Goal: Task Accomplishment & Management: Manage account settings

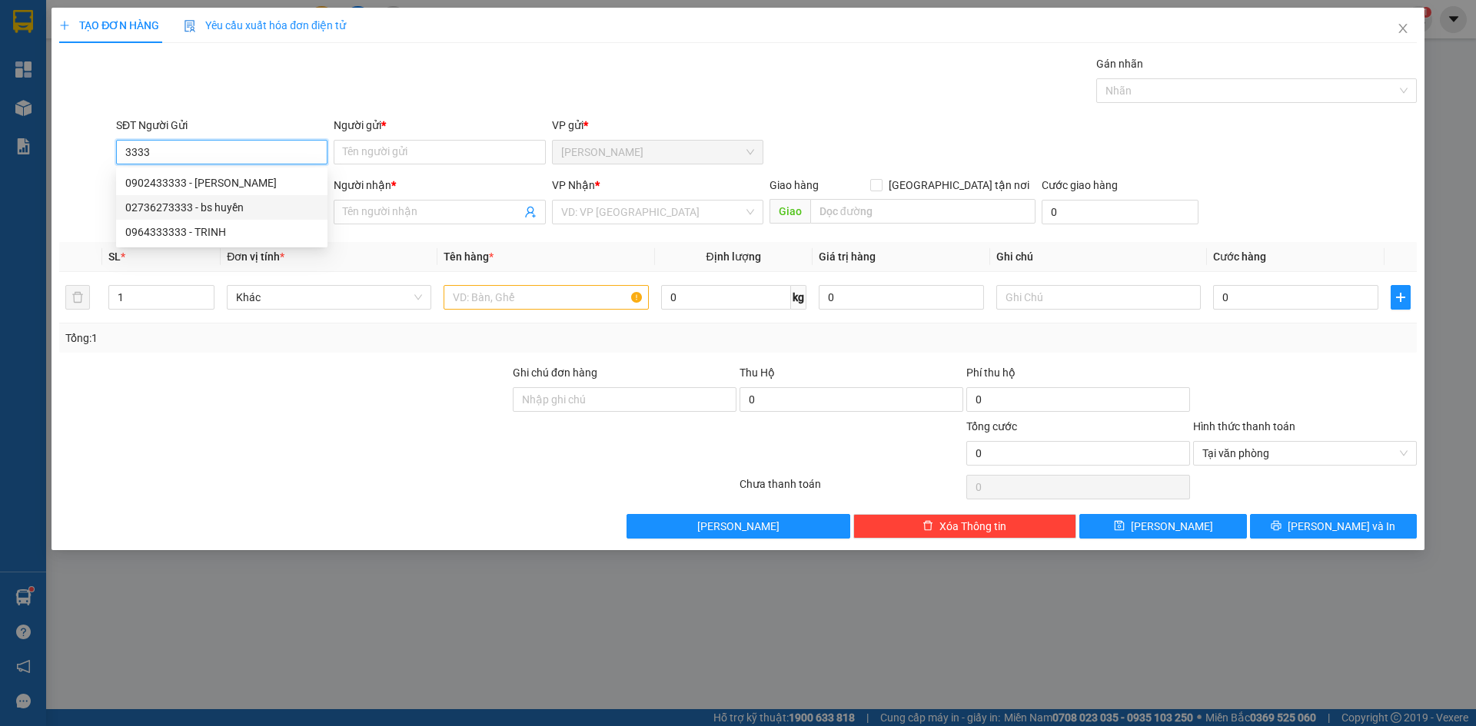
click at [198, 209] on div "02736273333 - bs huyền" at bounding box center [221, 207] width 193 height 17
type input "02736273333"
type input "bs huyền"
type input "02736273333"
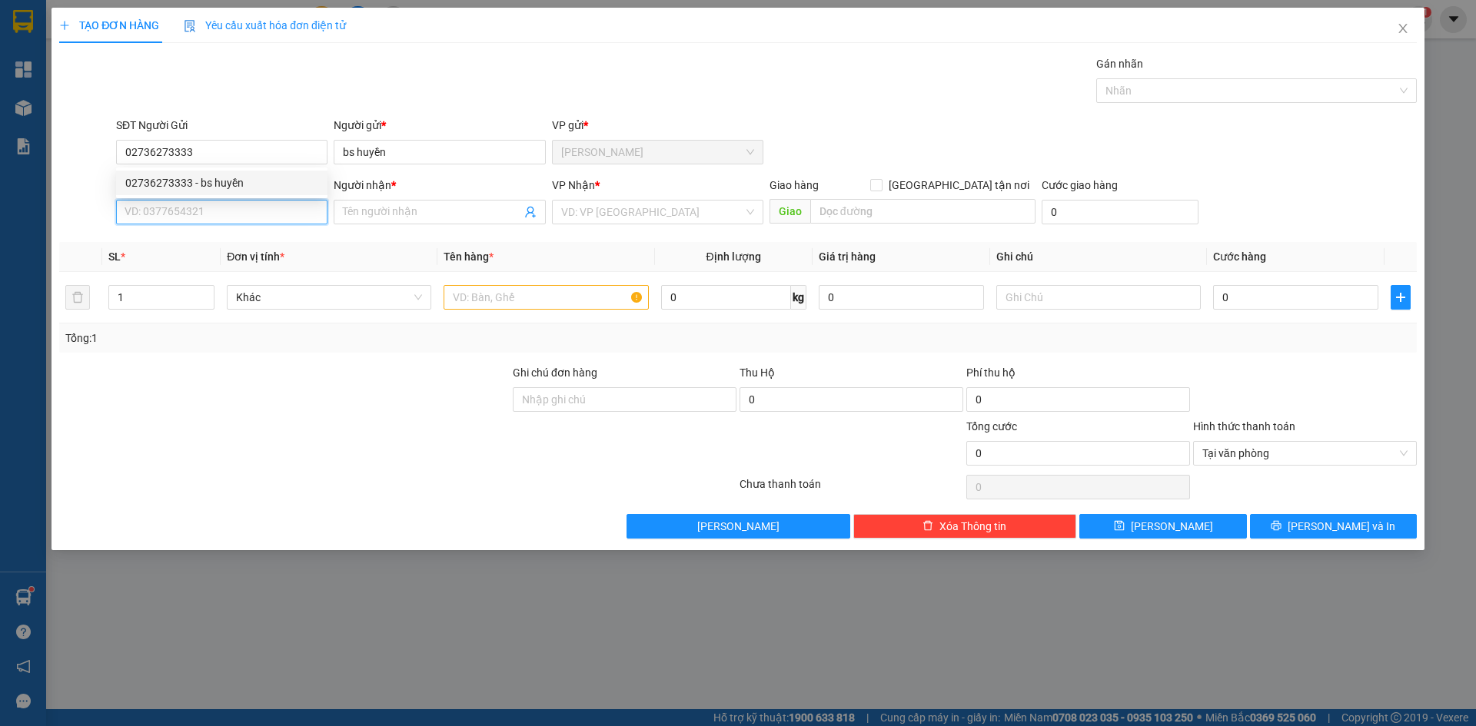
click at [210, 211] on input "SĐT Người Nhận *" at bounding box center [221, 212] width 211 height 25
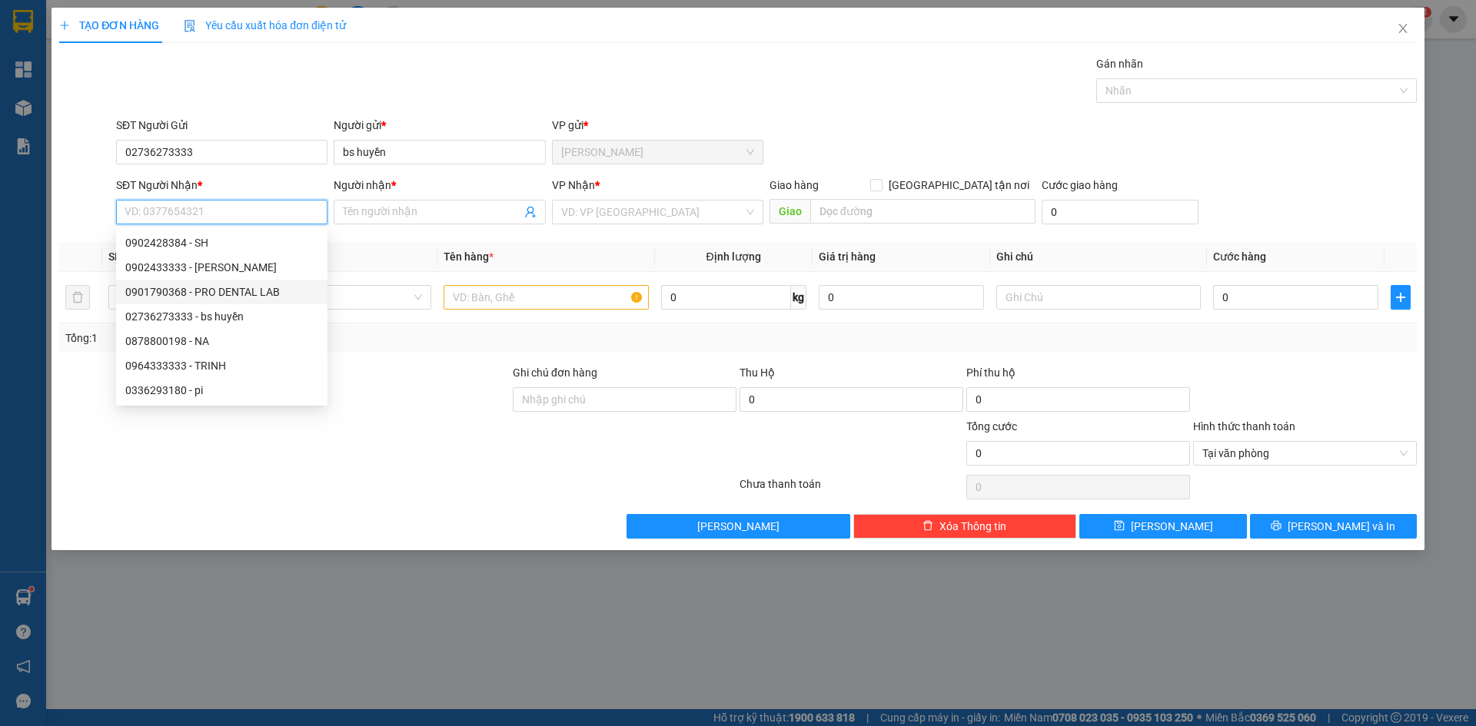
click at [254, 286] on div "0901790368 - PRO DENTAL LAB" at bounding box center [221, 292] width 193 height 17
type input "0901790368"
type input "PRO DENTAL LAB"
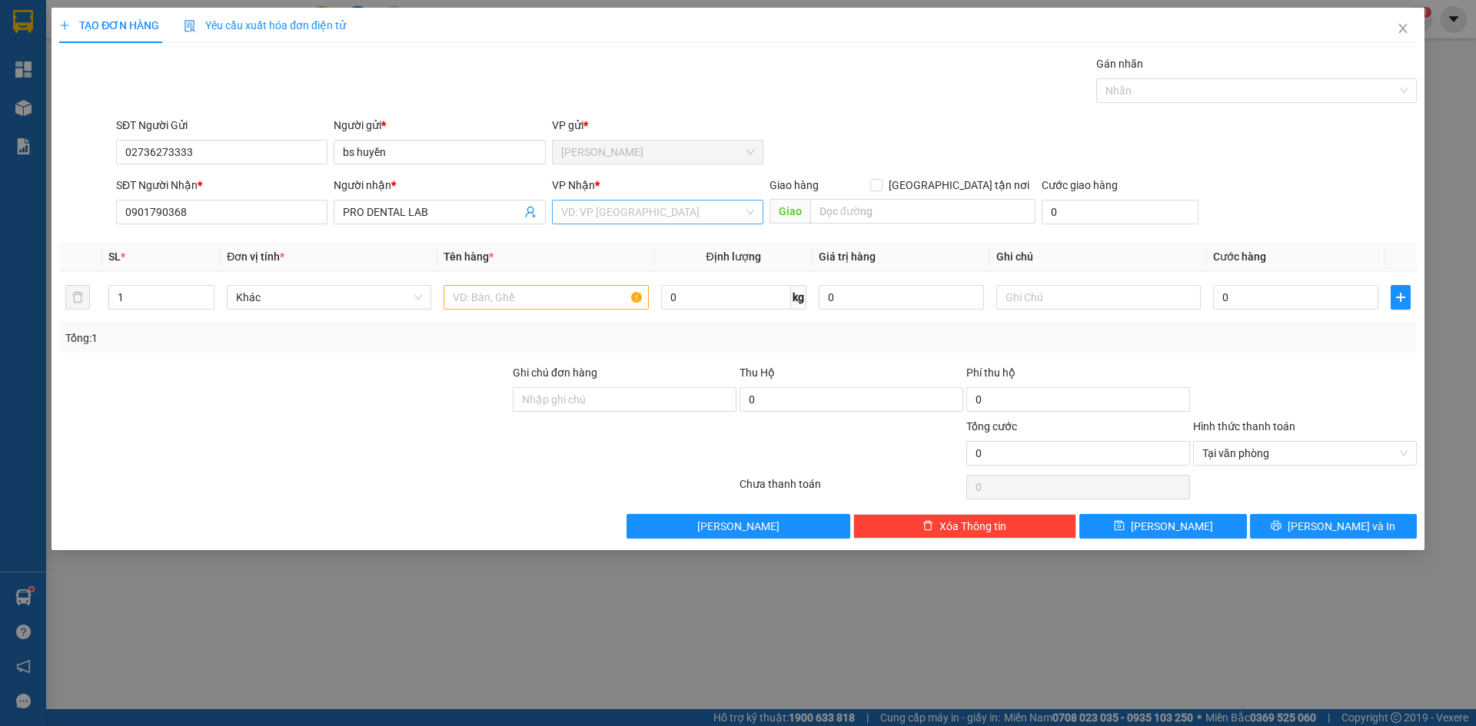
click at [614, 218] on input "search" at bounding box center [652, 212] width 182 height 23
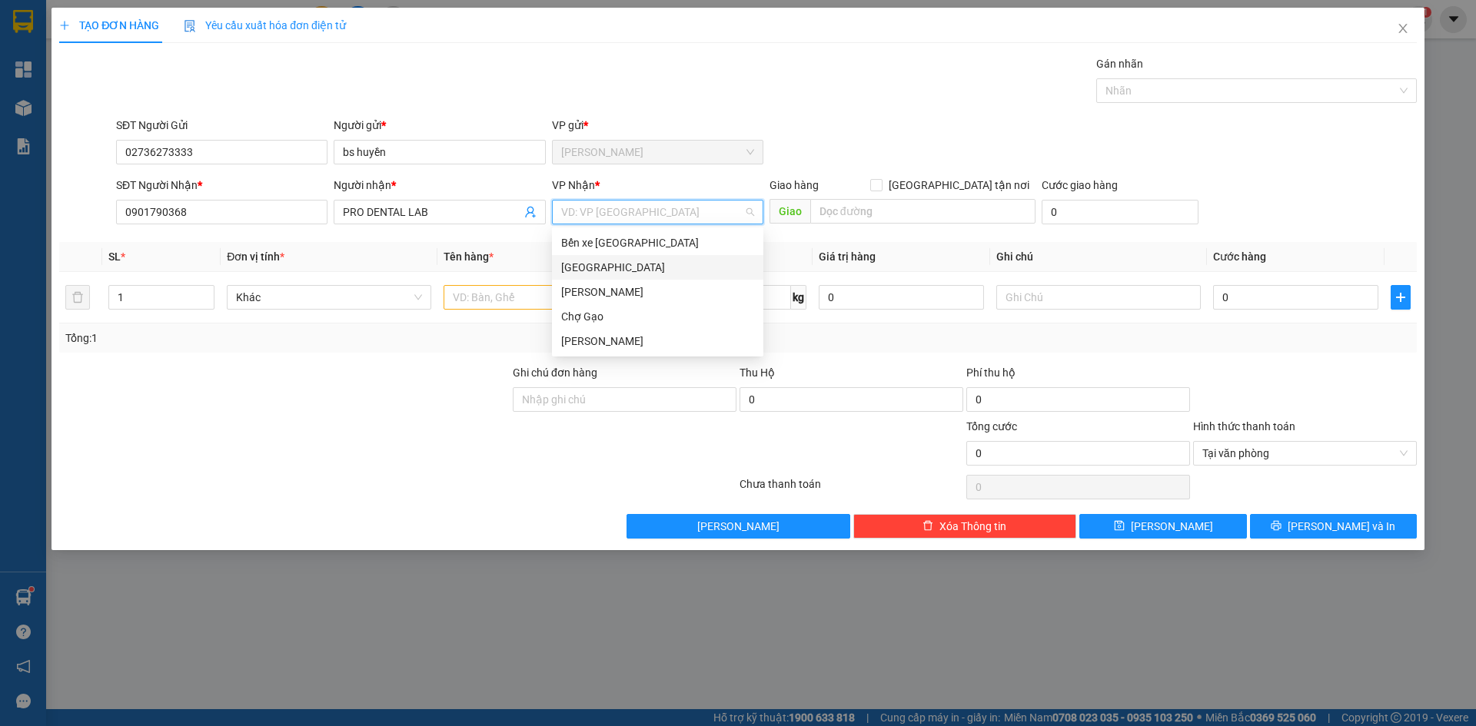
click at [616, 264] on div "[GEOGRAPHIC_DATA]" at bounding box center [657, 267] width 193 height 17
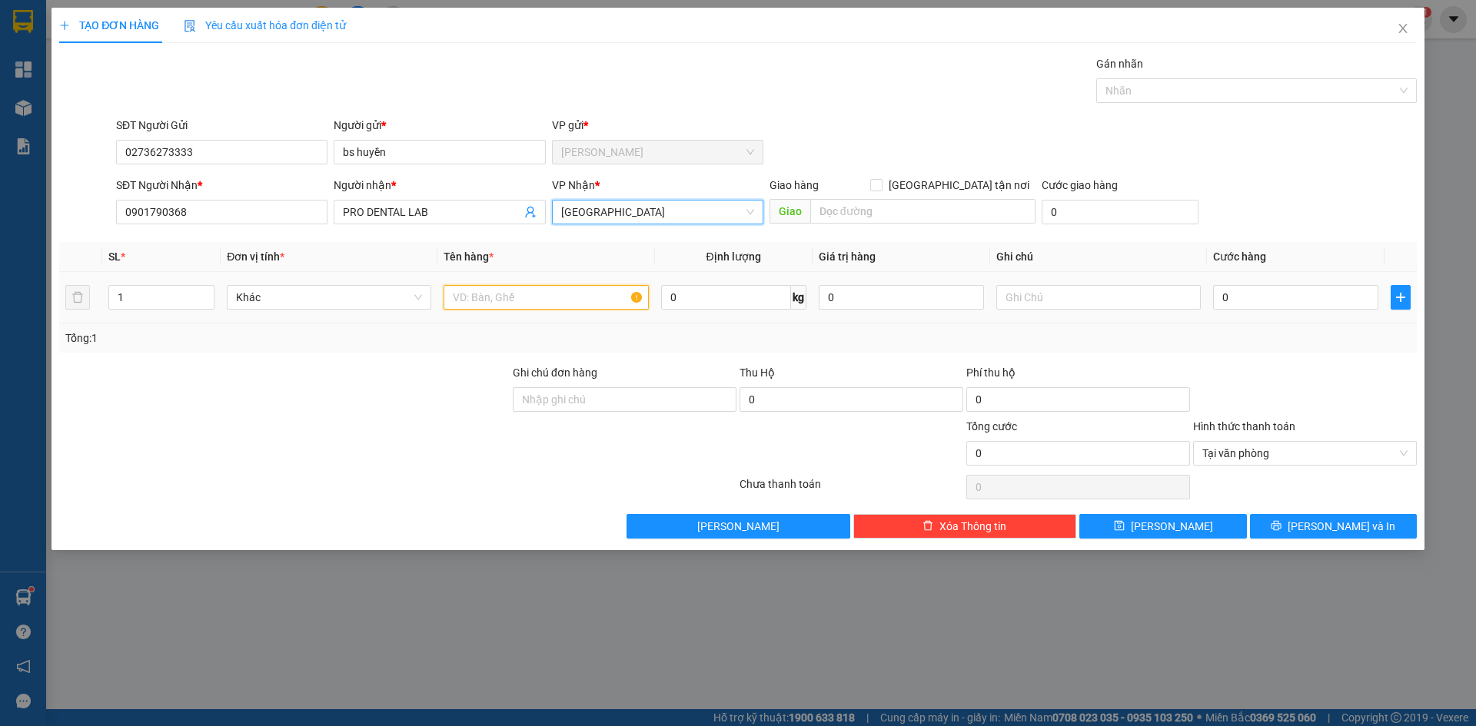
click at [538, 294] on input "text" at bounding box center [545, 297] width 204 height 25
type input "1HNP"
click at [1274, 287] on input "0" at bounding box center [1295, 297] width 165 height 25
type input "2"
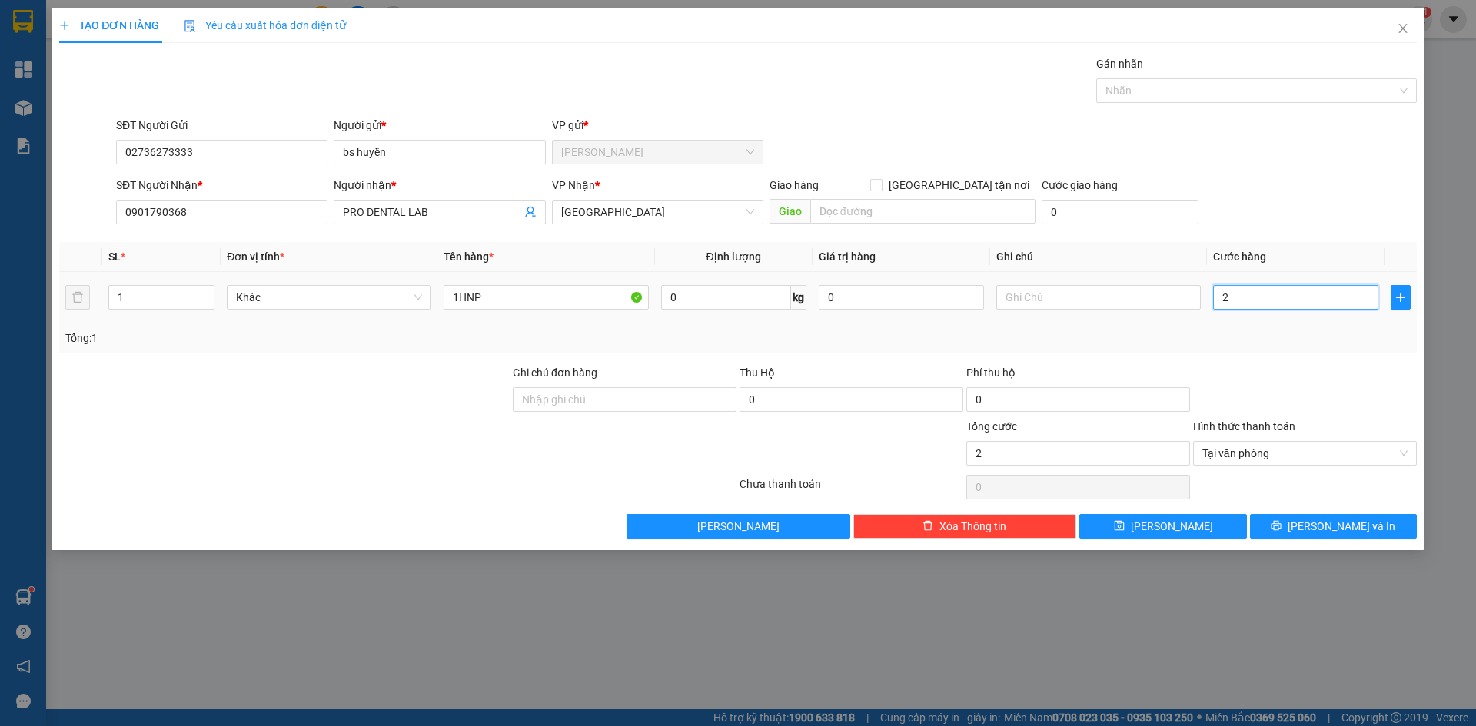
type input "20"
type input "20.000"
click at [1354, 527] on span "Lưu và In" at bounding box center [1341, 526] width 108 height 17
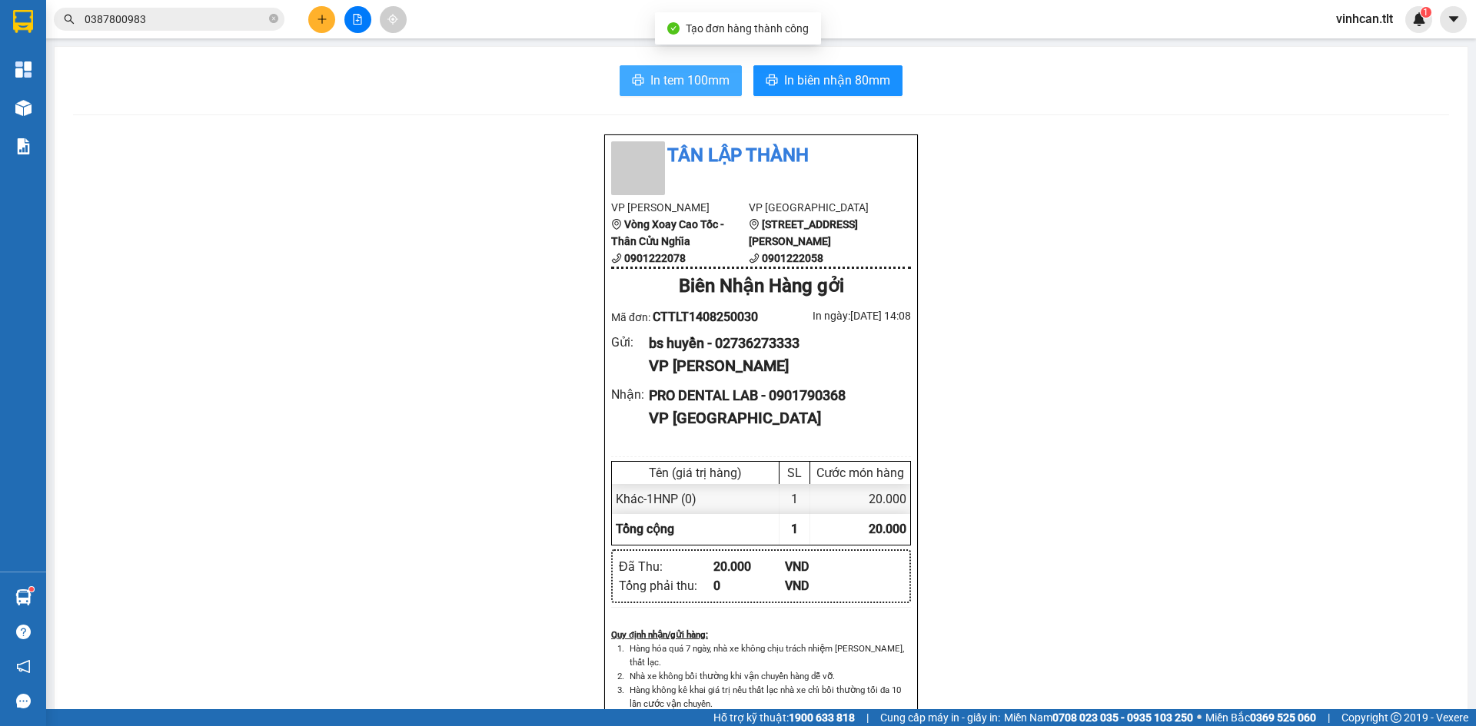
click at [619, 90] on button "In tem 100mm" at bounding box center [680, 80] width 122 height 31
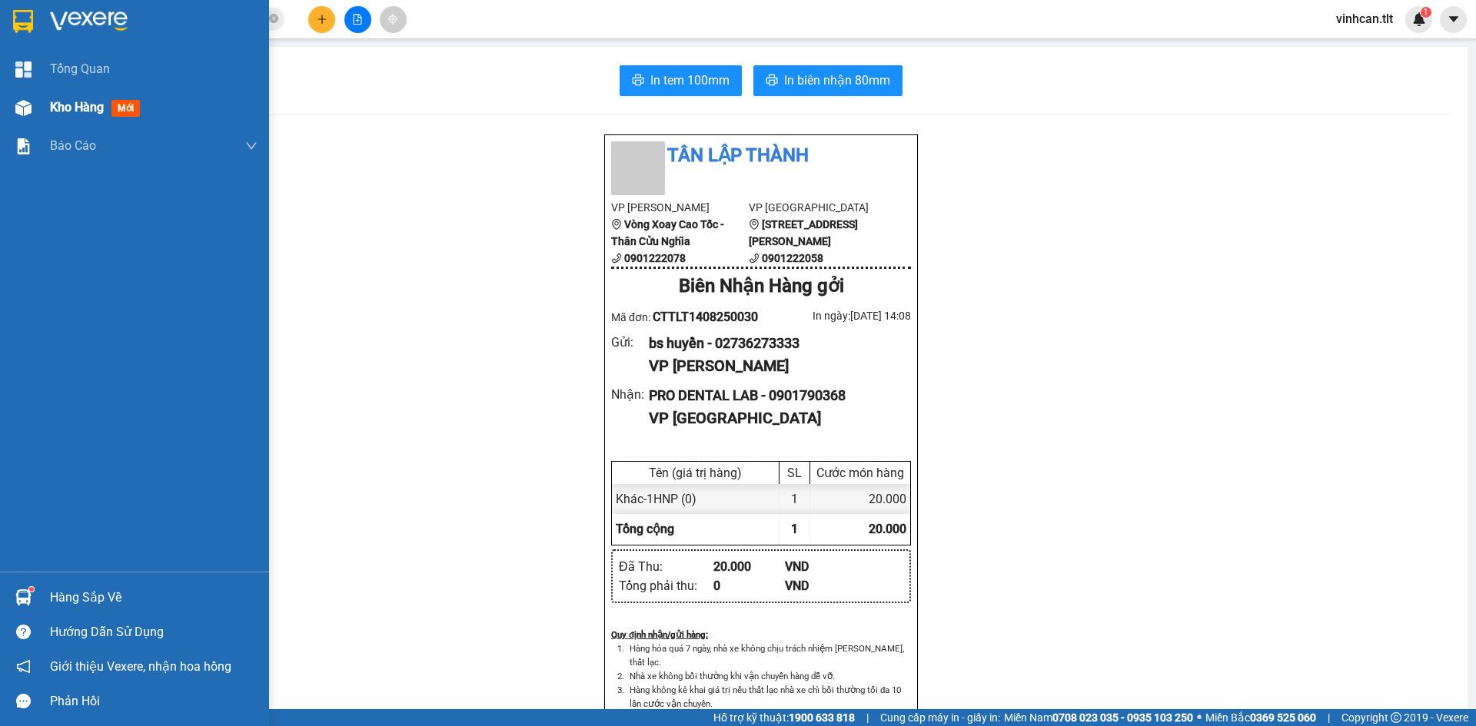
click at [20, 113] on div at bounding box center [23, 108] width 27 height 27
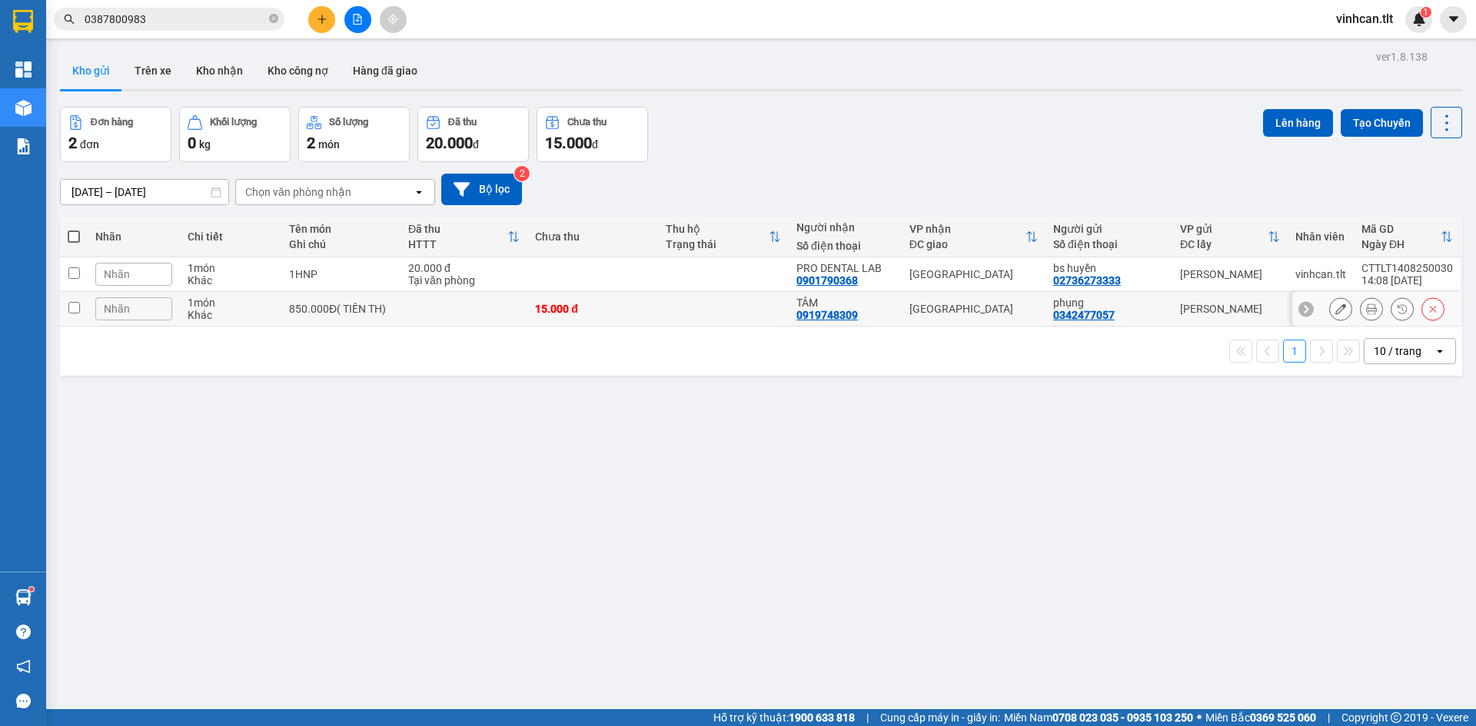
click at [75, 311] on input "checkbox" at bounding box center [74, 308] width 12 height 12
checkbox input "true"
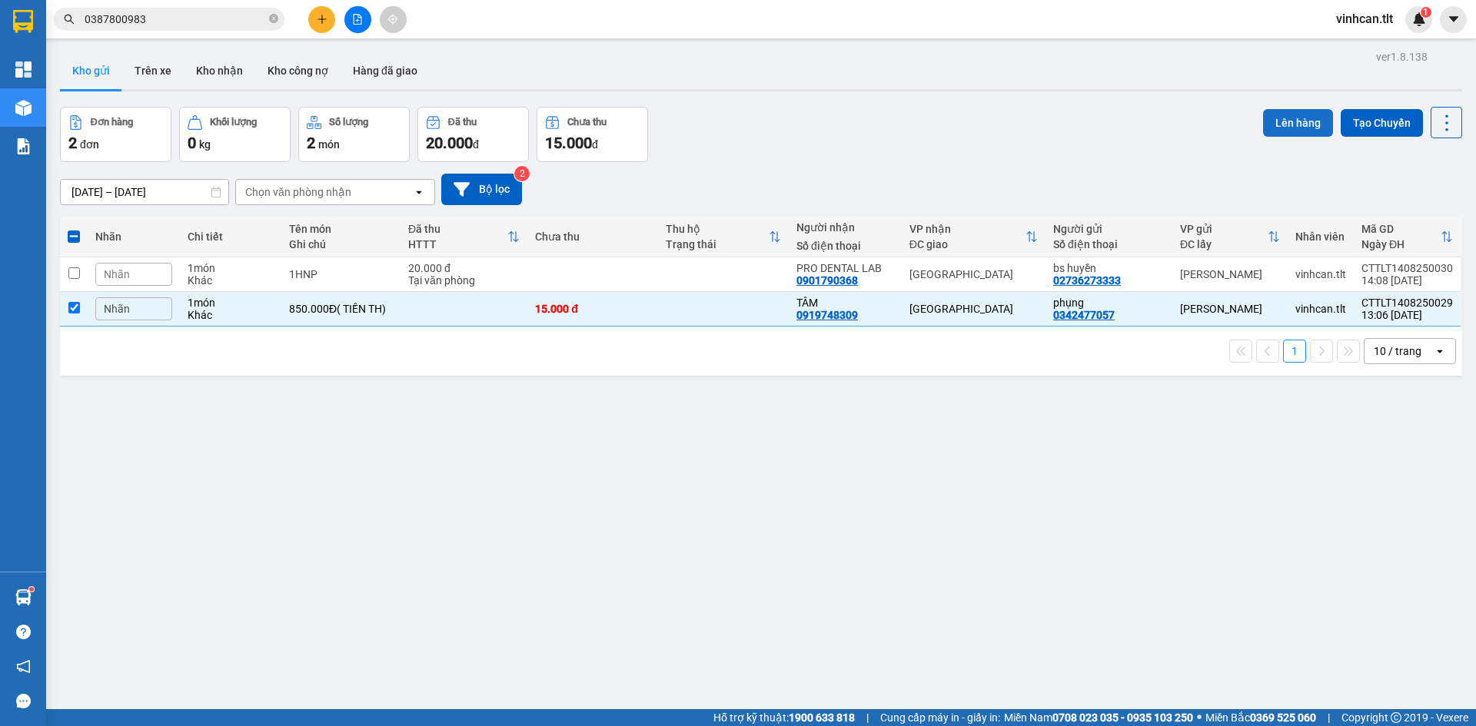
click at [1303, 111] on button "Lên hàng" at bounding box center [1298, 123] width 70 height 28
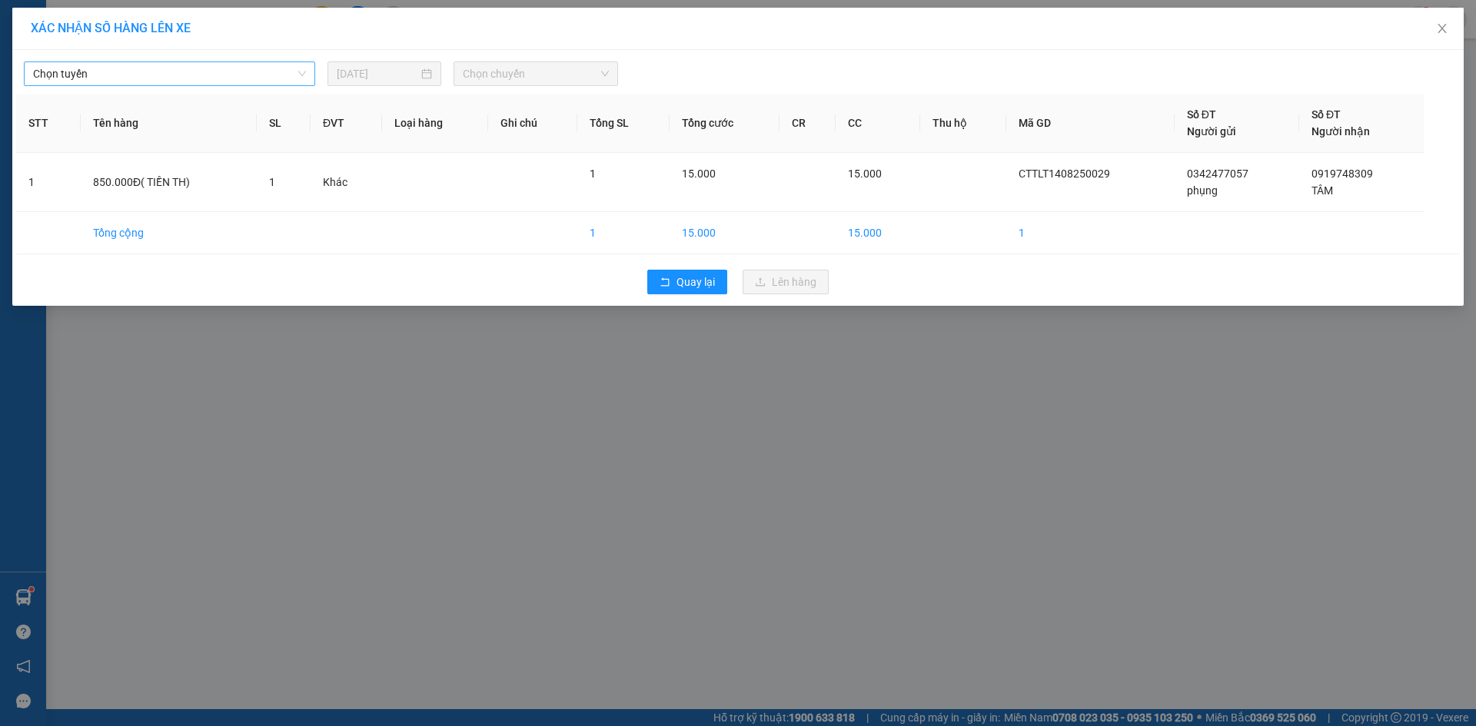
click at [104, 81] on span "Chọn tuyến" at bounding box center [169, 73] width 273 height 23
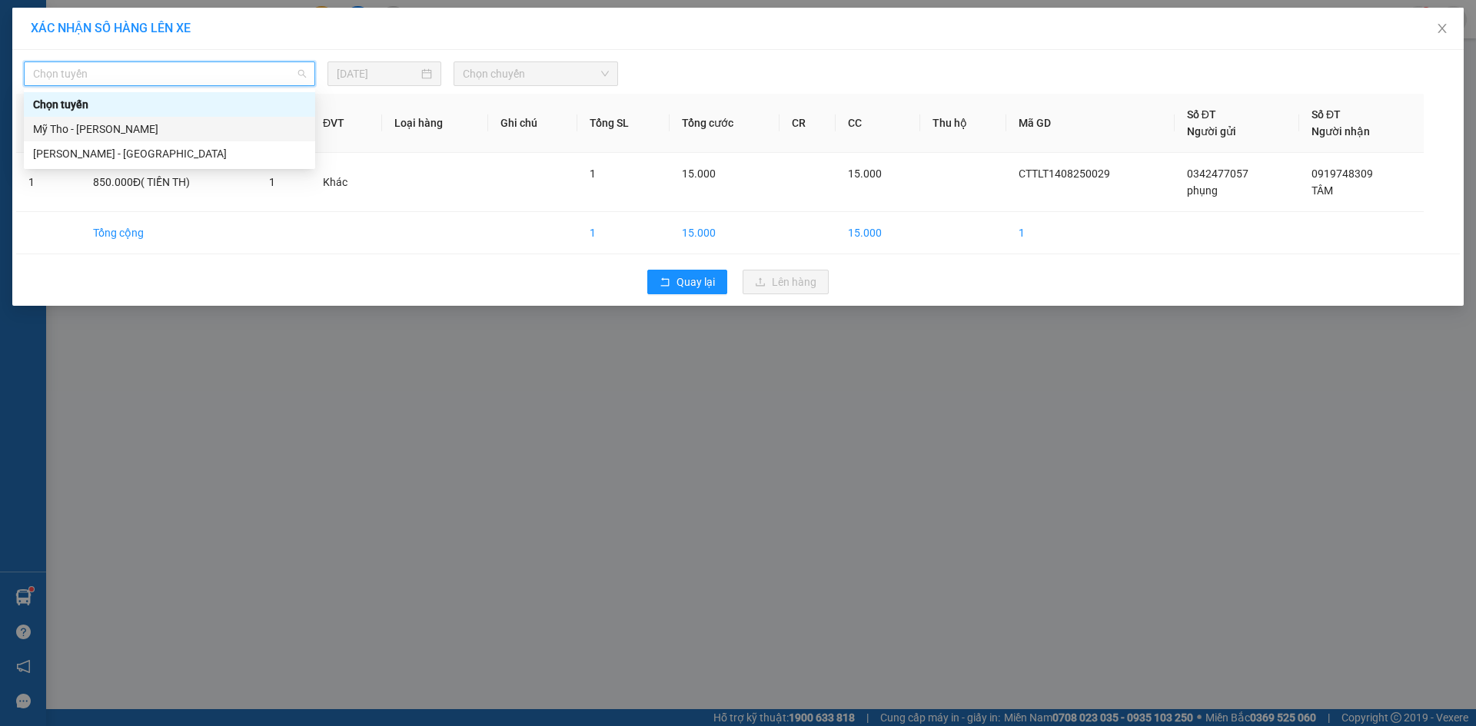
click at [125, 128] on div "Mỹ Tho - Hồ Chí Minh" at bounding box center [169, 129] width 273 height 17
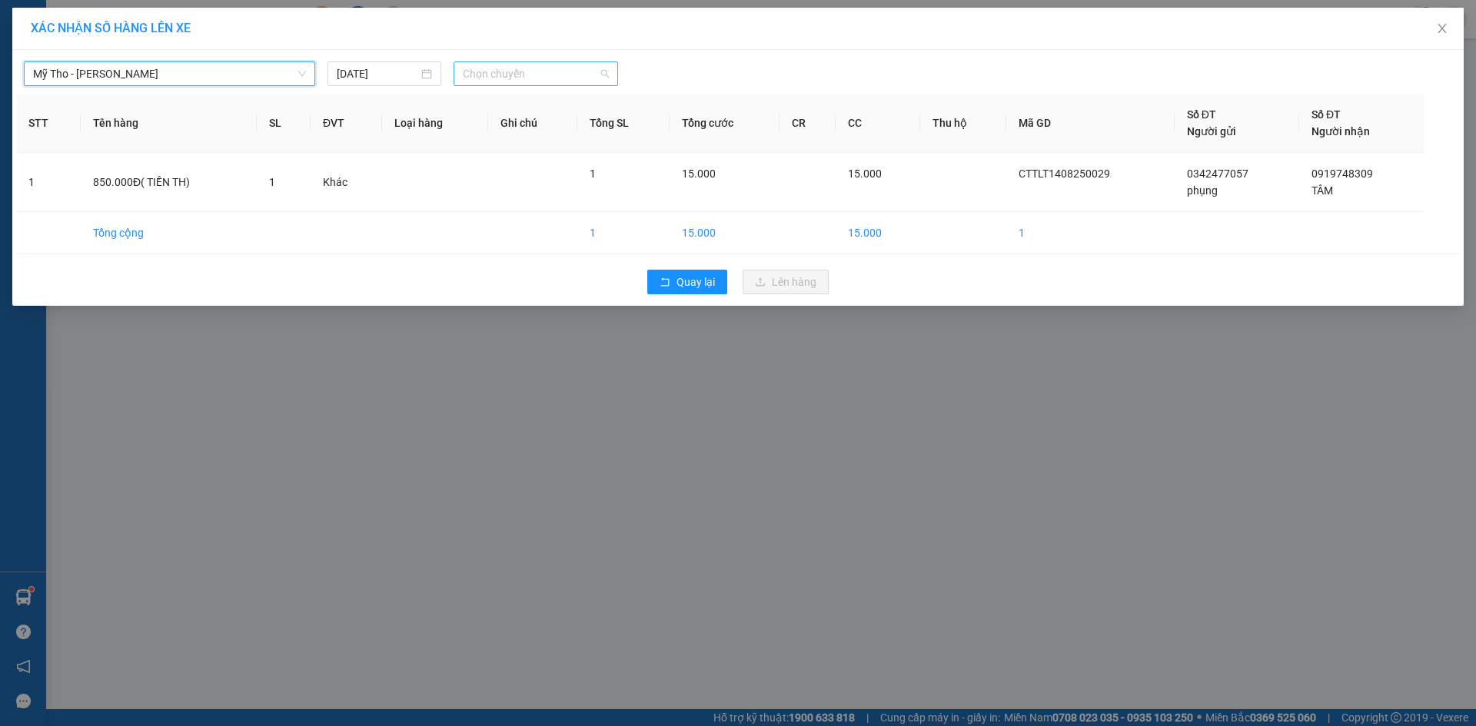
click at [543, 76] on span "Chọn chuyến" at bounding box center [536, 73] width 146 height 23
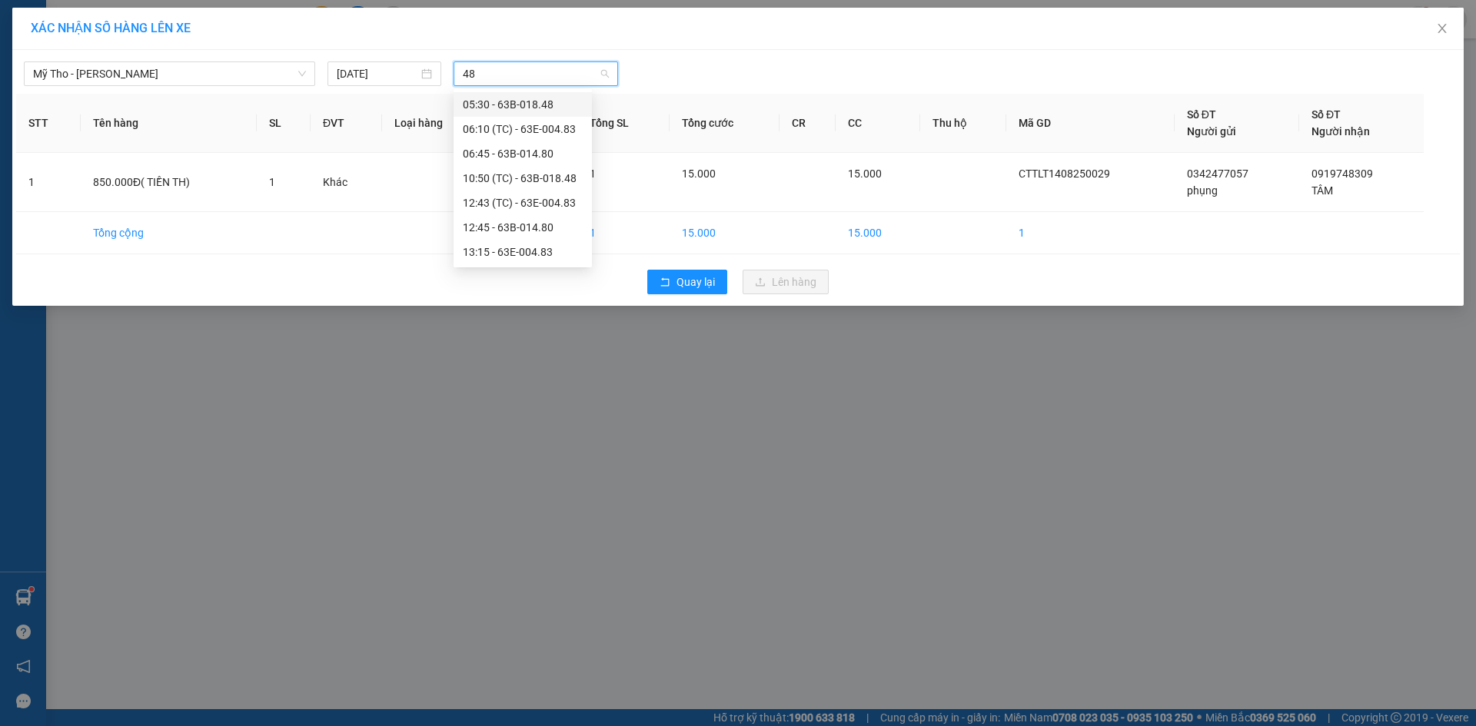
type input "483"
click at [535, 150] on div "13:15 - 63E-004.83" at bounding box center [523, 153] width 120 height 17
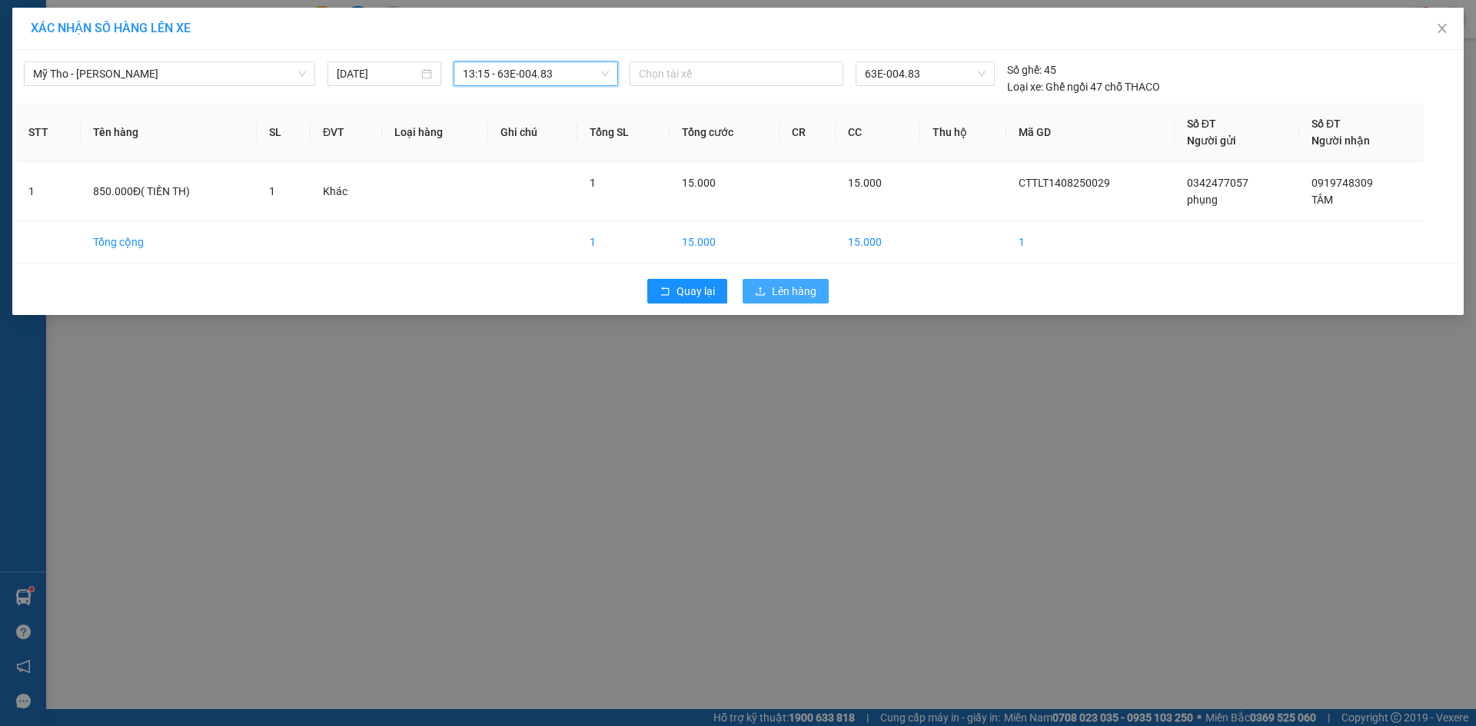
click at [746, 284] on button "Lên hàng" at bounding box center [785, 291] width 86 height 25
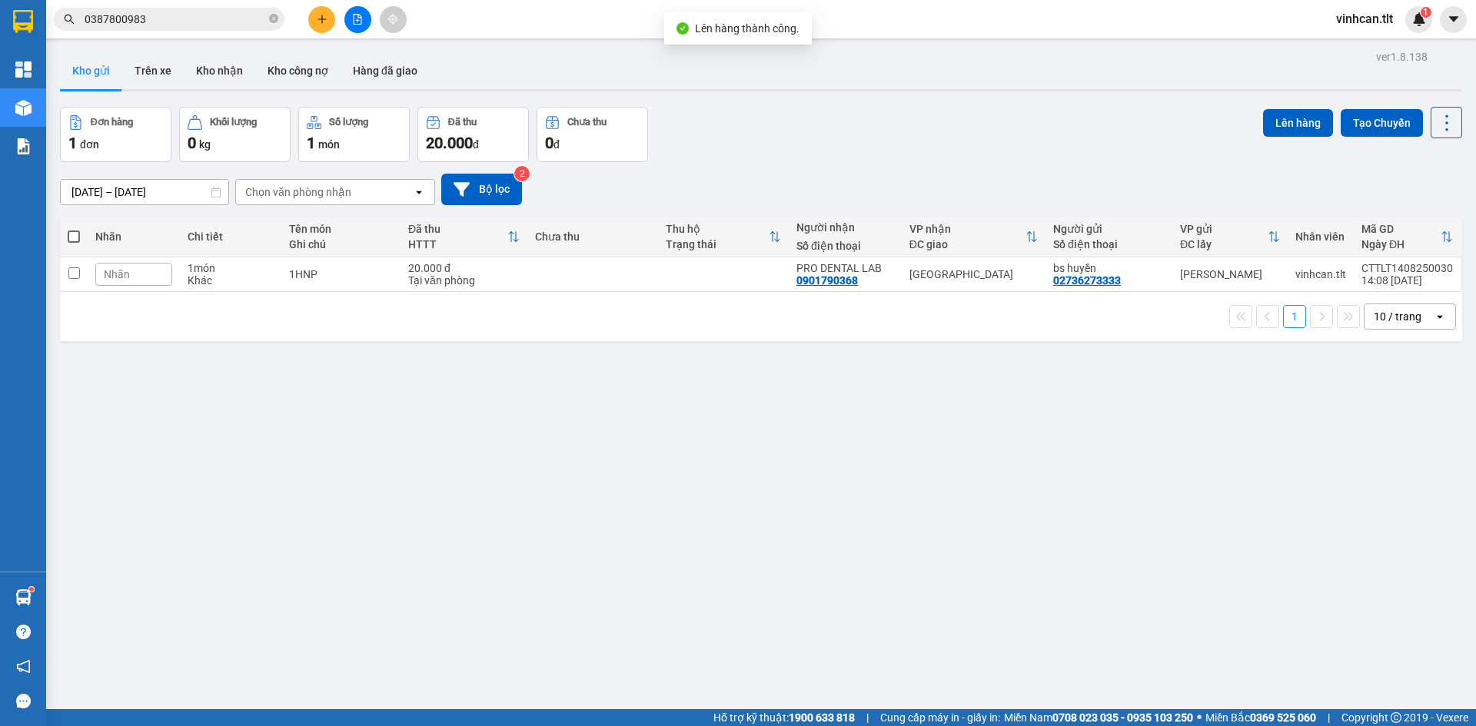
click at [363, 17] on button at bounding box center [357, 19] width 27 height 27
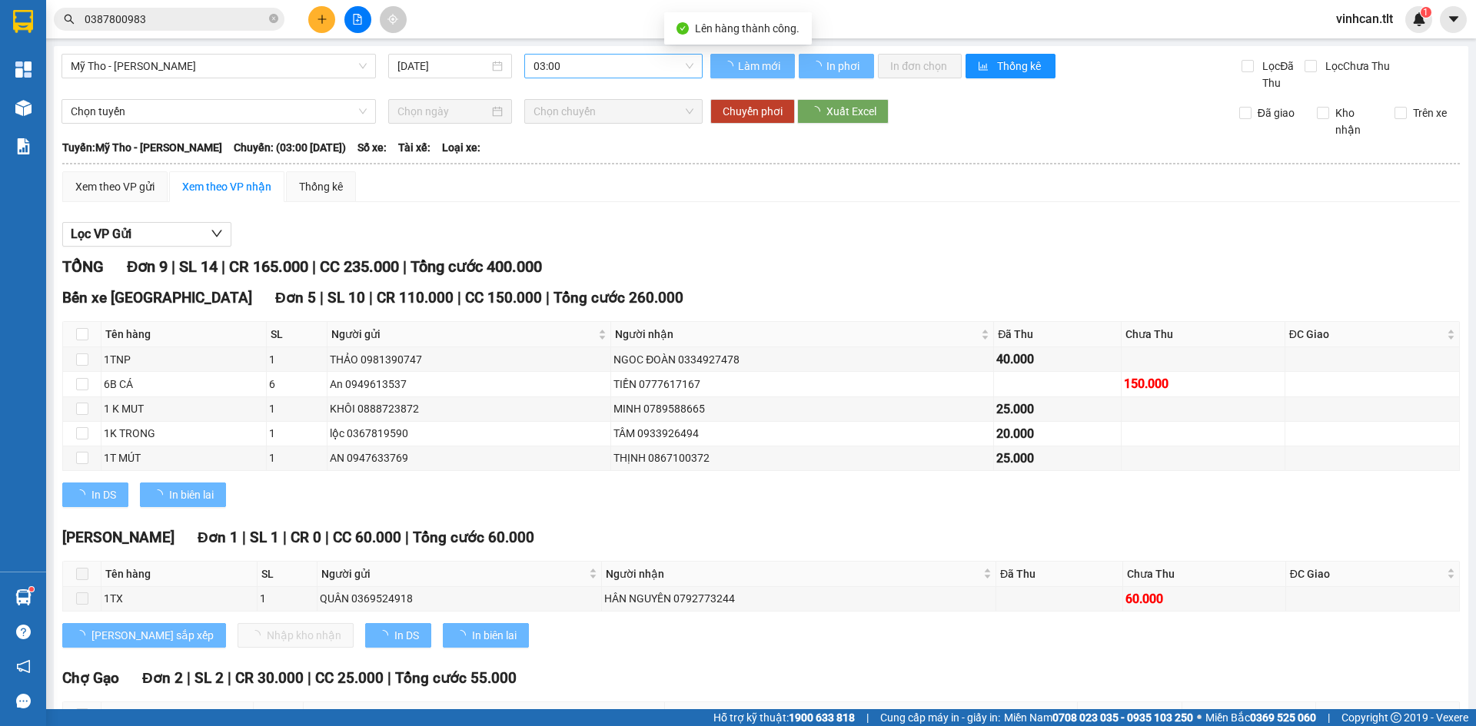
click at [591, 67] on span "03:00" at bounding box center [613, 66] width 160 height 23
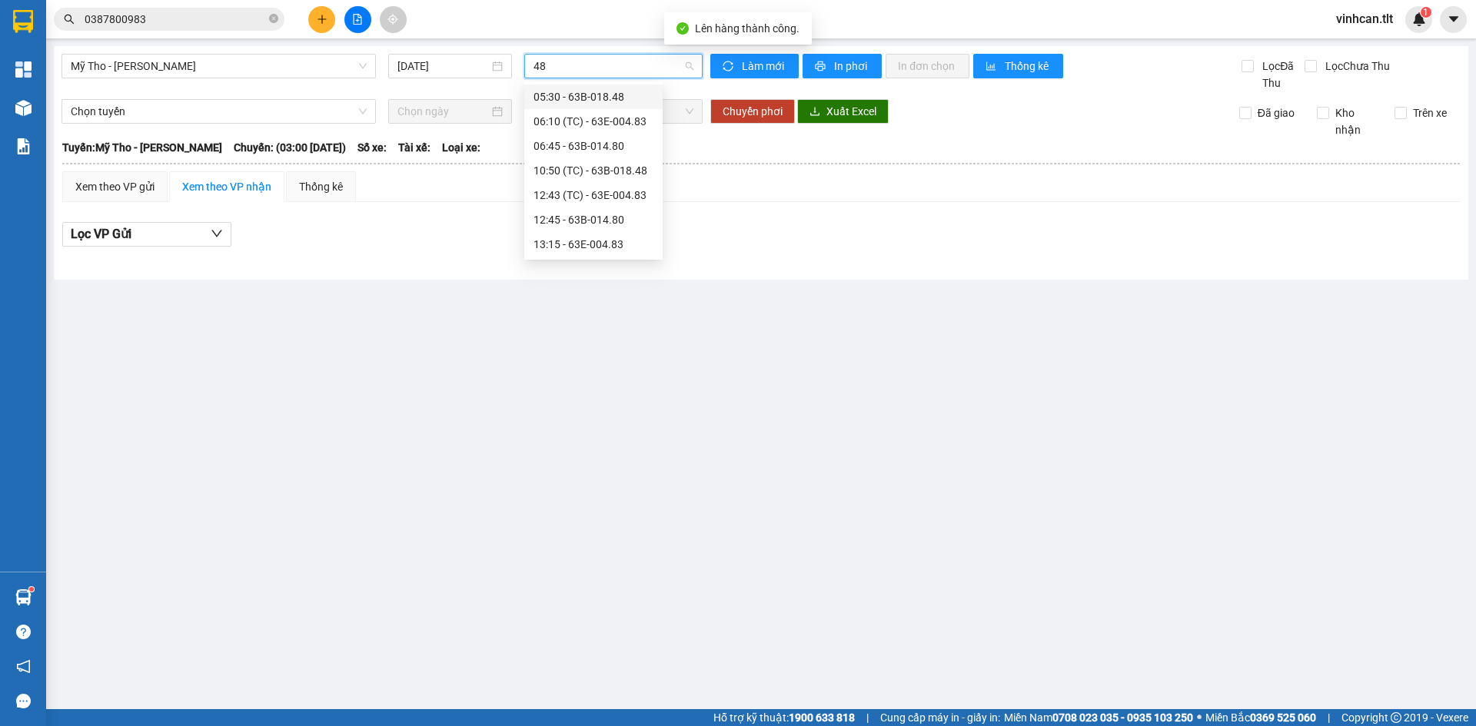
type input "483"
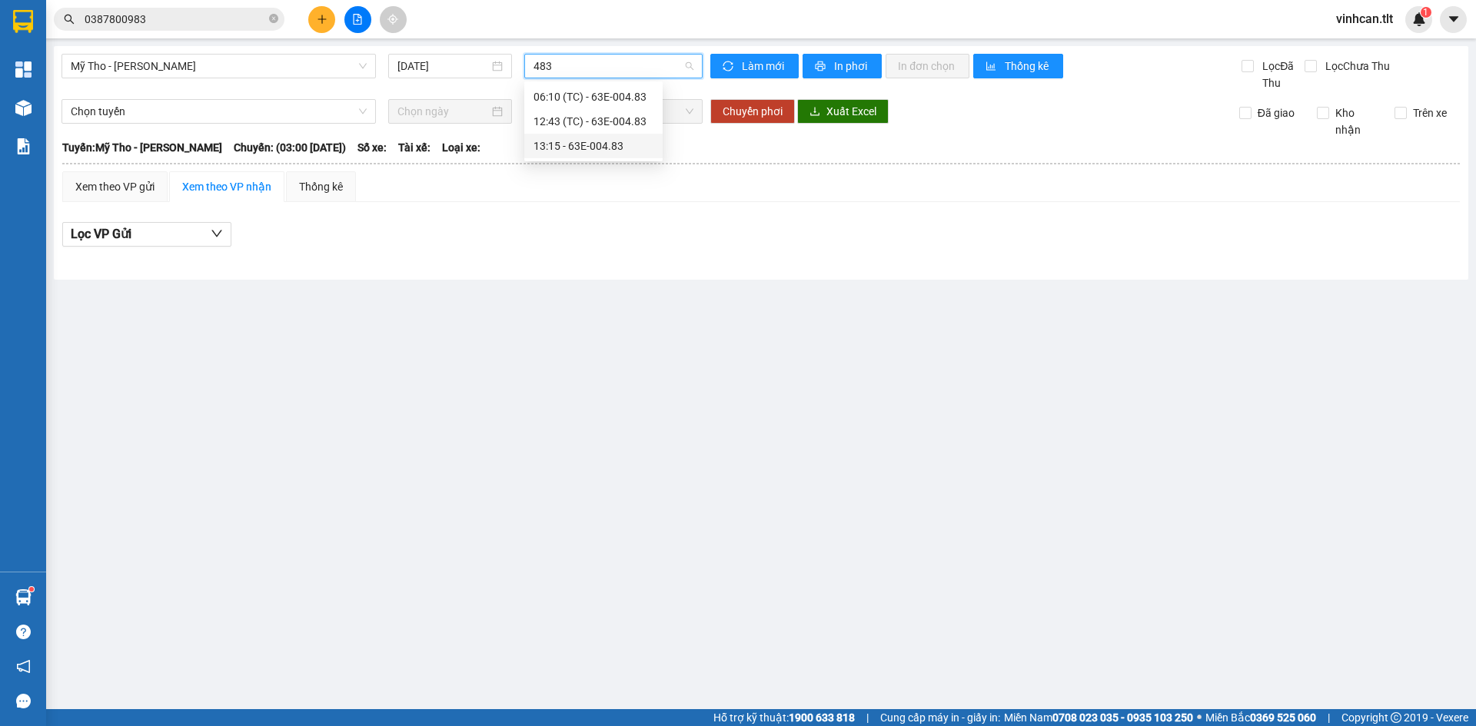
click at [584, 142] on div "13:15 - 63E-004.83" at bounding box center [593, 146] width 120 height 17
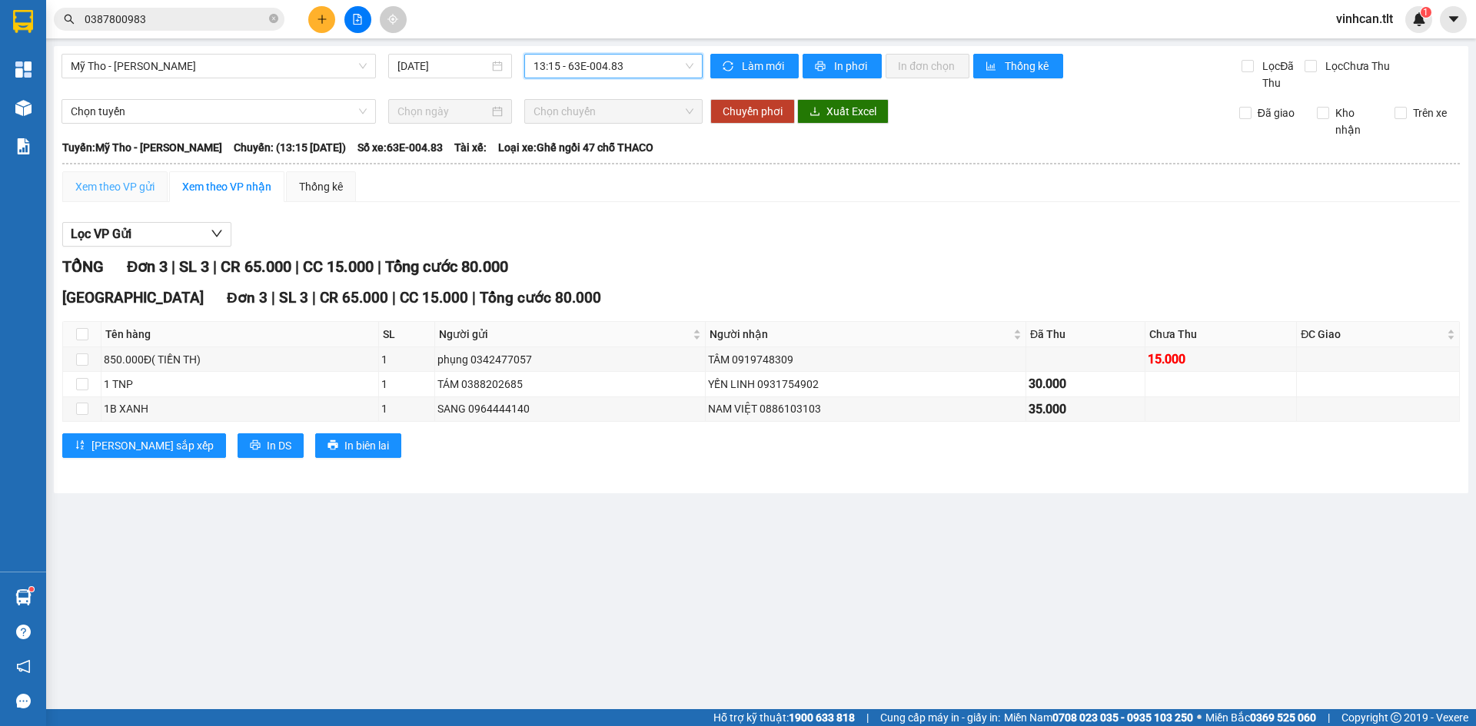
click at [108, 199] on div "Xem theo VP gửi" at bounding box center [114, 186] width 105 height 31
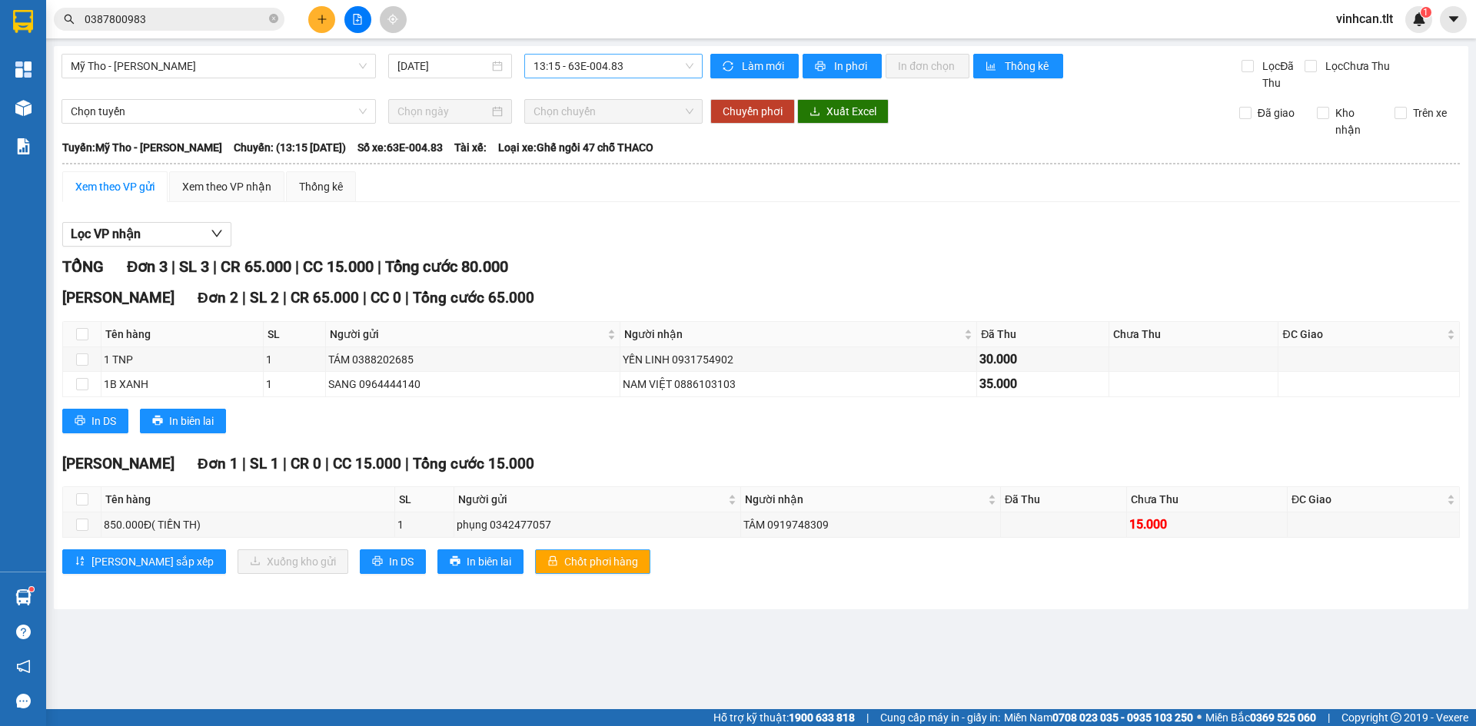
click at [564, 567] on span "Chốt phơi hàng" at bounding box center [601, 561] width 74 height 17
click at [564, 566] on span "Chốt phơi hàng" at bounding box center [601, 561] width 74 height 17
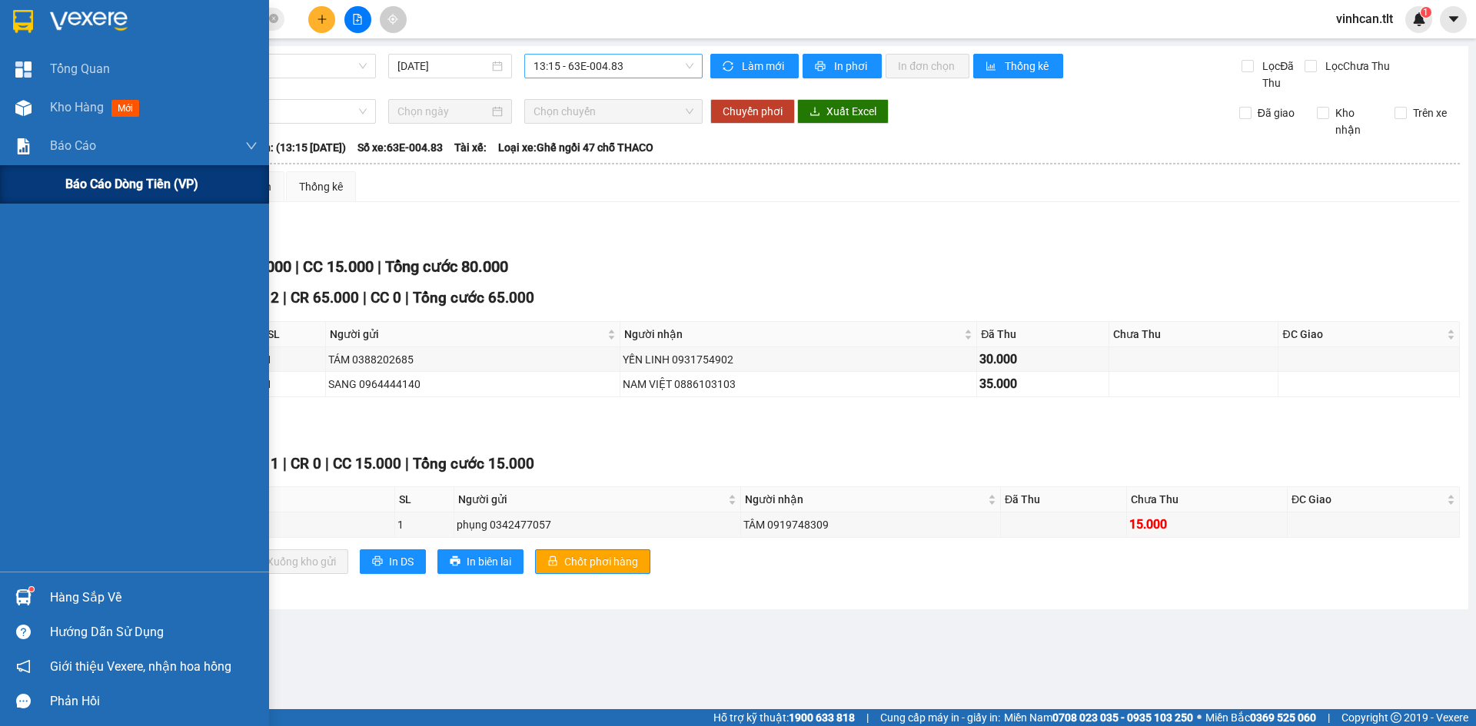
click at [104, 185] on span "Báo cáo dòng tiền (VP)" at bounding box center [131, 183] width 133 height 19
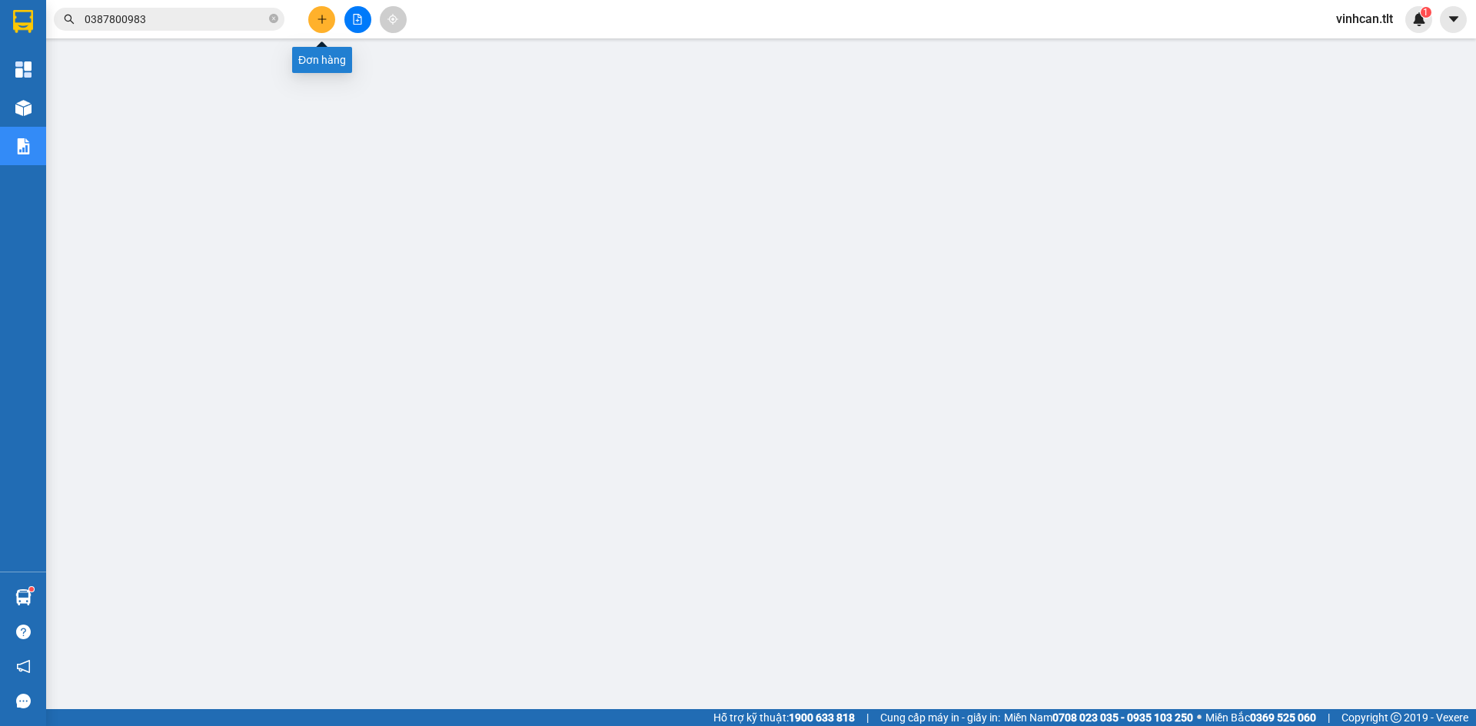
click at [327, 19] on button at bounding box center [321, 19] width 27 height 27
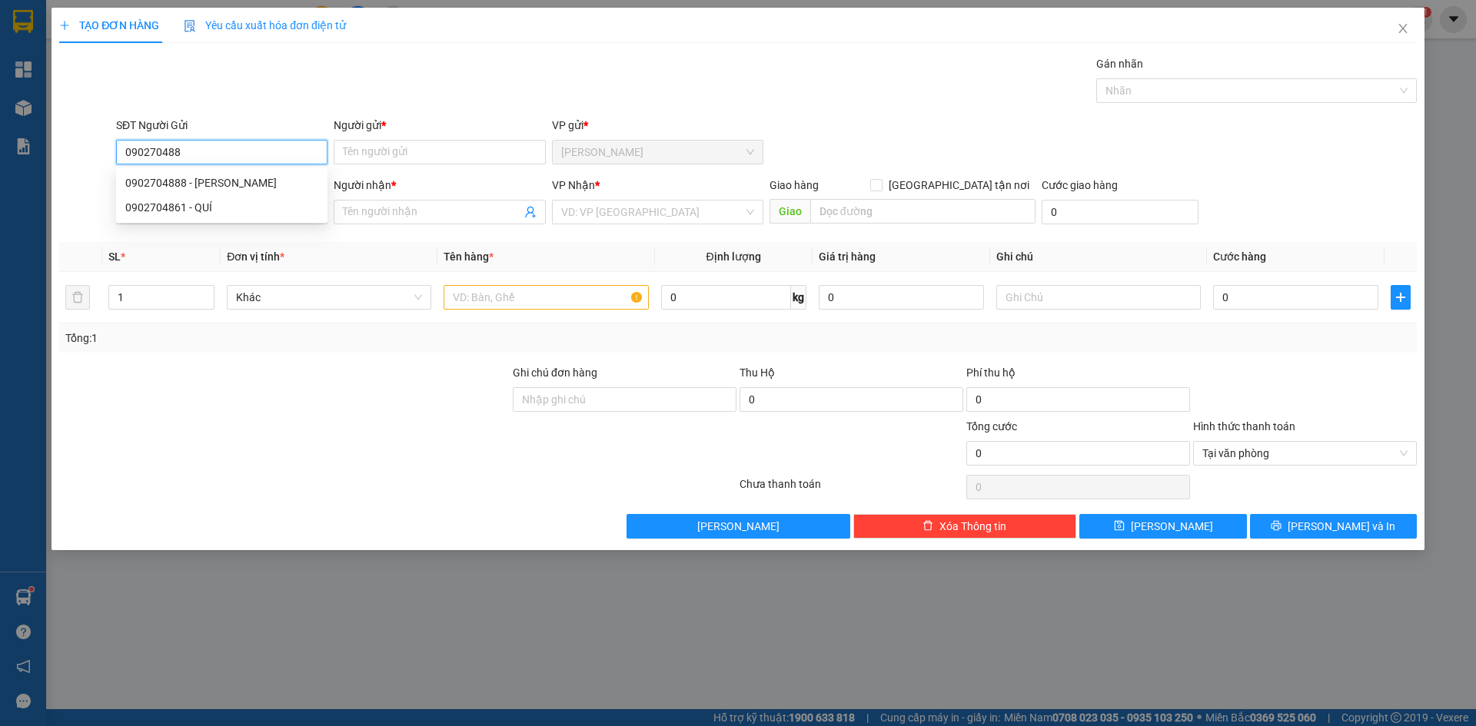
type input "0902704888"
click at [176, 182] on div "0902704888 - HUYỀN" at bounding box center [221, 182] width 193 height 17
type input "HUYỀN"
type input "0902704888"
click at [204, 214] on input "SĐT Người Nhận *" at bounding box center [221, 212] width 211 height 25
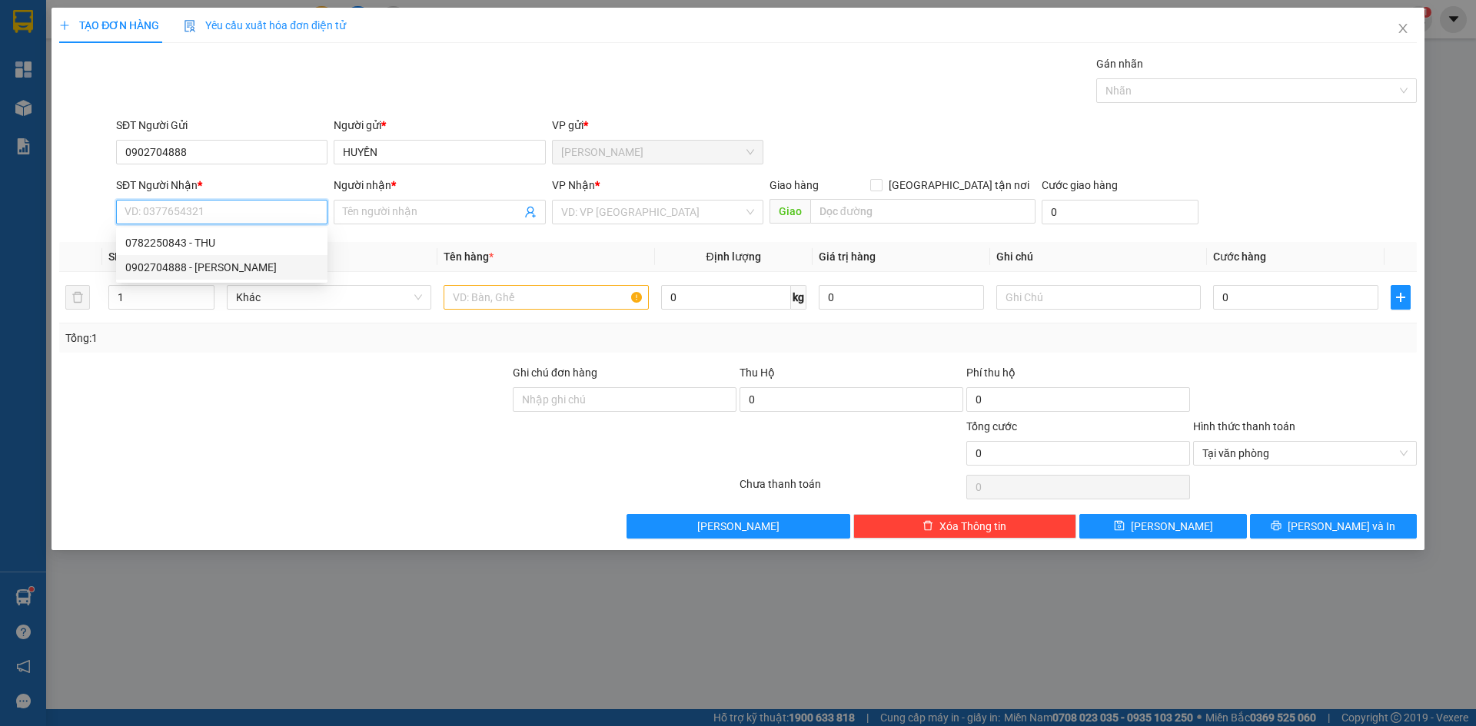
click at [213, 265] on div "0902704888 - HUYỀN" at bounding box center [221, 267] width 193 height 17
type input "0902704888"
type input "HUYỀN"
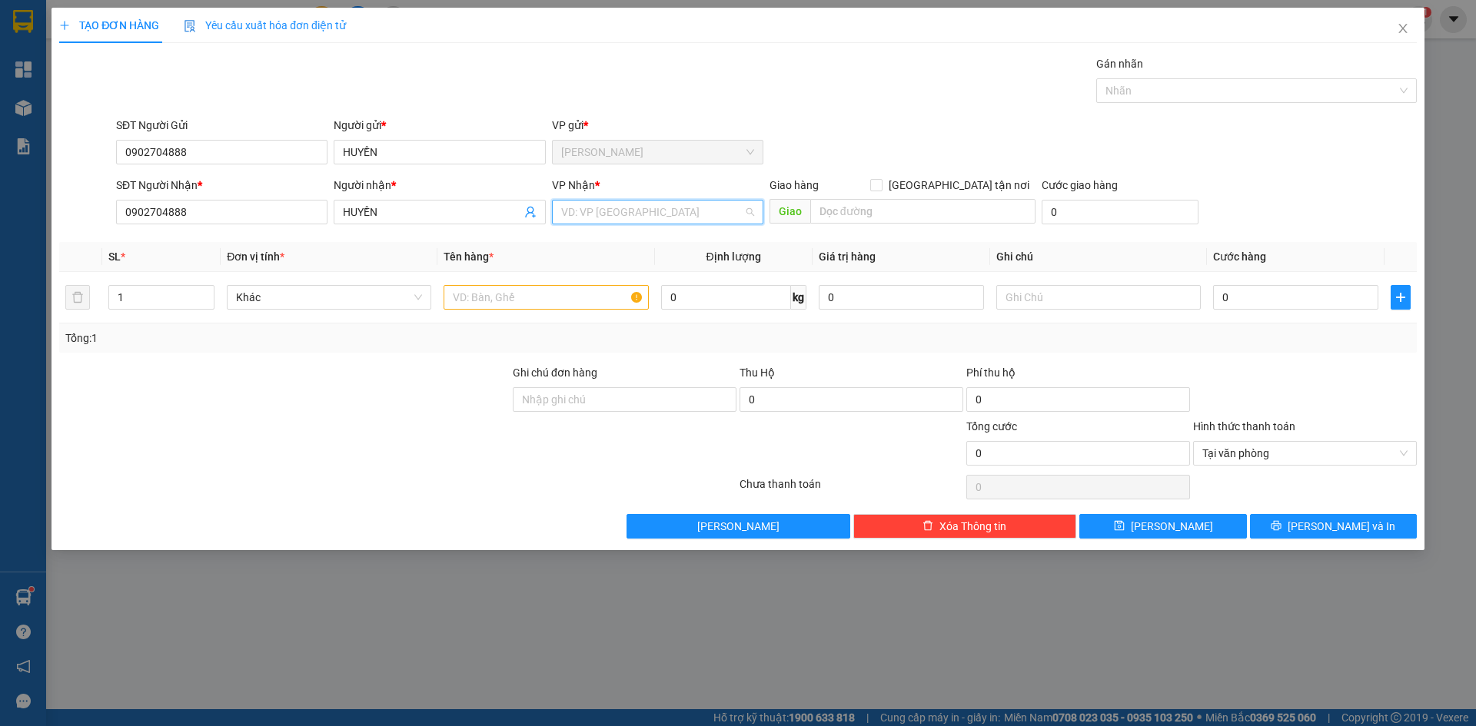
click at [649, 208] on input "search" at bounding box center [652, 212] width 182 height 23
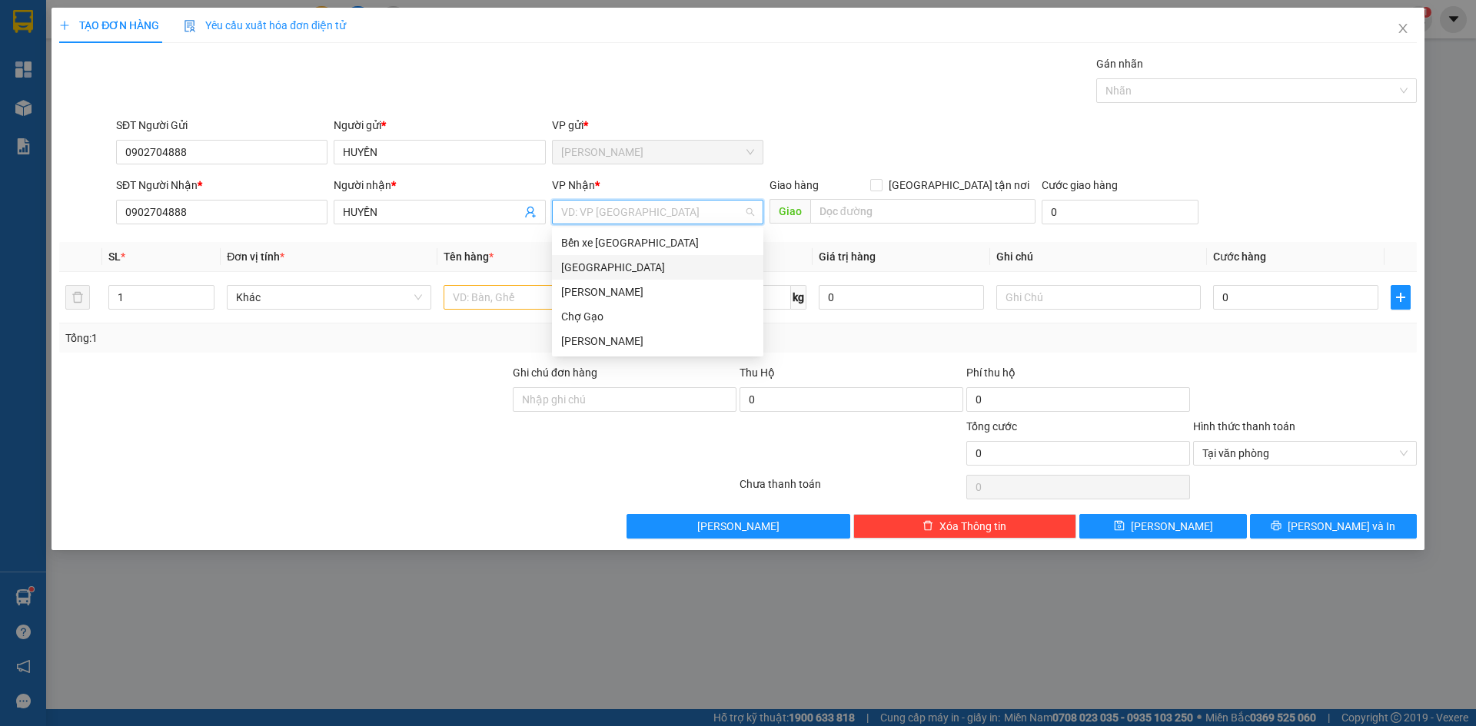
click at [594, 268] on div "[GEOGRAPHIC_DATA]" at bounding box center [657, 267] width 193 height 17
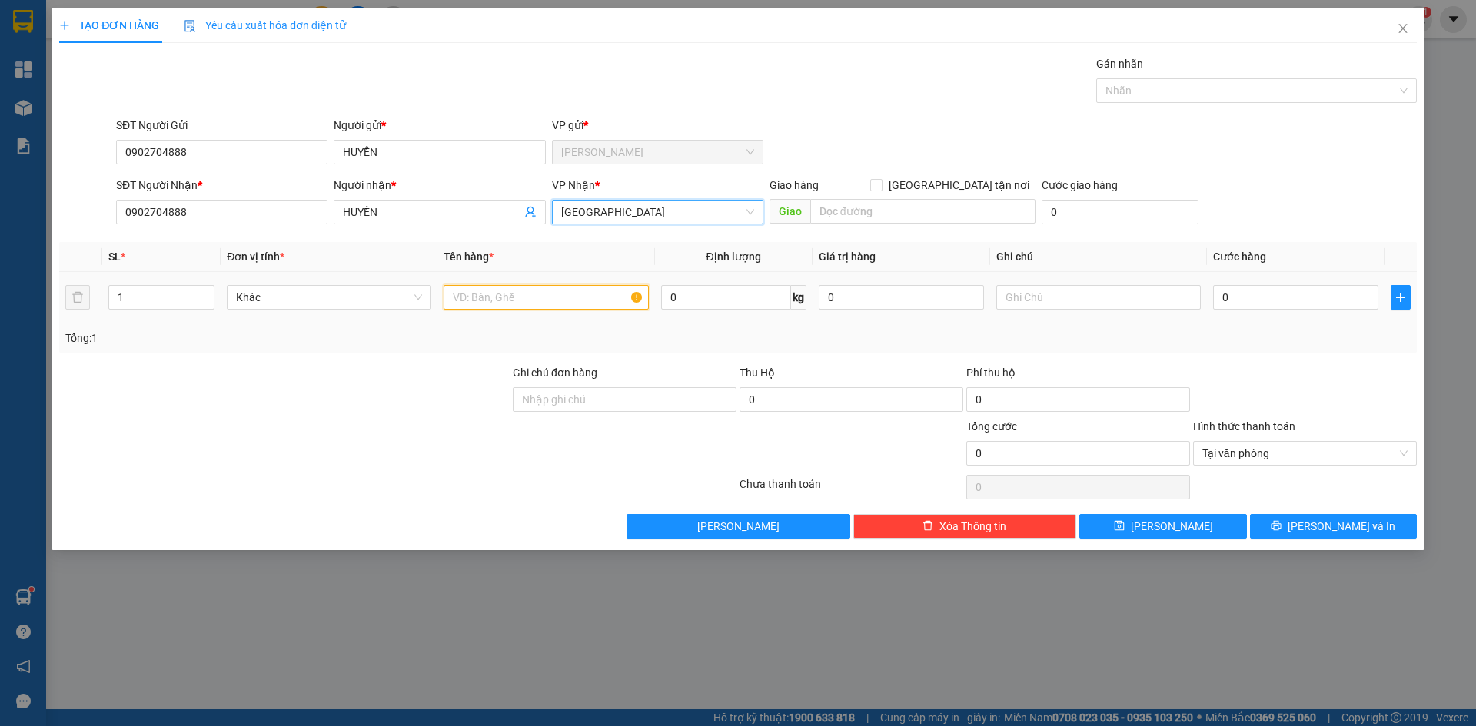
click at [511, 302] on input "text" at bounding box center [545, 297] width 204 height 25
type input "1TNP"
type input "3"
type input "30"
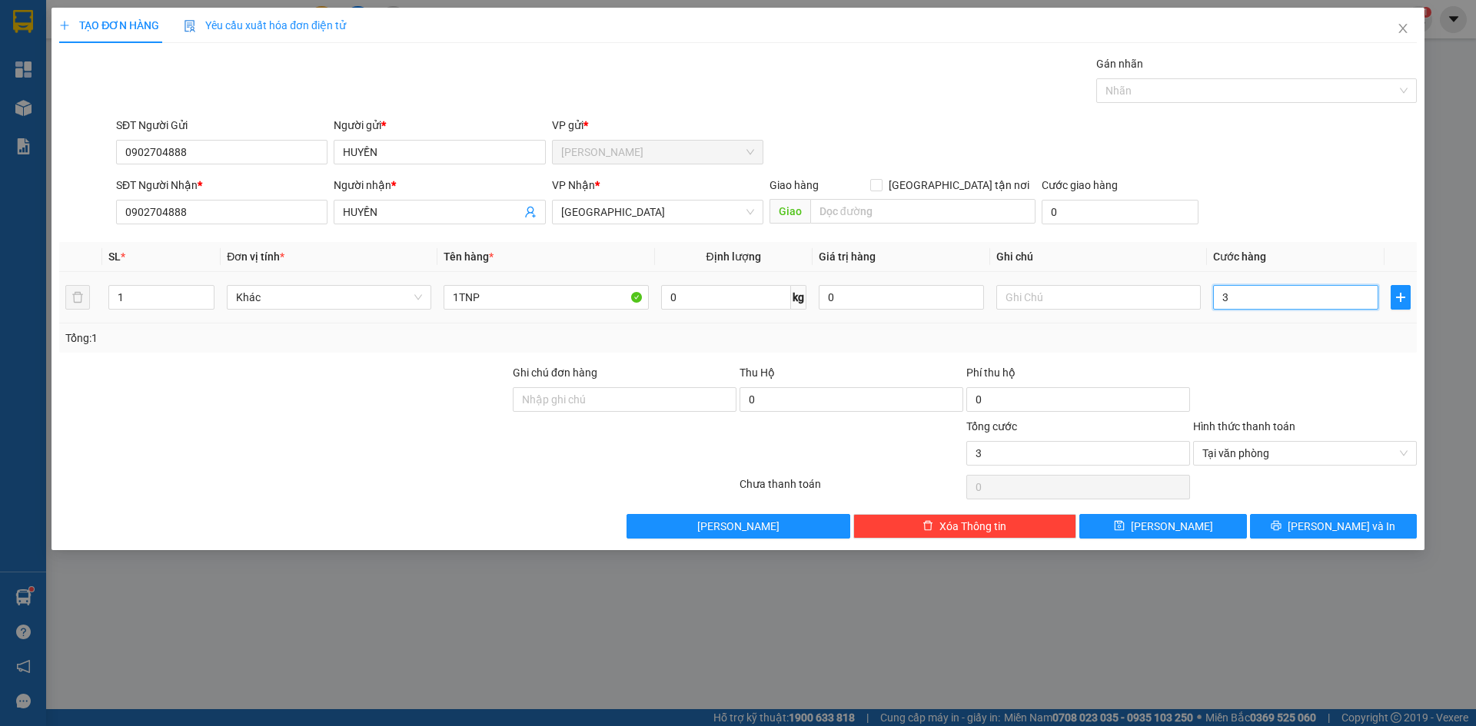
type input "30"
type input "30.000"
click at [1374, 536] on button "Lưu và In" at bounding box center [1333, 526] width 167 height 25
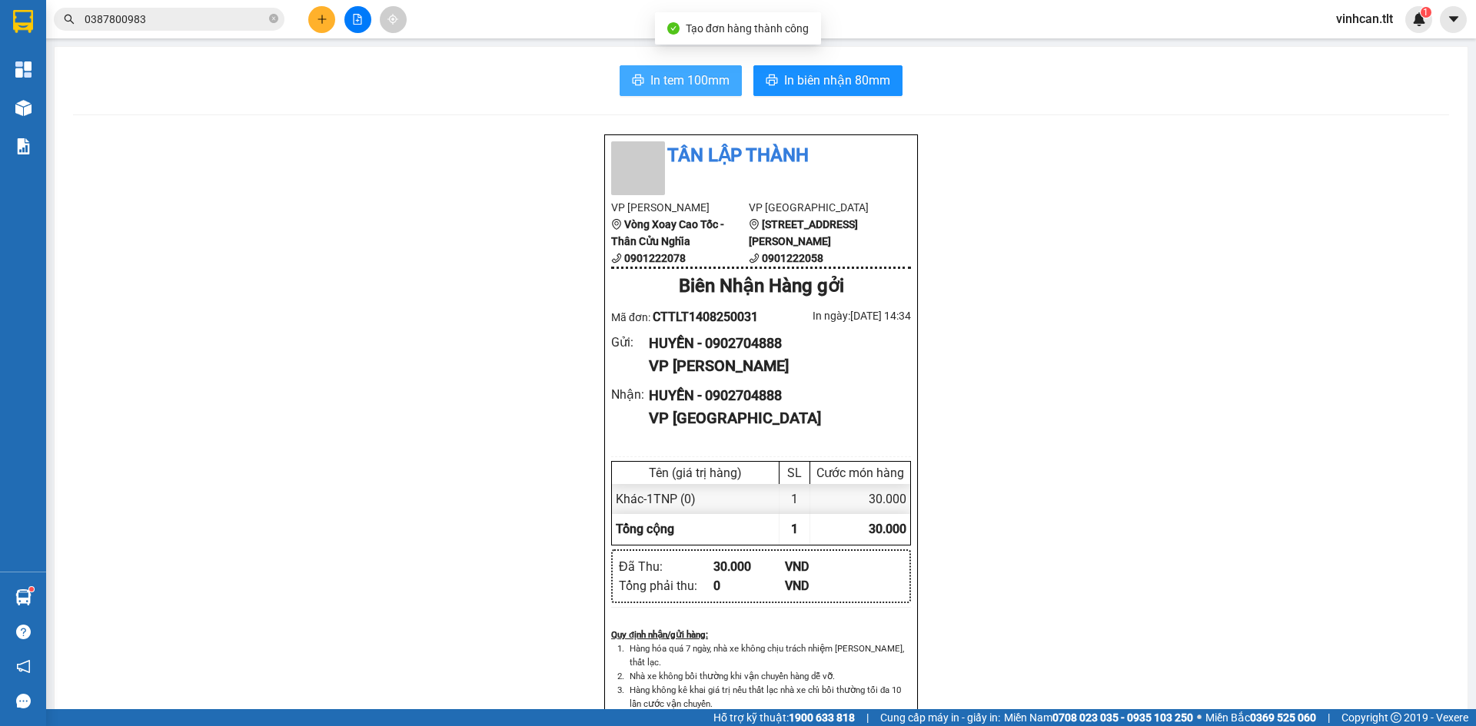
click at [703, 70] on button "In tem 100mm" at bounding box center [680, 80] width 122 height 31
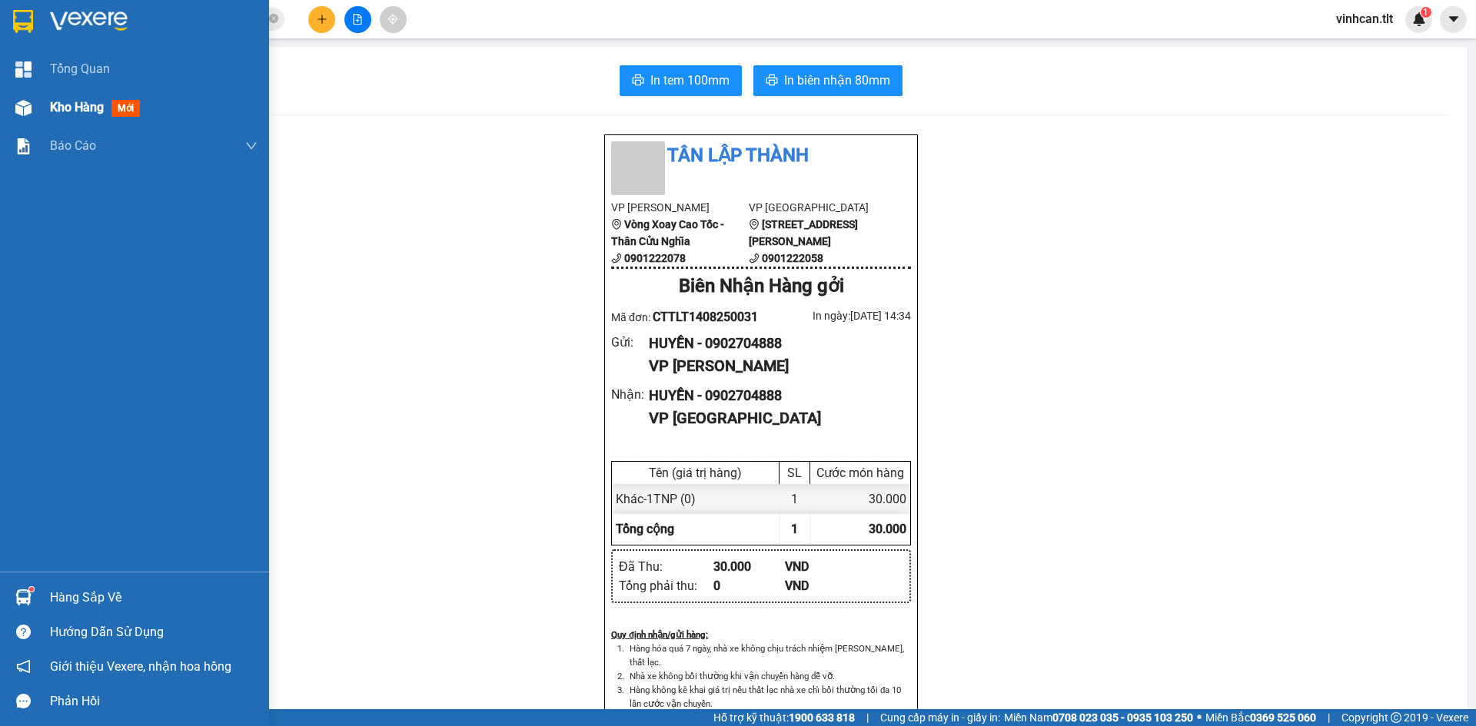
click at [39, 108] on div "Kho hàng mới" at bounding box center [134, 107] width 269 height 38
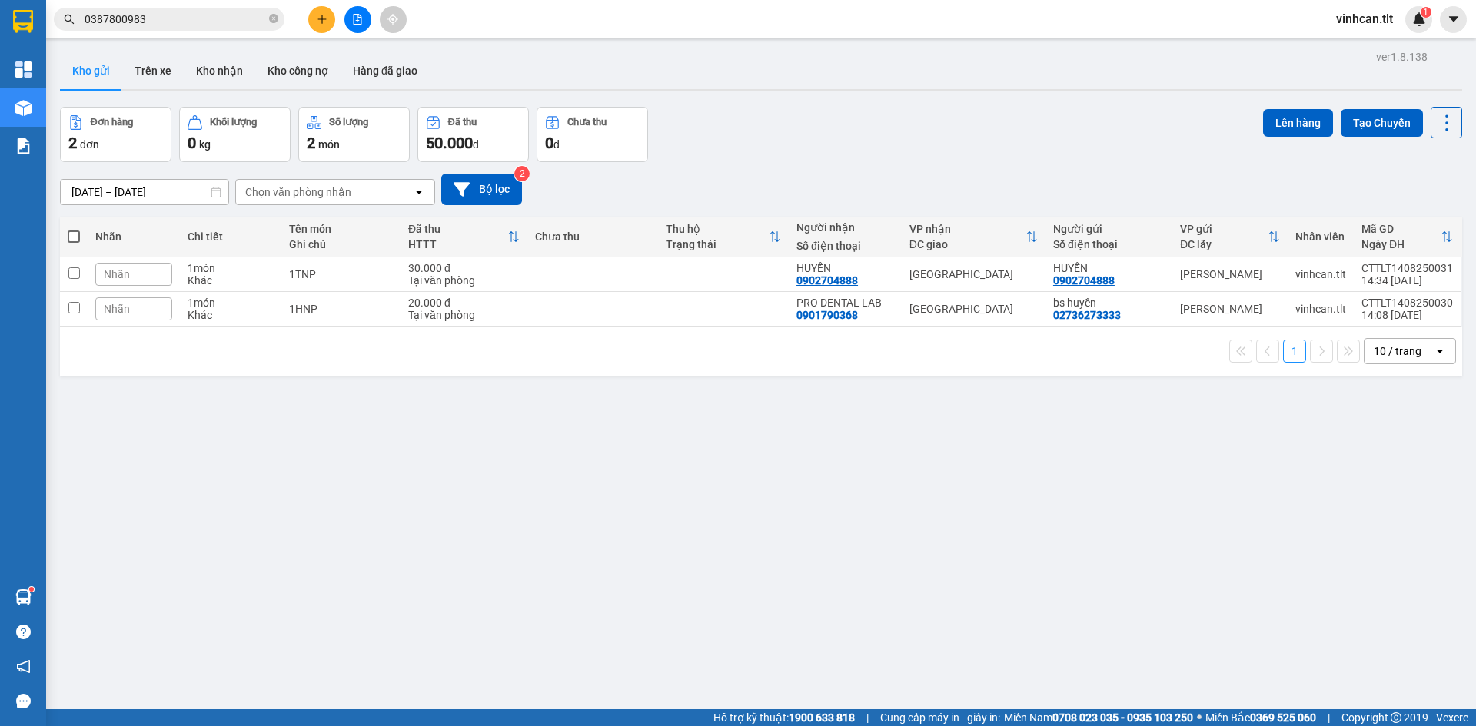
click at [77, 238] on span at bounding box center [74, 237] width 12 height 12
click at [74, 229] on input "checkbox" at bounding box center [74, 229] width 0 height 0
checkbox input "true"
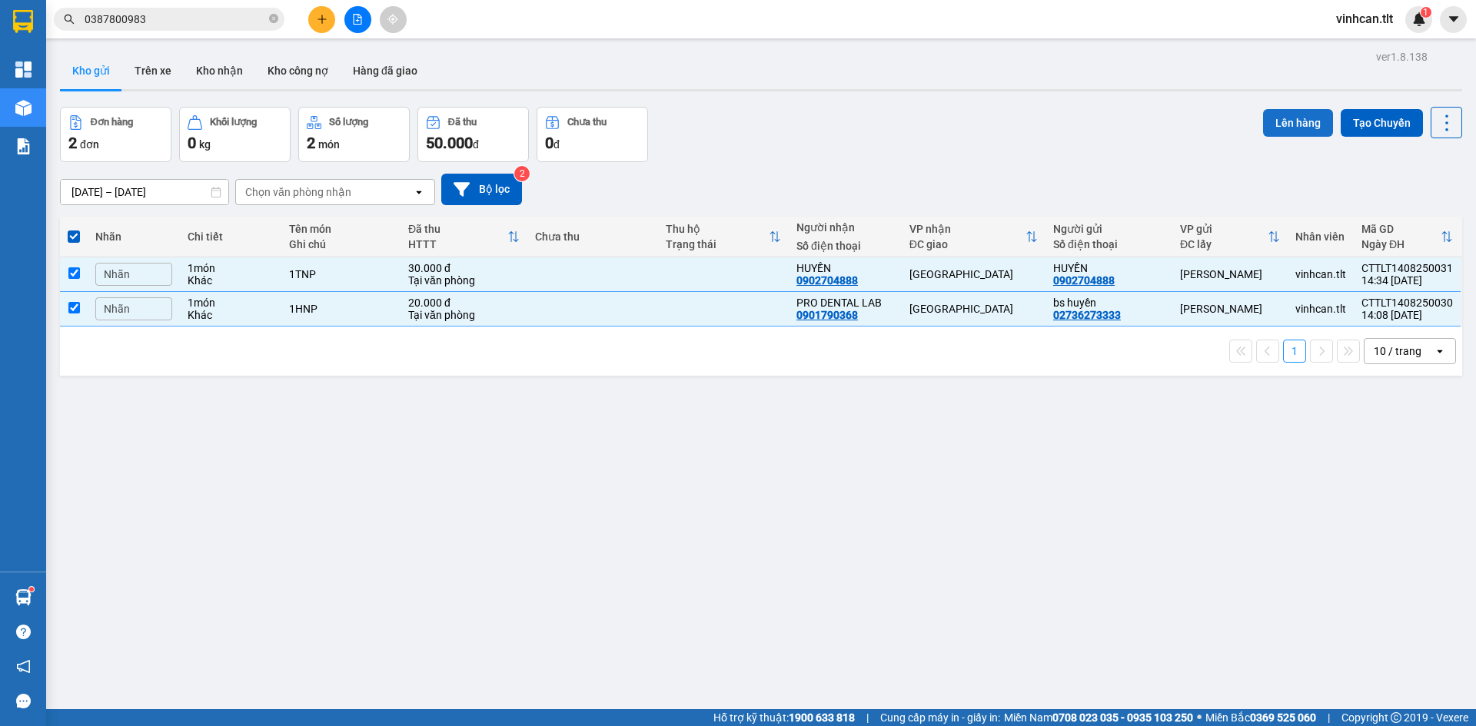
click at [1270, 126] on button "Lên hàng" at bounding box center [1298, 123] width 70 height 28
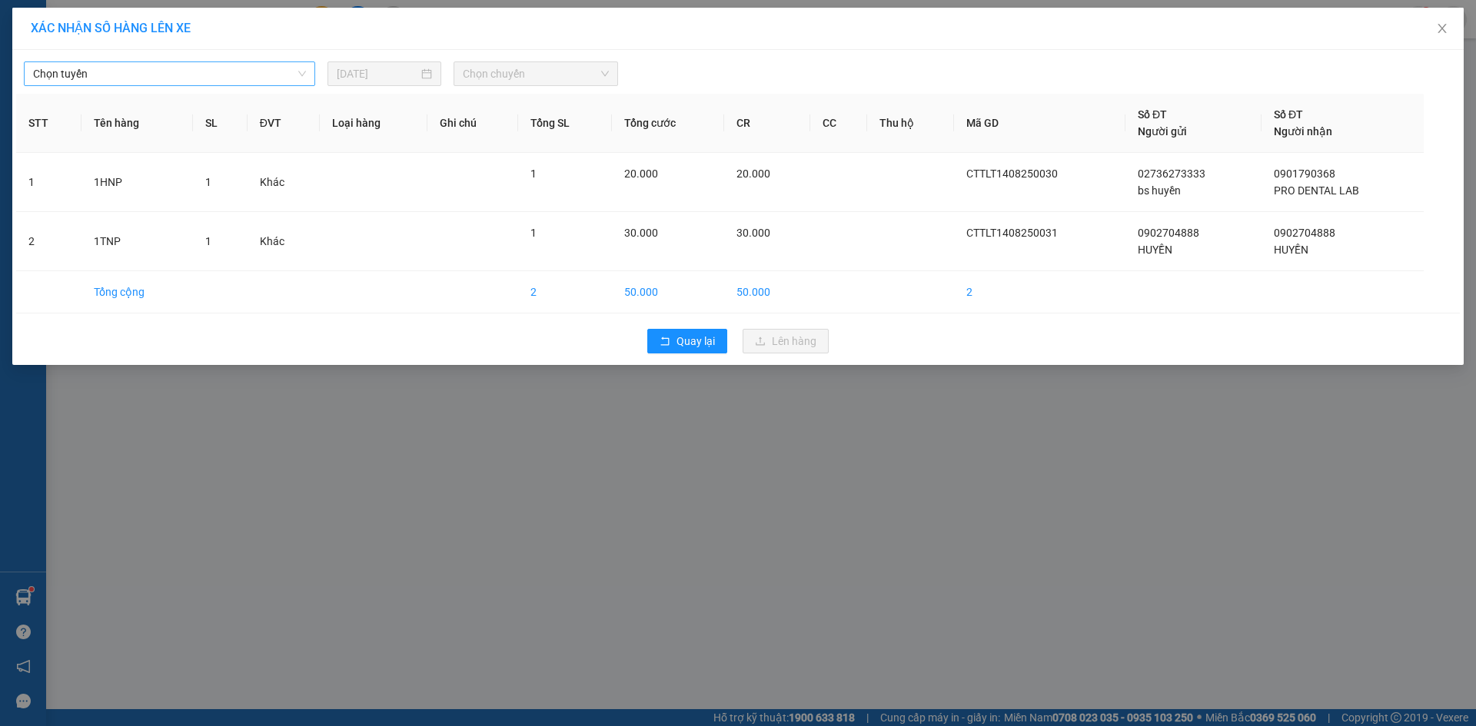
click at [192, 63] on span "Chọn tuyến" at bounding box center [169, 73] width 273 height 23
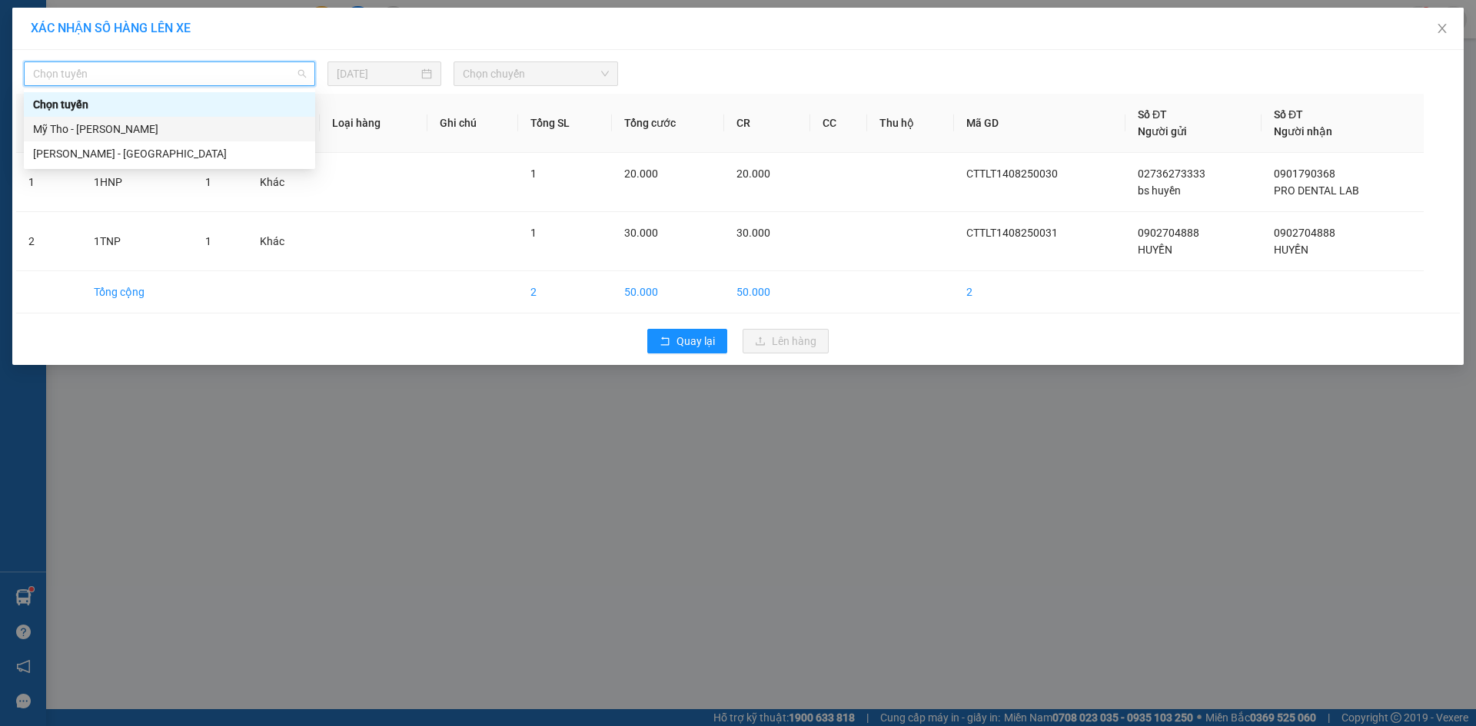
click at [109, 125] on div "Mỹ Tho - Hồ Chí Minh" at bounding box center [169, 129] width 273 height 17
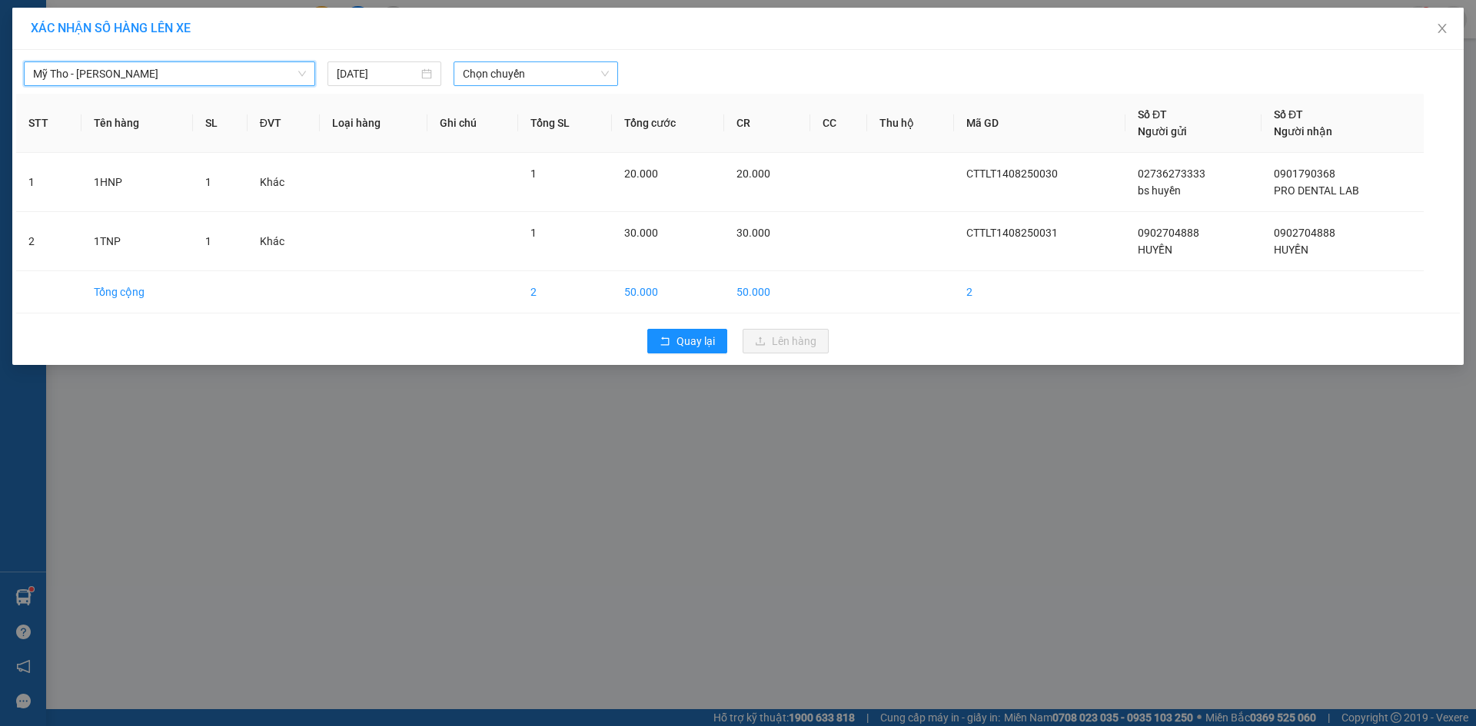
click at [515, 70] on span "Chọn chuyến" at bounding box center [536, 73] width 146 height 23
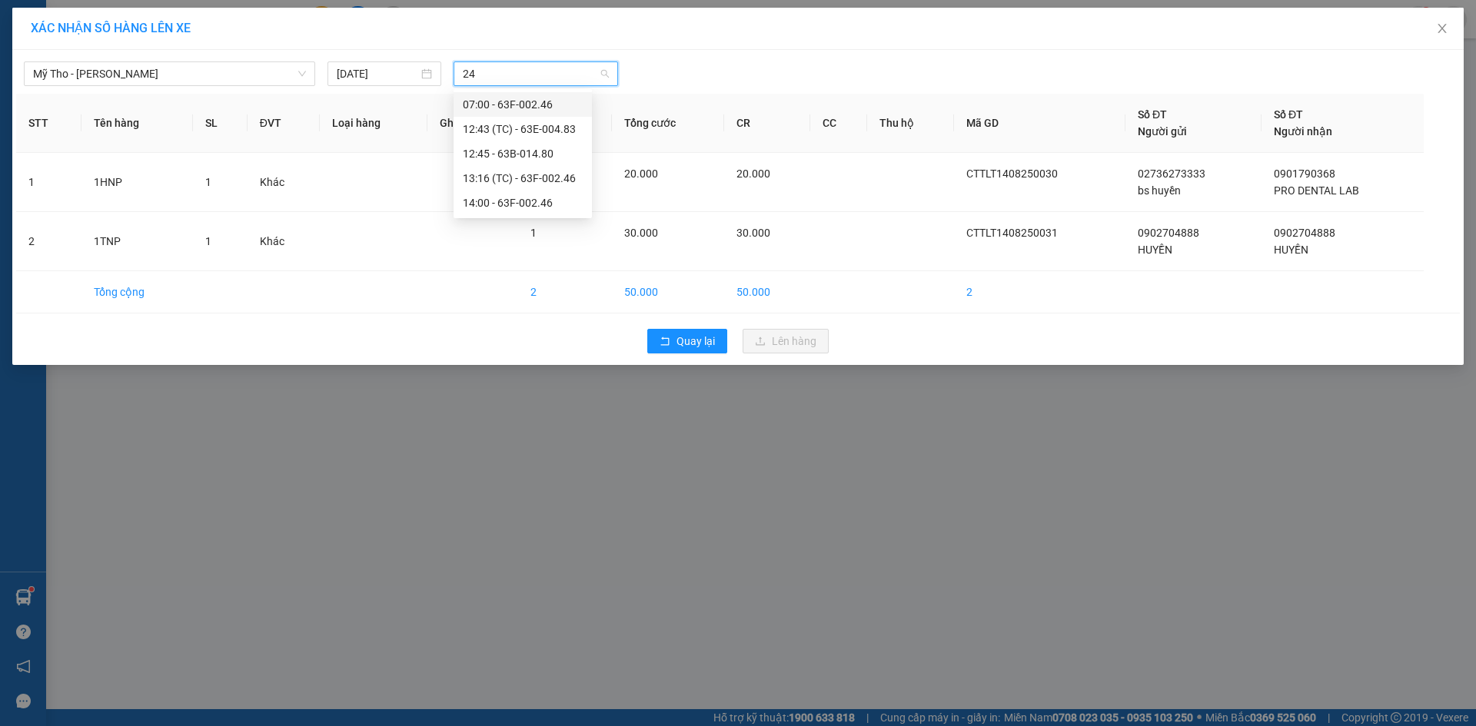
type input "246"
click at [503, 153] on div "14:00 - 63F-002.46" at bounding box center [523, 153] width 120 height 17
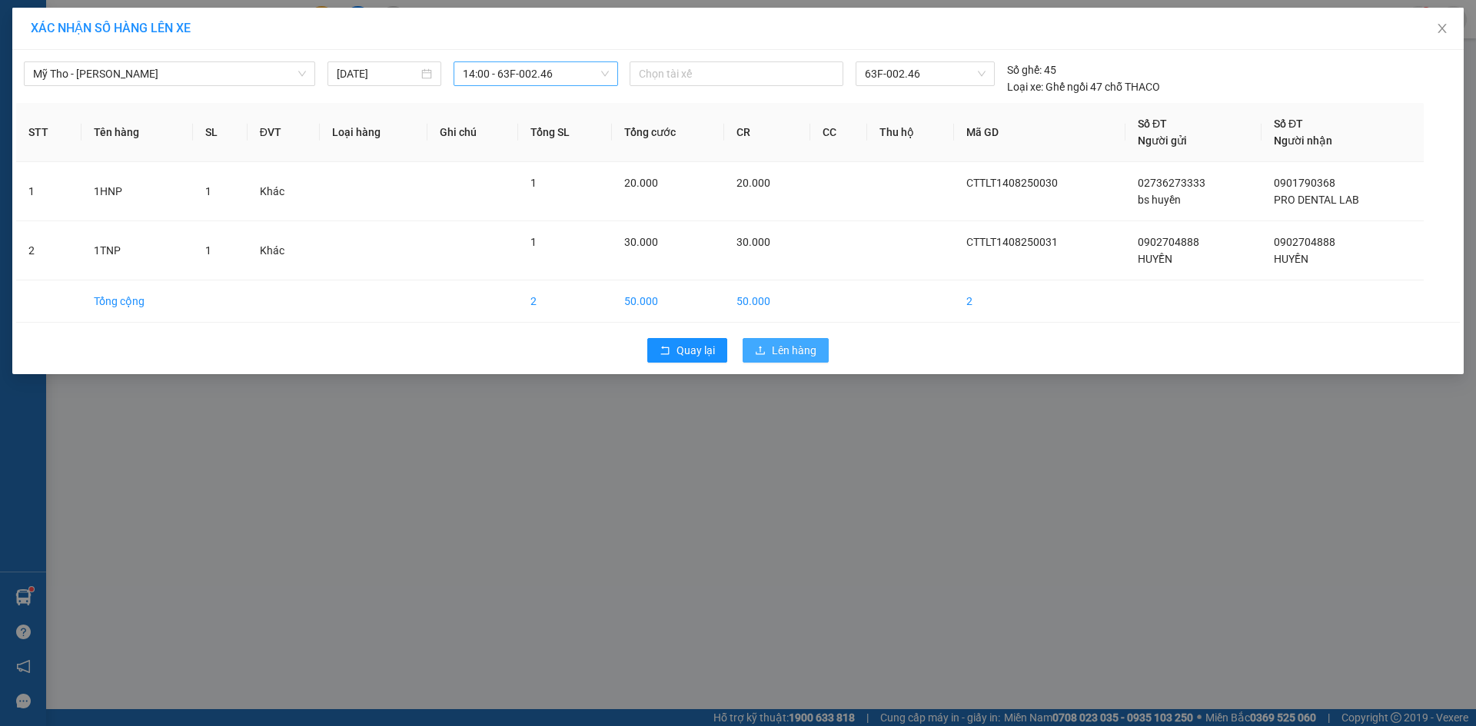
click at [807, 350] on span "Lên hàng" at bounding box center [794, 350] width 45 height 17
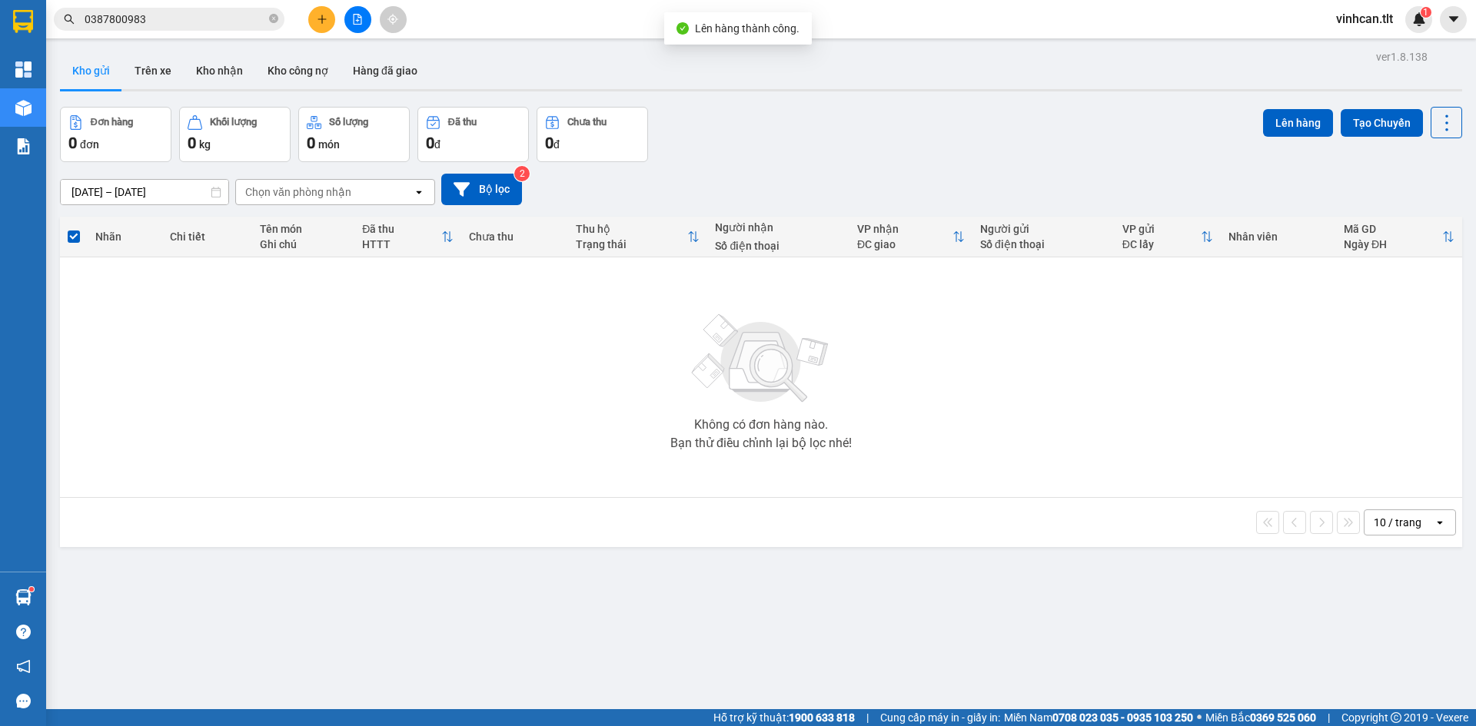
click at [356, 19] on icon "file-add" at bounding box center [357, 19] width 11 height 11
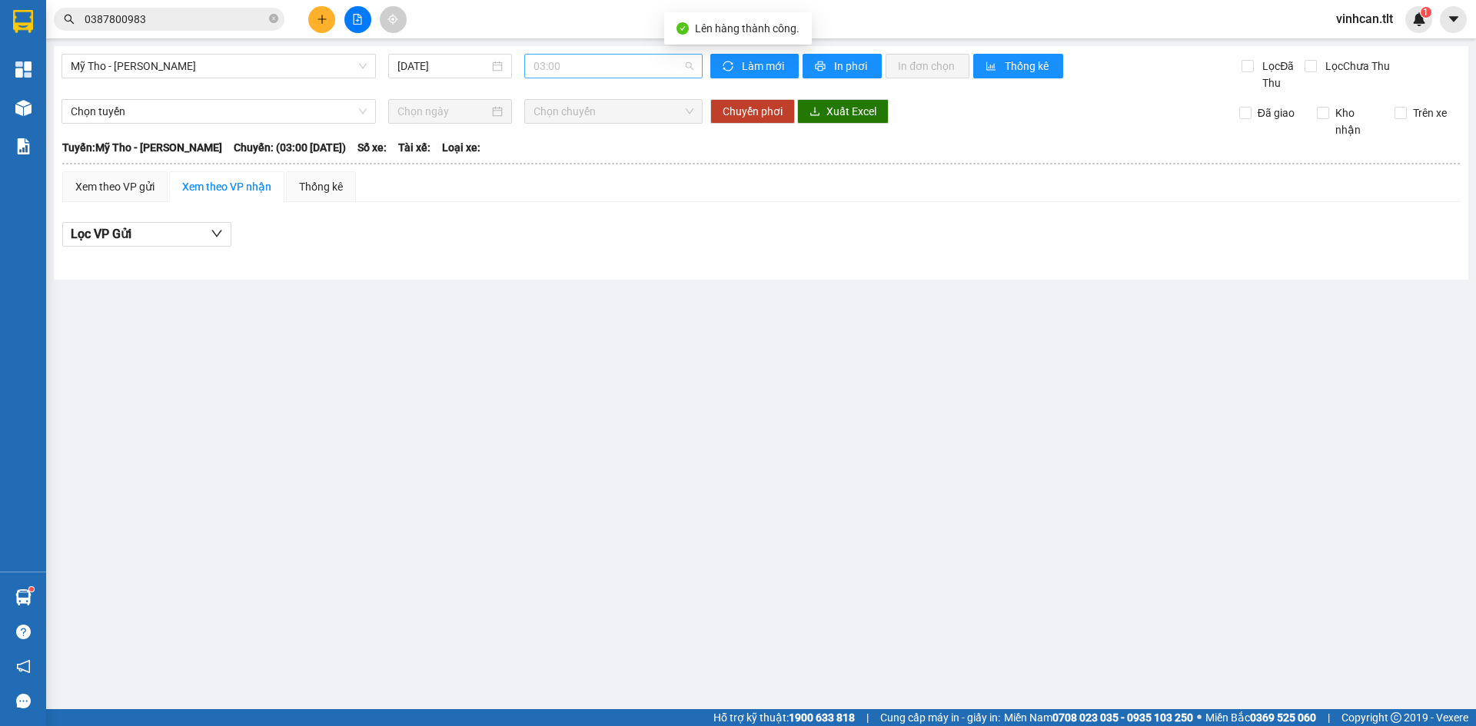
click at [555, 59] on span "03:00" at bounding box center [613, 66] width 160 height 23
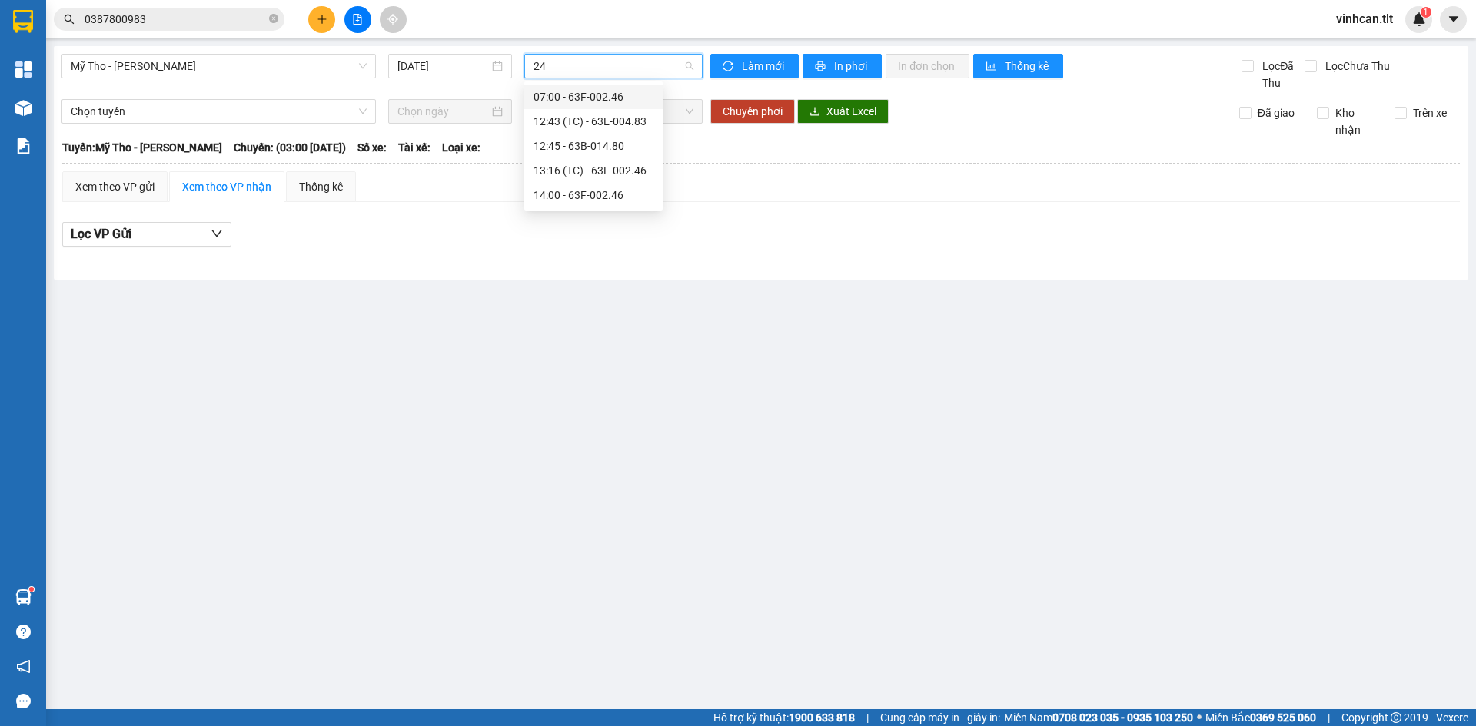
type input "246"
click at [569, 141] on div "14:00 - 63F-002.46" at bounding box center [593, 146] width 120 height 17
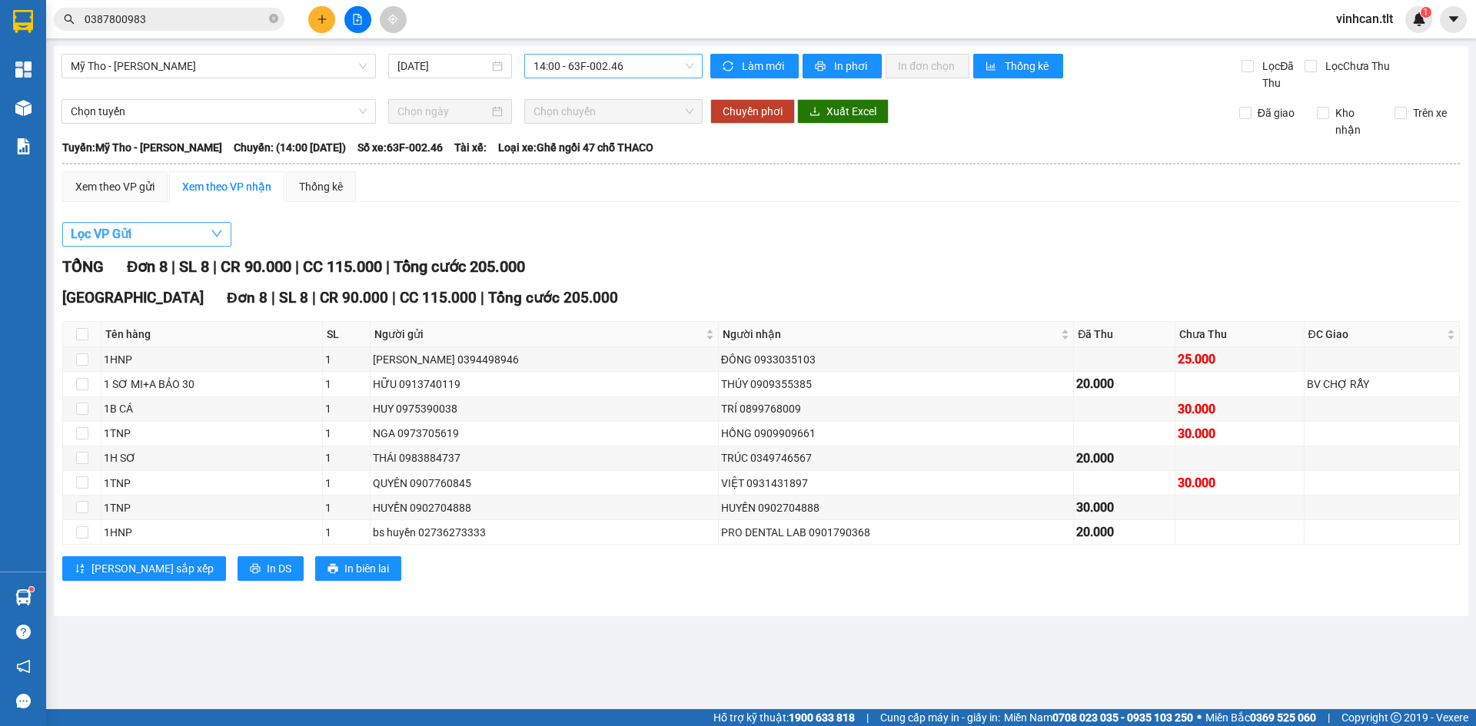
click at [105, 244] on button "Lọc VP Gửi" at bounding box center [146, 234] width 169 height 25
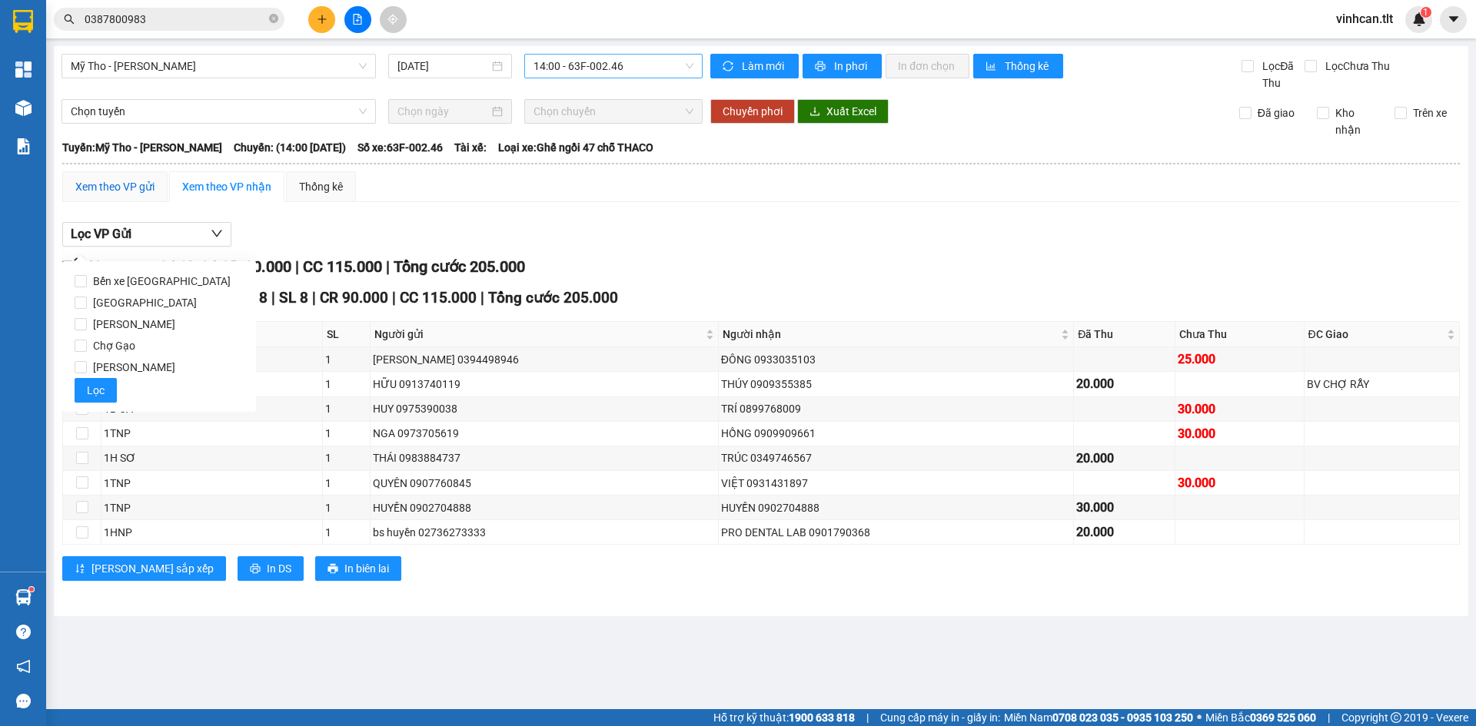
click at [114, 189] on div "Xem theo VP gửi" at bounding box center [114, 186] width 79 height 17
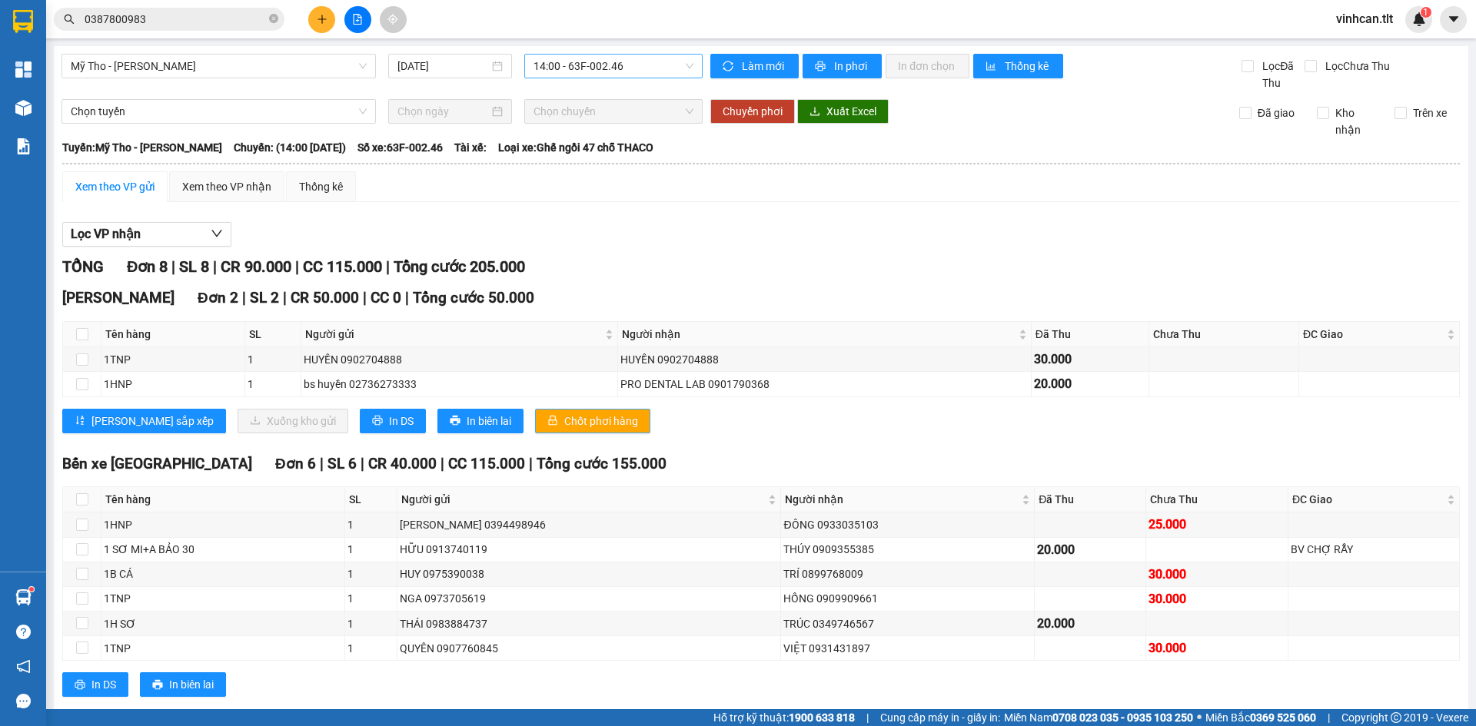
click at [567, 424] on span "Chốt phơi hàng" at bounding box center [601, 421] width 74 height 17
click at [317, 15] on icon "plus" at bounding box center [322, 19] width 11 height 11
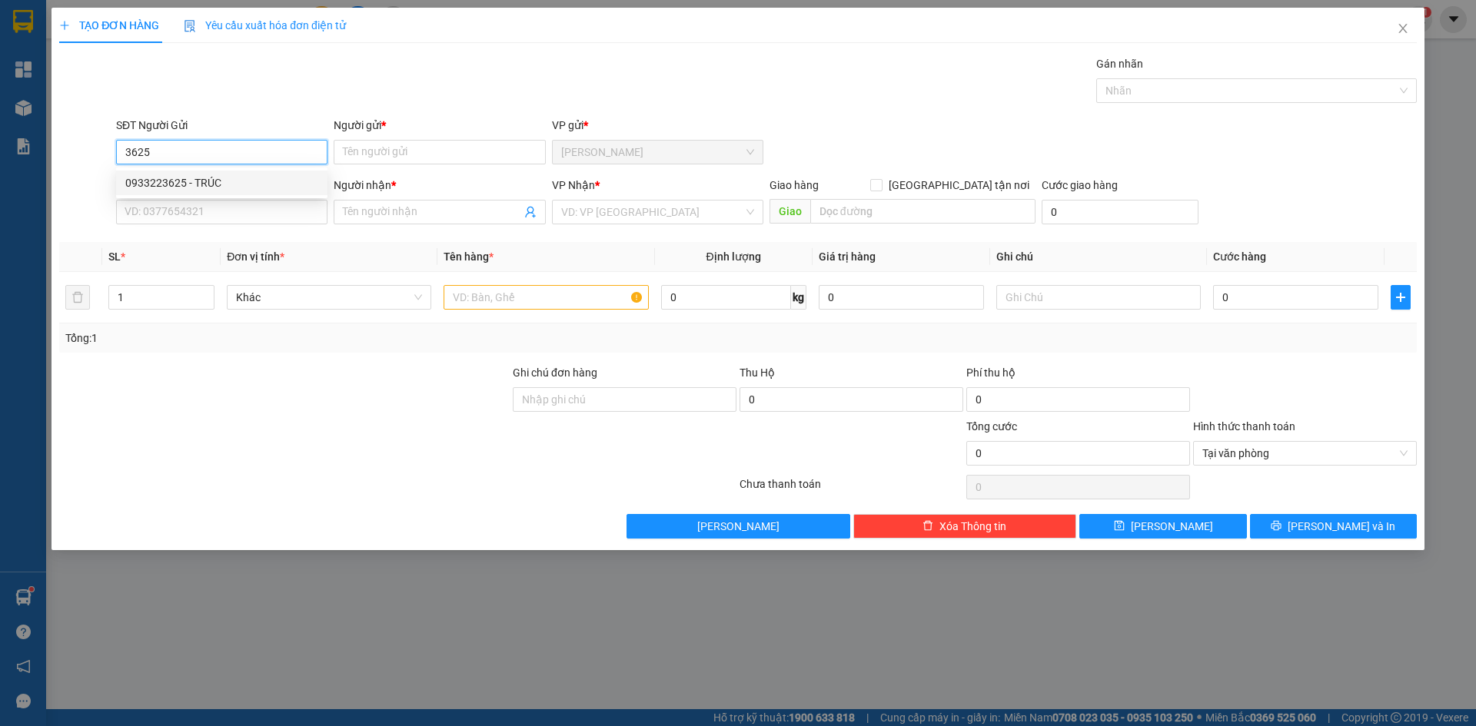
click at [233, 180] on div "0933223625 - TRÚC" at bounding box center [221, 182] width 193 height 17
type input "0933223625"
type input "TRÚC"
type input "0933223625"
click at [232, 209] on input "SĐT Người Nhận *" at bounding box center [221, 212] width 211 height 25
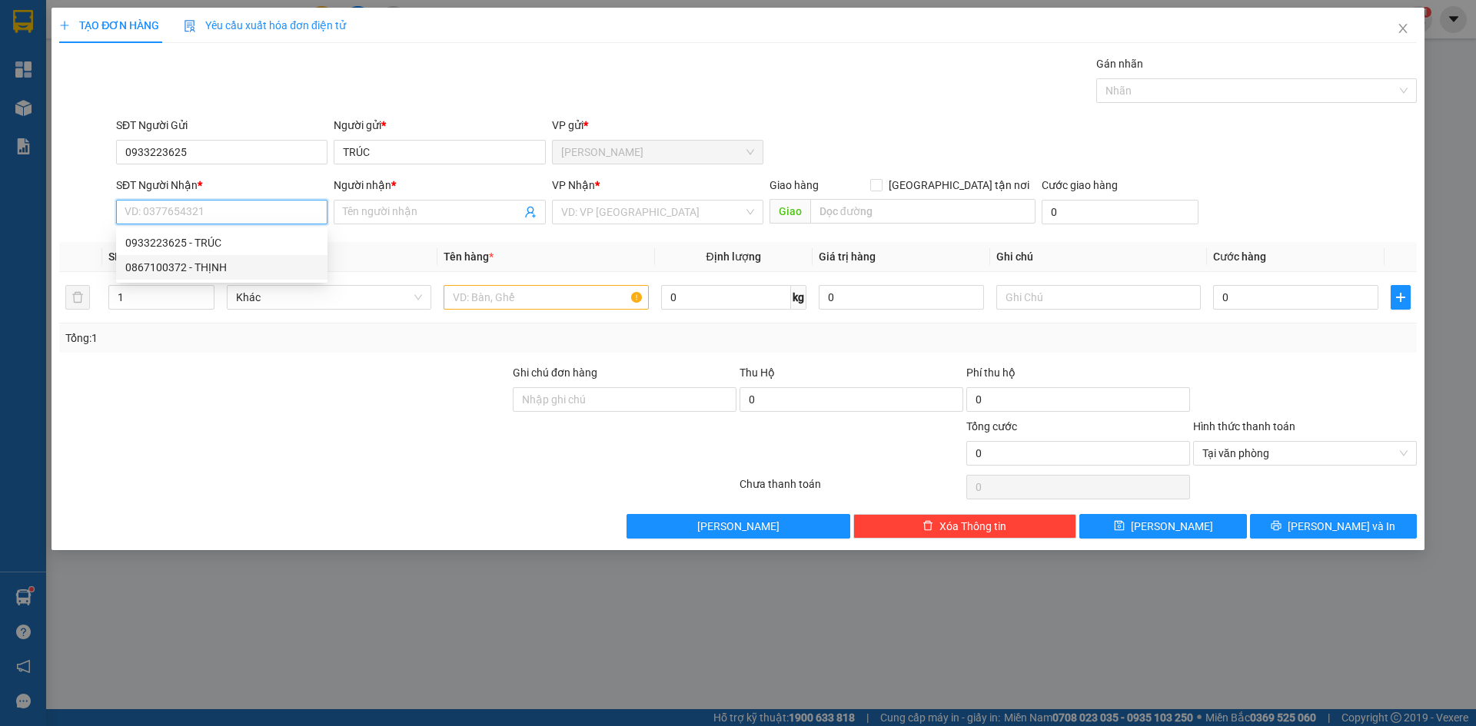
click at [243, 263] on div "0867100372 - THỊNH" at bounding box center [221, 267] width 193 height 17
type input "0867100372"
type input "THỊNH"
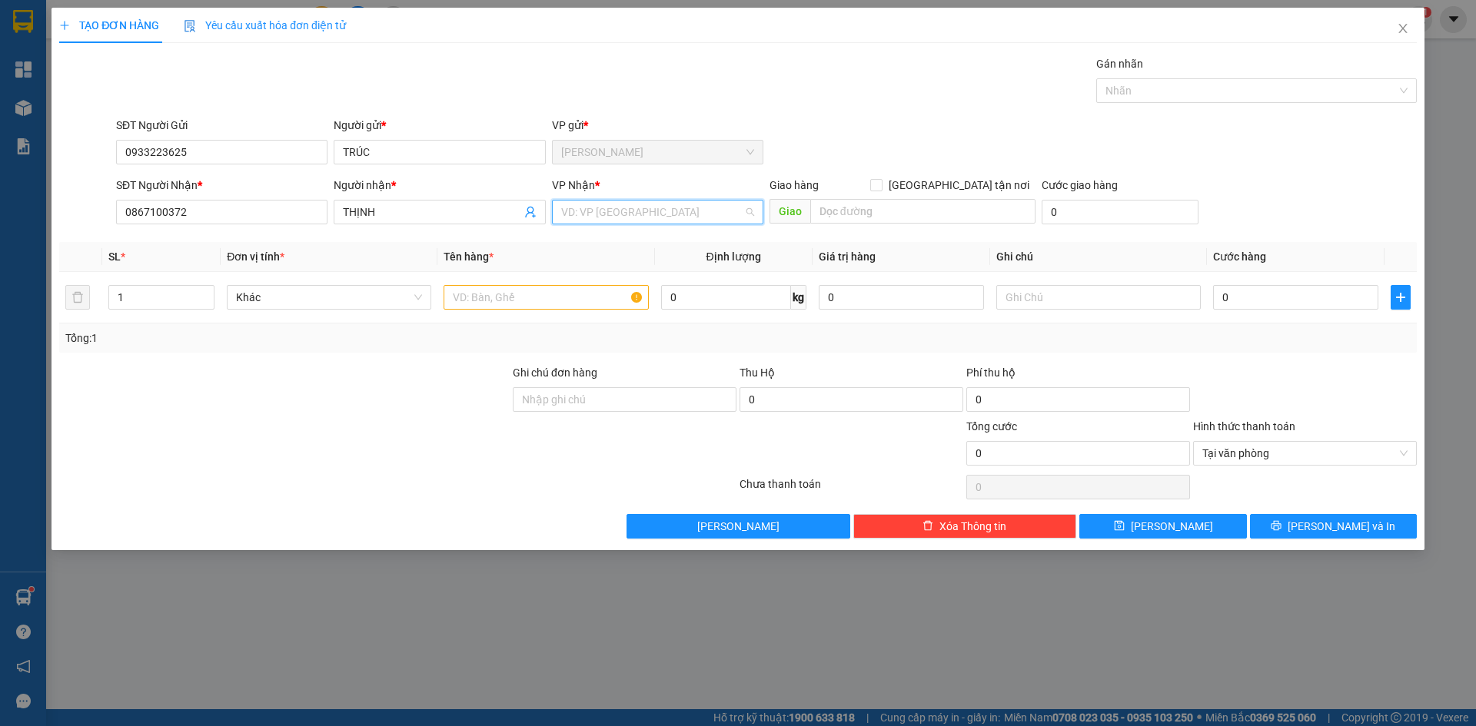
click at [599, 218] on input "search" at bounding box center [652, 212] width 182 height 23
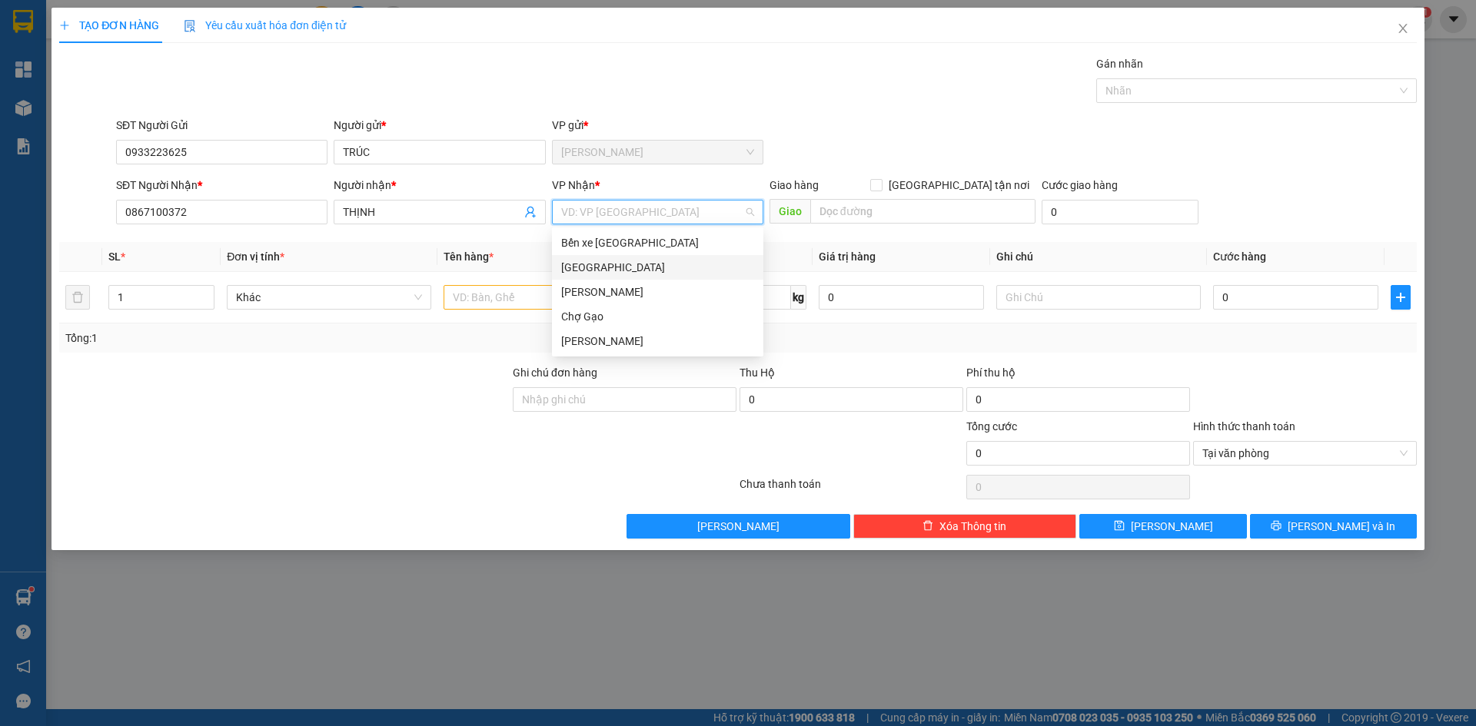
click at [589, 266] on div "[GEOGRAPHIC_DATA]" at bounding box center [657, 267] width 193 height 17
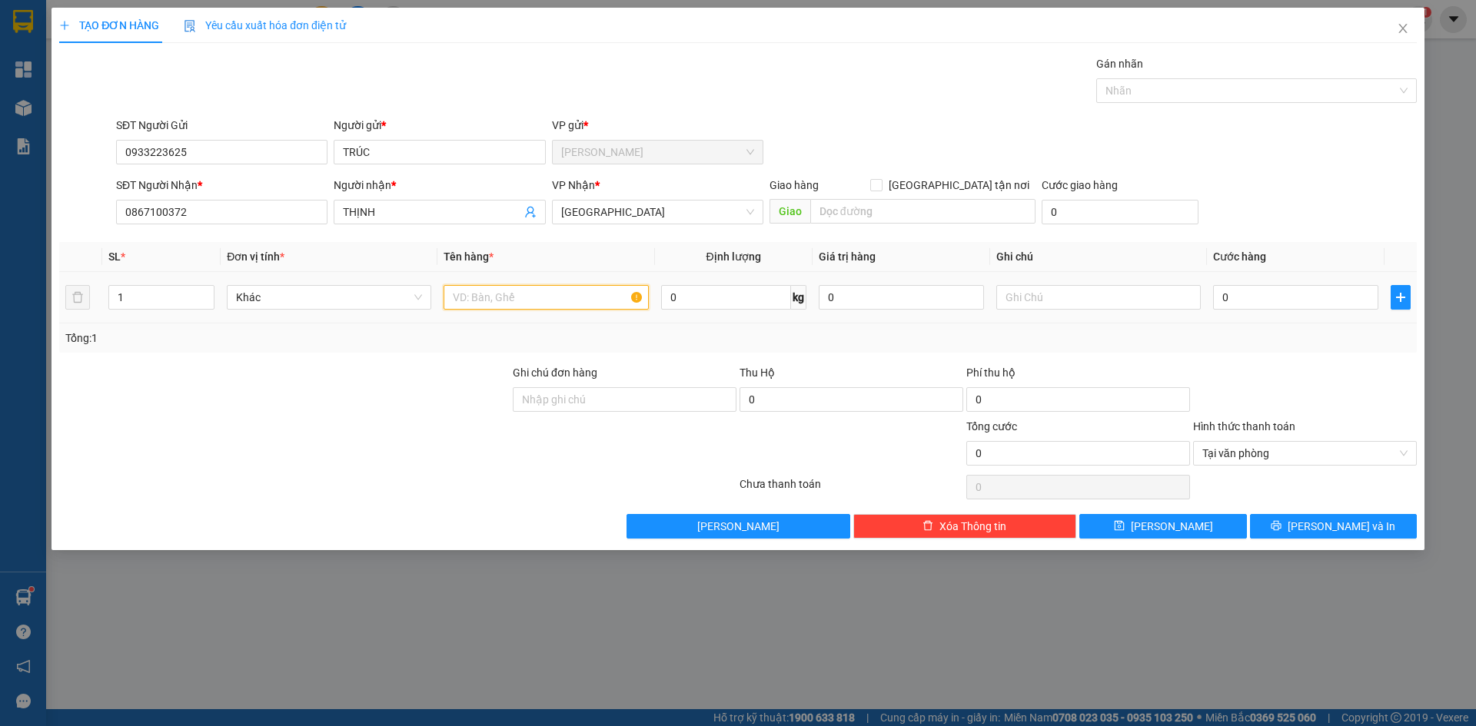
click at [558, 290] on input "text" at bounding box center [545, 297] width 204 height 25
type input "1TX"
click at [1241, 292] on input "0" at bounding box center [1295, 297] width 165 height 25
type input "3"
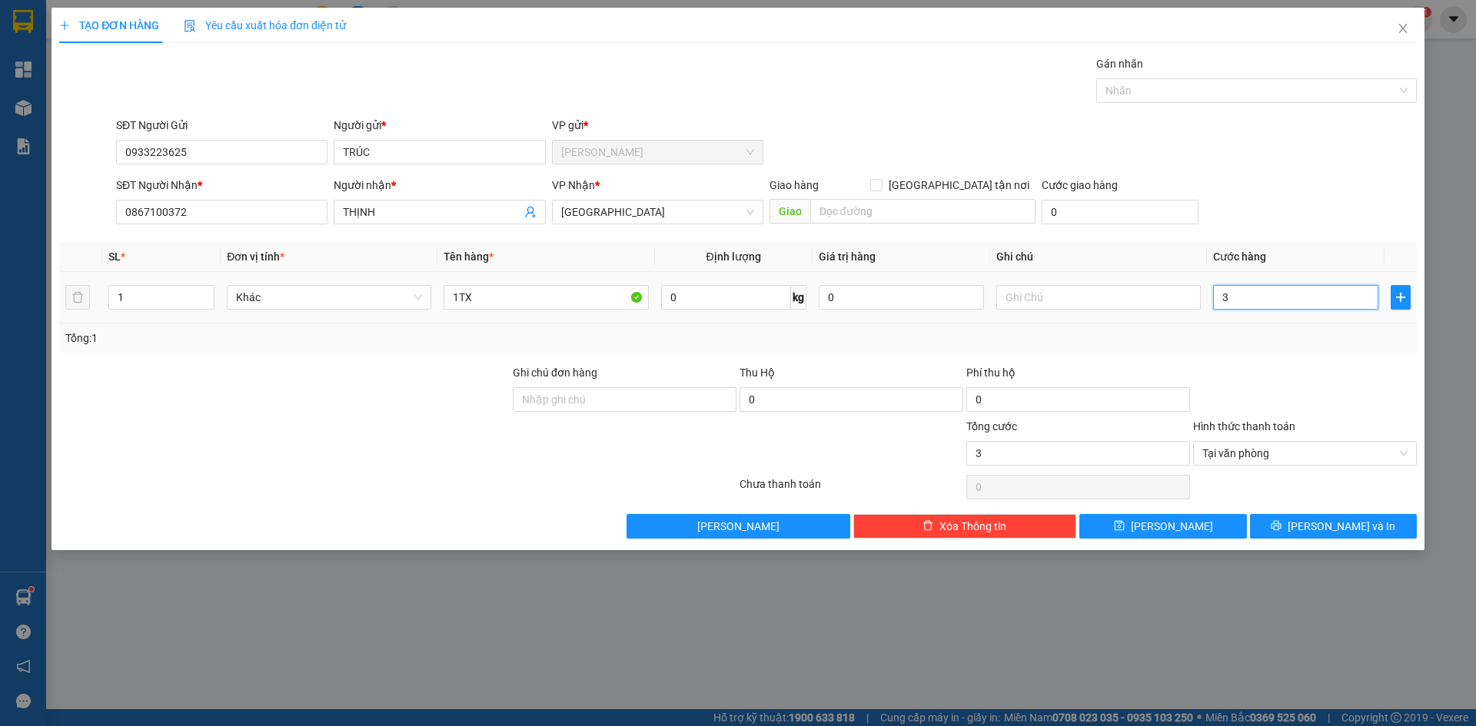
type input "30"
type input "30.000"
click at [1382, 527] on button "Lưu và In" at bounding box center [1333, 526] width 167 height 25
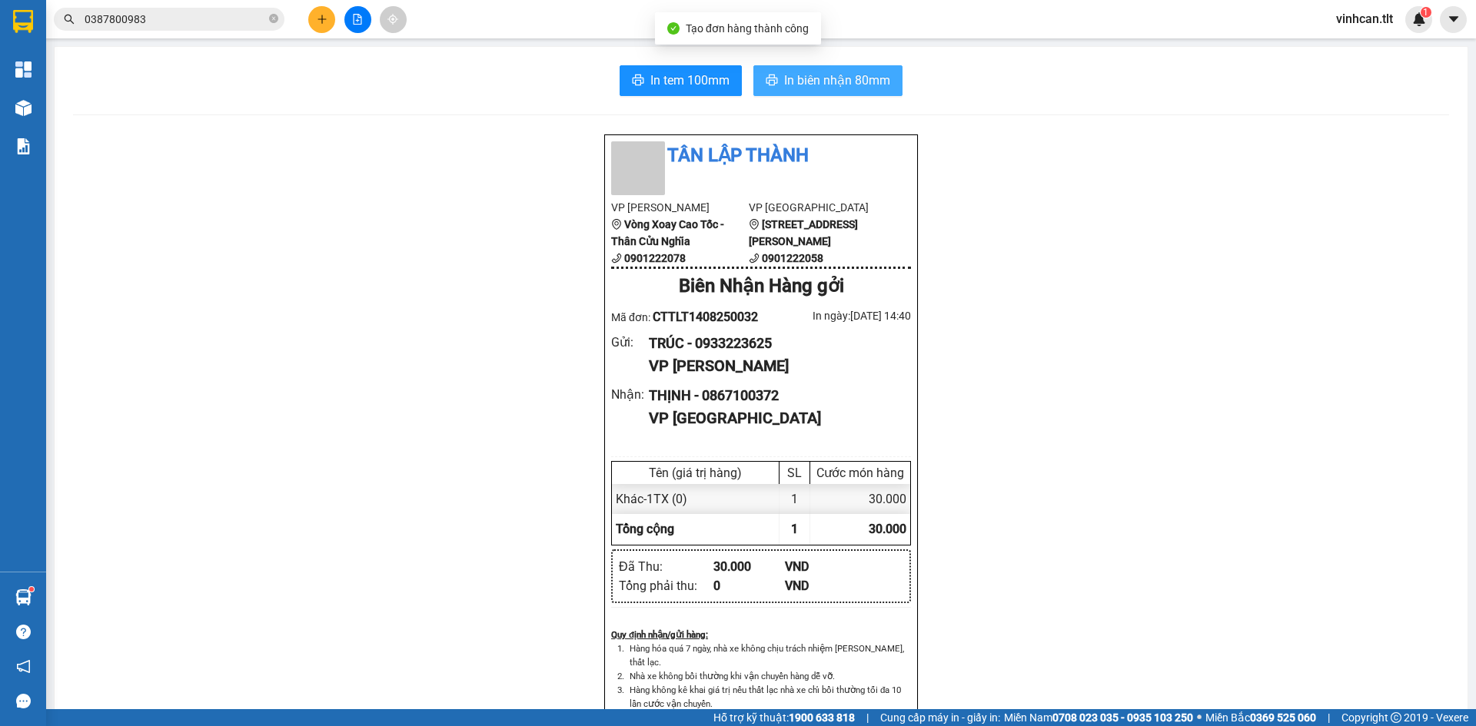
click at [775, 81] on button "In biên nhận 80mm" at bounding box center [827, 80] width 149 height 31
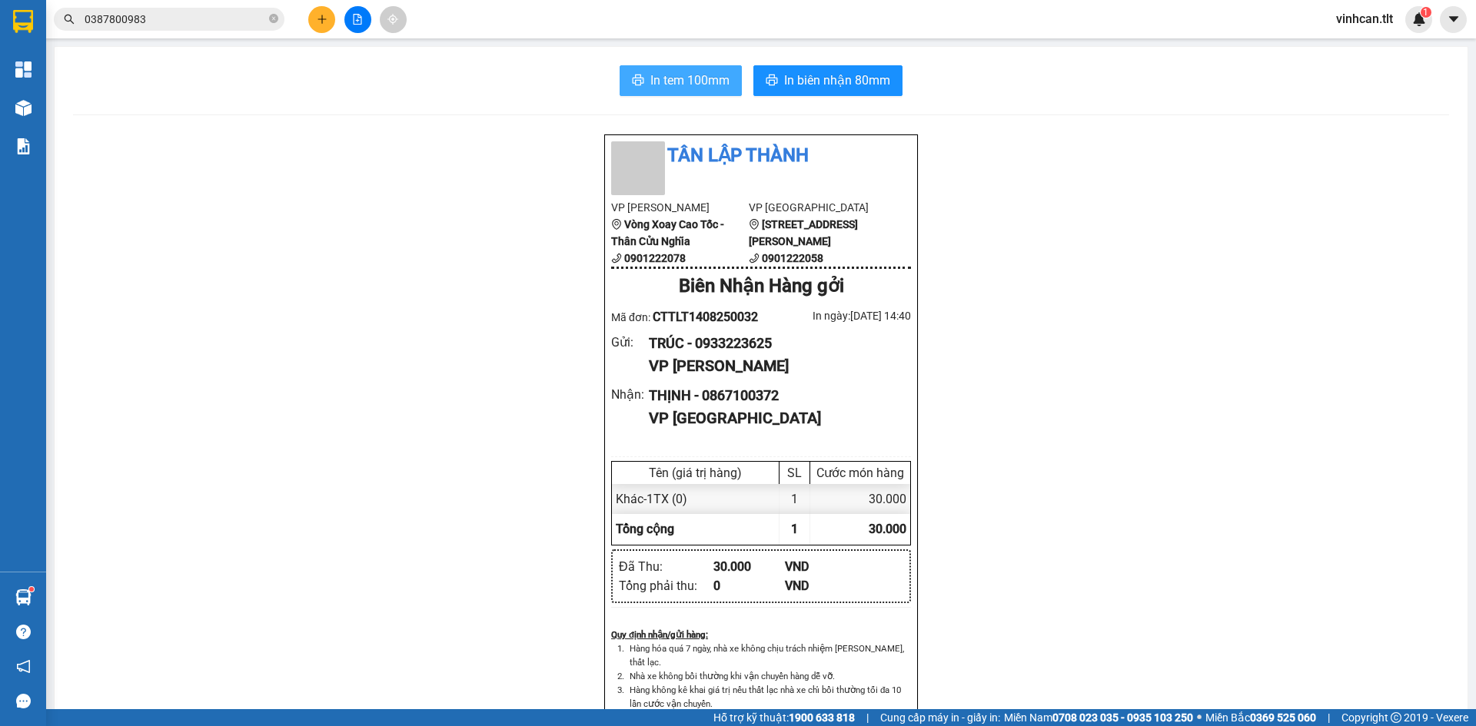
click at [708, 80] on span "In tem 100mm" at bounding box center [689, 80] width 79 height 19
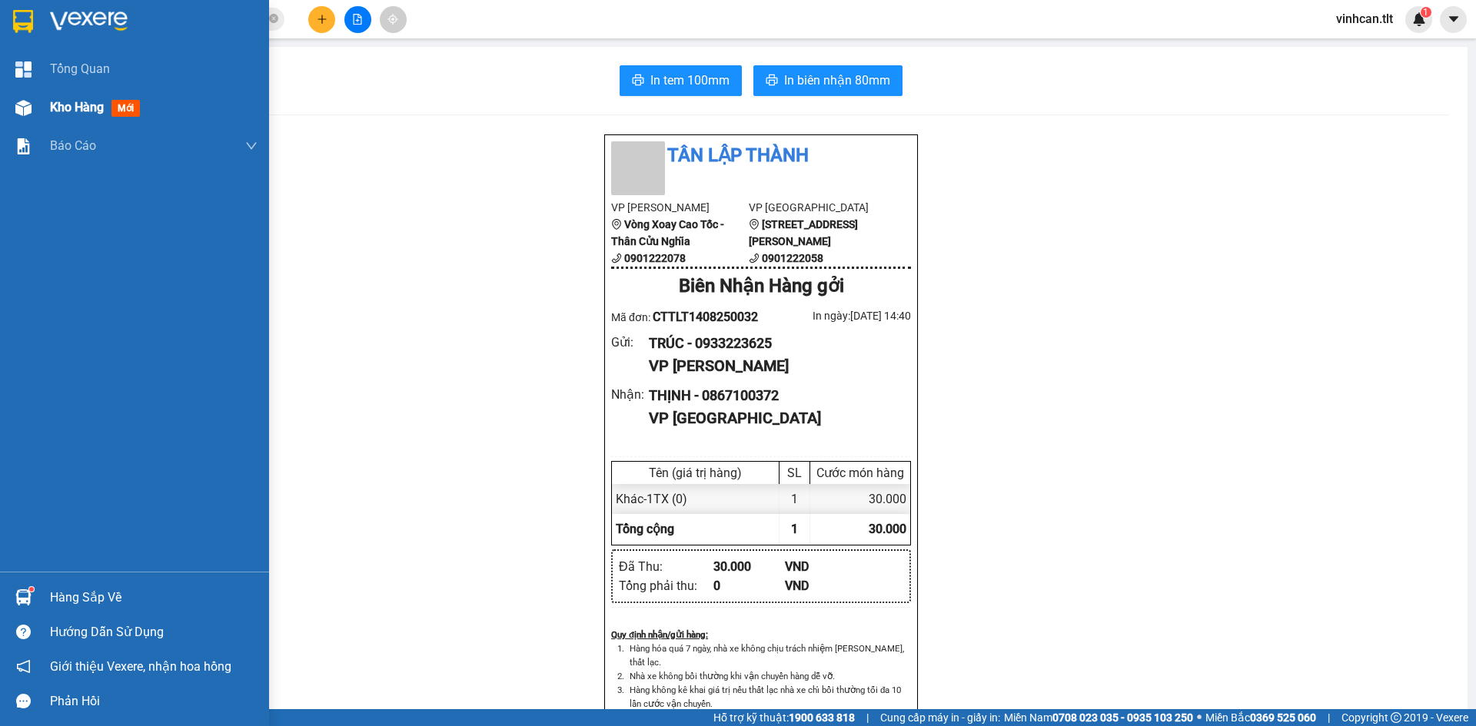
click at [21, 118] on div at bounding box center [23, 108] width 27 height 27
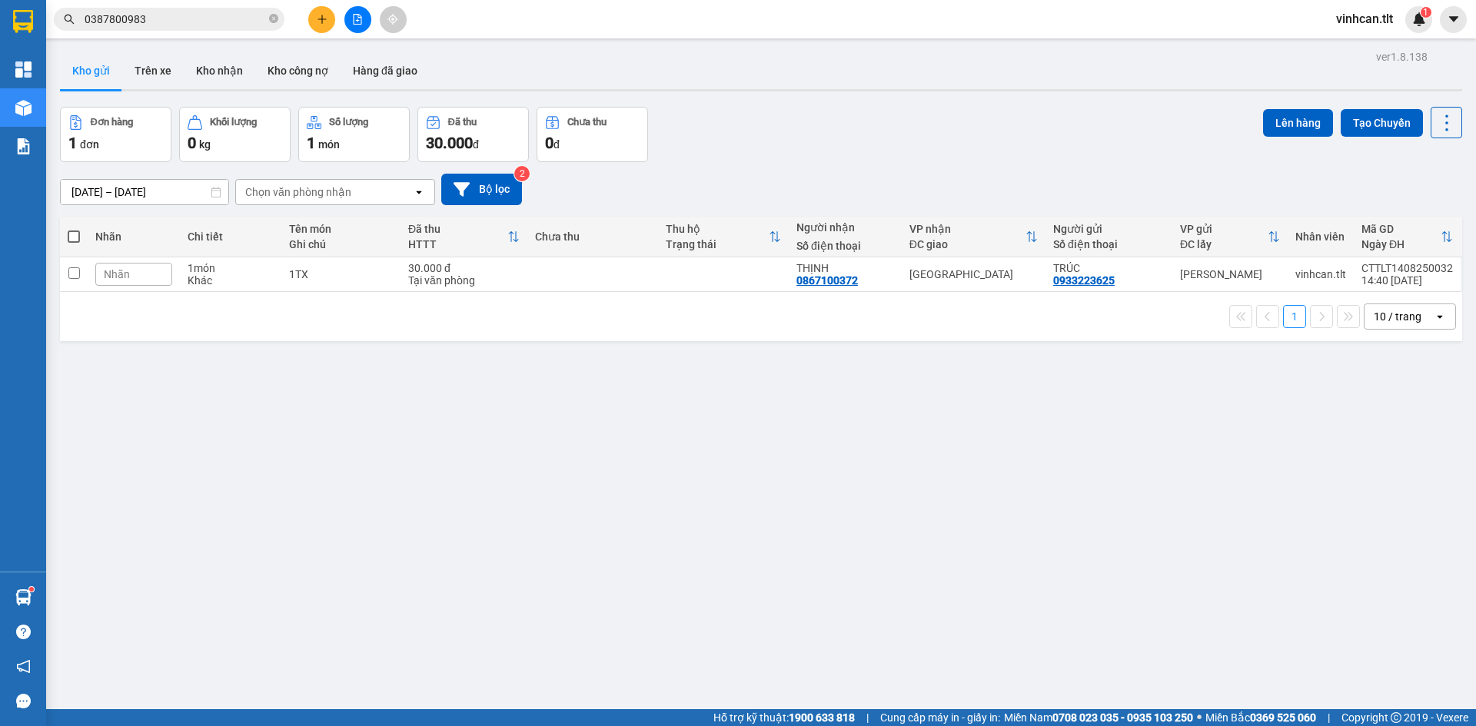
click at [81, 235] on th at bounding box center [74, 237] width 28 height 41
click at [79, 235] on span at bounding box center [74, 237] width 12 height 12
click at [74, 229] on input "checkbox" at bounding box center [74, 229] width 0 height 0
checkbox input "true"
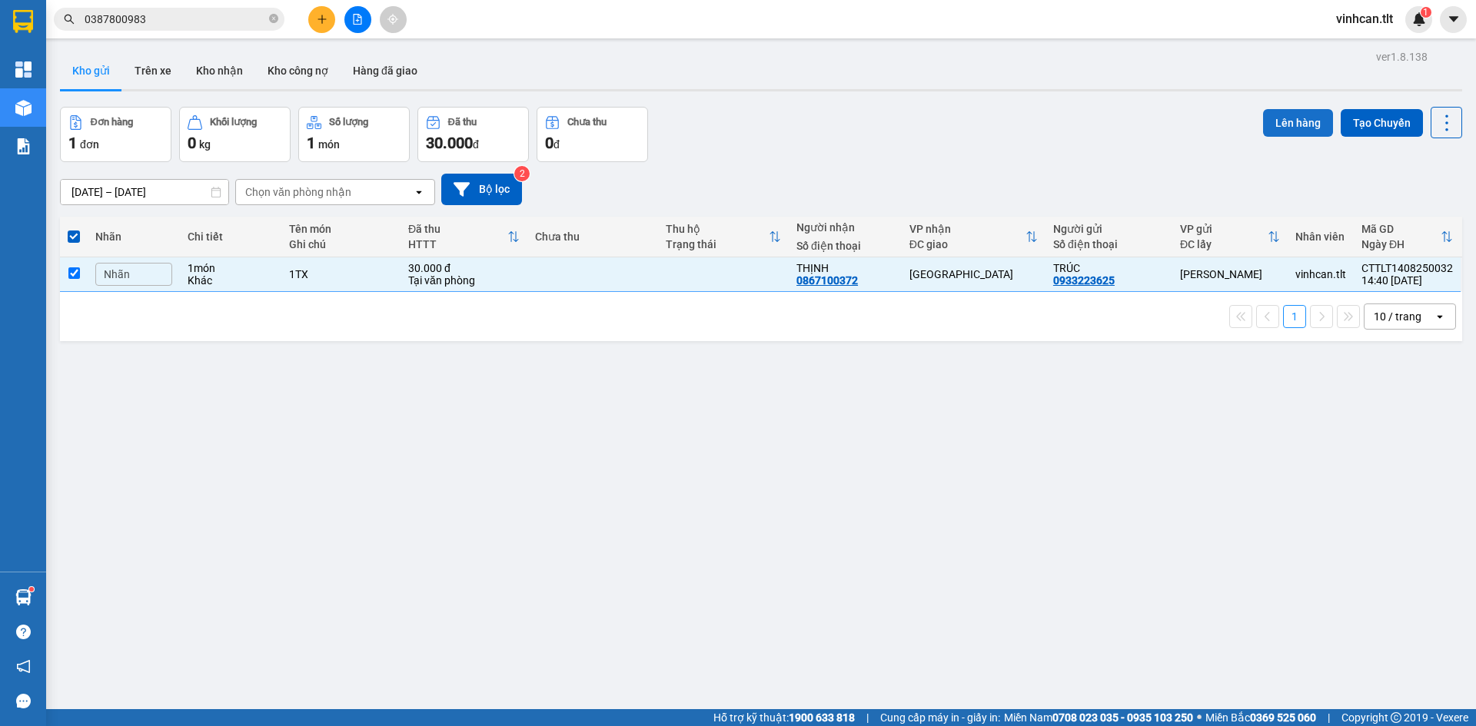
click at [1284, 121] on button "Lên hàng" at bounding box center [1298, 123] width 70 height 28
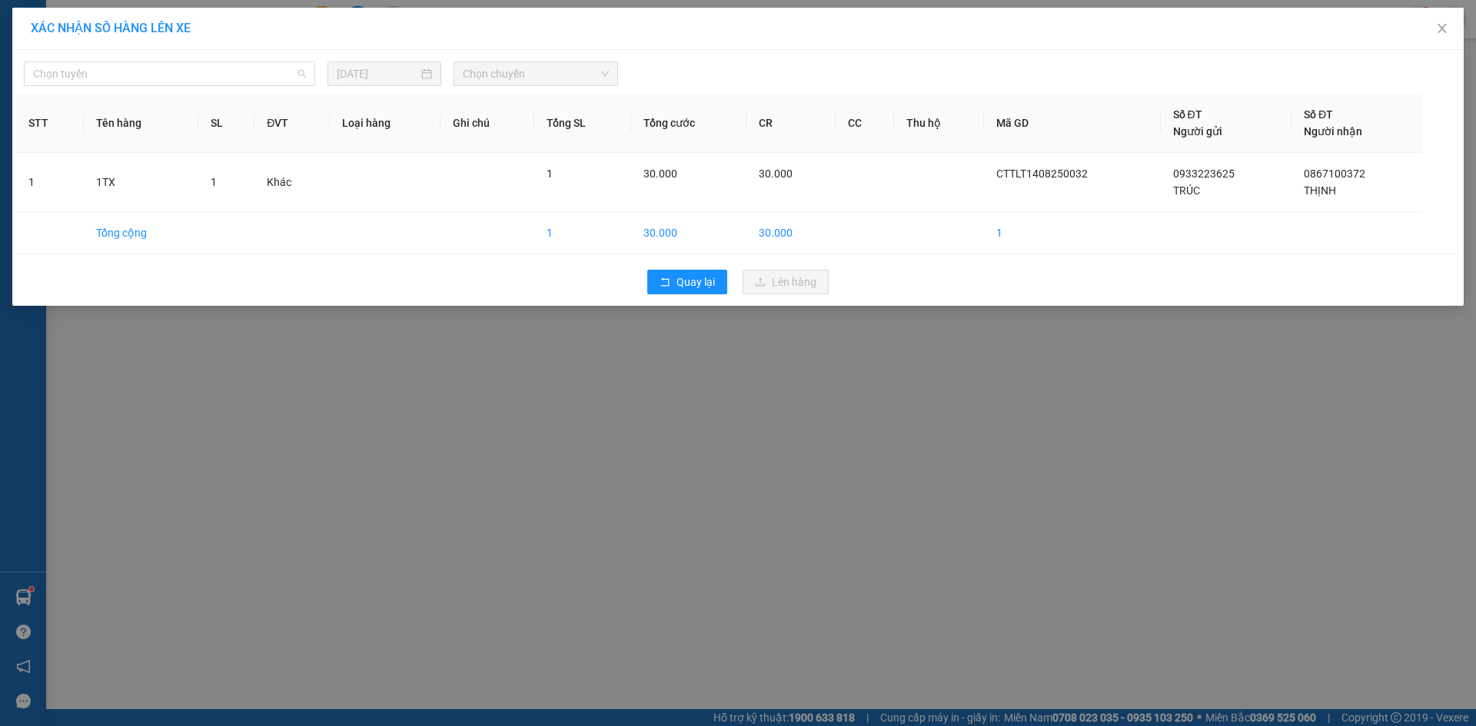
drag, startPoint x: 222, startPoint y: 67, endPoint x: 114, endPoint y: 110, distance: 116.6
click at [221, 67] on span "Chọn tuyến" at bounding box center [169, 73] width 273 height 23
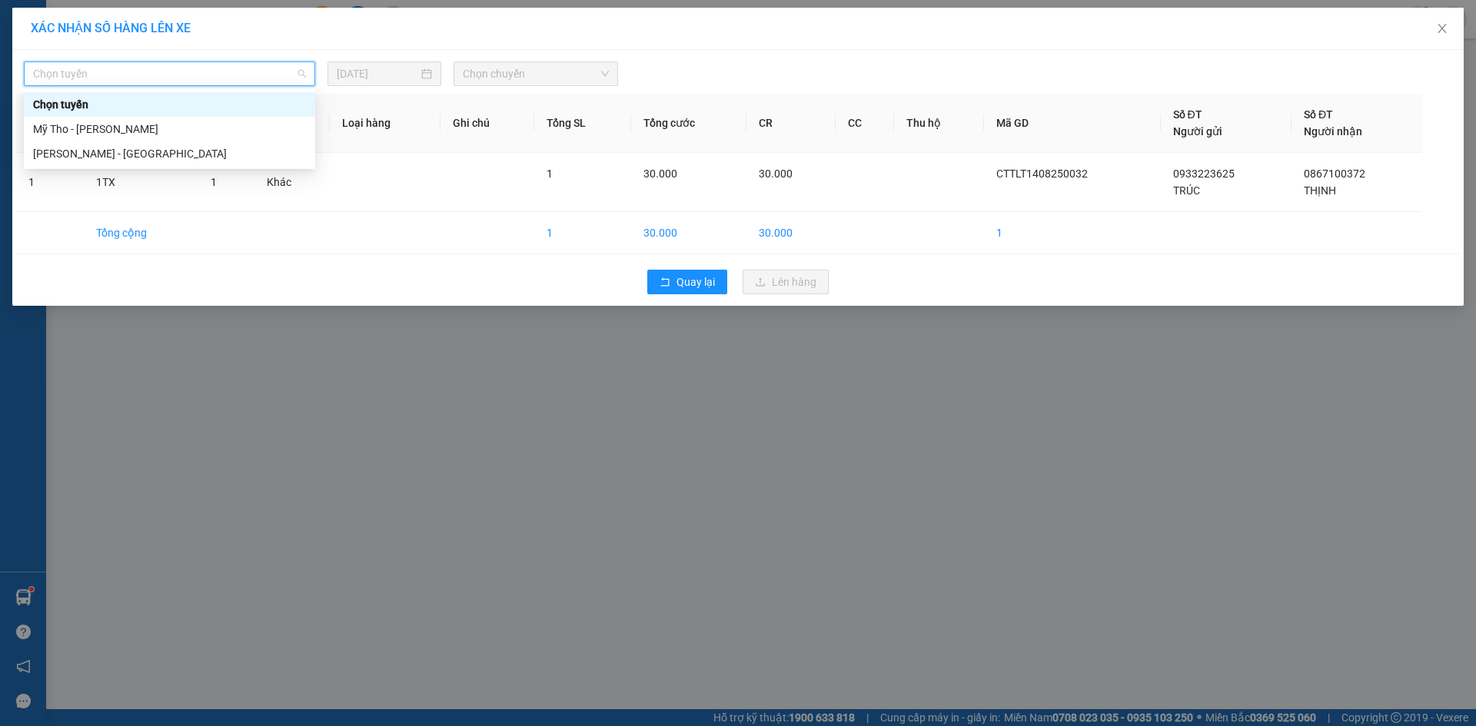
click at [67, 123] on div "Mỹ Tho - Hồ Chí Minh" at bounding box center [169, 129] width 273 height 17
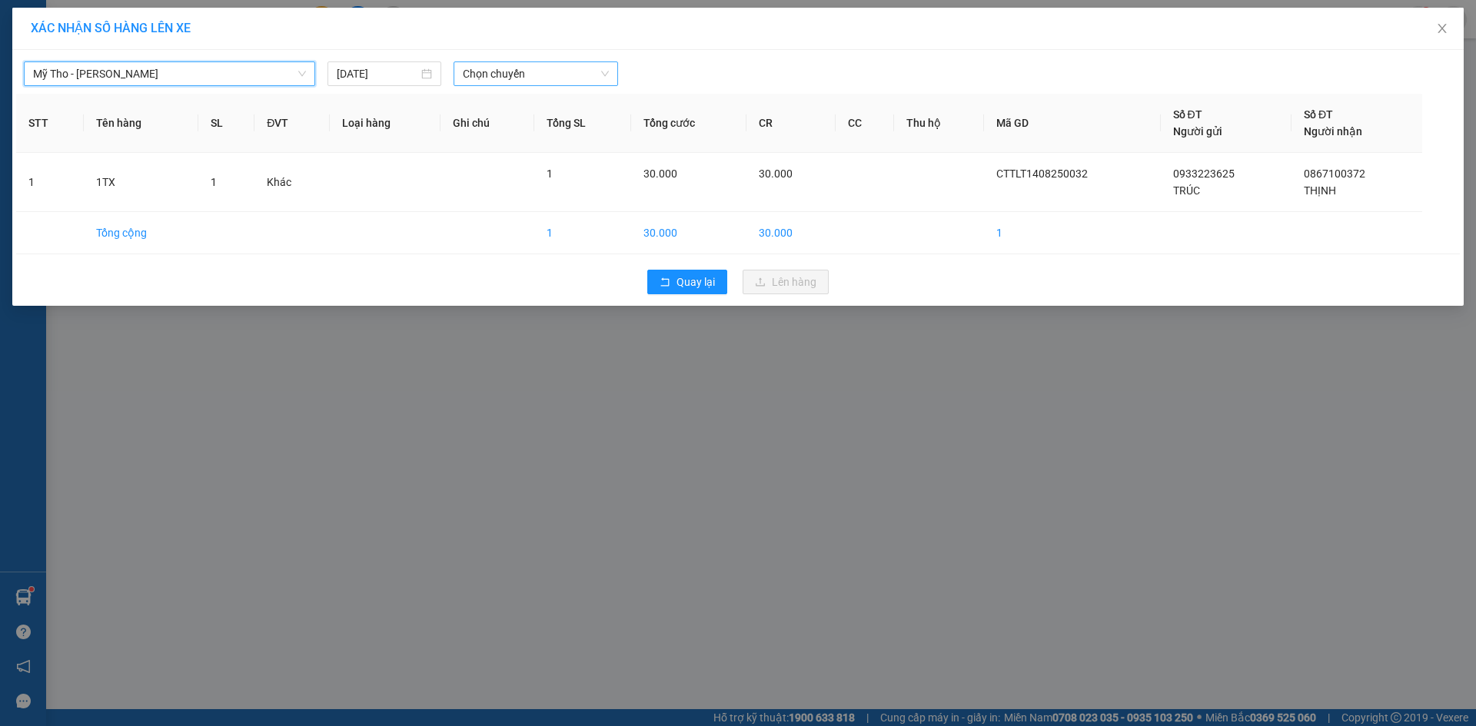
click at [483, 64] on span "Chọn chuyến" at bounding box center [536, 73] width 146 height 23
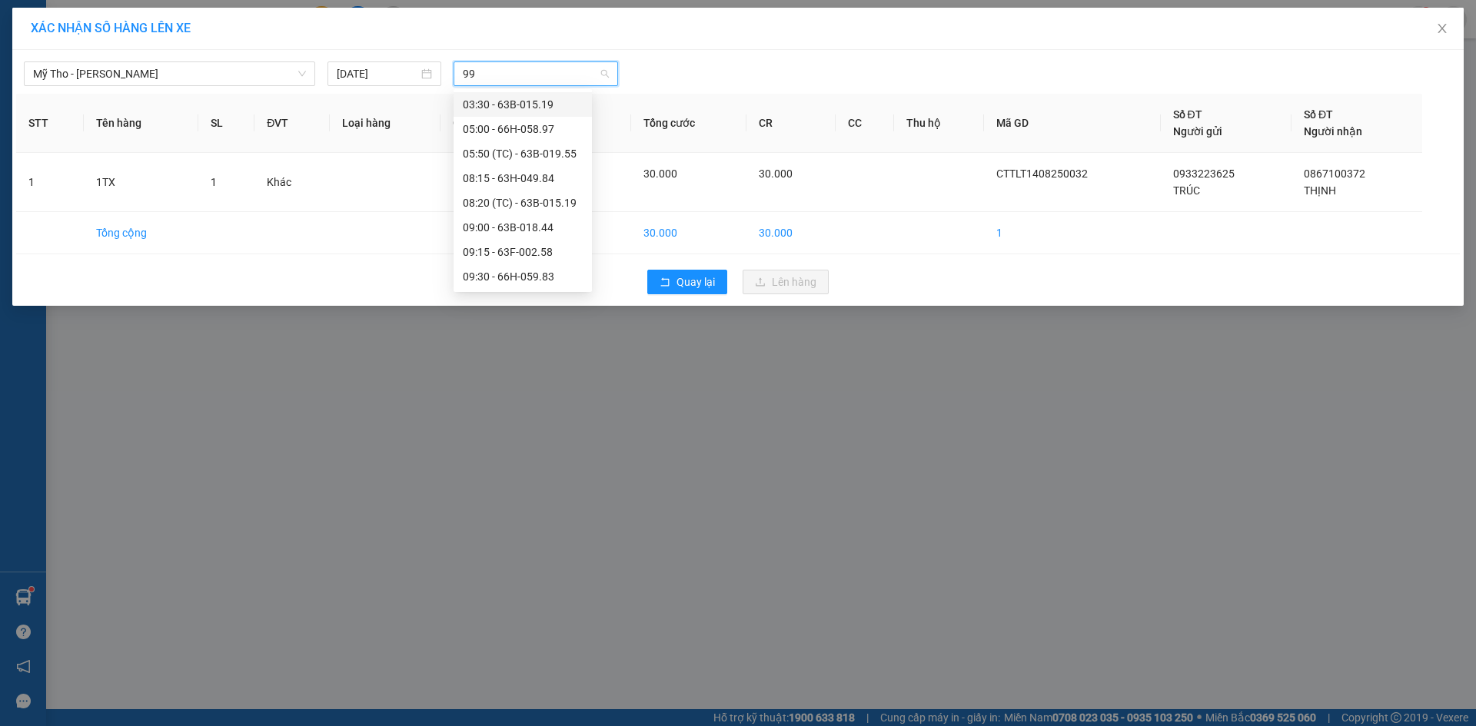
type input "998"
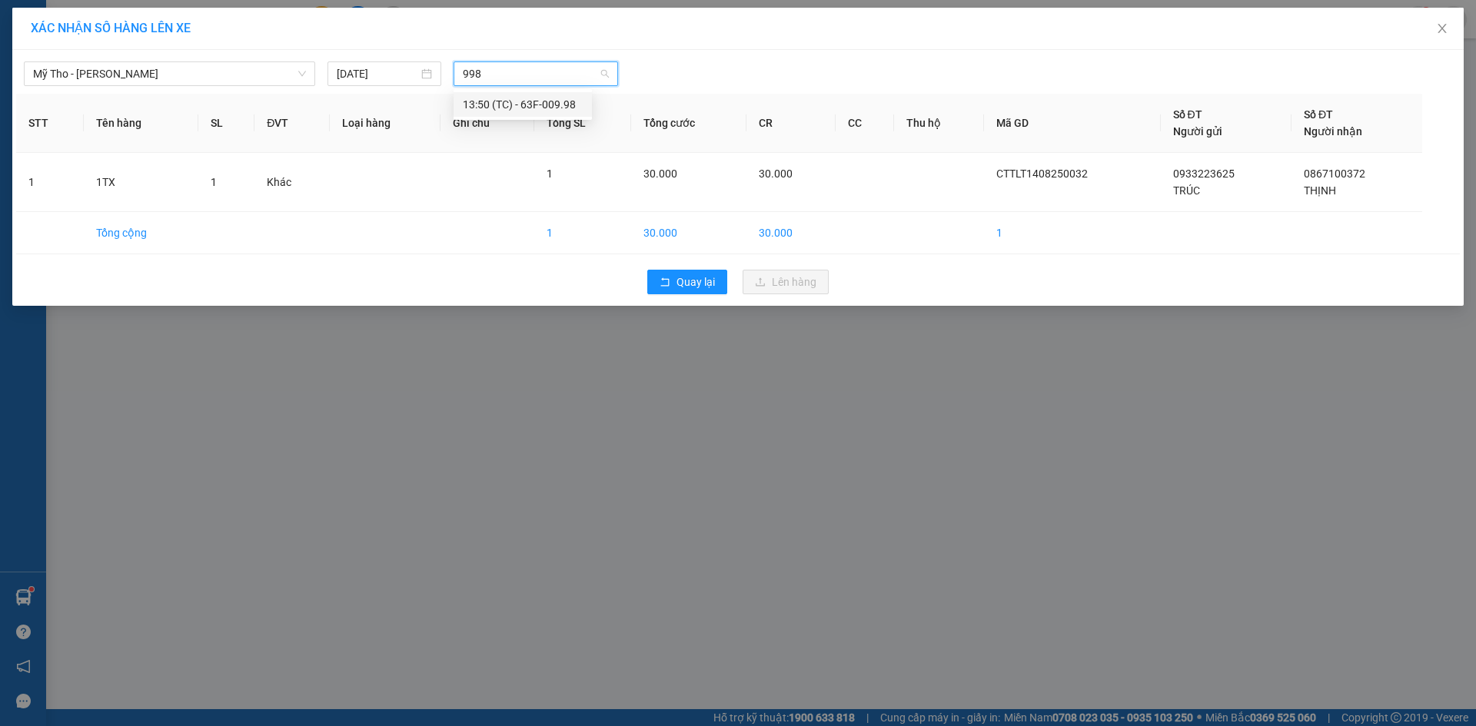
click at [536, 108] on div "13:50 (TC) - 63F-009.98" at bounding box center [523, 104] width 120 height 17
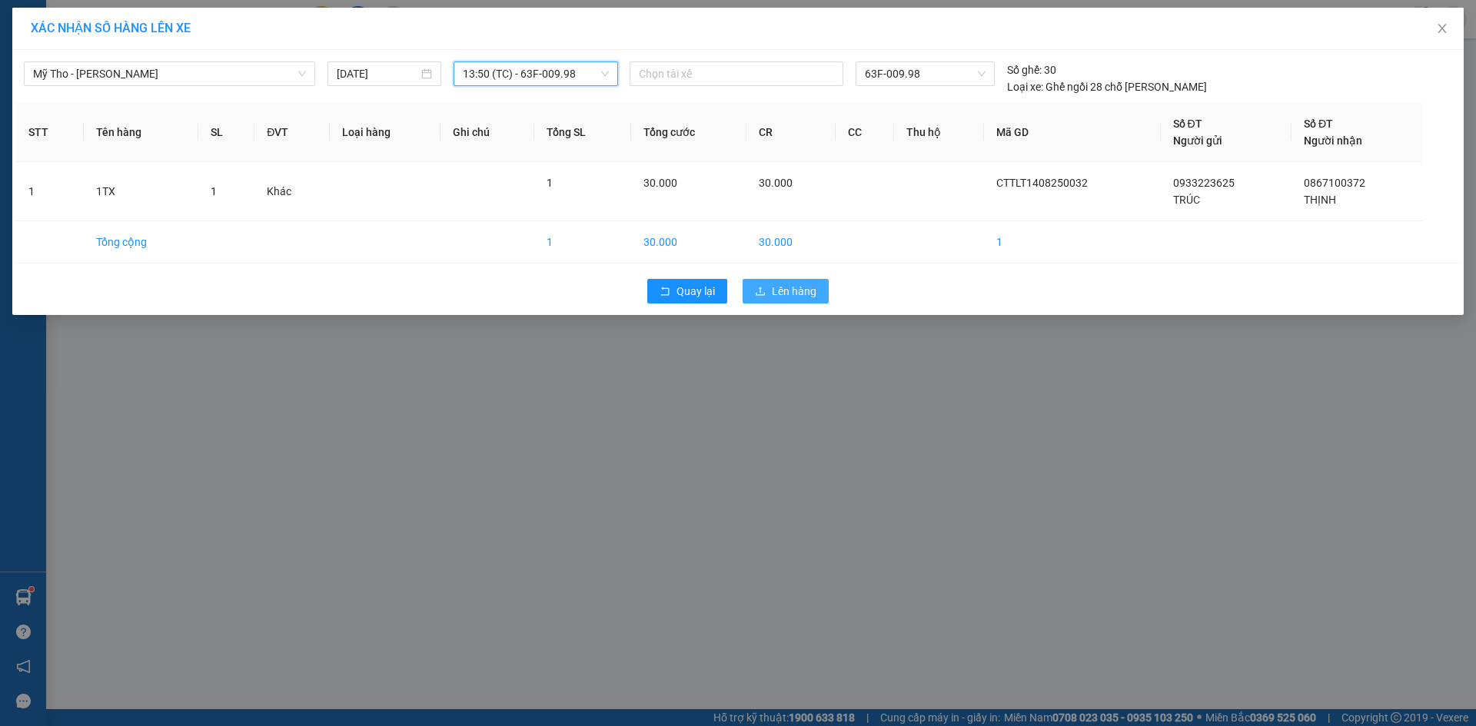
click at [781, 286] on span "Lên hàng" at bounding box center [794, 291] width 45 height 17
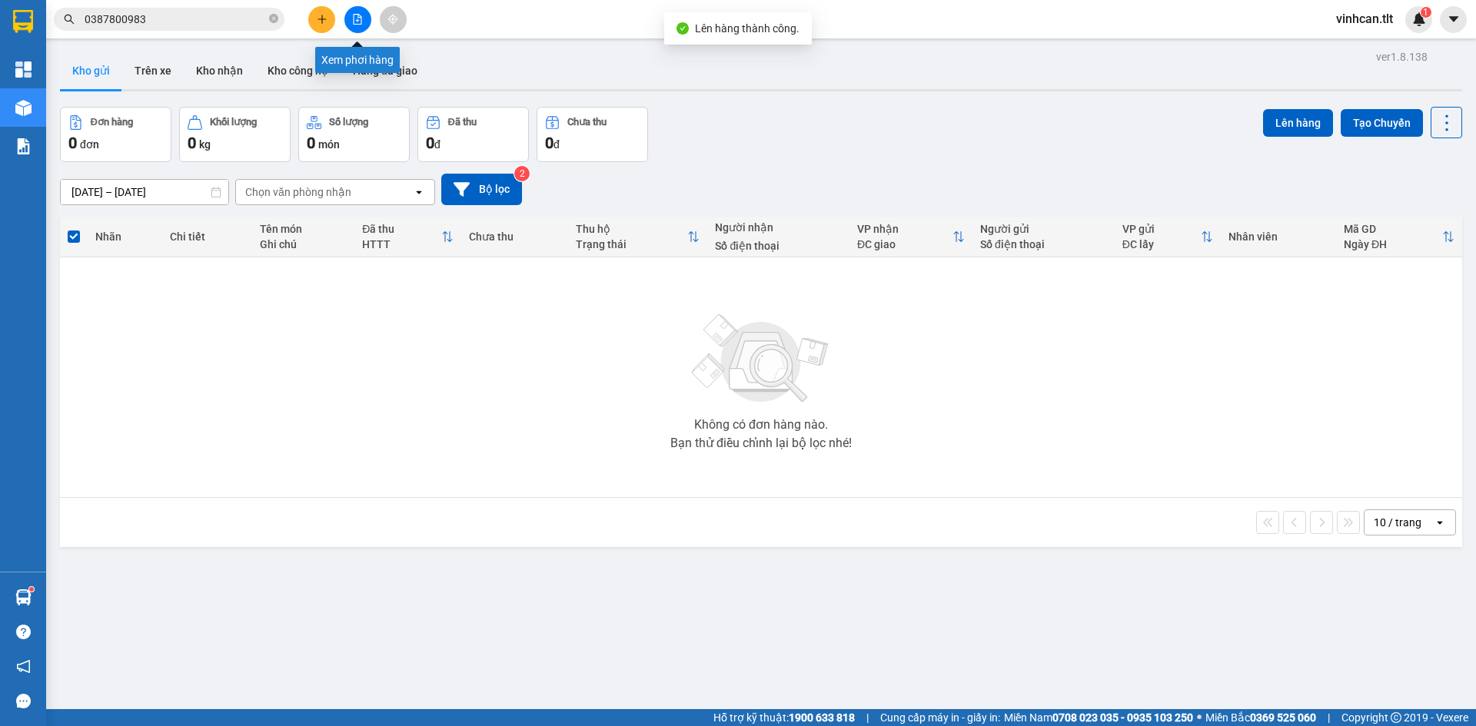
drag, startPoint x: 347, startPoint y: 23, endPoint x: 410, endPoint y: 41, distance: 66.2
click at [350, 23] on button at bounding box center [357, 19] width 27 height 27
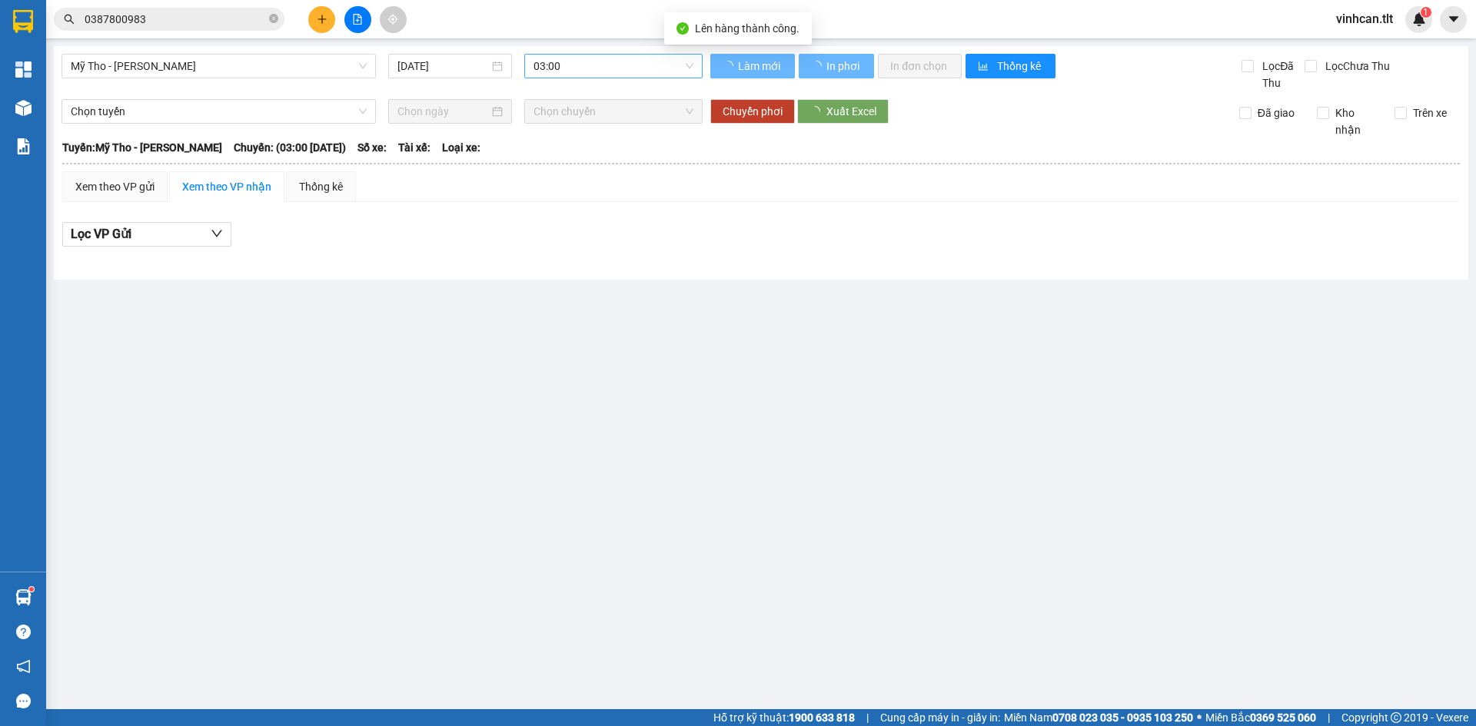
click at [548, 76] on span "03:00" at bounding box center [613, 66] width 160 height 23
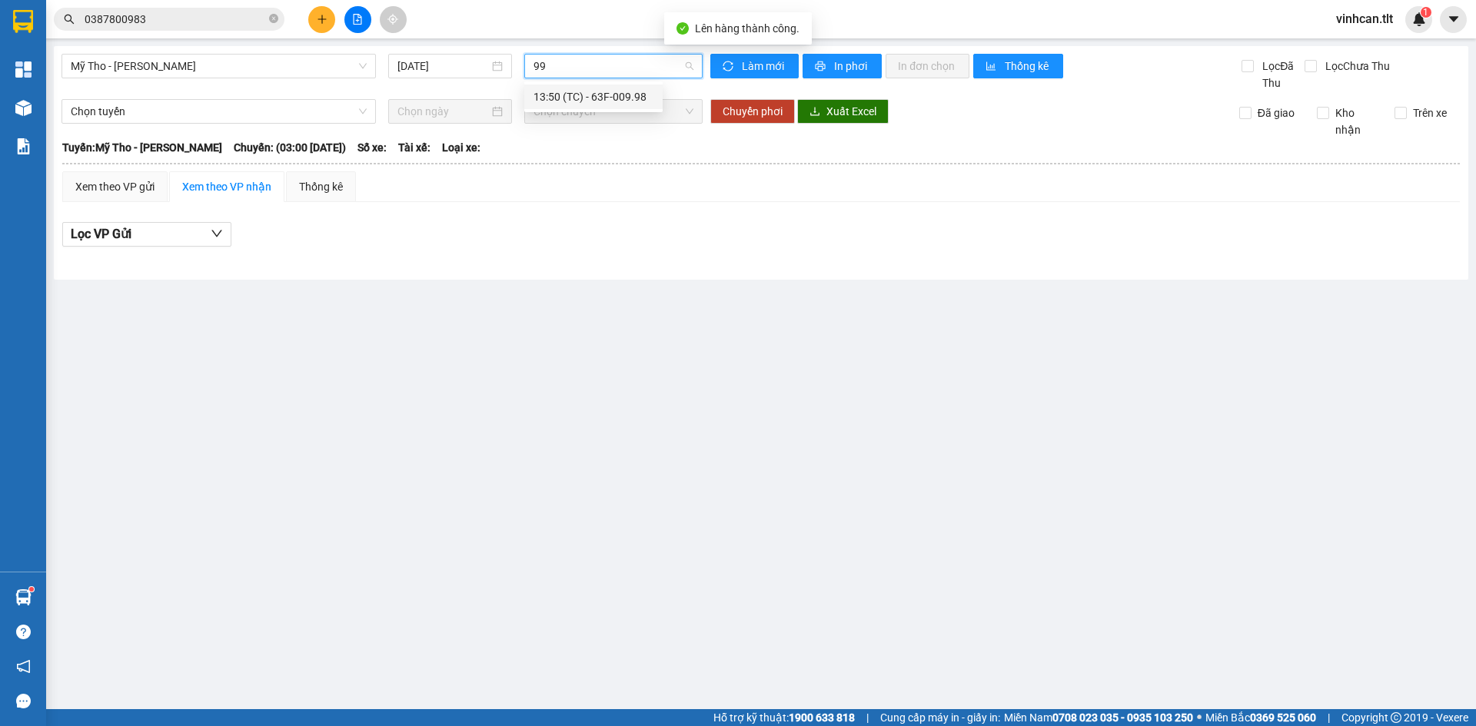
type input "998"
click at [579, 92] on div "13:50 (TC) - 63F-009.98" at bounding box center [593, 96] width 120 height 17
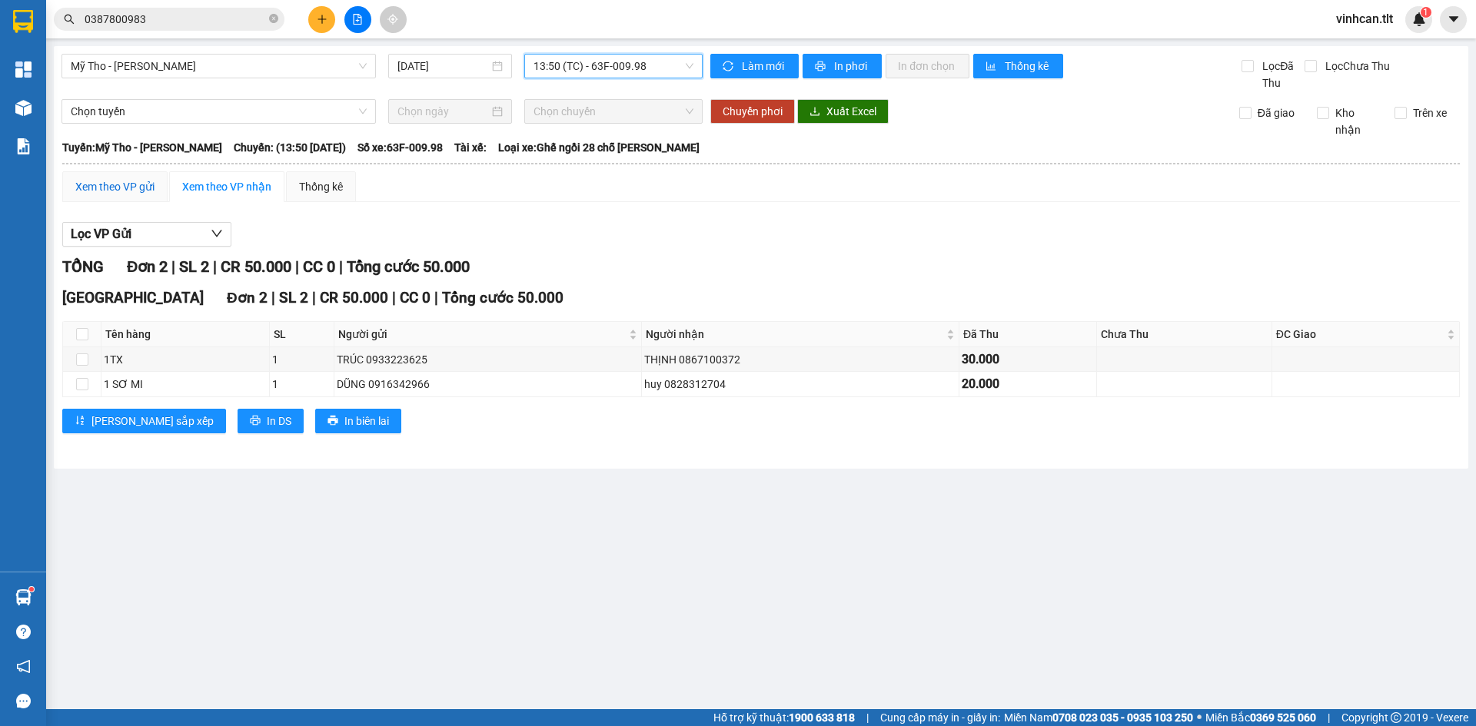
click at [91, 185] on div "Xem theo VP gửi" at bounding box center [114, 186] width 79 height 17
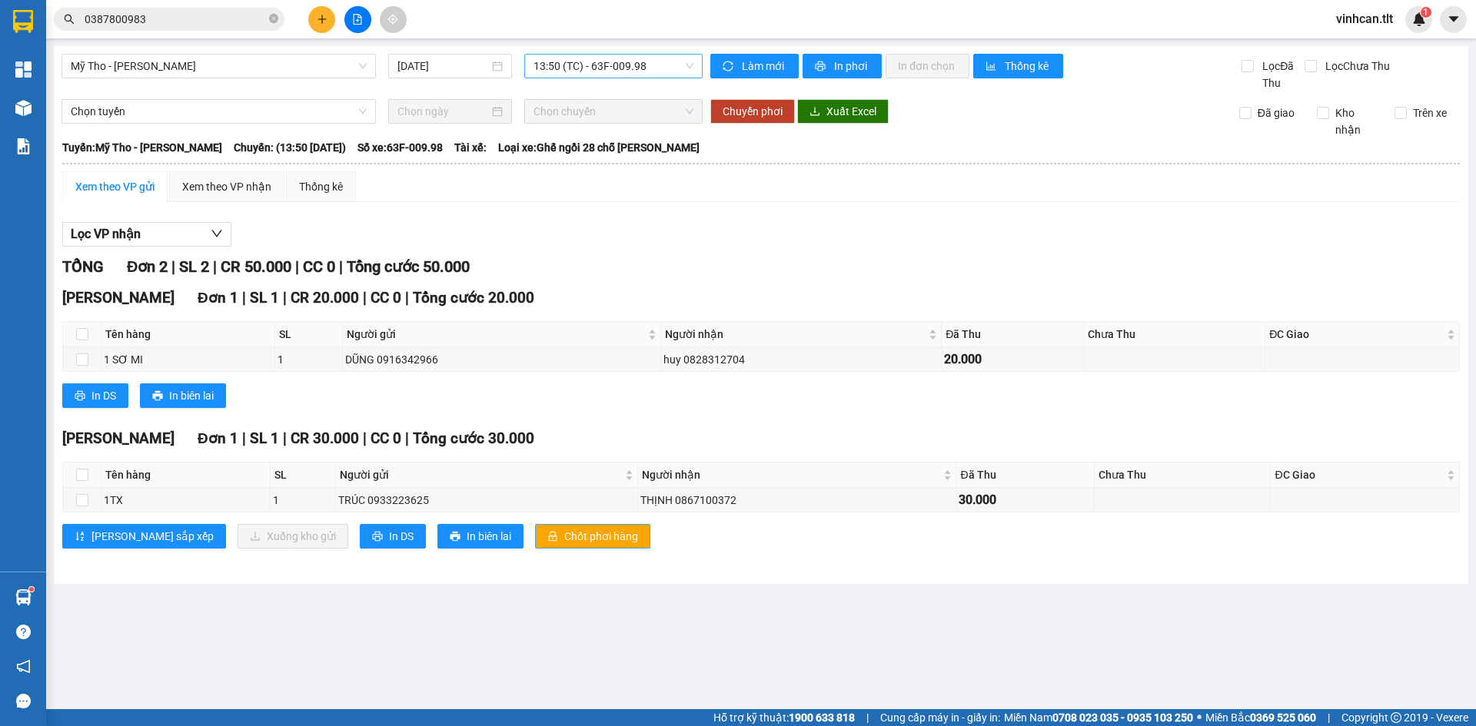
click at [569, 537] on span "Chốt phơi hàng" at bounding box center [601, 536] width 74 height 17
click at [324, 19] on icon "plus" at bounding box center [321, 18] width 8 height 1
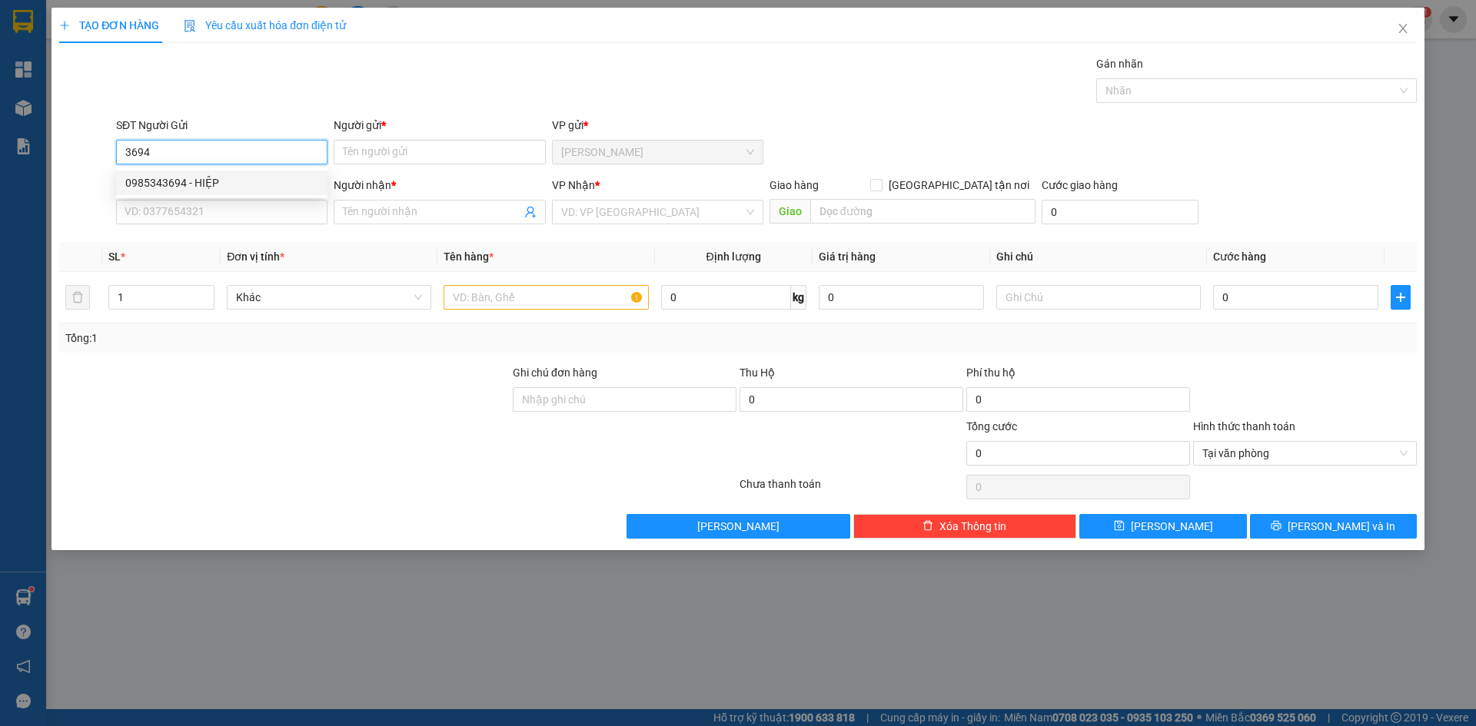
click at [149, 181] on div "0985343694 - HIỆP" at bounding box center [221, 182] width 193 height 17
type input "0985343694"
type input "HIỆP"
type input "0985343694"
click at [183, 206] on input "SĐT Người Nhận *" at bounding box center [221, 212] width 211 height 25
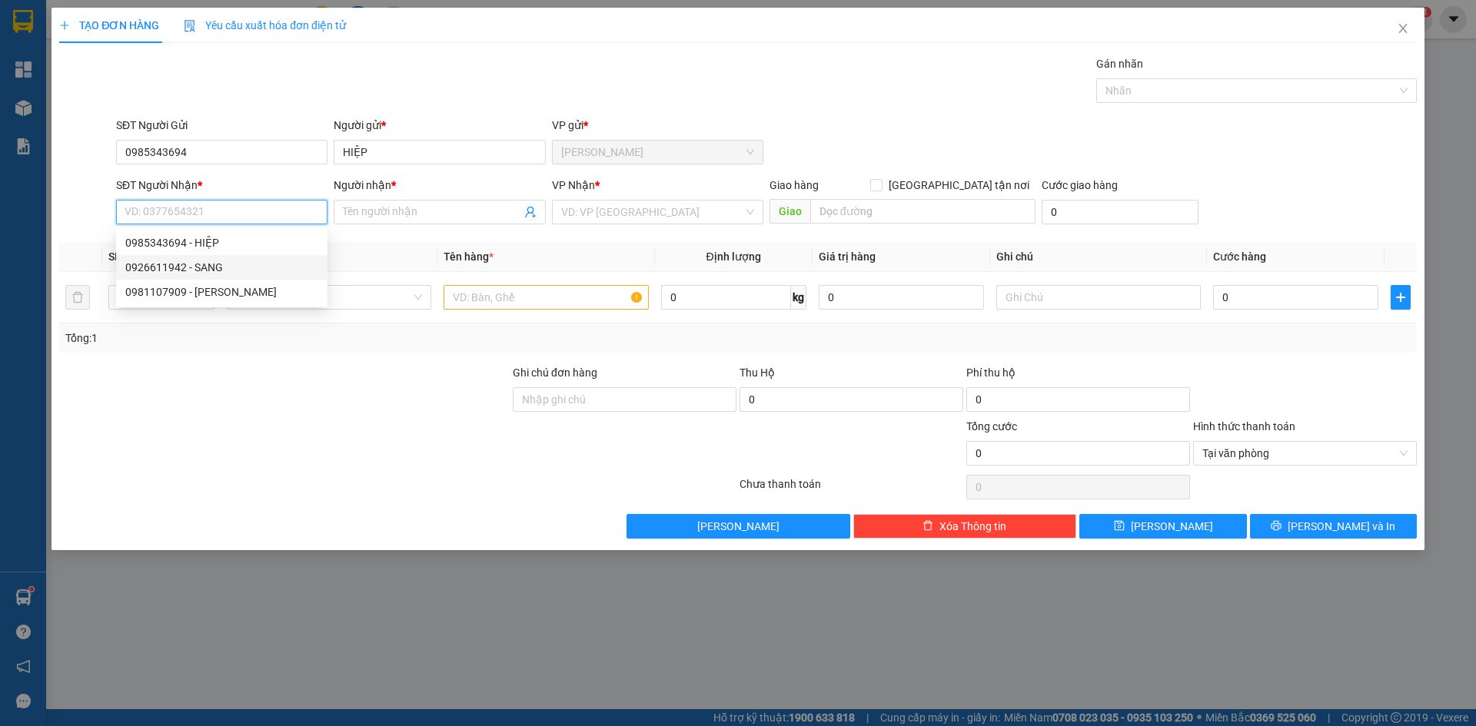
click at [212, 261] on div "0926611942 - SANG" at bounding box center [221, 267] width 193 height 17
type input "0926611942"
type input "SANG"
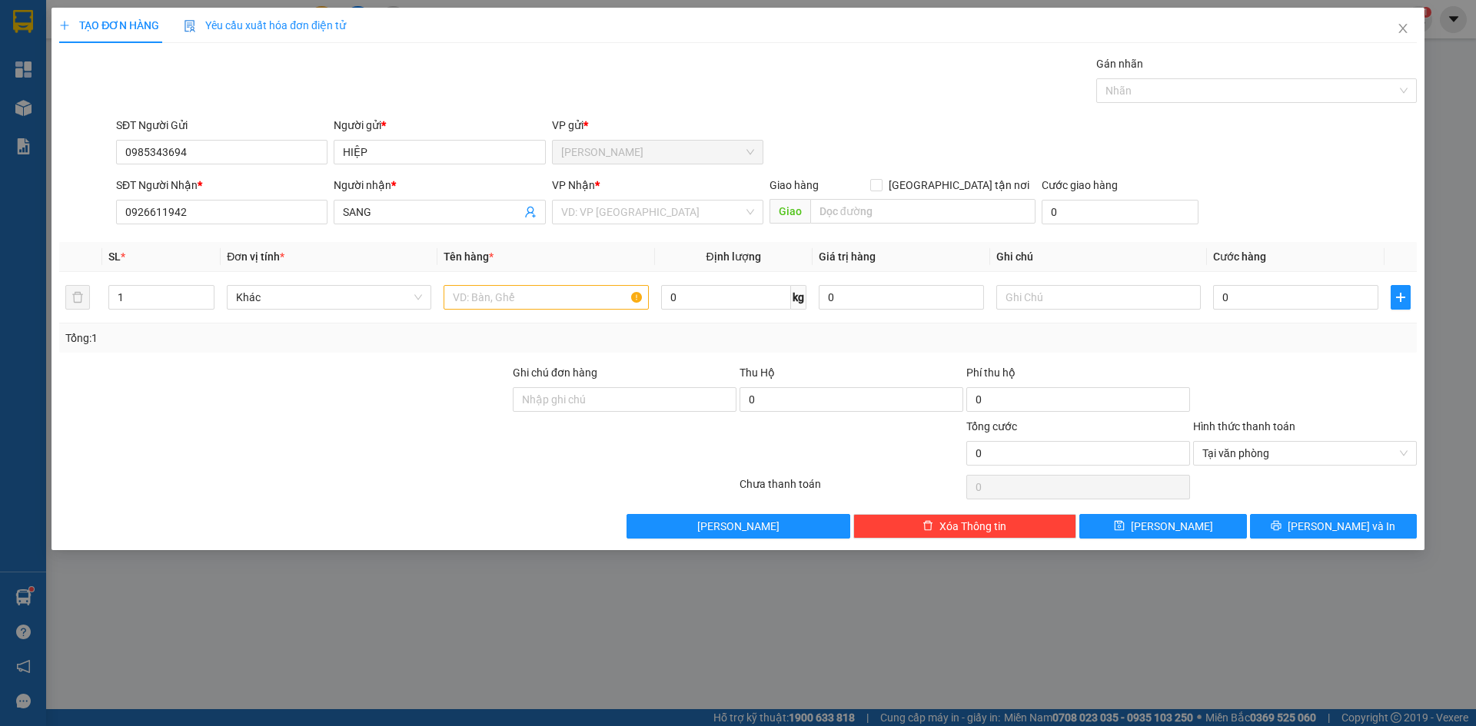
click at [656, 227] on div "VP Nhận * VD: VP Sài Gòn" at bounding box center [657, 204] width 211 height 54
click at [648, 217] on input "search" at bounding box center [652, 212] width 182 height 23
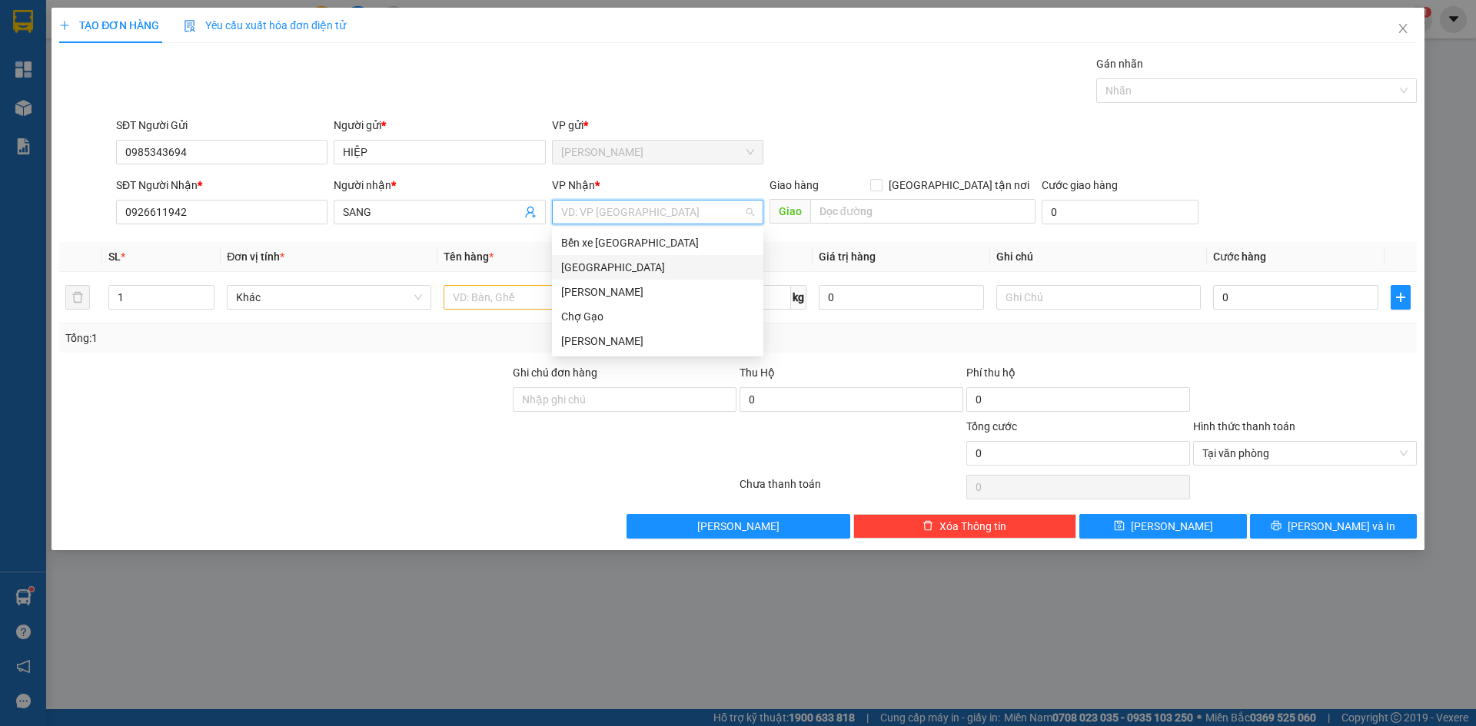
click at [592, 268] on div "[GEOGRAPHIC_DATA]" at bounding box center [657, 267] width 193 height 17
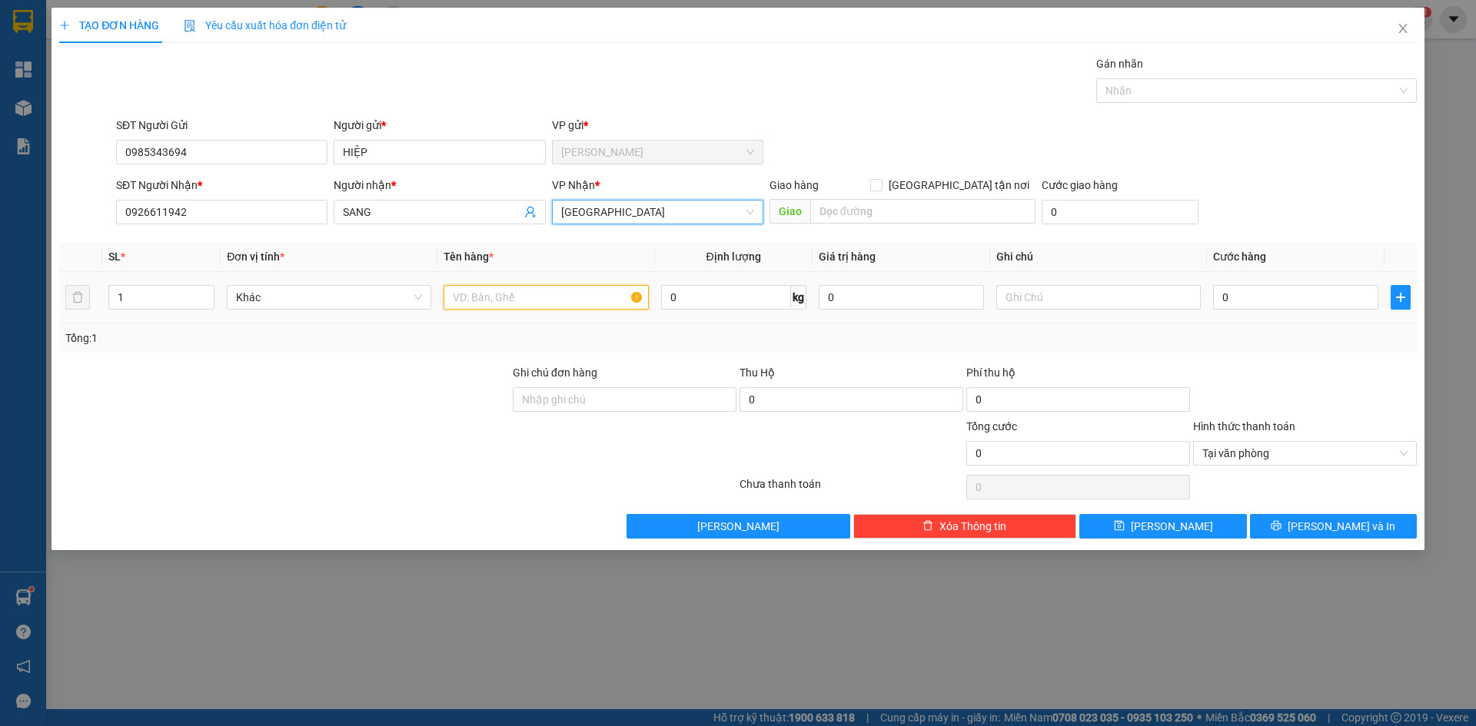
click at [520, 287] on input "text" at bounding box center [545, 297] width 204 height 25
paste input "Á"
type input "1B CÁ"
click at [1240, 290] on input "0" at bounding box center [1295, 297] width 165 height 25
type input "2"
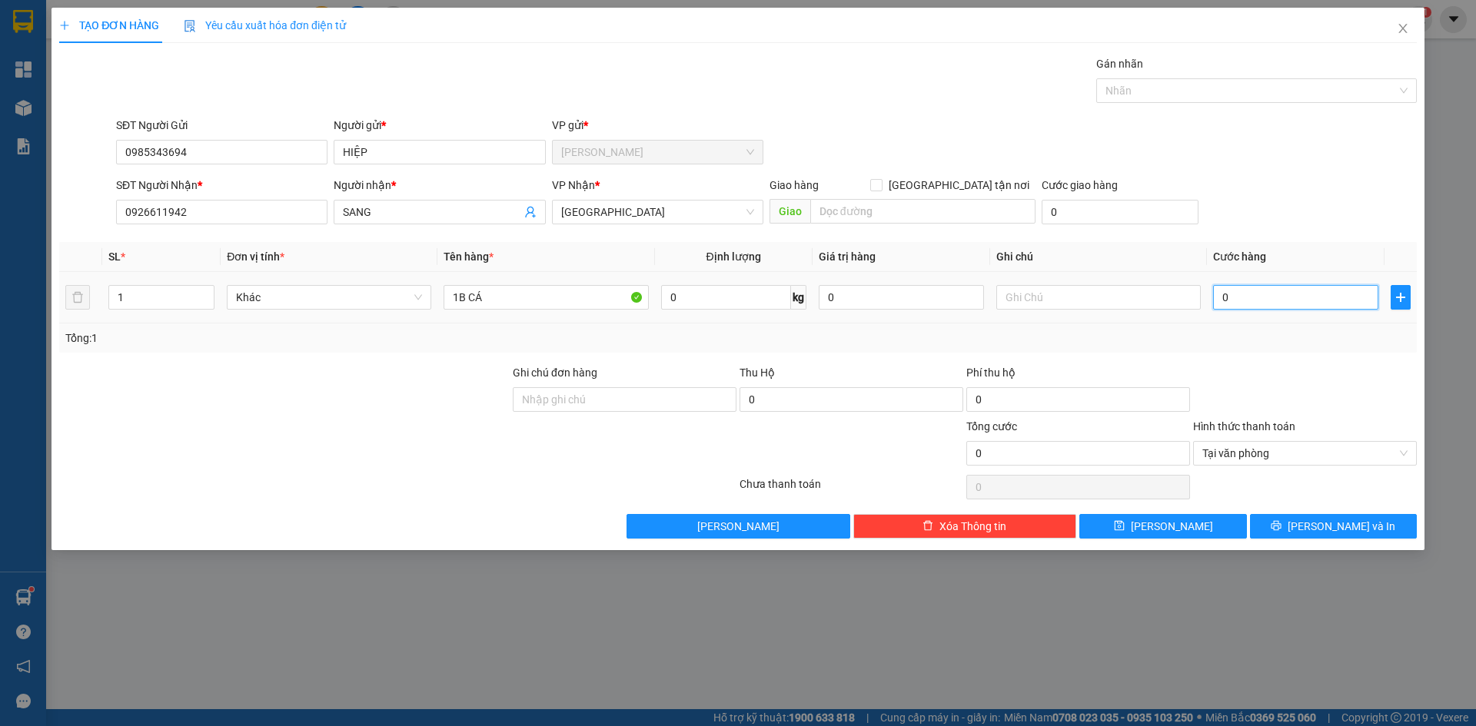
type input "2"
type input "25"
type input "25.000"
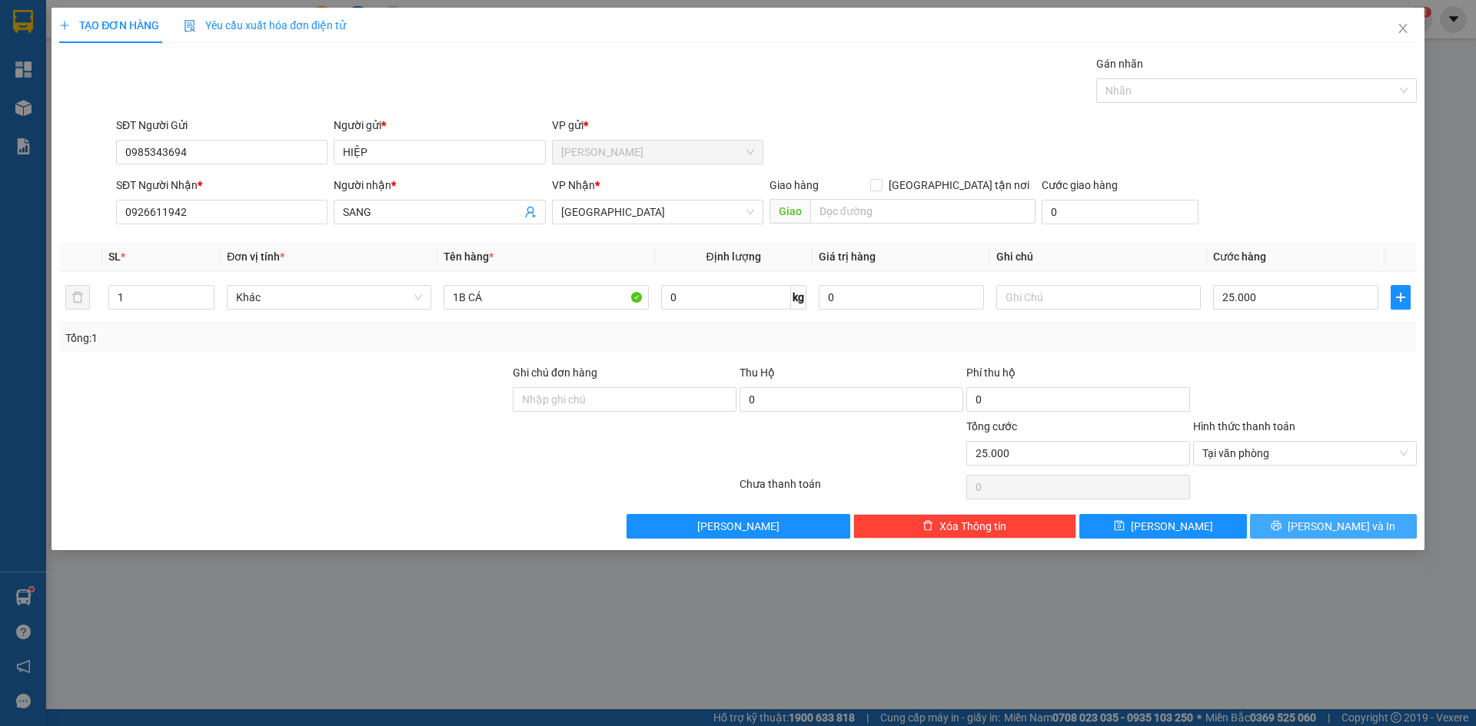
click at [1348, 521] on span "Lưu và In" at bounding box center [1341, 526] width 108 height 17
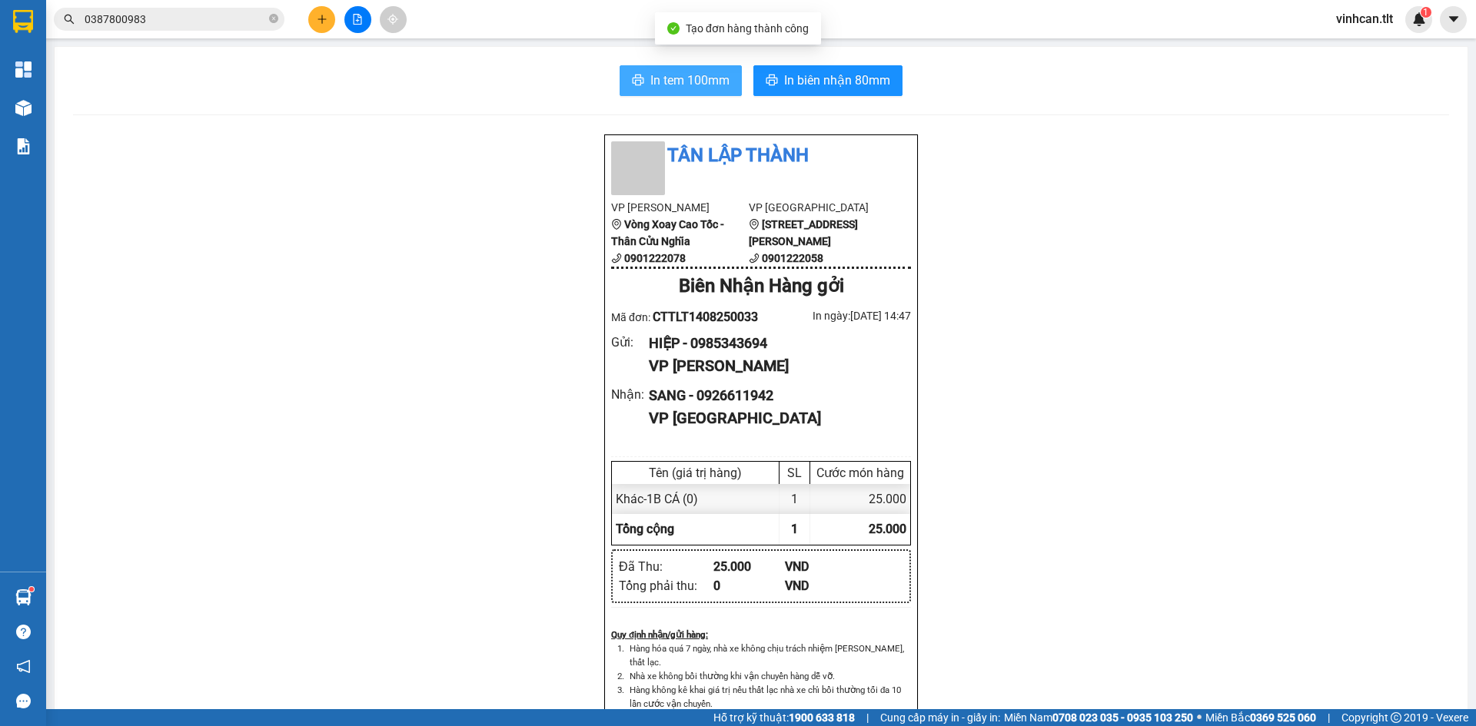
drag, startPoint x: 689, startPoint y: 68, endPoint x: 692, endPoint y: 90, distance: 22.4
click at [690, 74] on button "In tem 100mm" at bounding box center [680, 80] width 122 height 31
click at [692, 90] on span "In tem 100mm" at bounding box center [689, 80] width 79 height 19
click at [45, 104] on div "Kho hàng mới" at bounding box center [23, 107] width 46 height 38
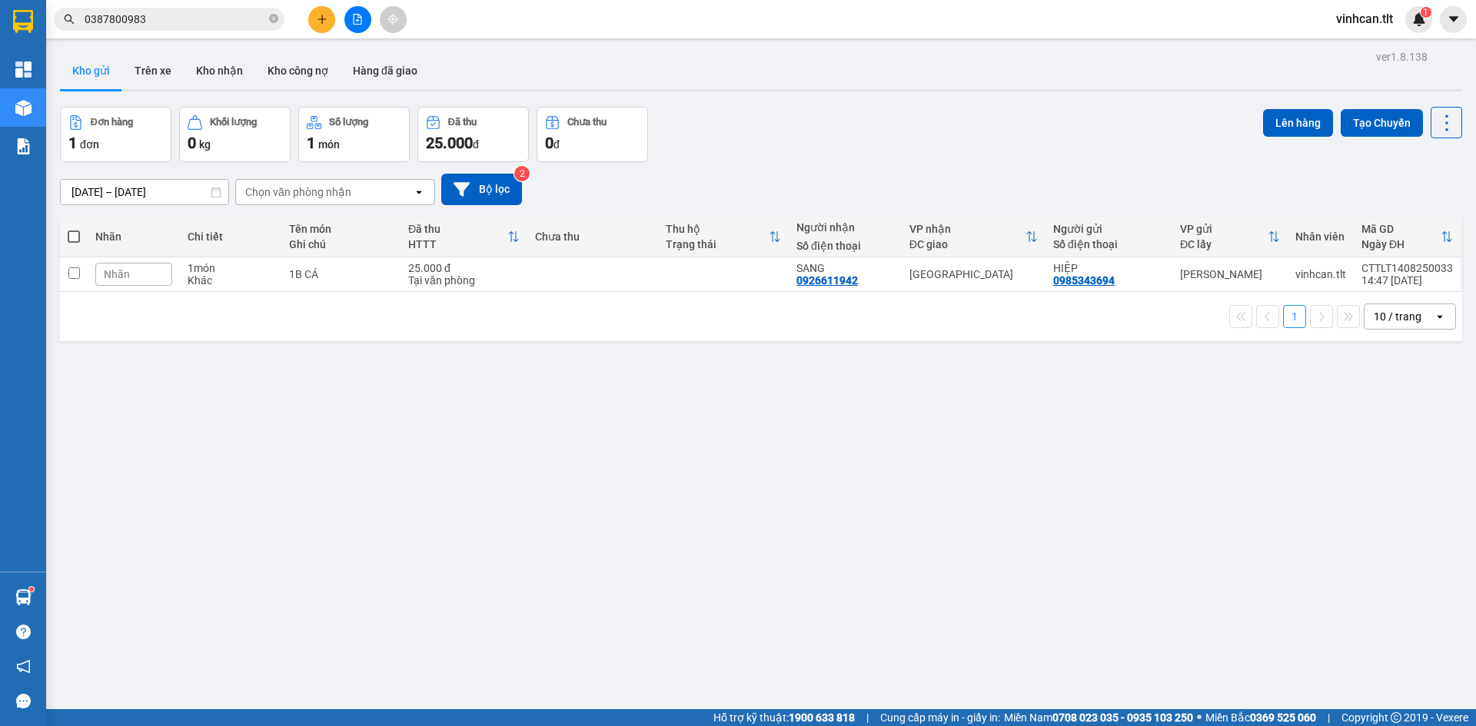
click at [318, 15] on icon "plus" at bounding box center [322, 19] width 11 height 11
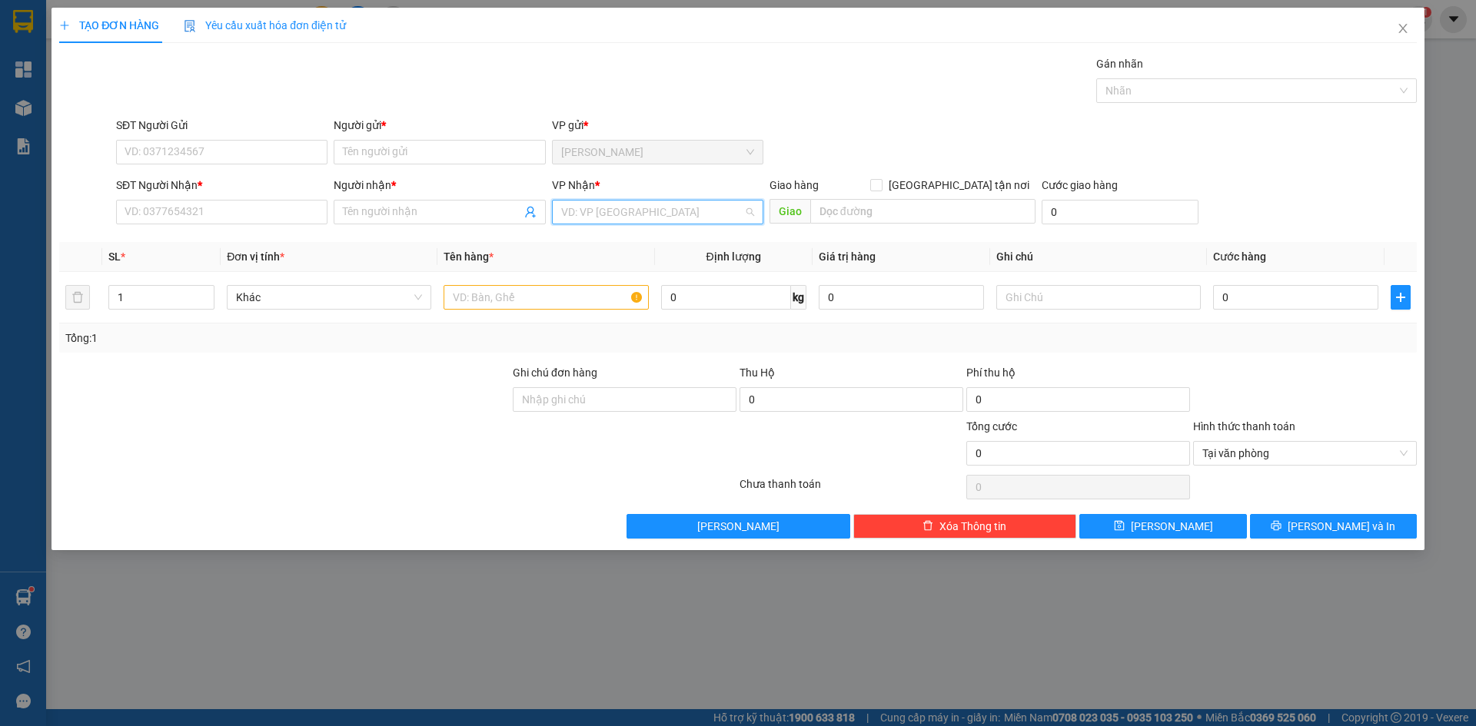
click at [618, 204] on input "search" at bounding box center [652, 212] width 182 height 23
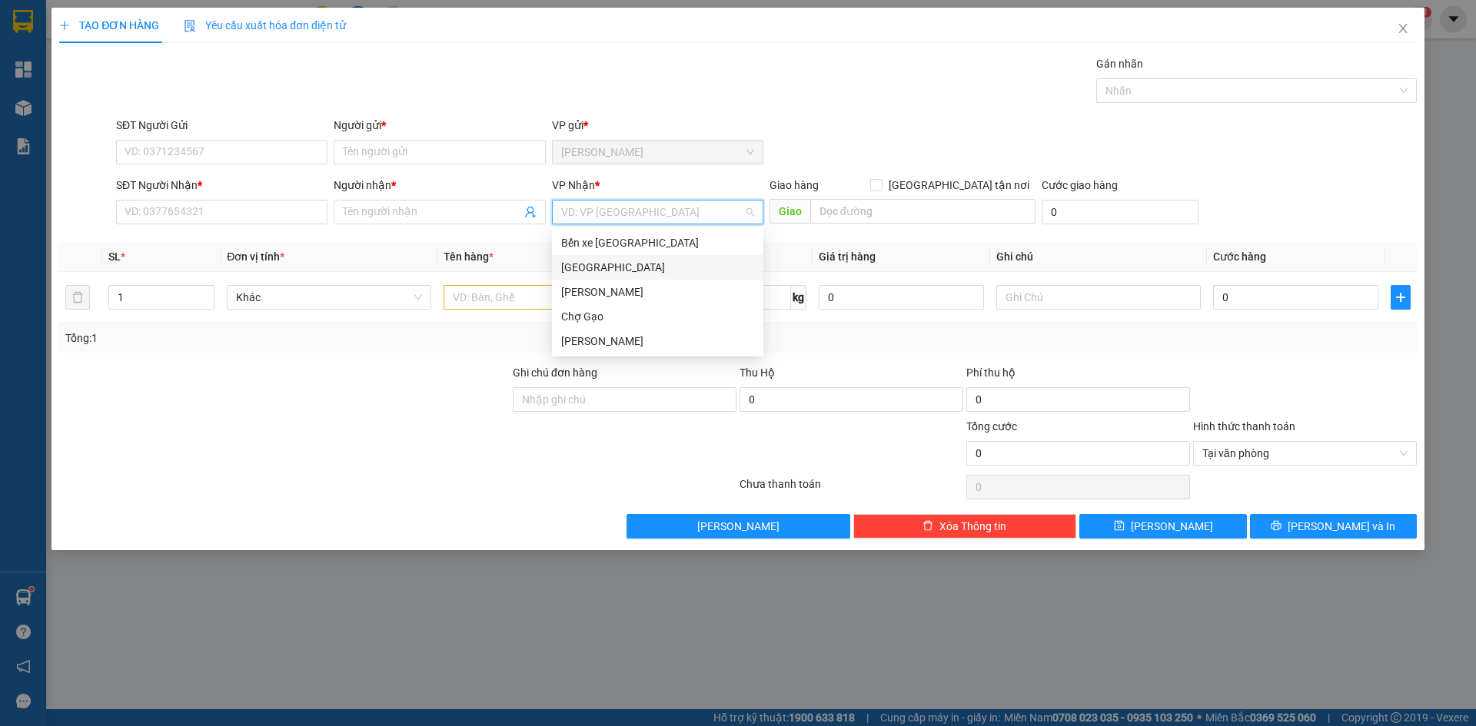
click at [584, 261] on div "[GEOGRAPHIC_DATA]" at bounding box center [657, 267] width 193 height 17
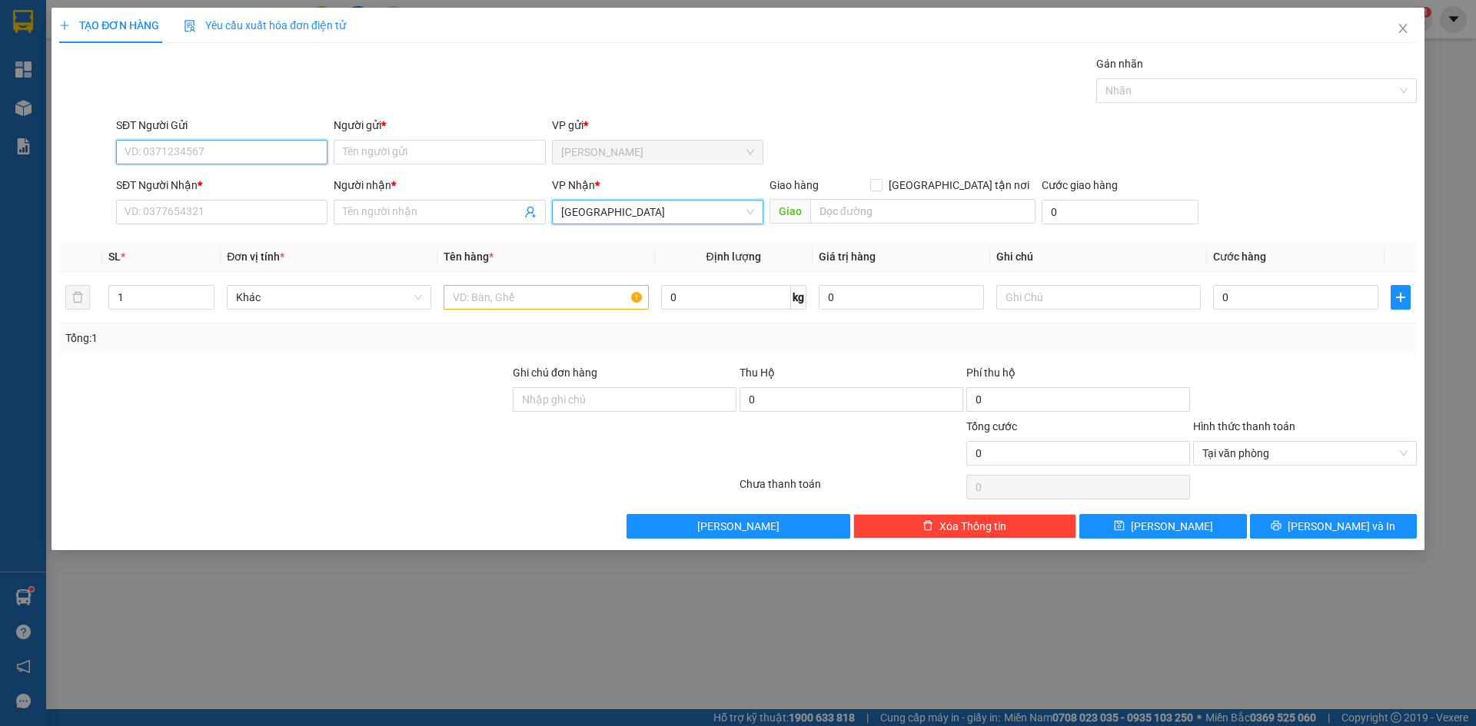
click at [277, 157] on input "SĐT Người Gửi" at bounding box center [221, 152] width 211 height 25
type input "0382529685"
click at [251, 184] on div "0382529685 - ĐẸP" at bounding box center [221, 182] width 193 height 17
type input "ĐẸP"
type input "0382529685"
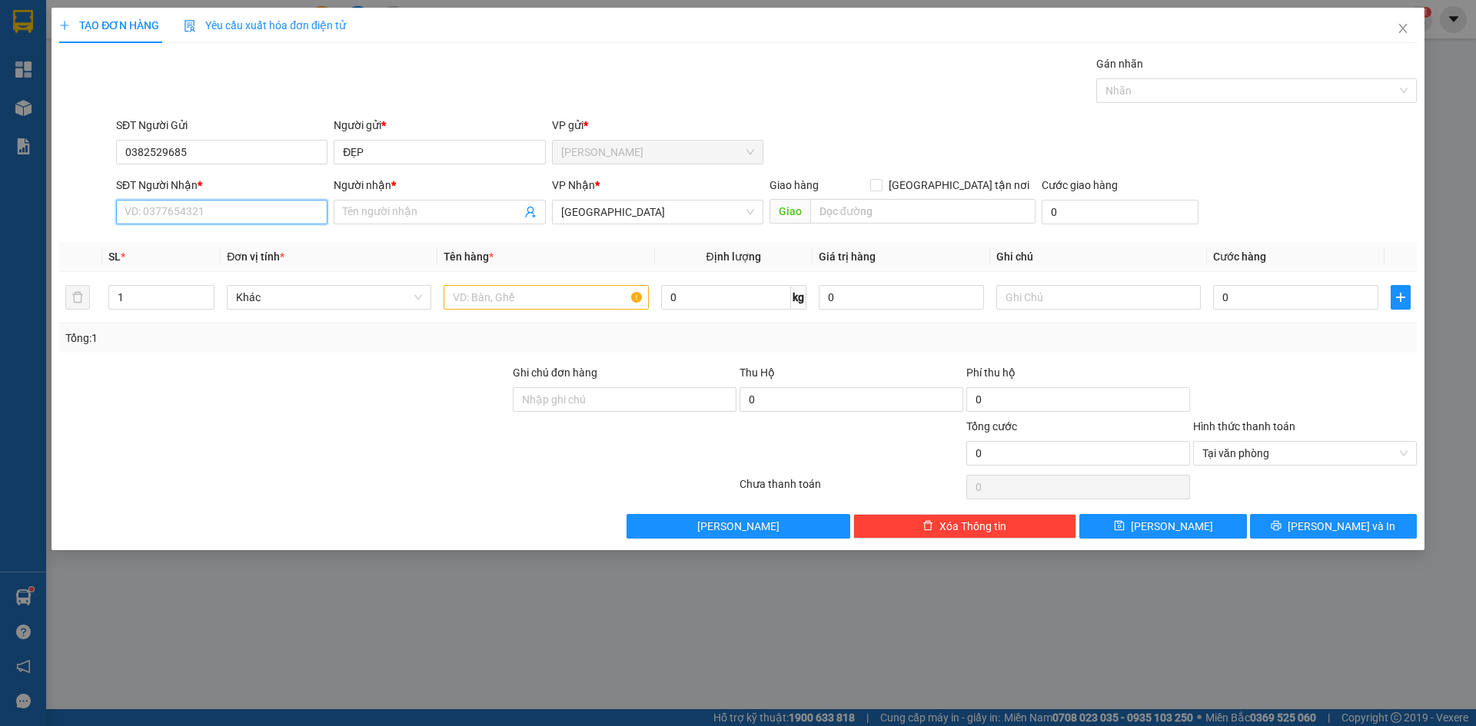
click at [251, 201] on input "SĐT Người Nhận *" at bounding box center [221, 212] width 211 height 25
click at [321, 78] on div "Gán nhãn Nhãn" at bounding box center [766, 82] width 1307 height 54
click at [218, 209] on input "SĐT Người Nhận *" at bounding box center [221, 212] width 211 height 25
click at [218, 265] on div "0383399129 - NHUNG" at bounding box center [221, 267] width 193 height 17
type input "0383399129"
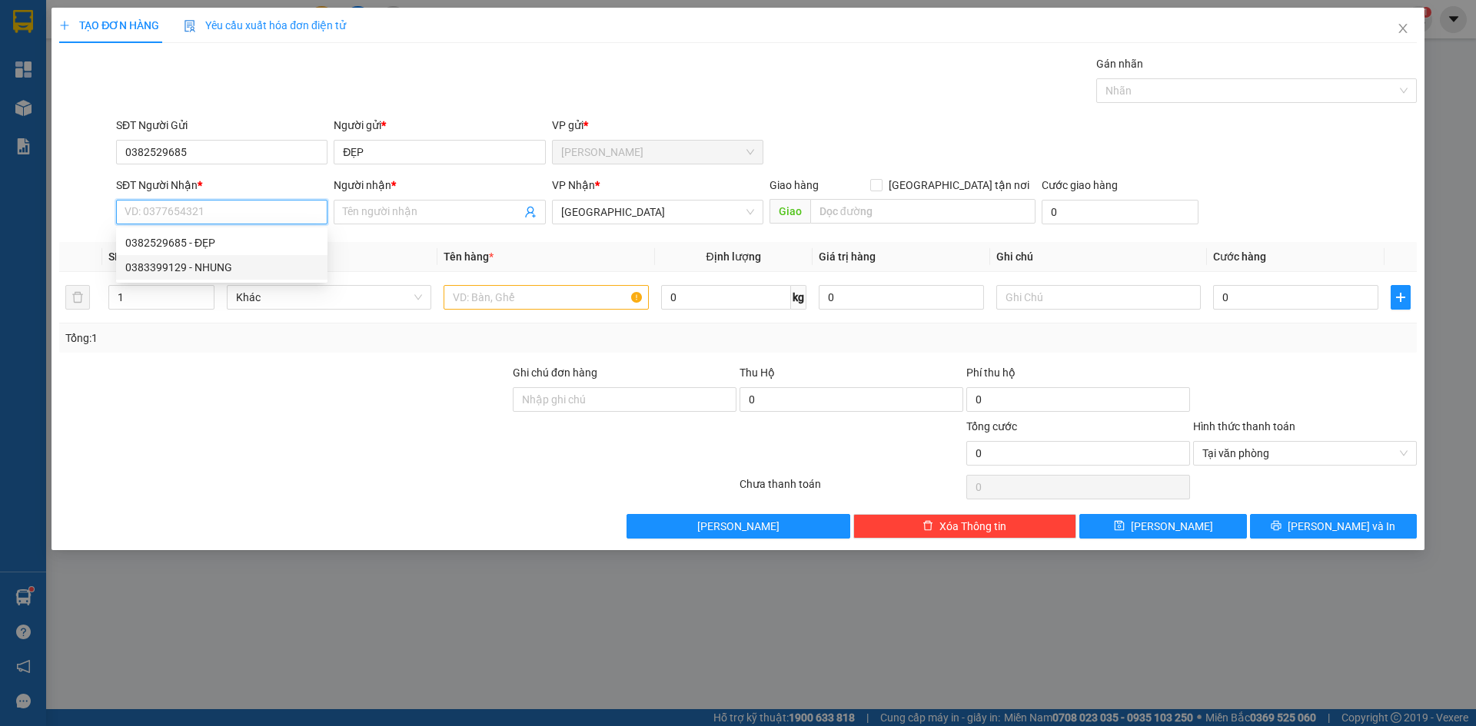
type input "NHUNG"
click at [534, 301] on input "text" at bounding box center [545, 297] width 204 height 25
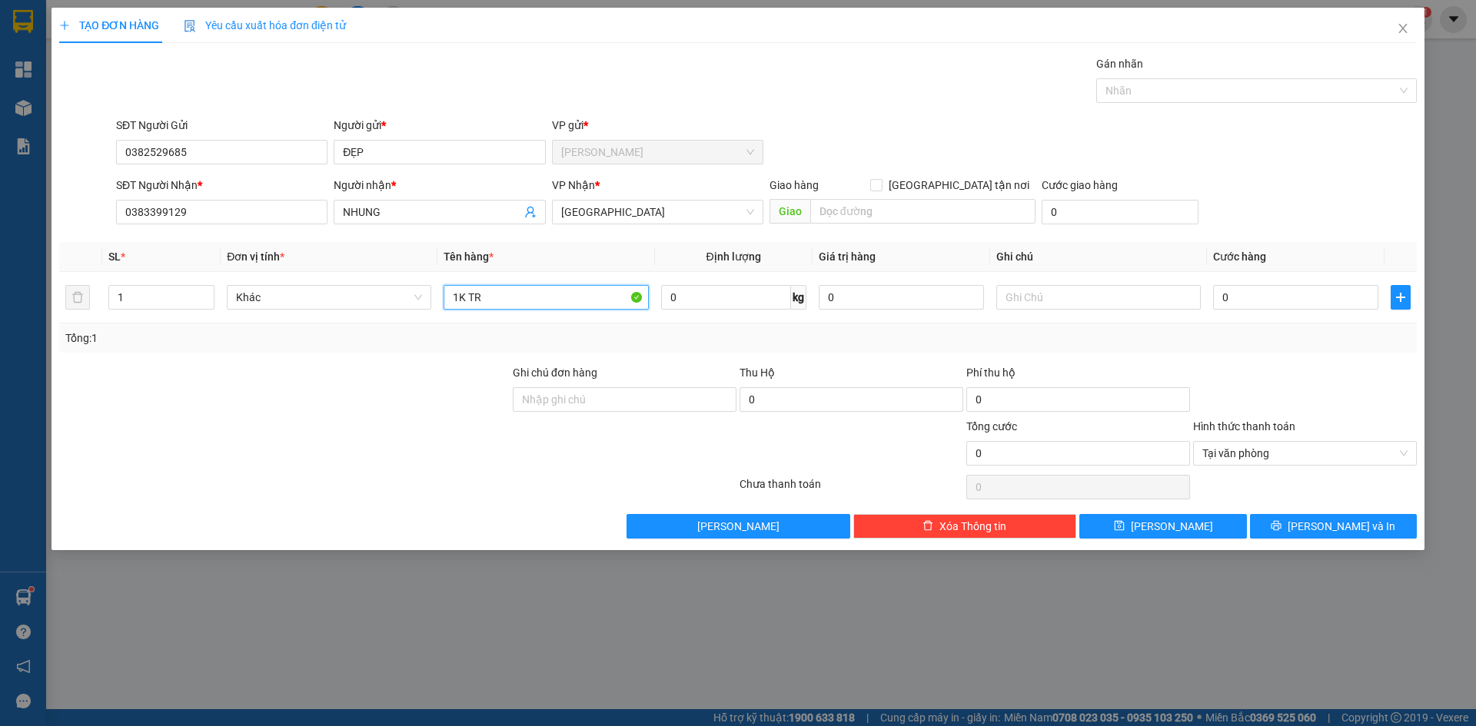
paste input "ĂNG"
paste input "ẮNG"
paste input "Đ"
type input "1KB TRẮNG ĐEN"
click at [188, 218] on input "0383399129" at bounding box center [221, 212] width 211 height 25
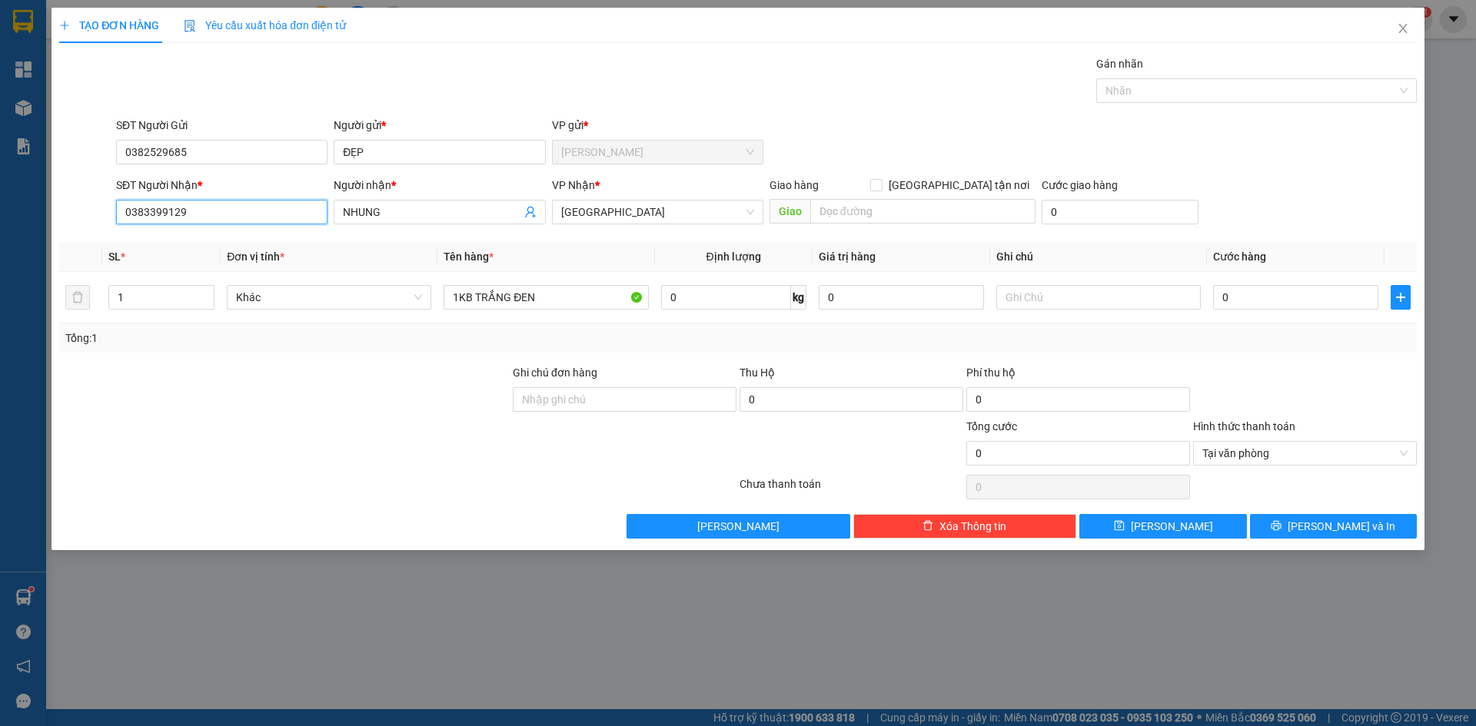
click at [188, 218] on input "0383399129" at bounding box center [221, 212] width 211 height 25
paste input "Đ"
type input "Đ"
click at [288, 87] on div "Gán nhãn Nhãn" at bounding box center [766, 82] width 1307 height 54
click at [193, 222] on input "Đ" at bounding box center [221, 212] width 211 height 25
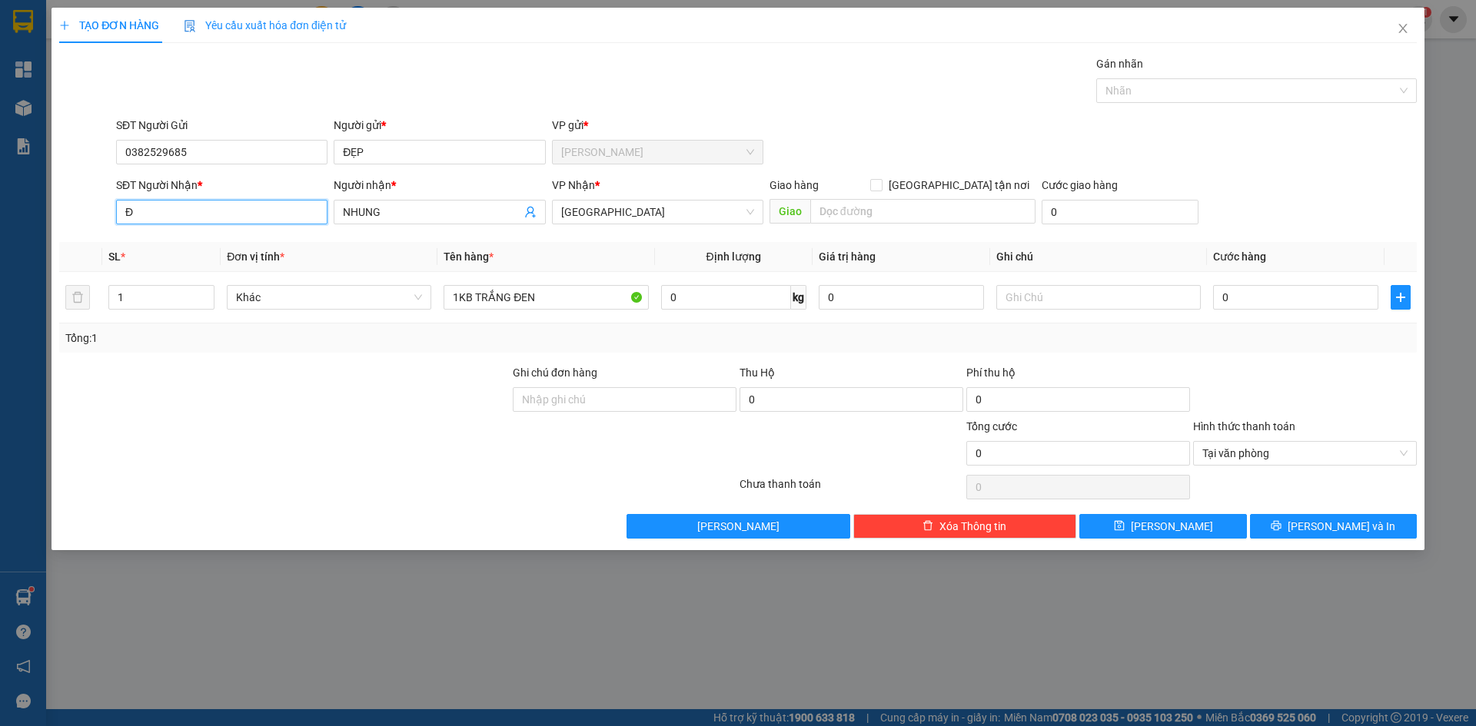
click at [188, 218] on input "Đ" at bounding box center [221, 212] width 211 height 25
click at [187, 218] on input "Đ" at bounding box center [221, 212] width 211 height 25
click at [198, 262] on div "0383399129 - NHUNG" at bounding box center [221, 267] width 193 height 17
click at [226, 208] on input "0383399129" at bounding box center [221, 212] width 211 height 25
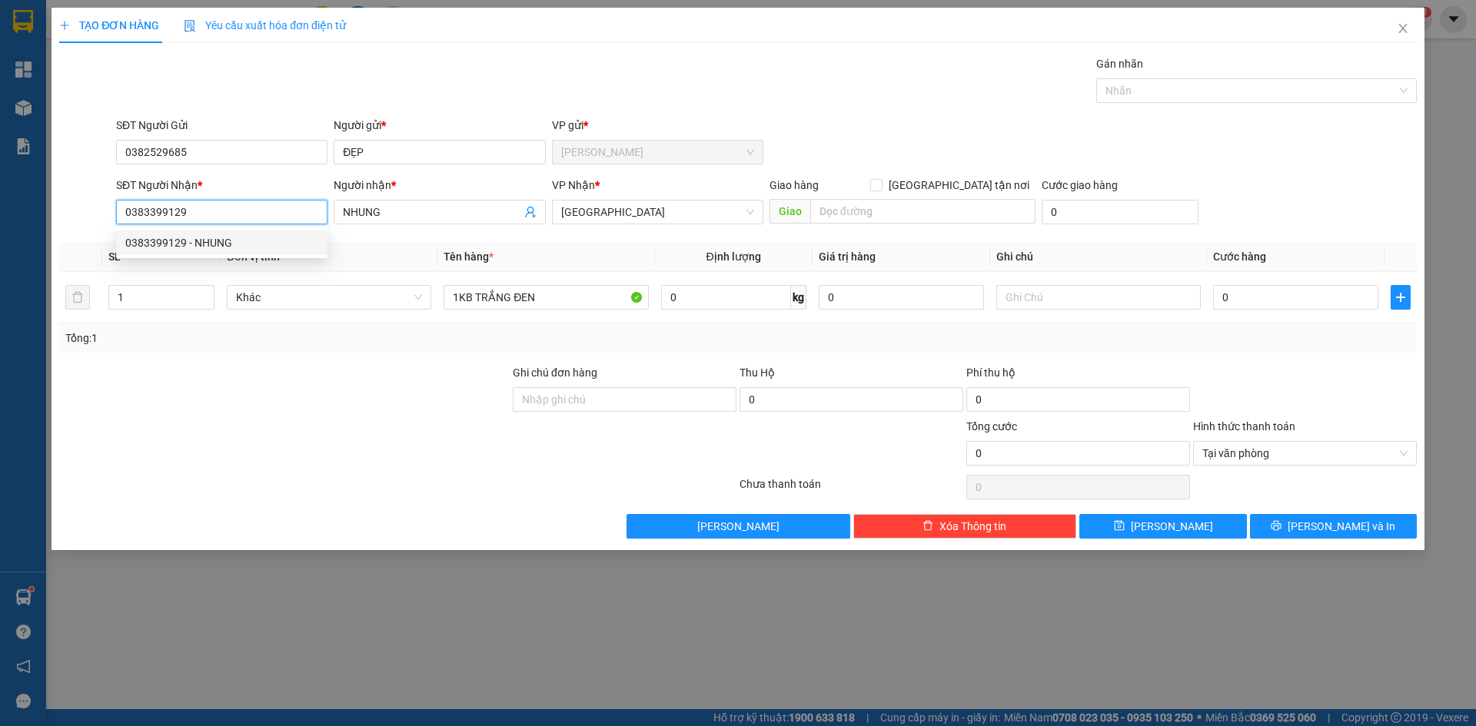
type input "0383399129"
click at [1273, 302] on input "0" at bounding box center [1295, 297] width 165 height 25
type input "3"
type input "30"
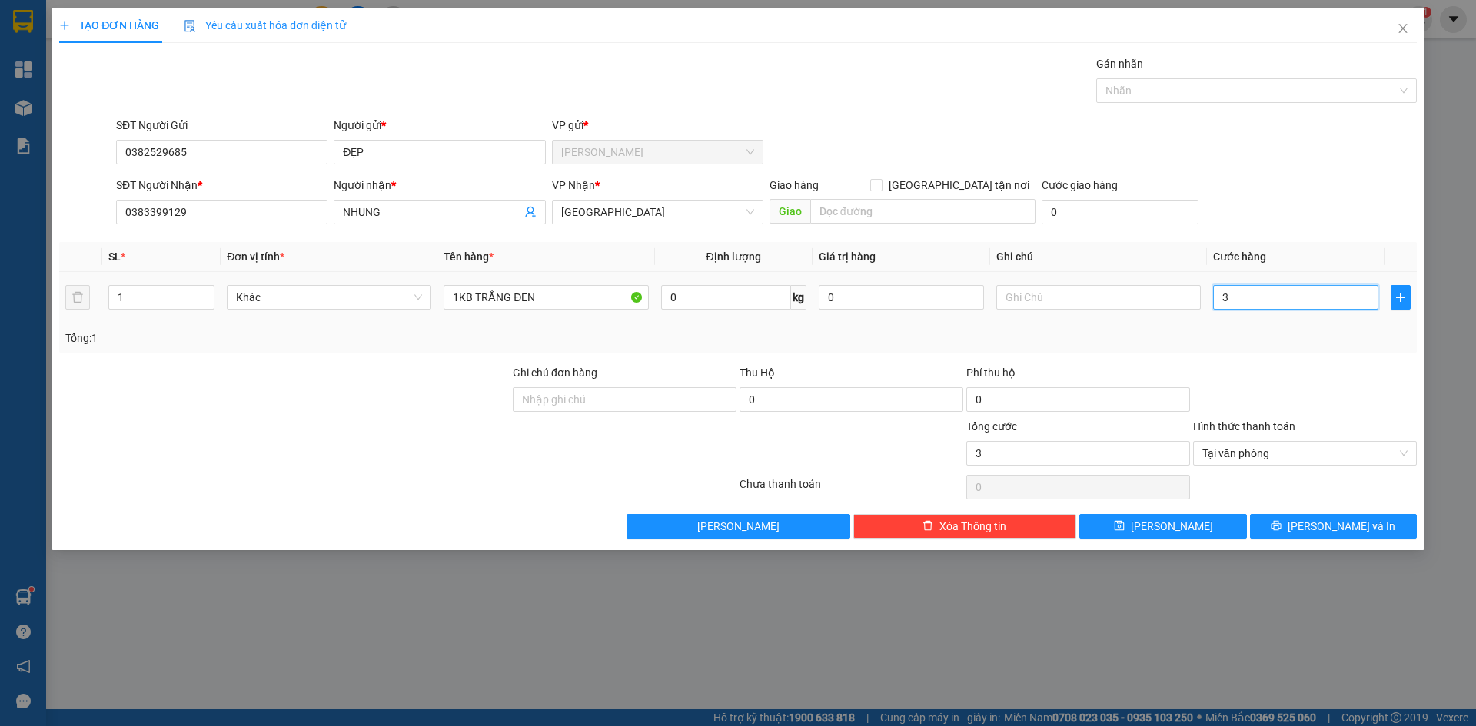
type input "30"
type input "30.000"
click at [557, 297] on input "1KB TRẮNG ĐEN" at bounding box center [545, 297] width 204 height 25
drag, startPoint x: 557, startPoint y: 297, endPoint x: 509, endPoint y: 301, distance: 48.6
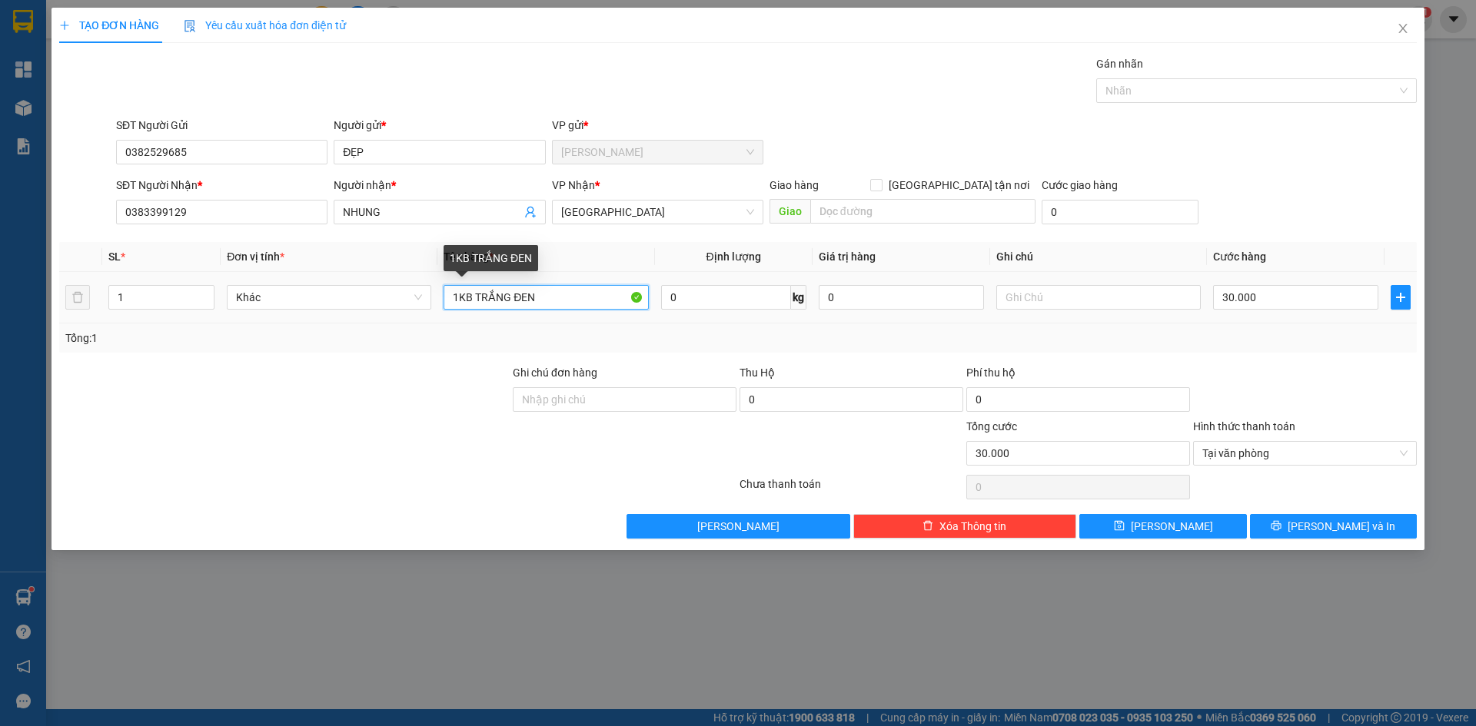
click at [509, 301] on input "1KB TRẮNG ĐEN" at bounding box center [545, 297] width 204 height 25
type input "1KB TRẮNG"
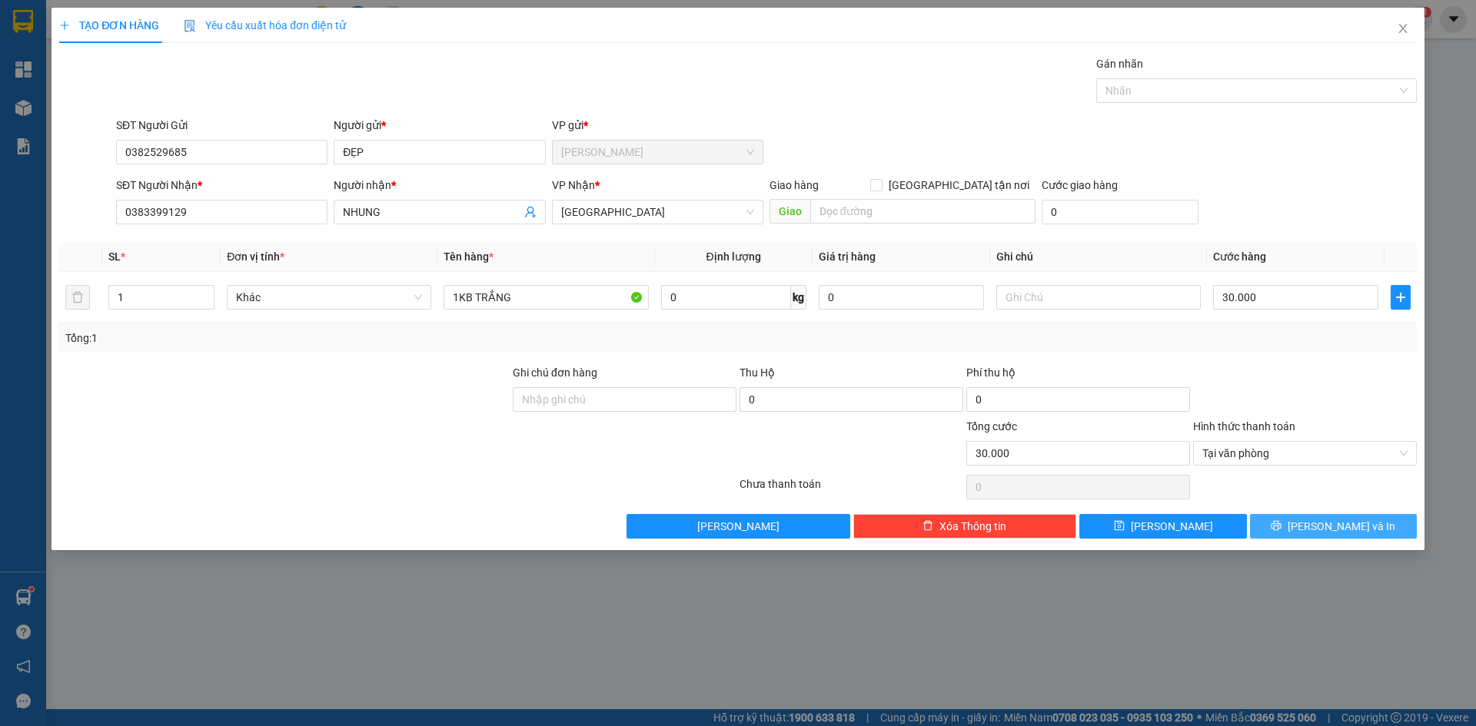
click at [1281, 531] on icon "printer" at bounding box center [1275, 525] width 11 height 11
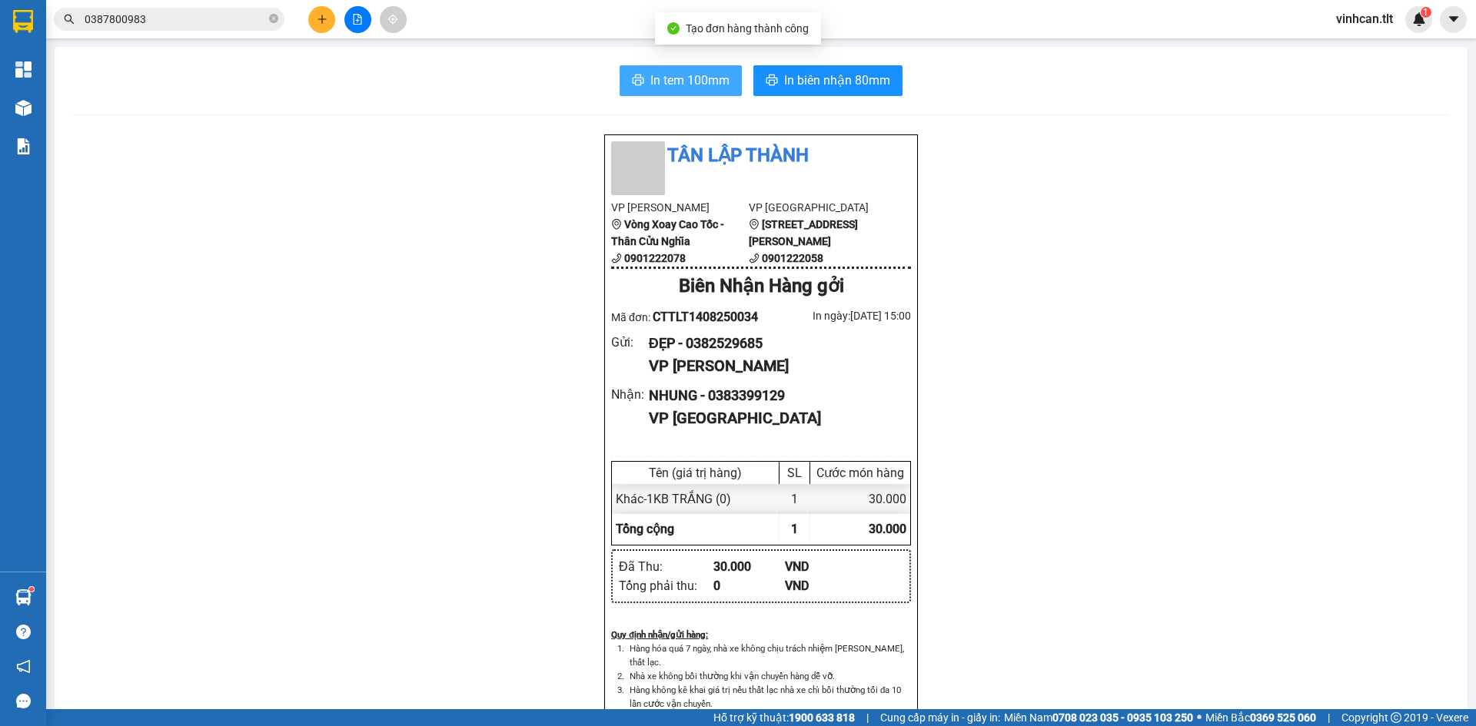
click at [650, 71] on span "In tem 100mm" at bounding box center [689, 80] width 79 height 19
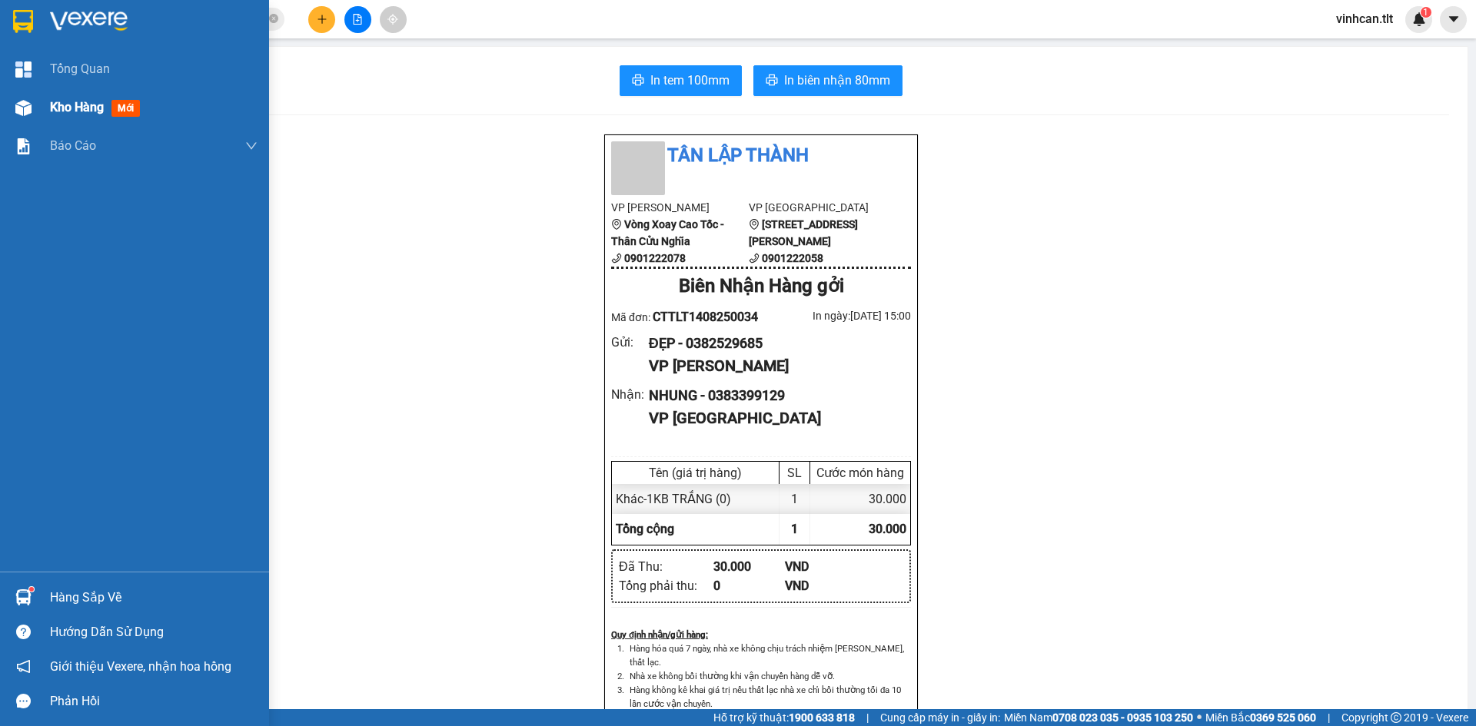
click at [61, 108] on span "Kho hàng" at bounding box center [77, 107] width 54 height 15
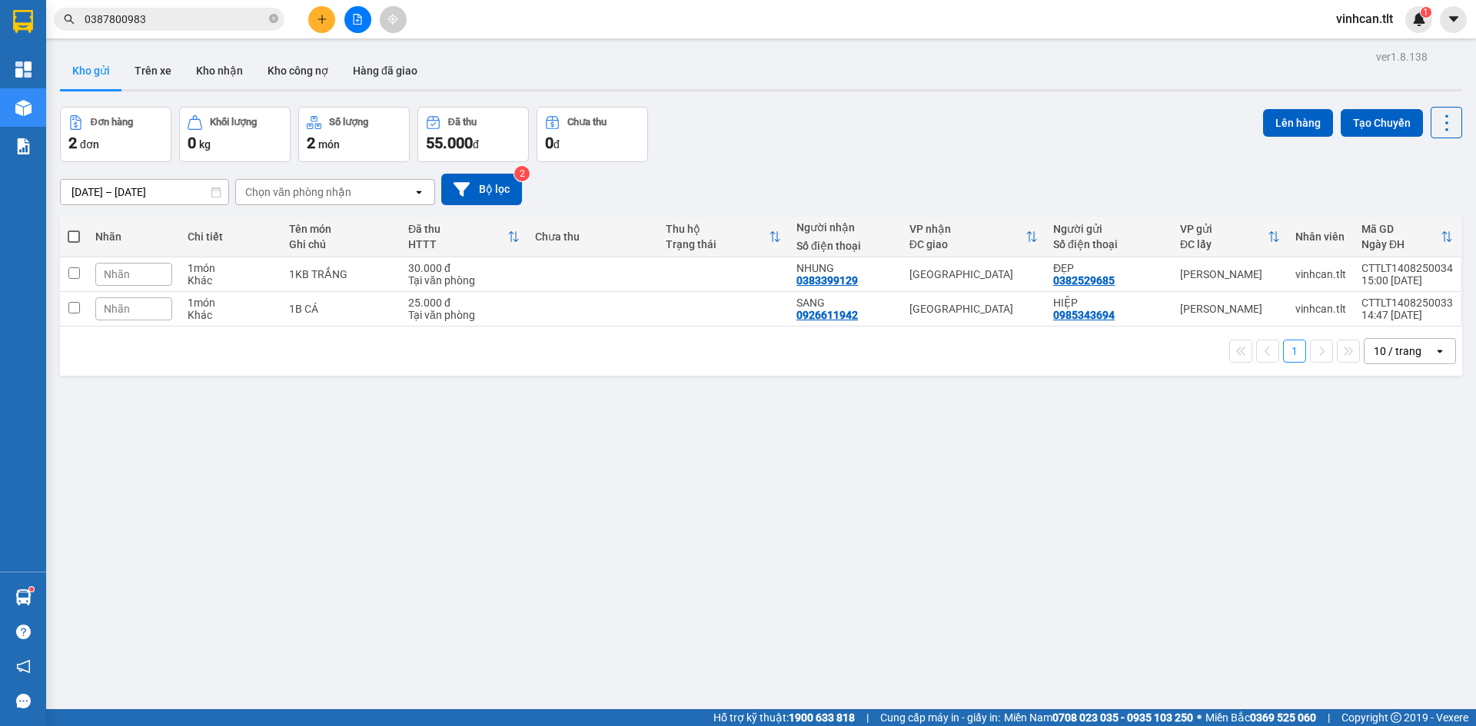
click at [75, 241] on span at bounding box center [74, 237] width 12 height 12
click at [74, 229] on input "checkbox" at bounding box center [74, 229] width 0 height 0
checkbox input "true"
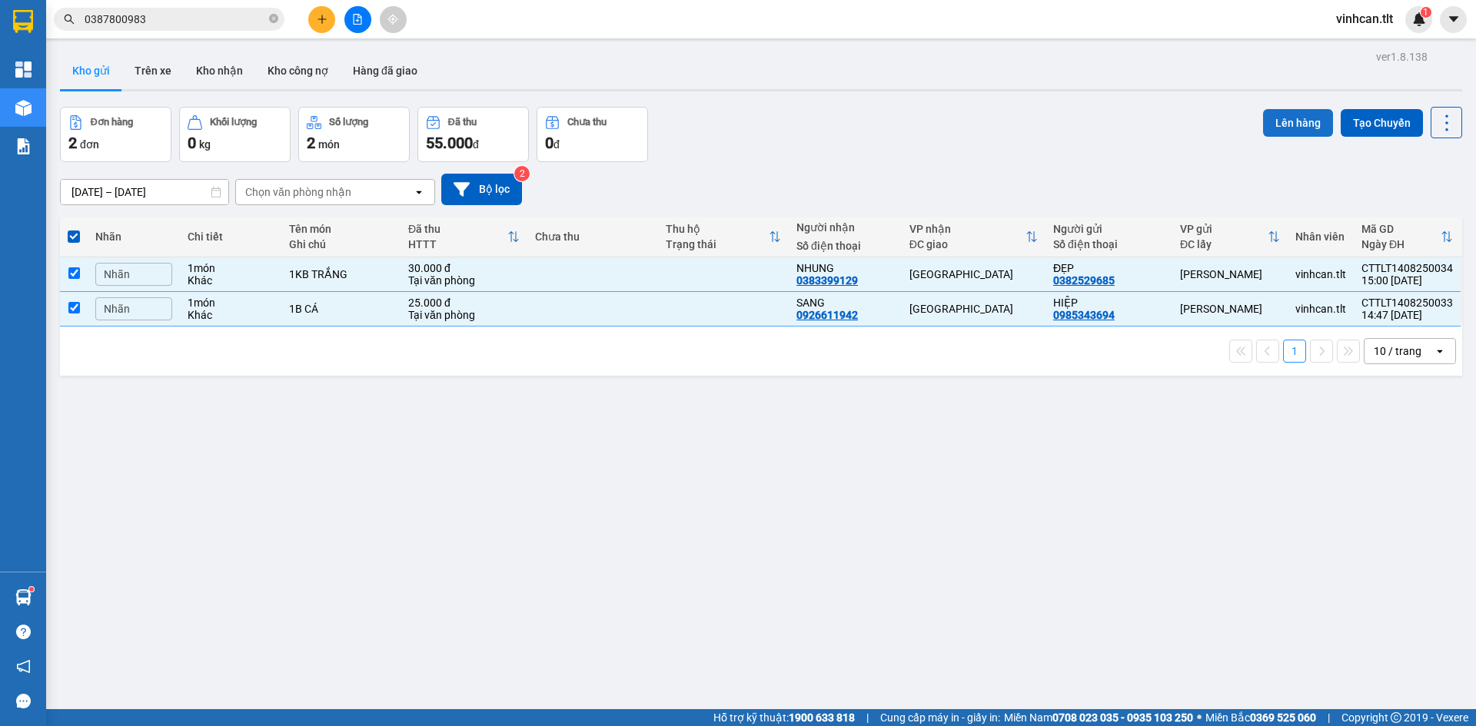
click at [1269, 124] on button "Lên hàng" at bounding box center [1298, 123] width 70 height 28
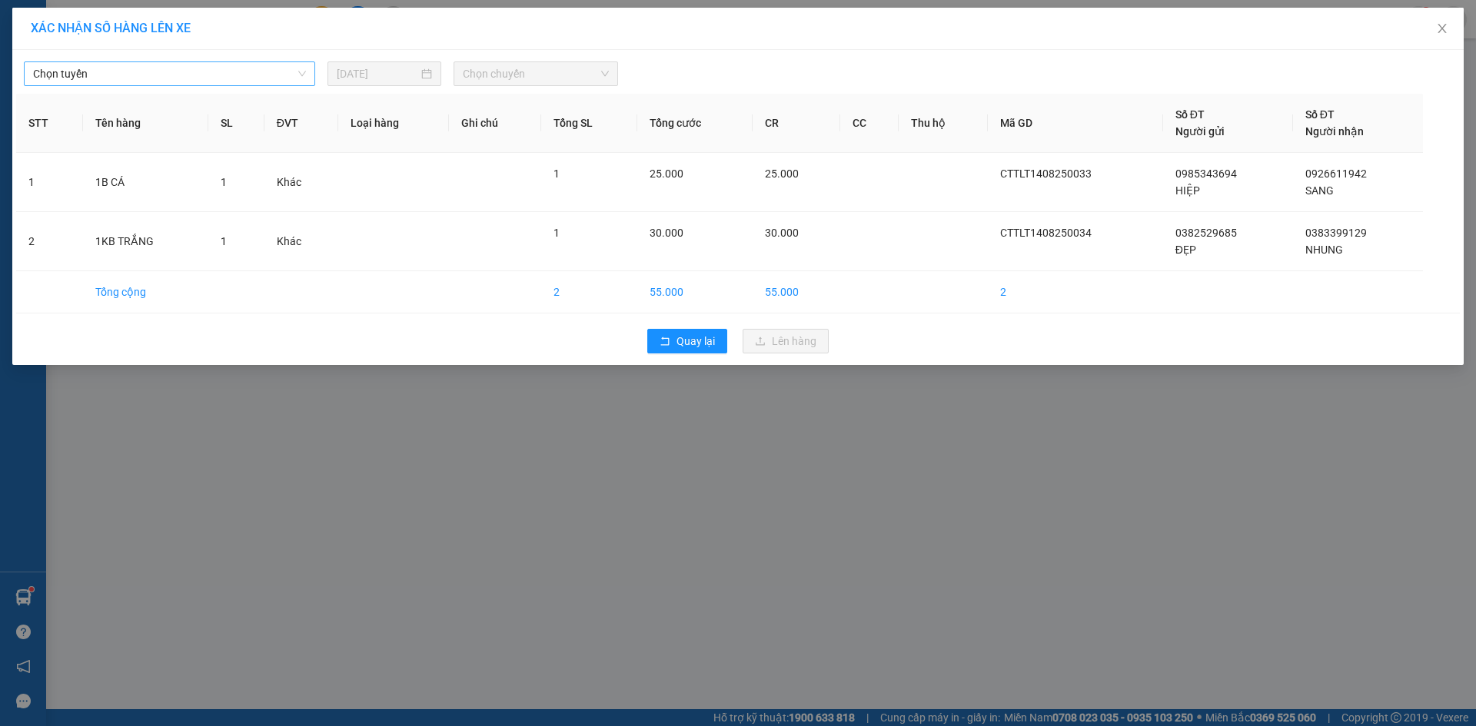
click at [115, 65] on span "Chọn tuyến" at bounding box center [169, 73] width 273 height 23
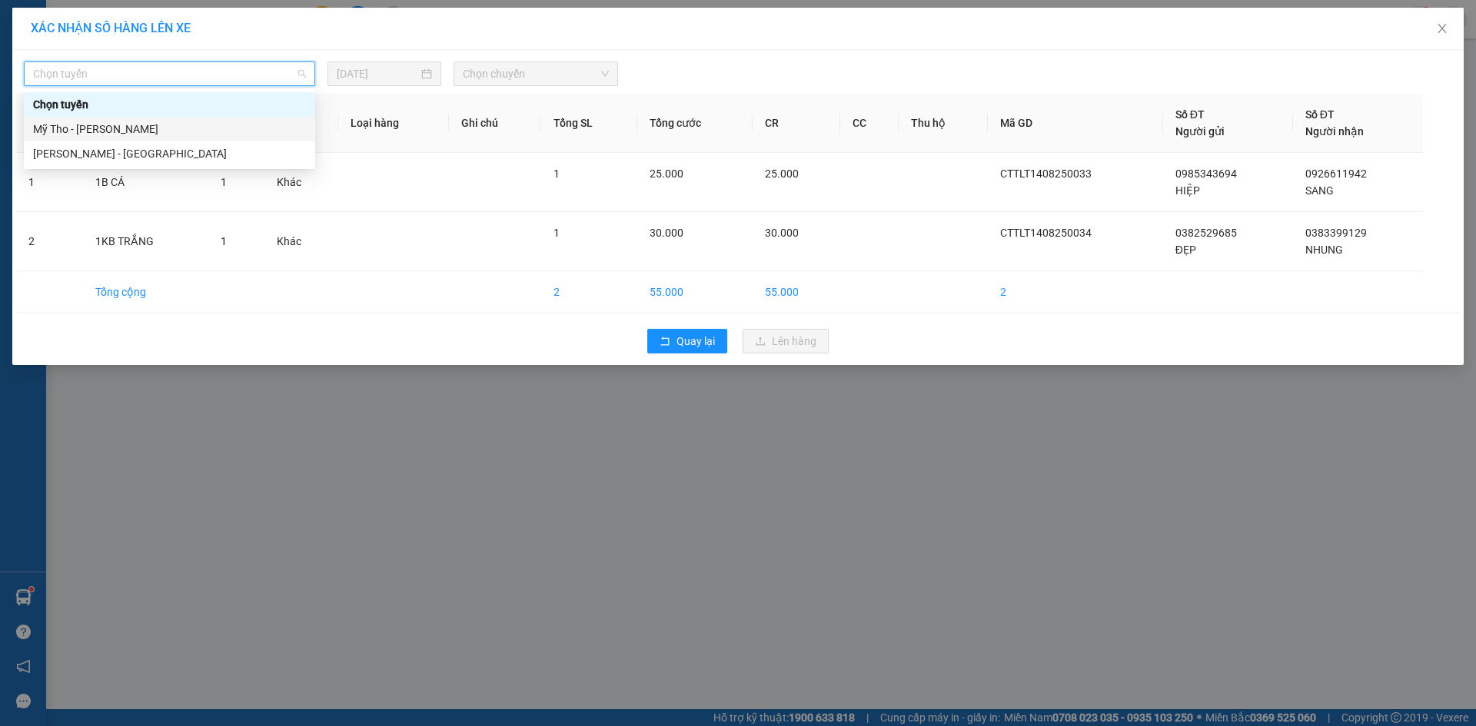
click at [91, 134] on div "Mỹ Tho - Hồ Chí Minh" at bounding box center [169, 129] width 273 height 17
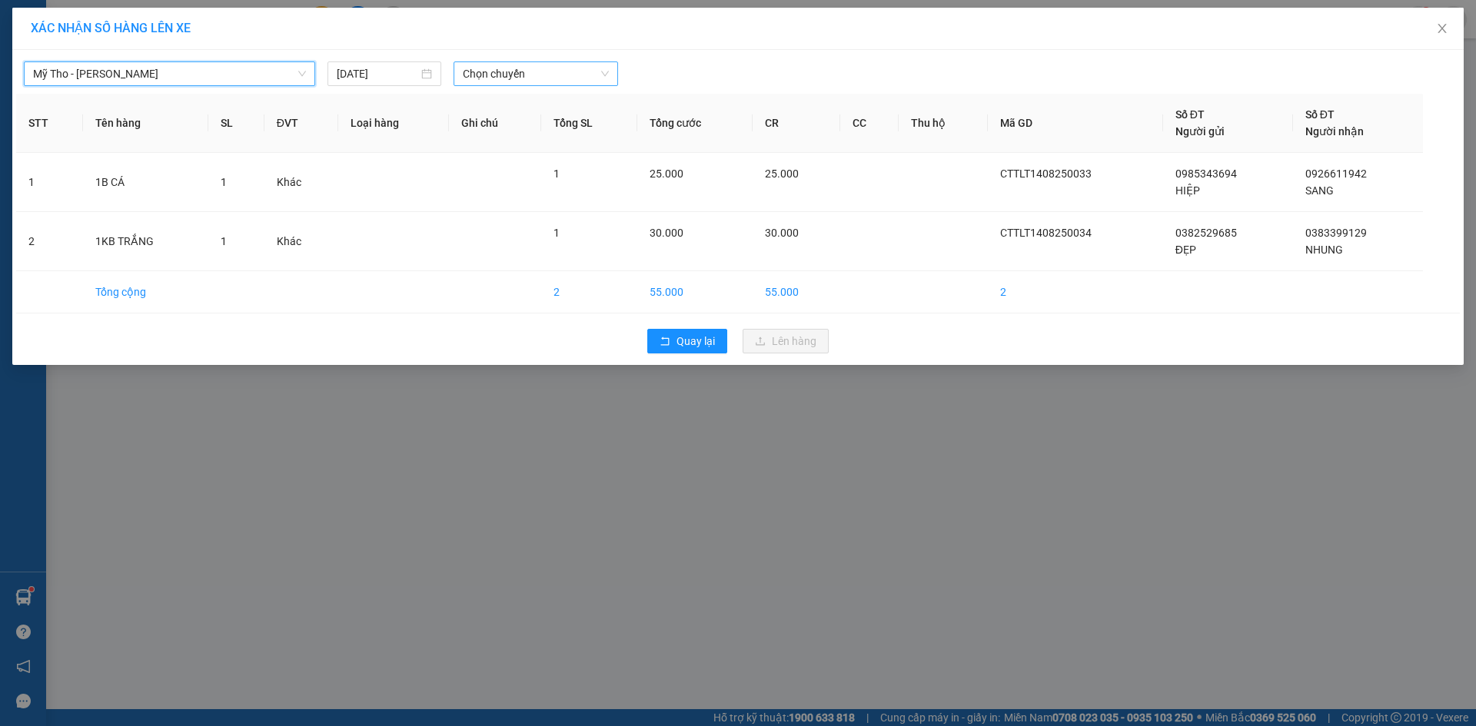
click at [589, 79] on span "Chọn chuyến" at bounding box center [536, 73] width 146 height 23
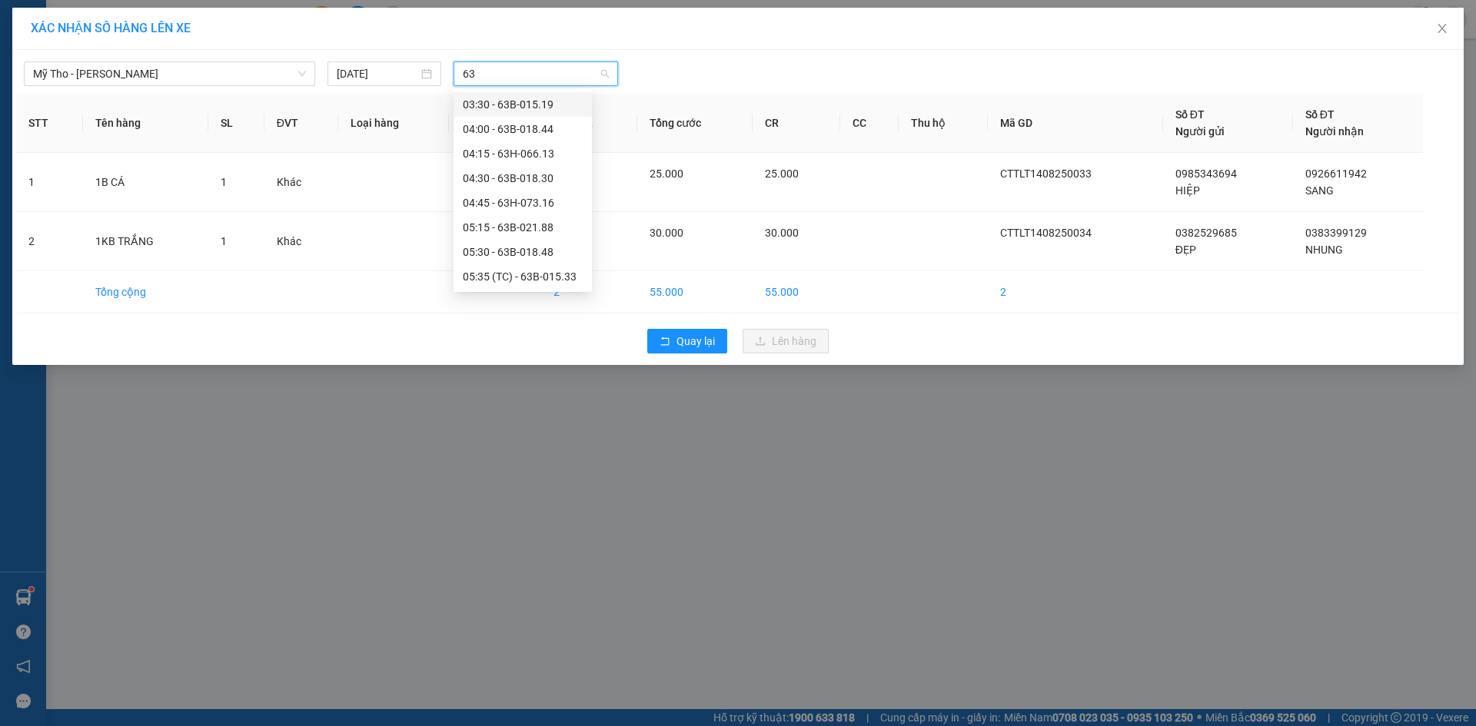
type input "638"
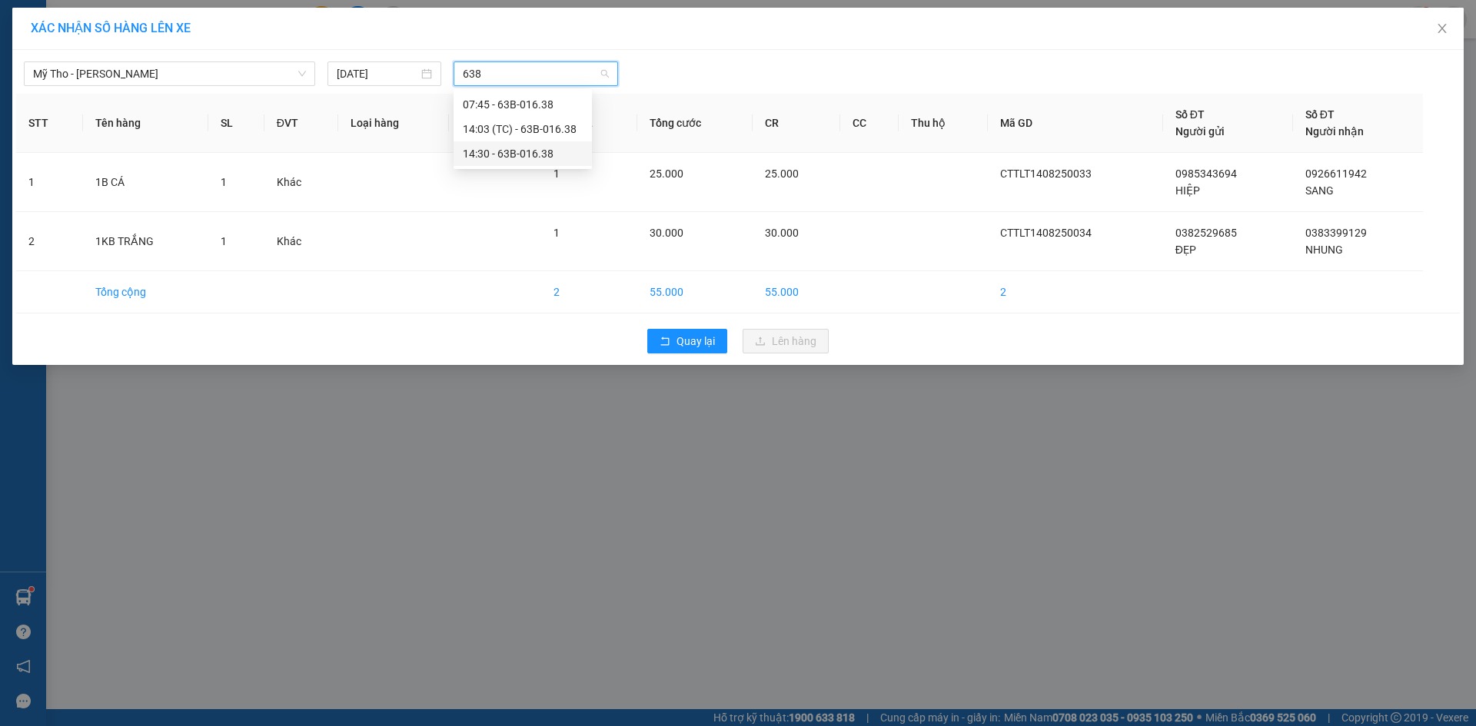
click at [530, 154] on div "14:30 - 63B-016.38" at bounding box center [523, 153] width 120 height 17
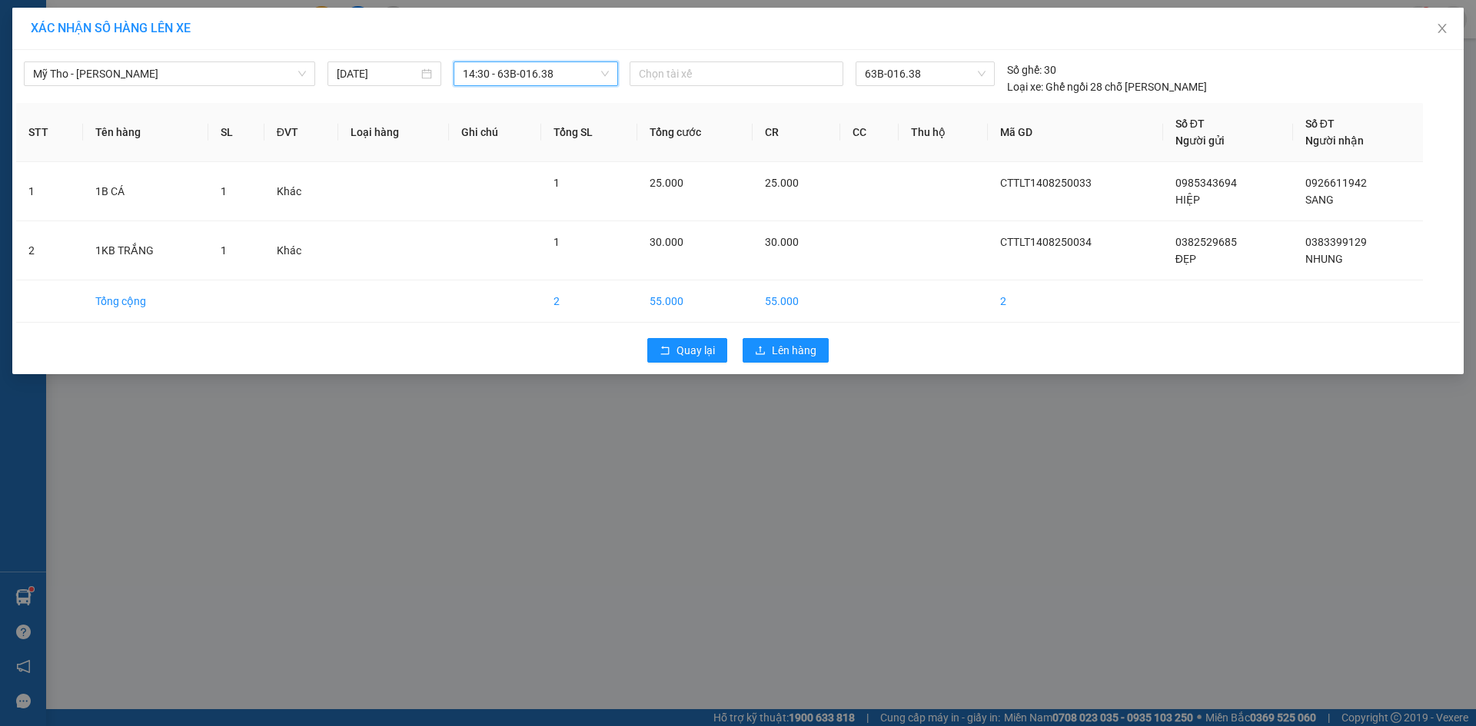
click at [804, 337] on div "Quay lại Lên hàng" at bounding box center [737, 350] width 1443 height 40
click at [811, 357] on span "Lên hàng" at bounding box center [794, 350] width 45 height 17
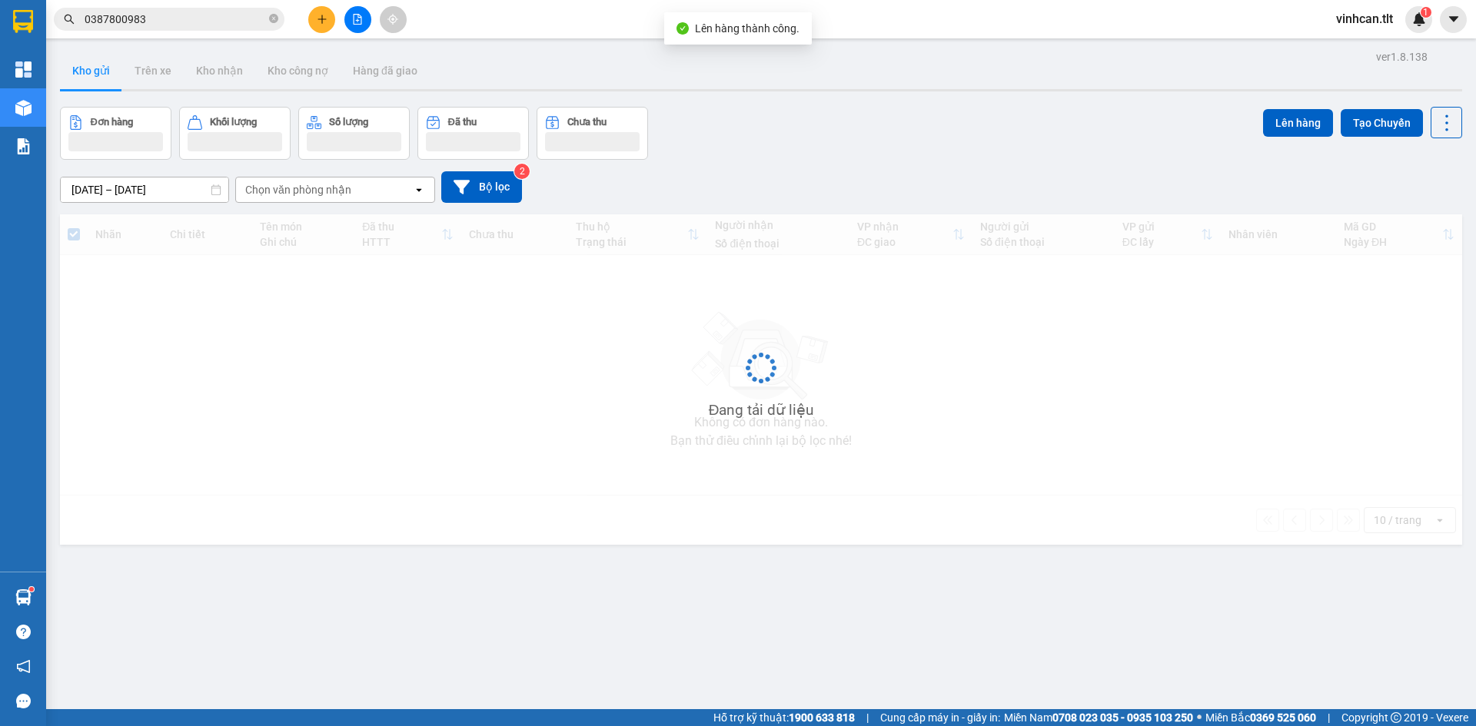
click at [366, 21] on div at bounding box center [357, 19] width 115 height 27
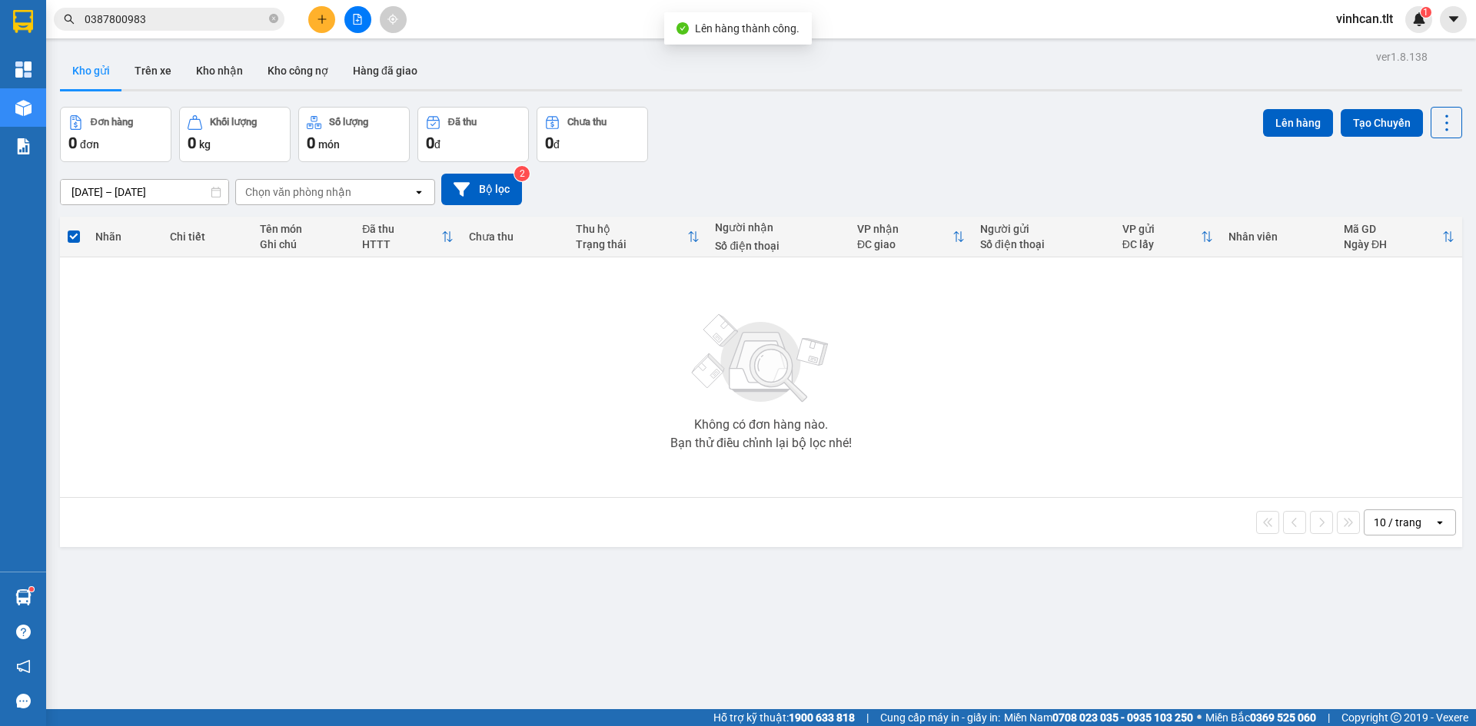
click at [362, 19] on icon "file-add" at bounding box center [357, 19] width 11 height 11
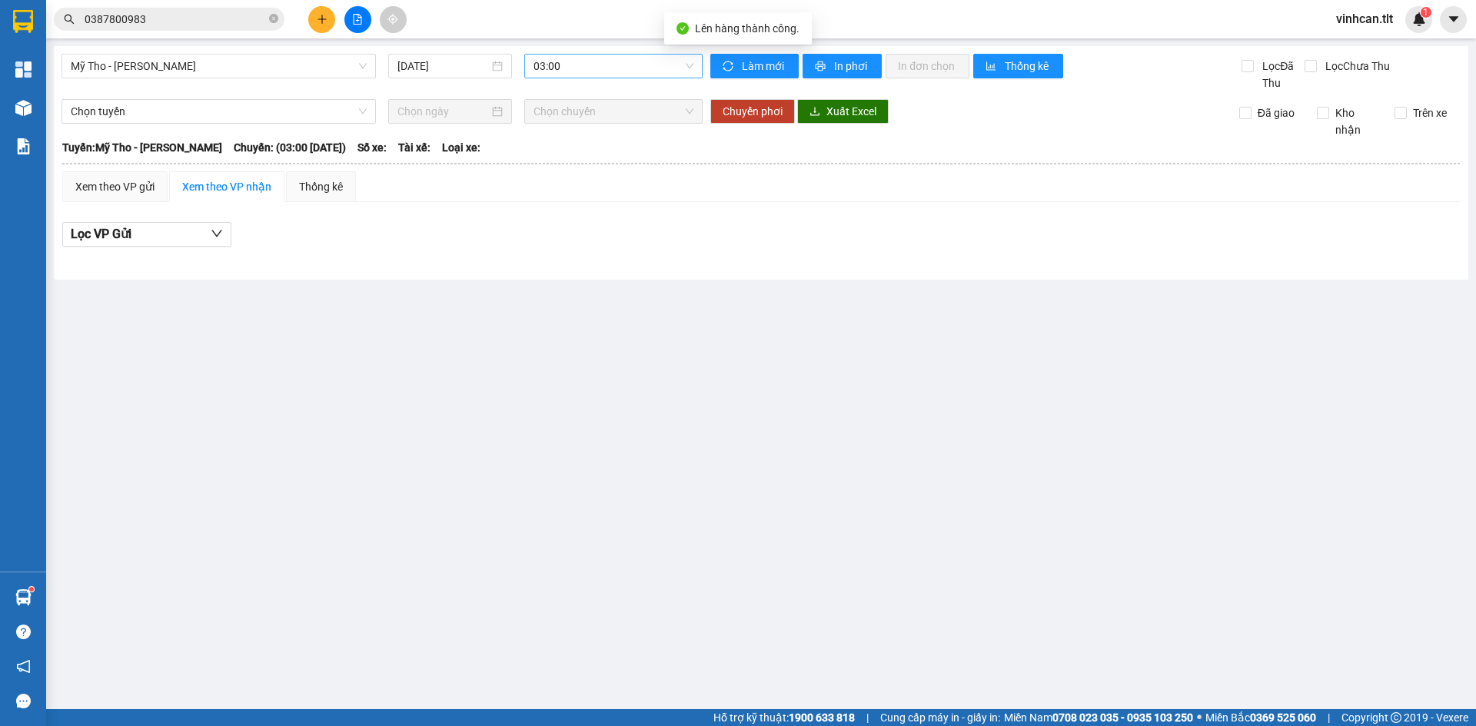
click at [554, 61] on span "03:00" at bounding box center [613, 66] width 160 height 23
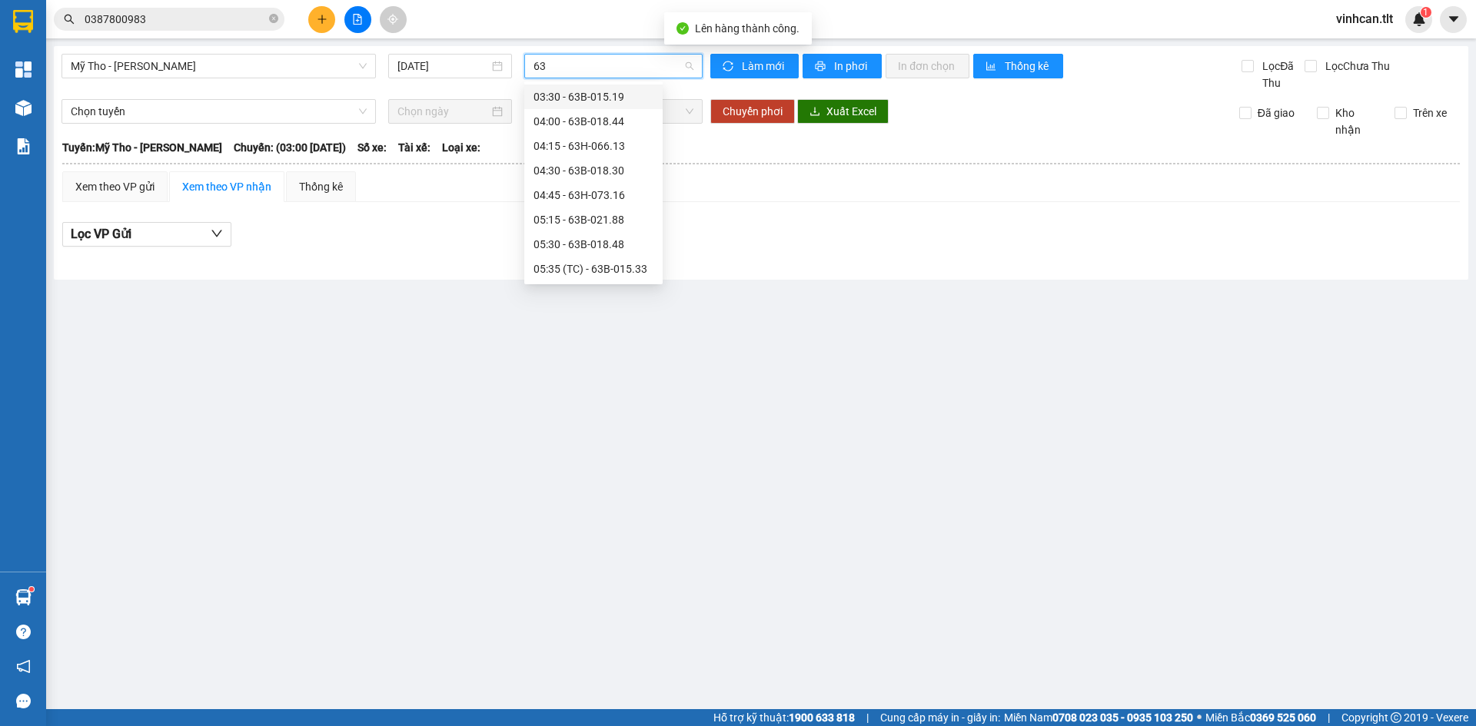
type input "638"
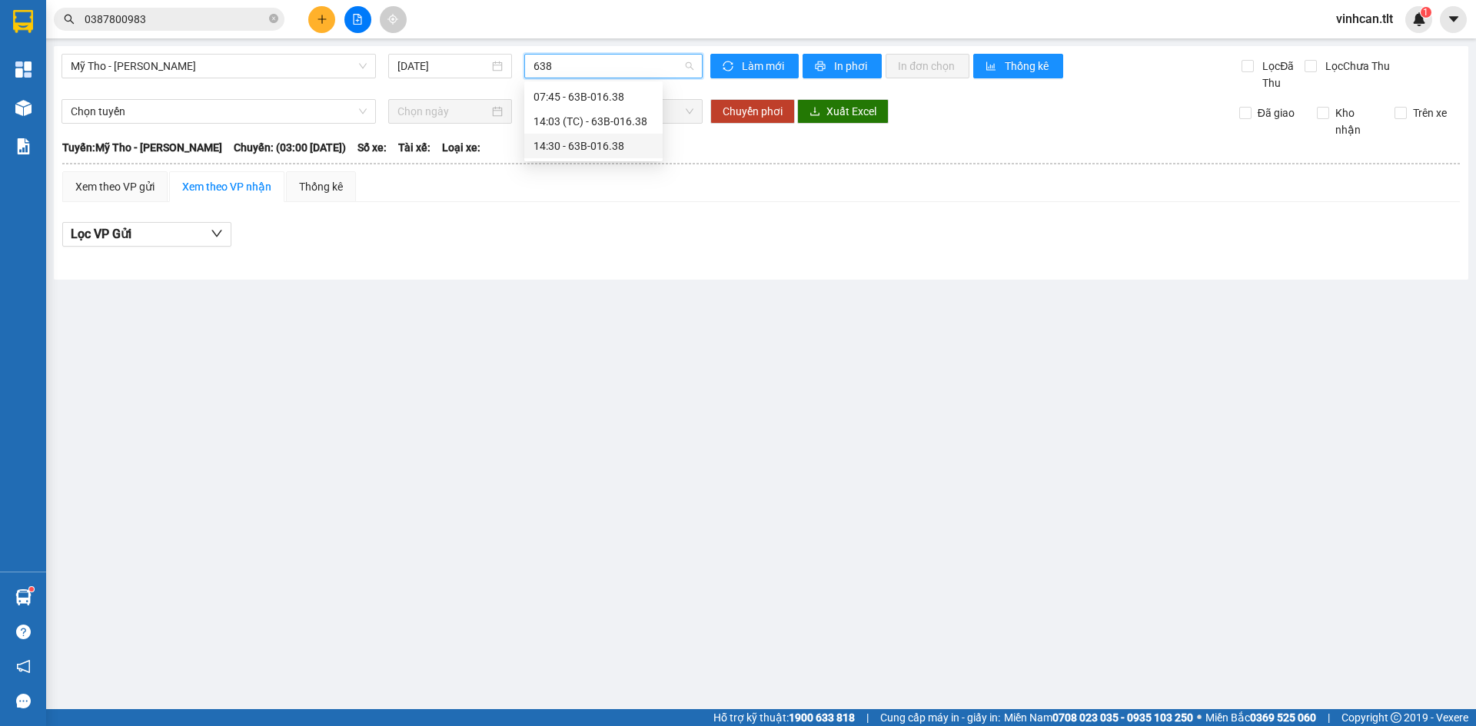
click at [563, 143] on div "14:30 - 63B-016.38" at bounding box center [593, 146] width 120 height 17
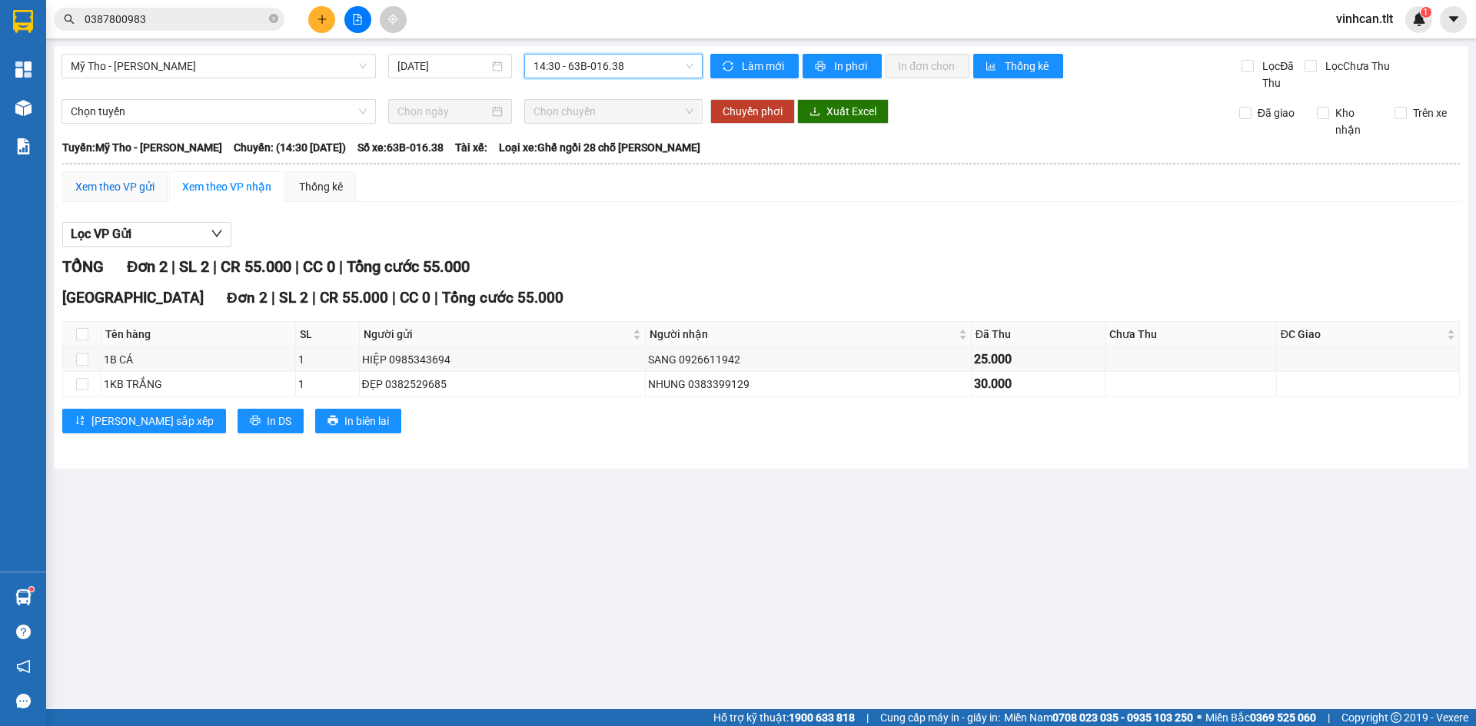
click at [128, 192] on div "Xem theo VP gửi" at bounding box center [114, 186] width 79 height 17
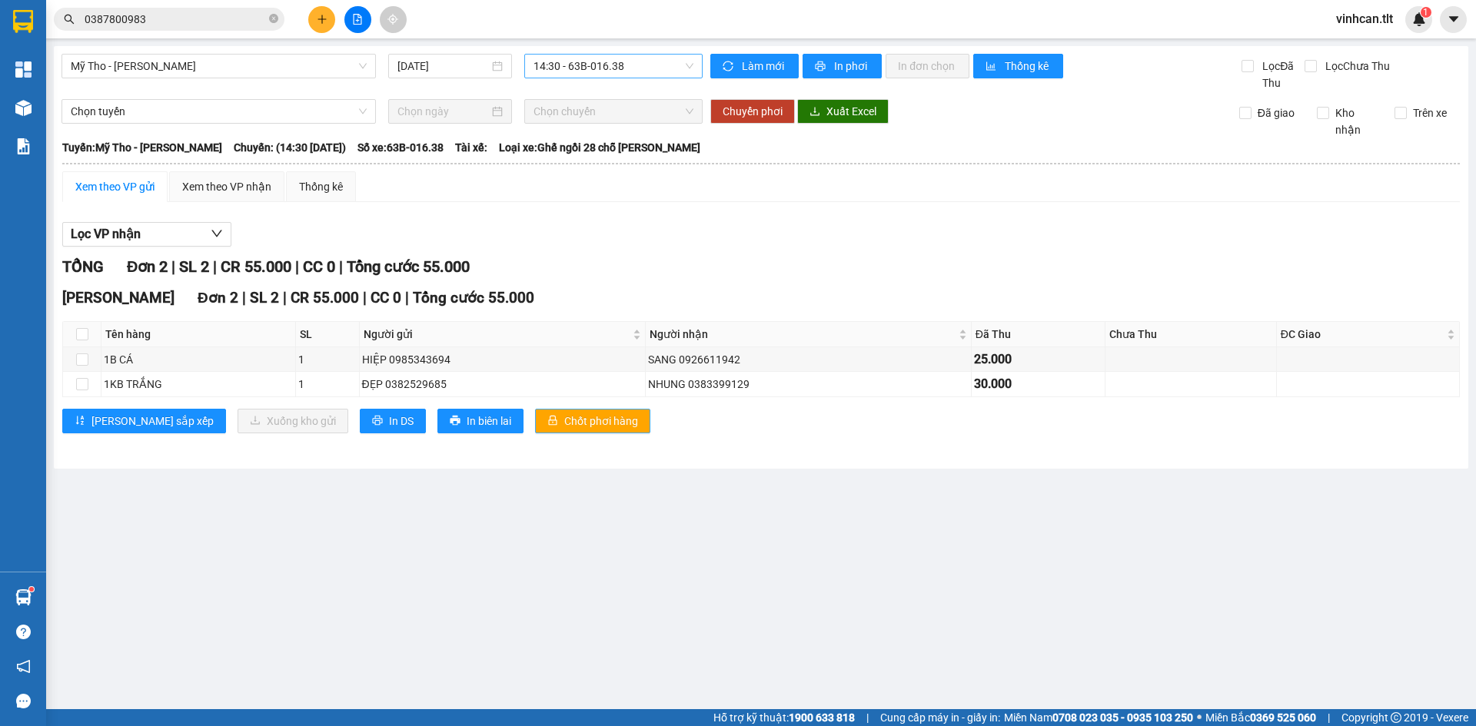
click at [546, 432] on button "Chốt phơi hàng" at bounding box center [592, 421] width 115 height 25
click at [564, 427] on span "Chốt phơi hàng" at bounding box center [601, 421] width 74 height 17
click at [307, 15] on div at bounding box center [357, 19] width 115 height 27
click at [326, 18] on button at bounding box center [321, 19] width 27 height 27
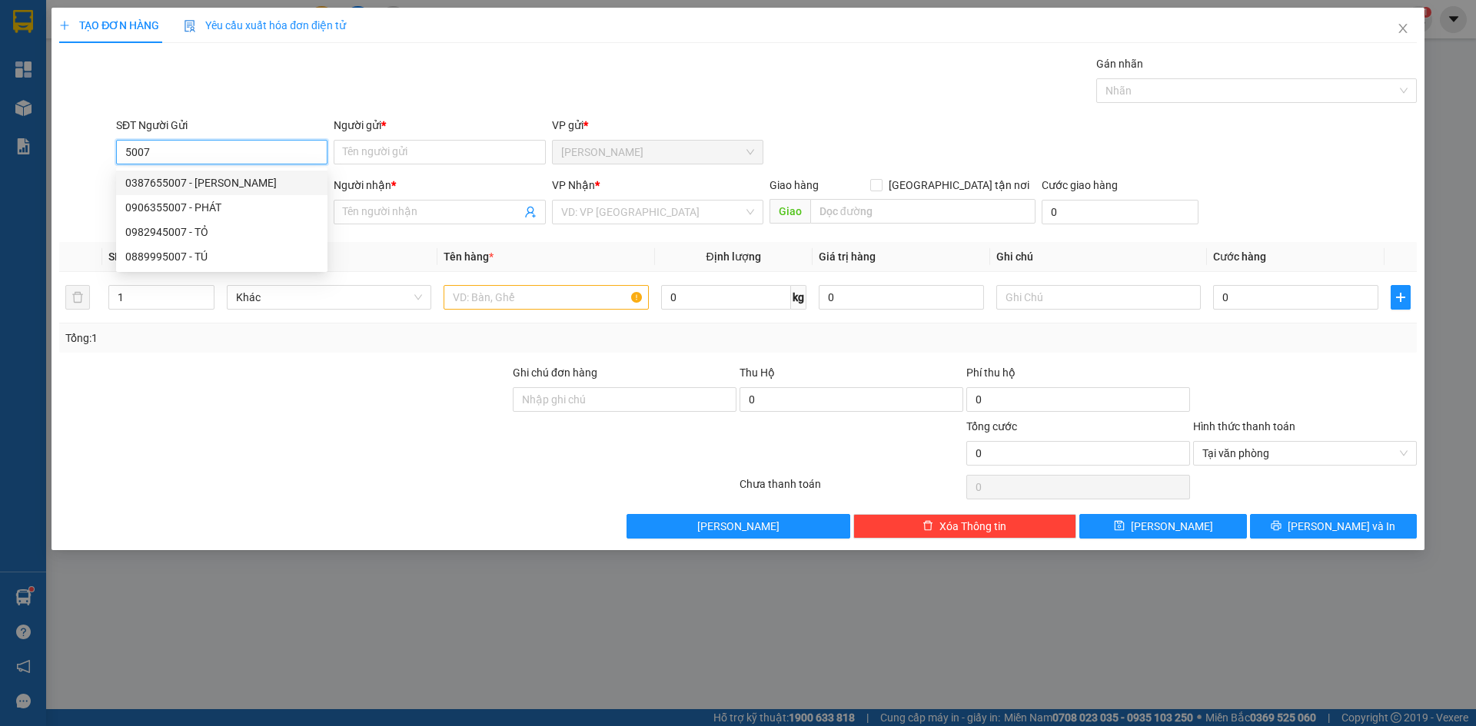
click at [209, 187] on div "0387655007 - GIA CĂN" at bounding box center [221, 182] width 193 height 17
type input "0387655007"
type input "GIA CĂN"
type input "0387655007"
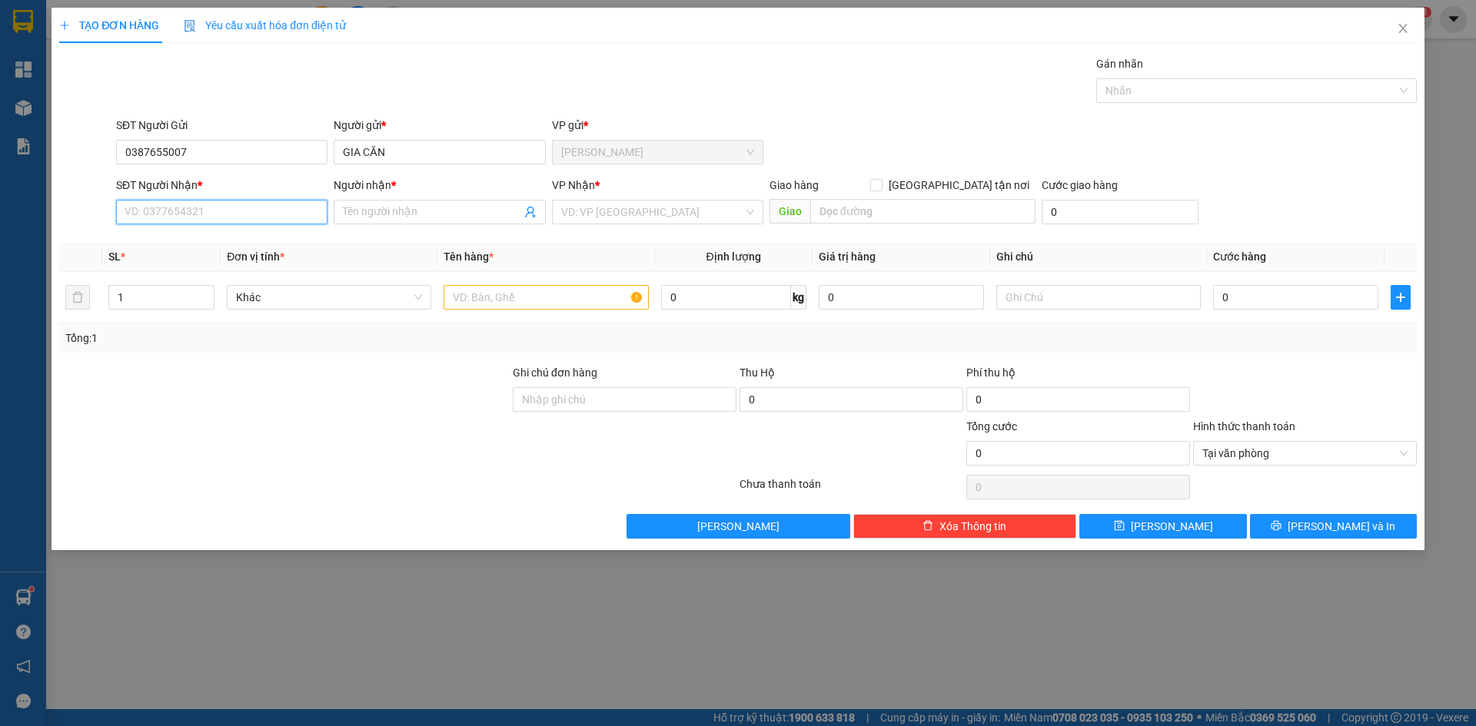
click at [268, 211] on input "SĐT Người Nhận *" at bounding box center [221, 212] width 211 height 25
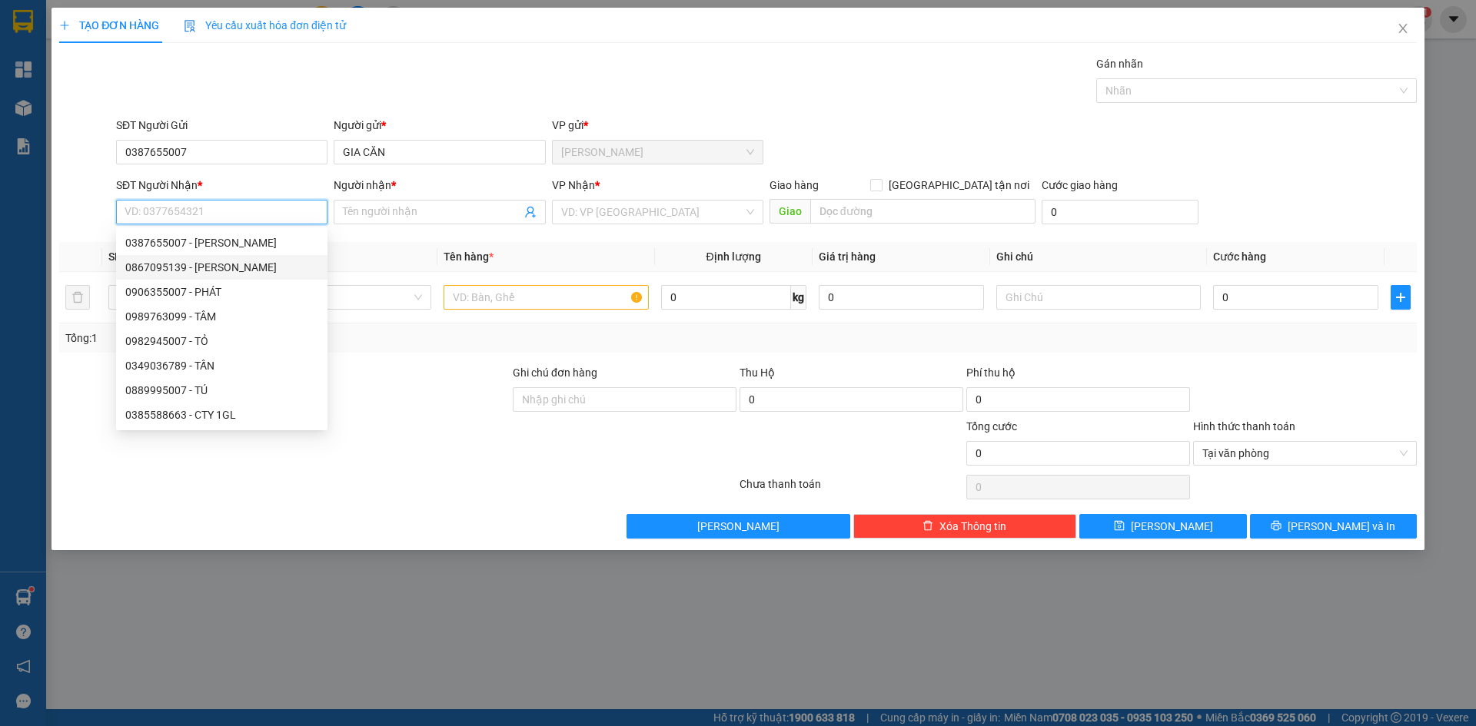
click at [259, 269] on div "0867095139 - MINH THẮNG" at bounding box center [221, 267] width 193 height 17
type input "0867095139"
type input "MINH THẮNG"
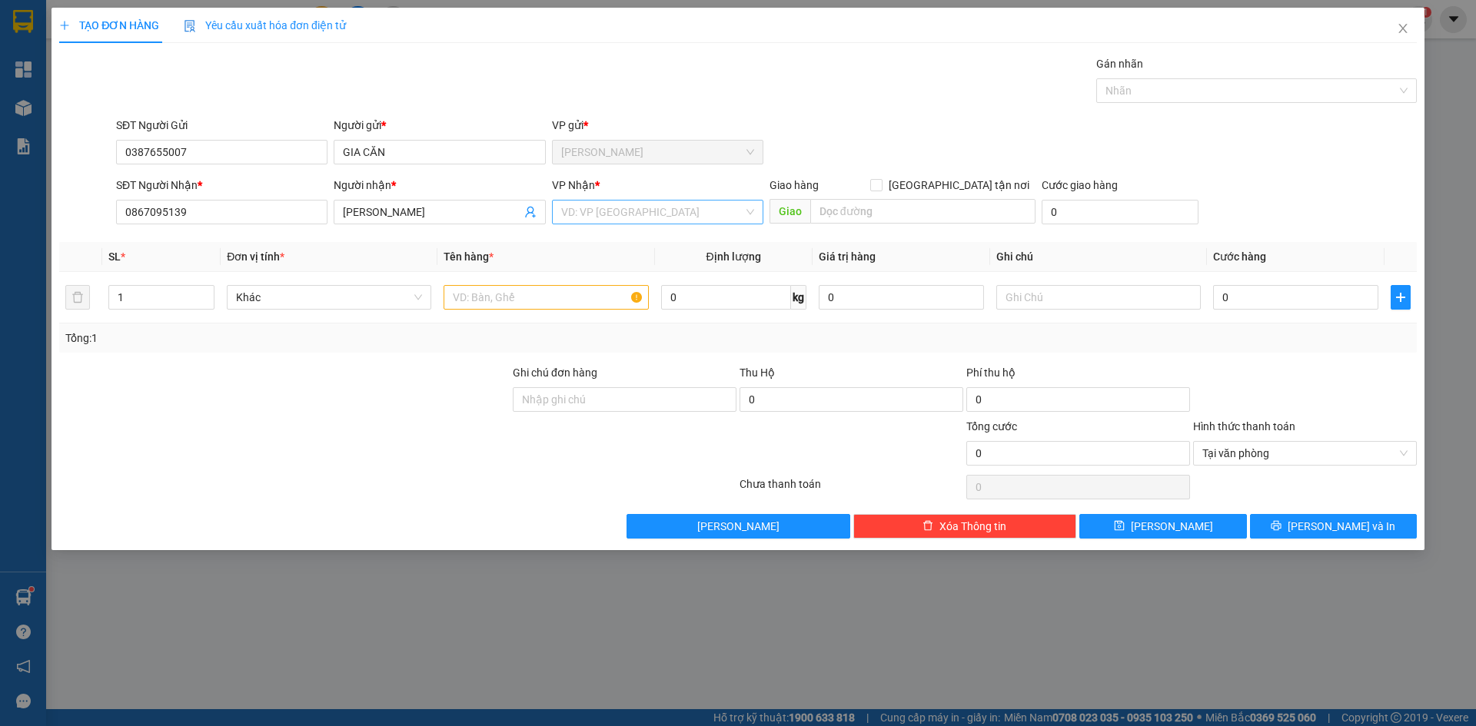
click at [619, 218] on input "search" at bounding box center [652, 212] width 182 height 23
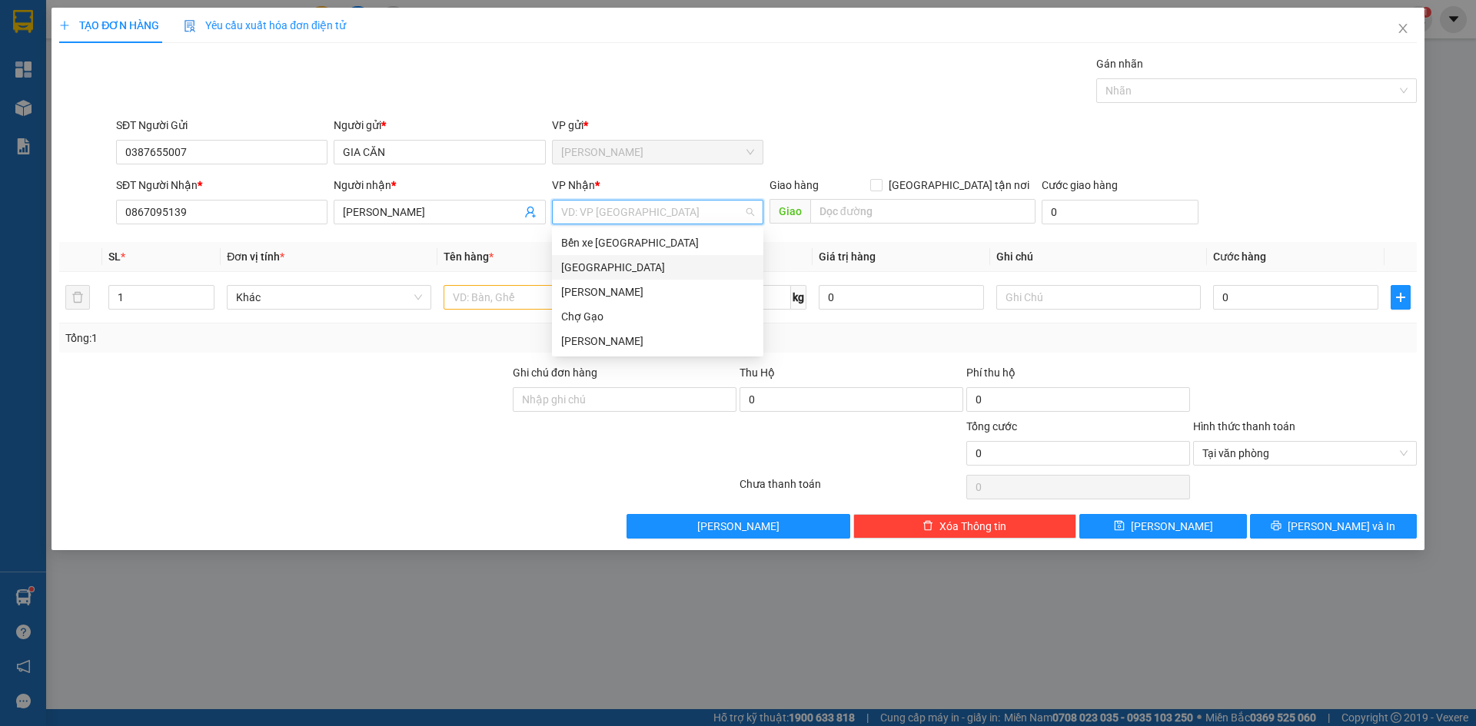
drag, startPoint x: 595, startPoint y: 267, endPoint x: 576, endPoint y: 270, distance: 18.7
click at [593, 267] on div "[GEOGRAPHIC_DATA]" at bounding box center [657, 267] width 193 height 17
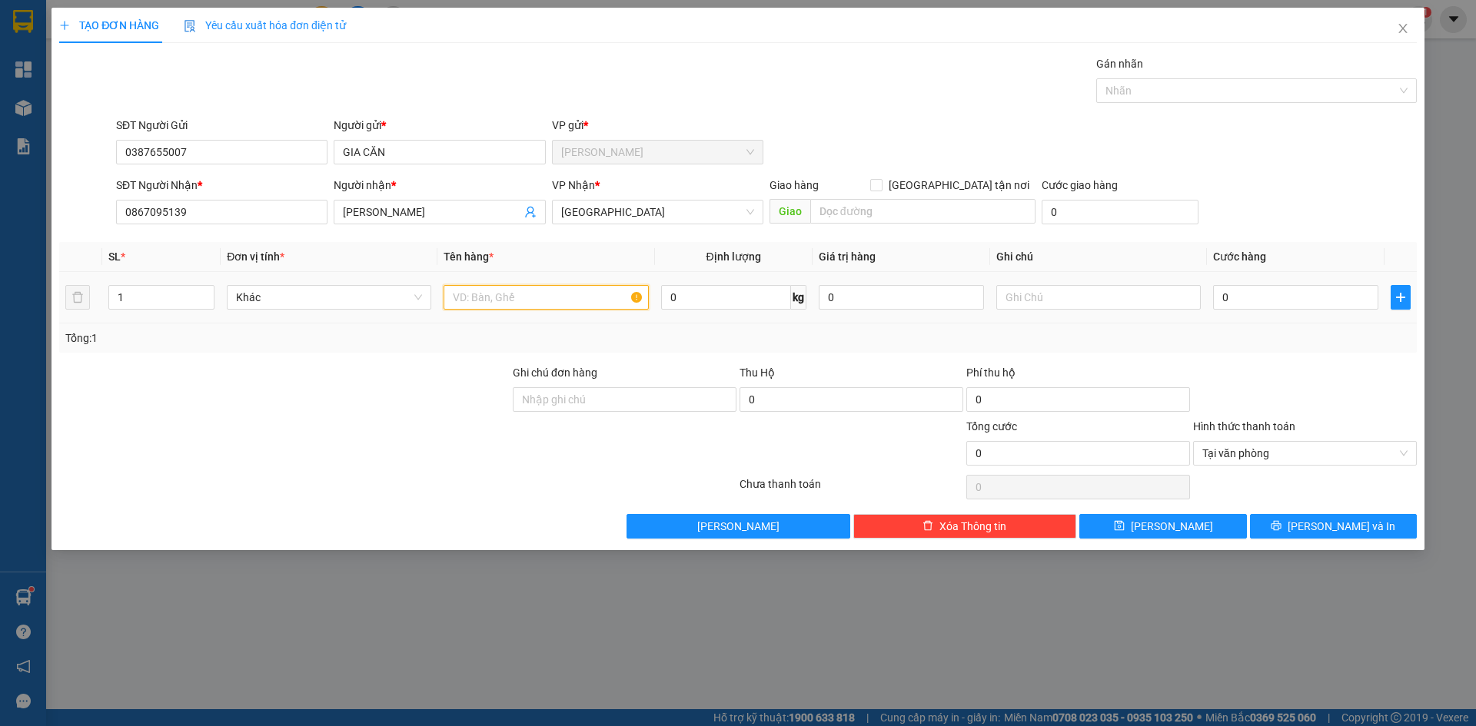
click at [490, 299] on input "text" at bounding box center [545, 297] width 204 height 25
type input "1HNP"
click at [1300, 292] on input "0" at bounding box center [1295, 297] width 165 height 25
type input "2"
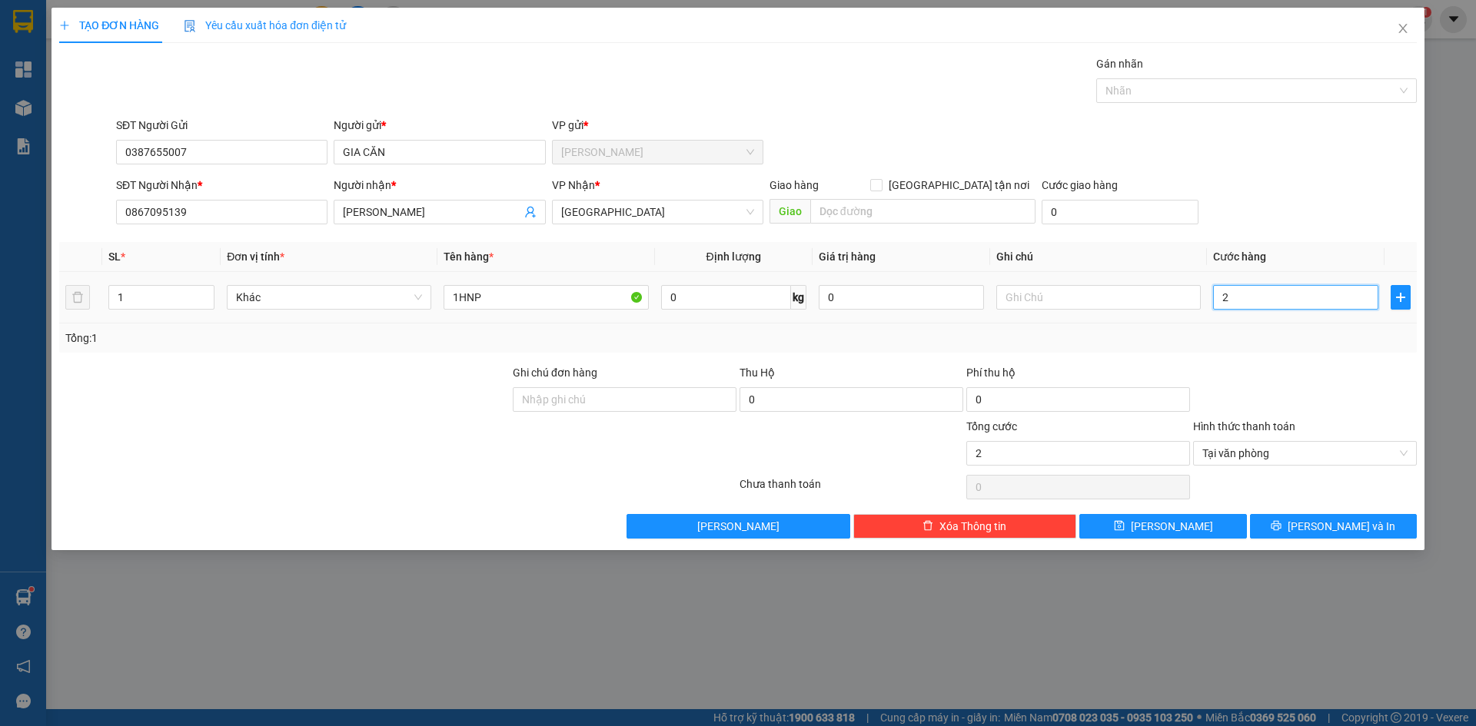
type input "25"
type input "25.000"
click at [1343, 530] on span "Lưu và In" at bounding box center [1341, 526] width 108 height 17
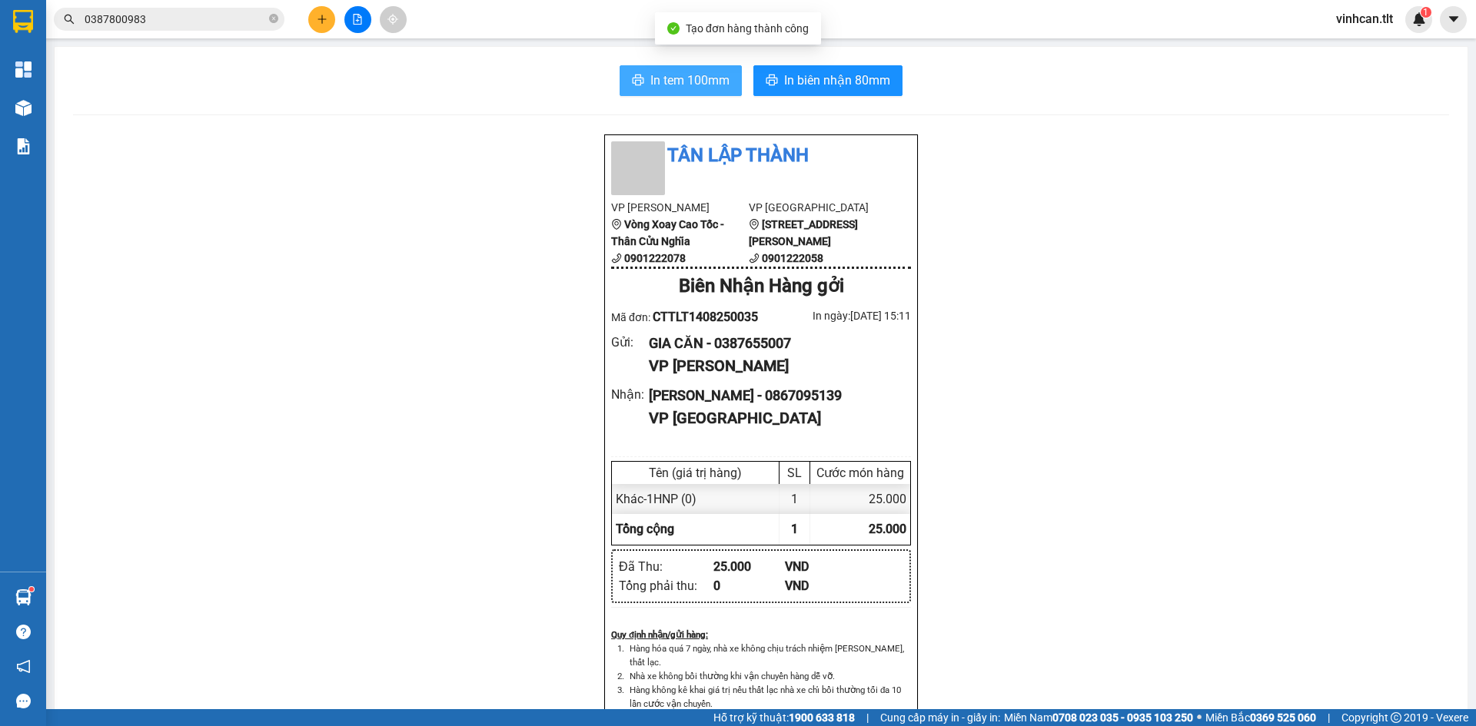
click at [706, 83] on span "In tem 100mm" at bounding box center [689, 80] width 79 height 19
click at [330, 18] on button at bounding box center [321, 19] width 27 height 27
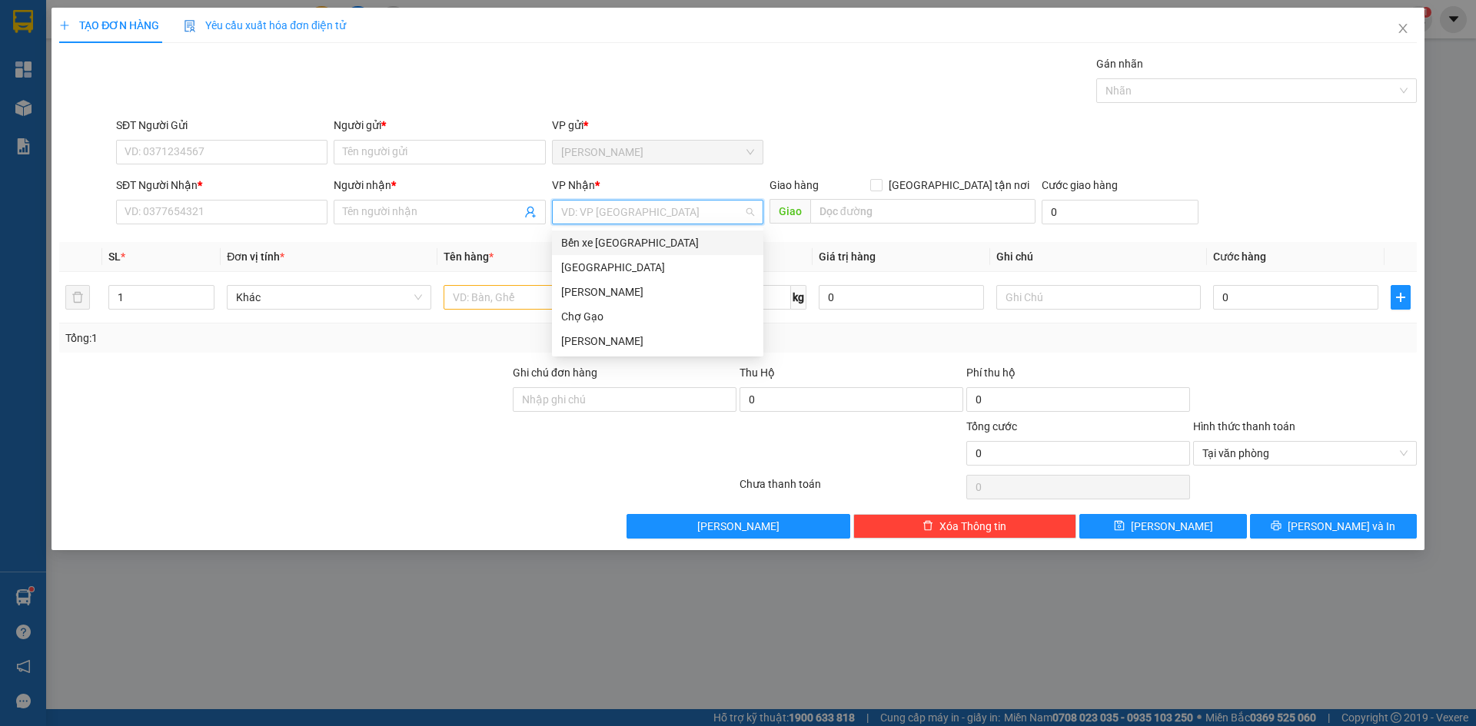
click at [706, 215] on input "search" at bounding box center [652, 212] width 182 height 23
click at [569, 265] on div "[GEOGRAPHIC_DATA]" at bounding box center [657, 267] width 193 height 17
click at [595, 264] on div "[GEOGRAPHIC_DATA]" at bounding box center [657, 267] width 193 height 17
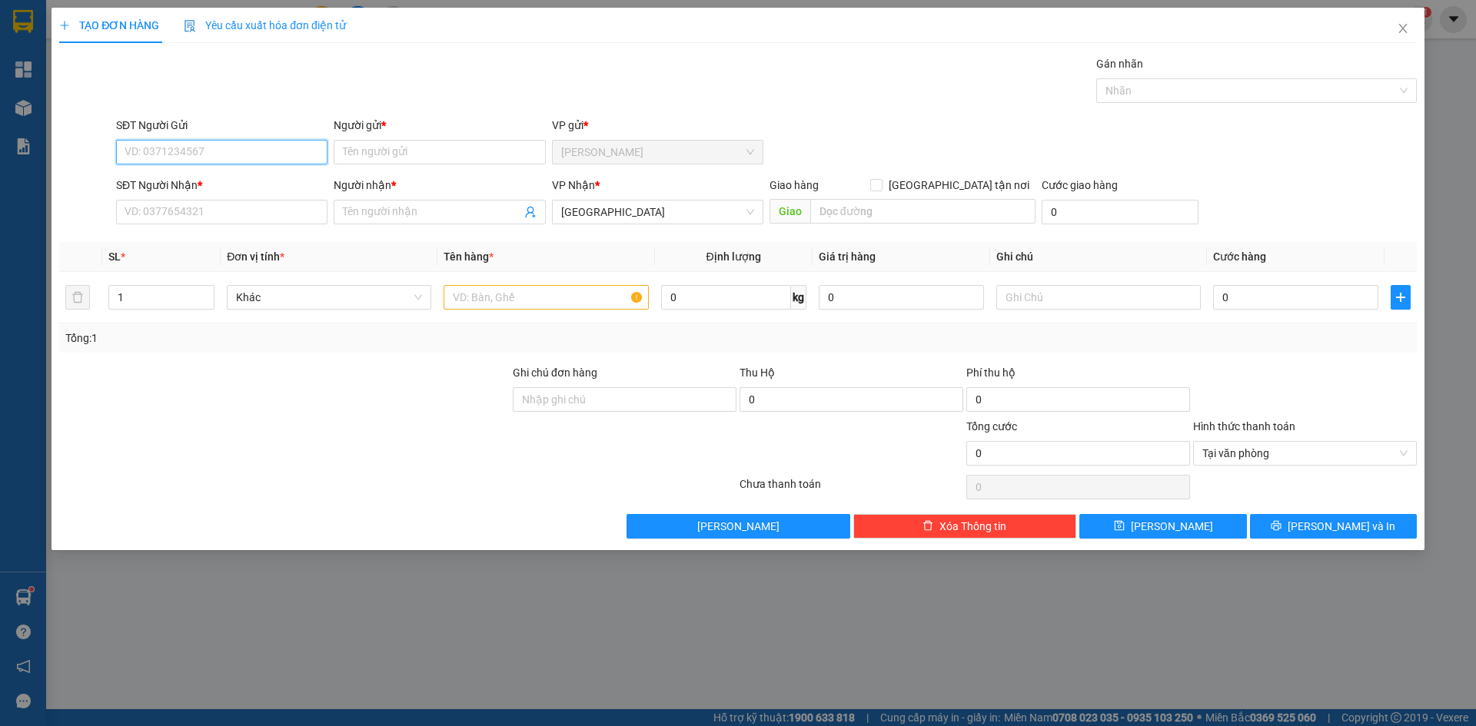
click at [245, 158] on input "SĐT Người Gửi" at bounding box center [221, 152] width 211 height 25
click at [174, 212] on div "0365886557 - HƯƠNG" at bounding box center [221, 207] width 193 height 17
type input "0365886557"
type input "HƯƠNG"
type input "0365886557"
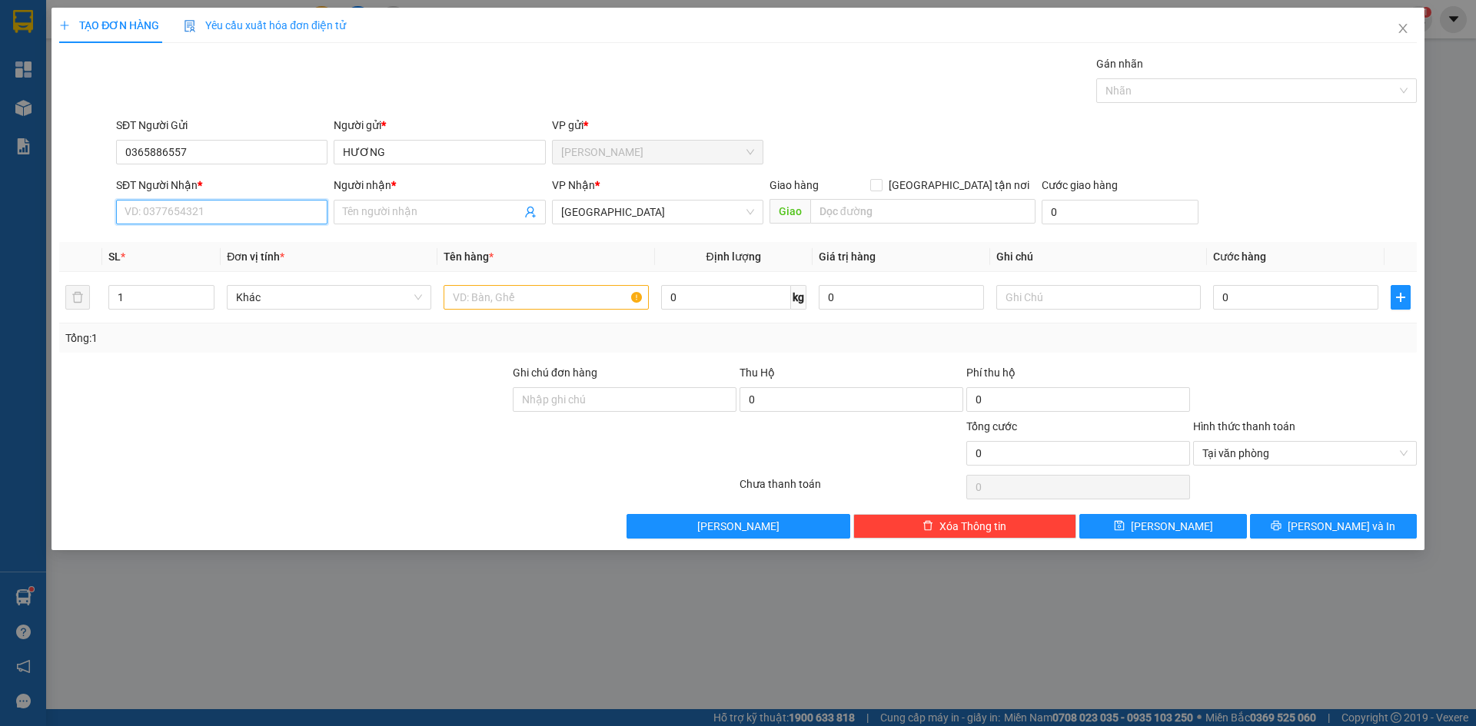
click at [178, 219] on input "SĐT Người Nhận *" at bounding box center [221, 212] width 211 height 25
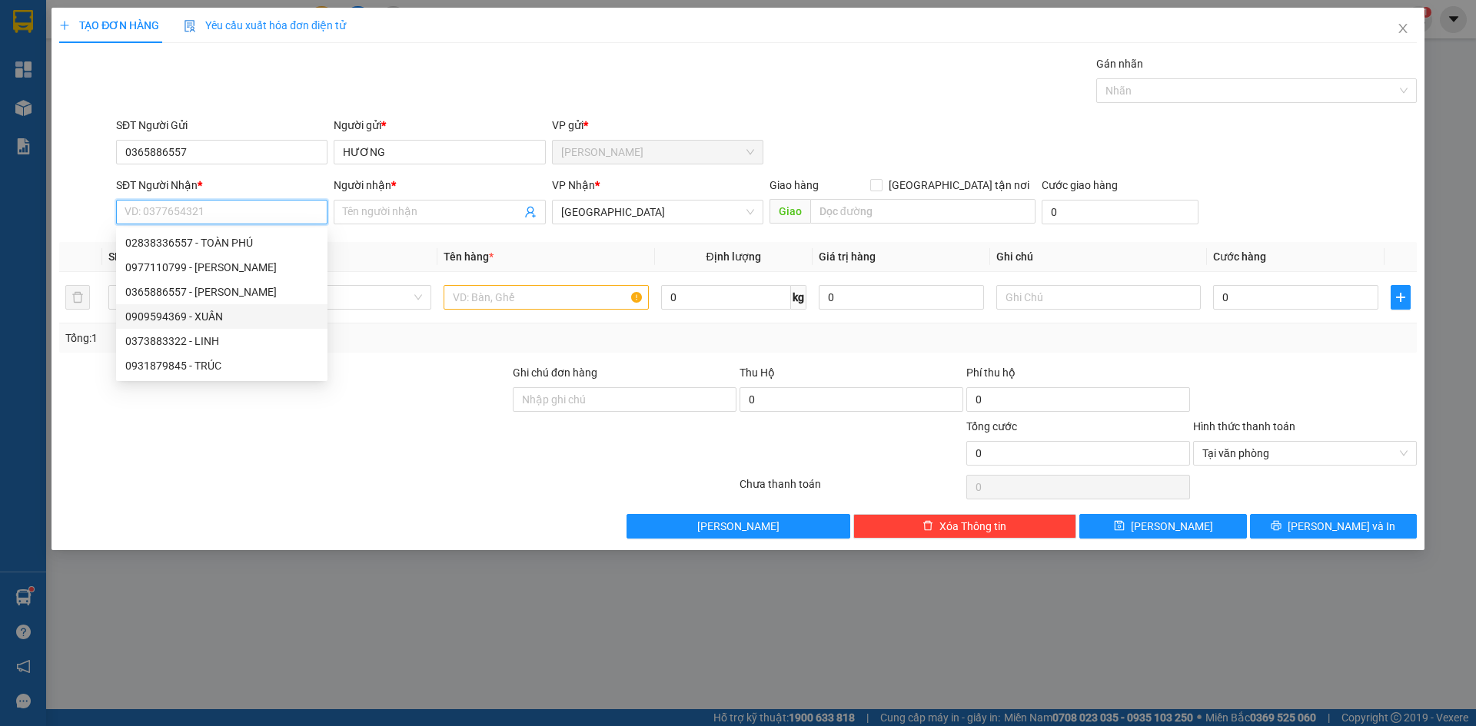
click at [218, 315] on div "0909594369 - XUÂN" at bounding box center [221, 316] width 193 height 17
type input "0909594369"
type input "XUÂN"
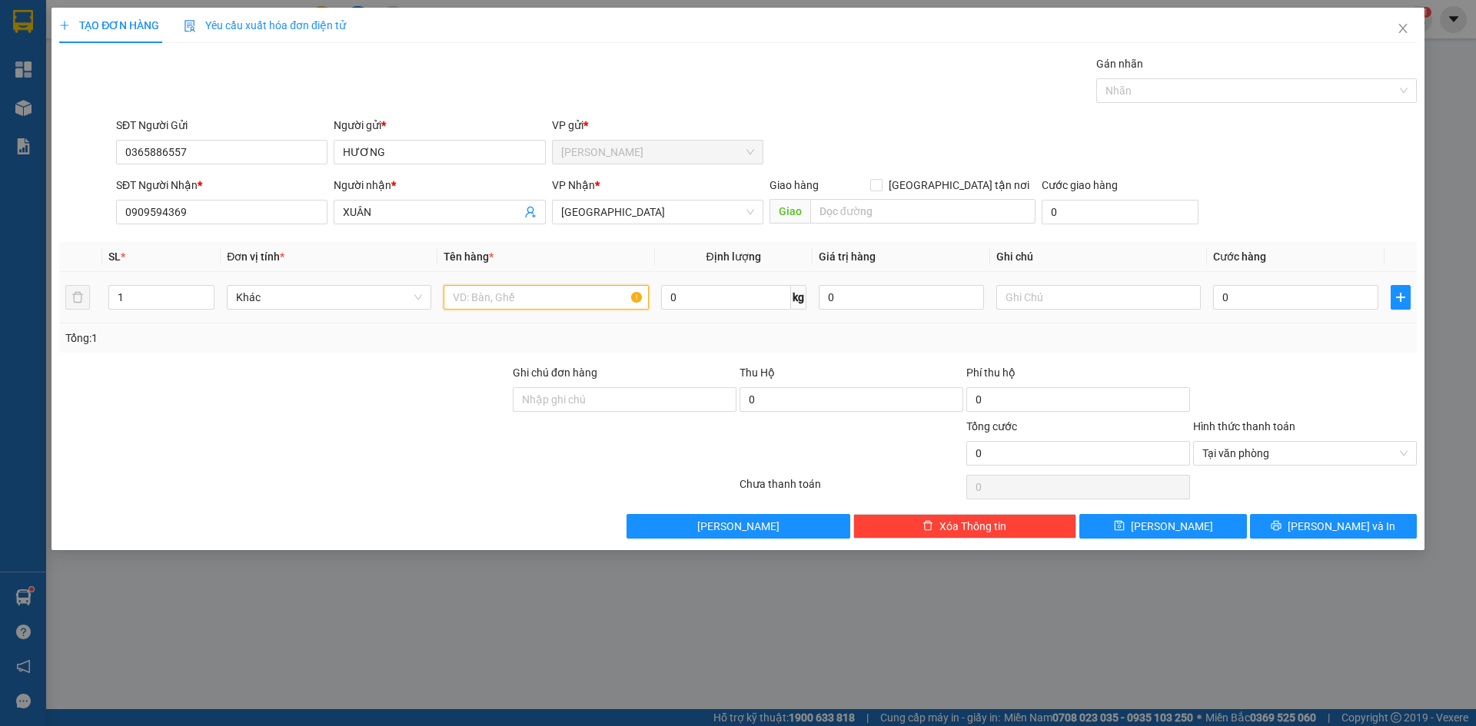
click at [513, 303] on input "text" at bounding box center [545, 297] width 204 height 25
type input "1TNP"
click at [1266, 302] on input "0" at bounding box center [1295, 297] width 165 height 25
type input "3"
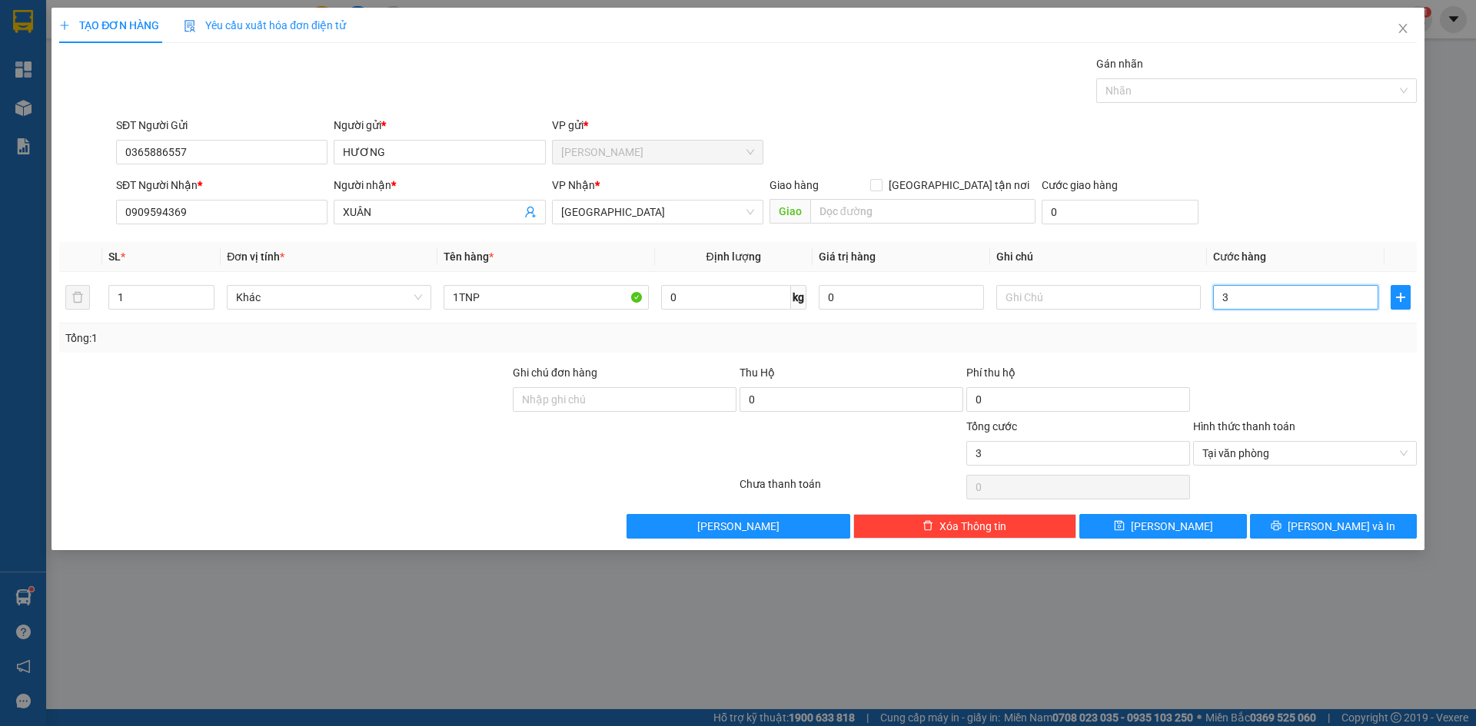
type input "35"
type input "35.000"
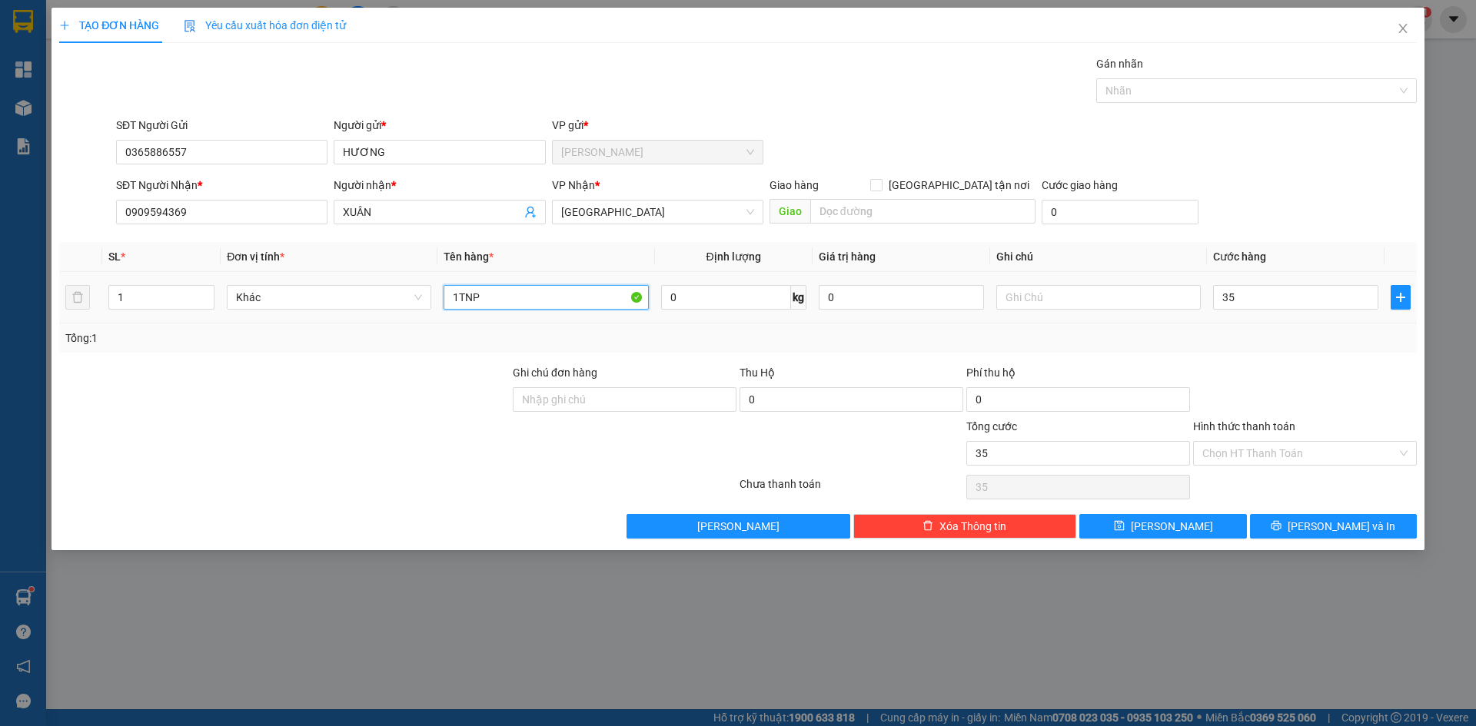
type input "35.000"
click at [573, 303] on input "1TNP" at bounding box center [545, 297] width 204 height 25
paste input "Ư"
paste input "ỨNG"
click at [1403, 451] on div "Chọn HT Thanh Toán" at bounding box center [1305, 453] width 224 height 25
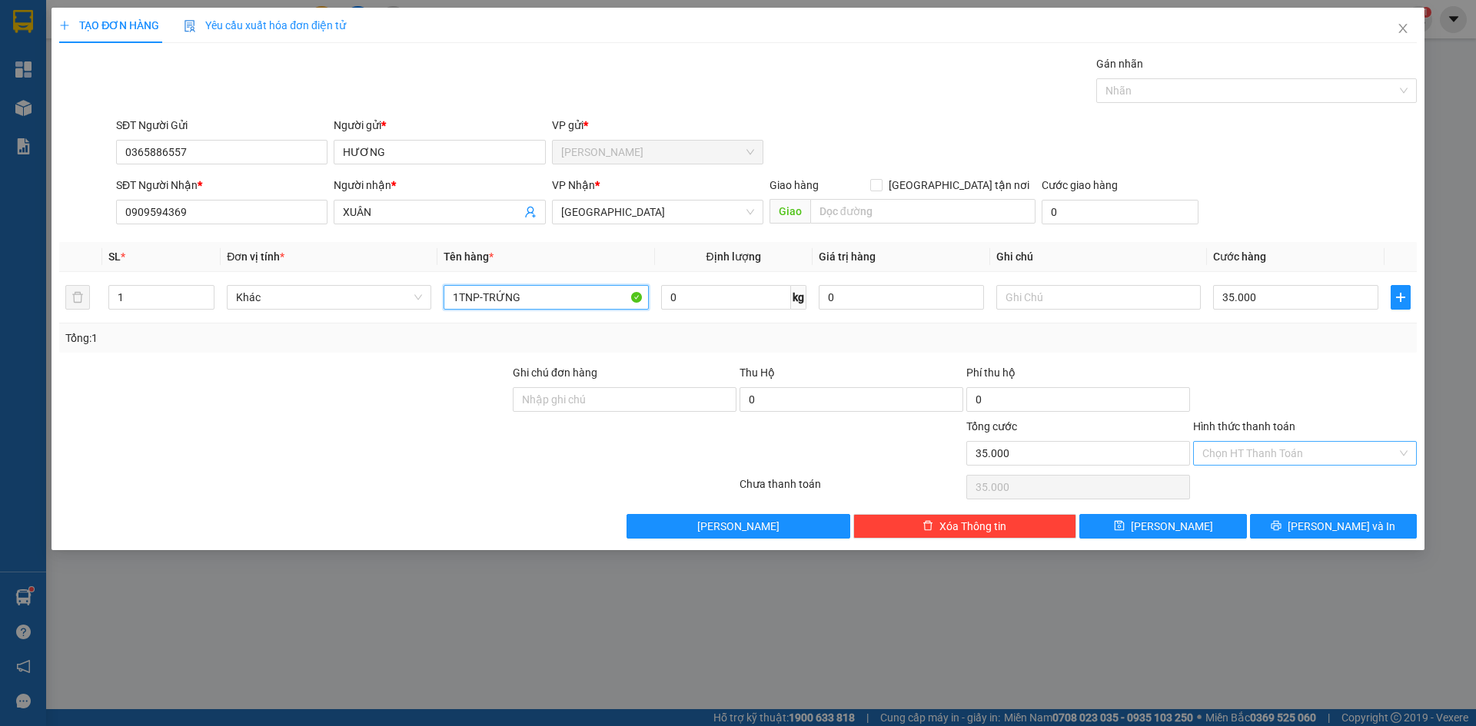
type input "1TNP-TRỨNG"
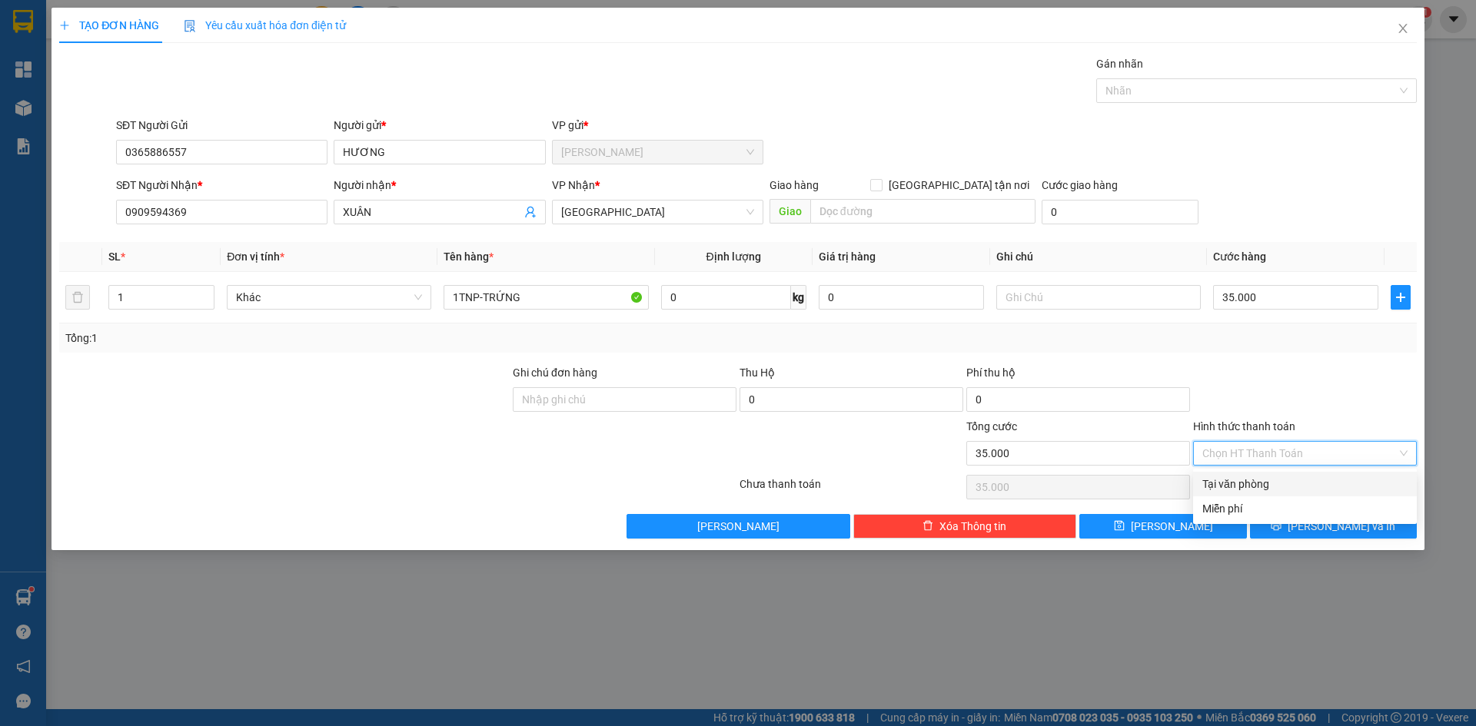
click at [1310, 376] on div at bounding box center [1304, 391] width 227 height 54
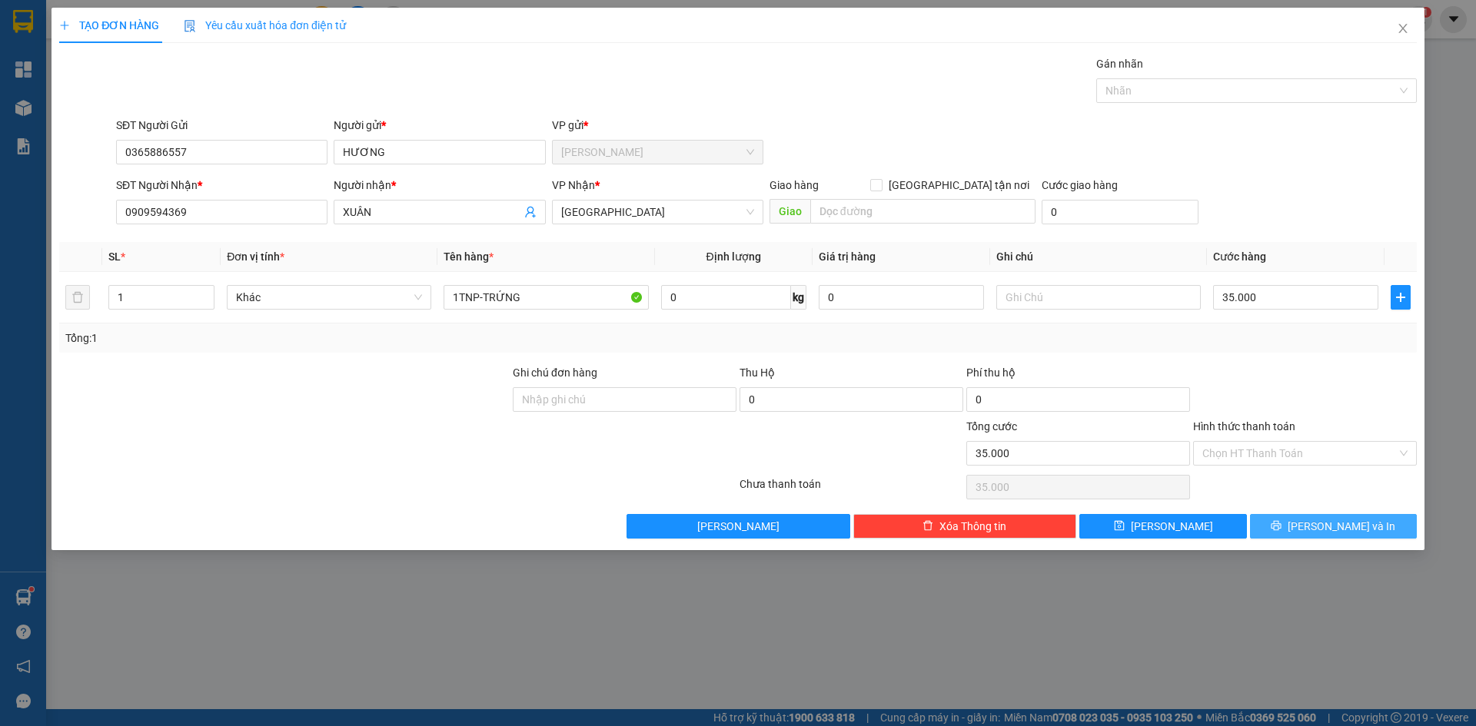
click at [1369, 523] on button "Lưu và In" at bounding box center [1333, 526] width 167 height 25
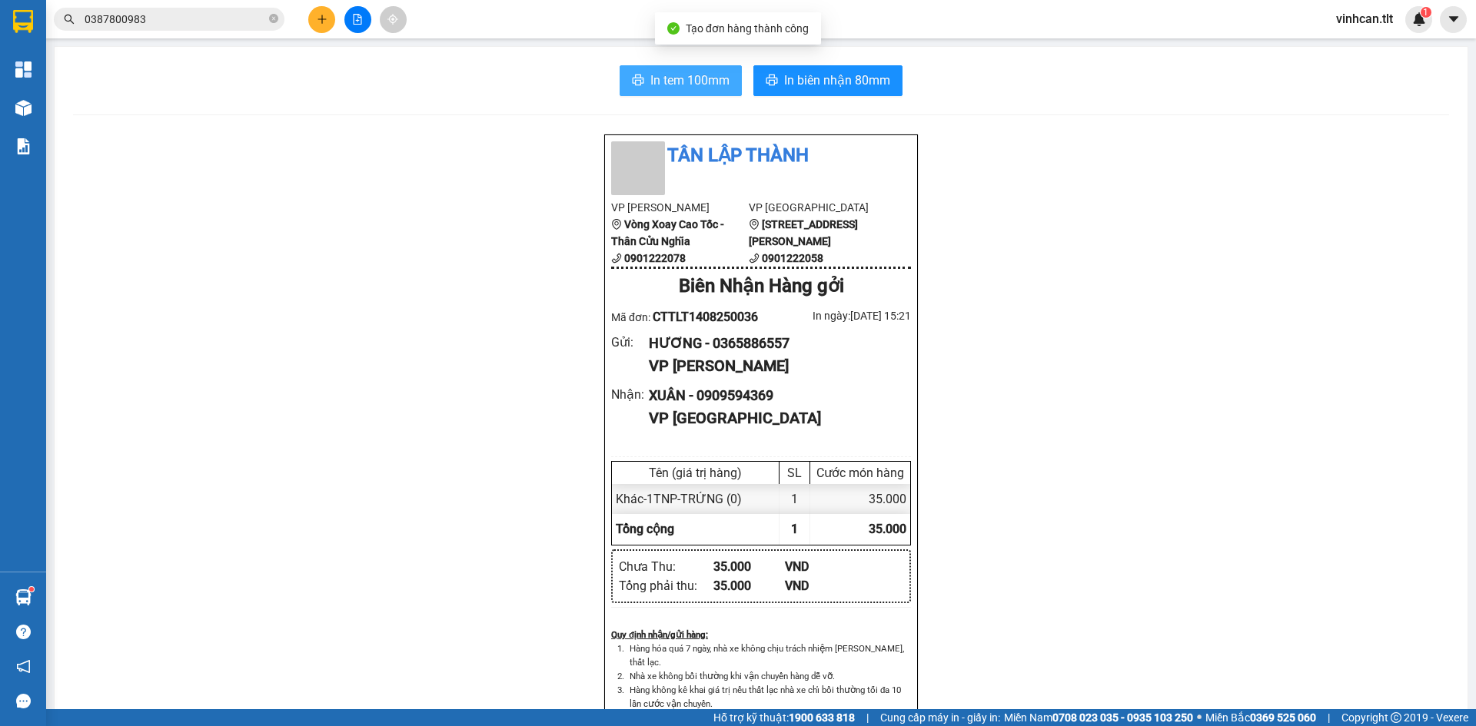
click at [669, 89] on button "In tem 100mm" at bounding box center [680, 80] width 122 height 31
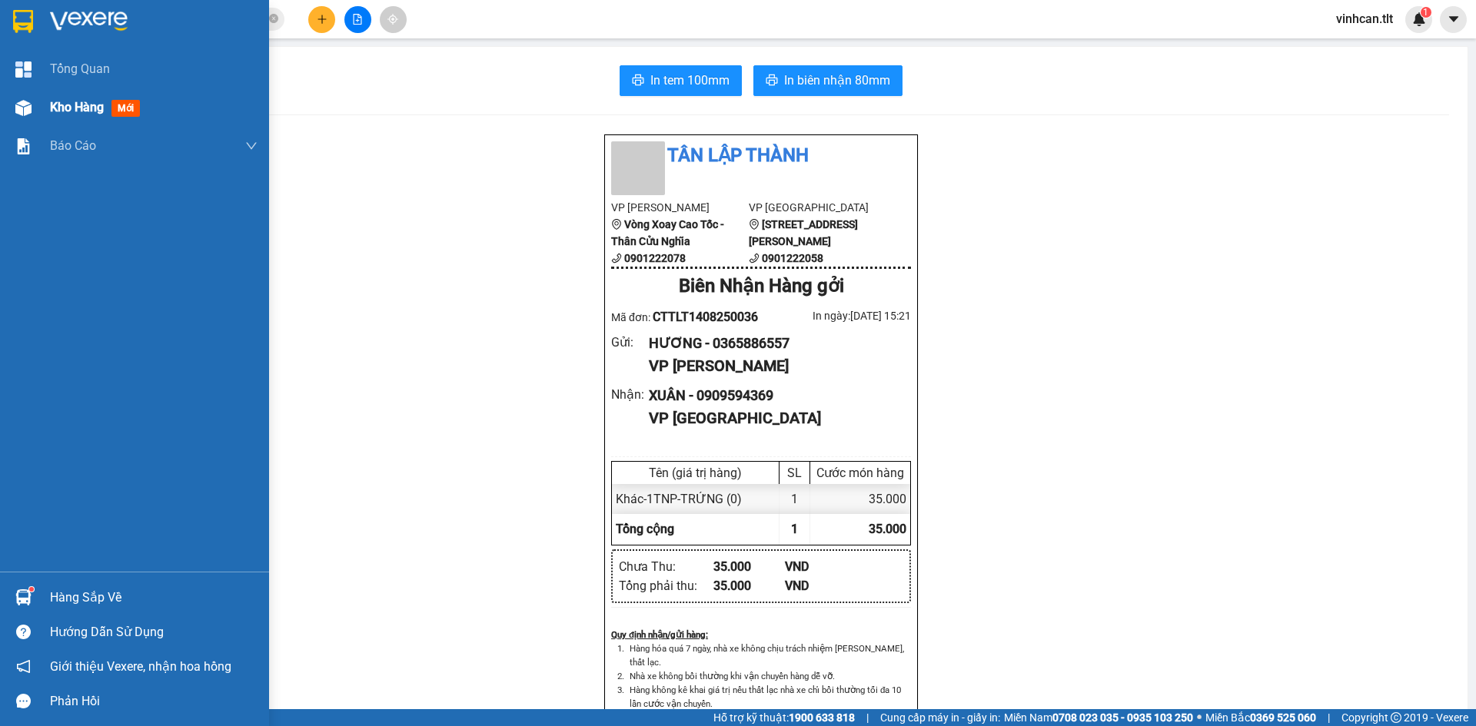
click at [10, 104] on div at bounding box center [23, 108] width 27 height 27
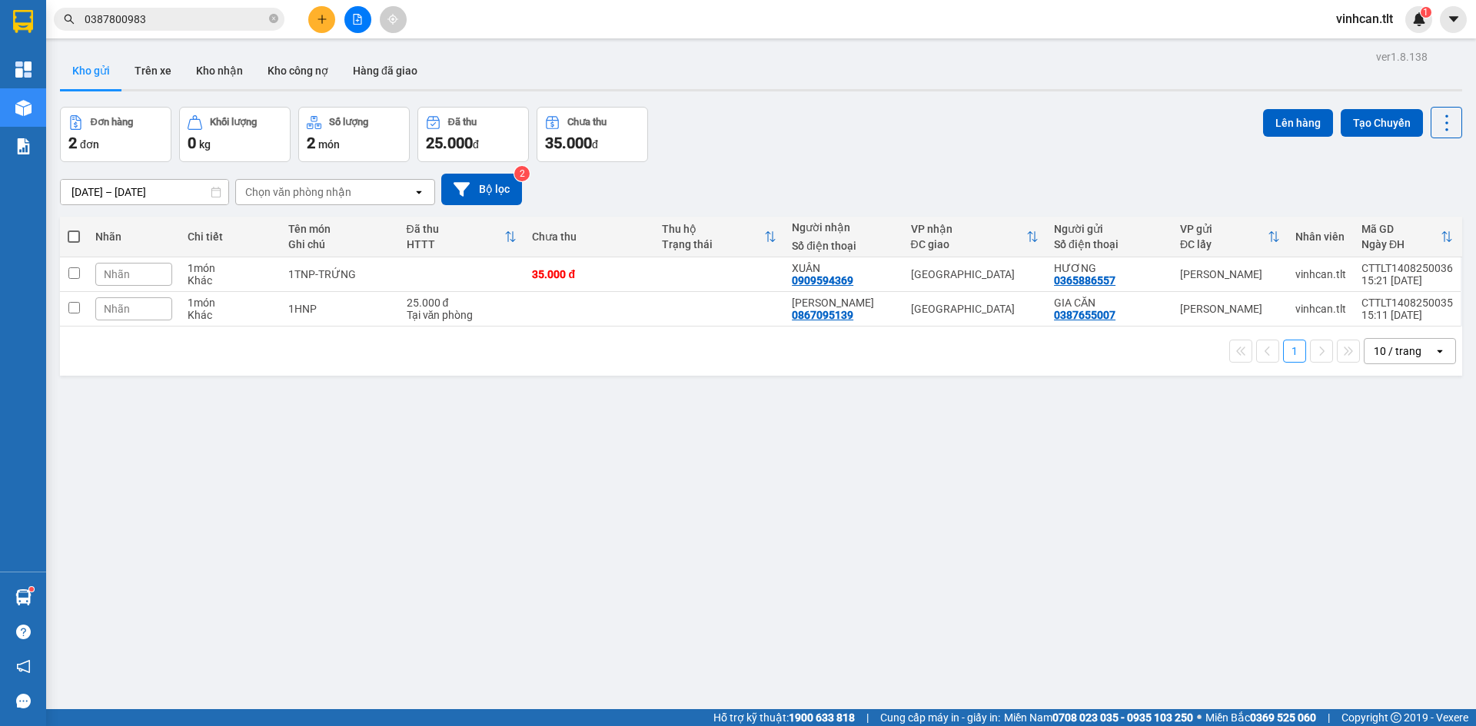
click at [75, 238] on span at bounding box center [74, 237] width 12 height 12
click at [74, 229] on input "checkbox" at bounding box center [74, 229] width 0 height 0
checkbox input "true"
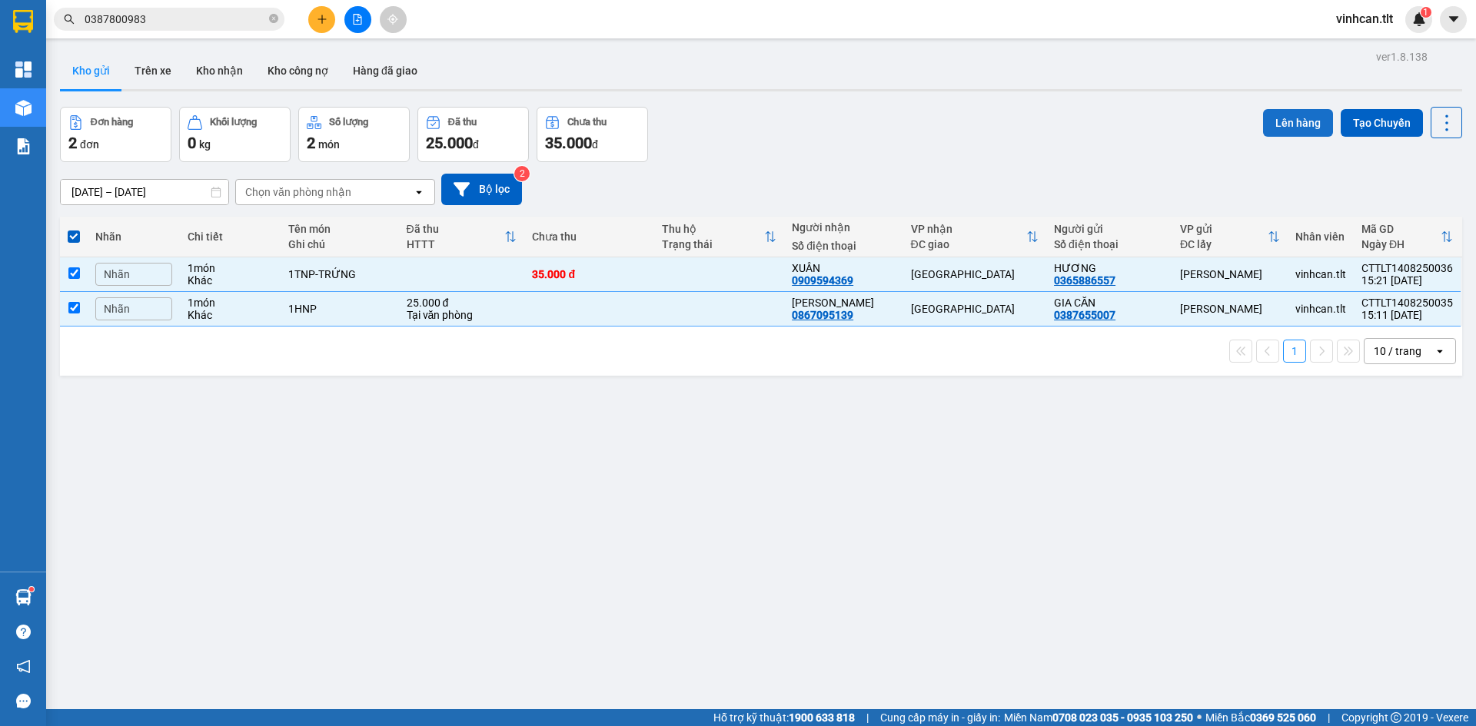
click at [1285, 127] on button "Lên hàng" at bounding box center [1298, 123] width 70 height 28
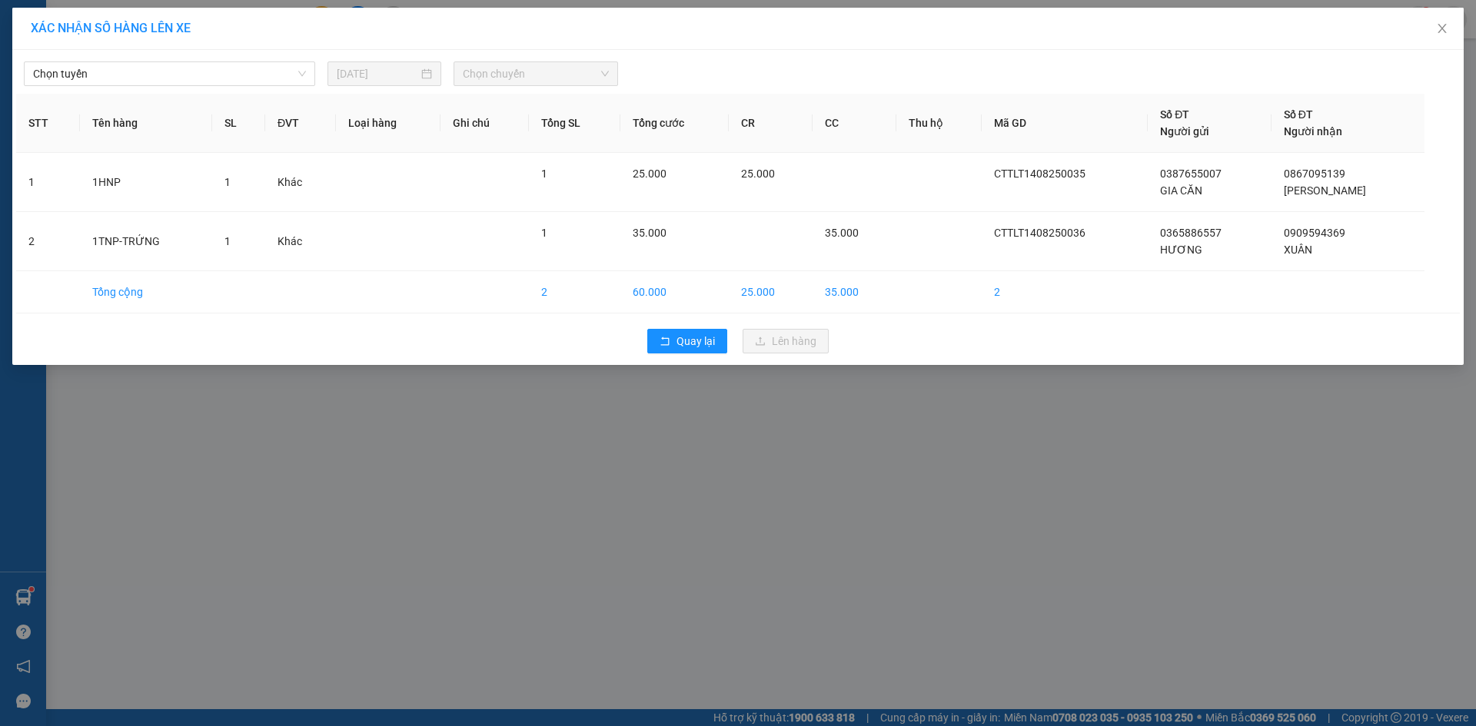
click at [125, 60] on div "Chọn tuyến 14/08/2025 Chọn chuyến" at bounding box center [737, 70] width 1443 height 32
click at [129, 78] on span "Chọn tuyến" at bounding box center [169, 73] width 273 height 23
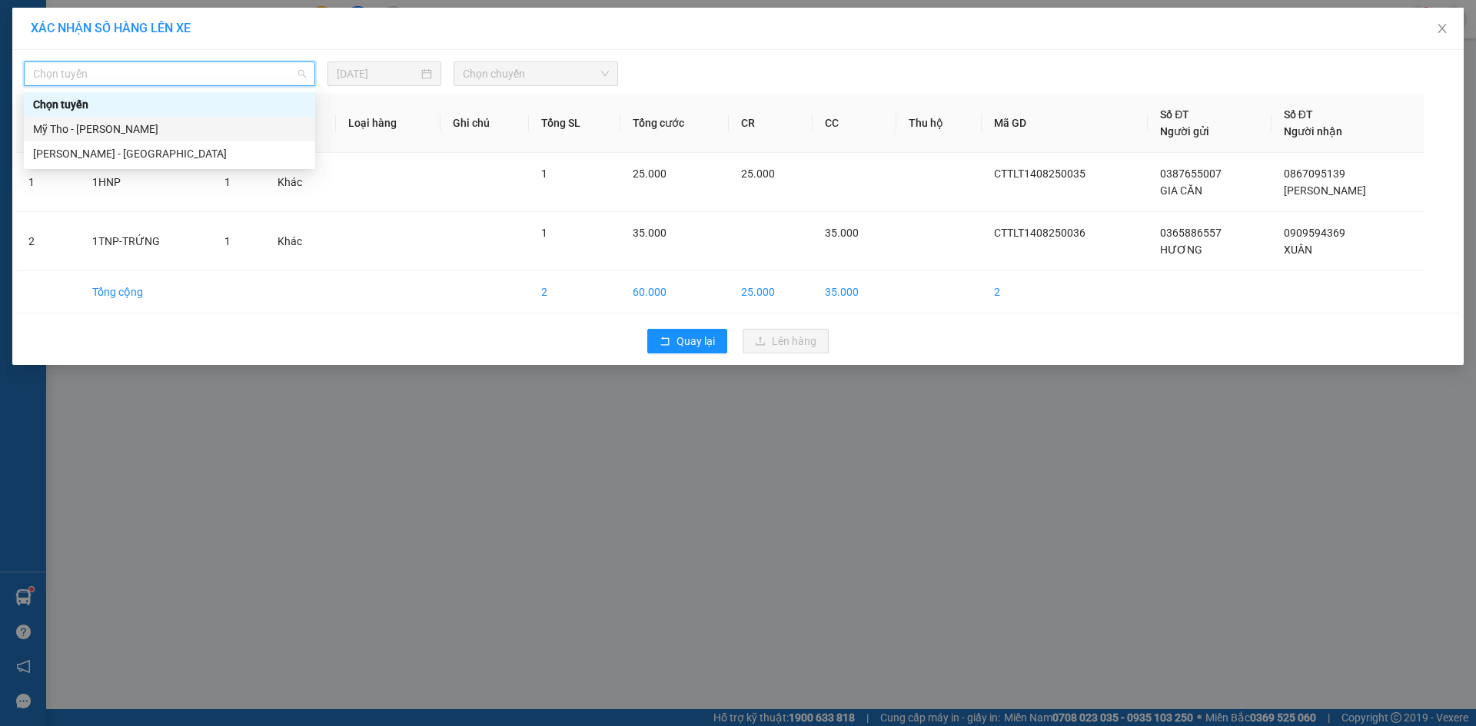
drag, startPoint x: 96, startPoint y: 121, endPoint x: 640, endPoint y: 89, distance: 545.1
click at [100, 121] on div "Mỹ Tho - Hồ Chí Minh" at bounding box center [169, 129] width 273 height 17
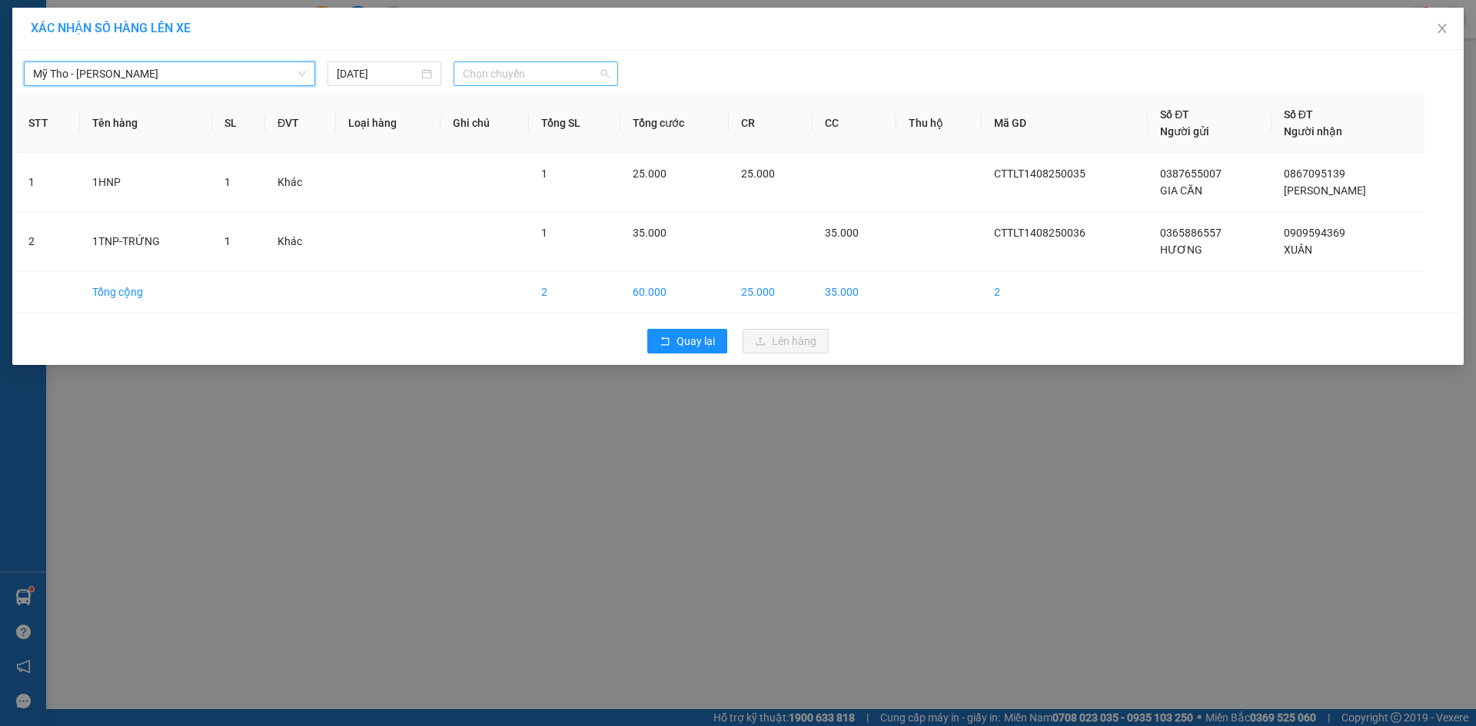
click at [551, 73] on span "Chọn chuyến" at bounding box center [536, 73] width 146 height 23
click at [550, 74] on input "984" at bounding box center [530, 73] width 135 height 23
type input "984"
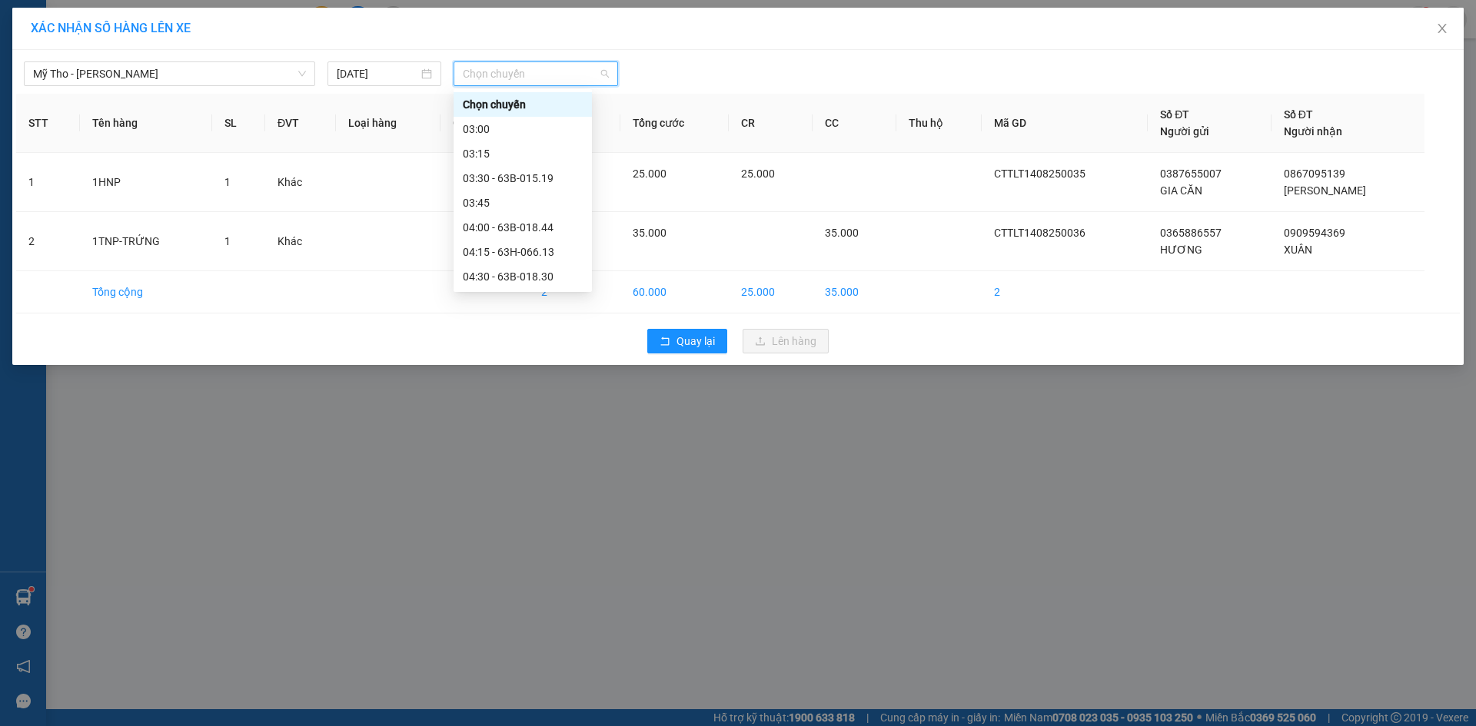
click at [494, 79] on span "Chọn chuyến" at bounding box center [536, 73] width 146 height 23
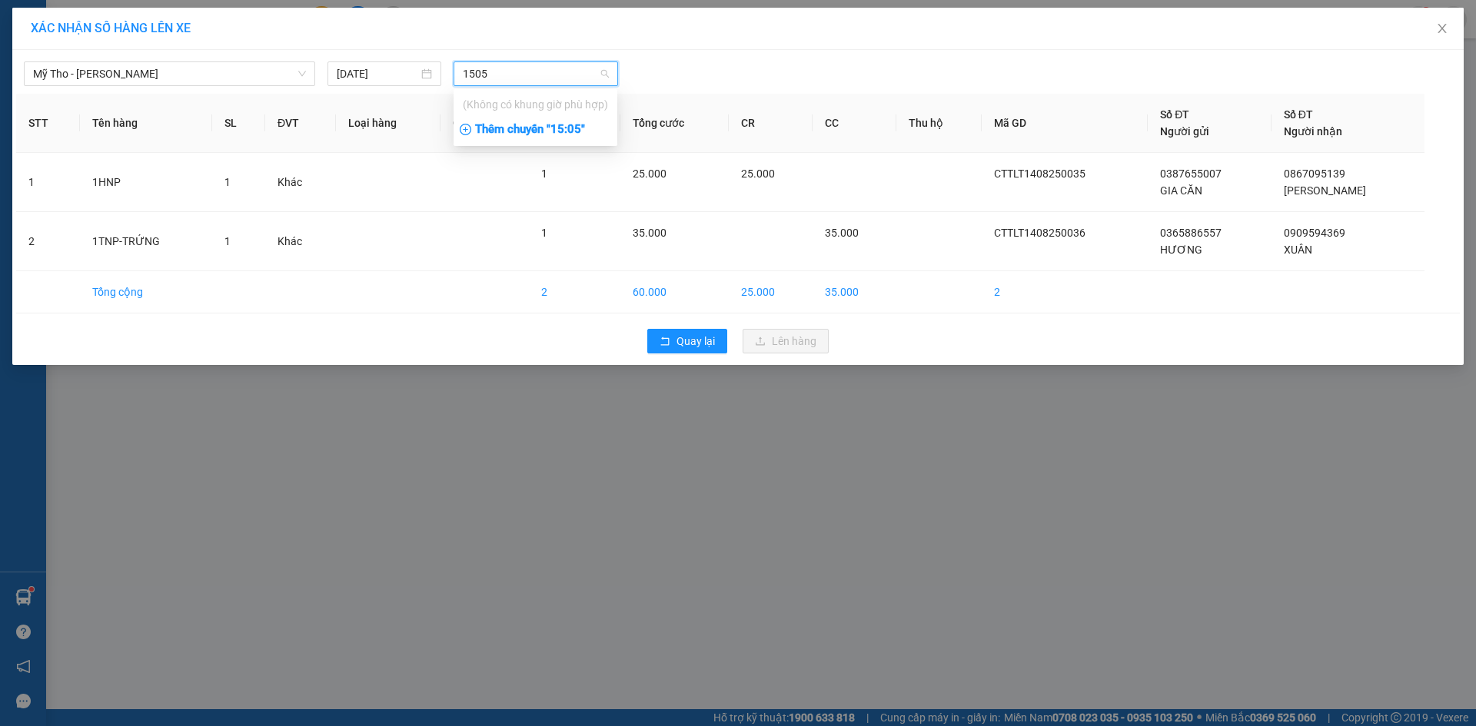
type input "1505"
click at [521, 129] on div "Thêm chuyến " 15:05 "" at bounding box center [535, 130] width 164 height 26
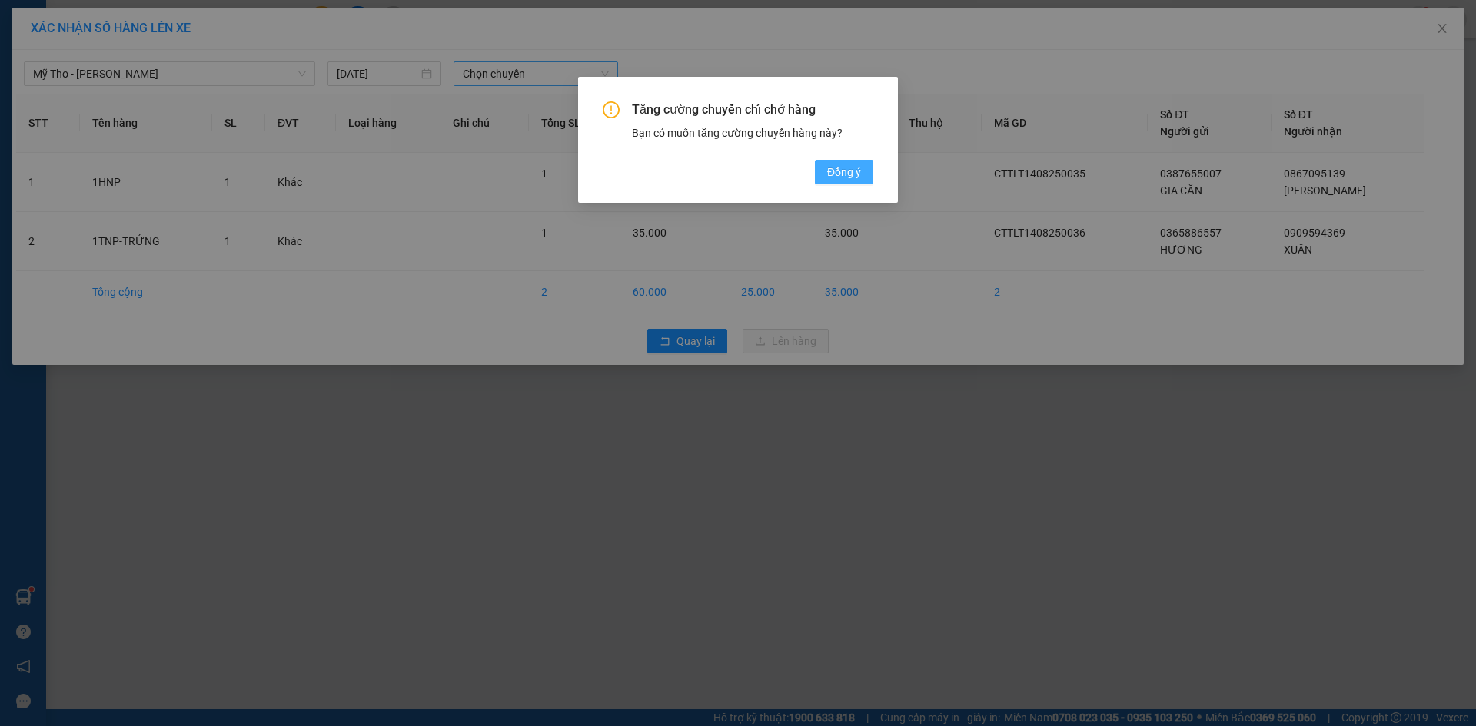
click at [855, 166] on span "Đồng ý" at bounding box center [844, 172] width 34 height 17
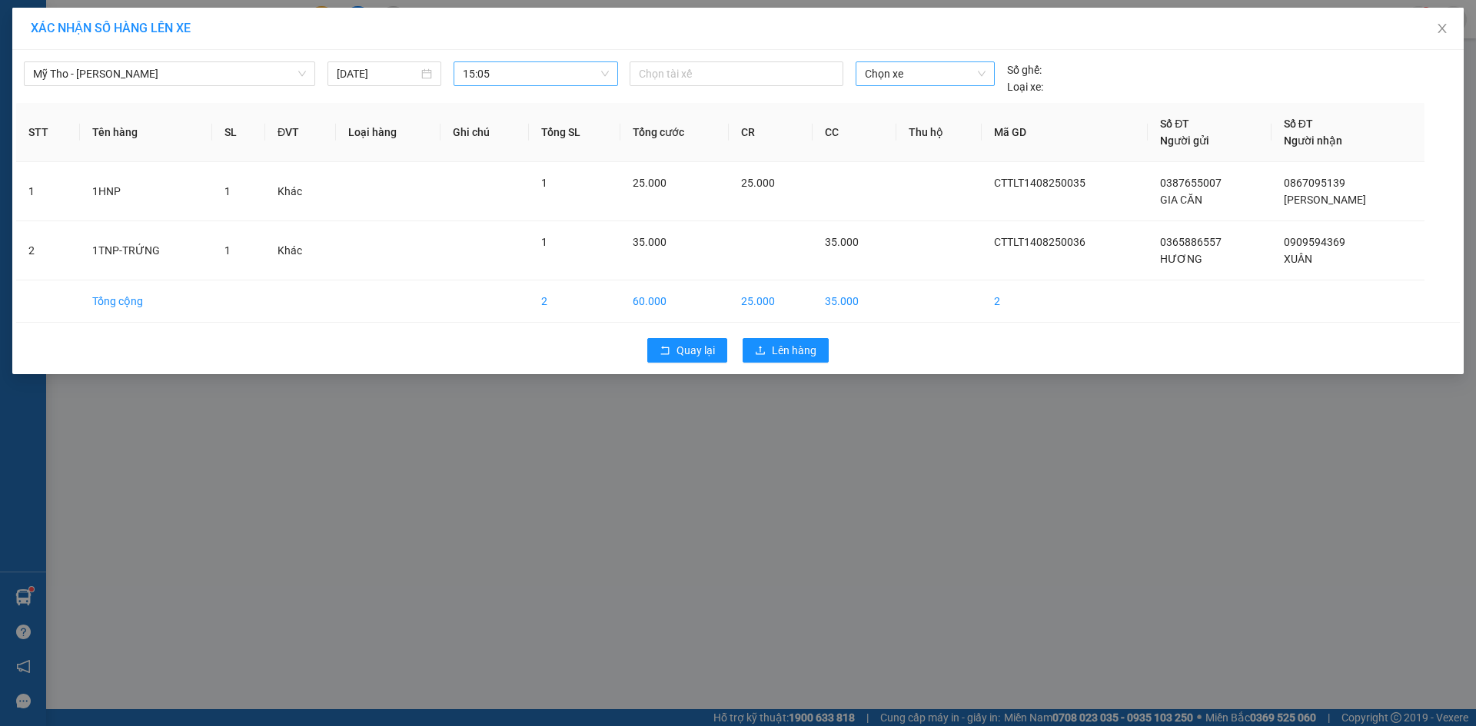
click at [886, 77] on span "Chọn xe" at bounding box center [925, 73] width 120 height 23
type input "984"
click at [917, 124] on div "63H-049.84" at bounding box center [925, 129] width 120 height 17
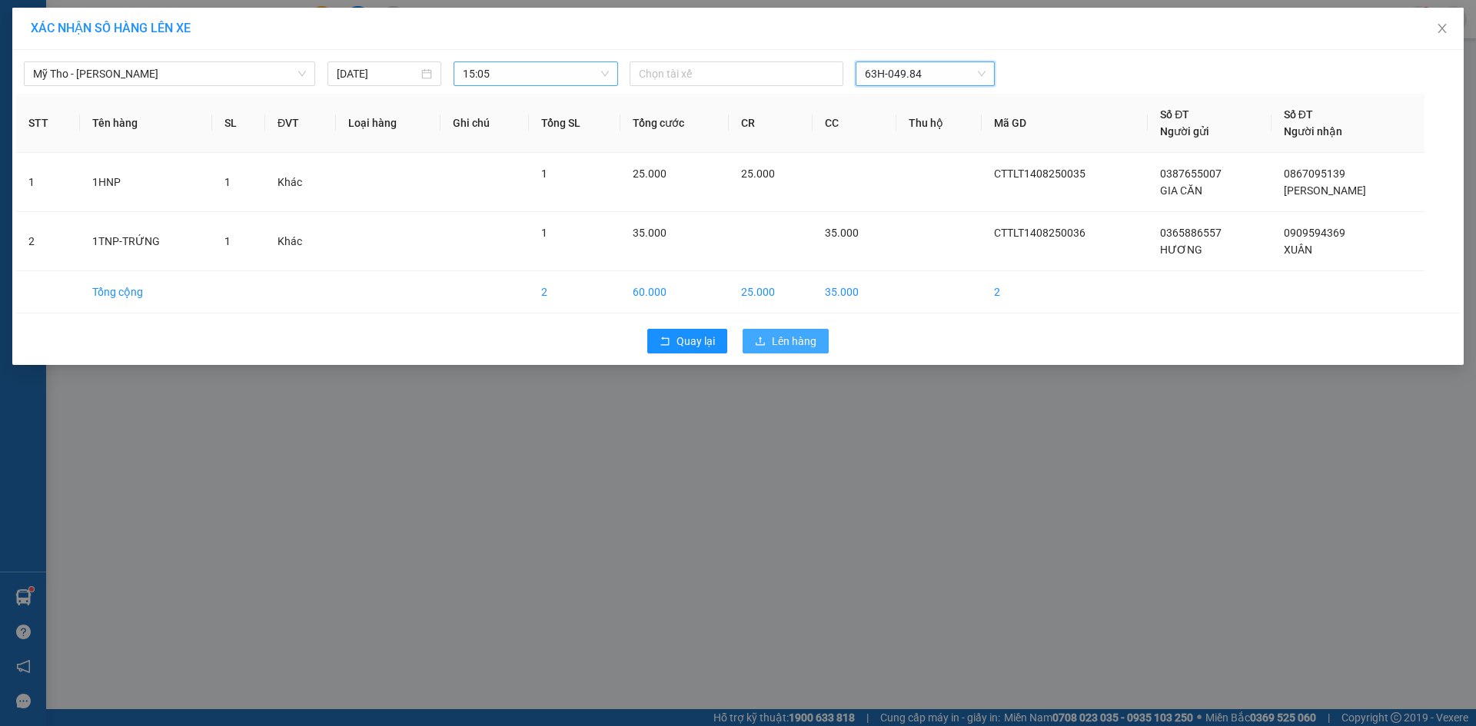
click at [769, 339] on button "Lên hàng" at bounding box center [785, 341] width 86 height 25
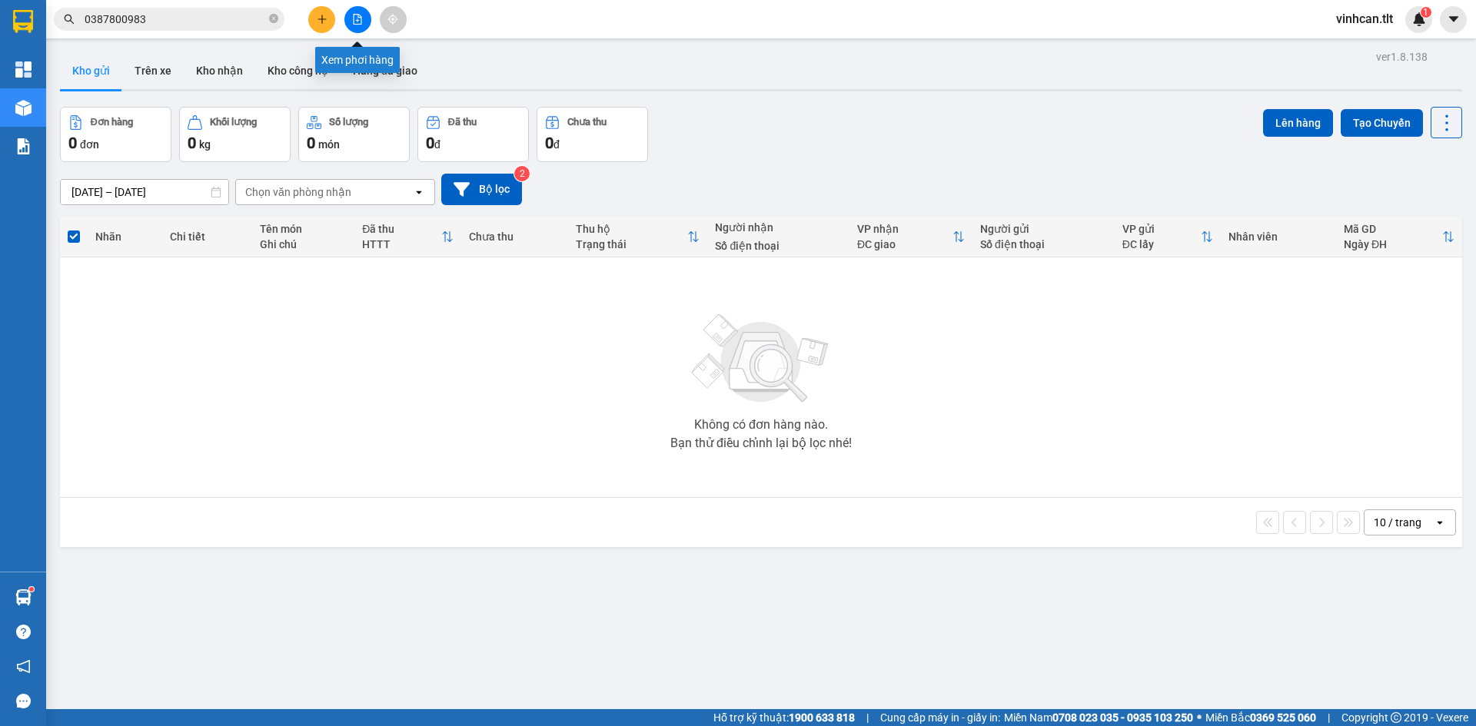
click at [357, 15] on icon "file-add" at bounding box center [358, 19] width 8 height 11
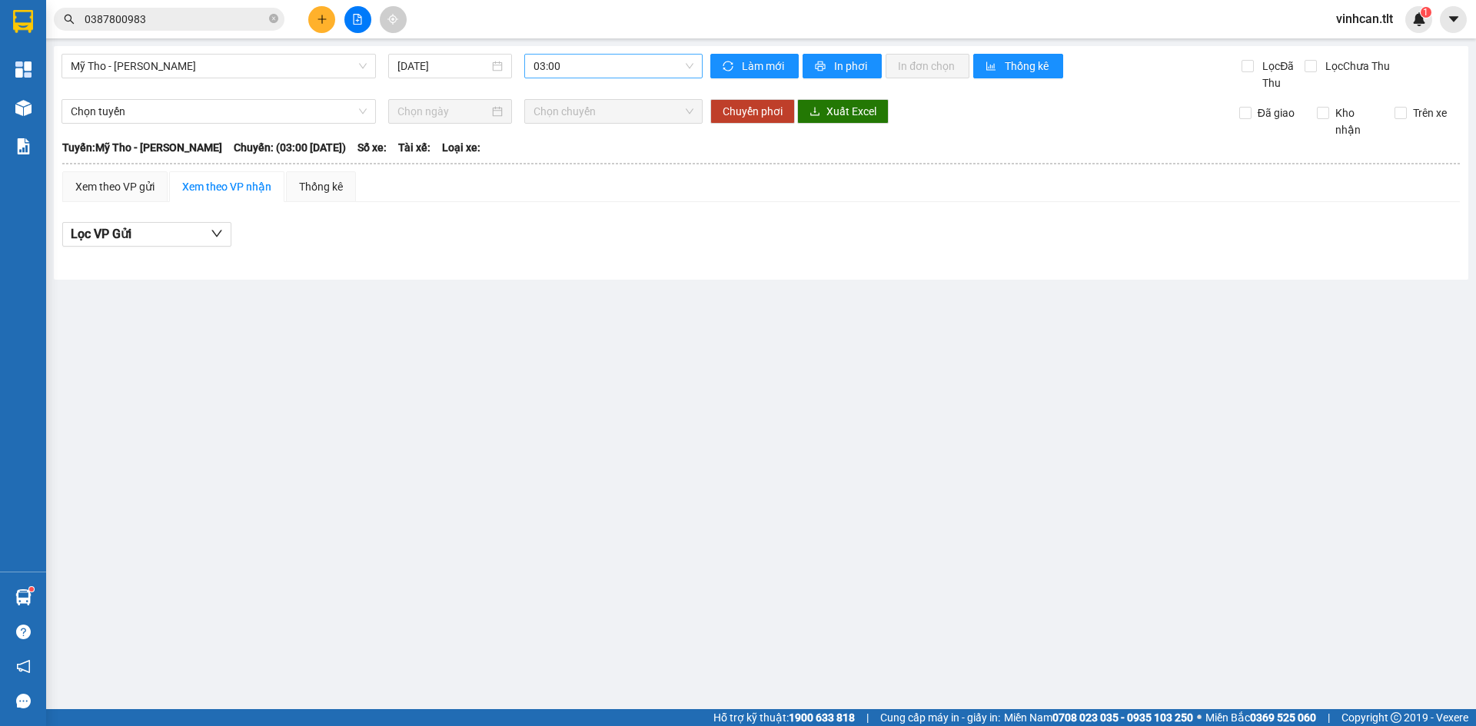
click at [581, 69] on span "03:00" at bounding box center [613, 66] width 160 height 23
type input "984"
click at [592, 115] on div "15:05 (TC) - 63H-049.84" at bounding box center [593, 121] width 120 height 17
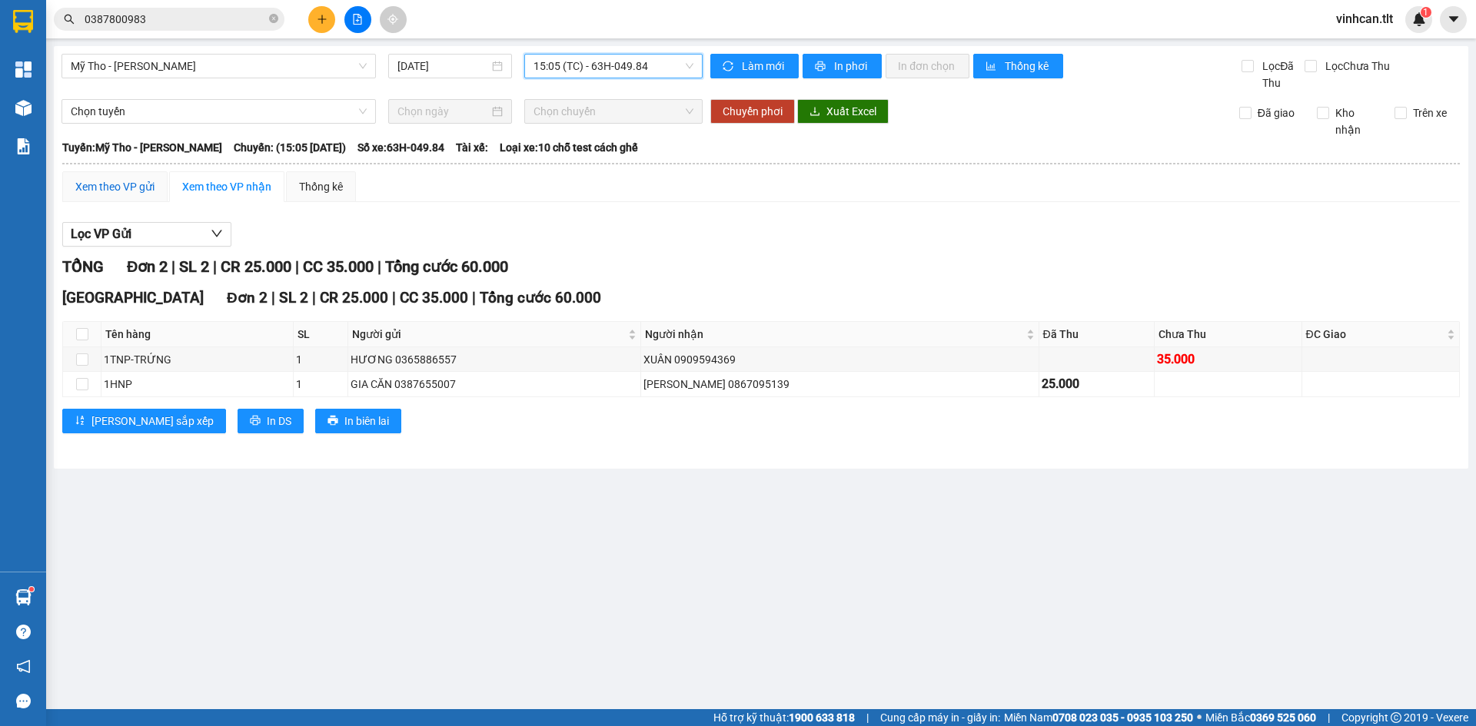
click at [119, 184] on div "Xem theo VP gửi" at bounding box center [114, 186] width 79 height 17
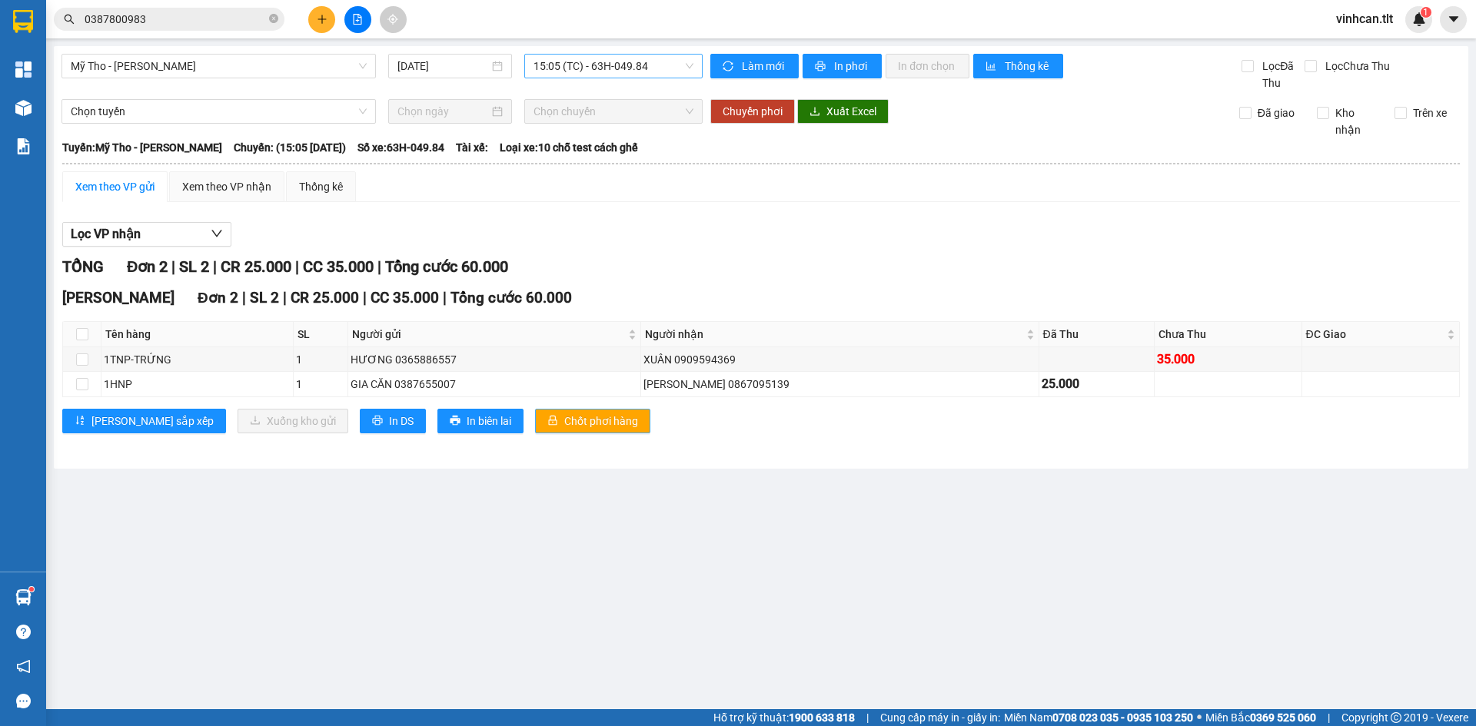
click at [564, 419] on span "Chốt phơi hàng" at bounding box center [601, 421] width 74 height 17
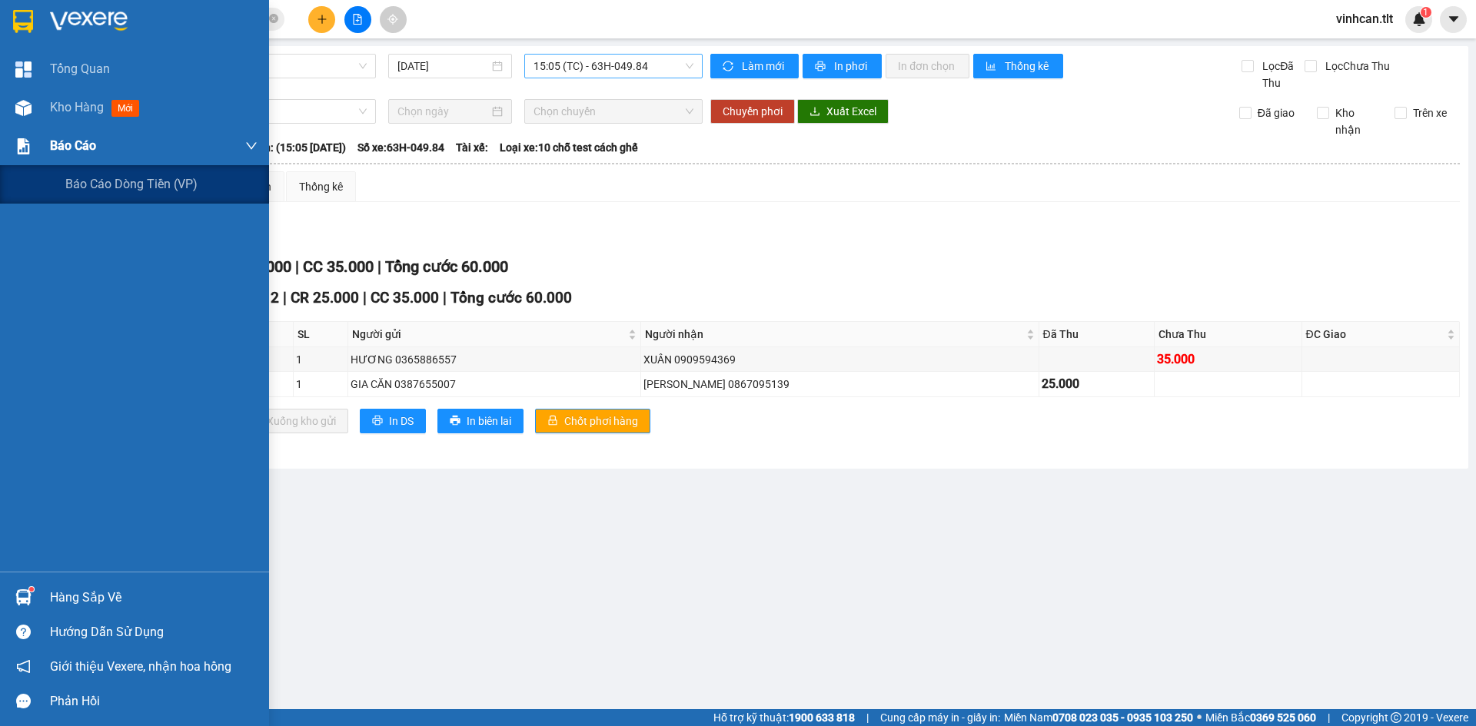
click at [14, 128] on div "Báo cáo" at bounding box center [134, 146] width 269 height 38
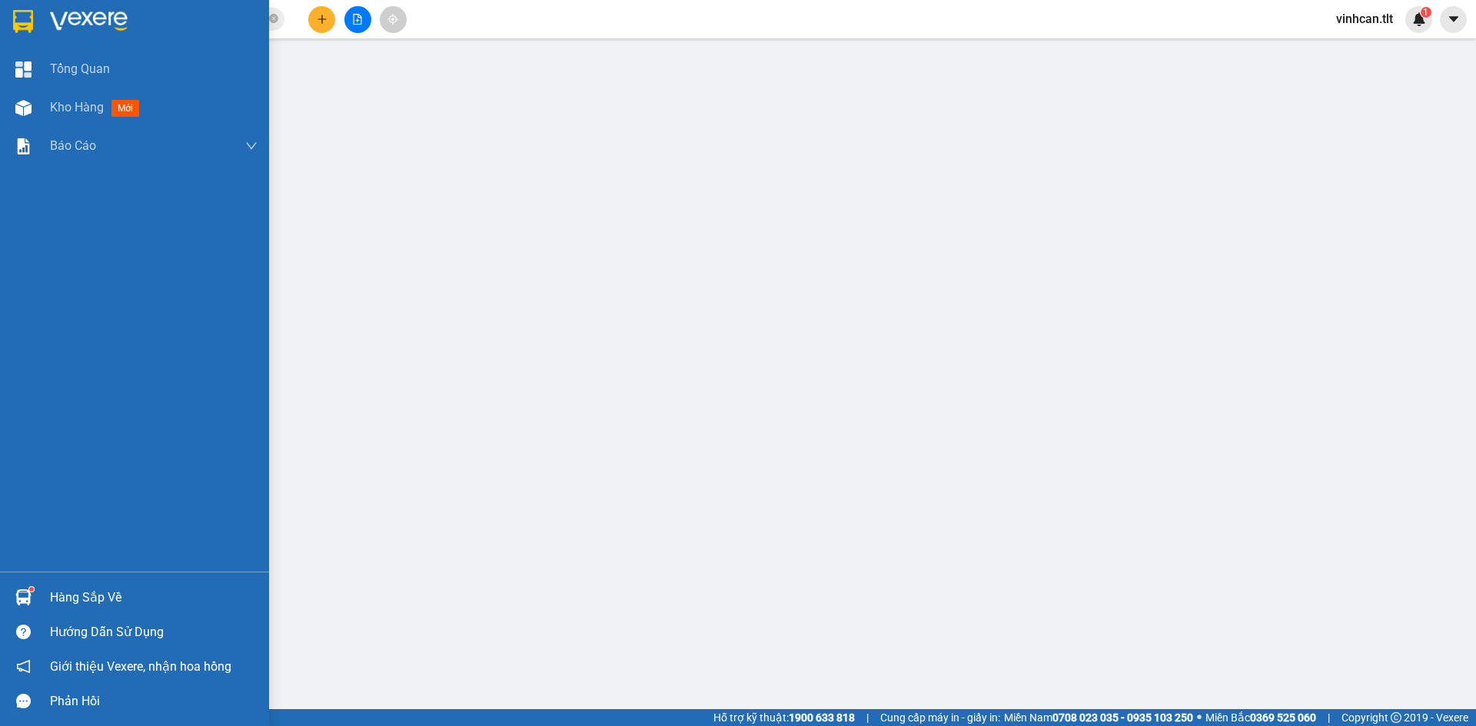
click at [23, 109] on img at bounding box center [23, 108] width 16 height 16
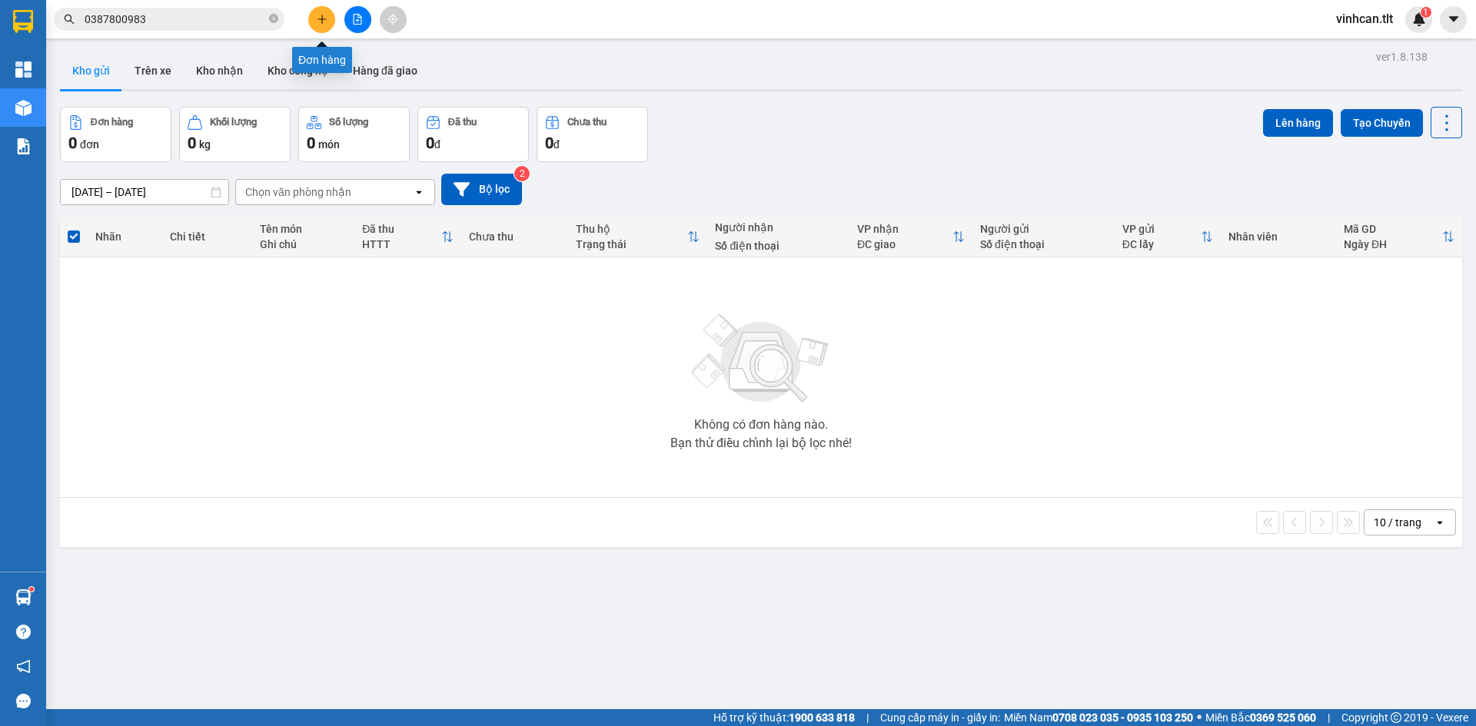
click at [320, 18] on icon "plus" at bounding box center [322, 19] width 11 height 11
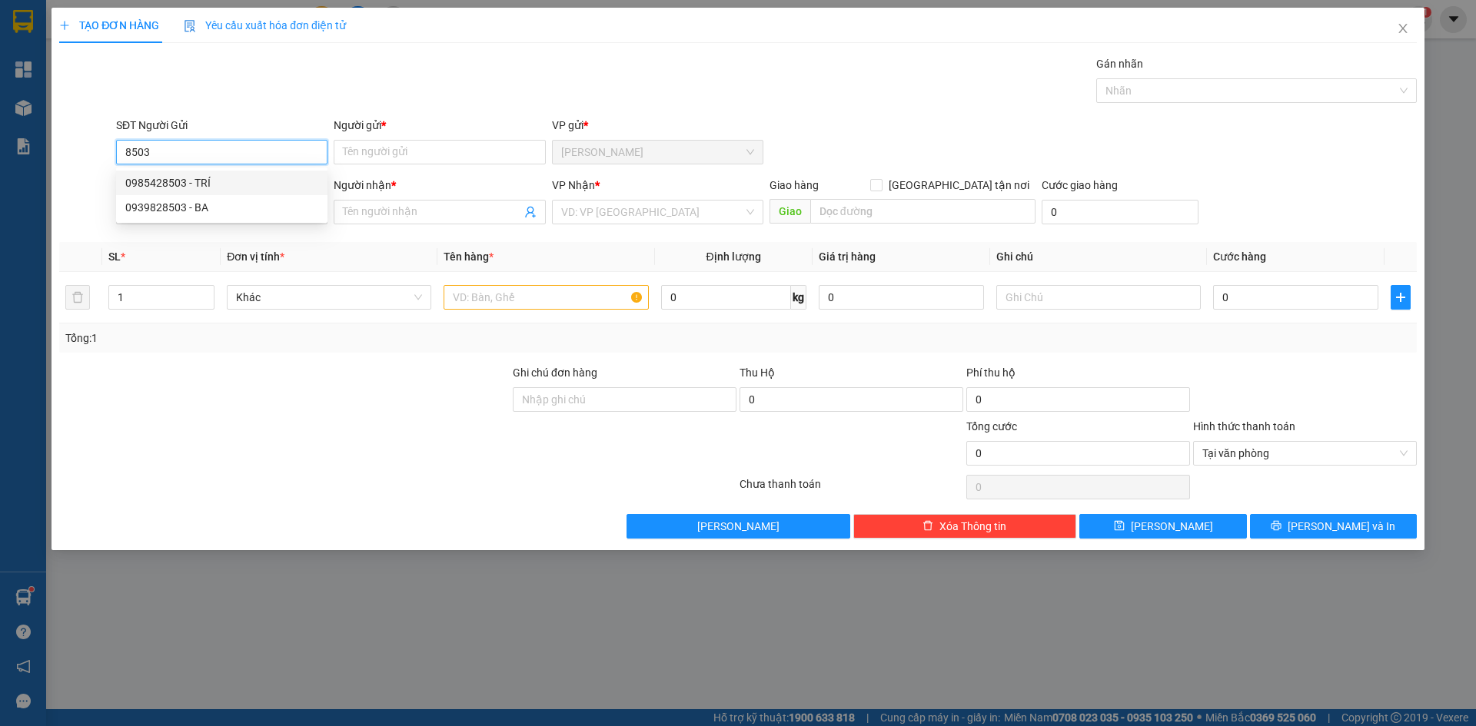
click at [192, 176] on div "0985428503 - TRÍ" at bounding box center [221, 182] width 193 height 17
type input "0985428503"
type input "TRÍ"
type input "0985428503"
click at [211, 214] on input "SĐT Người Nhận *" at bounding box center [221, 212] width 211 height 25
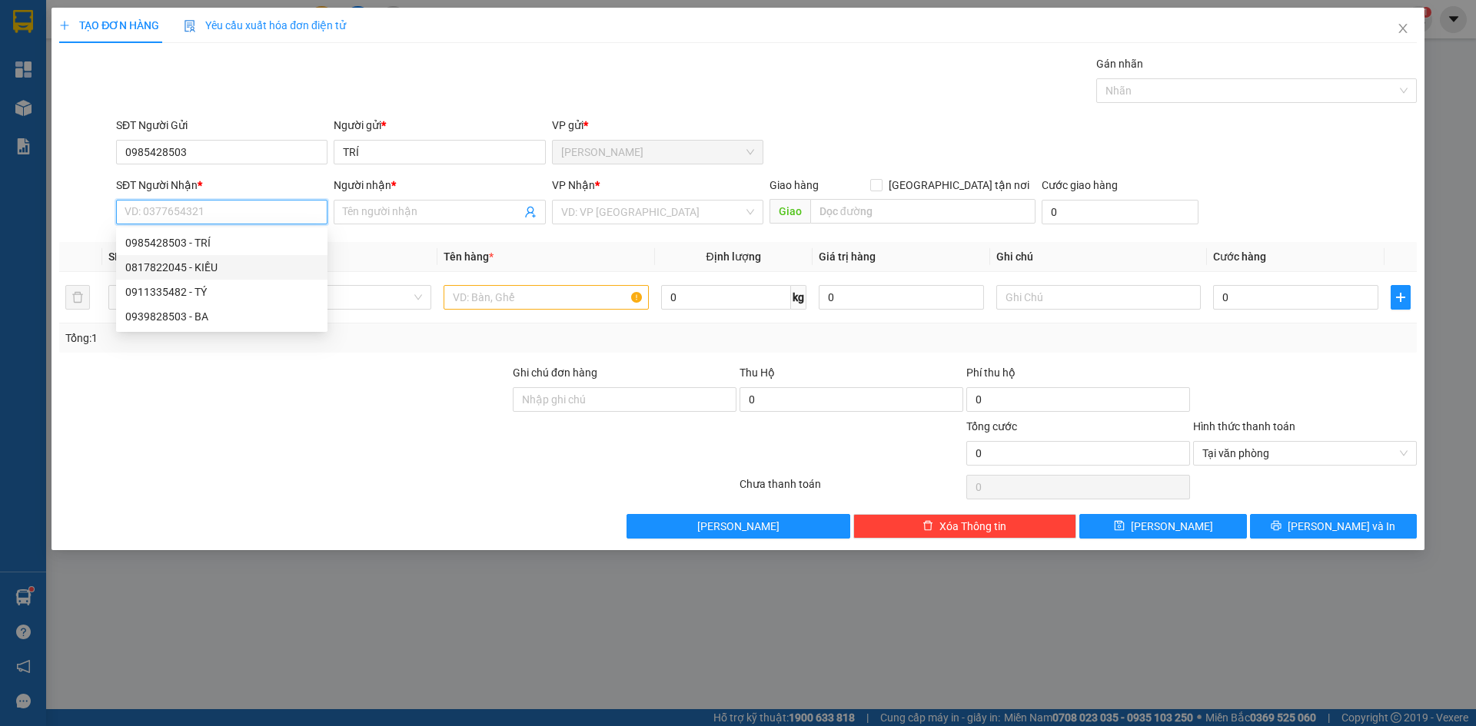
click at [221, 274] on div "0817822045 - KIỀU" at bounding box center [221, 267] width 193 height 17
type input "0817822045"
type input "KIỀU"
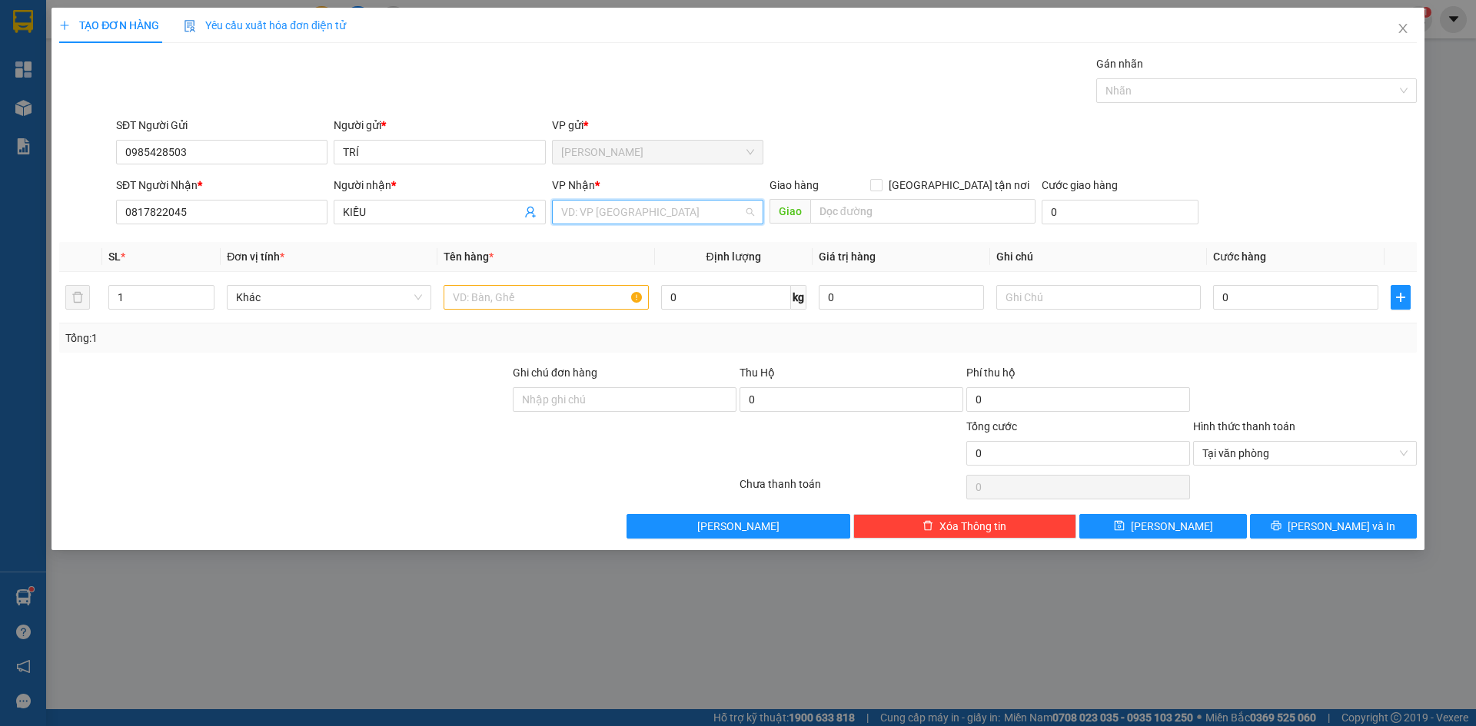
click at [624, 214] on input "search" at bounding box center [652, 212] width 182 height 23
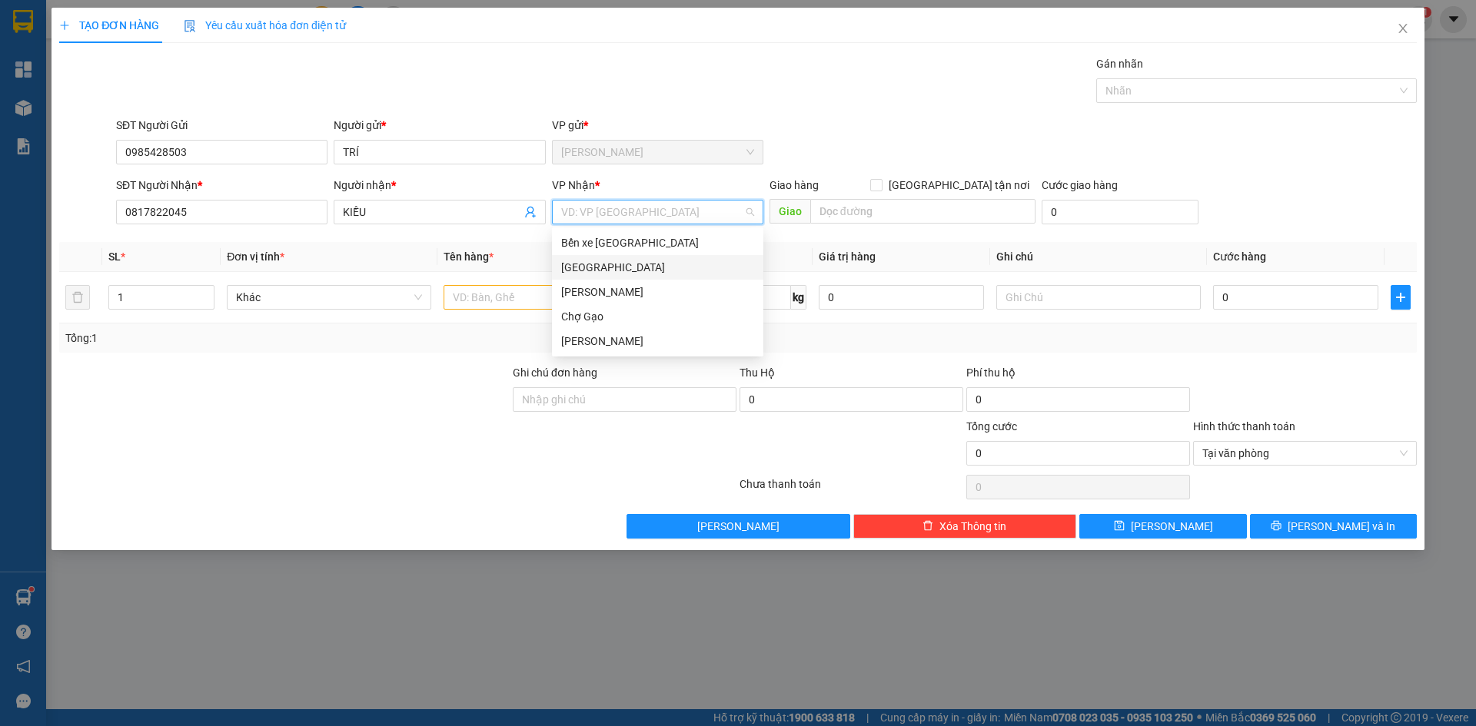
click at [620, 274] on div "[GEOGRAPHIC_DATA]" at bounding box center [657, 267] width 193 height 17
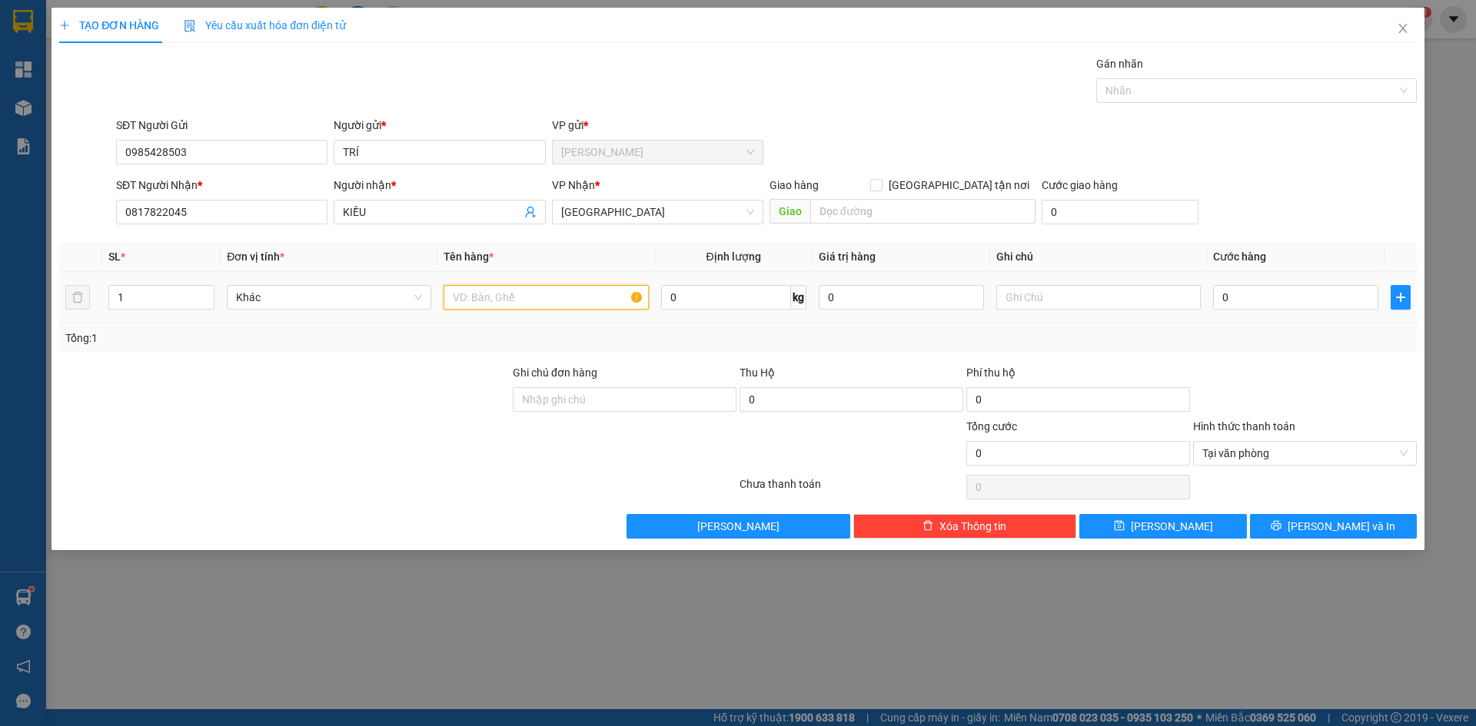
click at [579, 301] on input "text" at bounding box center [545, 297] width 204 height 25
type input "2 TNP"
click at [1257, 294] on input "0" at bounding box center [1295, 297] width 165 height 25
type input "9"
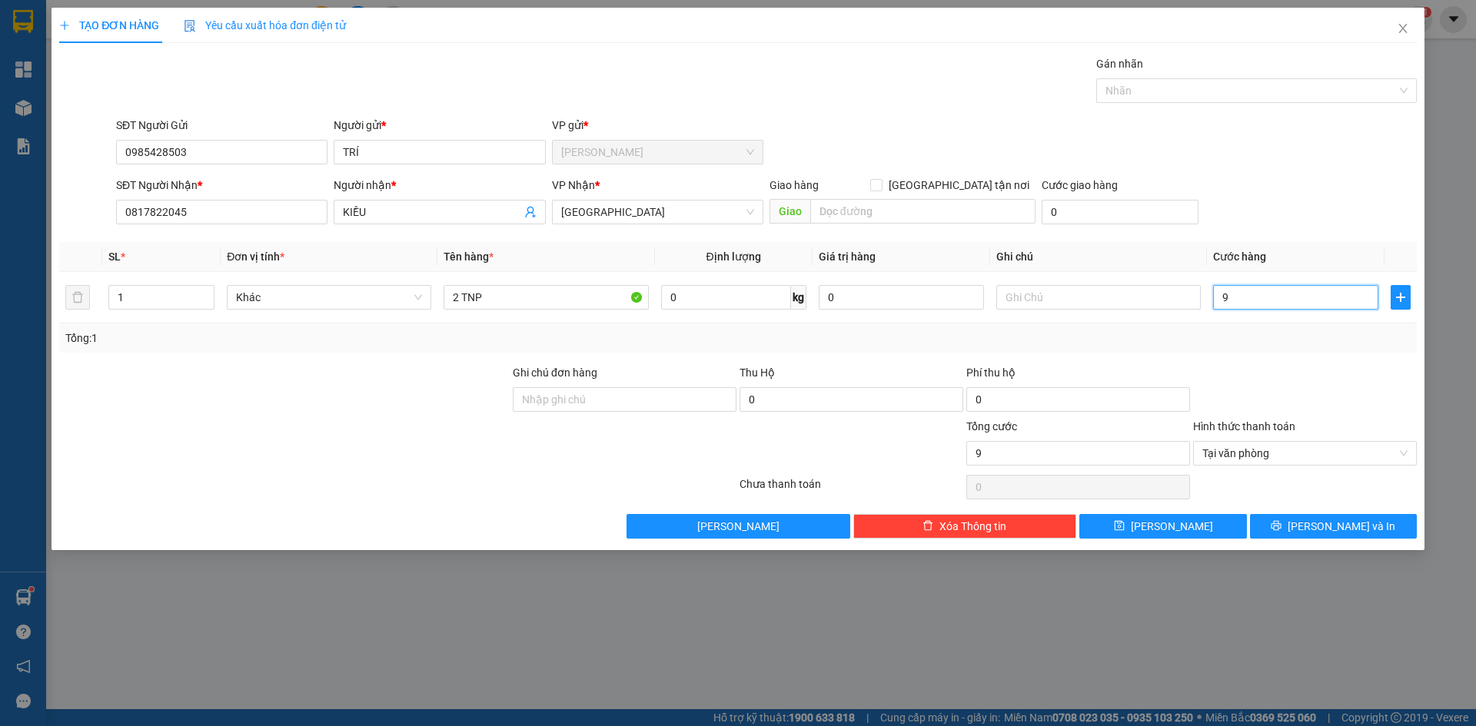
type input "90"
type input "90.000"
click at [1214, 198] on div "SĐT Người Nhận * 0817822045 Người nhận * KIỀU VP Nhận * Sài Gòn Giao hàng Giao …" at bounding box center [766, 204] width 1307 height 54
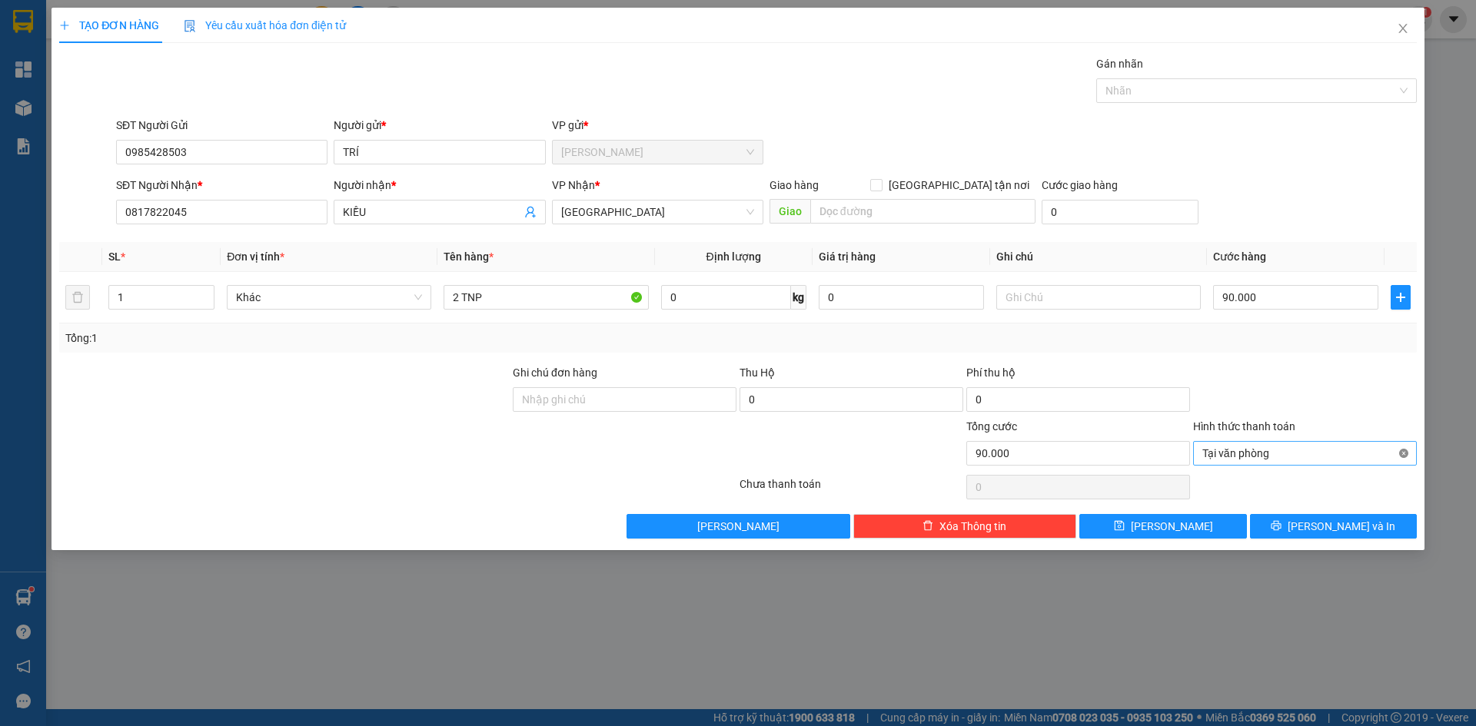
type input "90.000"
click at [1390, 523] on button "Lưu và In" at bounding box center [1333, 526] width 167 height 25
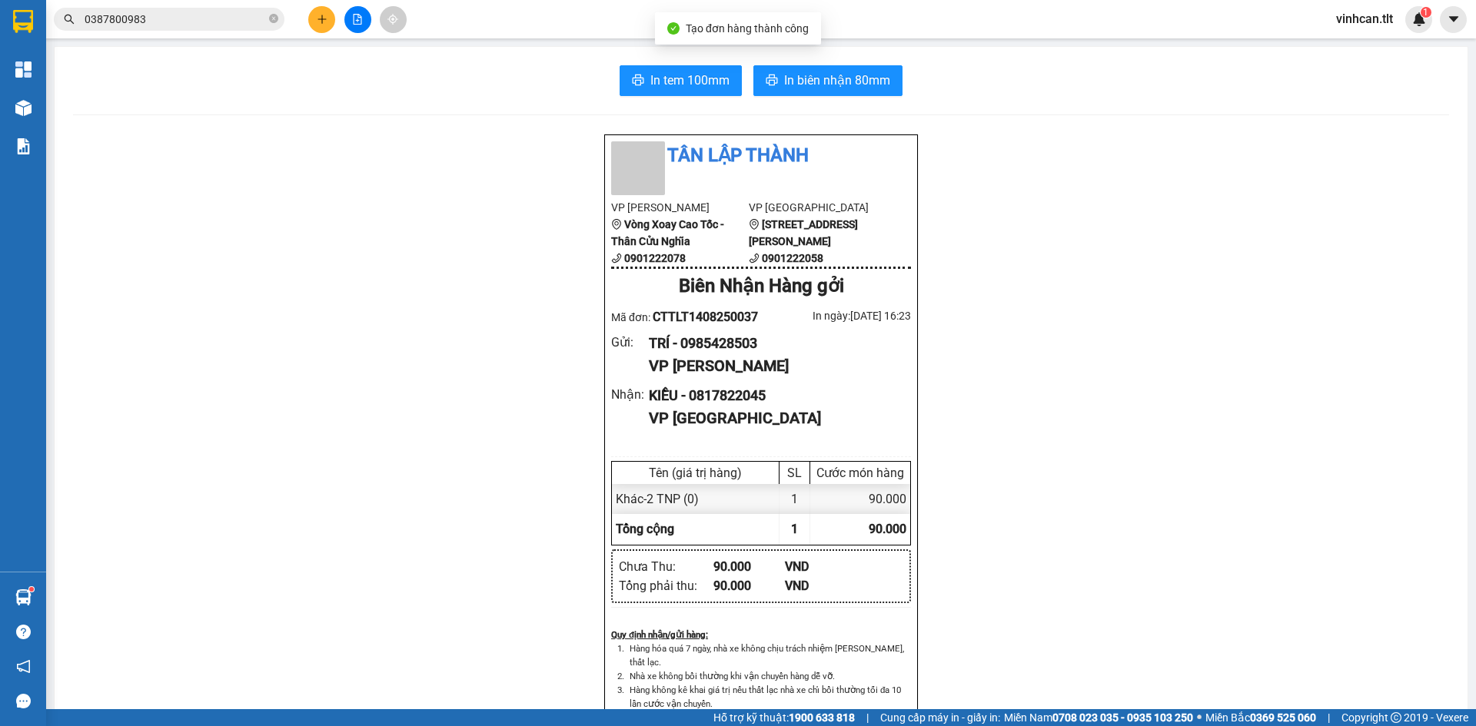
click at [647, 98] on div "In tem 100mm In biên nhận 80mm Tân Lập Thành VP Cao Tốc Vòng Xoay Cao Tốc - Thâ…" at bounding box center [761, 669] width 1413 height 1244
click at [657, 78] on span "In tem 100mm" at bounding box center [689, 80] width 79 height 19
click at [317, 12] on button at bounding box center [321, 19] width 27 height 27
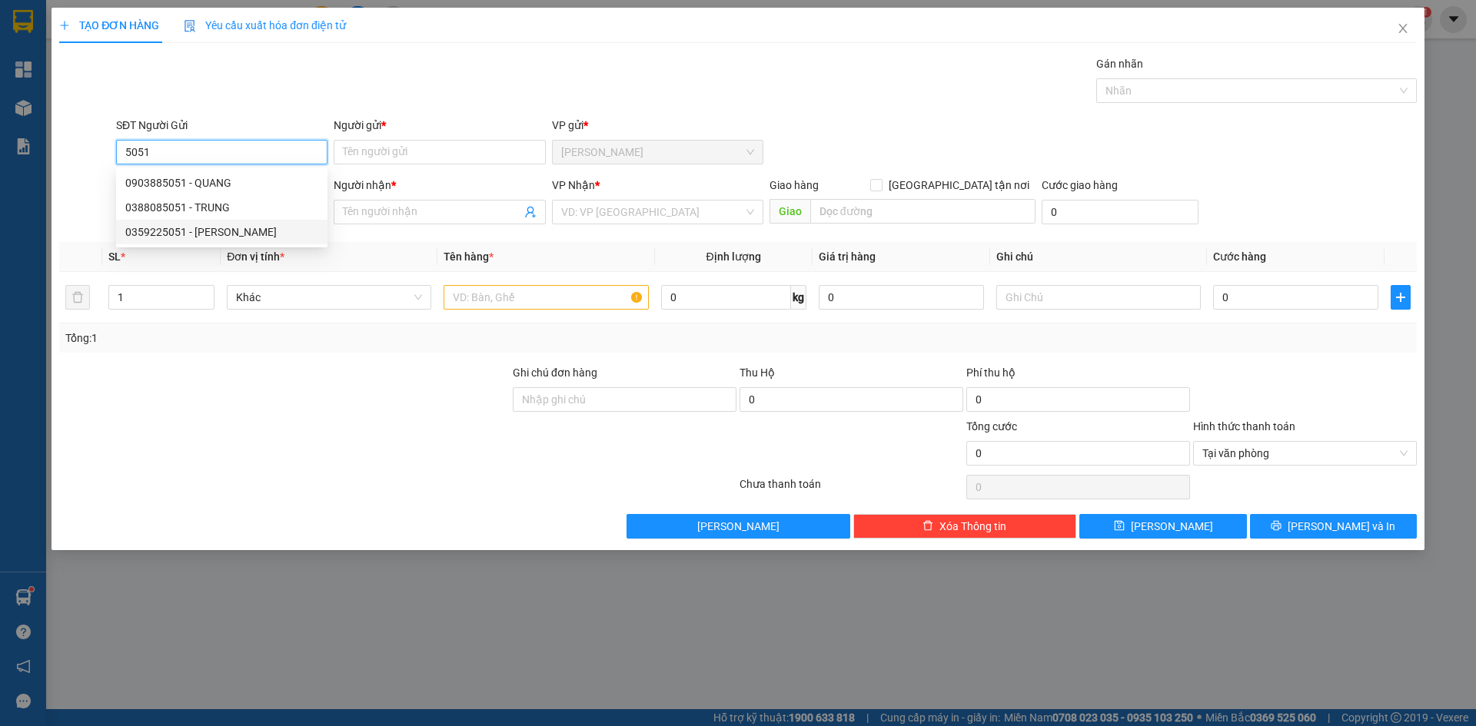
click at [229, 237] on div "0359225051 - TRINH" at bounding box center [221, 232] width 193 height 17
type input "0359225051"
type input "TRINH"
type input "0359225051"
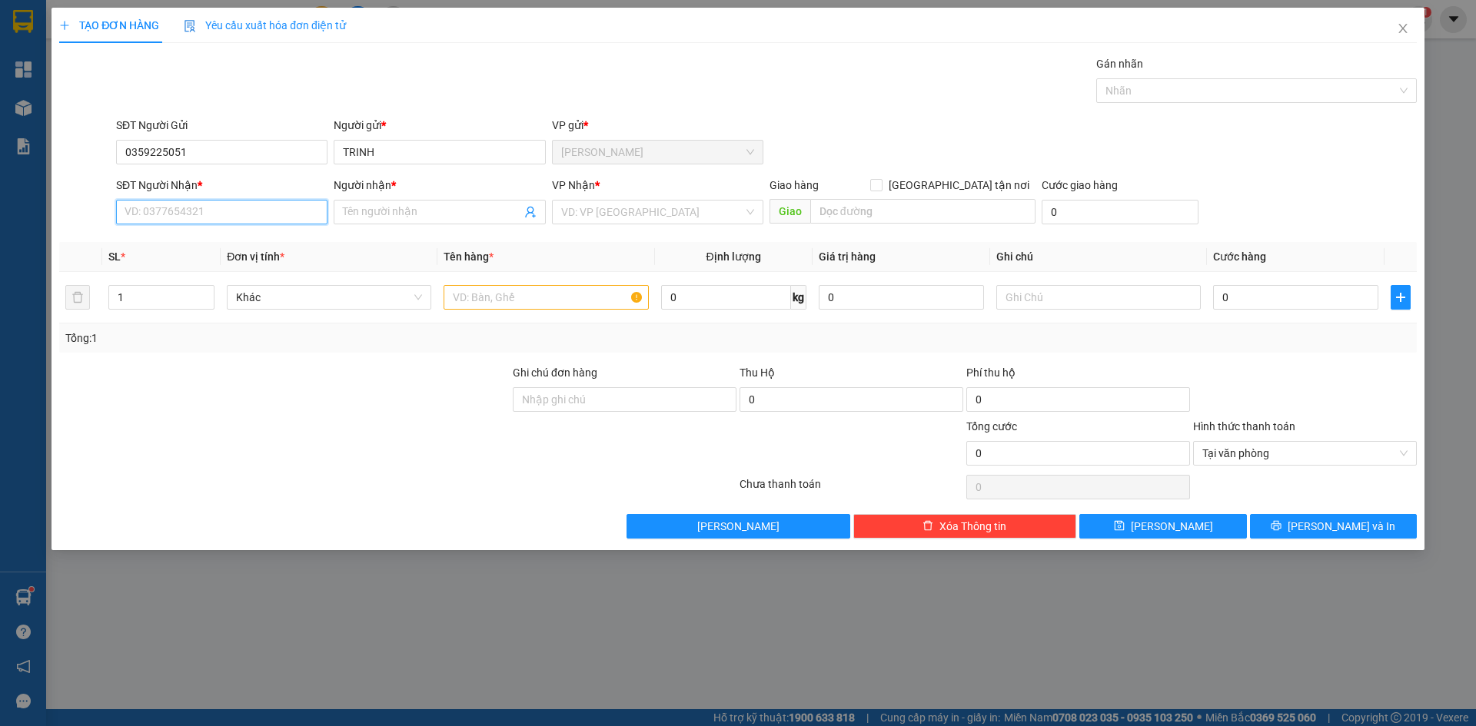
click at [232, 220] on input "SĐT Người Nhận *" at bounding box center [221, 212] width 211 height 25
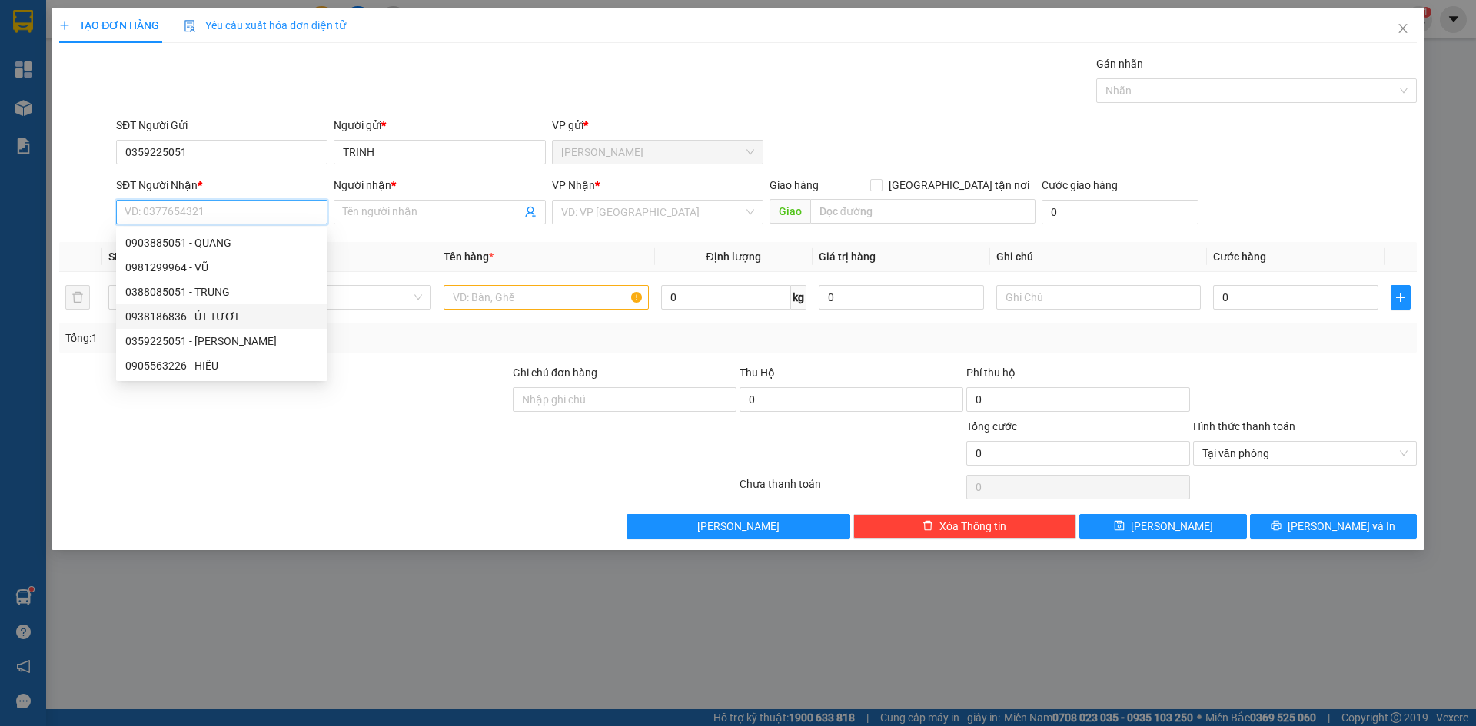
click at [264, 319] on div "0938186836 - ÚT TƯƠI" at bounding box center [221, 316] width 193 height 17
type input "0938186836"
type input "ÚT TƯƠI"
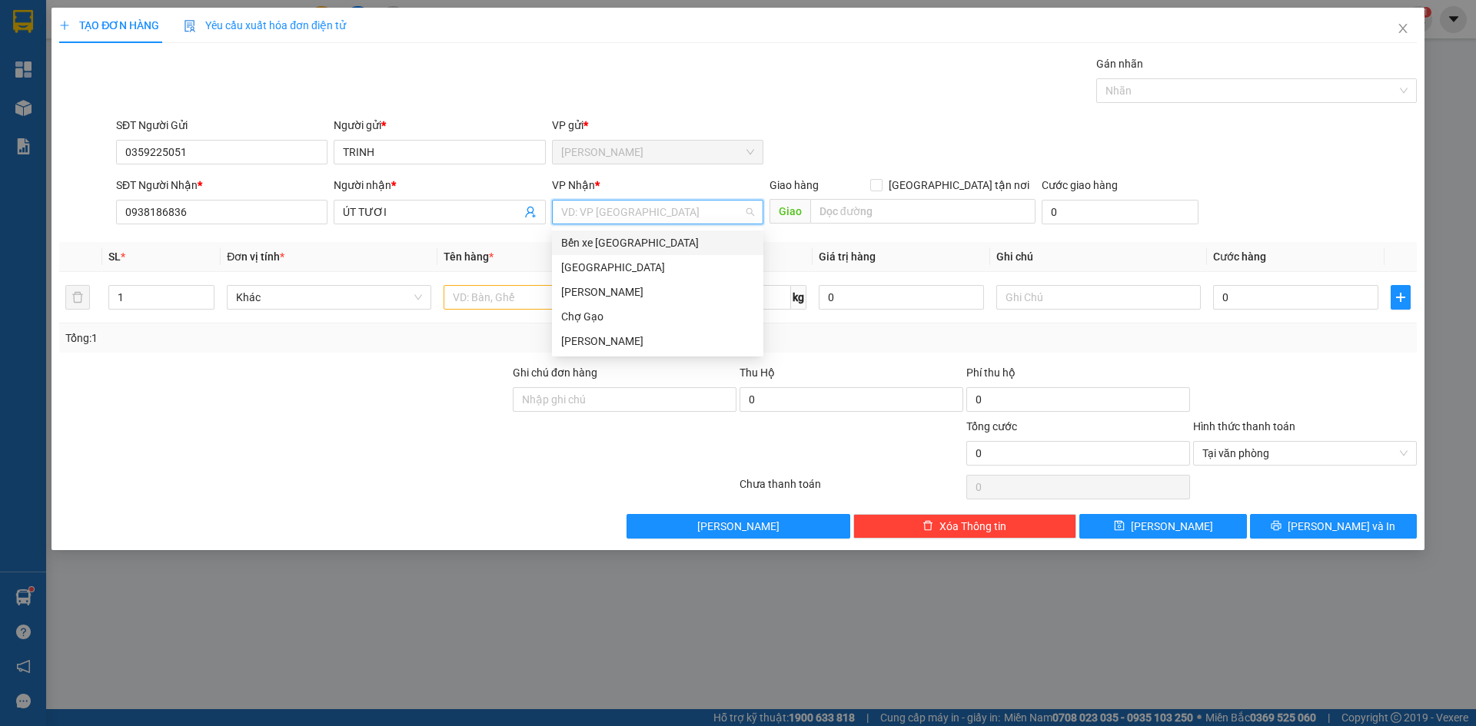
click at [624, 210] on input "search" at bounding box center [652, 212] width 182 height 23
click at [608, 259] on div "[GEOGRAPHIC_DATA]" at bounding box center [657, 267] width 193 height 17
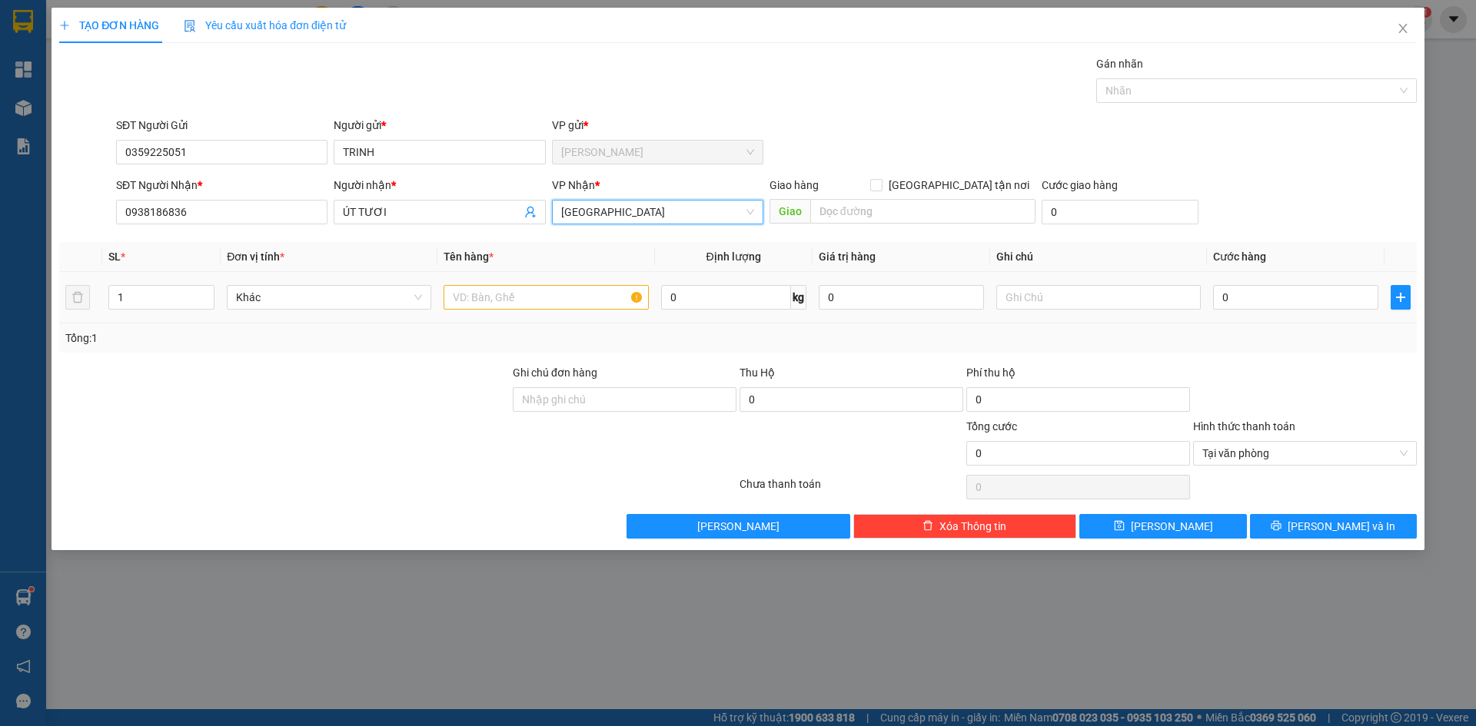
click at [564, 314] on td at bounding box center [545, 297] width 217 height 51
click at [565, 304] on input "text" at bounding box center [545, 297] width 204 height 25
type input "1 TNP"
click at [1264, 287] on input "0" at bounding box center [1295, 297] width 165 height 25
type input "3"
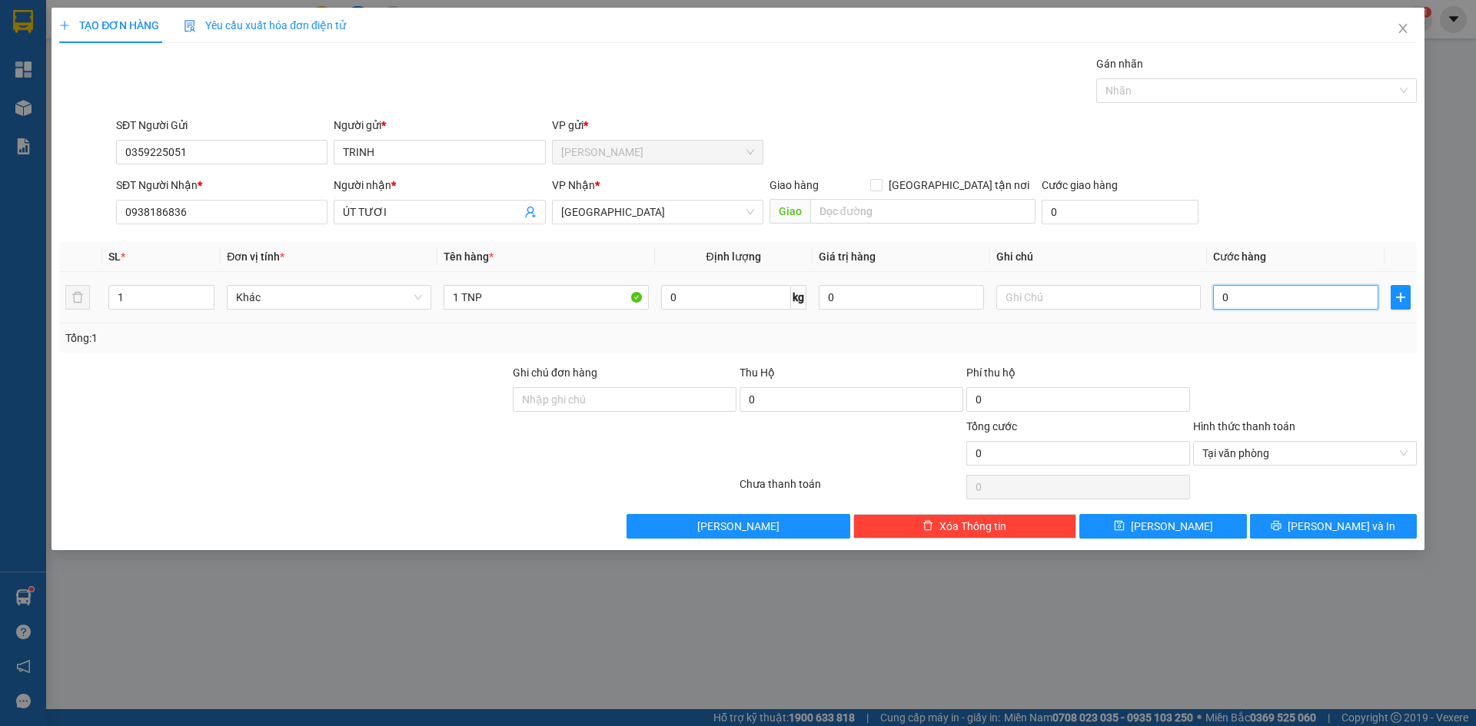
type input "3"
type input "30"
type input "30.000"
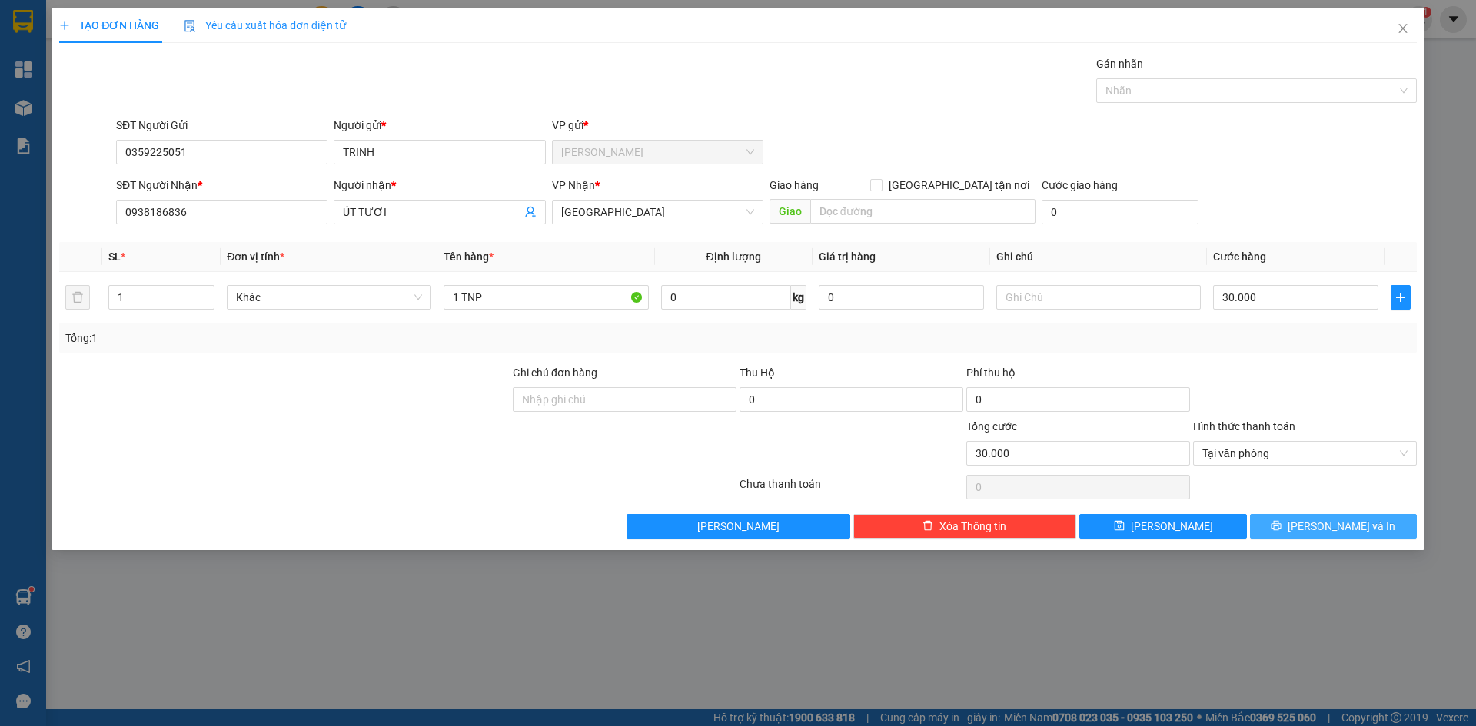
click at [1393, 527] on button "Lưu và In" at bounding box center [1333, 526] width 167 height 25
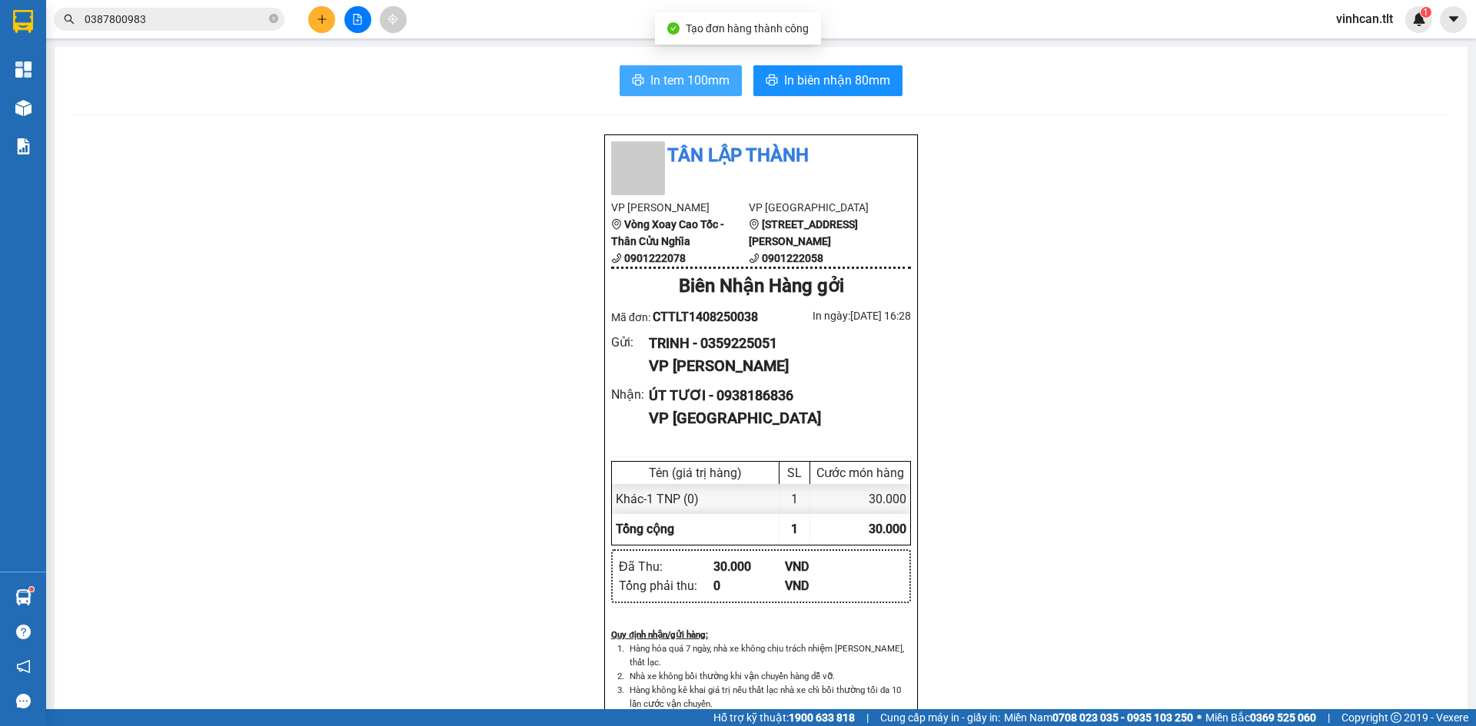
click at [649, 91] on button "In tem 100mm" at bounding box center [680, 80] width 122 height 31
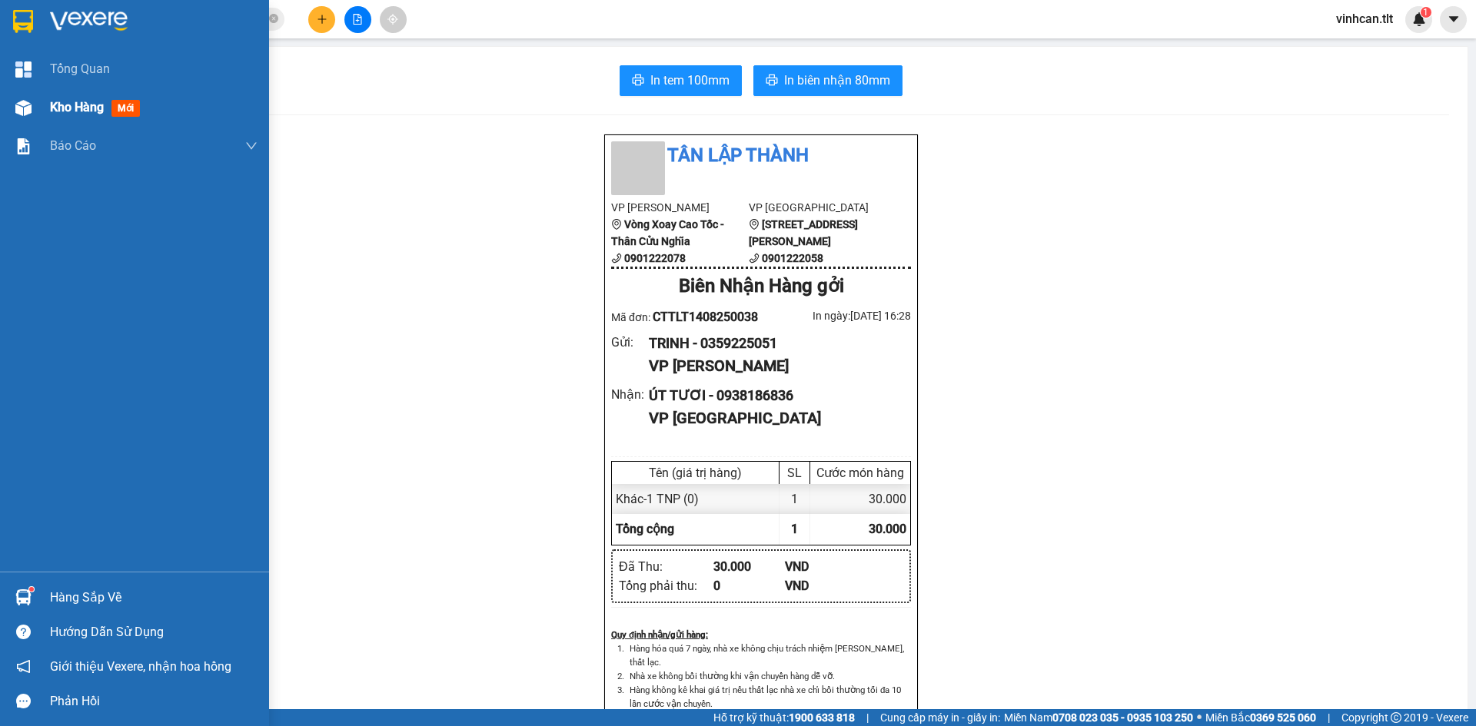
click at [25, 98] on div at bounding box center [23, 108] width 27 height 27
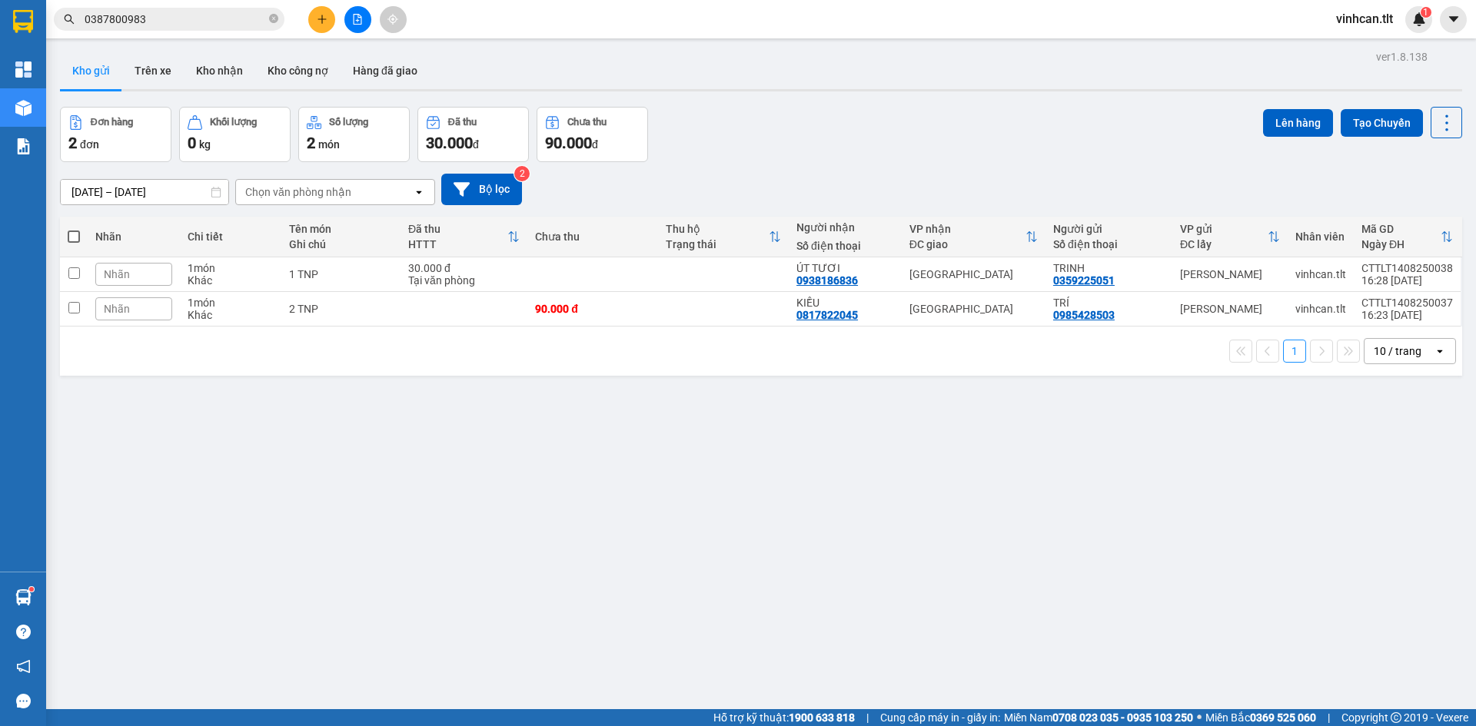
click at [68, 231] on span at bounding box center [74, 237] width 12 height 12
click at [74, 229] on input "checkbox" at bounding box center [74, 229] width 0 height 0
checkbox input "true"
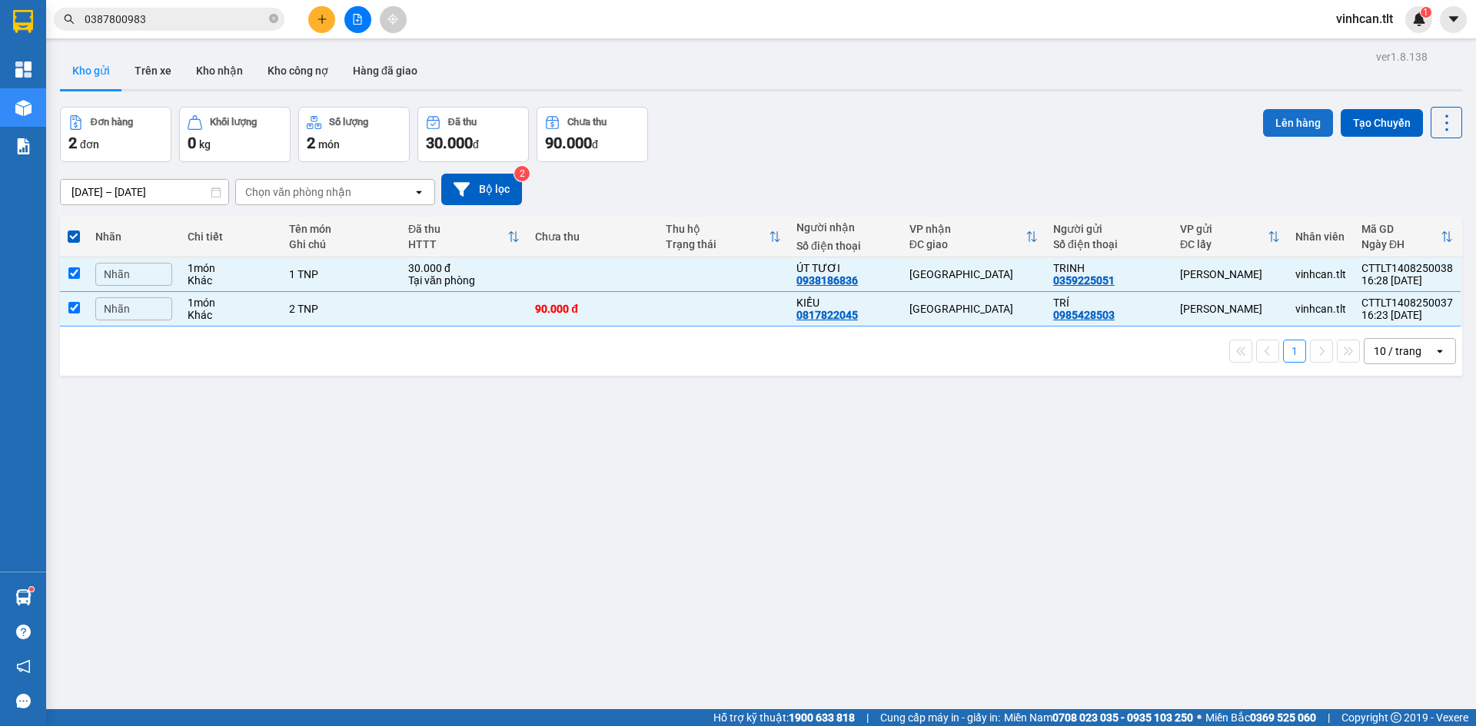
click at [1264, 116] on button "Lên hàng" at bounding box center [1298, 123] width 70 height 28
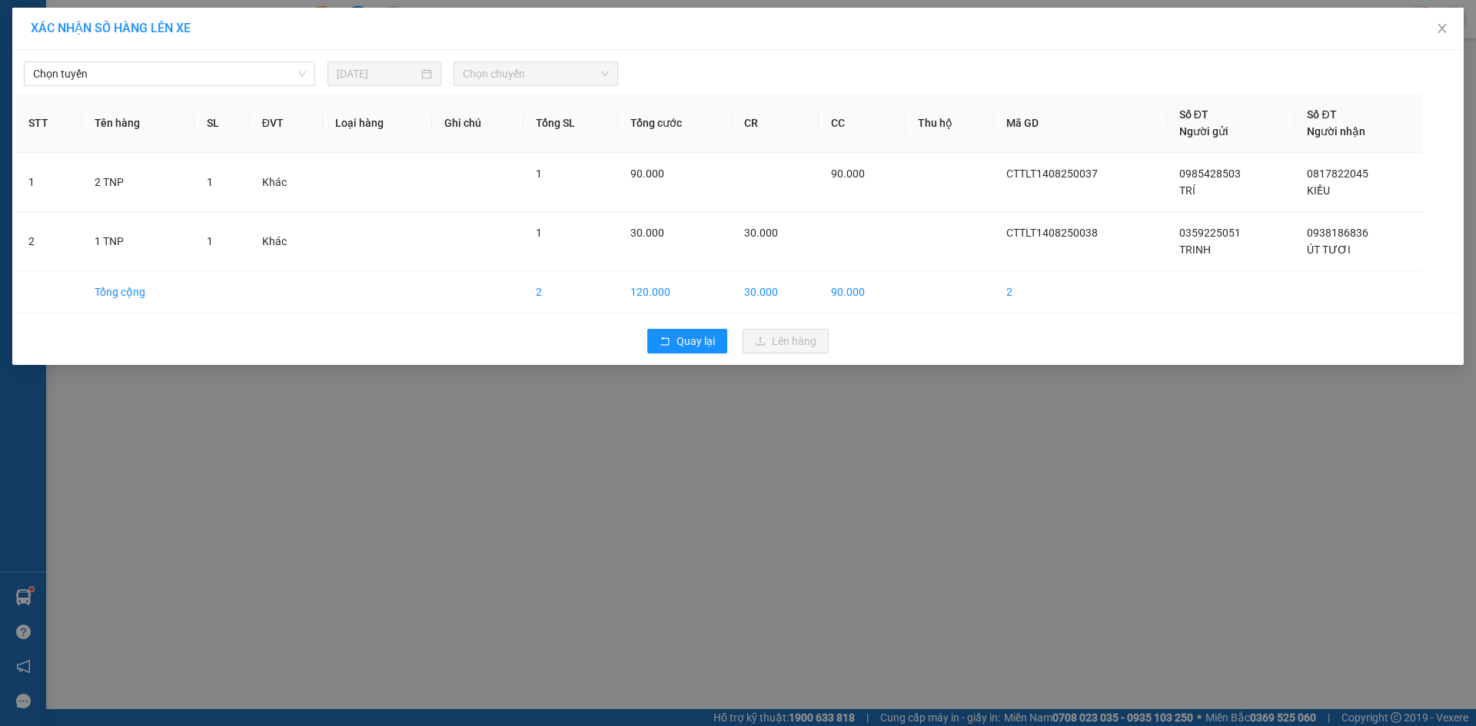
click at [168, 94] on th "Tên hàng" at bounding box center [138, 123] width 112 height 59
click at [177, 73] on span "Chọn tuyến" at bounding box center [169, 73] width 273 height 23
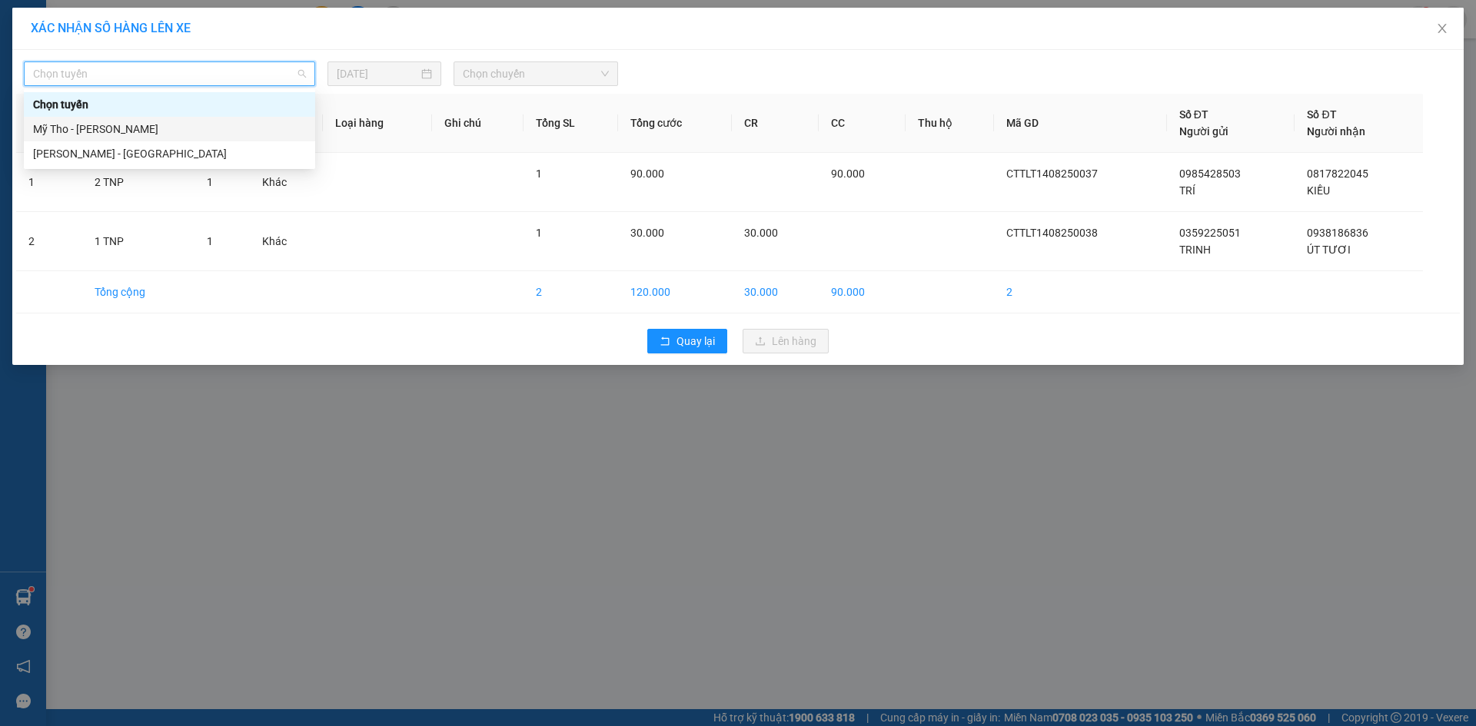
click at [177, 119] on div "Mỹ Tho - Hồ Chí Minh" at bounding box center [169, 129] width 291 height 25
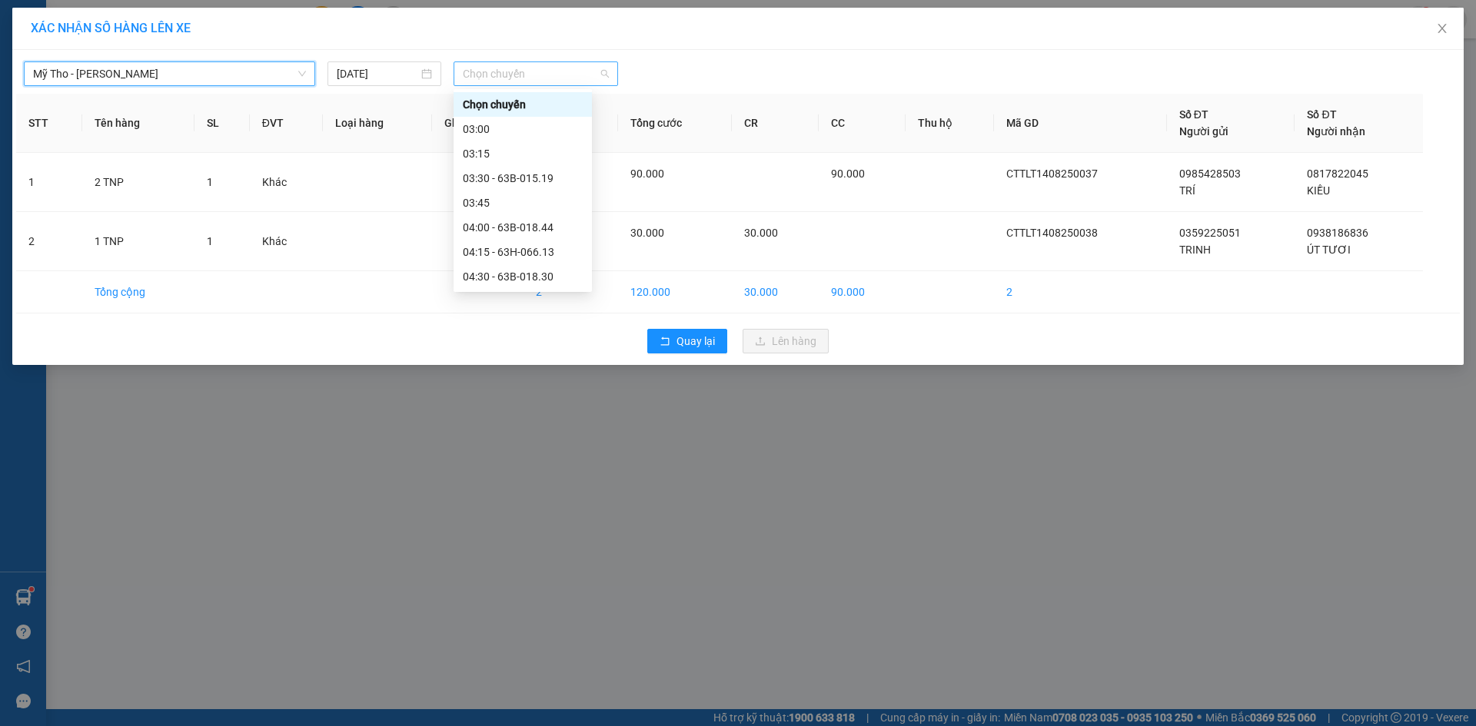
click at [553, 65] on span "Chọn chuyến" at bounding box center [536, 73] width 146 height 23
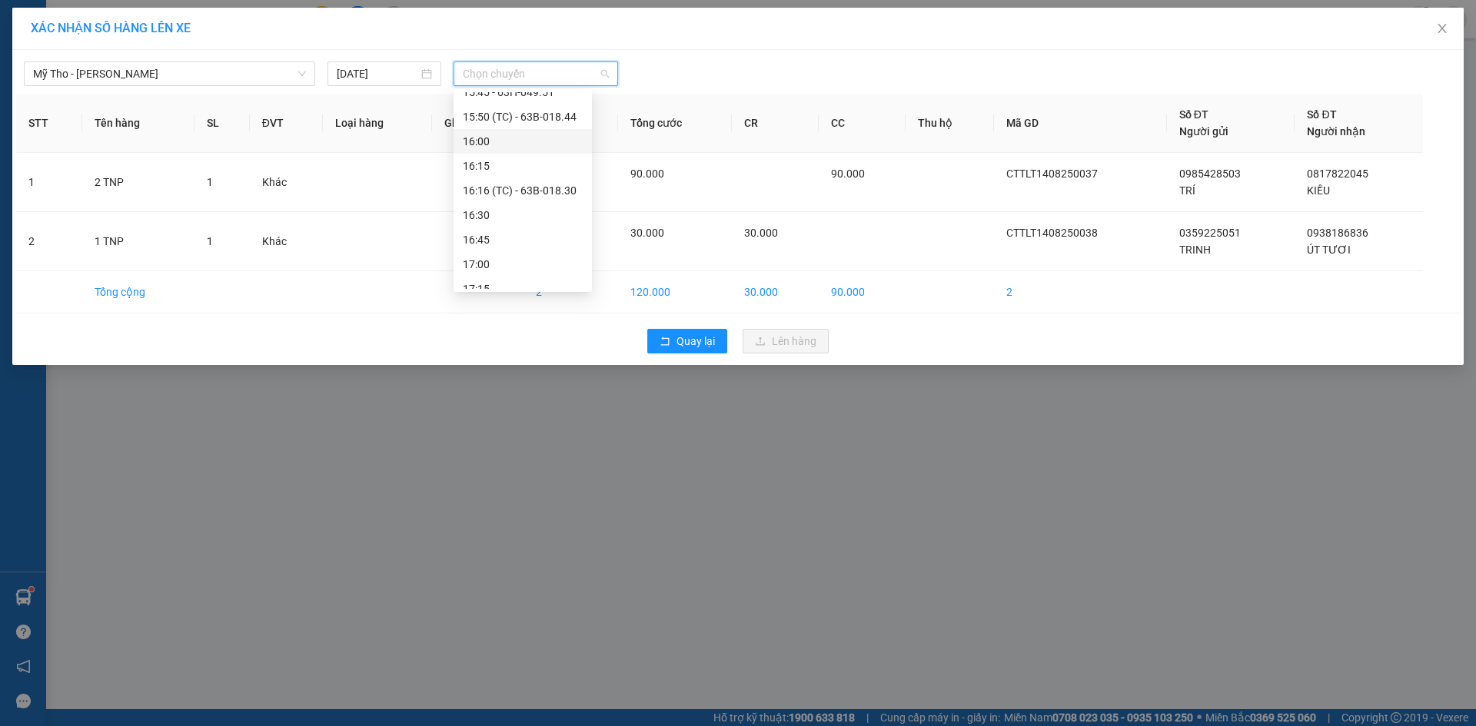
click at [544, 131] on div "16:00" at bounding box center [522, 141] width 138 height 25
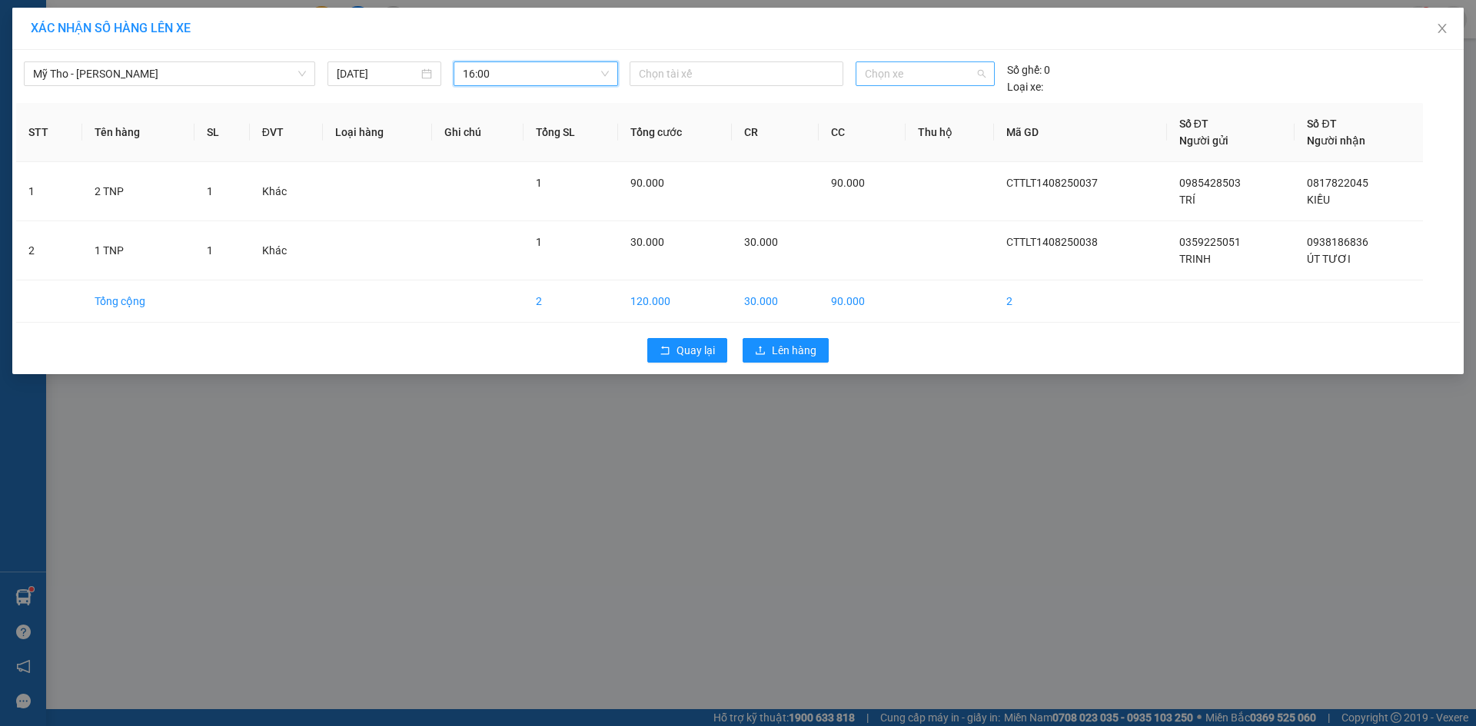
click at [876, 65] on span "Chọn xe" at bounding box center [925, 73] width 120 height 23
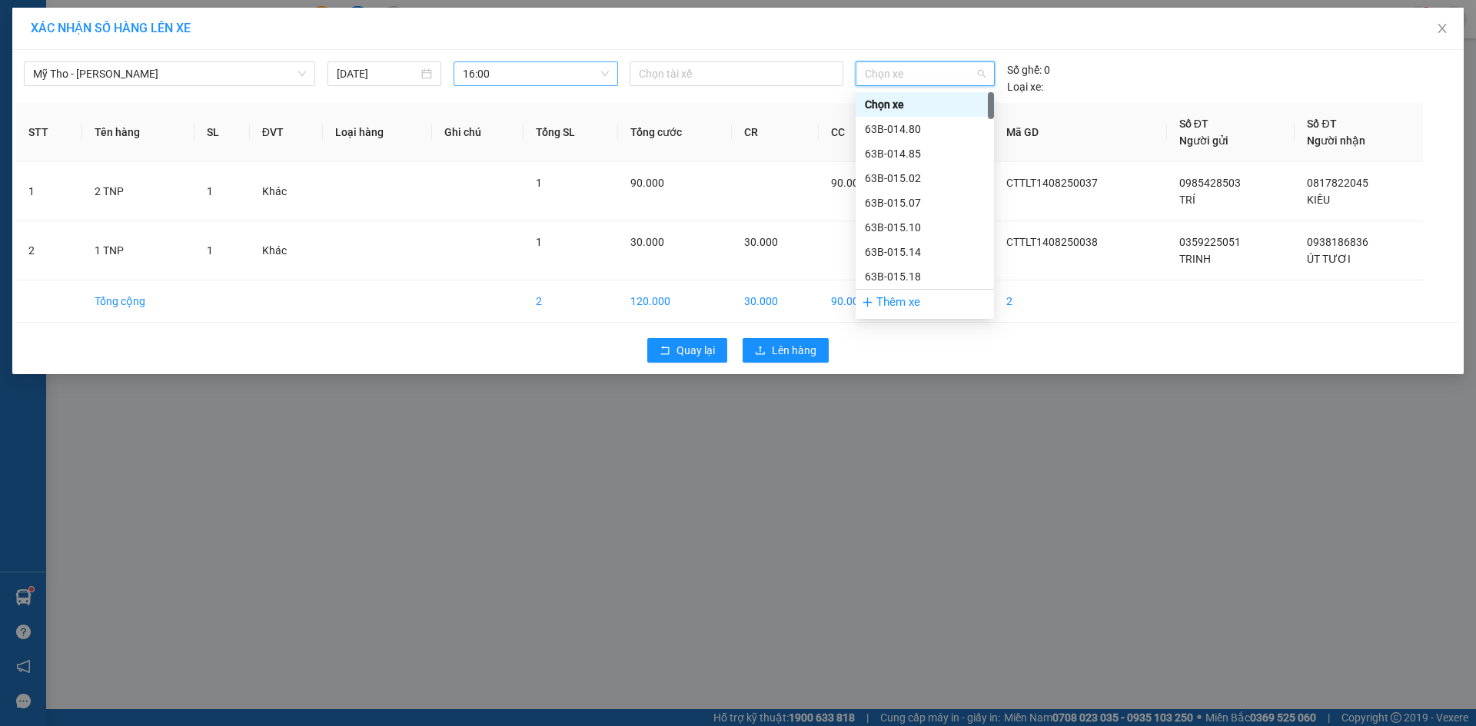
click at [576, 71] on span "16:00" at bounding box center [536, 73] width 146 height 23
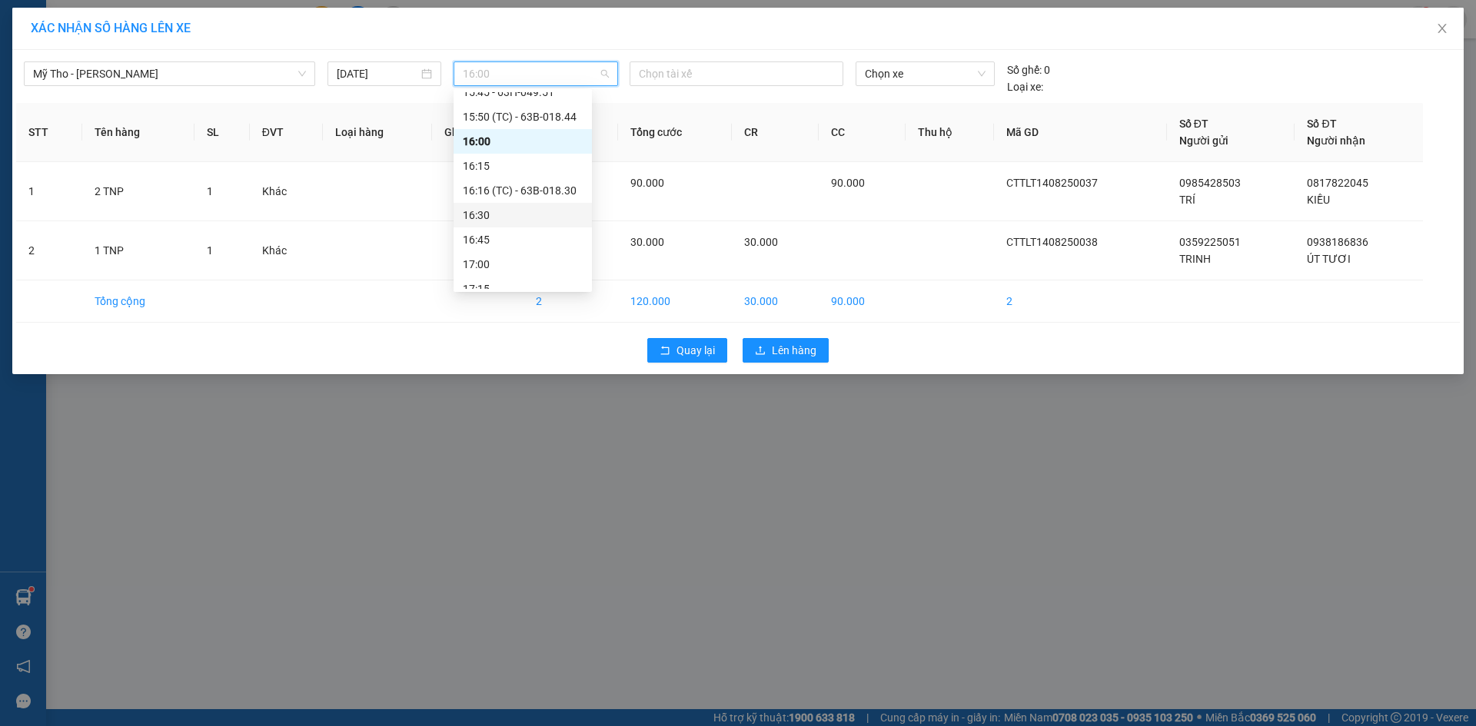
click at [513, 219] on div "16:30" at bounding box center [523, 215] width 120 height 17
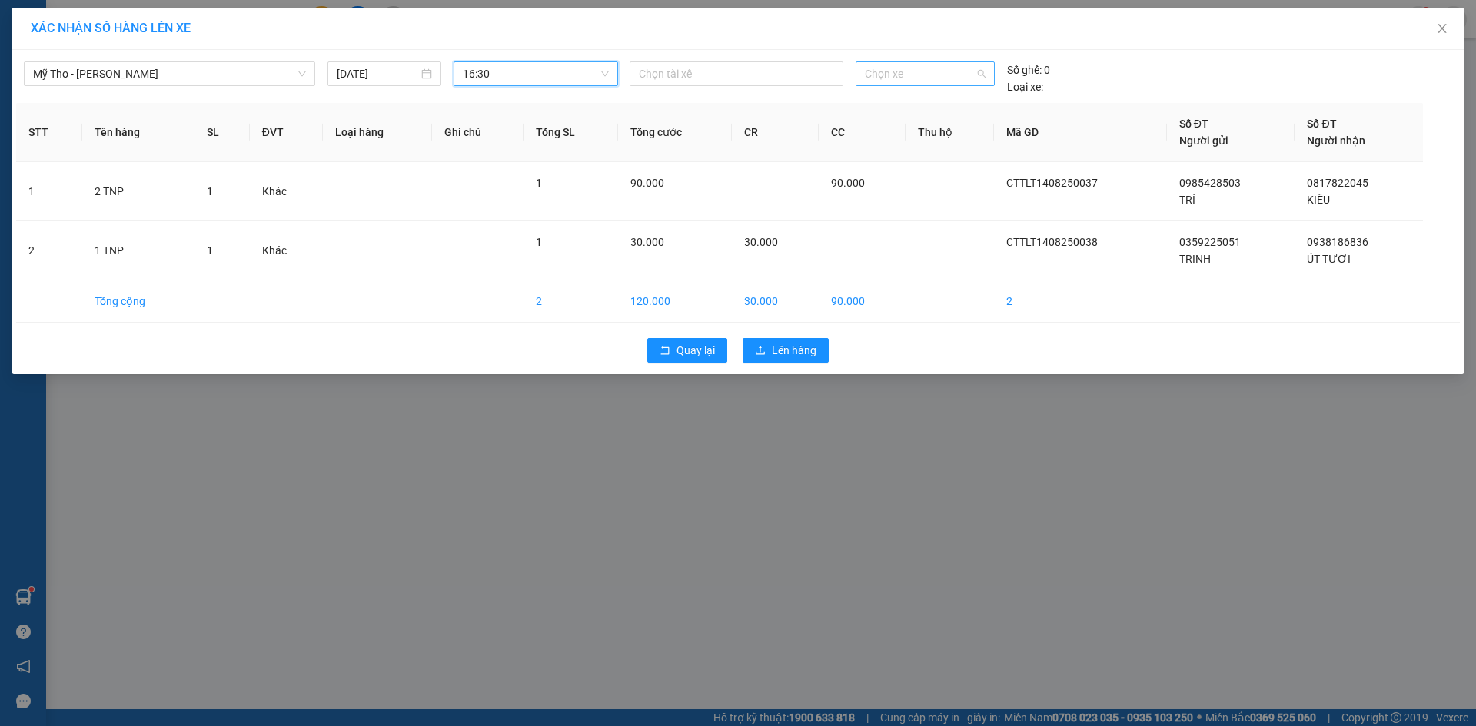
click at [900, 79] on span "Chọn xe" at bounding box center [925, 73] width 120 height 23
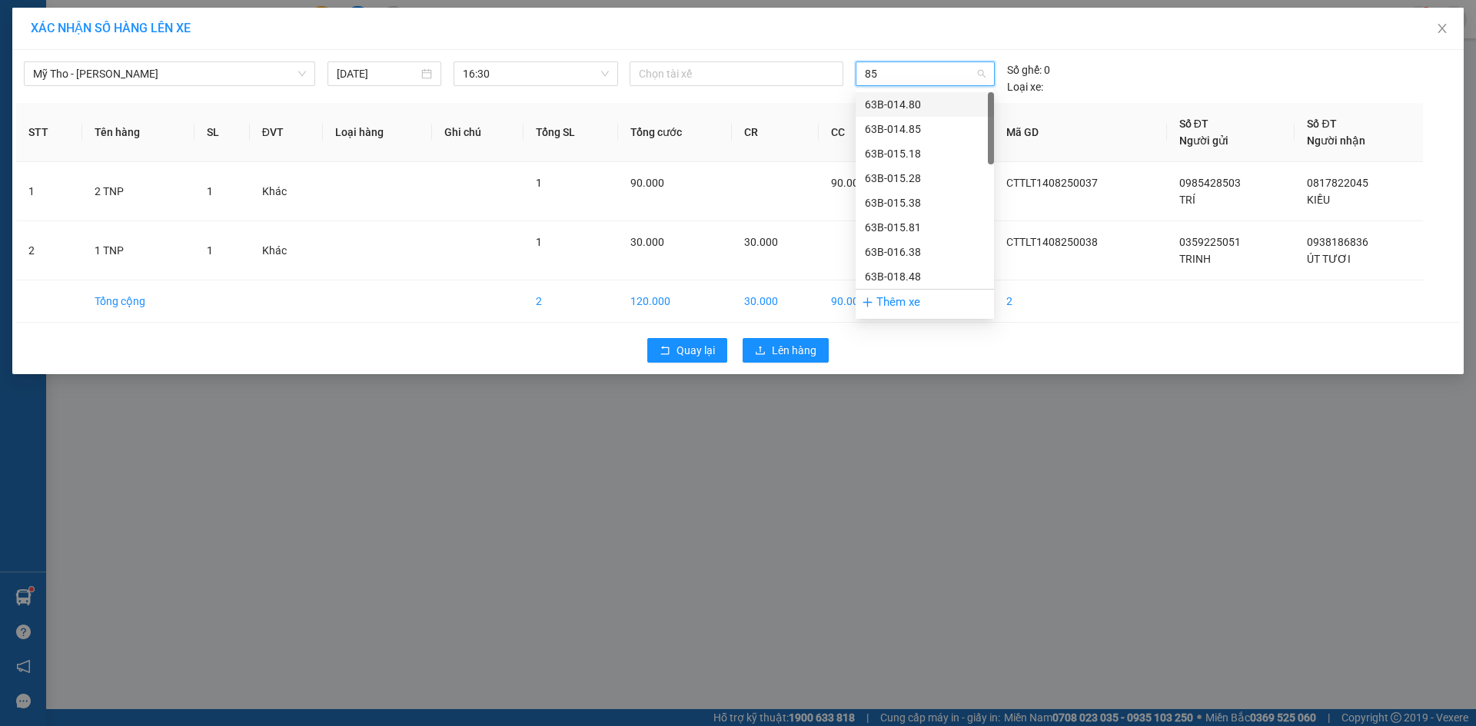
type input "859"
click at [928, 107] on div "63B-018.59" at bounding box center [925, 104] width 120 height 17
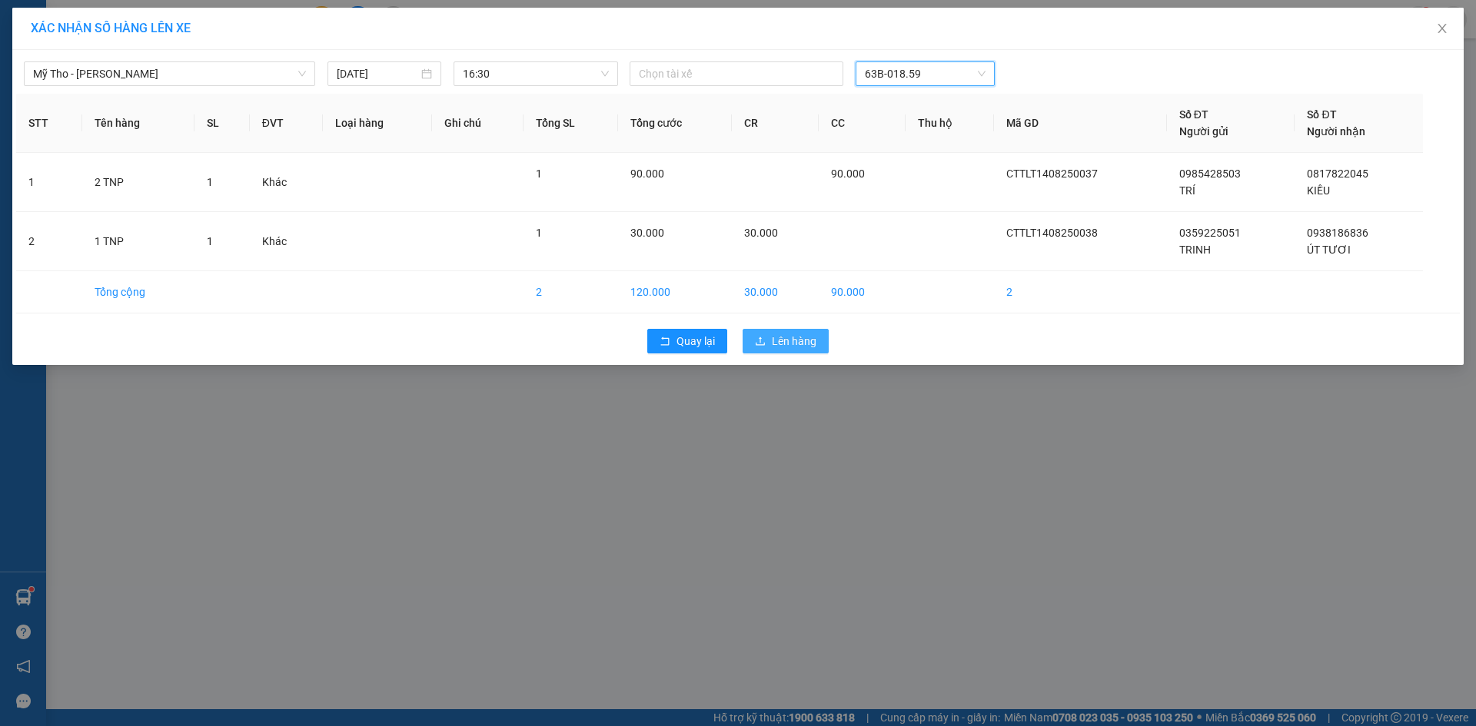
click at [791, 353] on button "Lên hàng" at bounding box center [785, 341] width 86 height 25
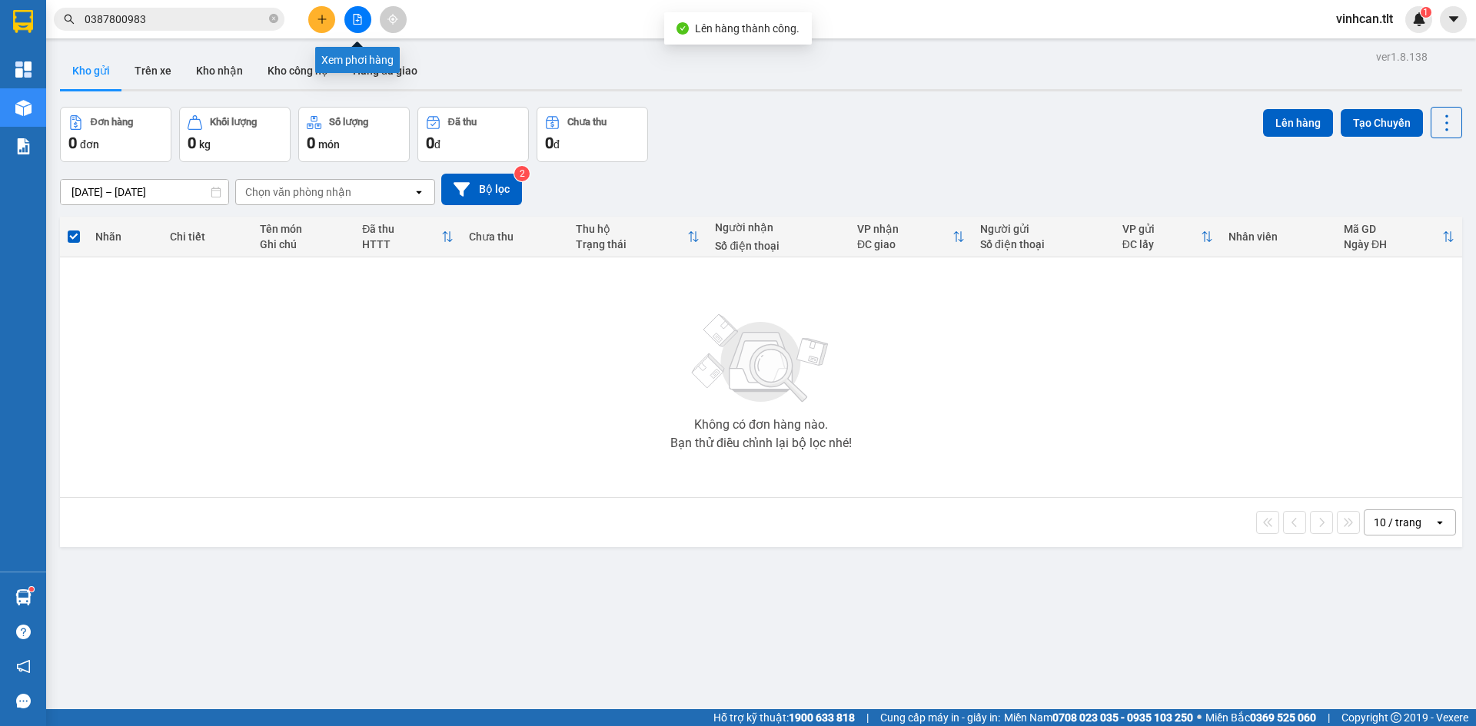
click at [363, 21] on button at bounding box center [357, 19] width 27 height 27
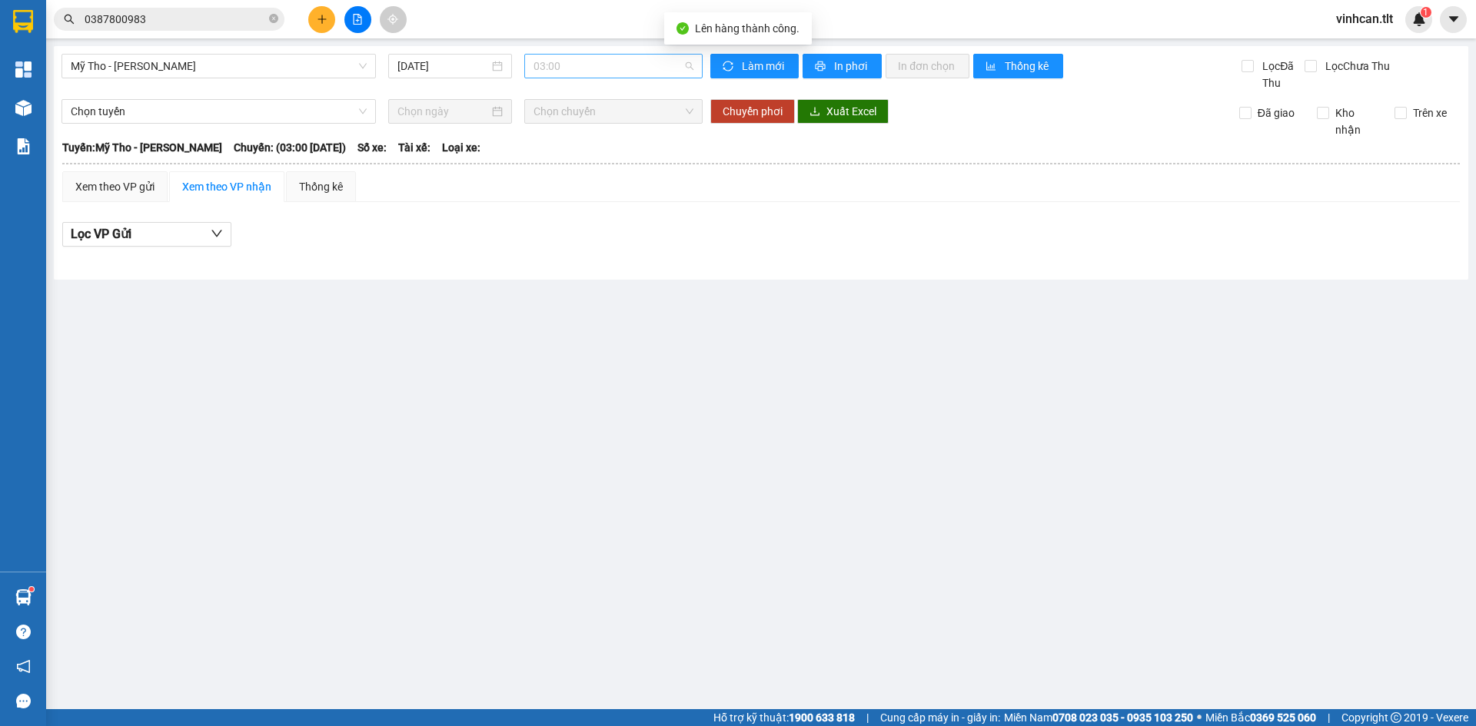
click at [586, 65] on span "03:00" at bounding box center [613, 66] width 160 height 23
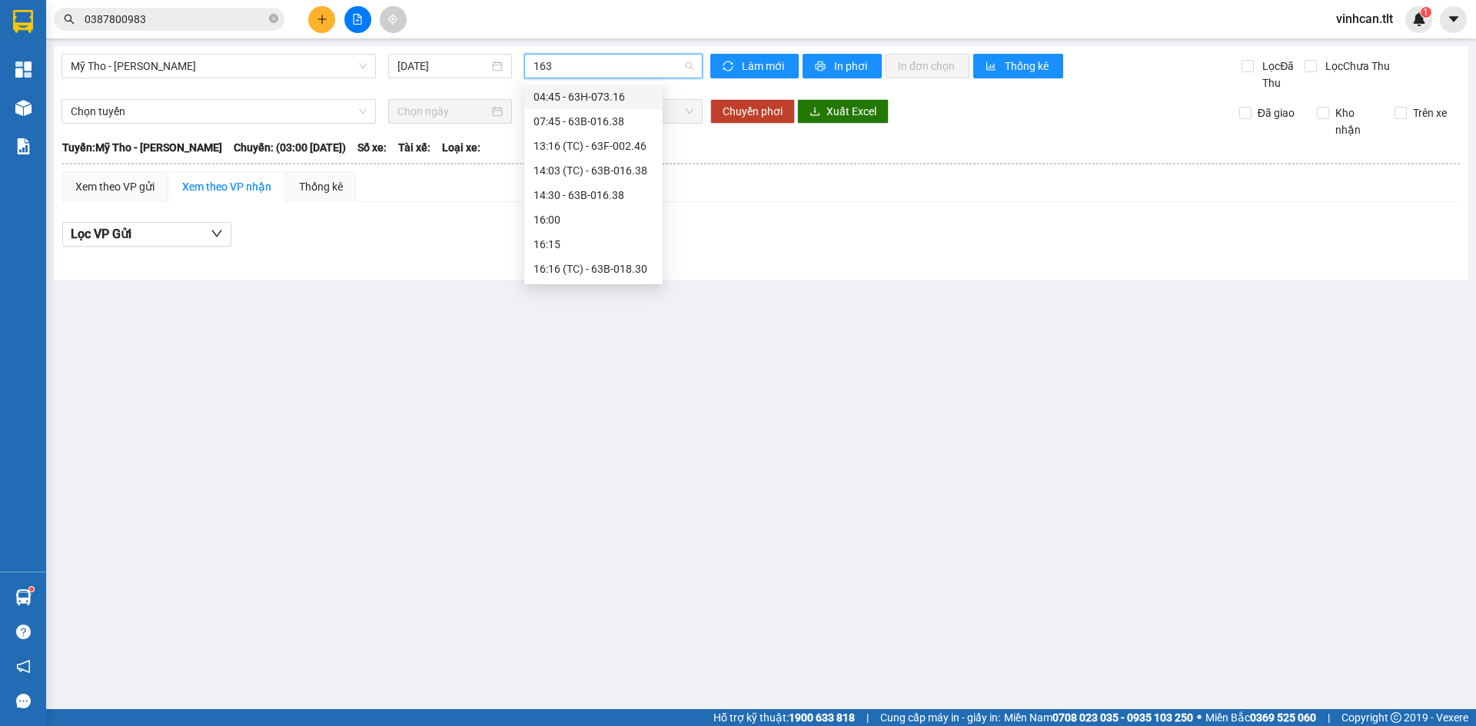
type input "1630"
click at [547, 102] on div "16:30" at bounding box center [593, 96] width 120 height 17
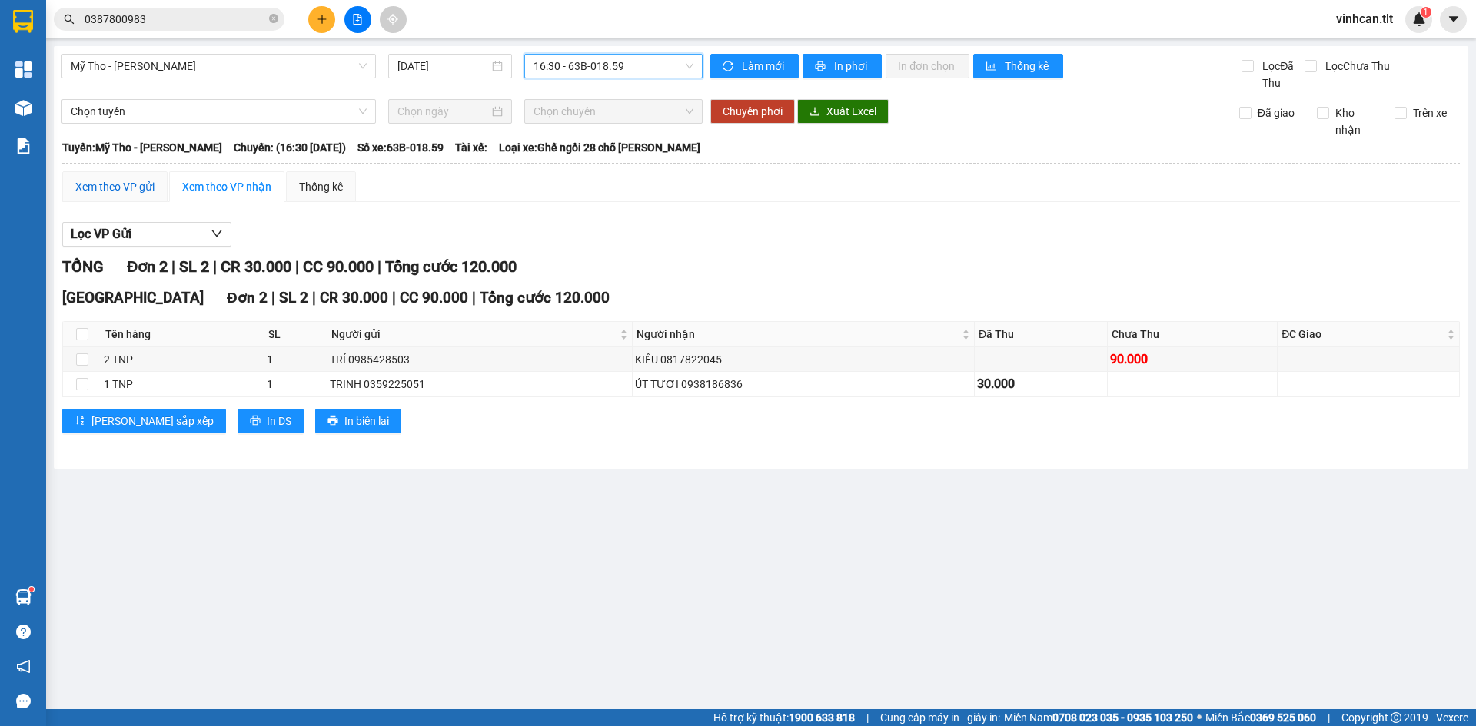
click at [125, 191] on div "Xem theo VP gửi" at bounding box center [114, 186] width 79 height 17
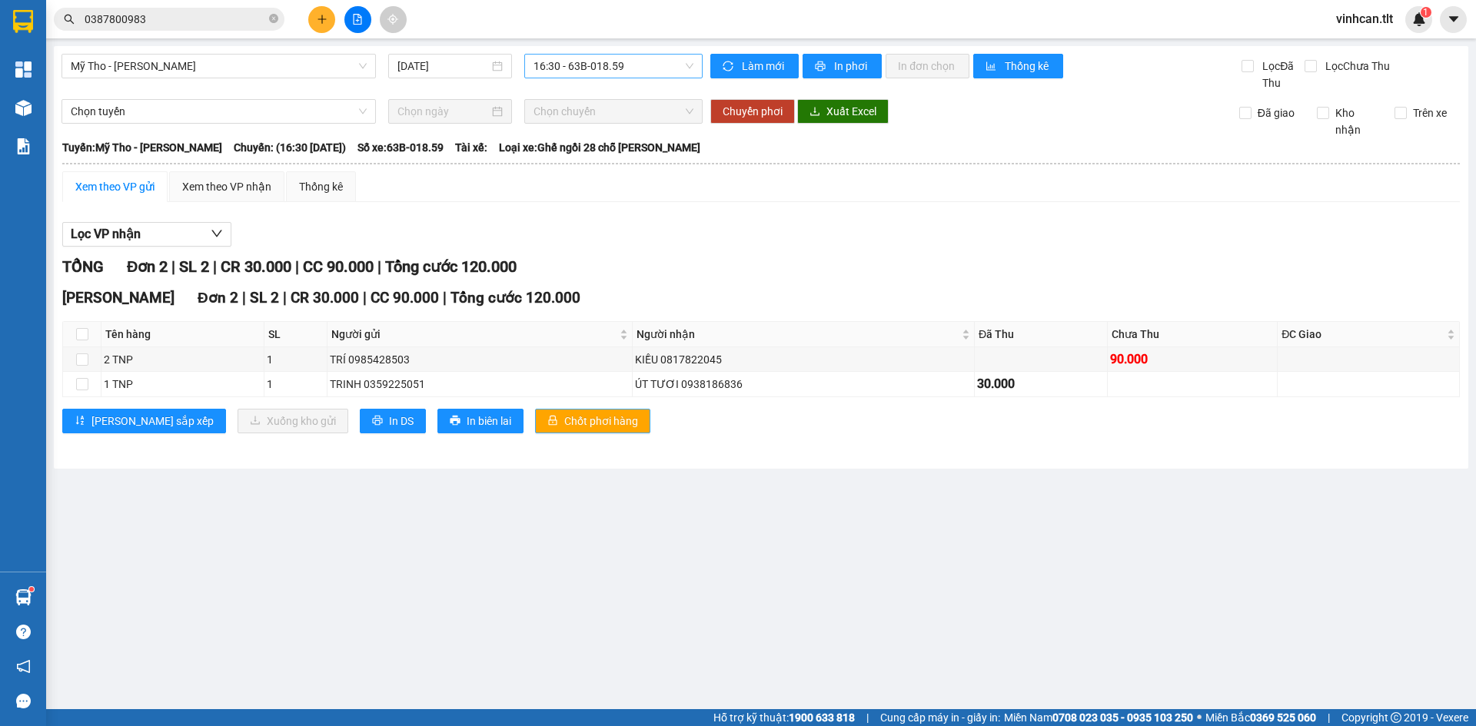
click at [564, 420] on span "Chốt phơi hàng" at bounding box center [601, 421] width 74 height 17
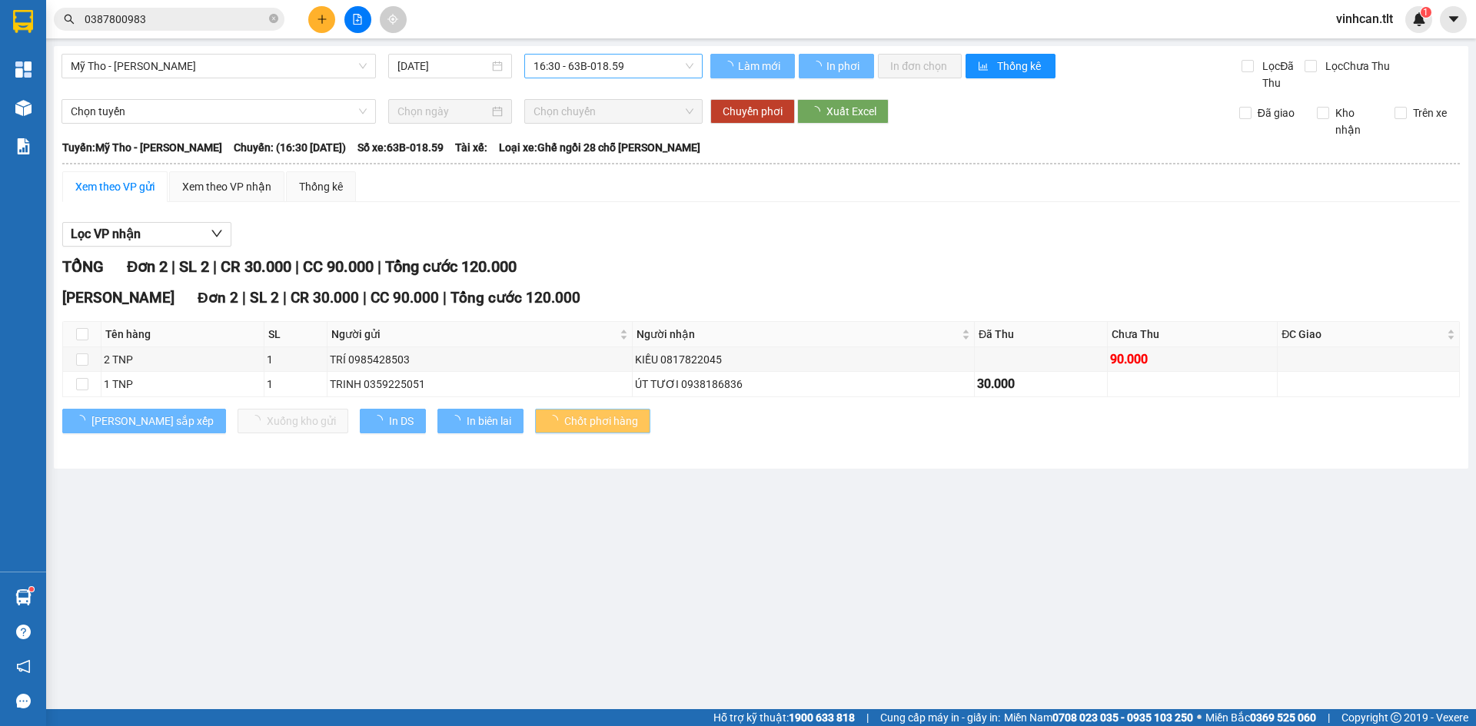
click at [564, 420] on span "Chốt phơi hàng" at bounding box center [601, 421] width 74 height 17
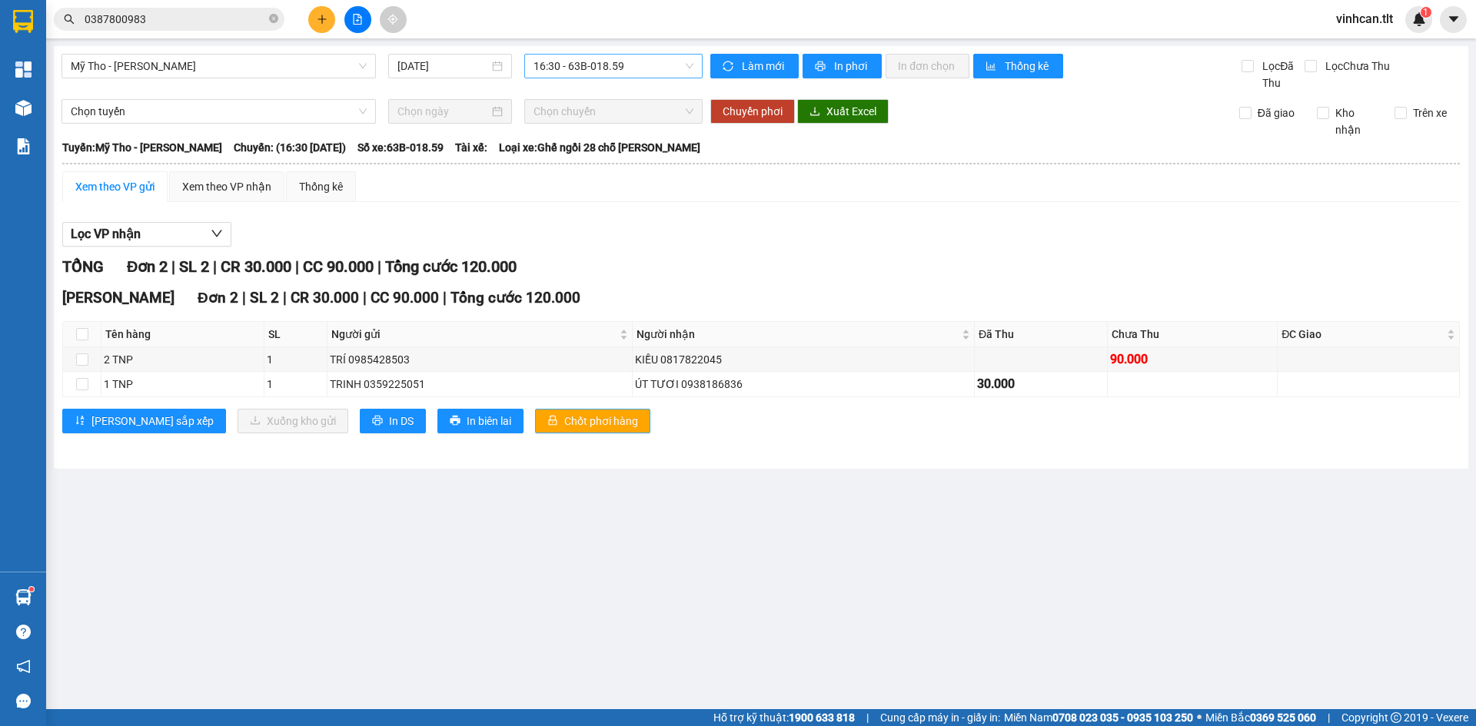
click at [564, 420] on span "Chốt phơi hàng" at bounding box center [601, 421] width 74 height 17
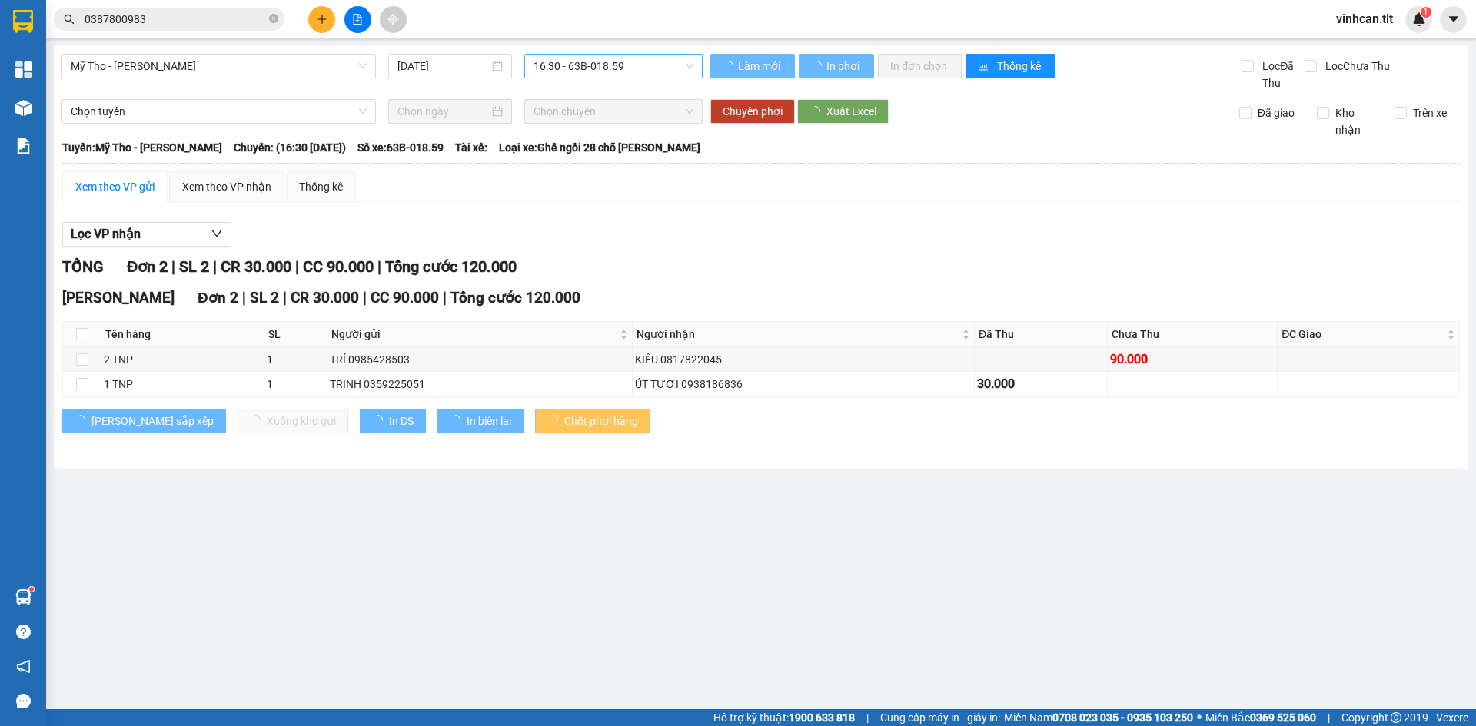
click at [564, 420] on span "Chốt phơi hàng" at bounding box center [601, 421] width 74 height 17
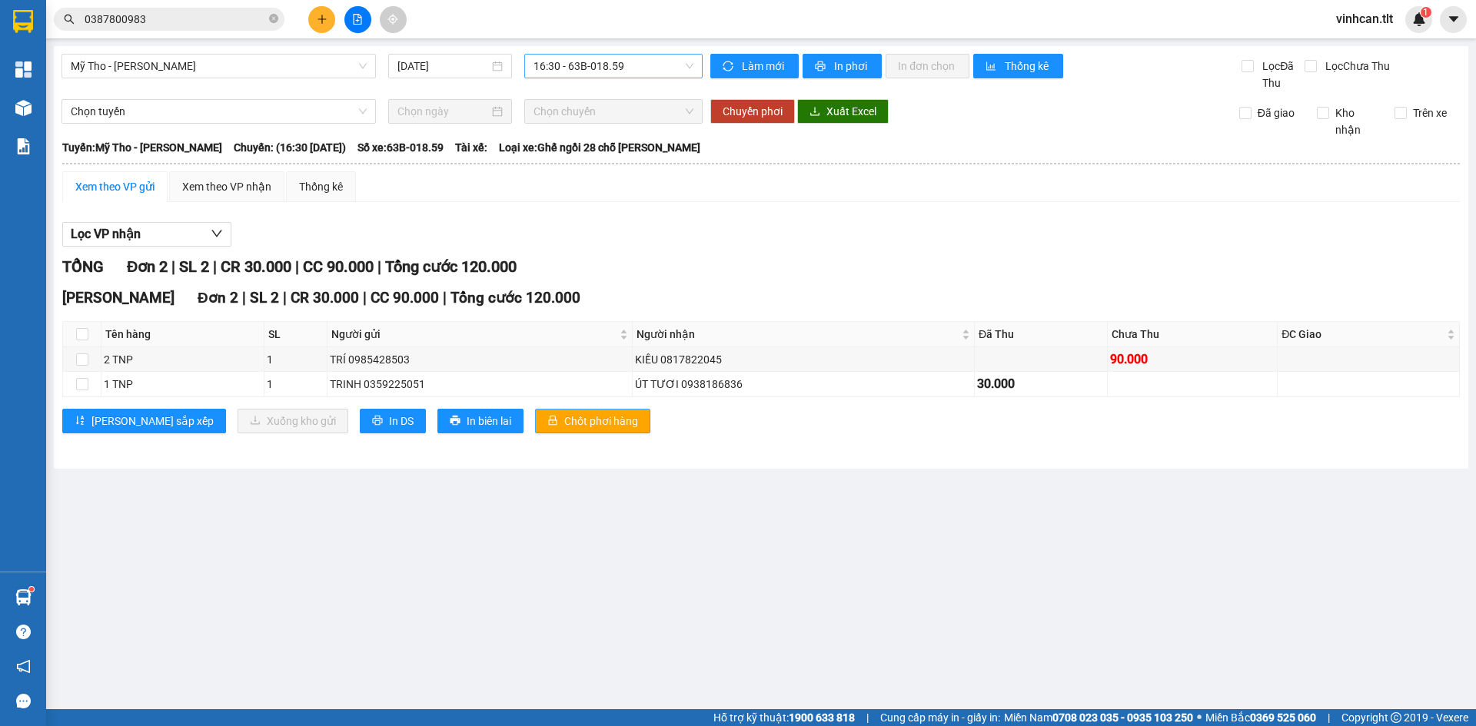
click at [564, 420] on span "Chốt phơi hàng" at bounding box center [601, 421] width 74 height 17
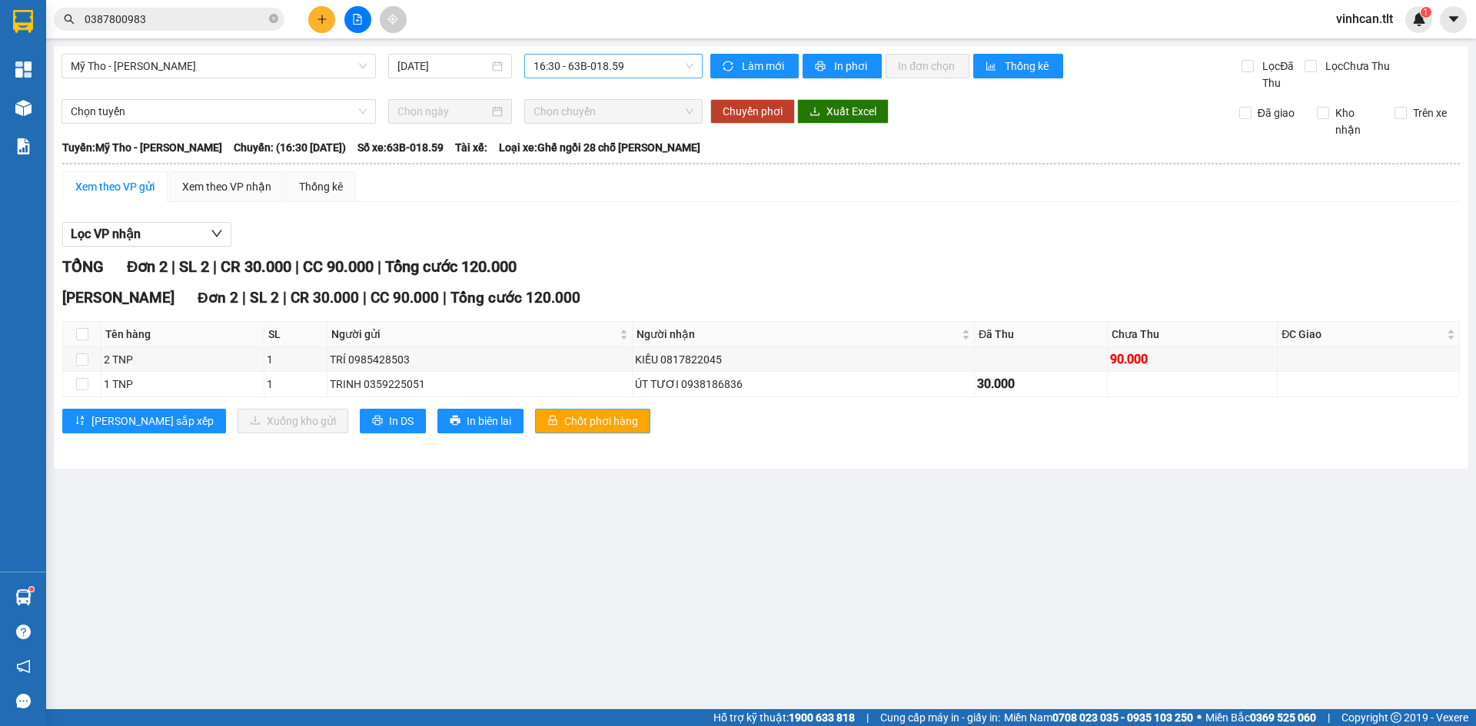
drag, startPoint x: 537, startPoint y: 420, endPoint x: 530, endPoint y: 422, distance: 7.8
click at [564, 420] on span "Chốt phơi hàng" at bounding box center [601, 421] width 74 height 17
click at [329, 19] on button at bounding box center [321, 19] width 27 height 27
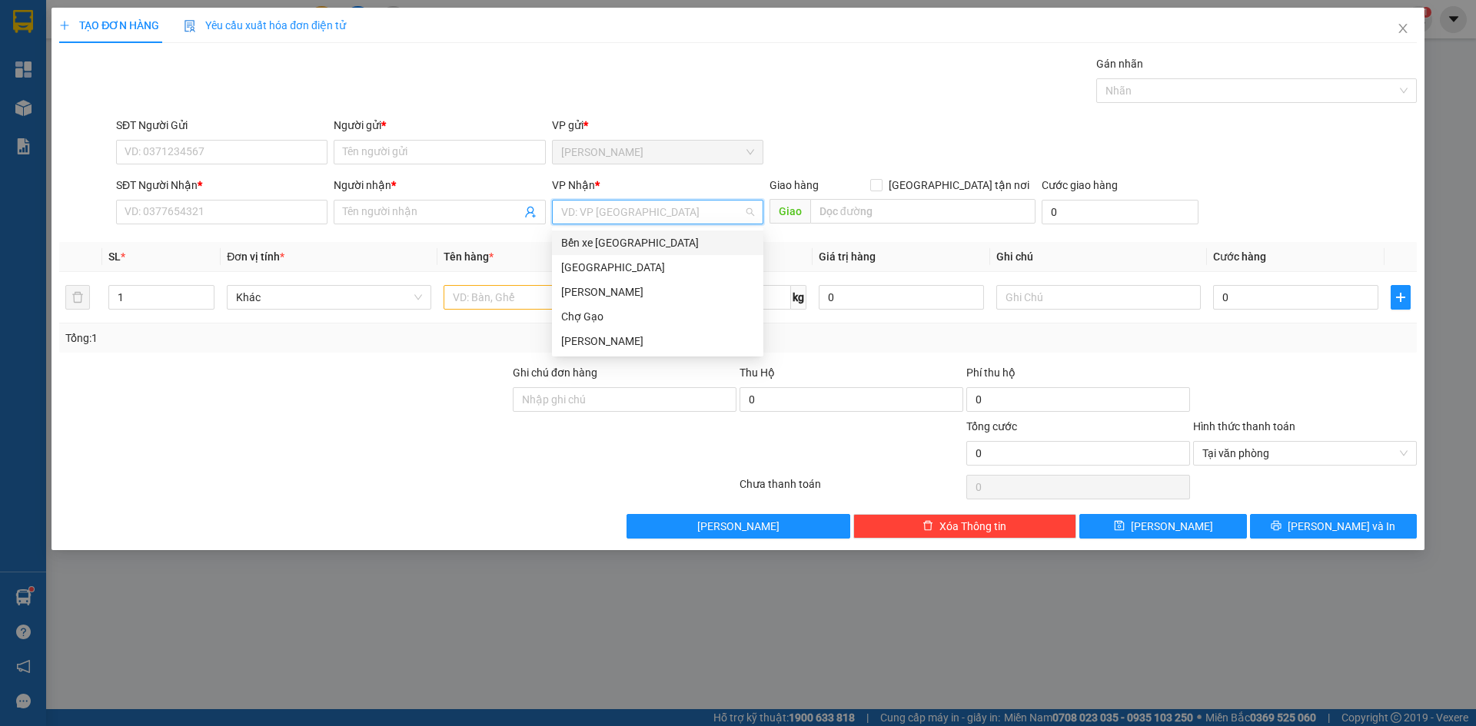
click at [614, 222] on input "search" at bounding box center [652, 212] width 182 height 23
click at [599, 269] on div "[GEOGRAPHIC_DATA]" at bounding box center [657, 267] width 193 height 17
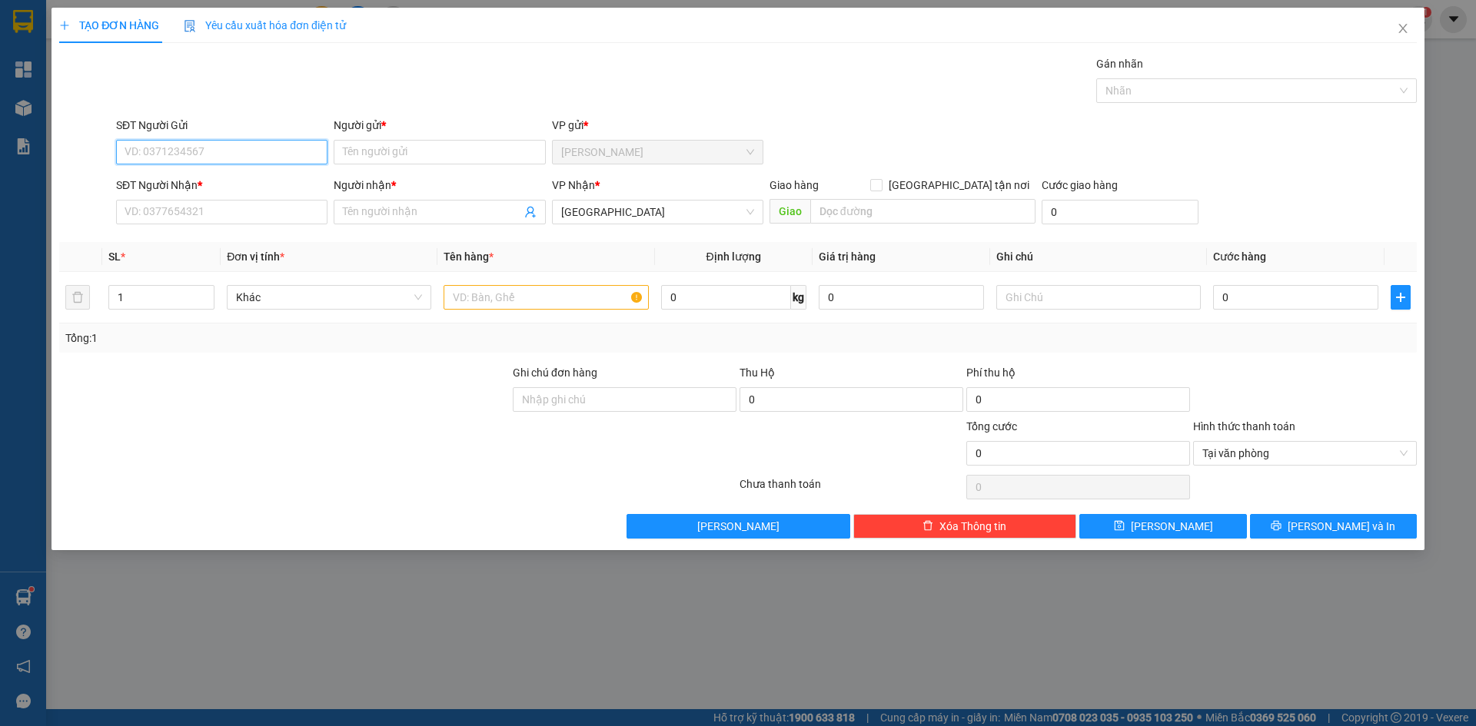
click at [152, 153] on input "SĐT Người Gửi" at bounding box center [221, 152] width 211 height 25
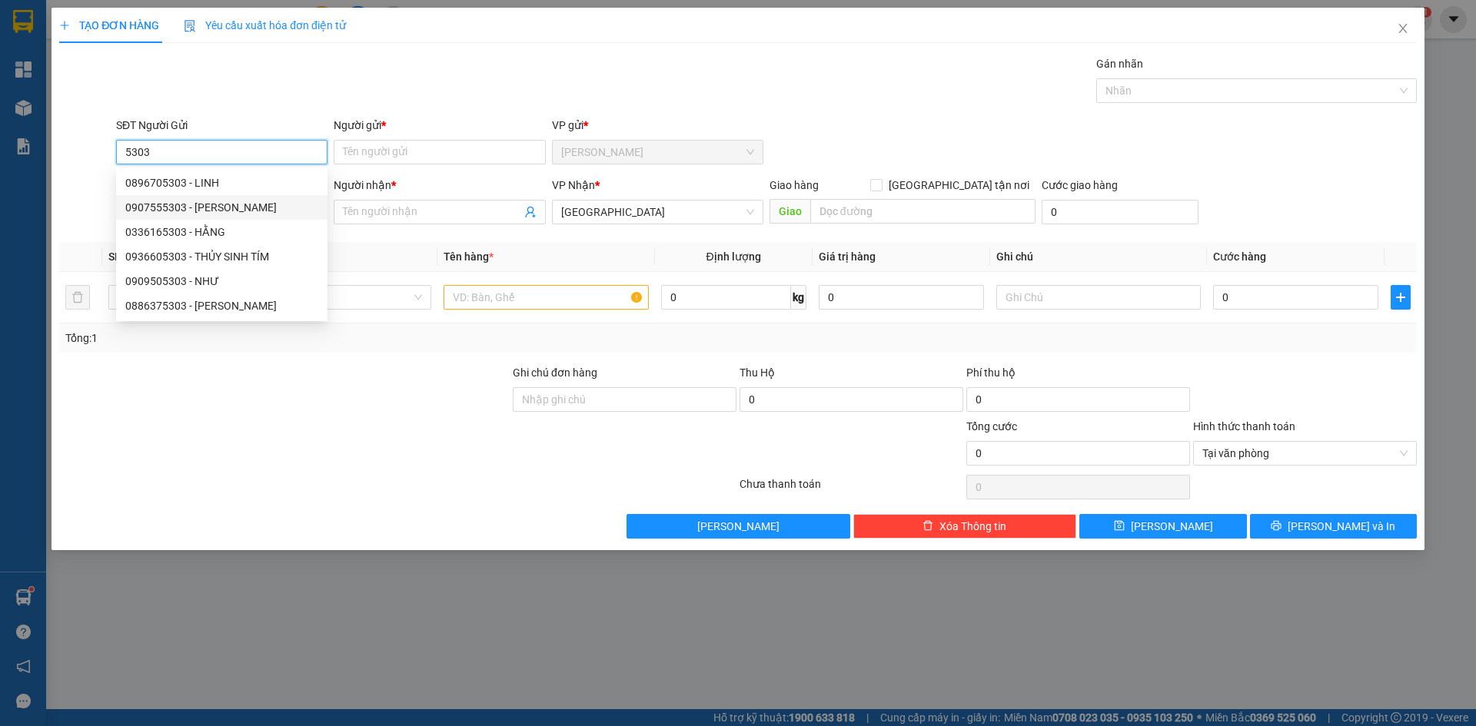
click at [180, 201] on div "0907555303 - THANH" at bounding box center [221, 207] width 193 height 17
type input "0907555303"
type input "THANH"
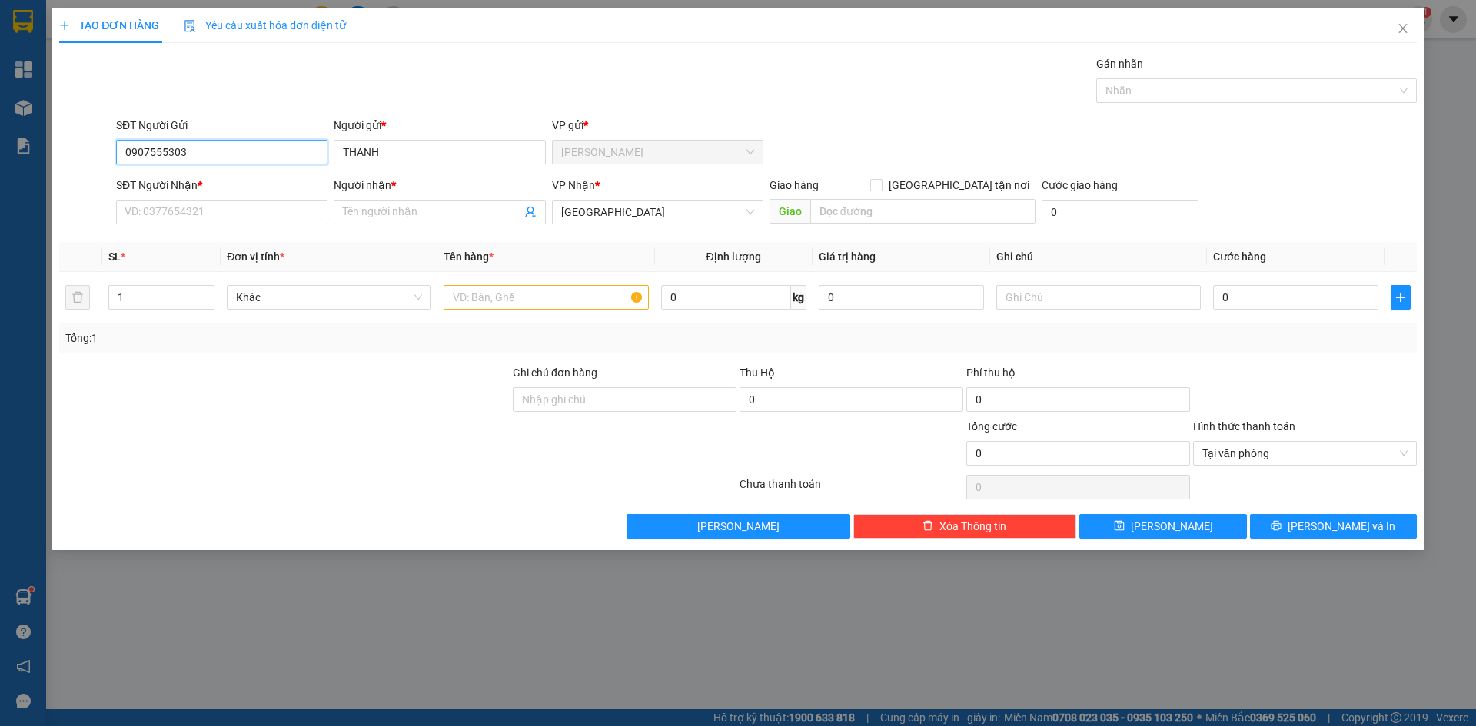
type input "0907555303"
click at [168, 198] on div "SĐT Người Nhận *" at bounding box center [221, 188] width 211 height 23
click at [168, 205] on input "SĐT Người Nhận *" at bounding box center [221, 212] width 211 height 25
type input "0373406046"
click at [390, 192] on div "Người nhận *" at bounding box center [439, 185] width 211 height 17
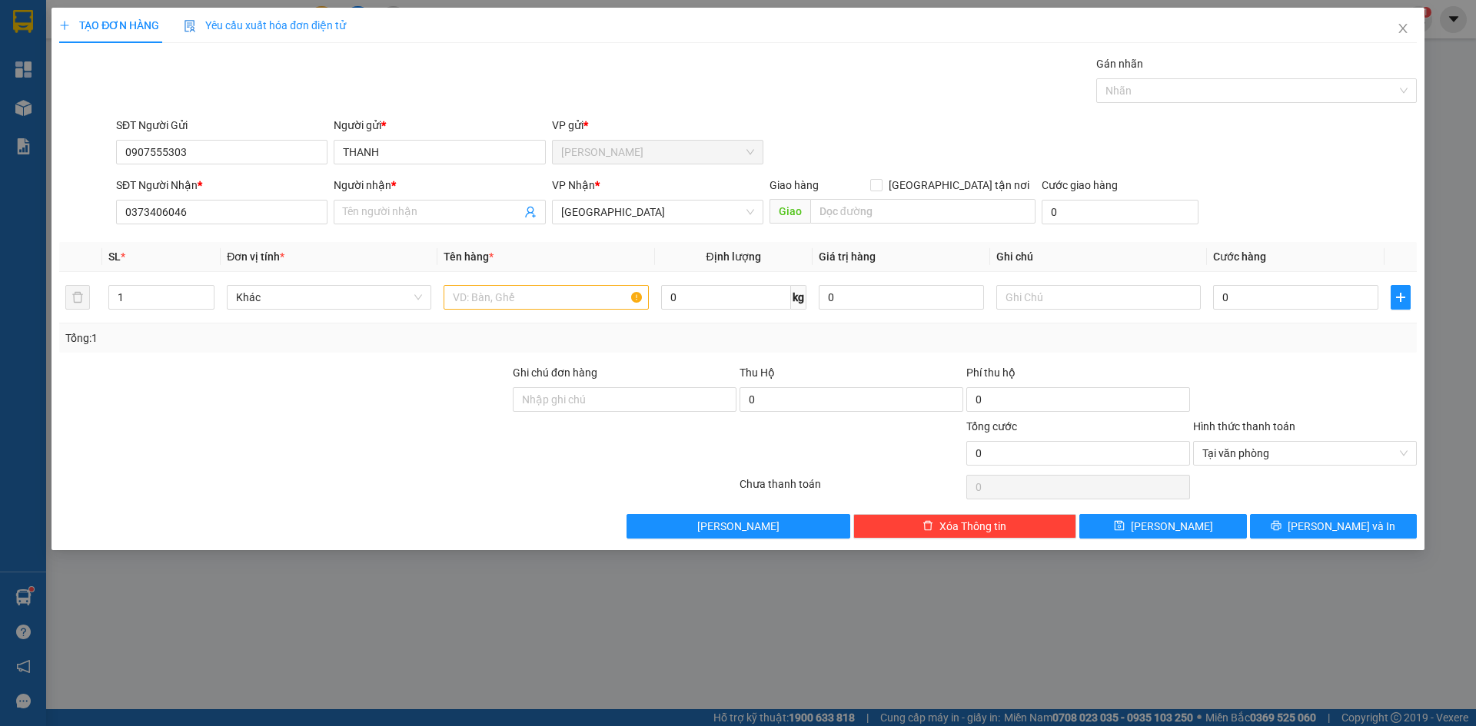
click at [390, 204] on input "Người nhận *" at bounding box center [432, 212] width 178 height 17
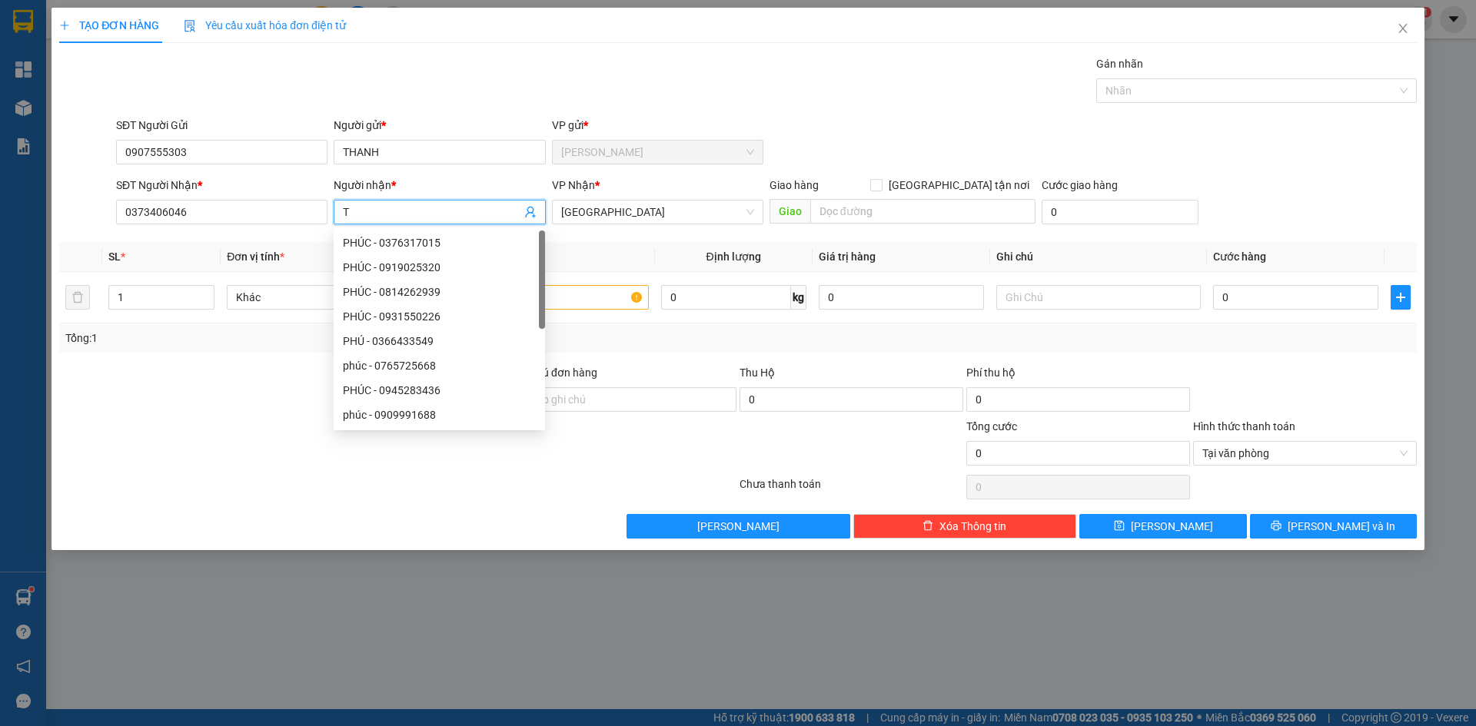
paste input "Â"
type input "TÂM"
click at [596, 297] on input "text" at bounding box center [545, 297] width 204 height 25
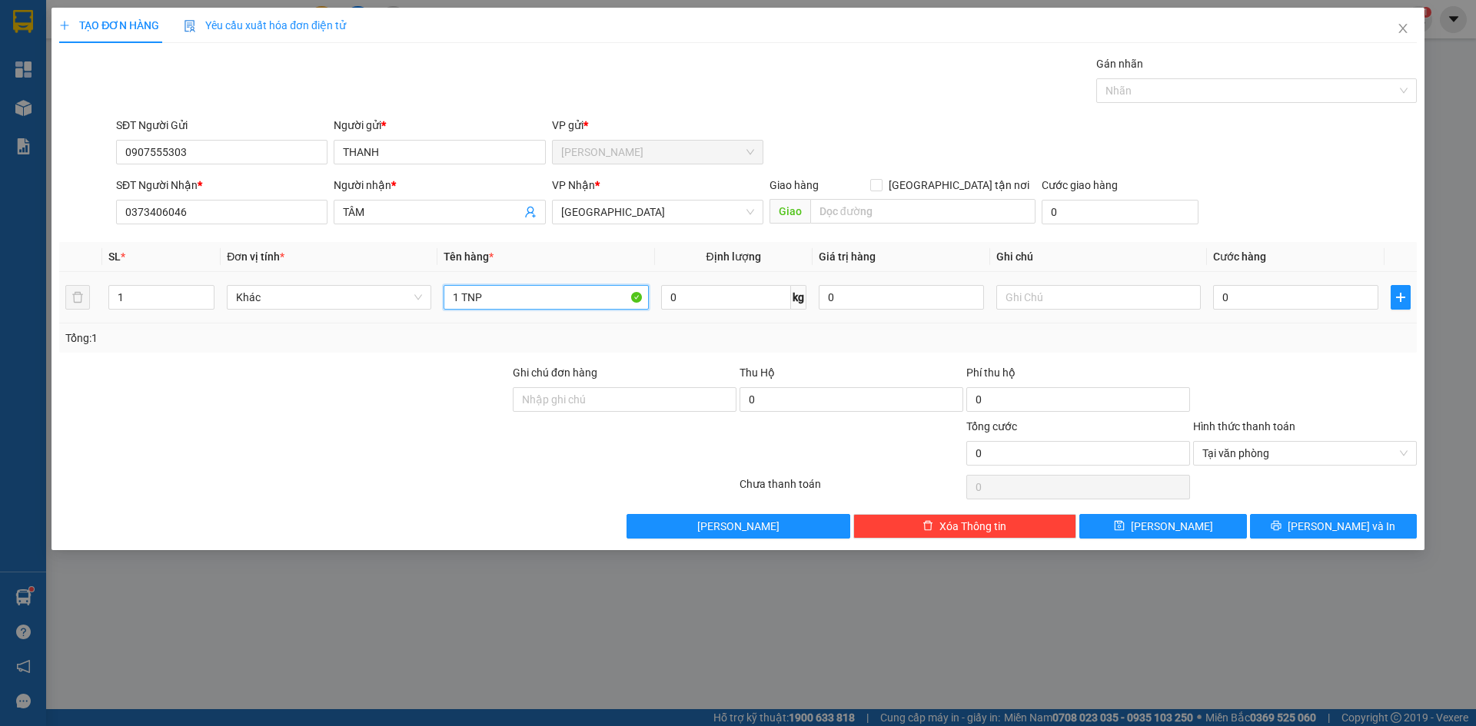
type input "1 TNP"
click at [1260, 314] on td "0" at bounding box center [1296, 297] width 178 height 51
click at [1261, 304] on input "0" at bounding box center [1295, 297] width 165 height 25
type input "3"
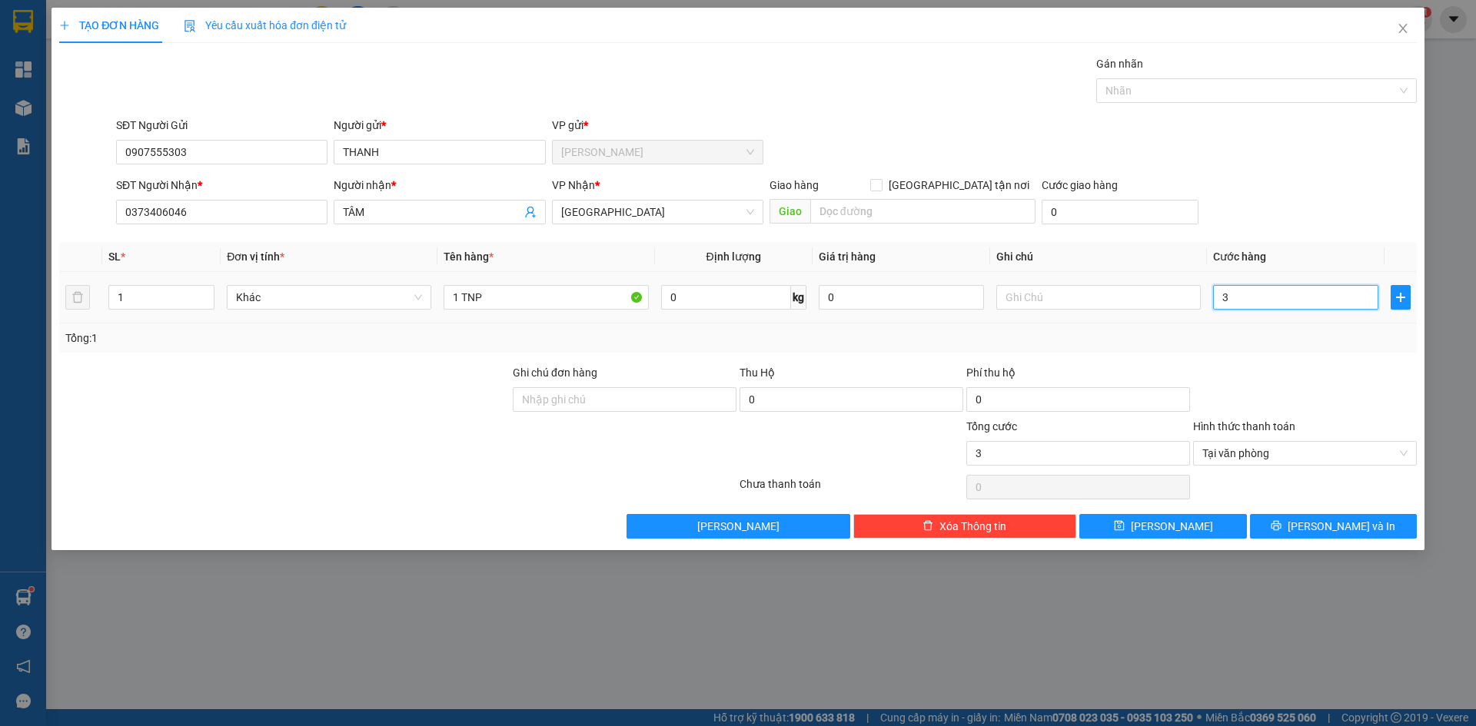
type input "30"
type input "30.000"
click at [1255, 194] on div "SĐT Người Nhận * 0373406046 Người nhận * TÂM VP Nhận * Sài Gòn Giao hàng Giao t…" at bounding box center [766, 204] width 1307 height 54
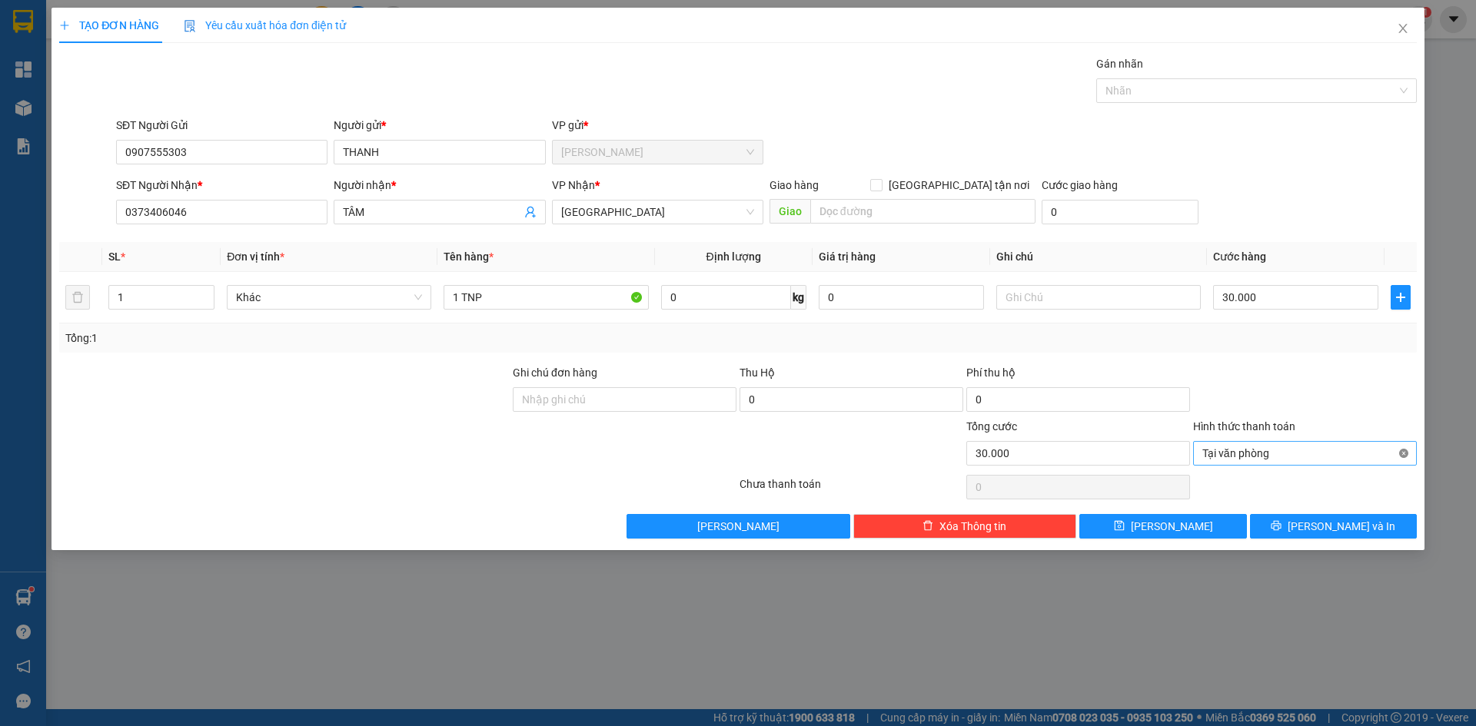
type input "30.000"
click at [1390, 514] on button "Lưu và In" at bounding box center [1333, 526] width 167 height 25
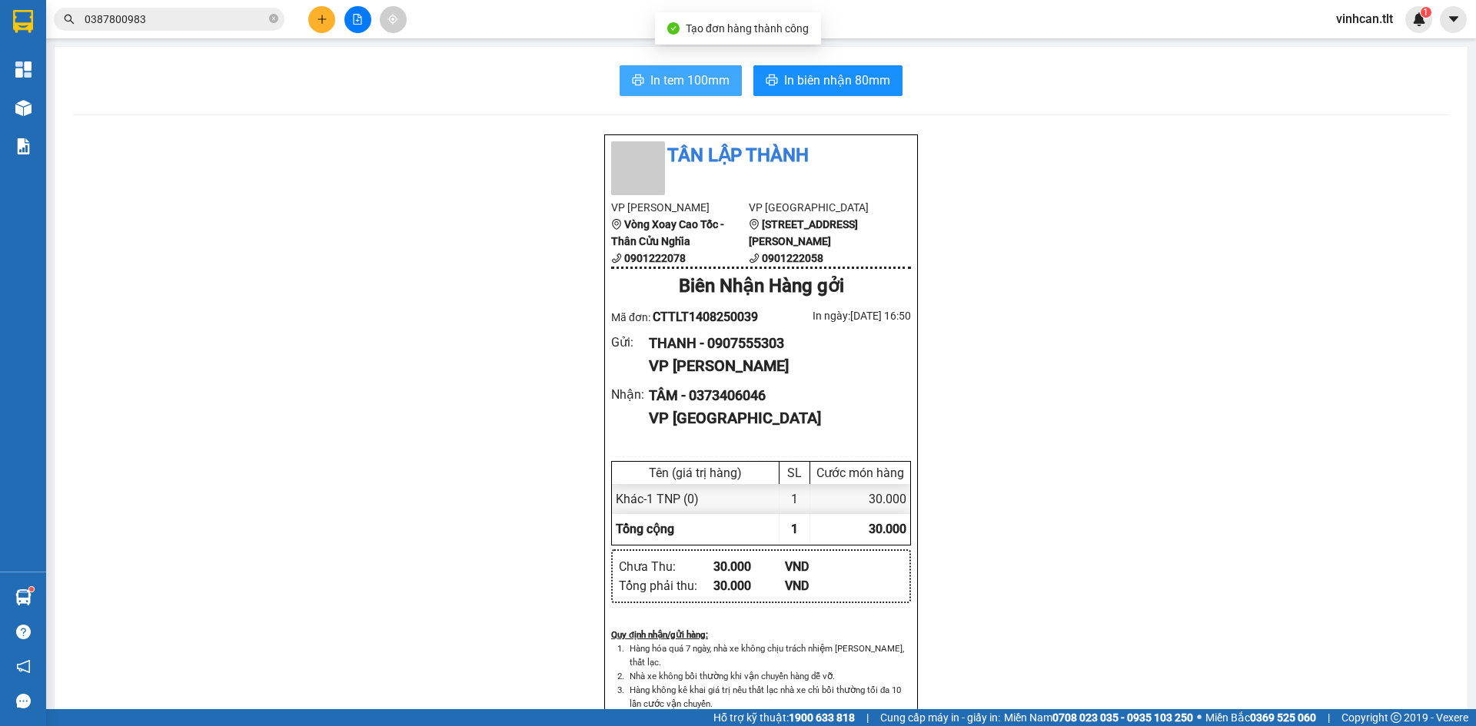
click at [684, 78] on span "In tem 100mm" at bounding box center [689, 80] width 79 height 19
drag, startPoint x: 707, startPoint y: 342, endPoint x: 822, endPoint y: 349, distance: 115.5
click at [845, 347] on div "THANH - 0907555303" at bounding box center [774, 344] width 250 height 22
copy div "0907555303"
click at [321, 20] on icon "plus" at bounding box center [322, 19] width 11 height 11
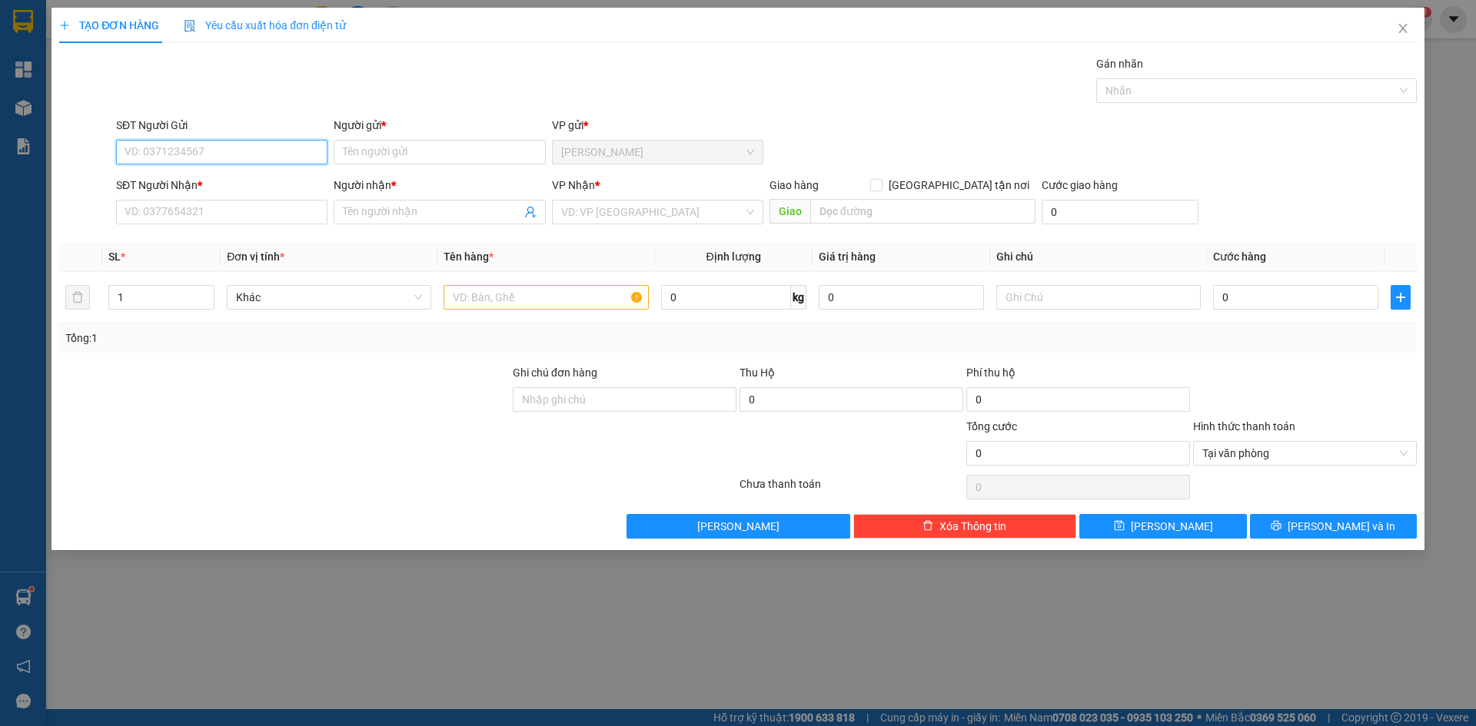
paste input "0907555303"
type input "0907555303"
click at [164, 178] on div "0907555303 - THANH" at bounding box center [221, 182] width 193 height 17
type input "THANH"
type input "0907555303"
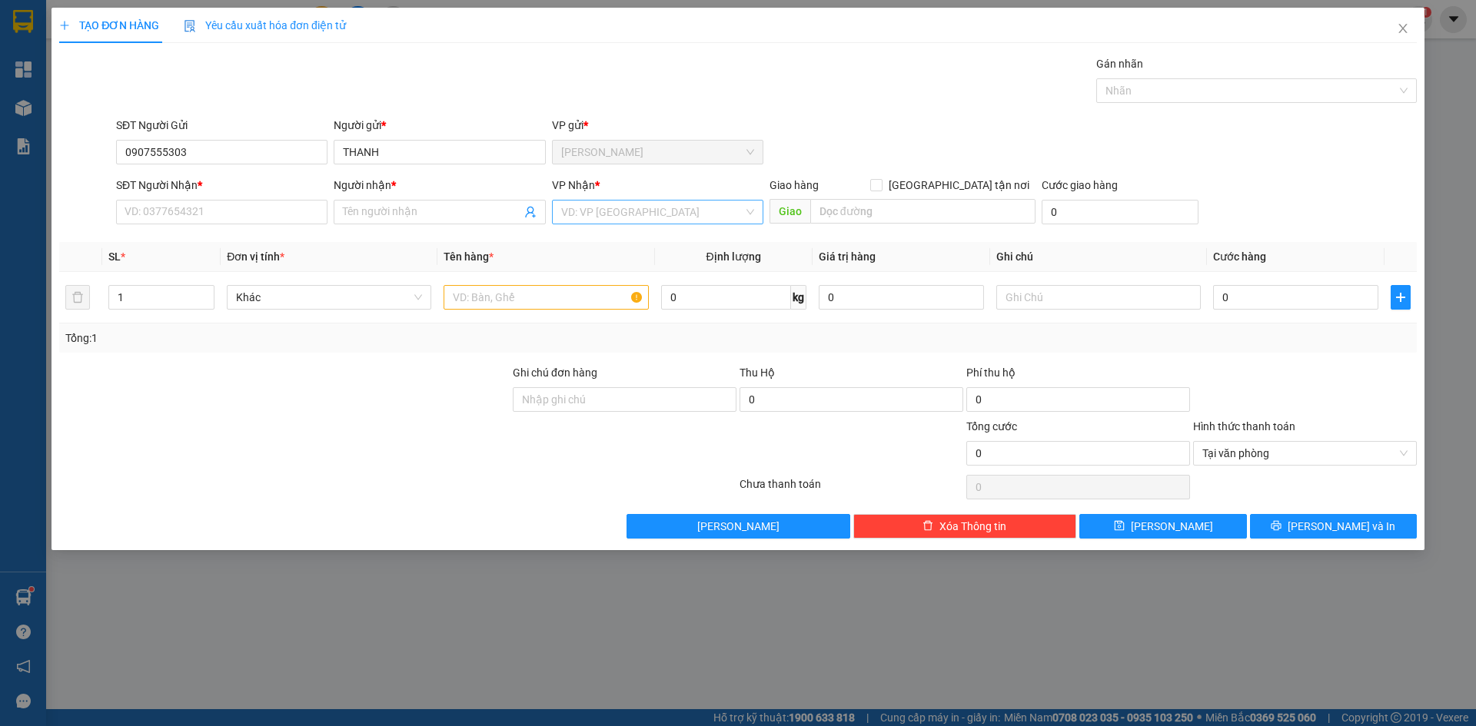
click at [603, 213] on input "search" at bounding box center [652, 212] width 182 height 23
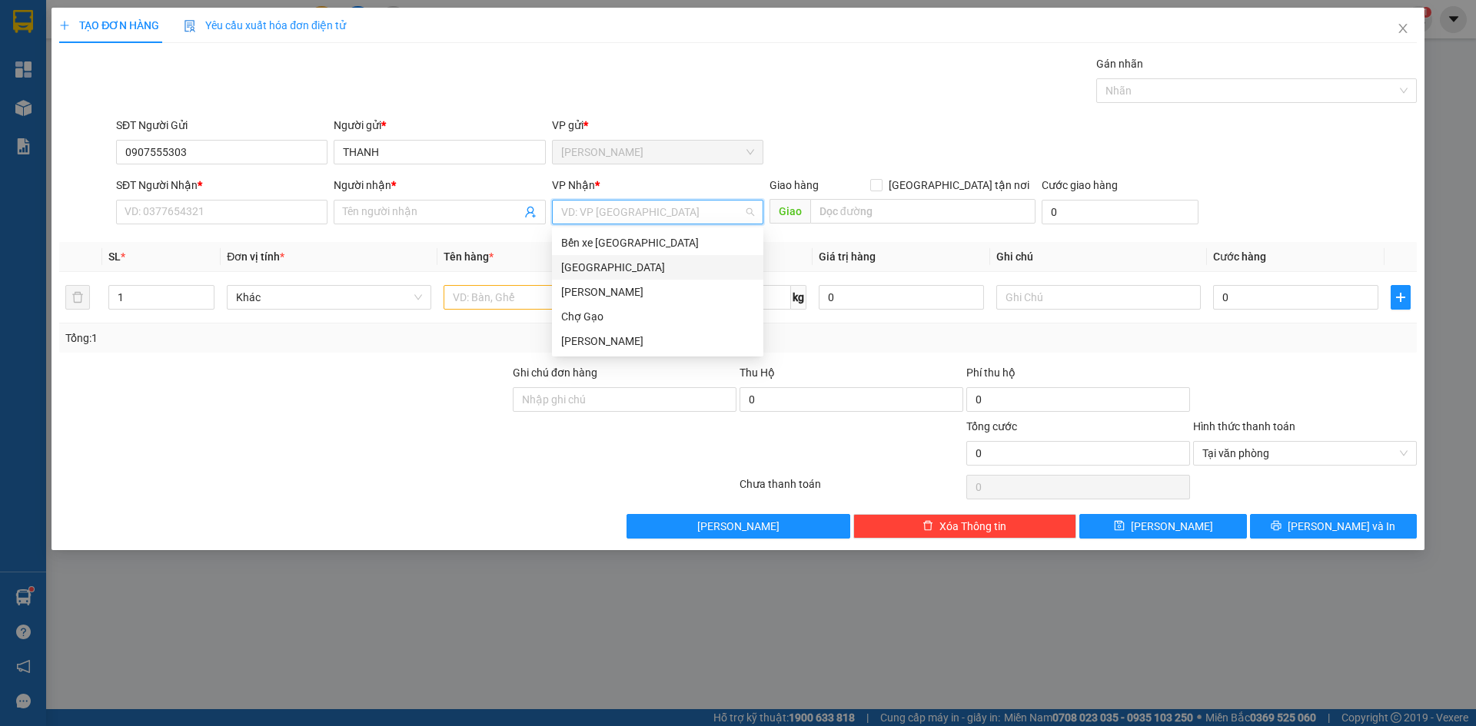
click at [580, 272] on div "[GEOGRAPHIC_DATA]" at bounding box center [657, 267] width 193 height 17
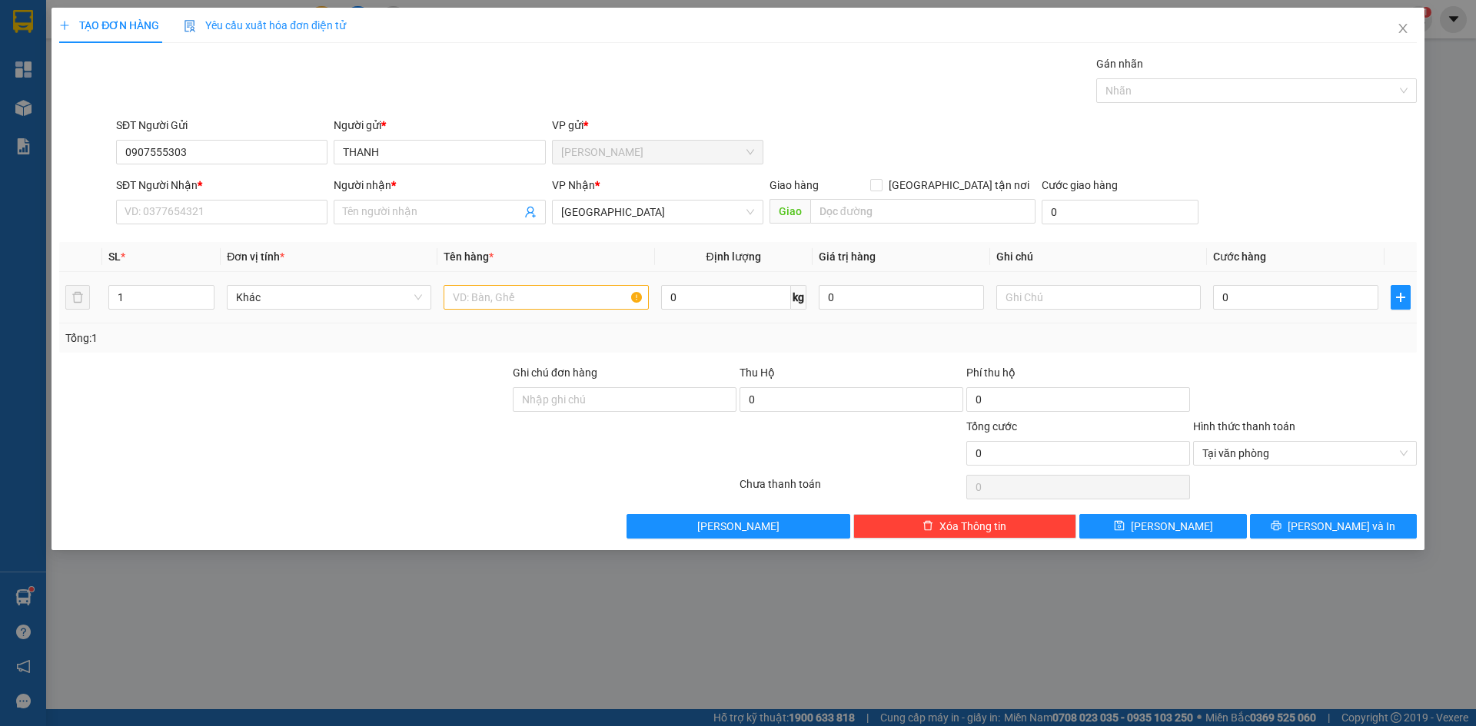
click at [540, 310] on div at bounding box center [545, 297] width 204 height 31
click at [544, 304] on input "text" at bounding box center [545, 297] width 204 height 25
type input "1 TNP"
click at [1258, 291] on input "0" at bounding box center [1295, 297] width 165 height 25
type input "3"
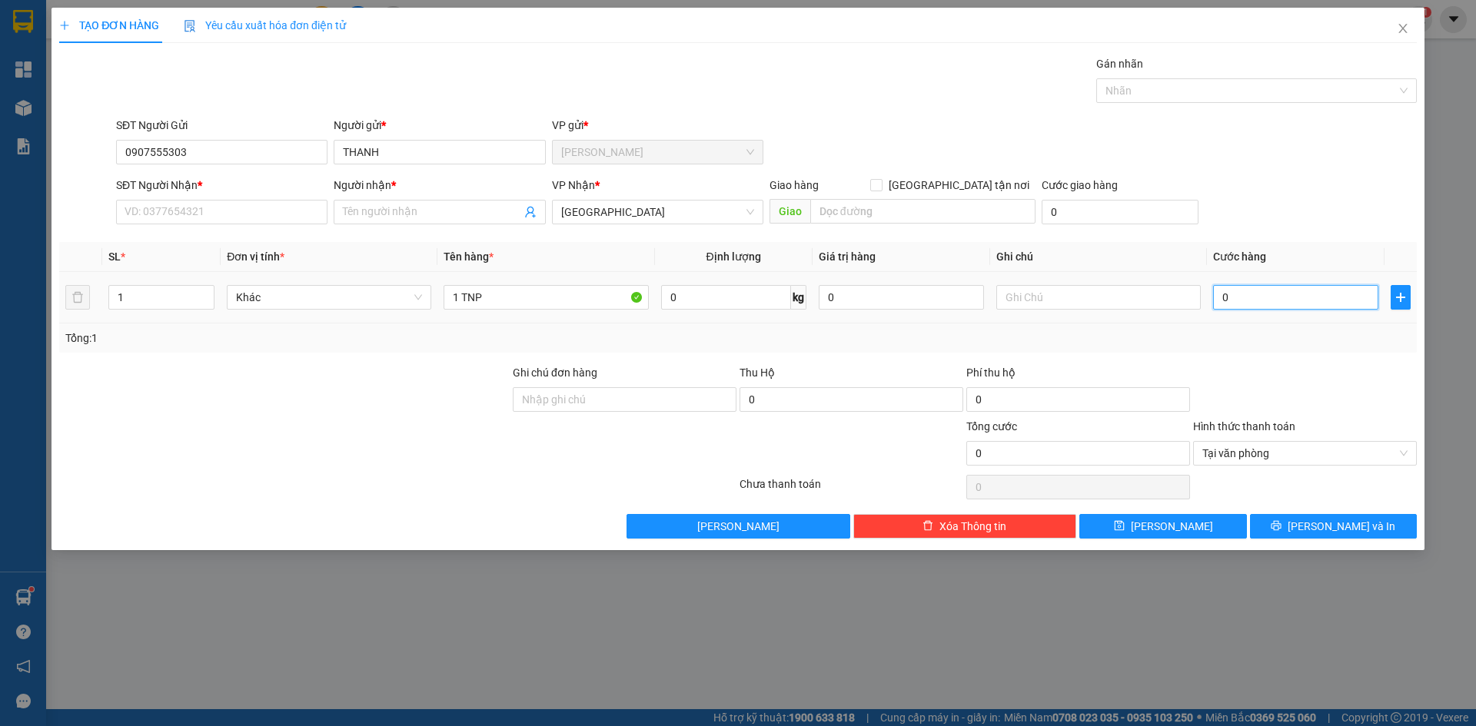
type input "3"
type input "35"
type input "35.000"
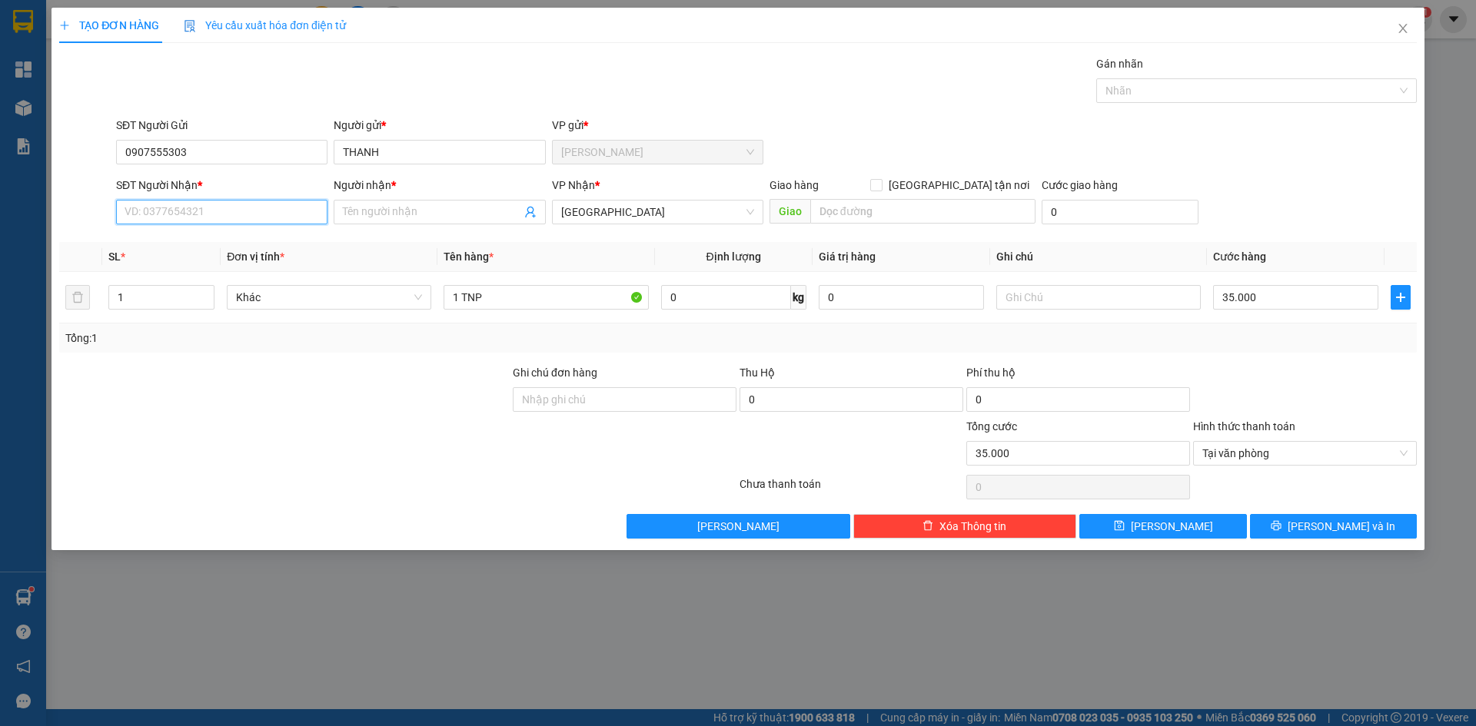
click at [139, 212] on input "SĐT Người Nhận *" at bounding box center [221, 212] width 211 height 25
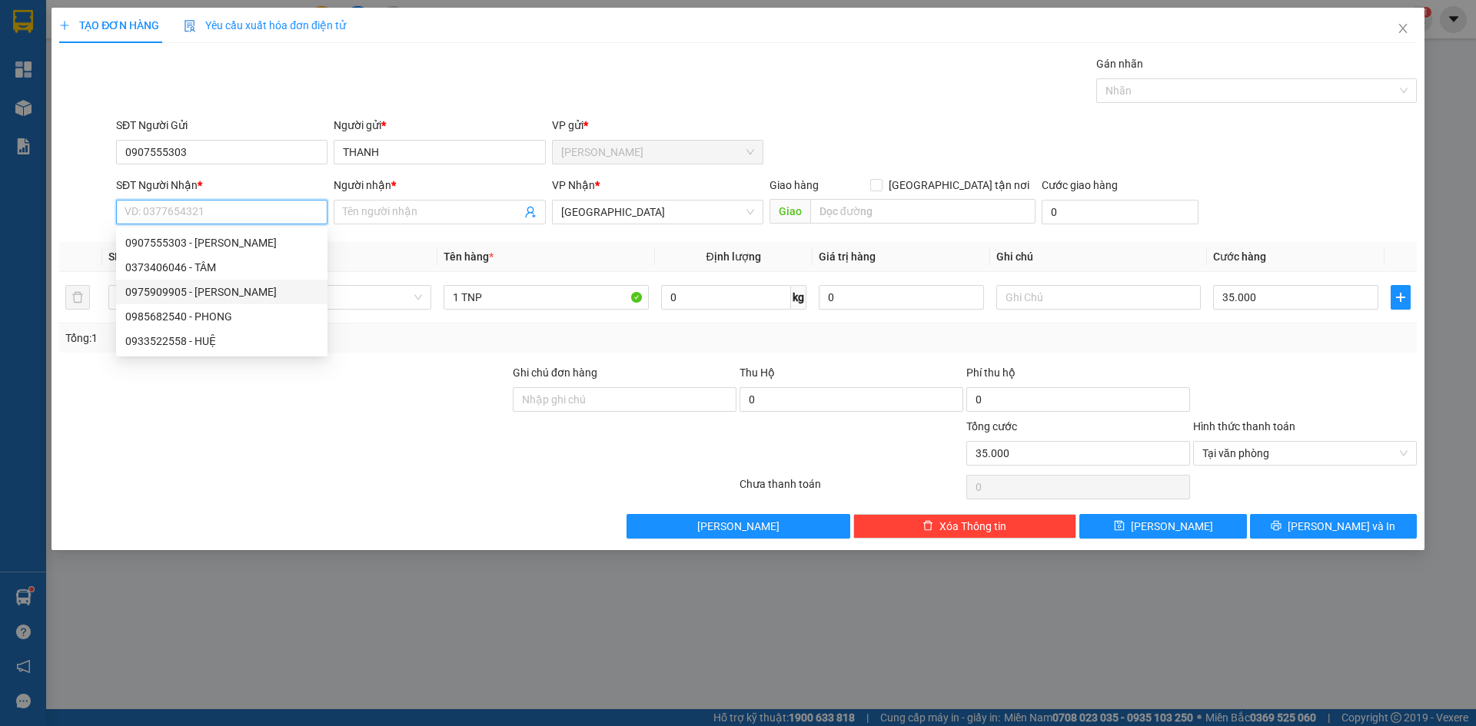
click at [260, 290] on div "0975909905 - LAN HƯƠNG" at bounding box center [221, 292] width 193 height 17
type input "0975909905"
type input "LAN HƯƠNG"
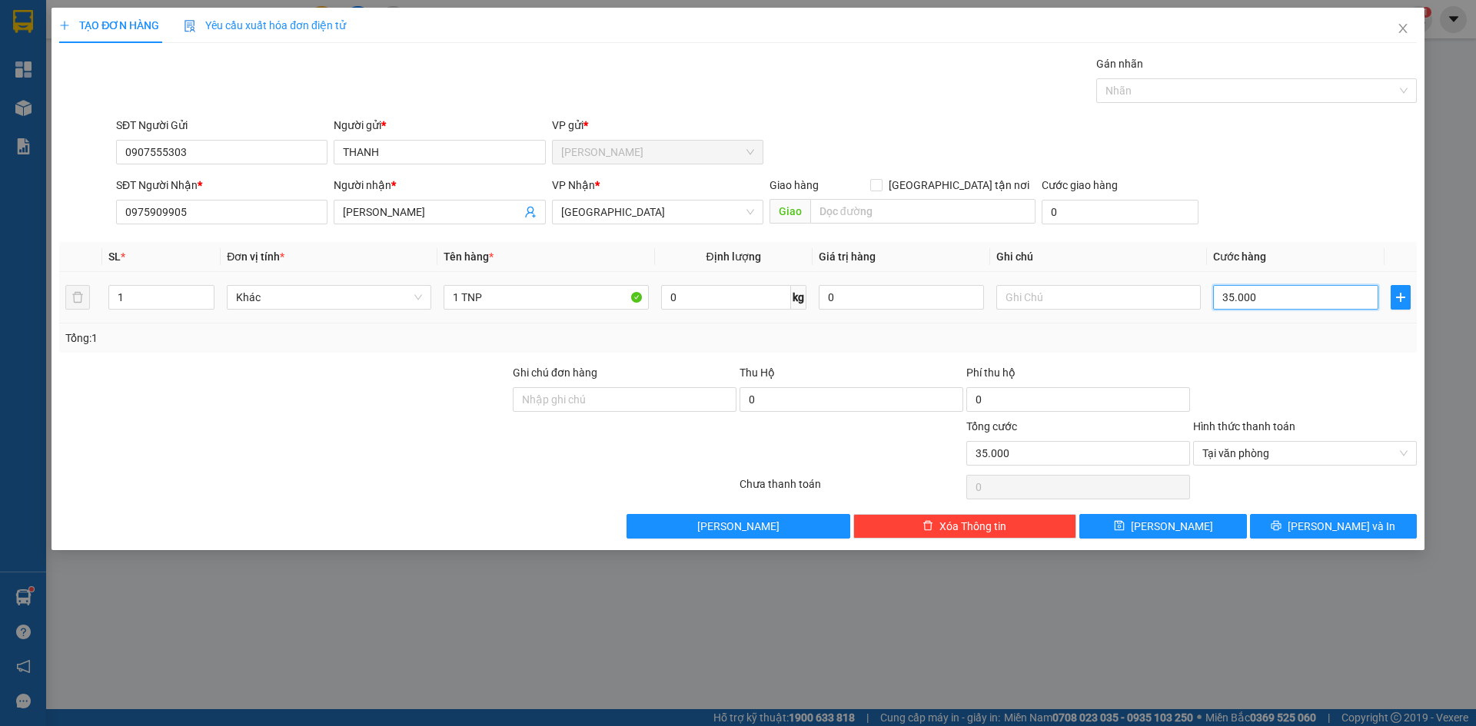
click at [1283, 301] on input "35.000" at bounding box center [1295, 297] width 165 height 25
type input "0"
type input "04"
type input "4"
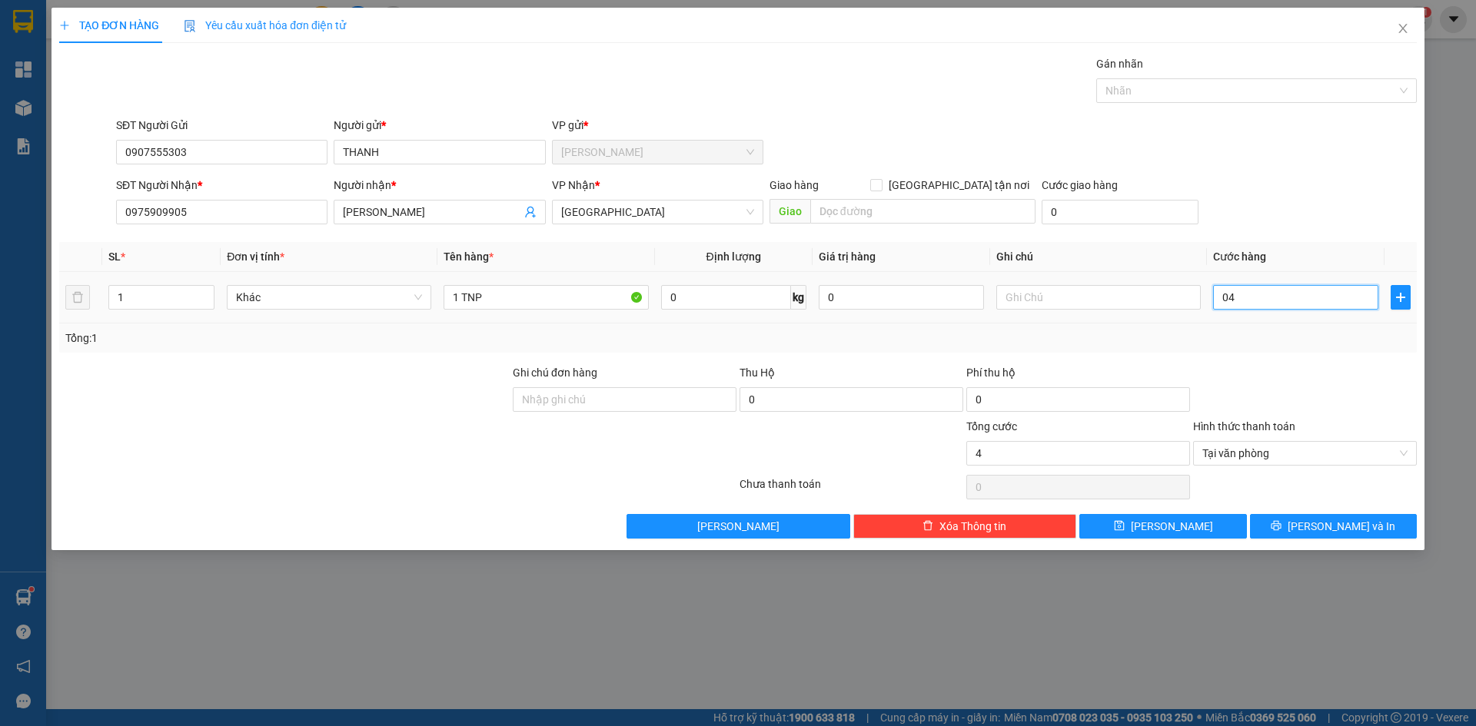
type input "040"
type input "40"
type input "40.000"
click at [1280, 200] on div "SĐT Người Nhận * 0975909905 Người nhận * LAN HƯƠNG VP Nhận * Sài Gòn Giao hàng …" at bounding box center [766, 204] width 1307 height 54
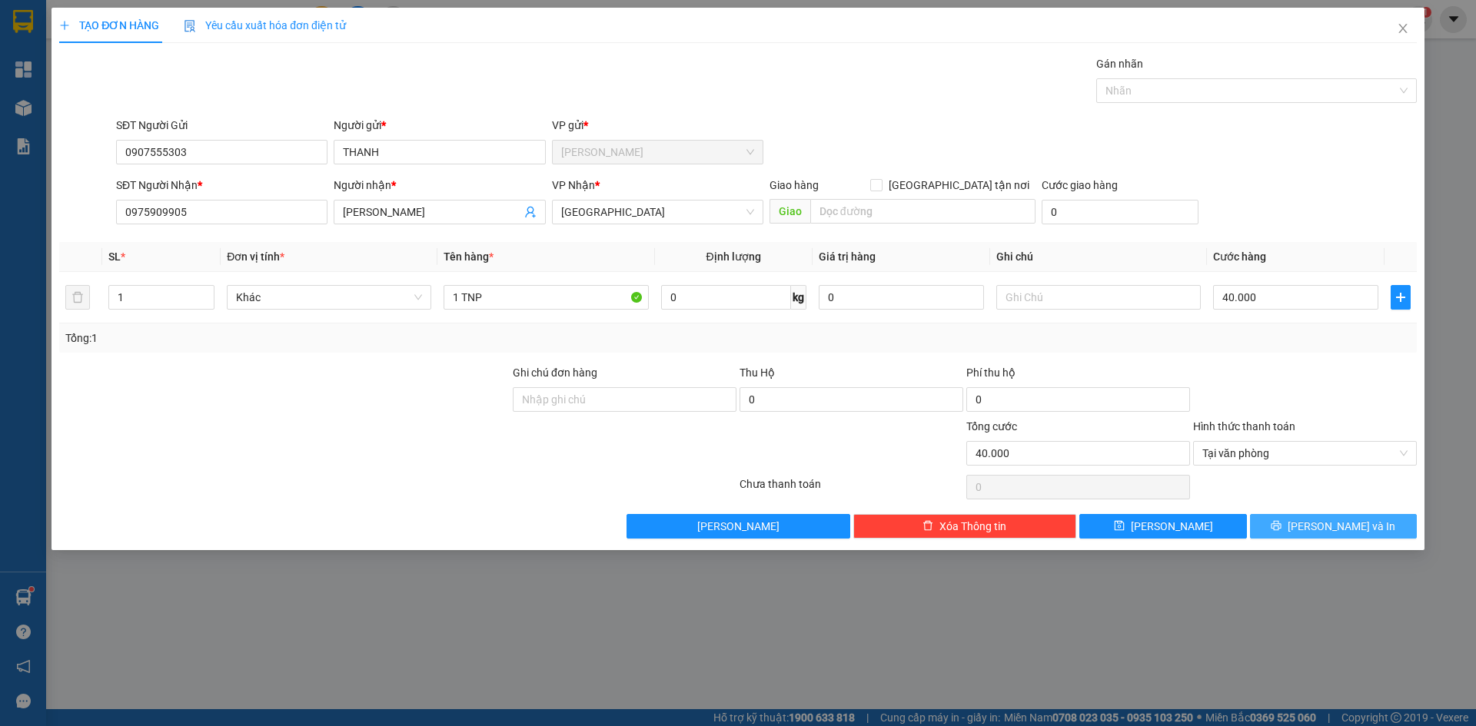
drag, startPoint x: 1380, startPoint y: 523, endPoint x: 1352, endPoint y: 498, distance: 37.5
click at [1379, 523] on button "Lưu và In" at bounding box center [1333, 526] width 167 height 25
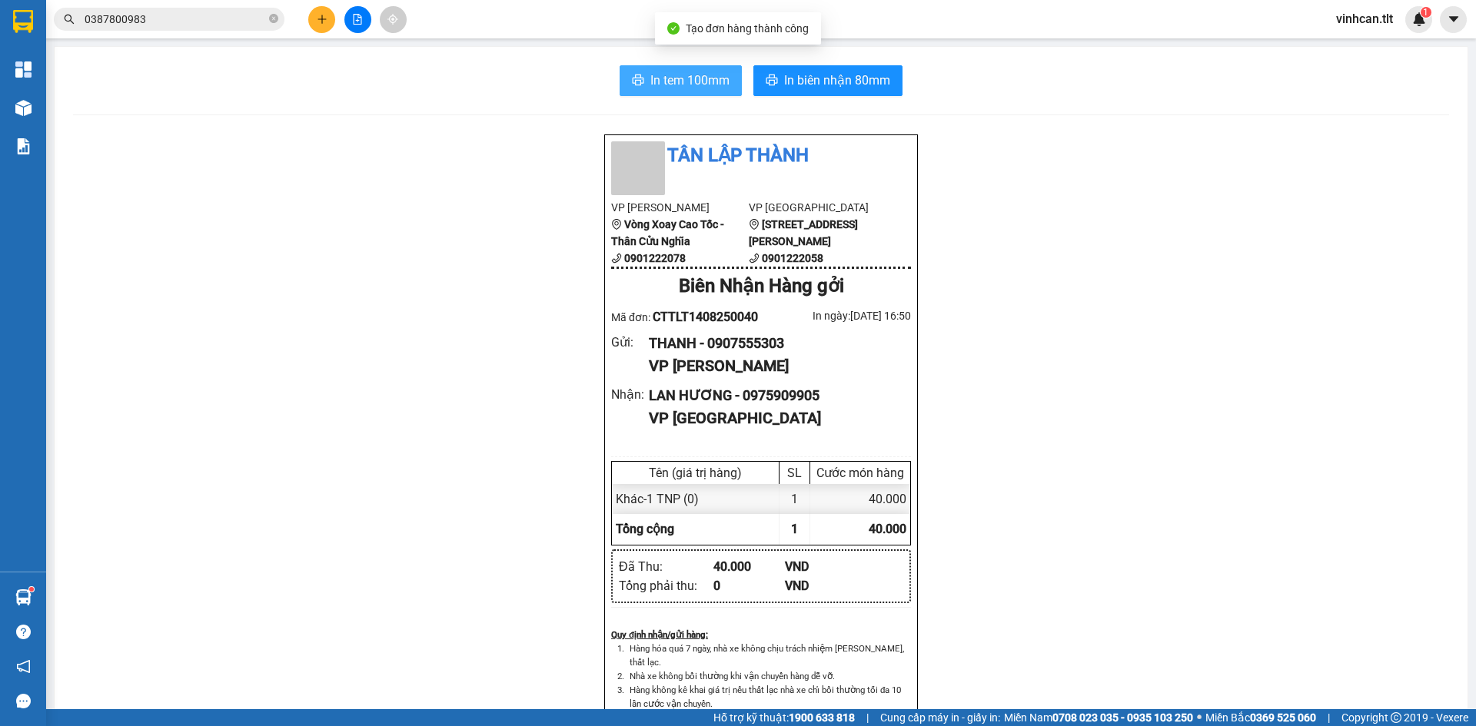
click at [678, 91] on button "In tem 100mm" at bounding box center [680, 80] width 122 height 31
click at [323, 16] on icon "plus" at bounding box center [322, 19] width 11 height 11
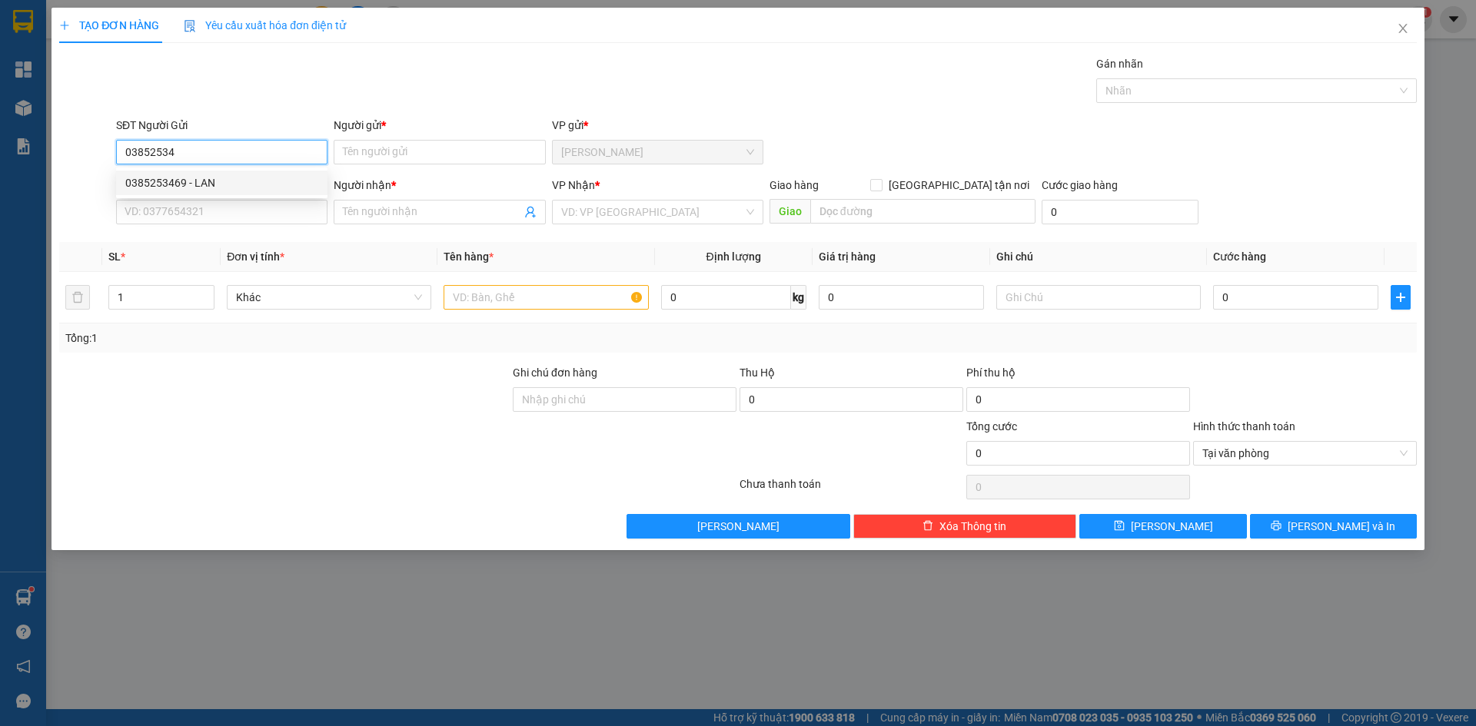
click at [219, 183] on div "0385253469 - LAN" at bounding box center [221, 182] width 193 height 17
type input "0385253469"
type input "LAN"
type input "0385253469"
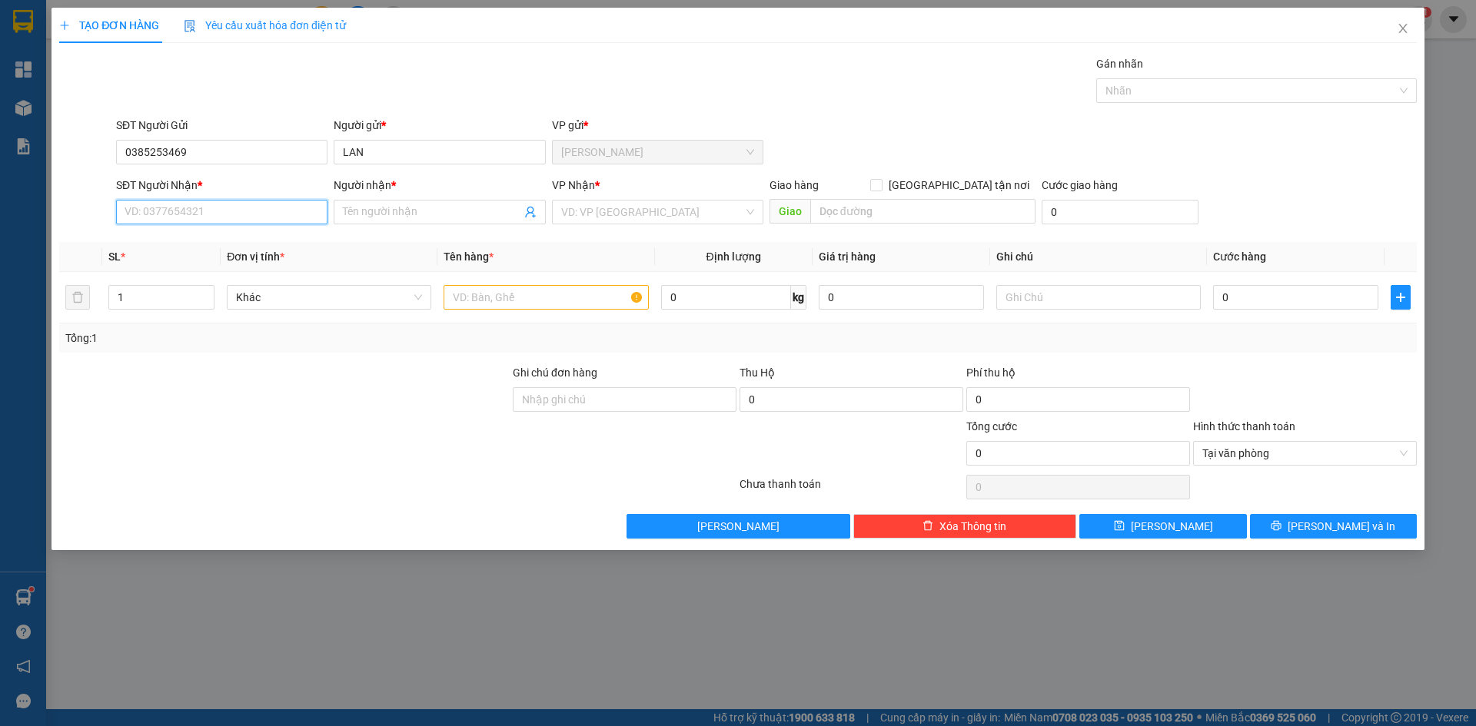
click at [194, 217] on input "SĐT Người Nhận *" at bounding box center [221, 212] width 211 height 25
click at [214, 266] on div "0981234281 - TUYỀN" at bounding box center [221, 267] width 193 height 17
type input "0981234281"
type input "TUYỀN"
drag, startPoint x: 593, startPoint y: 212, endPoint x: 589, endPoint y: 223, distance: 11.7
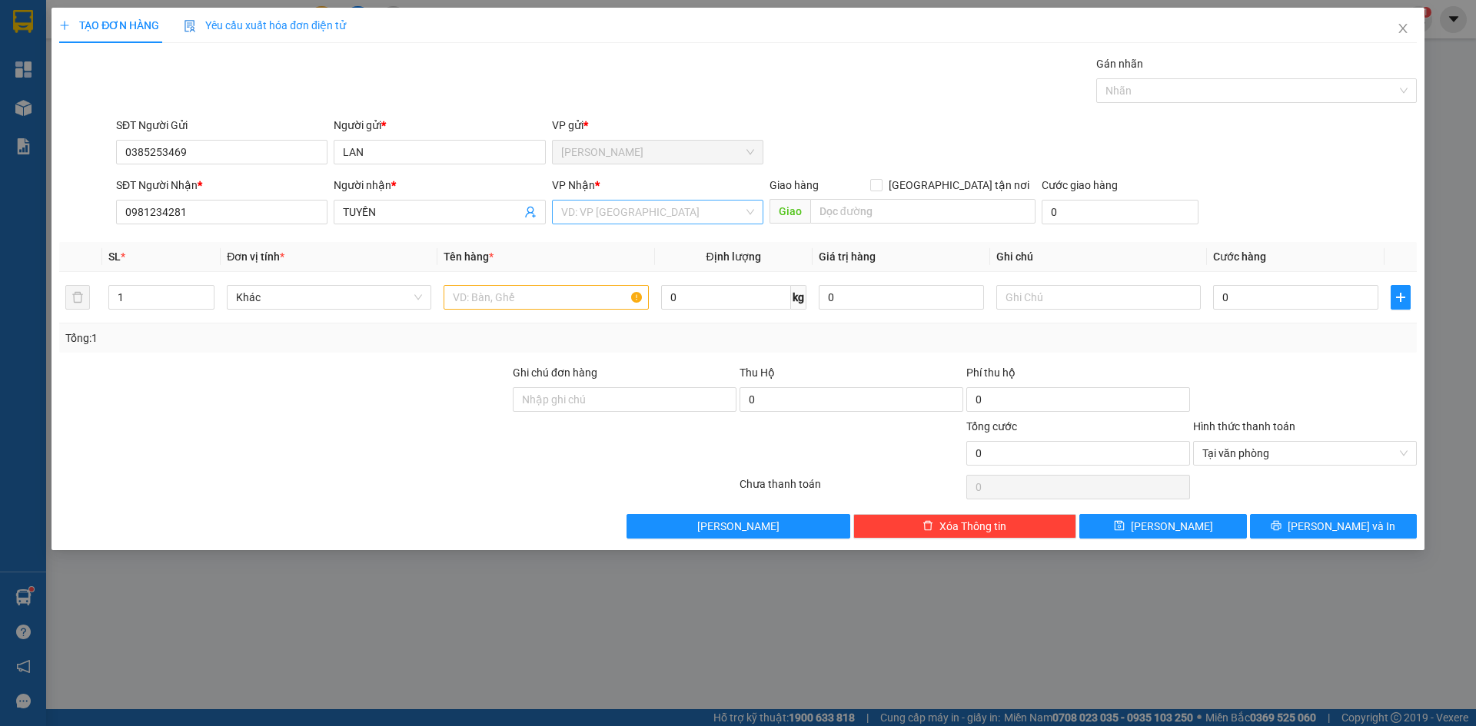
click at [593, 214] on input "search" at bounding box center [652, 212] width 182 height 23
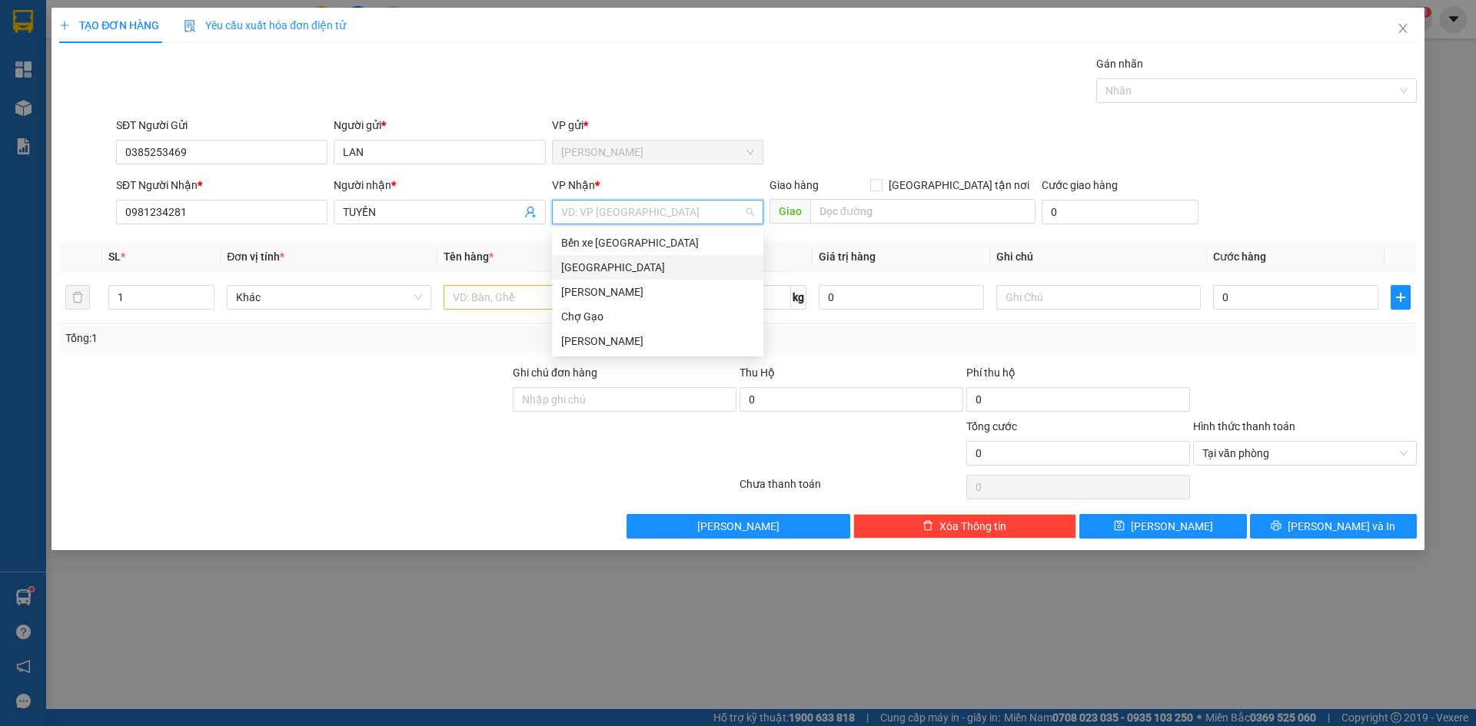
drag, startPoint x: 564, startPoint y: 264, endPoint x: 513, endPoint y: 301, distance: 62.3
click at [564, 265] on div "[GEOGRAPHIC_DATA]" at bounding box center [657, 267] width 193 height 17
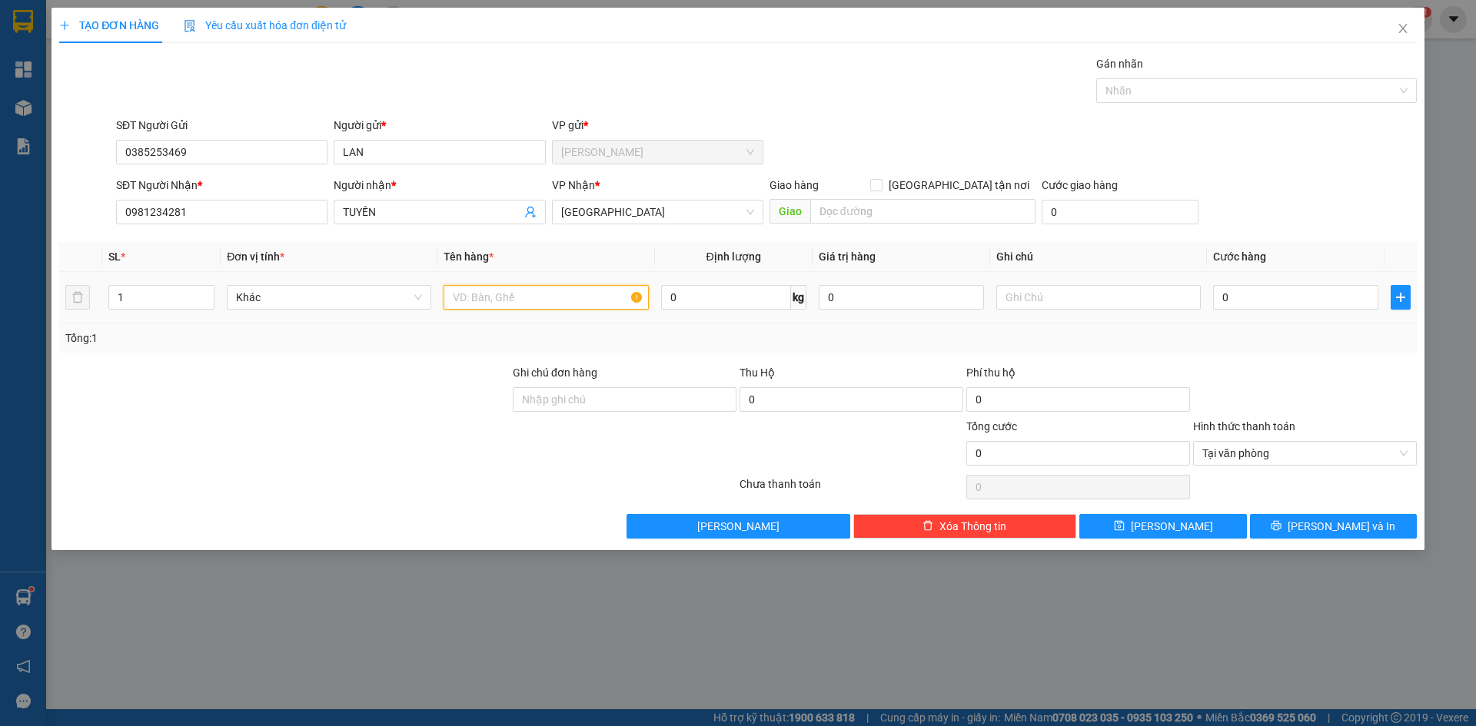
click at [513, 301] on input "text" at bounding box center [545, 297] width 204 height 25
paste input "Ă"
paste input "Ắ"
type input "1 BAO TRẮNG"
click at [1247, 287] on input "0" at bounding box center [1295, 297] width 165 height 25
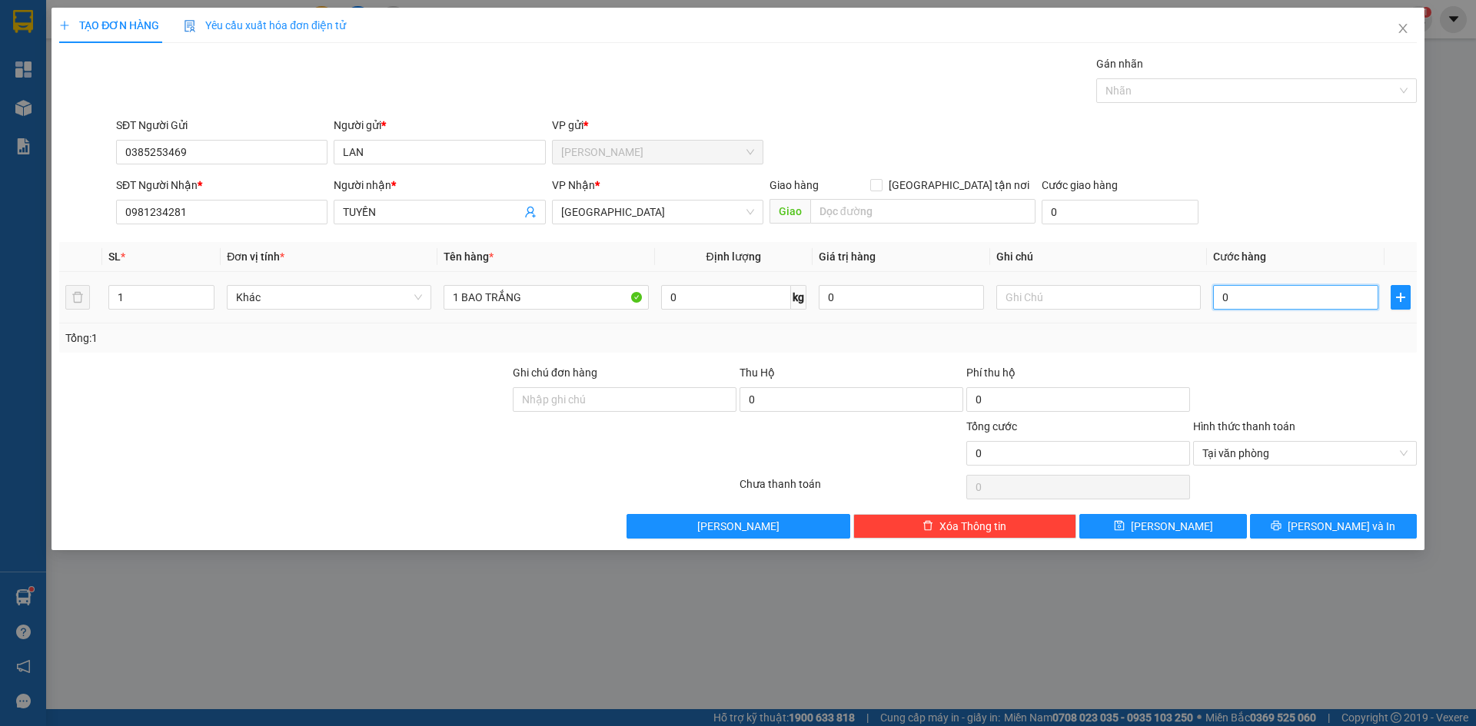
type input "3"
type input "35"
click at [1297, 88] on div at bounding box center [1248, 90] width 297 height 18
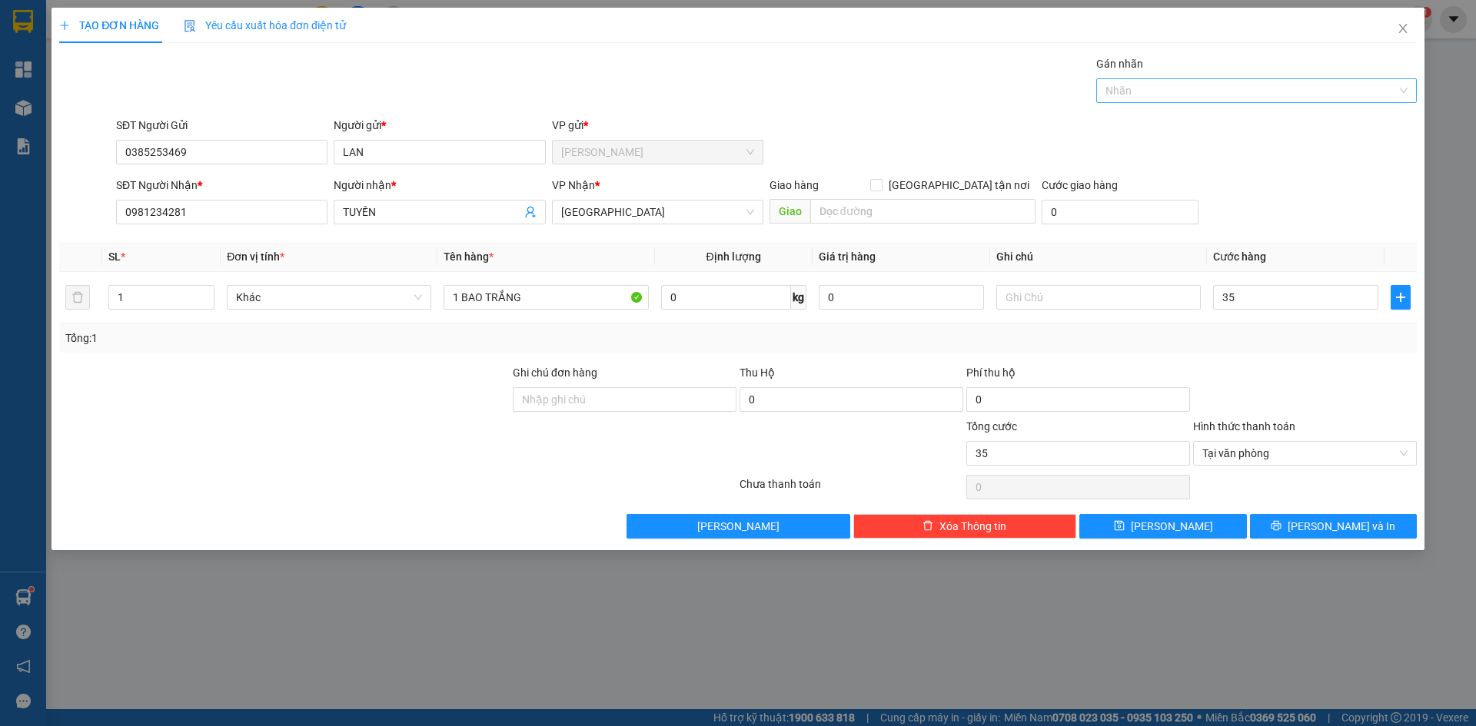
type input "35.000"
click at [994, 94] on div "Gán nhãn Nhãn" at bounding box center [766, 82] width 1307 height 54
type input "35.000"
click at [1386, 530] on button "Lưu và In" at bounding box center [1333, 526] width 167 height 25
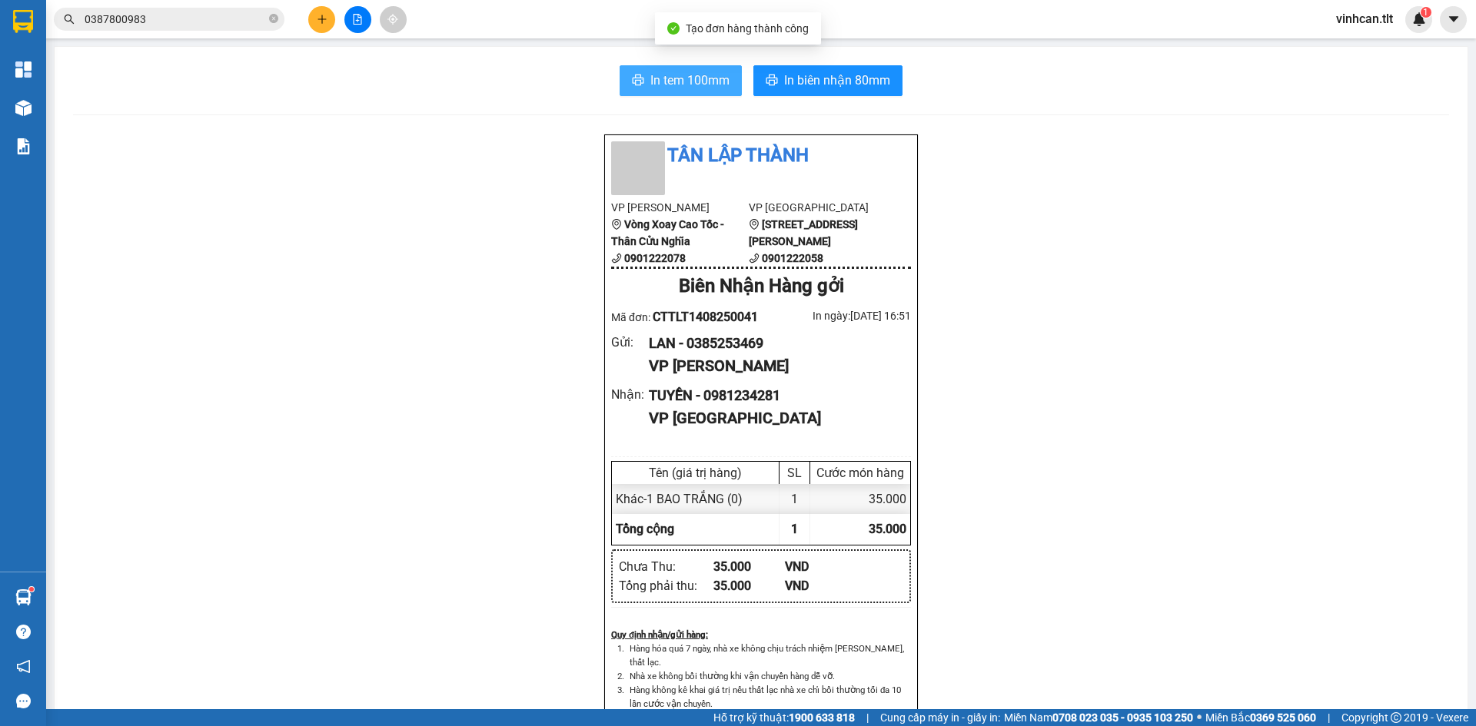
click at [682, 95] on button "In tem 100mm" at bounding box center [680, 80] width 122 height 31
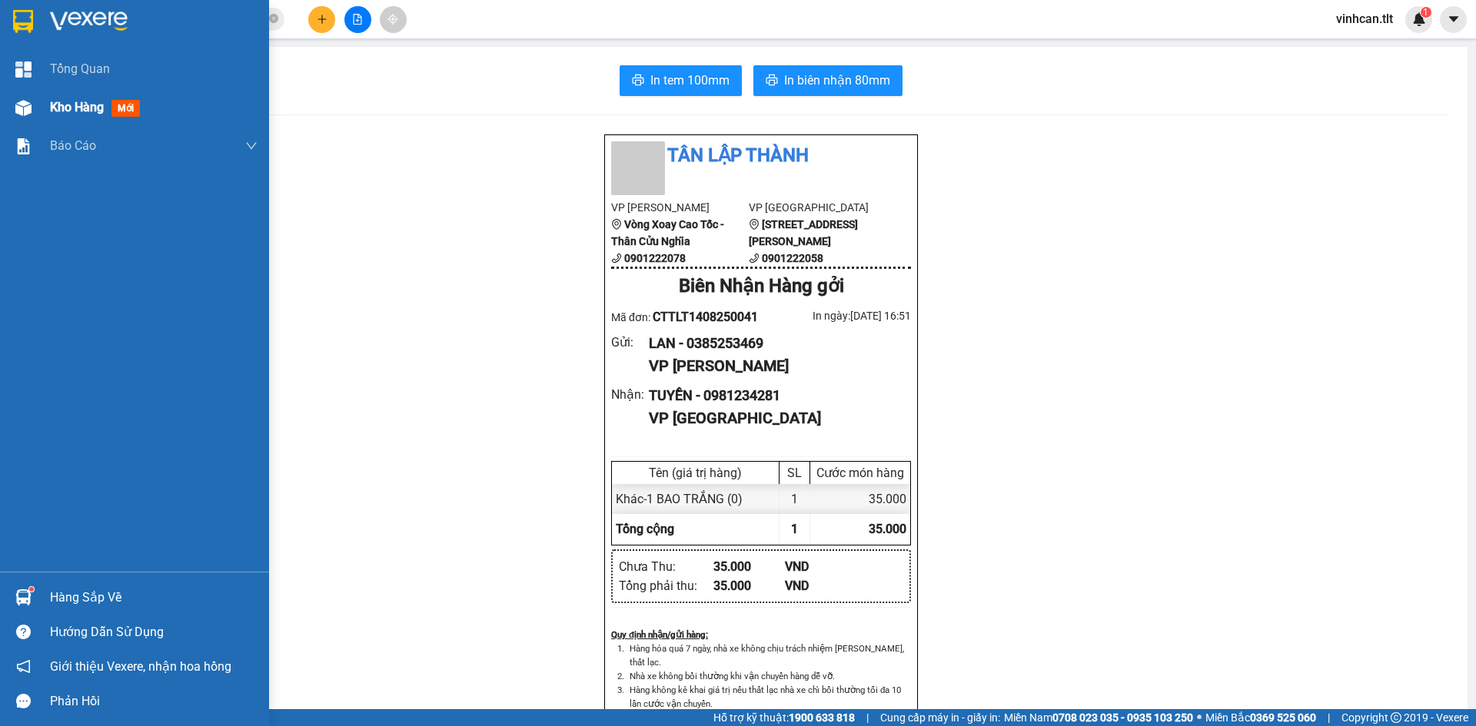
click at [8, 99] on div "Kho hàng mới" at bounding box center [134, 107] width 269 height 38
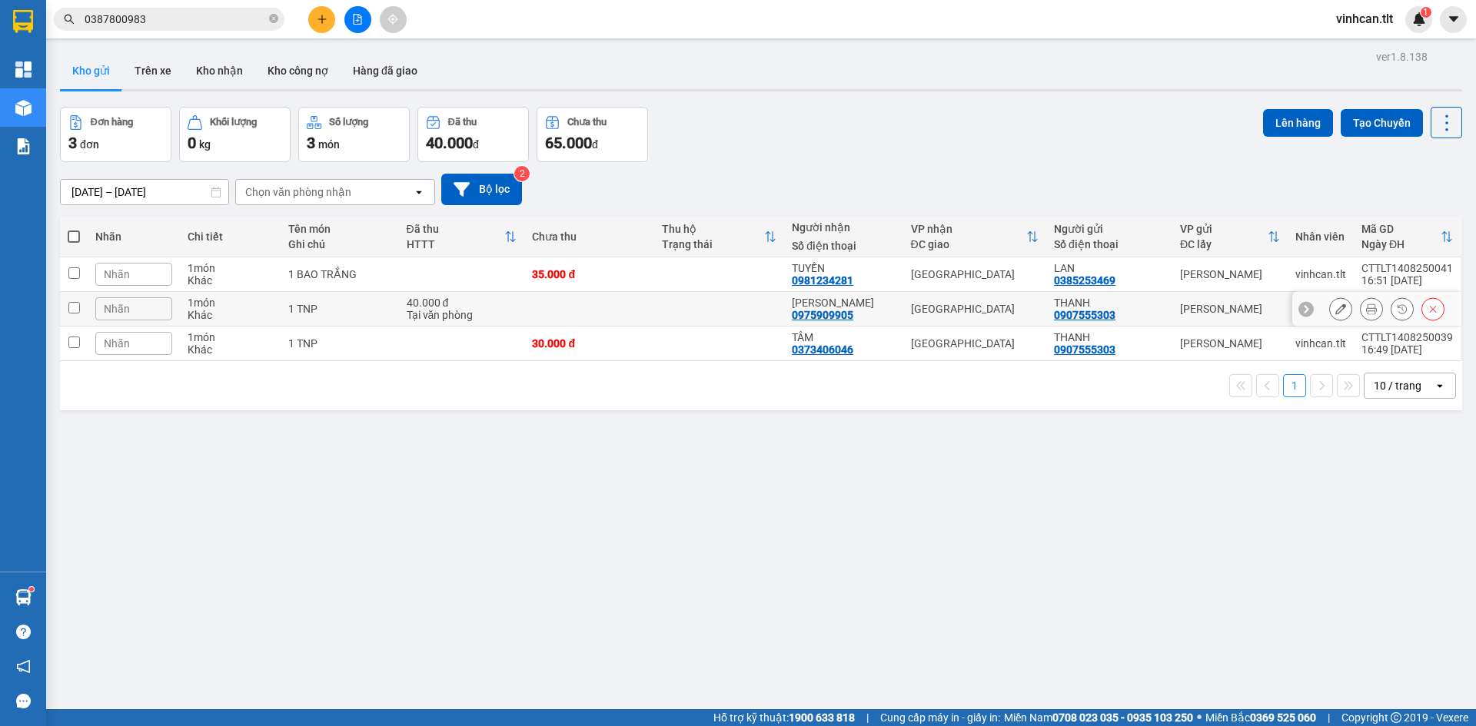
drag, startPoint x: 78, startPoint y: 307, endPoint x: 84, endPoint y: 336, distance: 29.7
click at [79, 310] on input "checkbox" at bounding box center [74, 308] width 12 height 12
checkbox input "true"
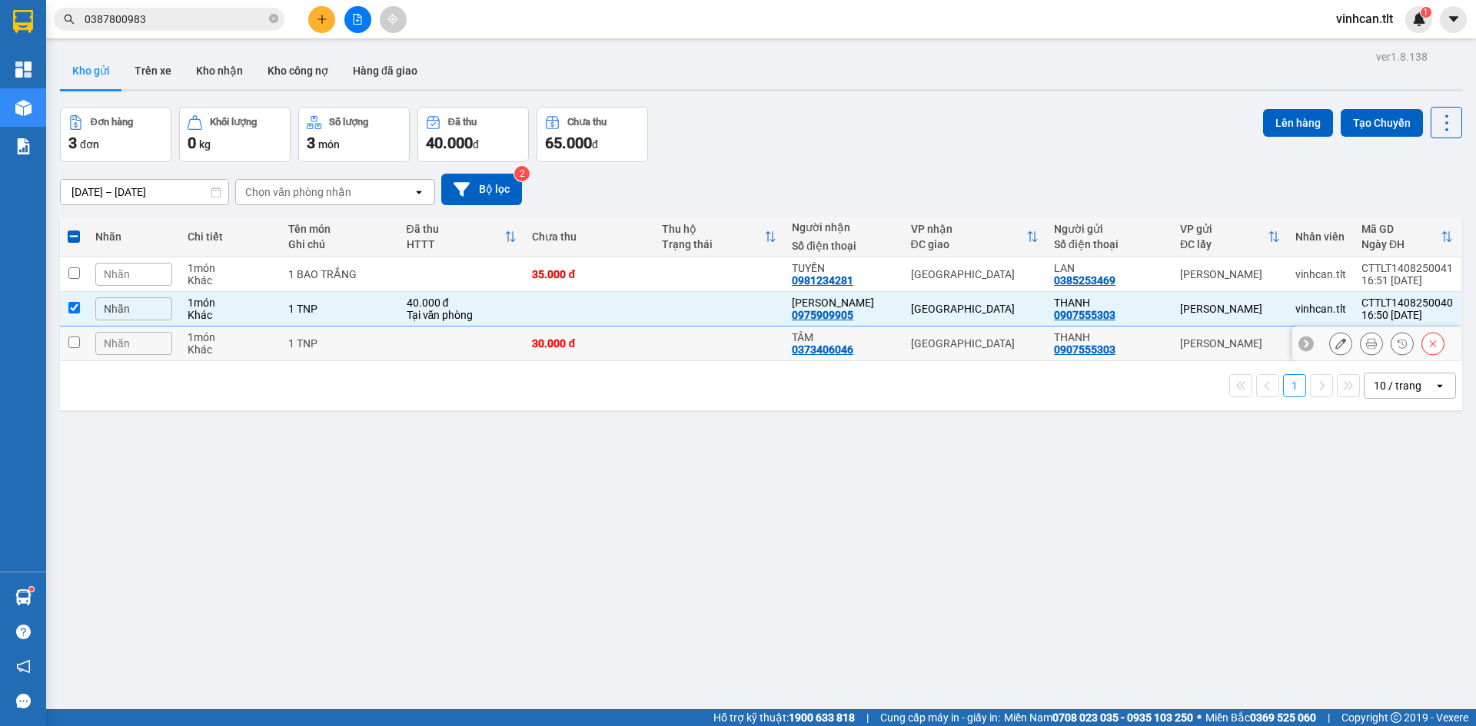
click at [86, 344] on td at bounding box center [74, 344] width 28 height 35
checkbox input "true"
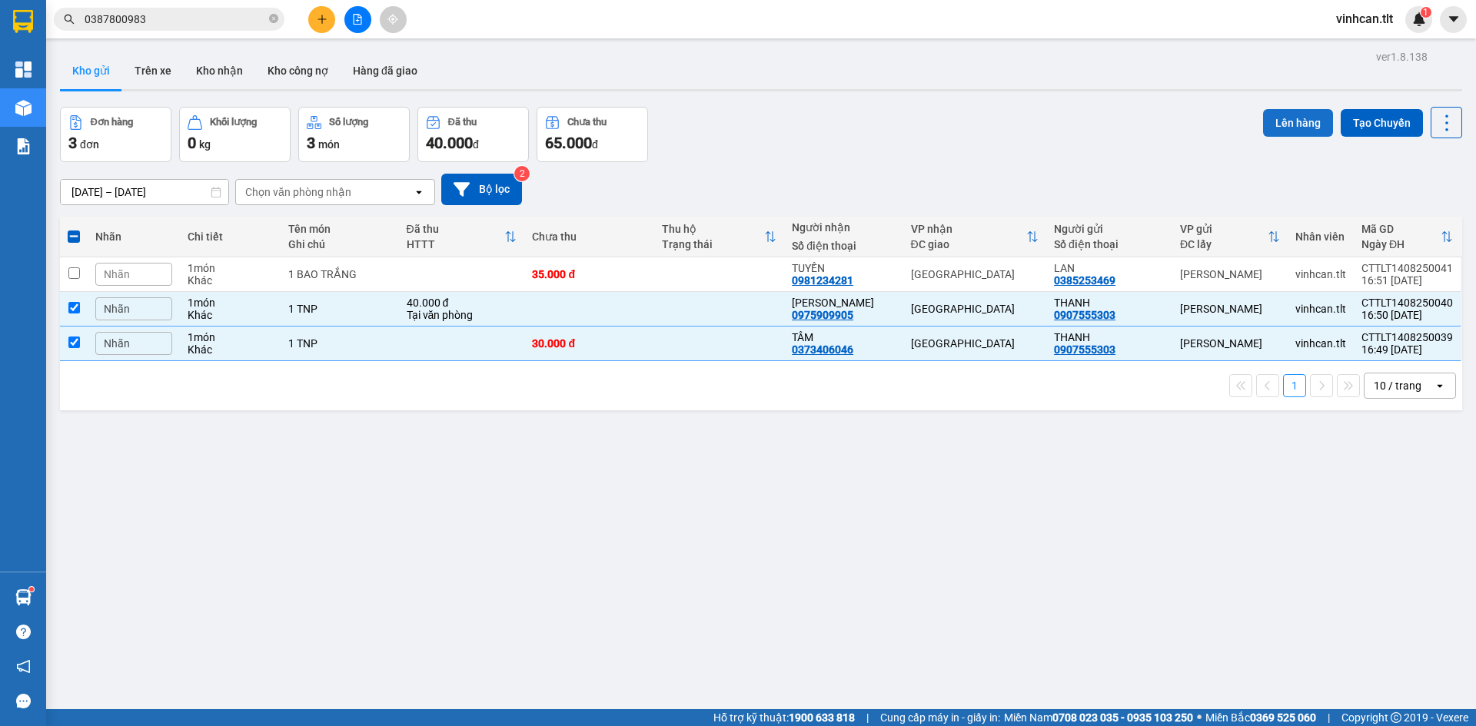
click at [1297, 116] on button "Lên hàng" at bounding box center [1298, 123] width 70 height 28
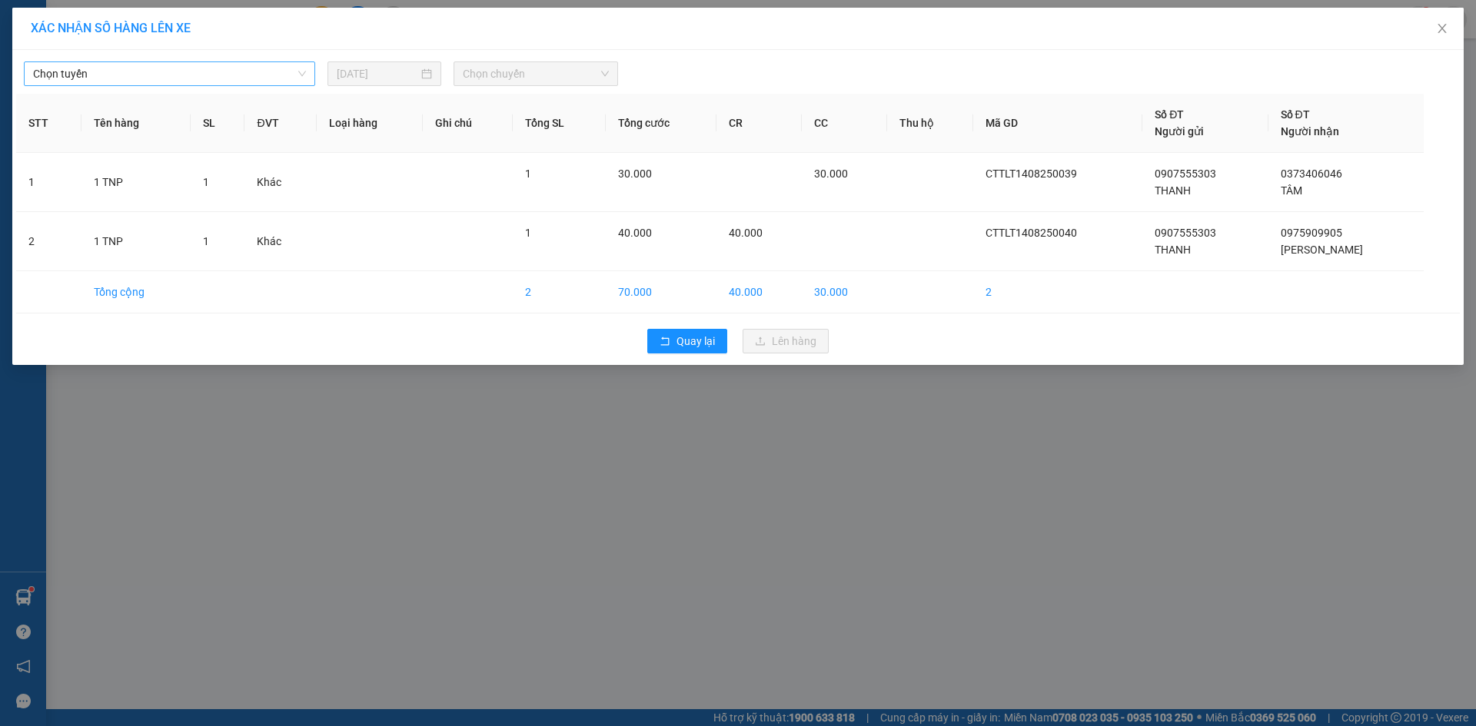
click at [285, 70] on span "Chọn tuyến" at bounding box center [169, 73] width 273 height 23
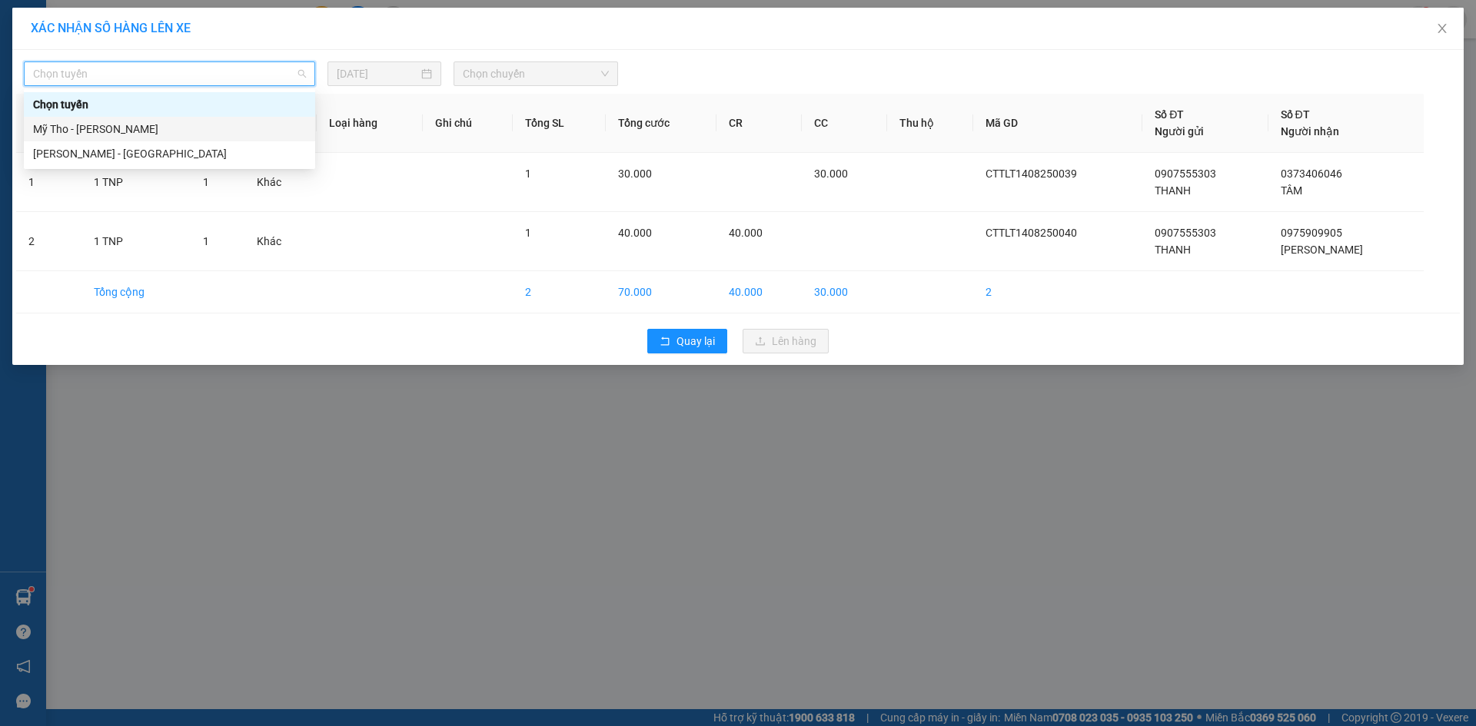
click at [261, 136] on div "Mỹ Tho - Hồ Chí Minh" at bounding box center [169, 129] width 273 height 17
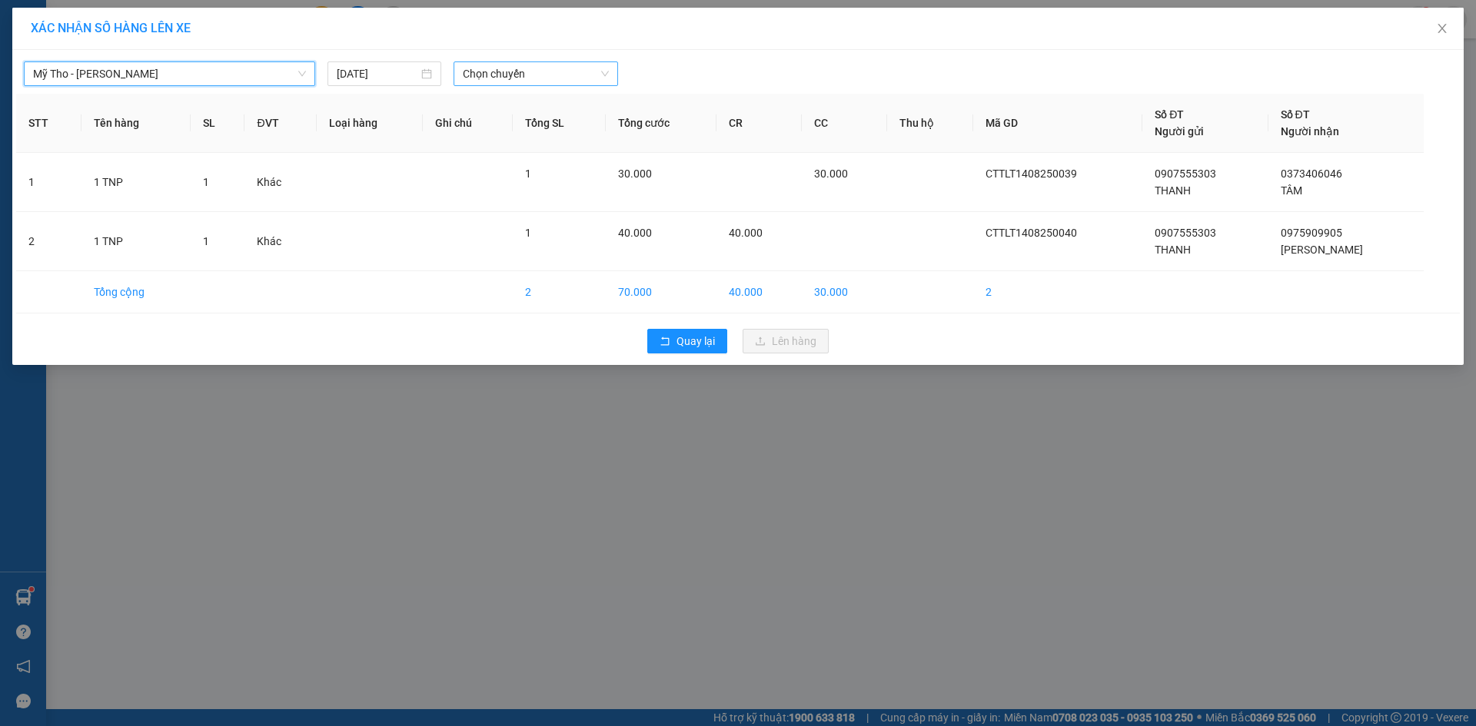
click at [507, 70] on span "Chọn chuyến" at bounding box center [536, 73] width 146 height 23
click at [526, 103] on div "17:00" at bounding box center [523, 104] width 120 height 17
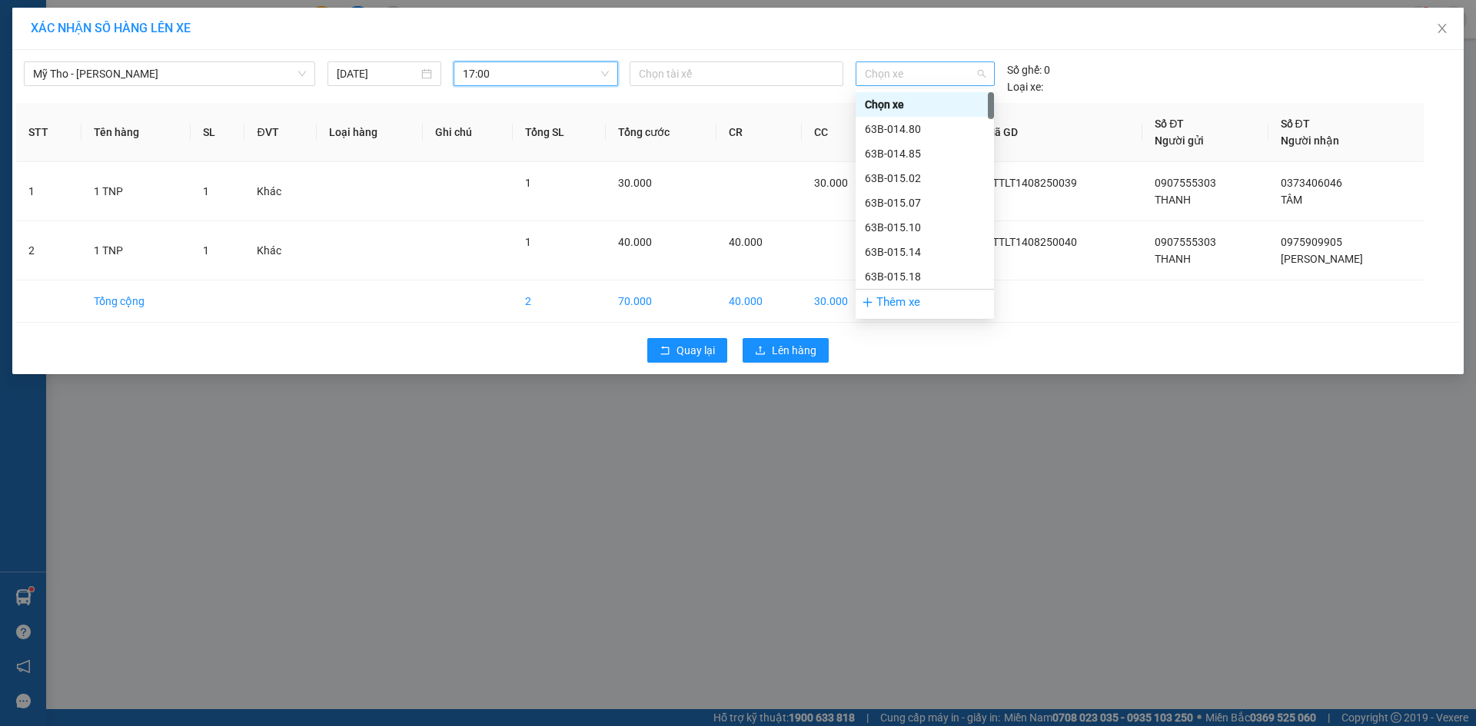
click at [930, 81] on span "Chọn xe" at bounding box center [925, 73] width 120 height 23
click at [891, 101] on div "63H-067.22" at bounding box center [925, 104] width 120 height 17
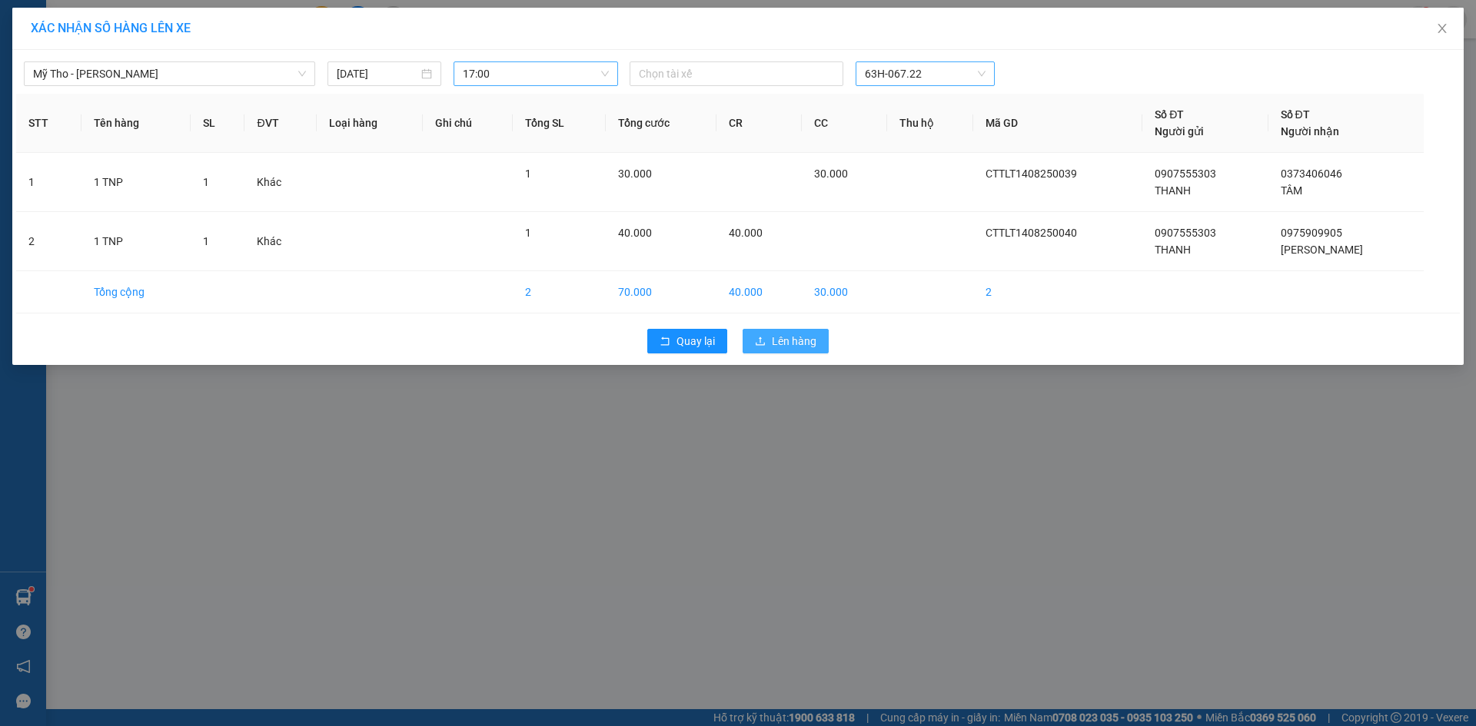
click at [771, 331] on button "Lên hàng" at bounding box center [785, 341] width 86 height 25
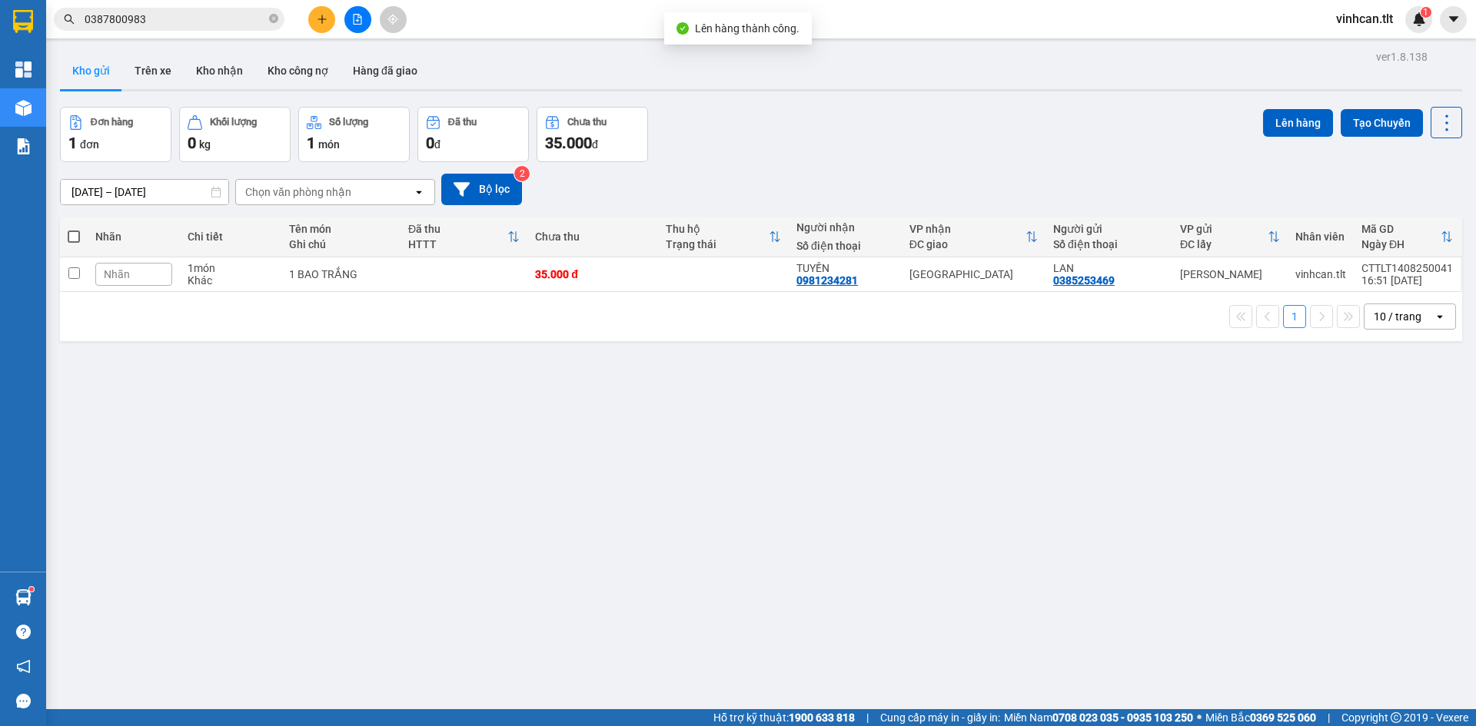
click at [75, 237] on span at bounding box center [74, 237] width 12 height 12
click at [74, 229] on input "checkbox" at bounding box center [74, 229] width 0 height 0
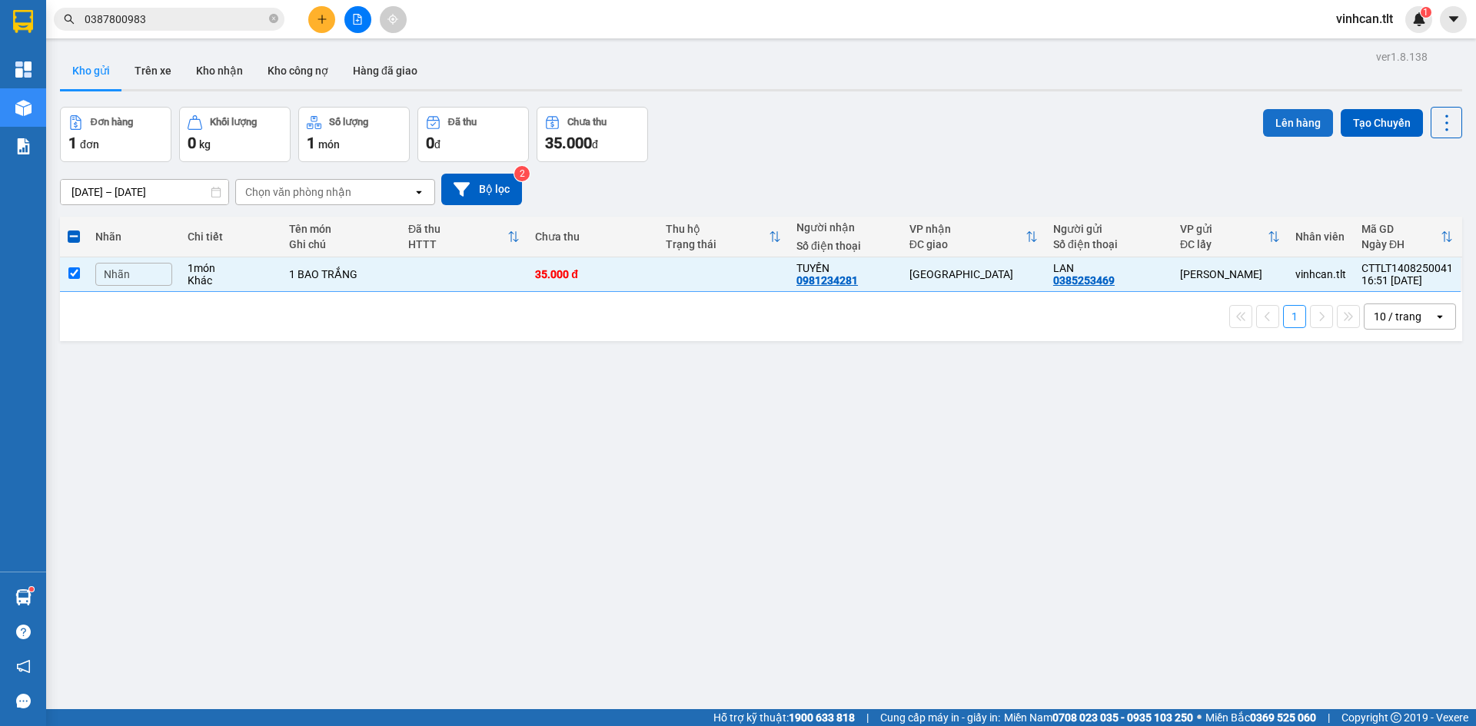
click at [1293, 121] on button "Lên hàng" at bounding box center [1298, 123] width 70 height 28
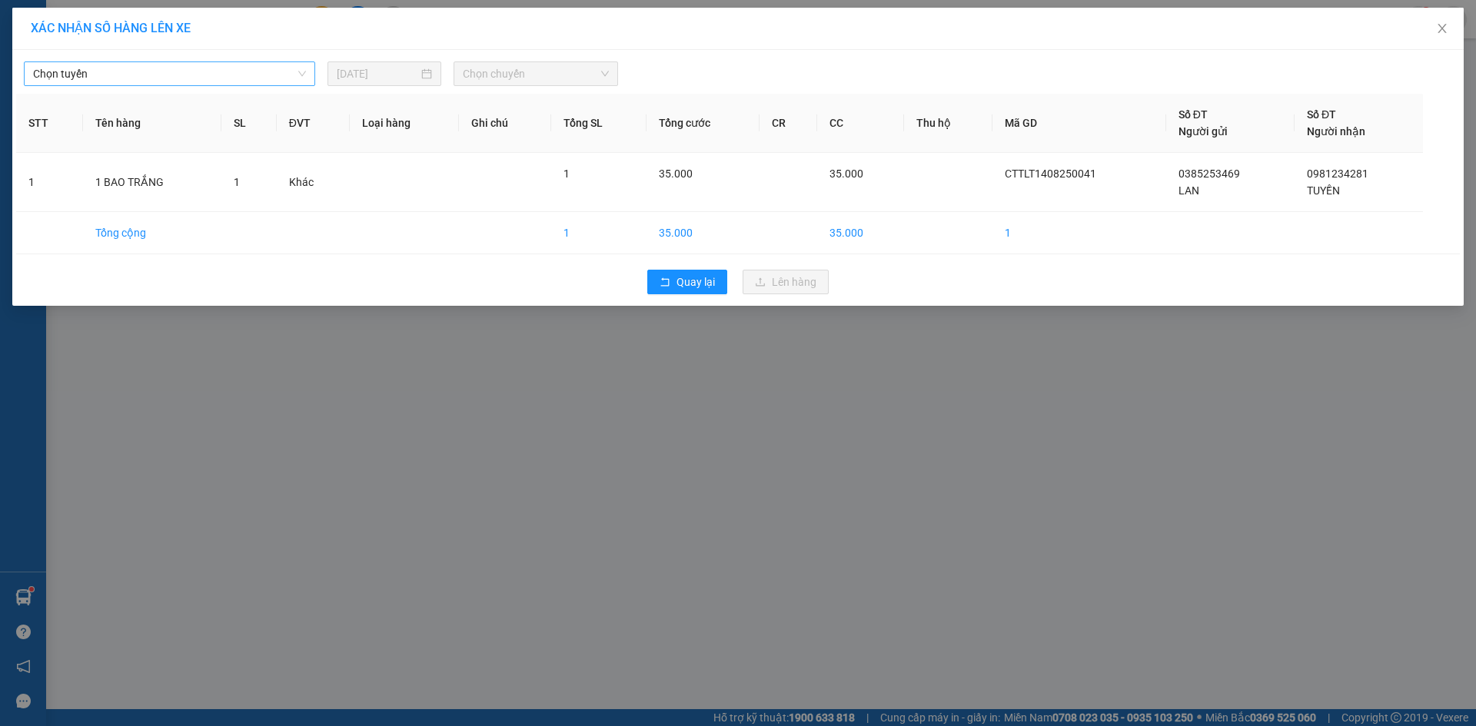
click at [204, 68] on span "Chọn tuyến" at bounding box center [169, 73] width 273 height 23
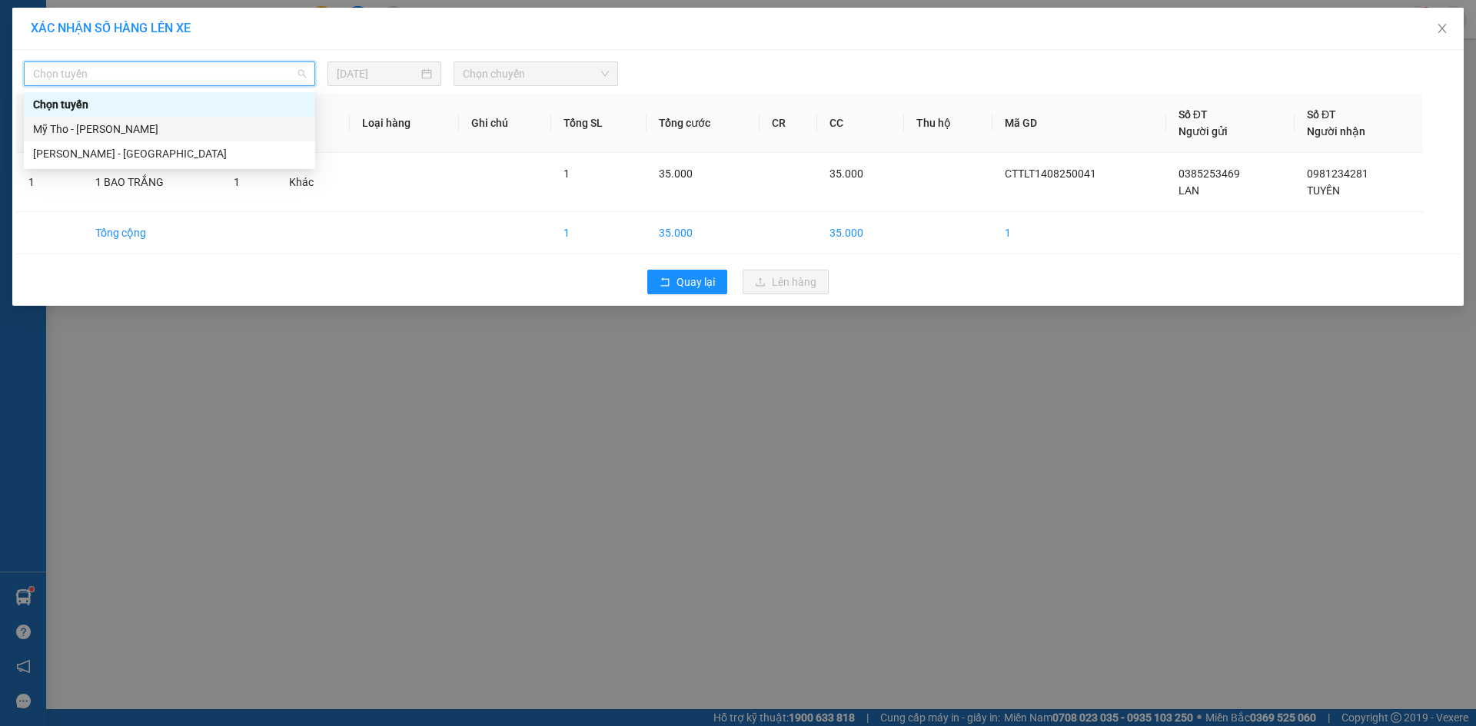
click at [190, 125] on div "Mỹ Tho - Hồ Chí Minh" at bounding box center [169, 129] width 273 height 17
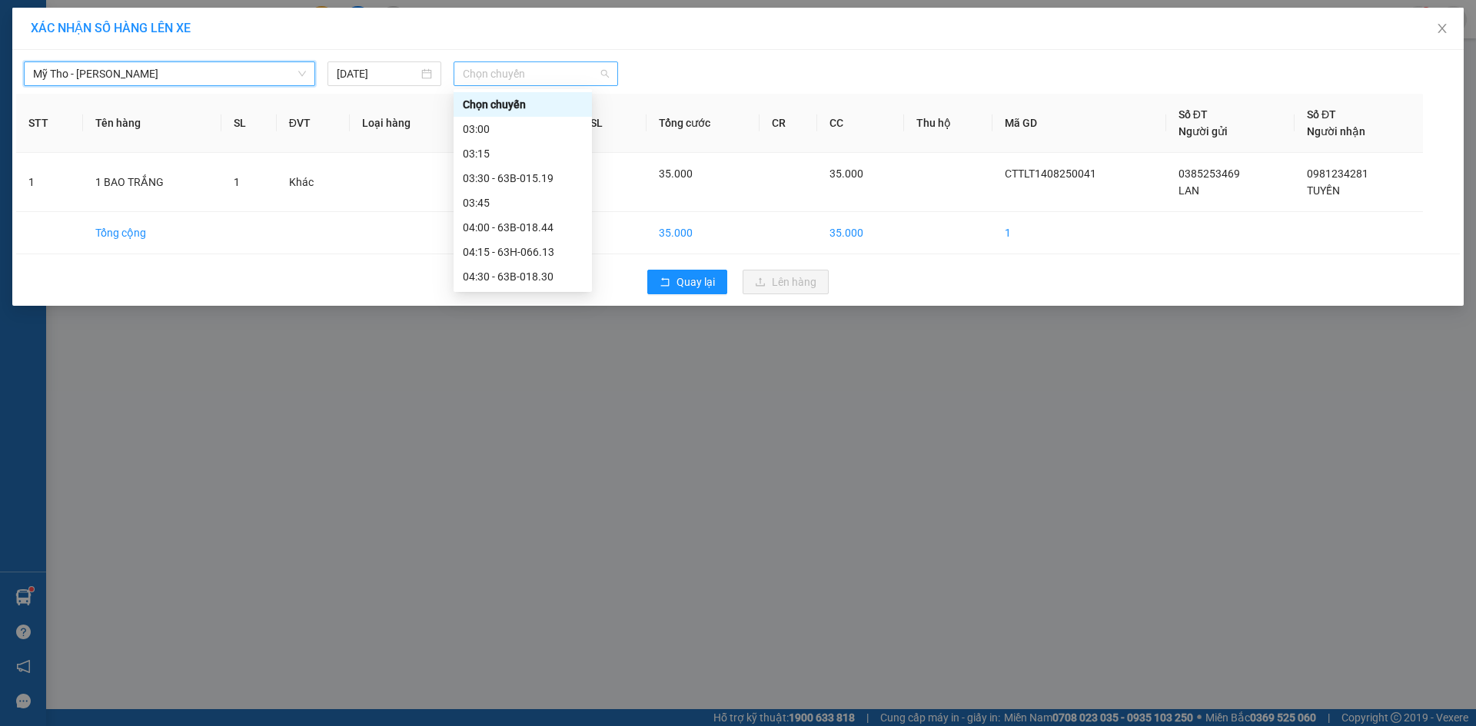
click at [473, 68] on span "Chọn chuyến" at bounding box center [536, 73] width 146 height 23
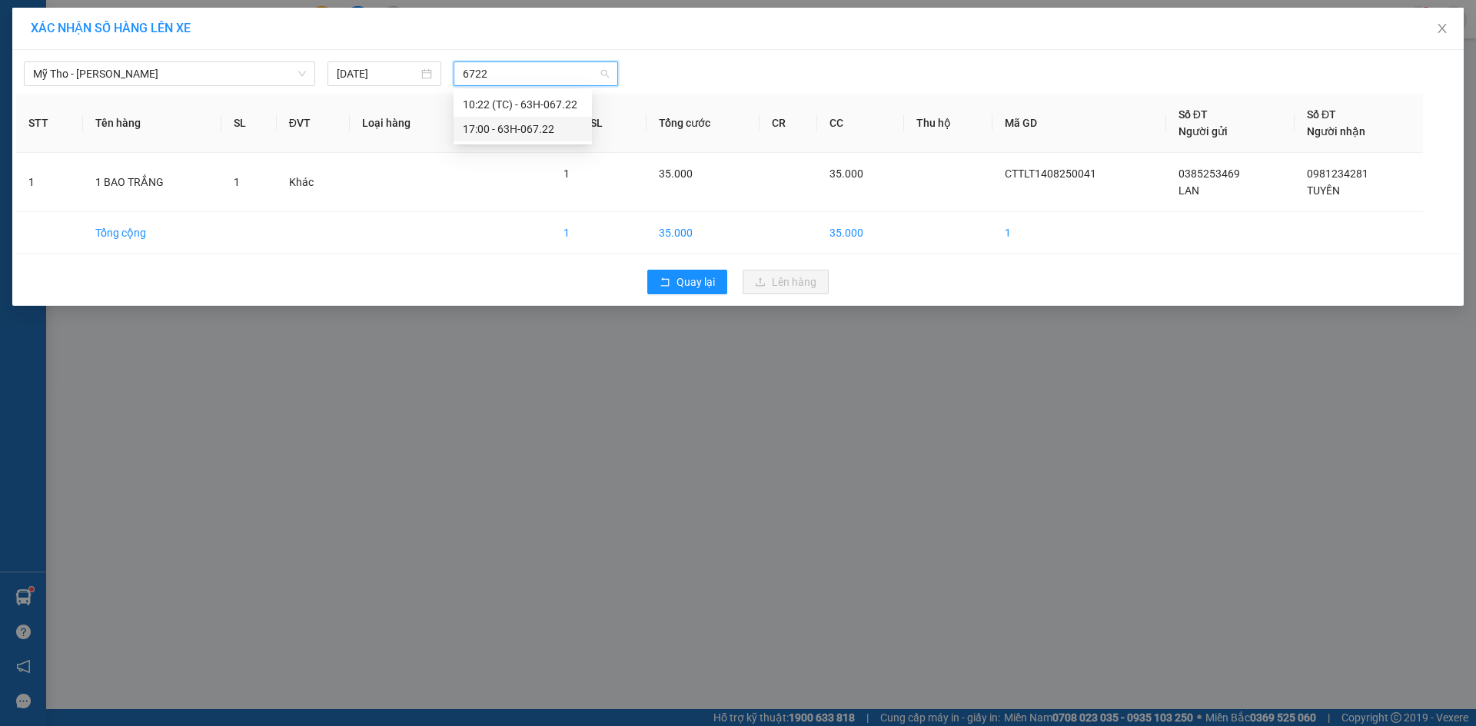
click at [479, 118] on div "17:00 - 63H-067.22" at bounding box center [522, 129] width 138 height 25
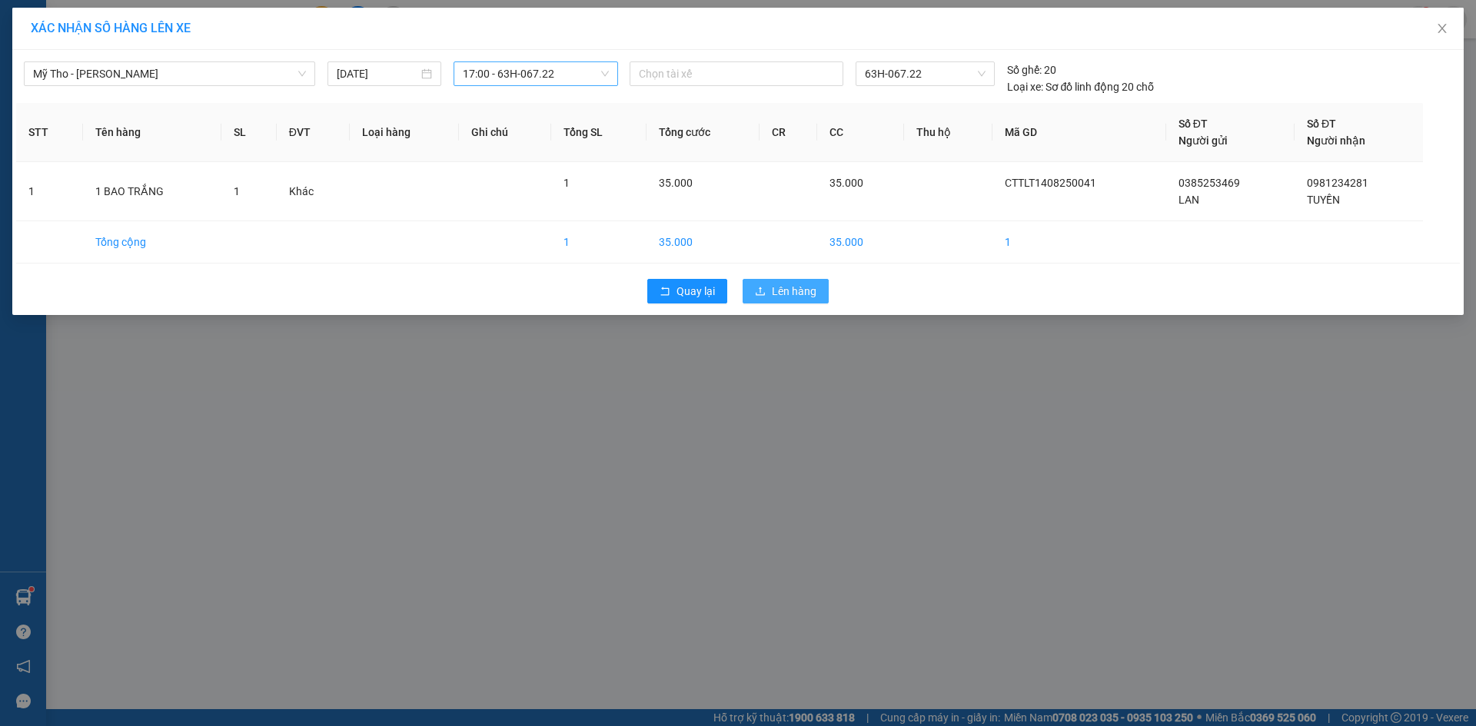
click at [817, 293] on button "Lên hàng" at bounding box center [785, 291] width 86 height 25
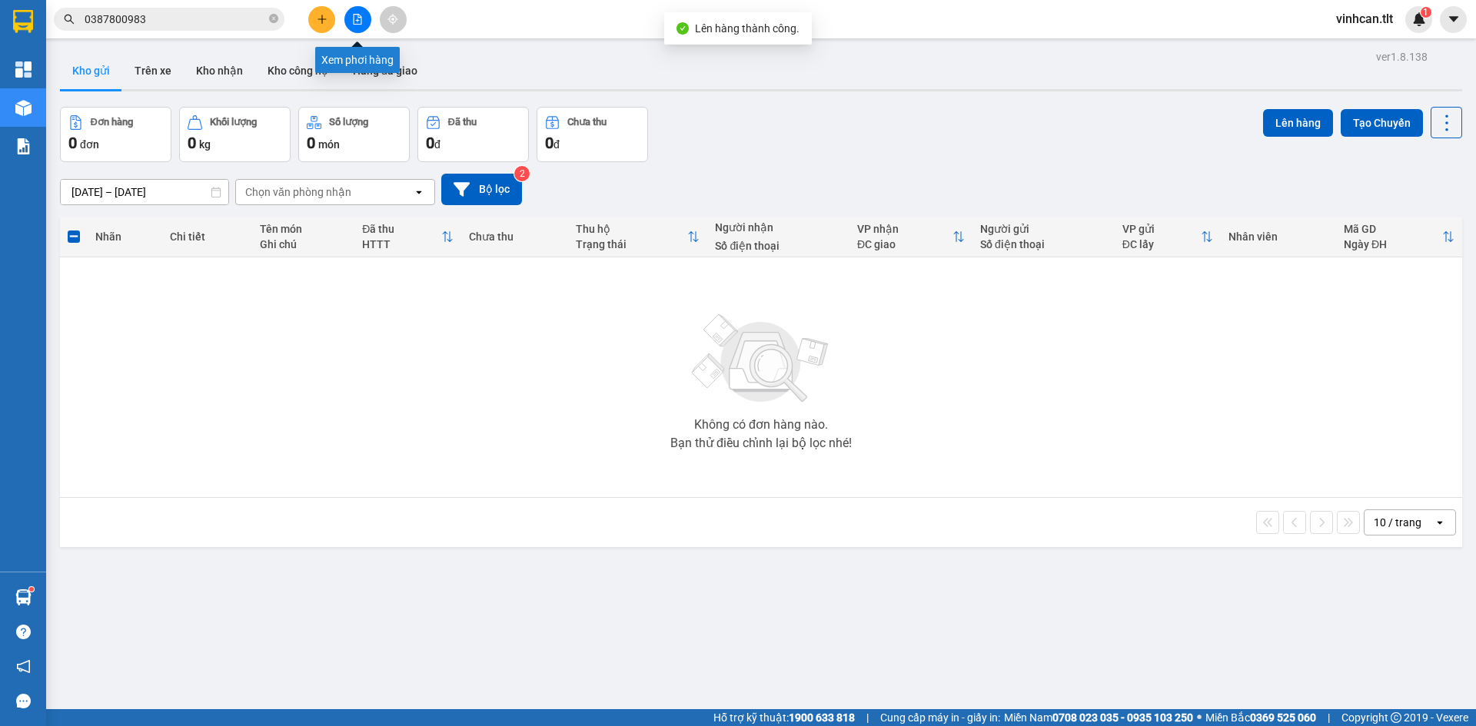
click at [358, 22] on icon "file-add" at bounding box center [357, 19] width 11 height 11
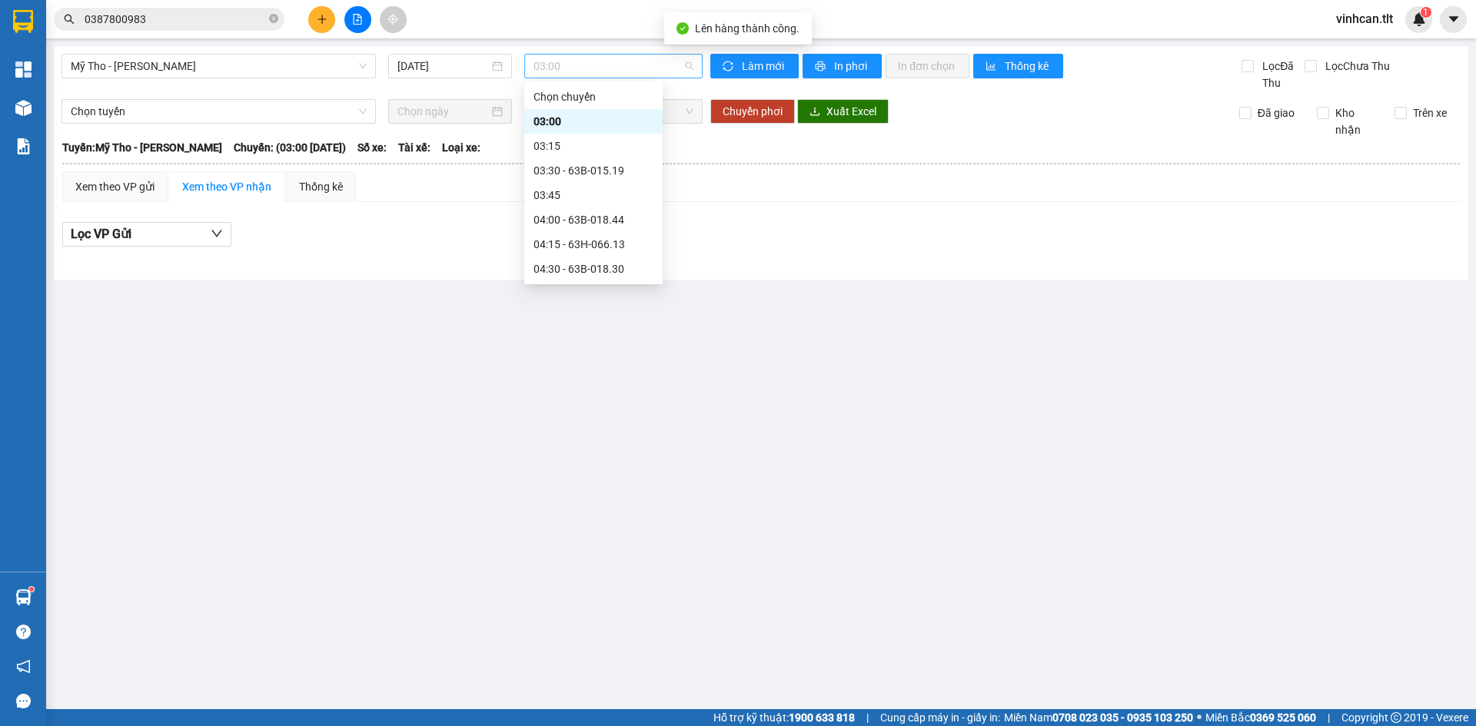
click at [560, 58] on span "03:00" at bounding box center [613, 66] width 160 height 23
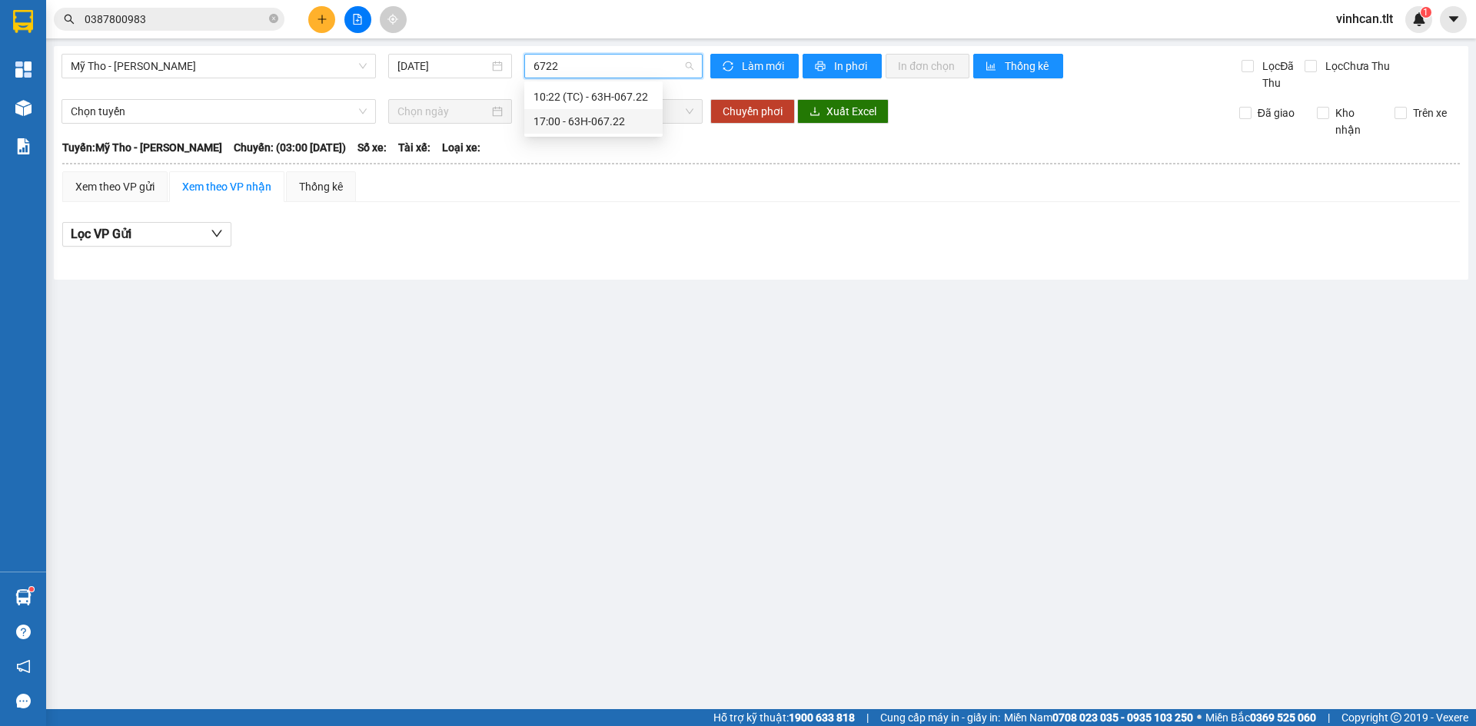
click at [597, 125] on div "17:00 - 63H-067.22" at bounding box center [593, 121] width 120 height 17
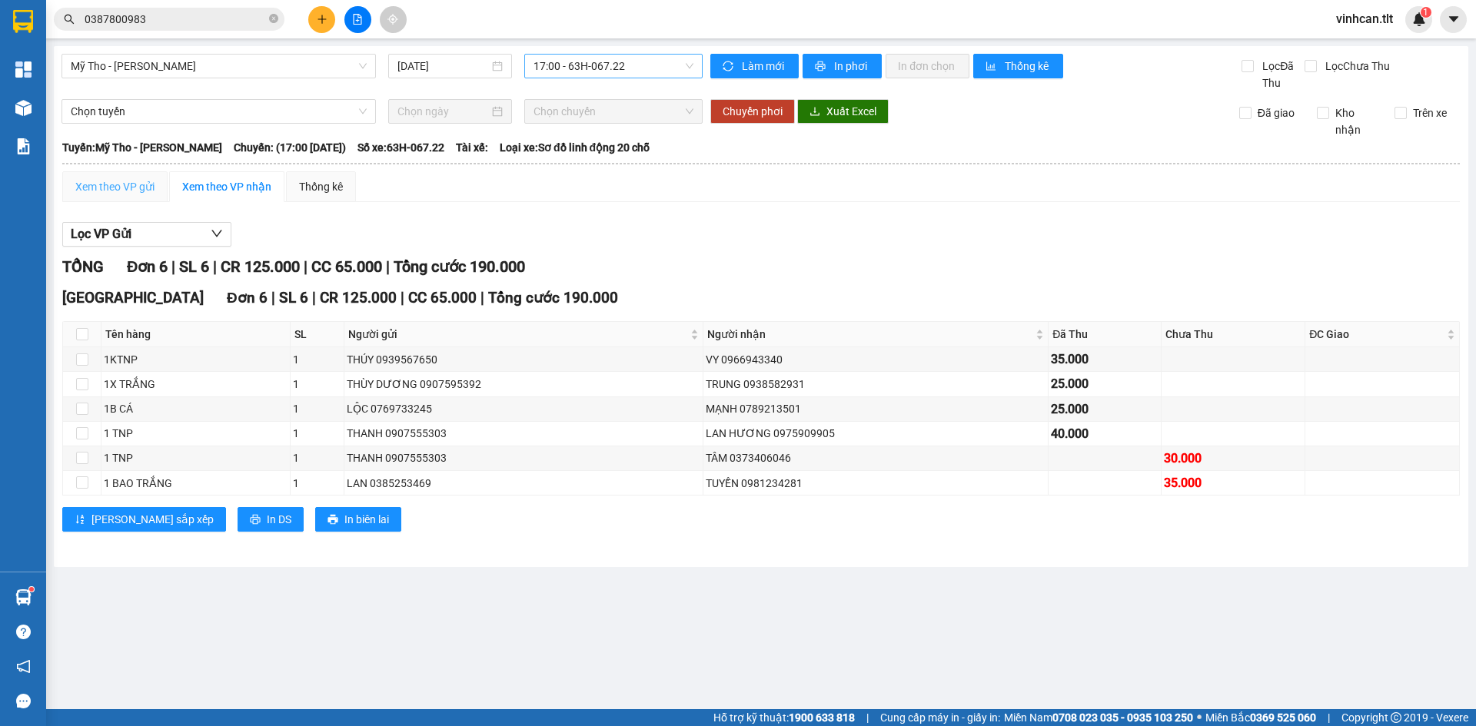
click at [114, 198] on div "Xem theo VP gửi" at bounding box center [114, 186] width 105 height 31
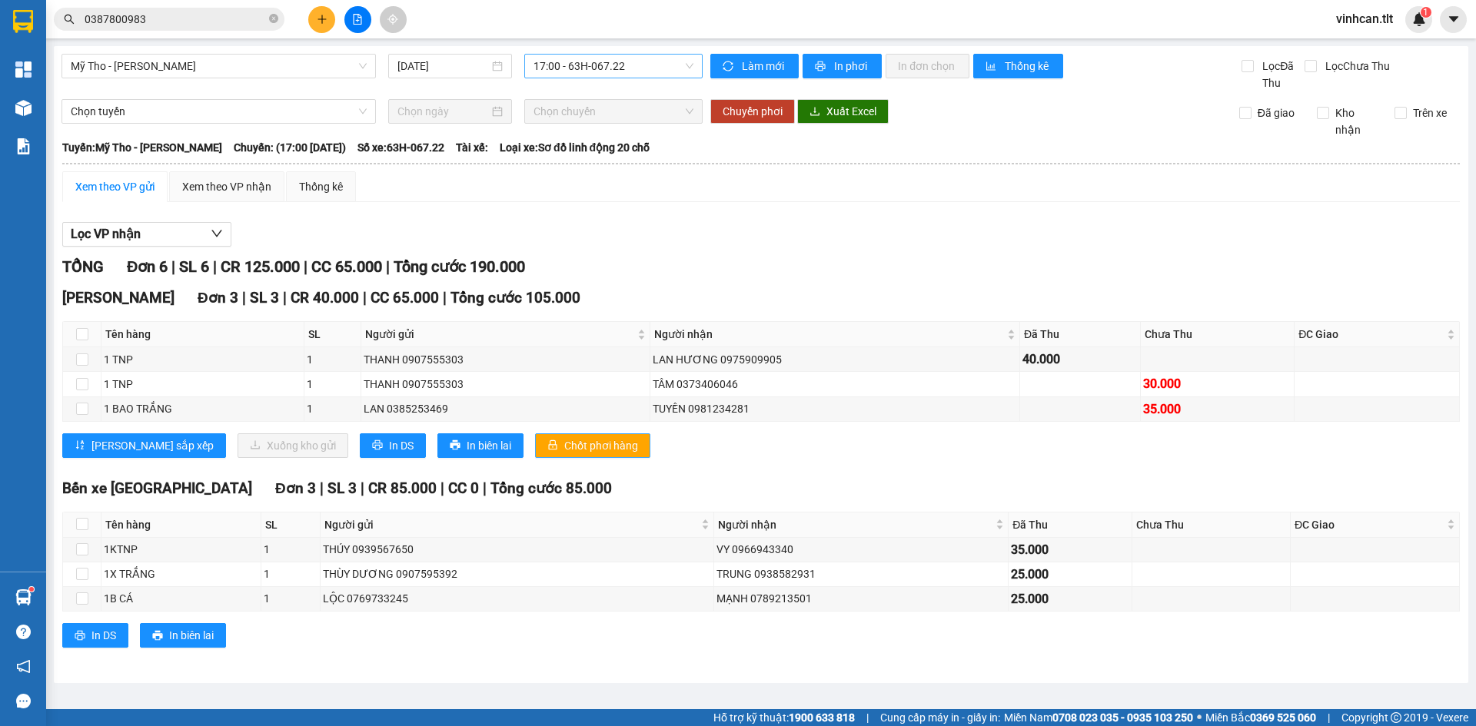
click at [564, 453] on span "Chốt phơi hàng" at bounding box center [601, 445] width 74 height 17
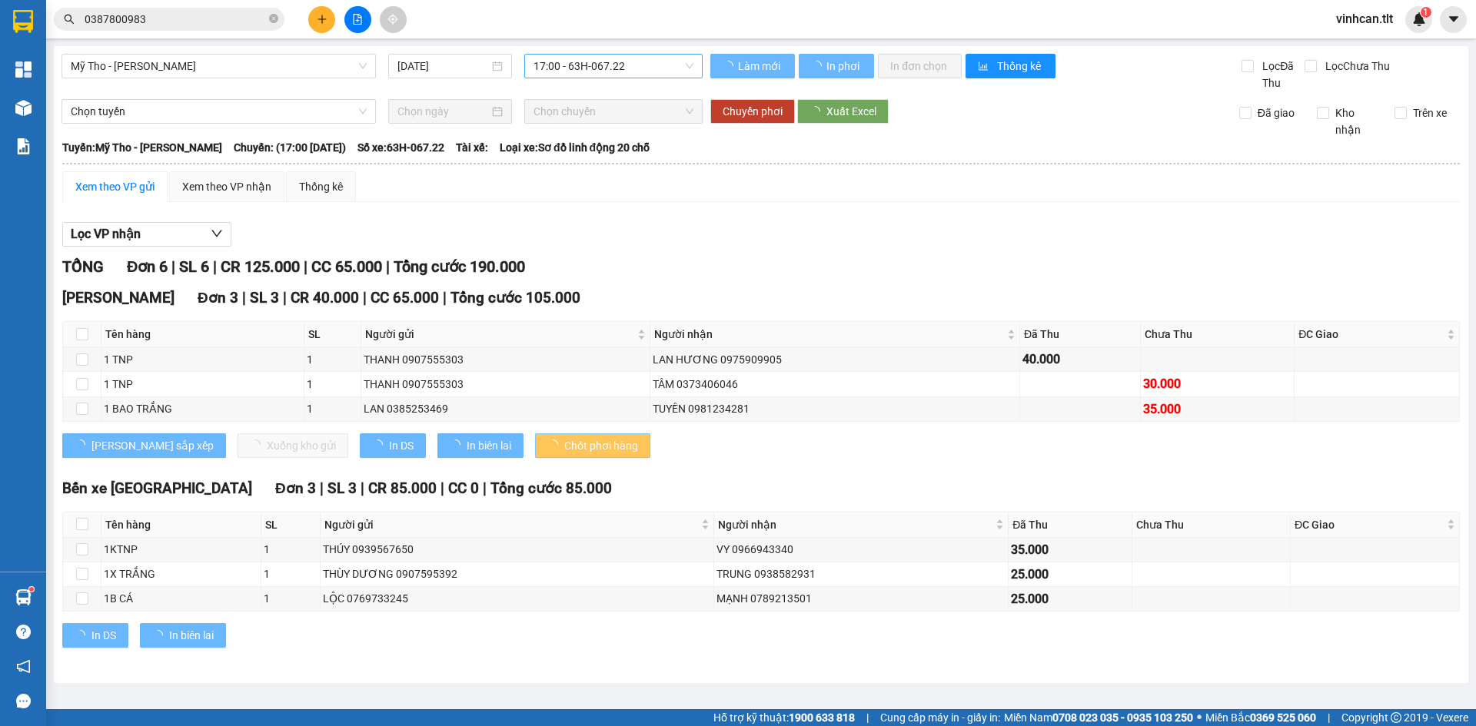
click at [564, 453] on span "Chốt phơi hàng" at bounding box center [601, 445] width 74 height 17
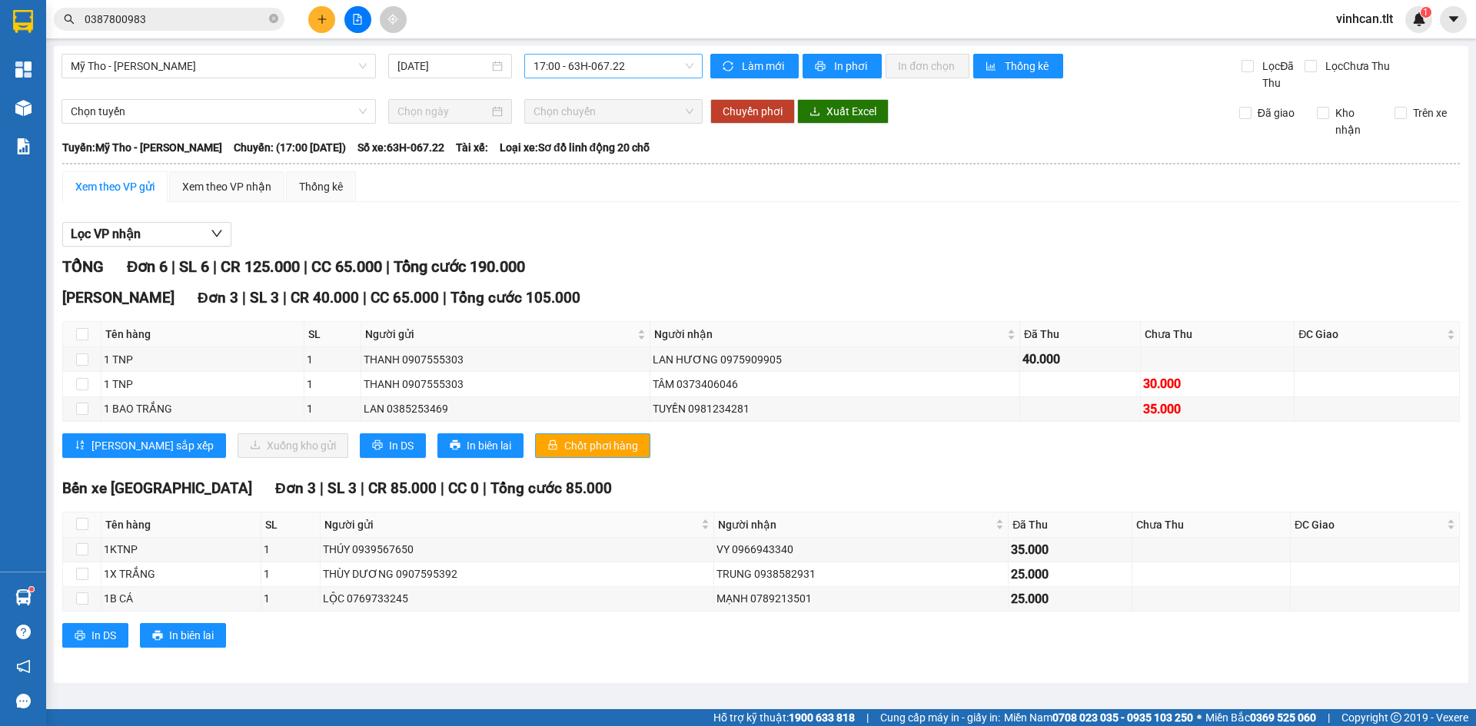
click at [564, 453] on span "Chốt phơi hàng" at bounding box center [601, 445] width 74 height 17
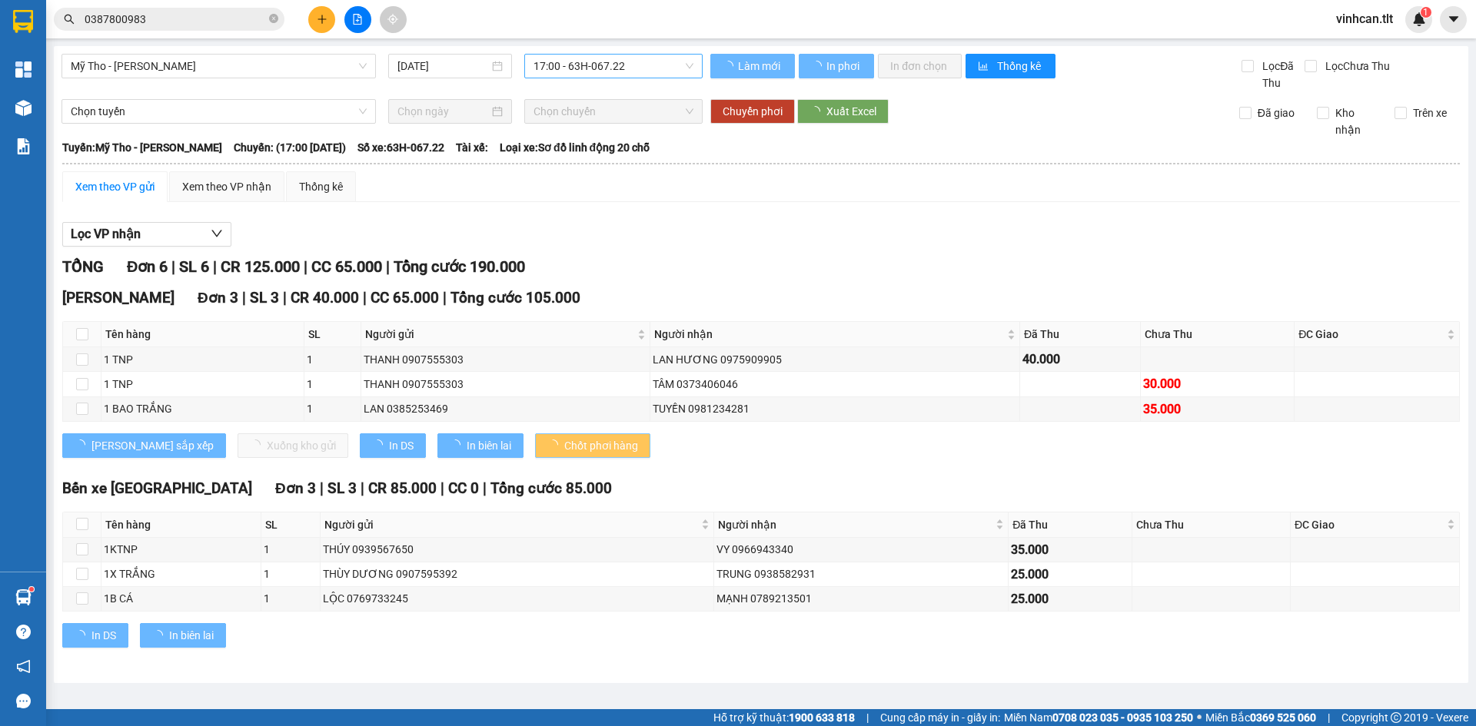
click at [564, 453] on span "Chốt phơi hàng" at bounding box center [601, 445] width 74 height 17
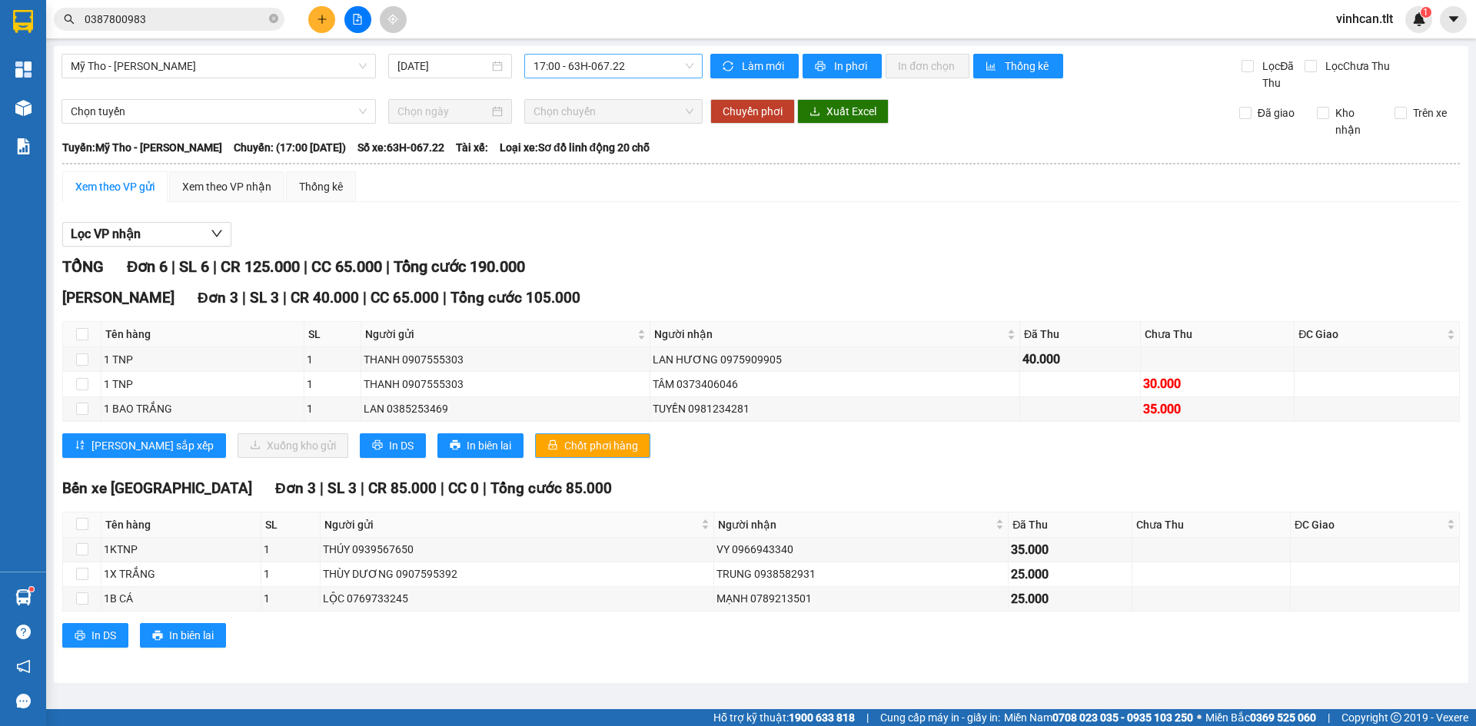
click at [564, 451] on span "Chốt phơi hàng" at bounding box center [601, 445] width 74 height 17
click at [564, 450] on span "Chốt phơi hàng" at bounding box center [601, 445] width 74 height 17
click at [315, 18] on button at bounding box center [321, 19] width 27 height 27
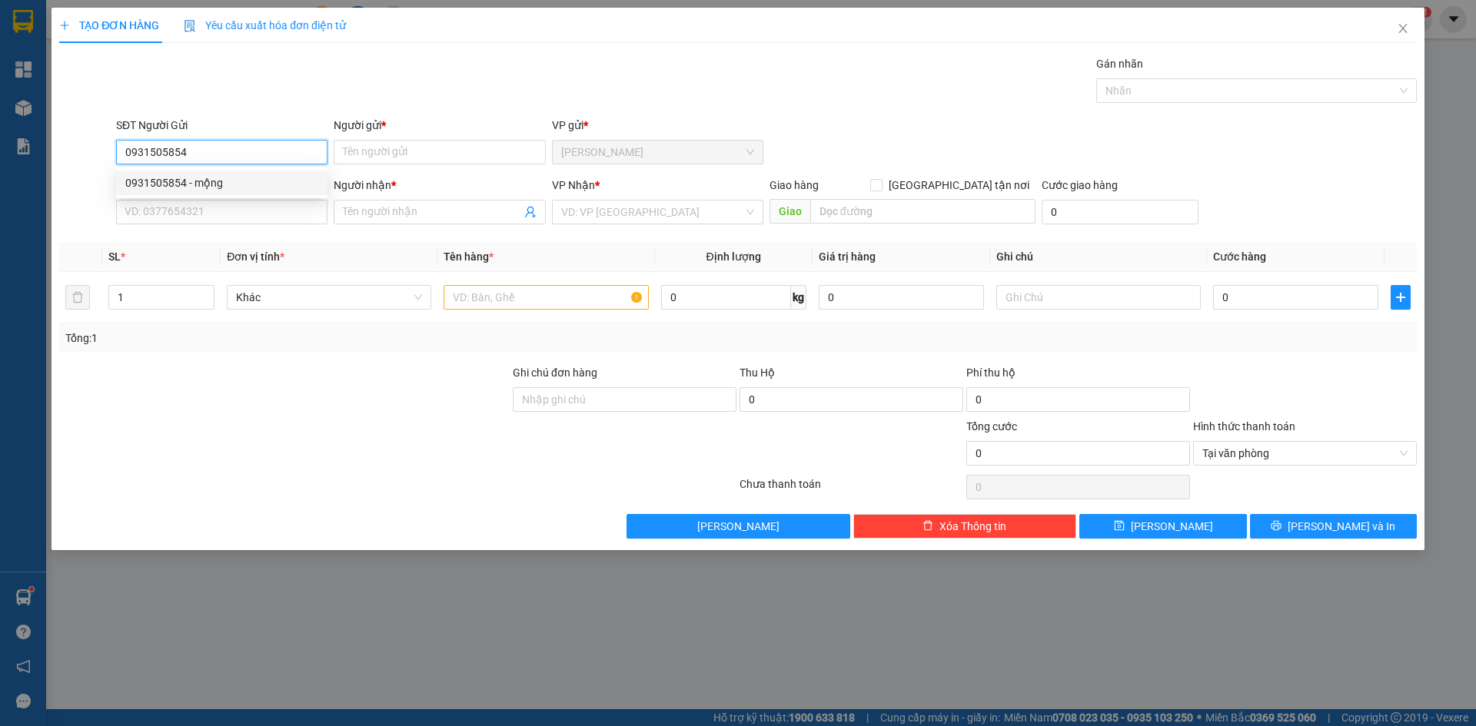
click at [162, 173] on div "0931505854 - mộng" at bounding box center [221, 183] width 211 height 25
click at [171, 214] on input "SĐT Người Nhận *" at bounding box center [221, 212] width 211 height 25
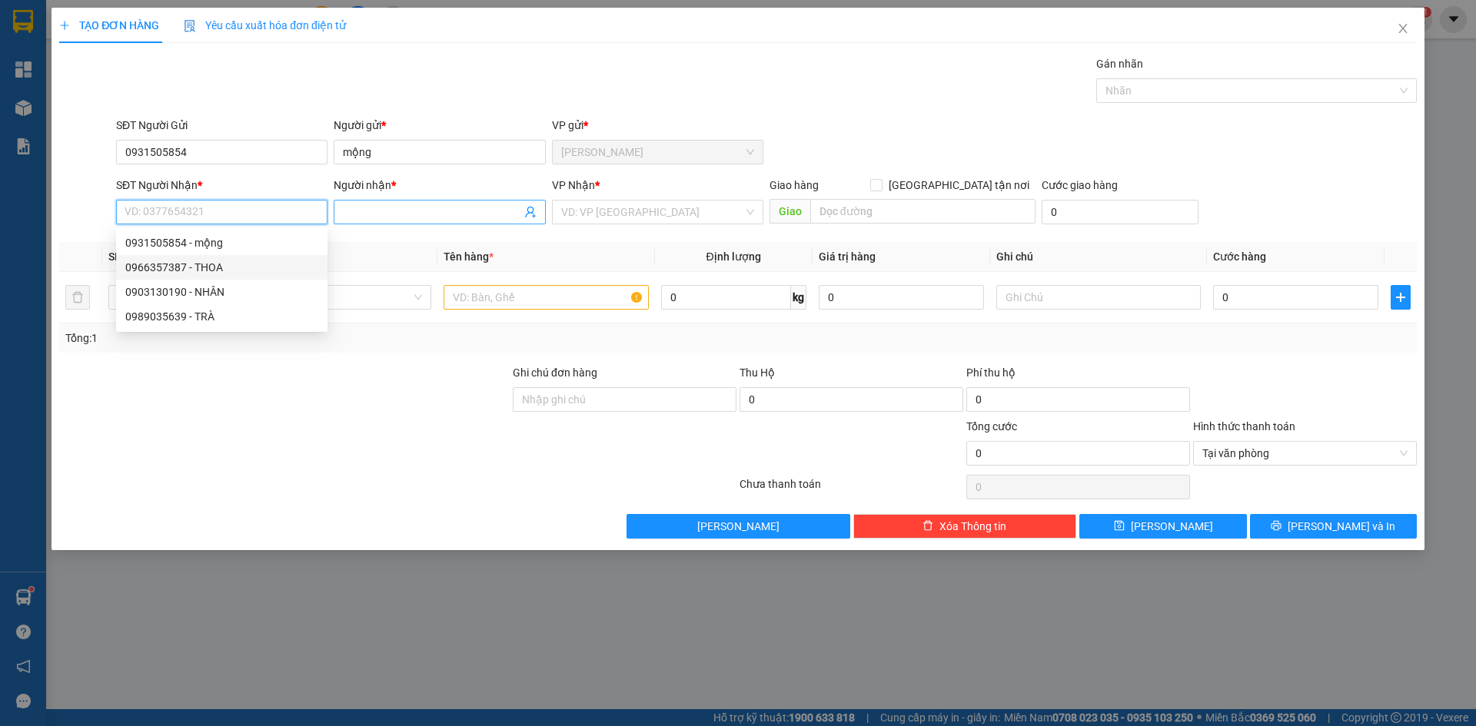
drag, startPoint x: 248, startPoint y: 261, endPoint x: 503, endPoint y: 222, distance: 258.2
click at [251, 260] on div "0966357387 - THOA" at bounding box center [221, 267] width 193 height 17
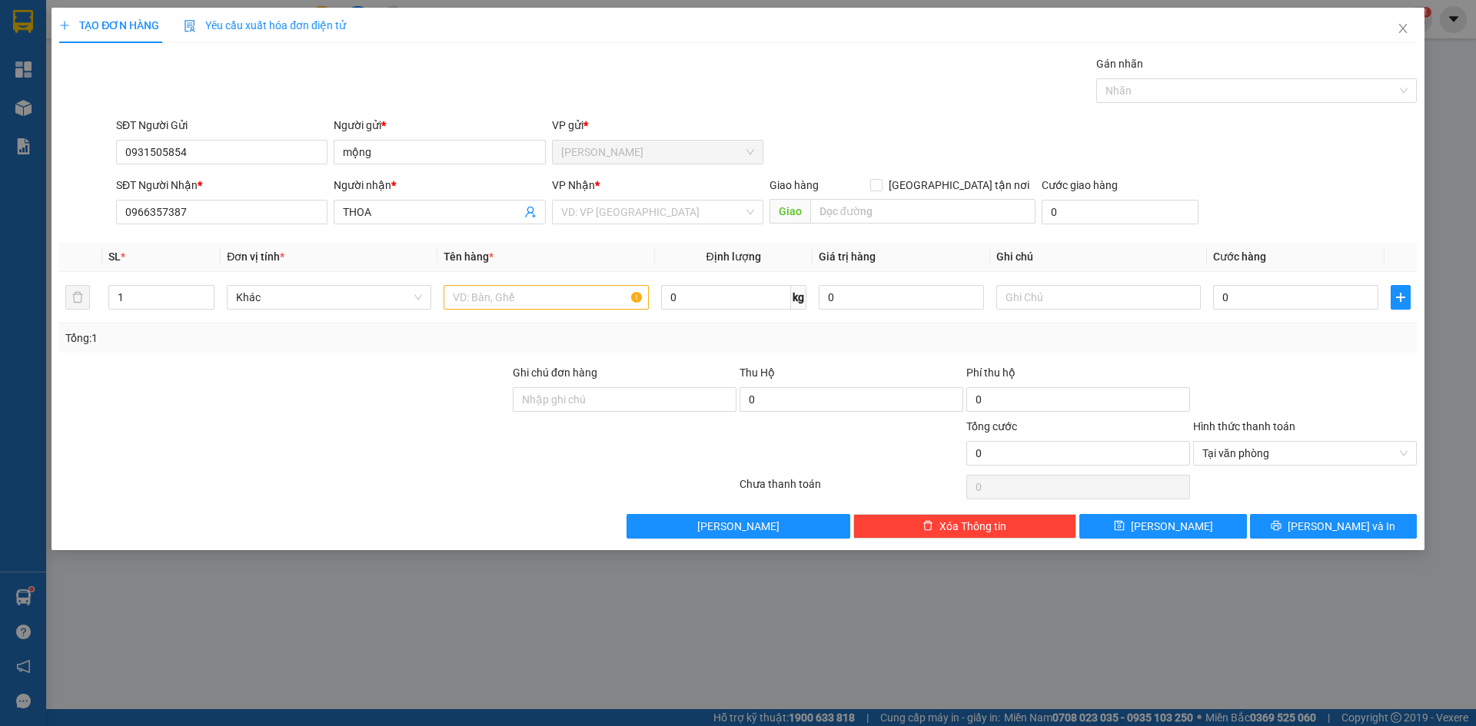
click at [656, 198] on div "VP Nhận *" at bounding box center [657, 188] width 211 height 23
click at [656, 221] on input "search" at bounding box center [652, 212] width 182 height 23
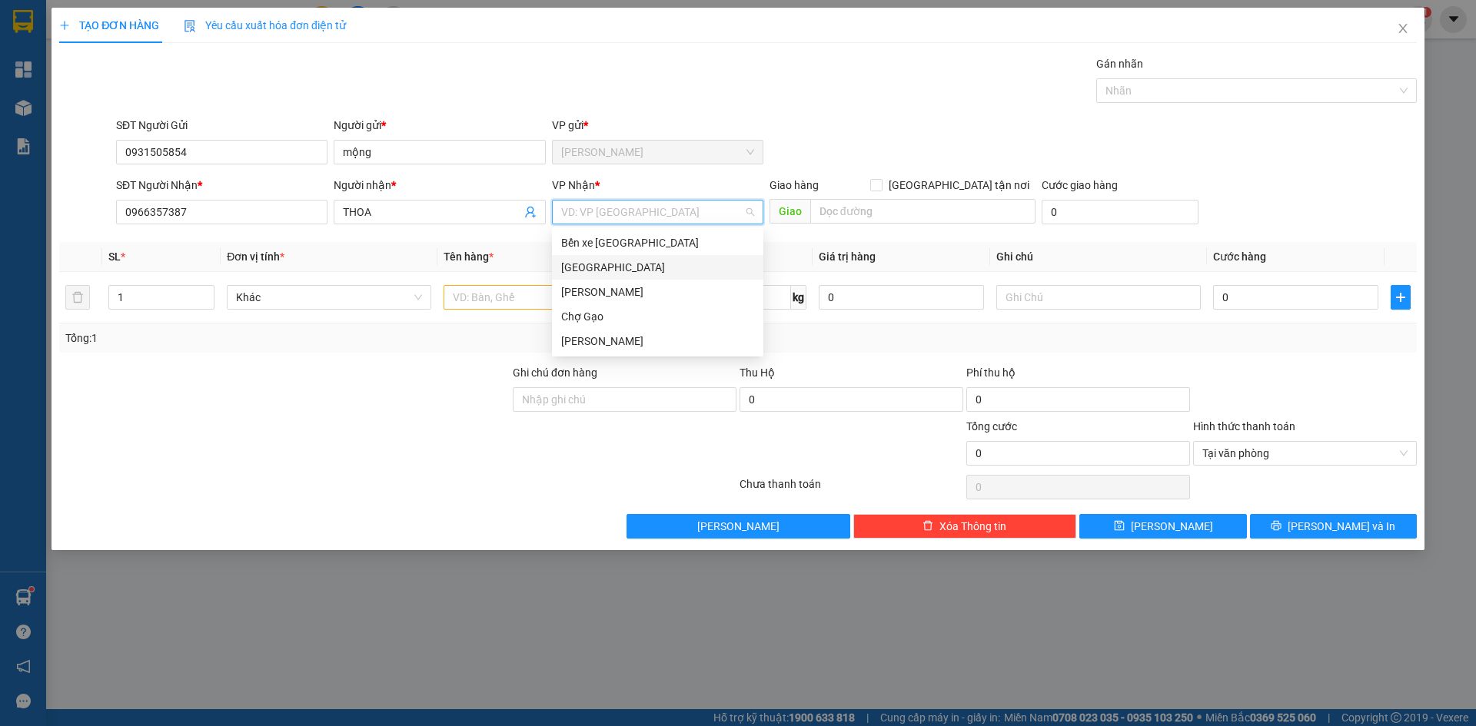
click at [624, 267] on div "[GEOGRAPHIC_DATA]" at bounding box center [657, 267] width 193 height 17
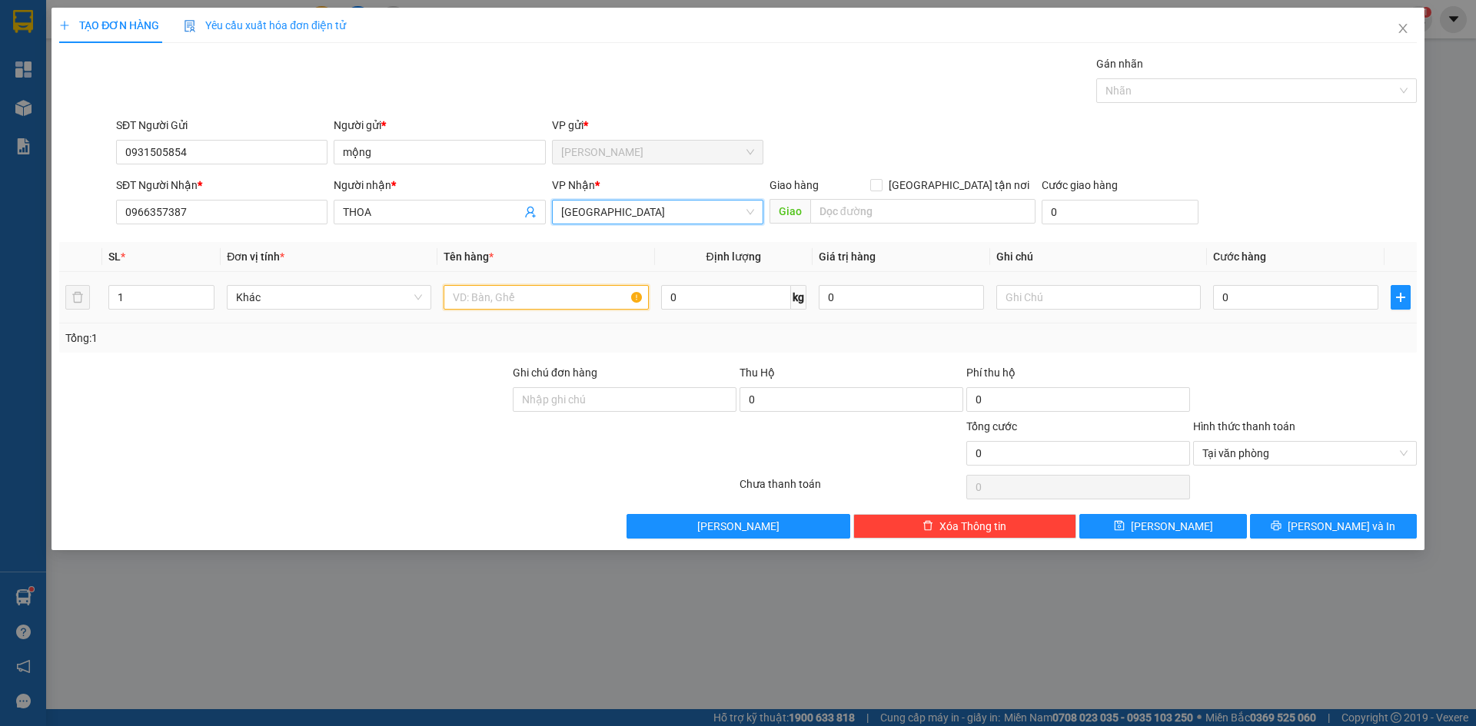
click at [539, 293] on input "text" at bounding box center [545, 297] width 204 height 25
click at [1313, 298] on input "0" at bounding box center [1295, 297] width 165 height 25
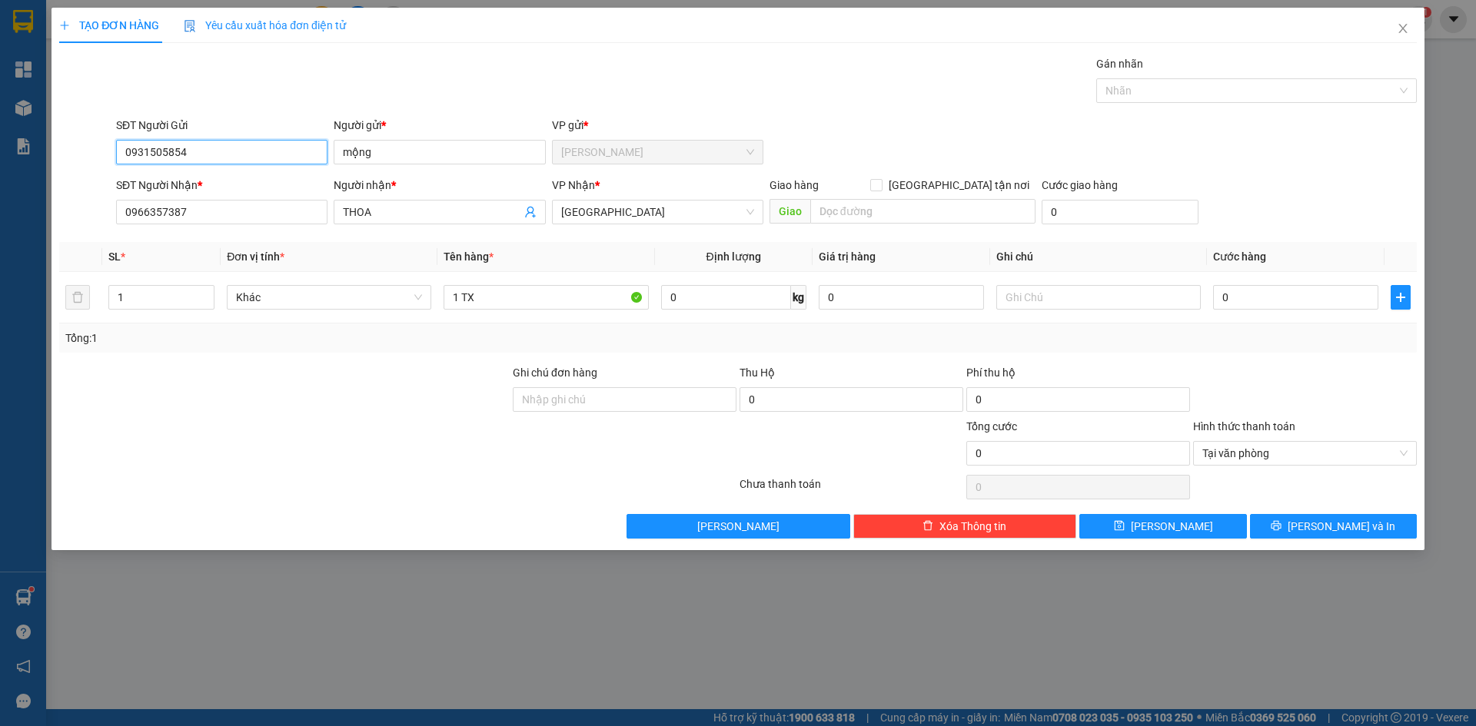
drag, startPoint x: 218, startPoint y: 154, endPoint x: 83, endPoint y: 152, distance: 135.3
click at [83, 152] on div "SĐT Người Gửi 0931505854 0931505854 Người gửi * mộng VP gửi * Cao Tốc" at bounding box center [738, 144] width 1360 height 54
click at [1288, 308] on input "0" at bounding box center [1295, 297] width 165 height 25
click at [1329, 530] on span "Lưu và In" at bounding box center [1341, 526] width 108 height 17
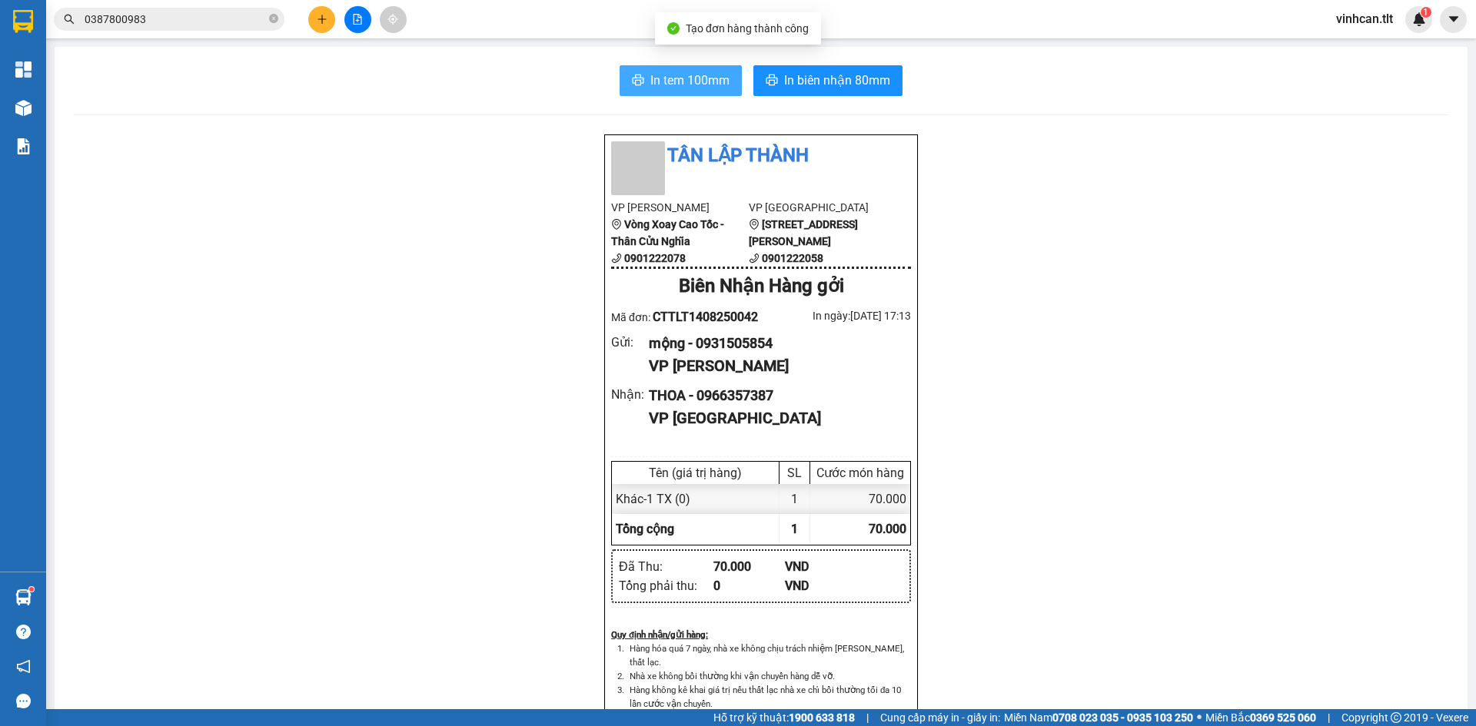
click at [699, 85] on span "In tem 100mm" at bounding box center [689, 80] width 79 height 19
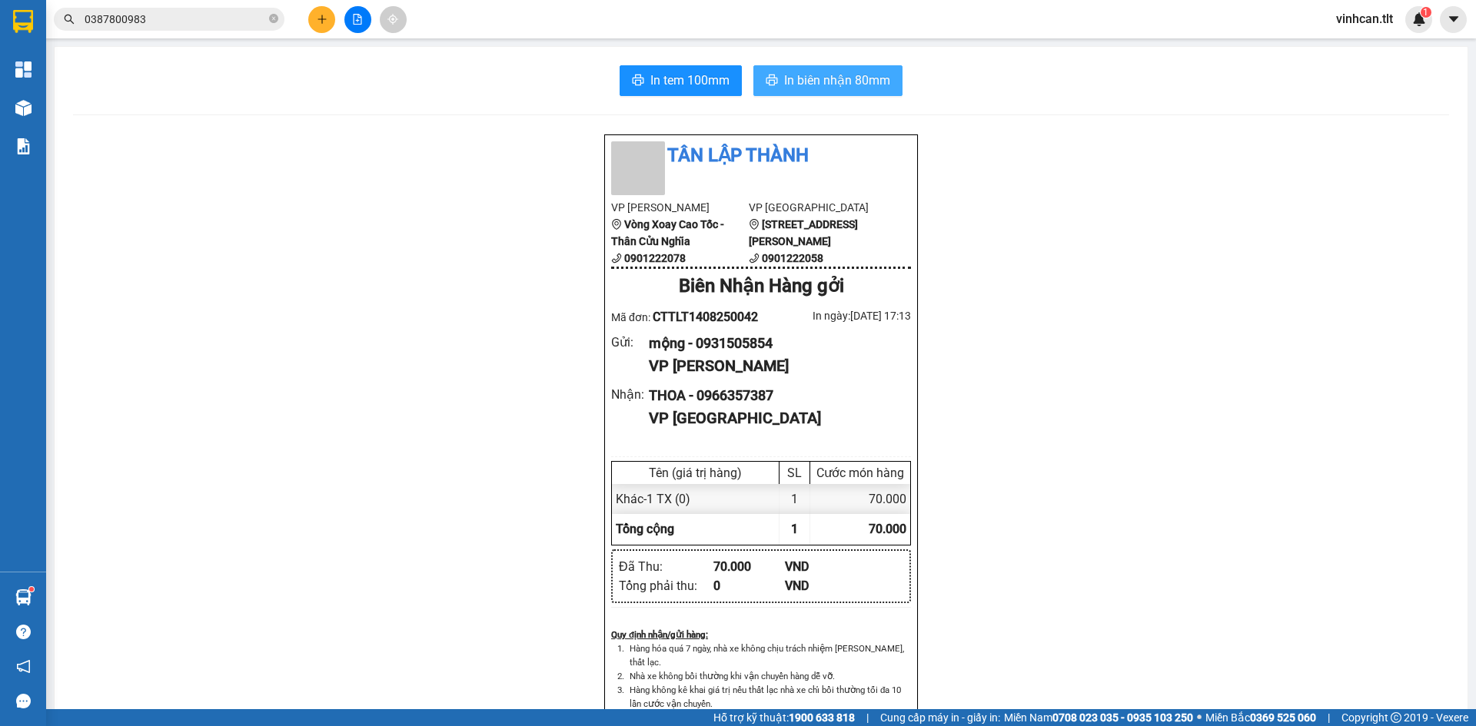
click at [845, 78] on span "In biên nhận 80mm" at bounding box center [837, 80] width 106 height 19
click at [330, 22] on button at bounding box center [321, 19] width 27 height 27
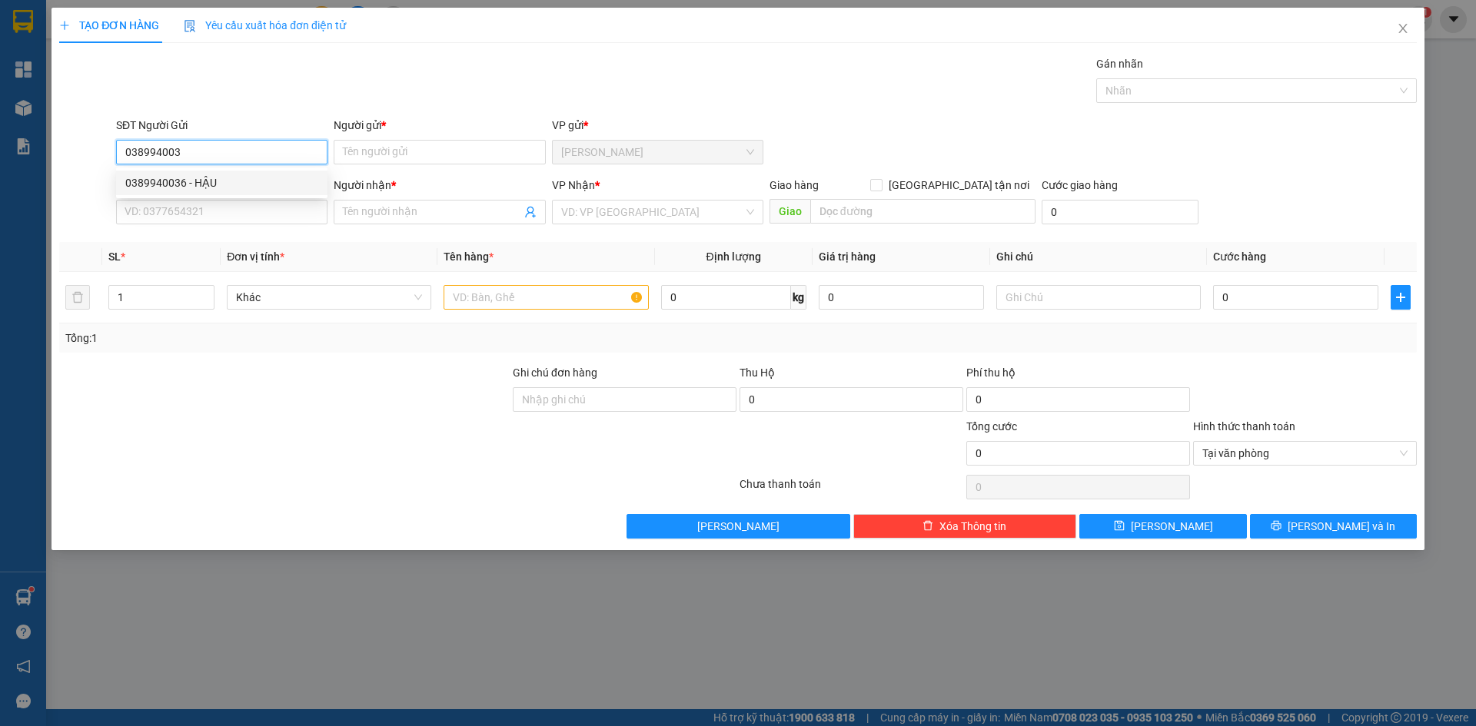
click at [201, 183] on div "0389940036 - HẬU" at bounding box center [221, 182] width 193 height 17
click at [196, 220] on input "SĐT Người Nhận *" at bounding box center [221, 212] width 211 height 25
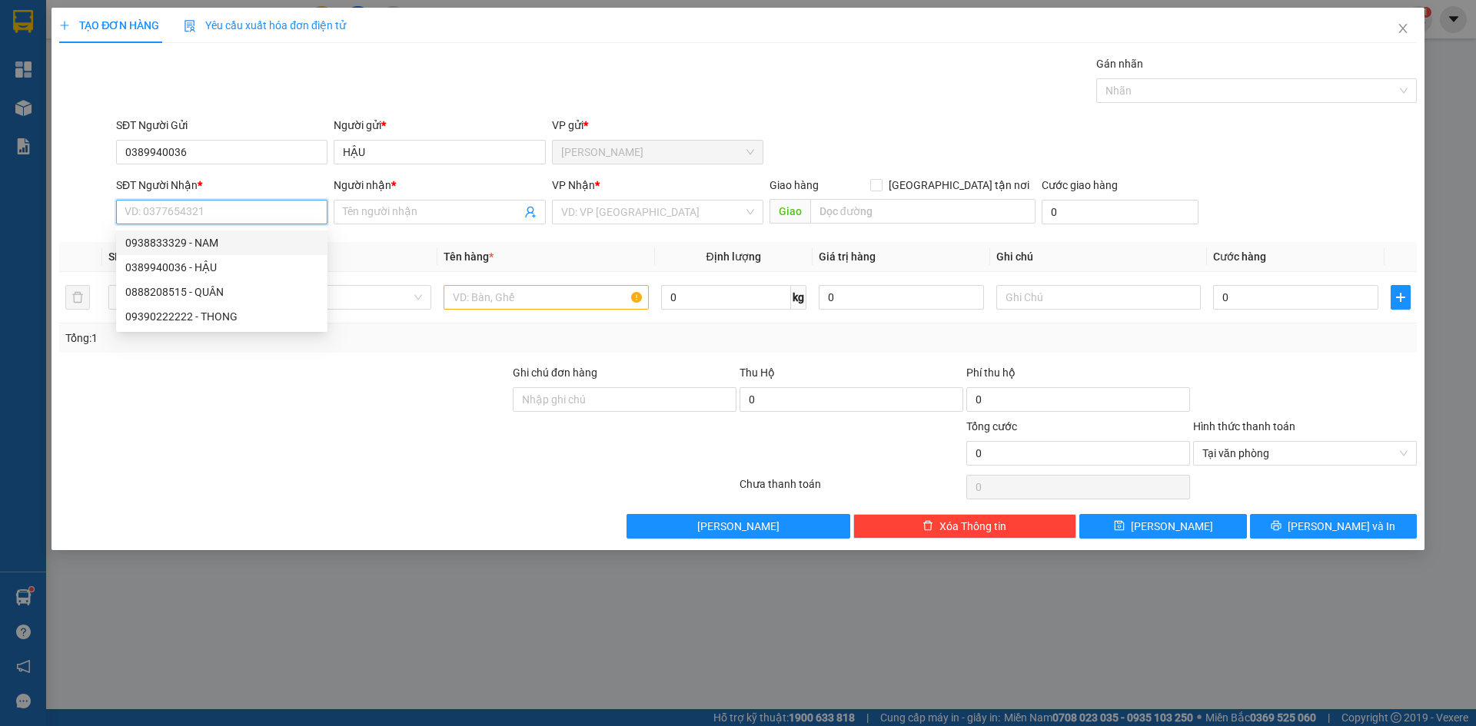
drag, startPoint x: 197, startPoint y: 264, endPoint x: 217, endPoint y: 242, distance: 29.9
click at [217, 242] on div "0938833329 - NAM 0389940036 - HẬU 0888208515 - QUÂN 09390222222 - THONG" at bounding box center [221, 280] width 211 height 98
click at [217, 242] on div "0938833329 - NAM" at bounding box center [221, 242] width 193 height 17
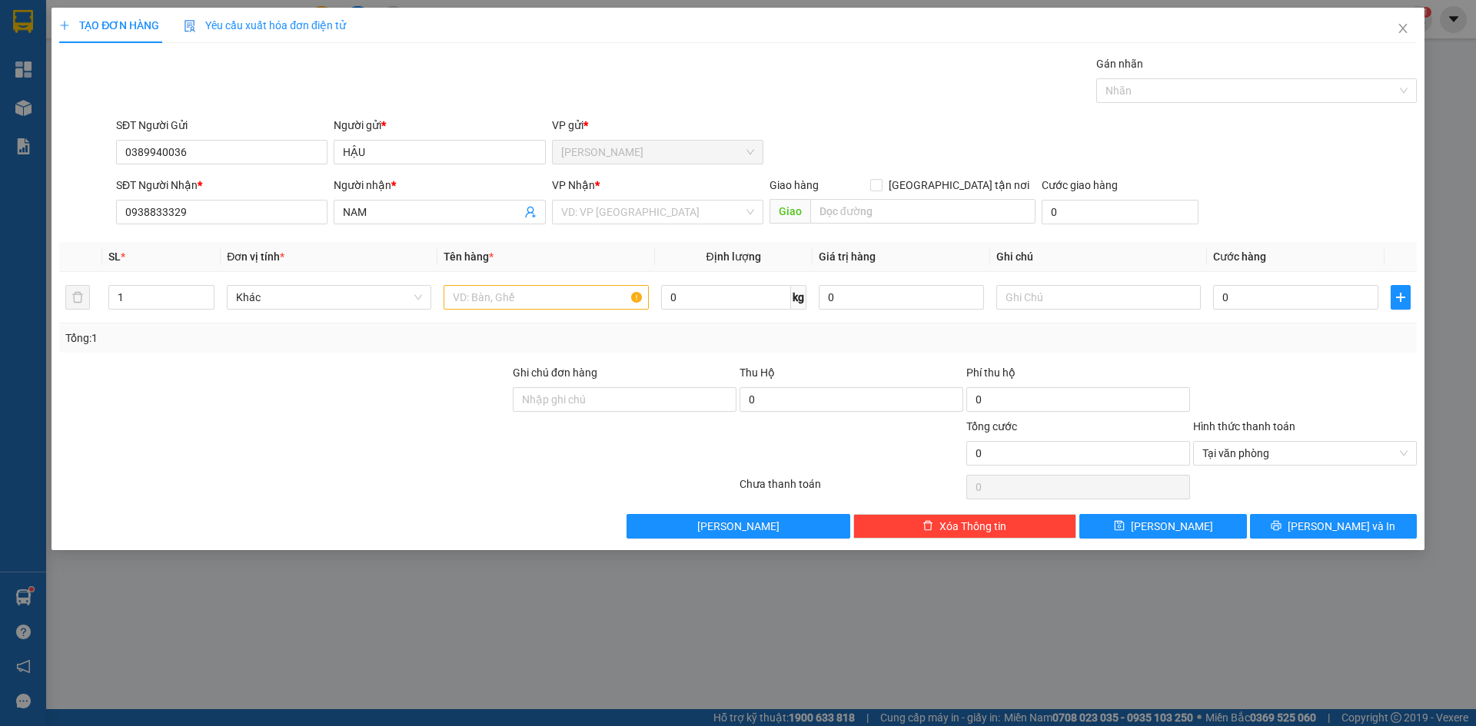
click at [642, 225] on div "VP Nhận * VD: VP Sài Gòn" at bounding box center [657, 204] width 211 height 54
click at [566, 305] on input "text" at bounding box center [545, 297] width 204 height 25
paste input "Ê"
paste input "ỆN"
paste input "À"
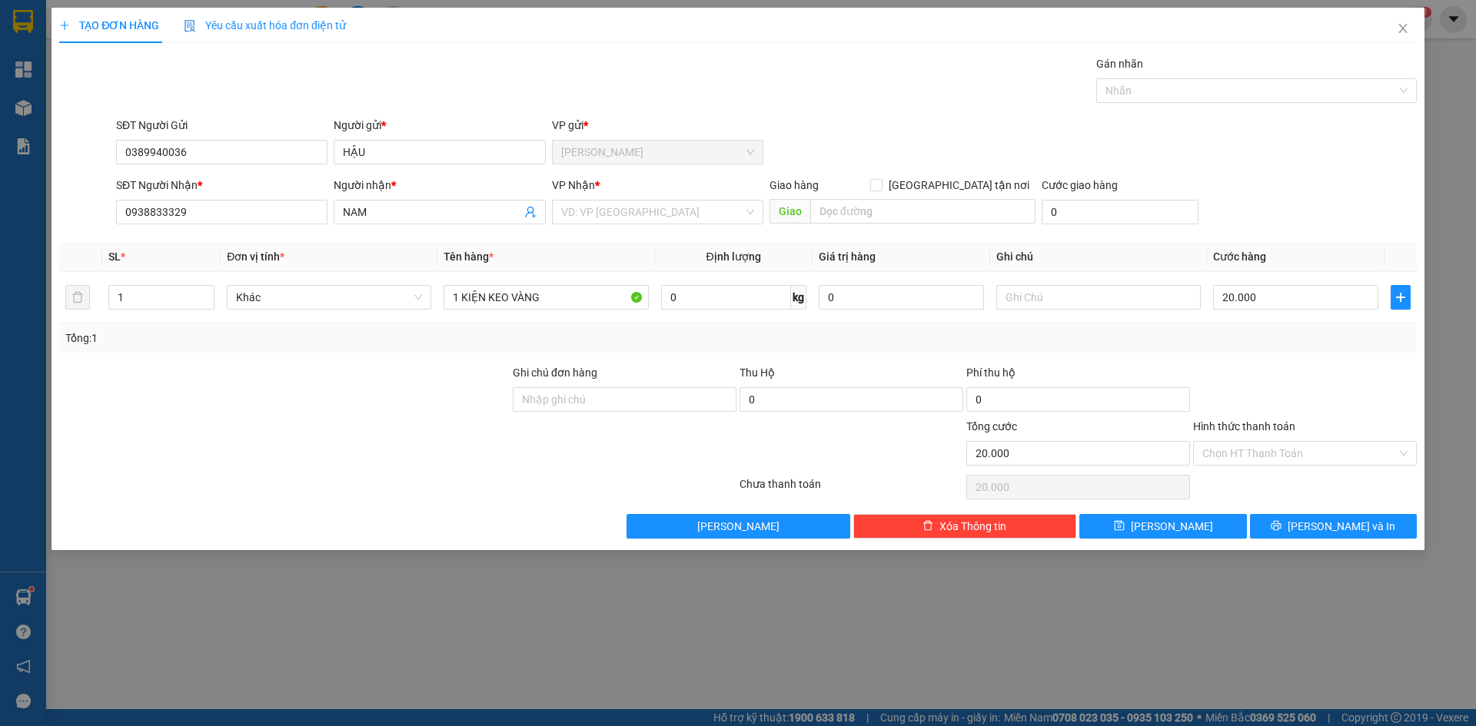
click at [1384, 393] on div at bounding box center [1304, 391] width 227 height 54
drag, startPoint x: 1342, startPoint y: 528, endPoint x: 1059, endPoint y: 381, distance: 318.7
click at [1341, 528] on span "Lưu và In" at bounding box center [1341, 526] width 108 height 17
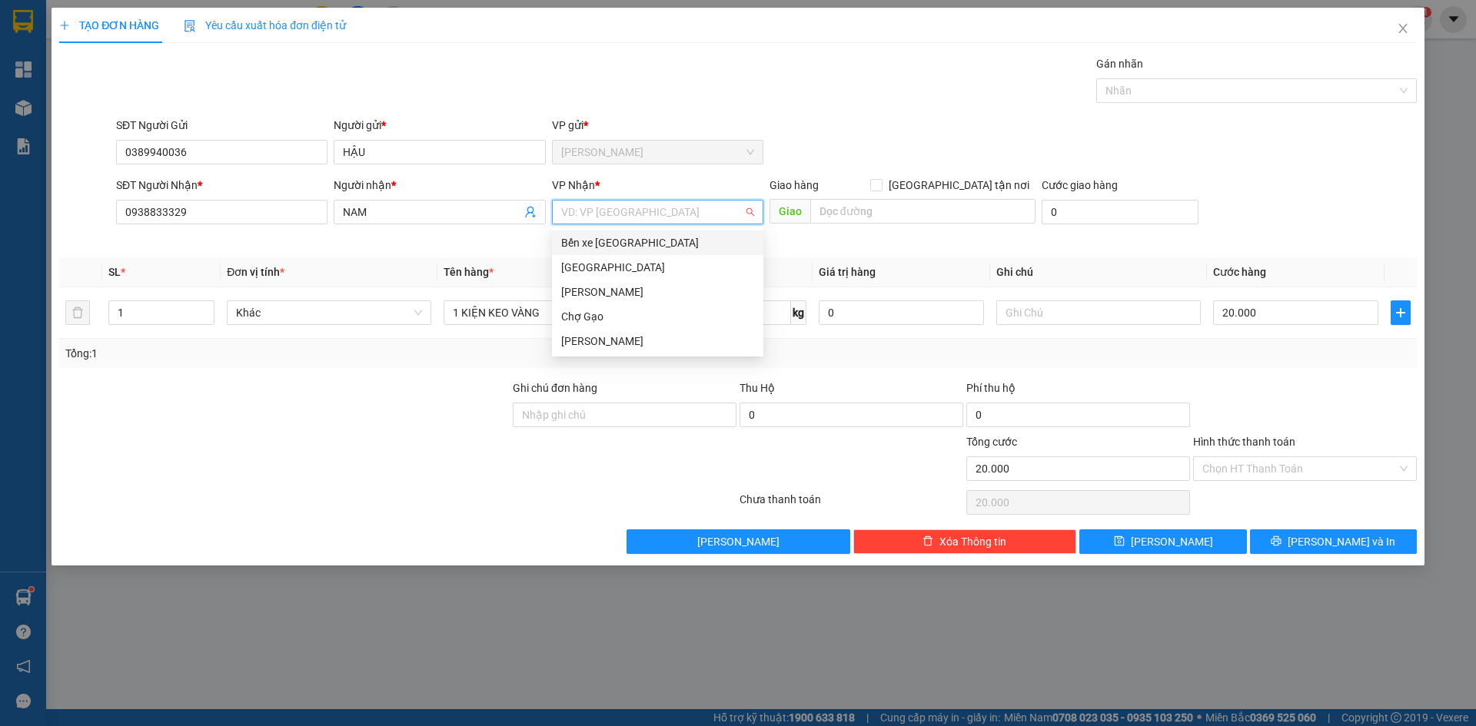
drag, startPoint x: 615, startPoint y: 218, endPoint x: 613, endPoint y: 257, distance: 40.0
click at [615, 220] on input "search" at bounding box center [652, 212] width 182 height 23
click at [611, 266] on div "[GEOGRAPHIC_DATA]" at bounding box center [657, 267] width 193 height 17
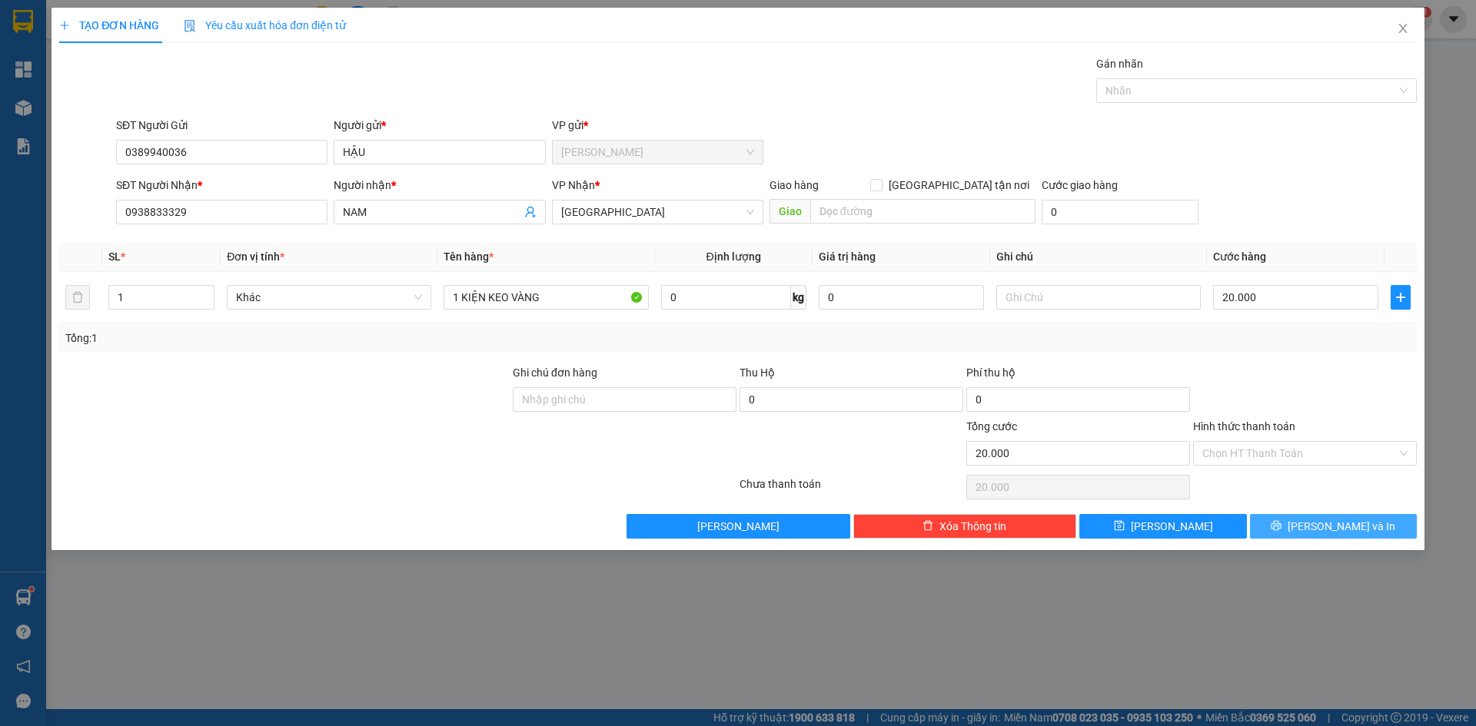
click at [1355, 519] on span "Lưu và In" at bounding box center [1341, 526] width 108 height 17
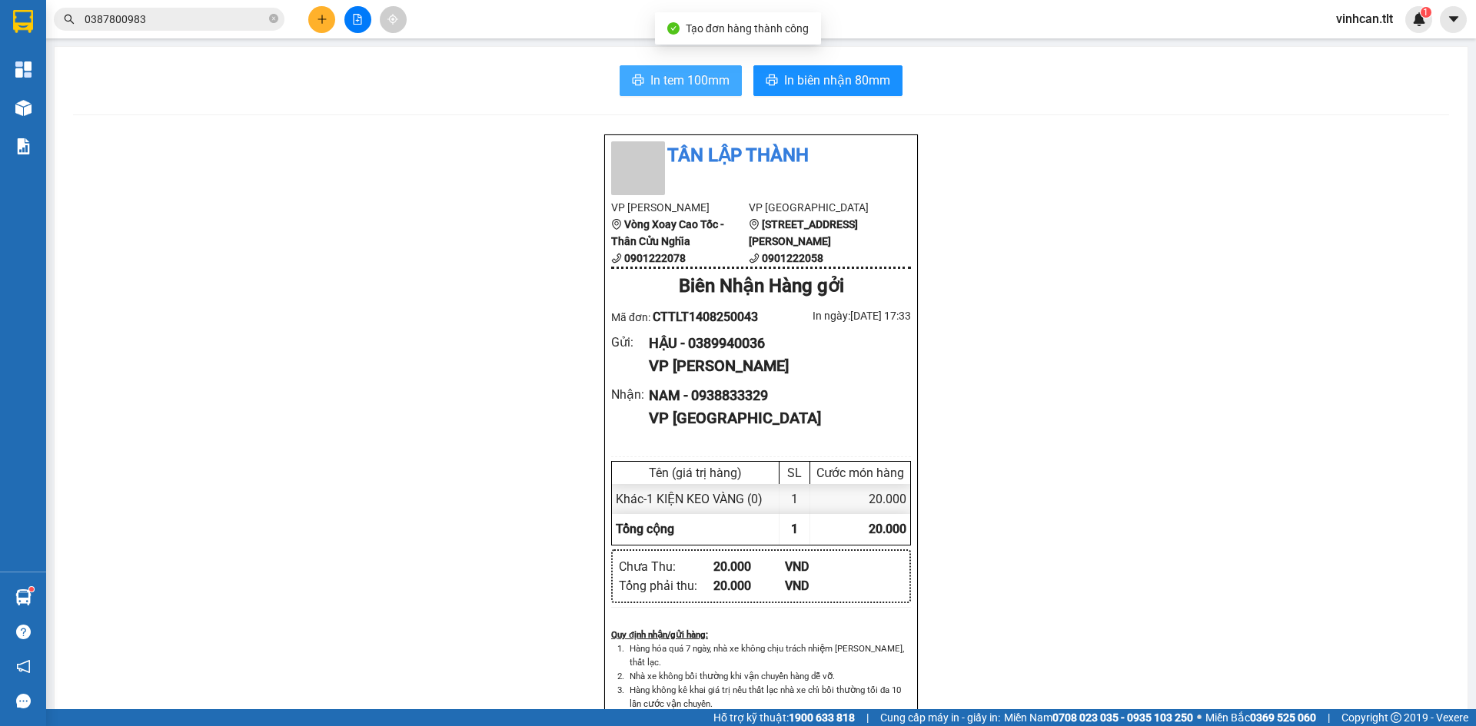
click at [699, 84] on span "In tem 100mm" at bounding box center [689, 80] width 79 height 19
drag, startPoint x: 689, startPoint y: 339, endPoint x: 829, endPoint y: 331, distance: 140.1
click at [829, 331] on div "Tân Lập Thành VP Cao Tốc Vòng Xoay Cao Tốc - Thân Cửu Nghĩa 0901222078 VP Sài G…" at bounding box center [761, 444] width 314 height 620
copy div "0389940036"
click at [318, 26] on button at bounding box center [321, 19] width 27 height 27
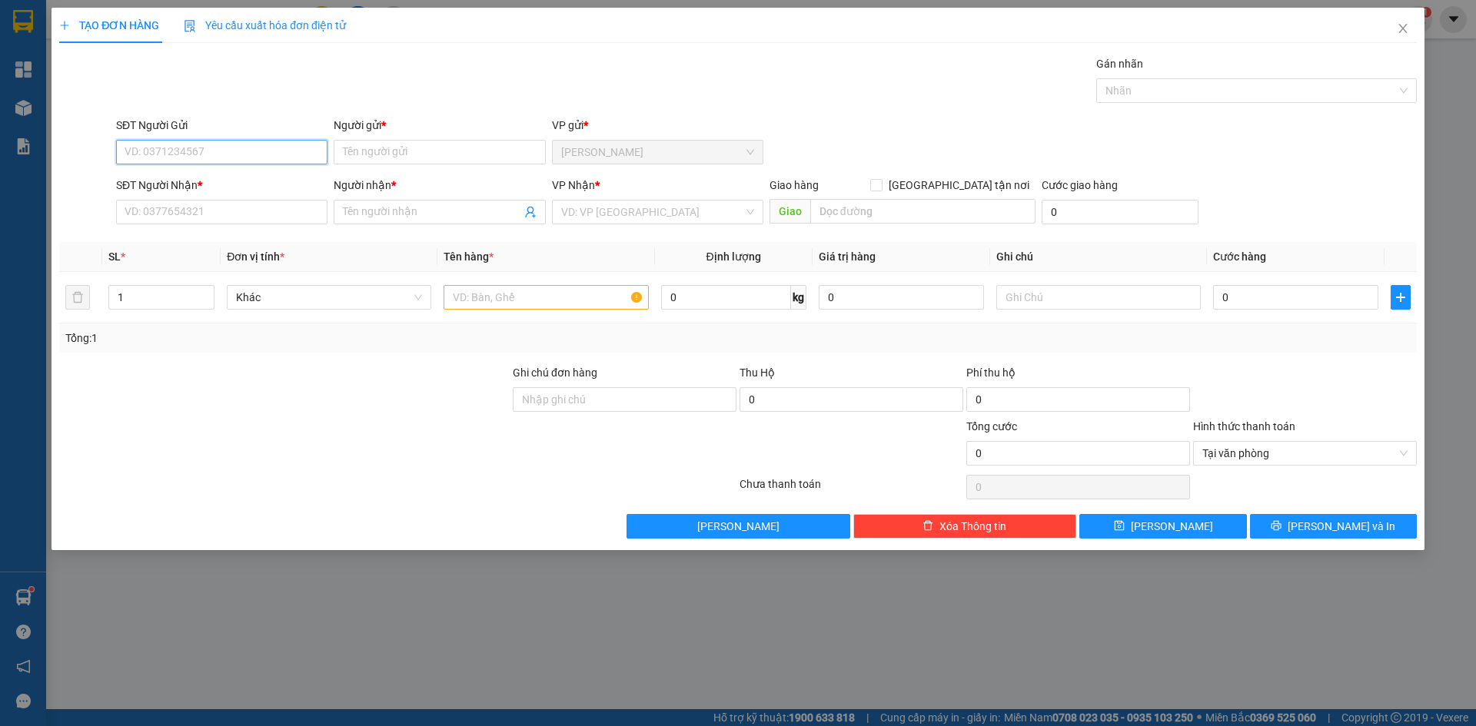
paste input "0389940036"
click at [215, 150] on input "0389940036" at bounding box center [221, 152] width 211 height 25
click at [215, 181] on div "0389940036 - HẬU" at bounding box center [221, 182] width 193 height 17
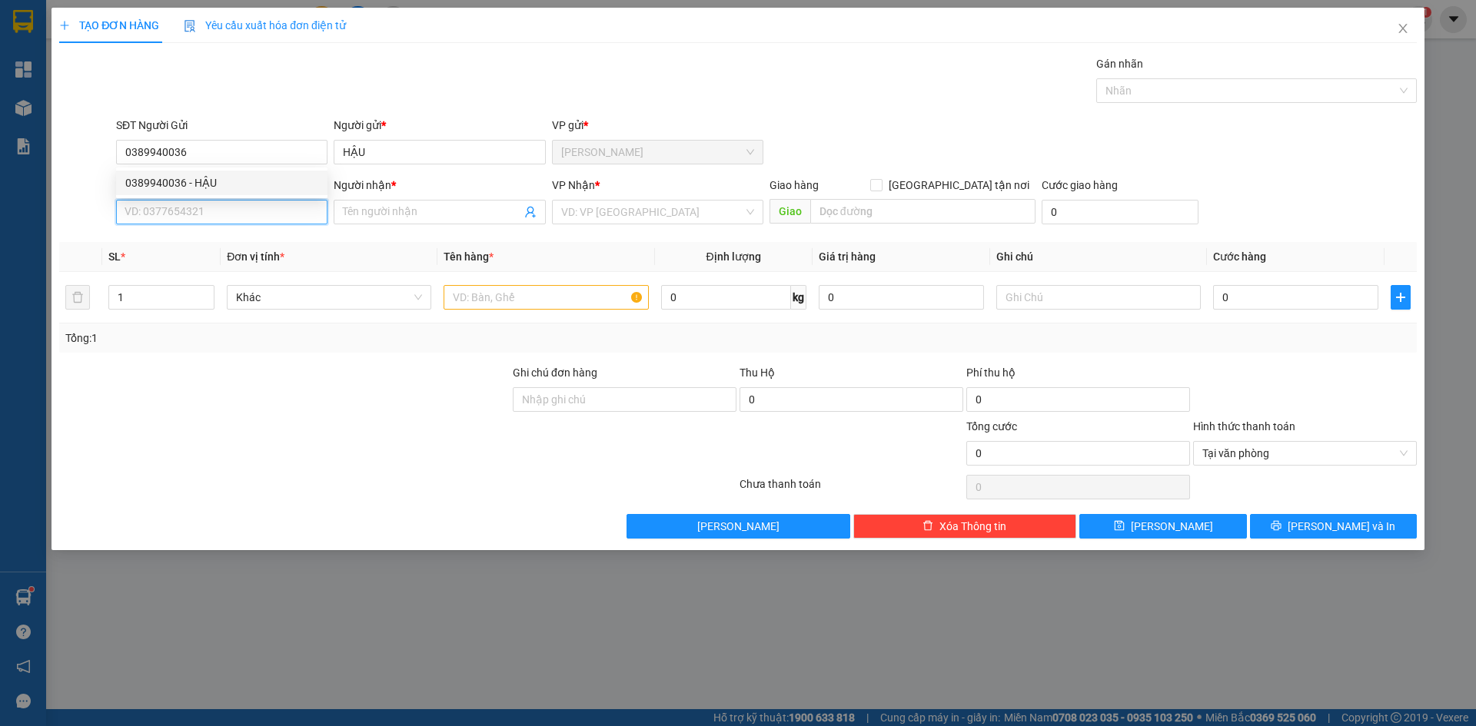
click at [213, 206] on input "SĐT Người Nhận *" at bounding box center [221, 212] width 211 height 25
click at [230, 254] on div "0937050252 - TÍN" at bounding box center [221, 243] width 211 height 25
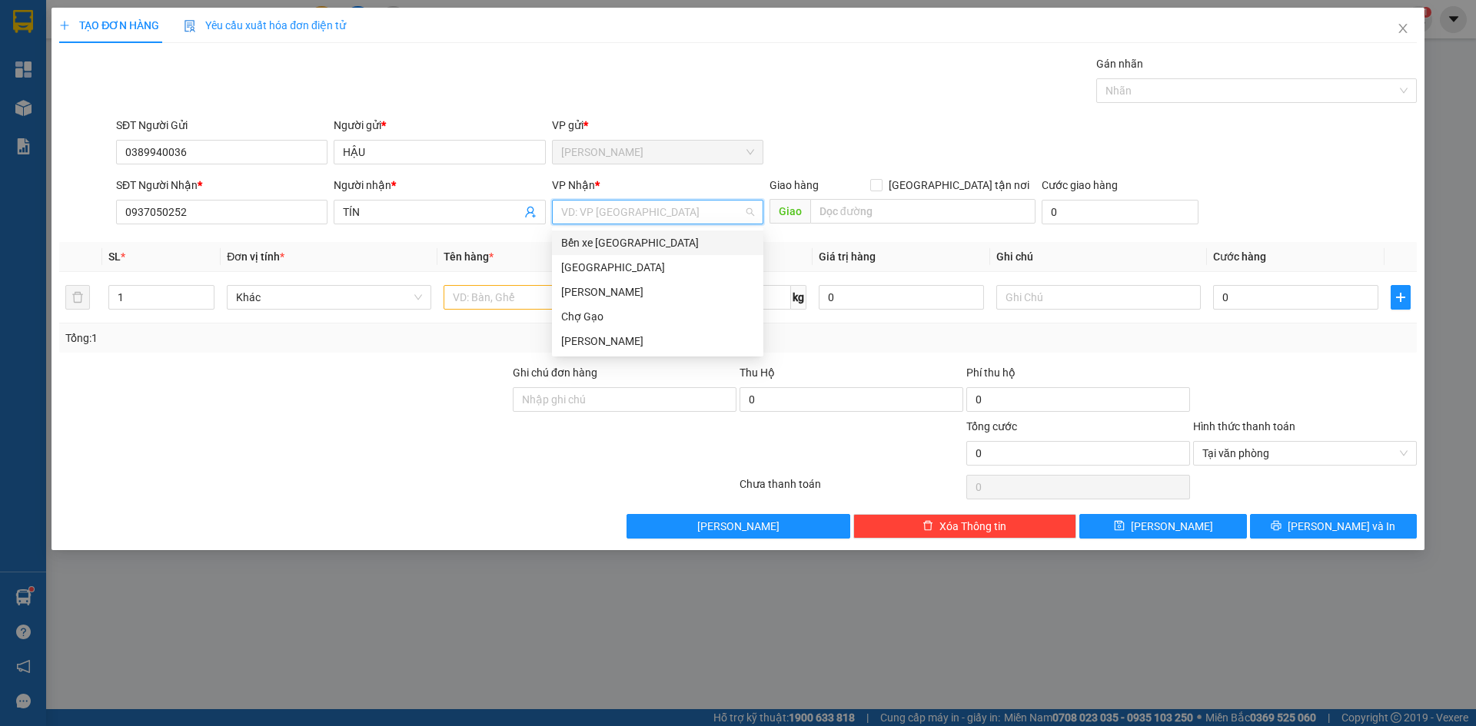
click at [653, 214] on input "search" at bounding box center [652, 212] width 182 height 23
click at [595, 271] on div "[GEOGRAPHIC_DATA]" at bounding box center [657, 267] width 193 height 17
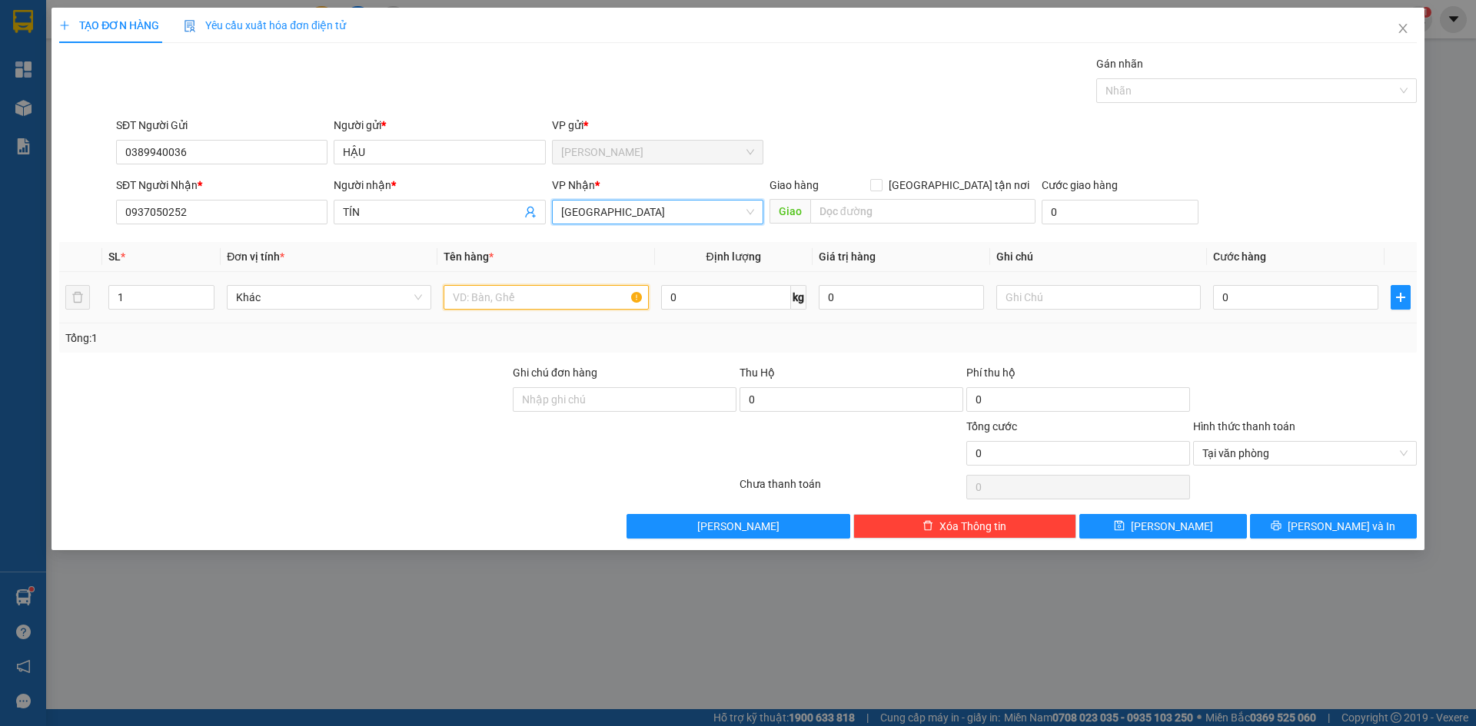
click at [563, 307] on input "text" at bounding box center [545, 297] width 204 height 25
paste input "Ê"
paste input "ỆN"
paste input "À"
click at [1253, 293] on input "0" at bounding box center [1295, 297] width 165 height 25
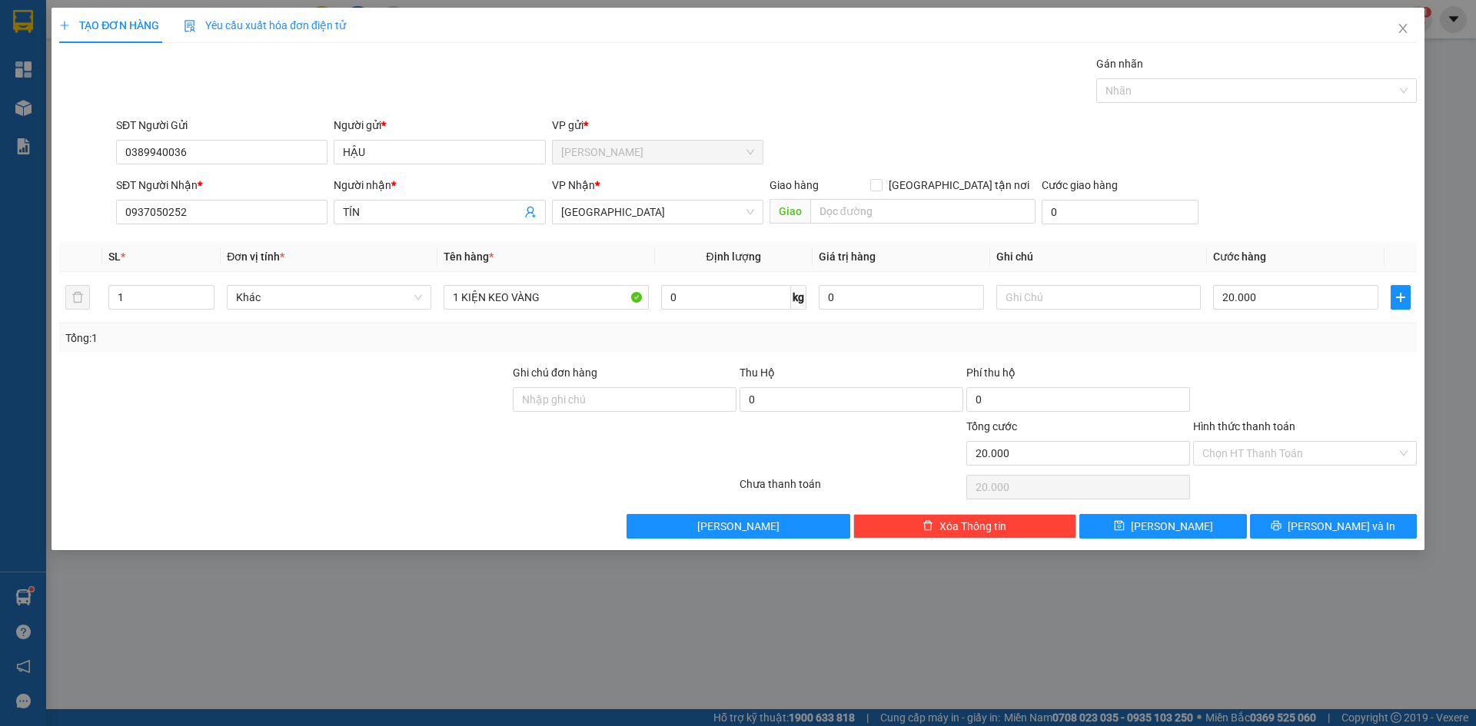
click at [1382, 510] on div "Transit Pickup Surcharge Ids Transit Deliver Surcharge Ids Transit Deliver Surc…" at bounding box center [737, 296] width 1357 height 483
click at [1330, 536] on button "Lưu và In" at bounding box center [1333, 526] width 167 height 25
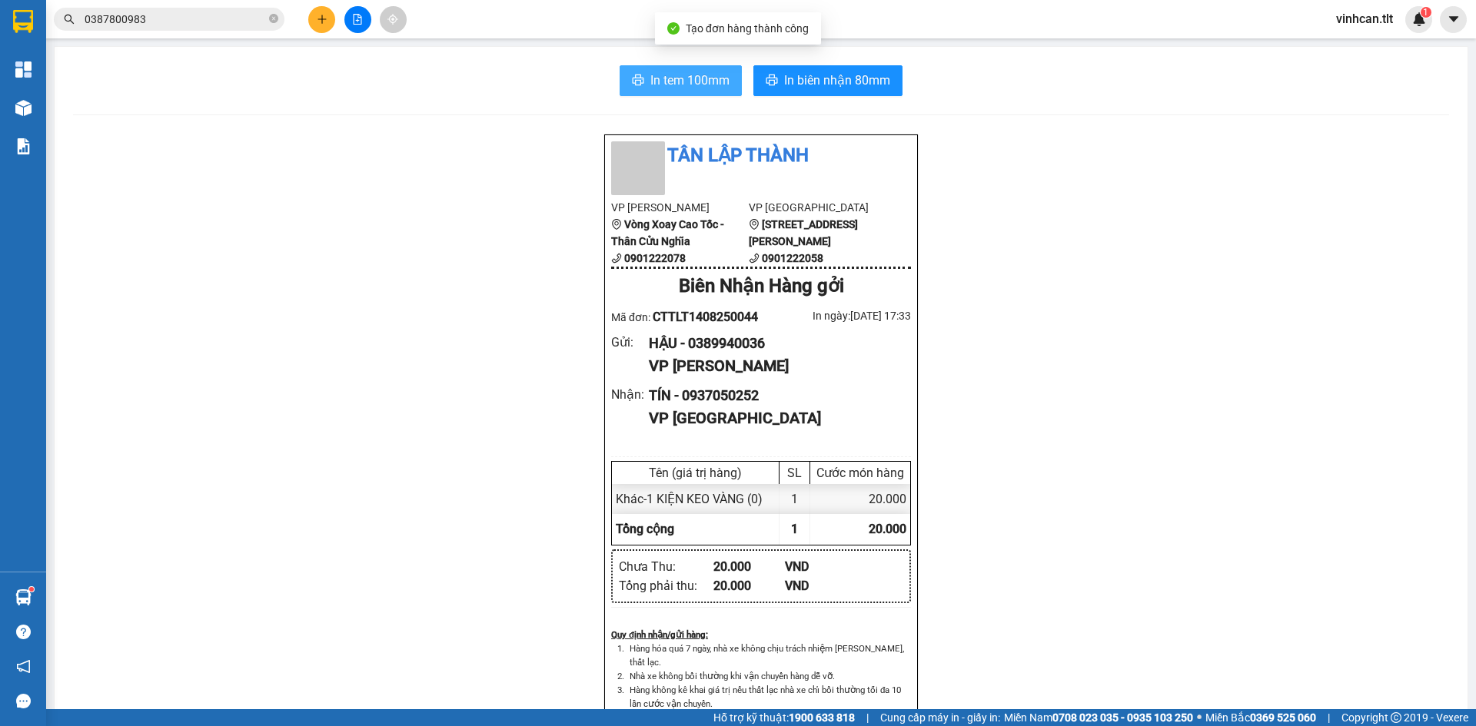
click at [634, 81] on icon "printer" at bounding box center [639, 80] width 12 height 11
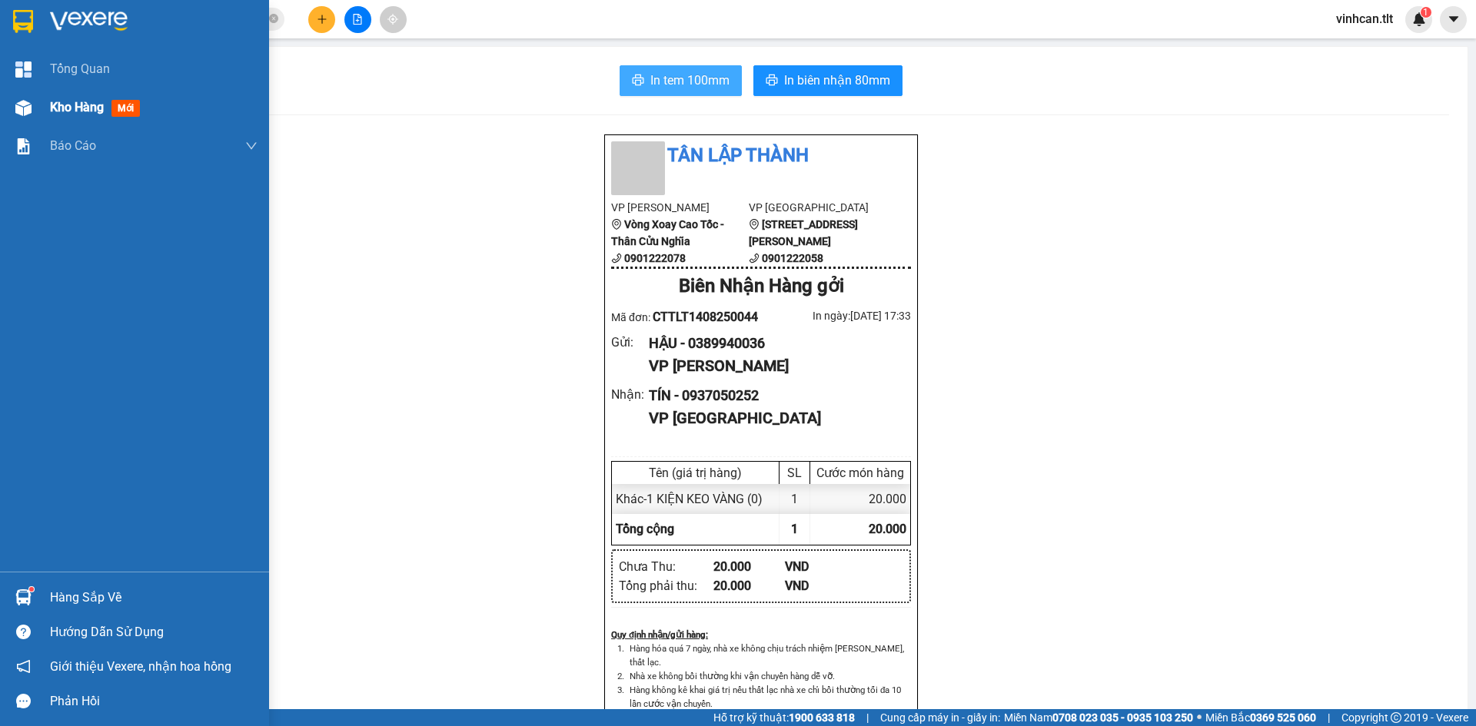
click at [42, 112] on div "Kho hàng mới" at bounding box center [134, 107] width 269 height 38
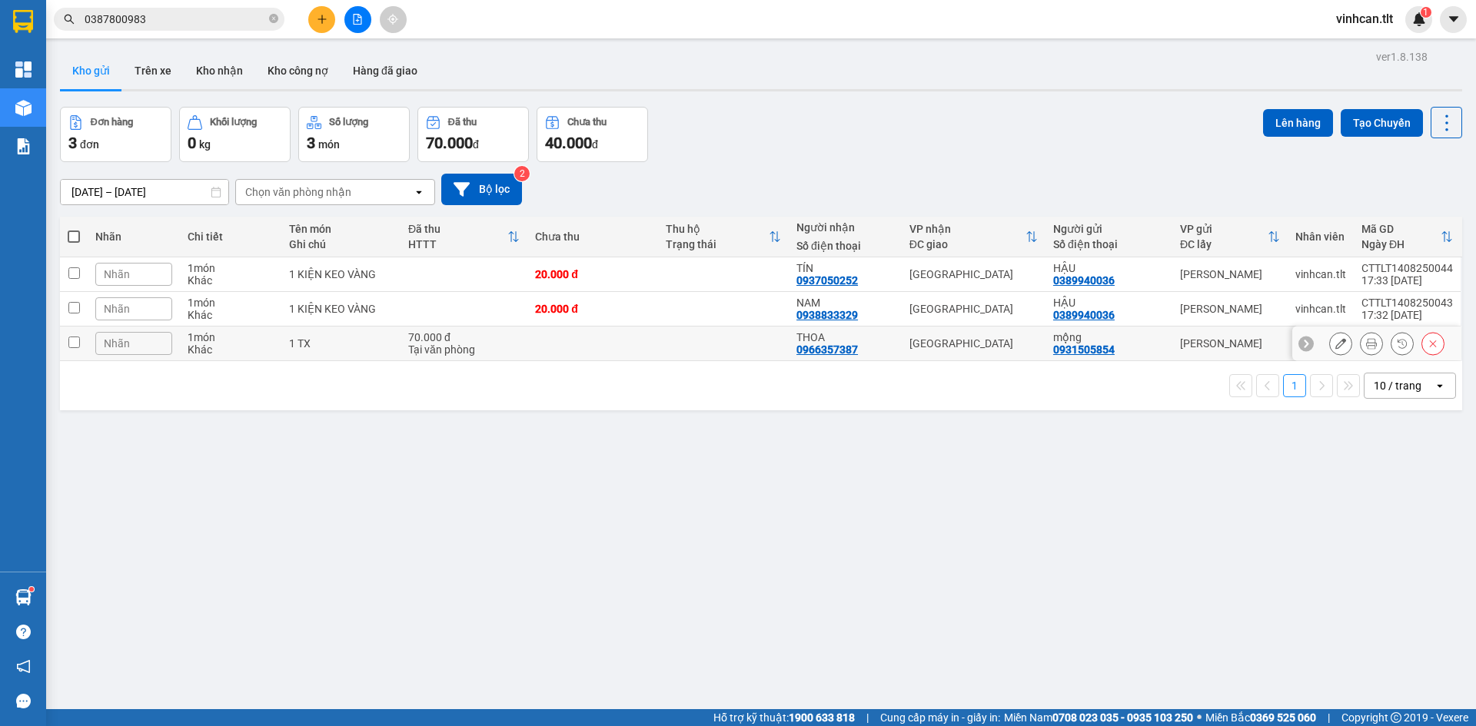
click at [86, 334] on td at bounding box center [74, 344] width 28 height 35
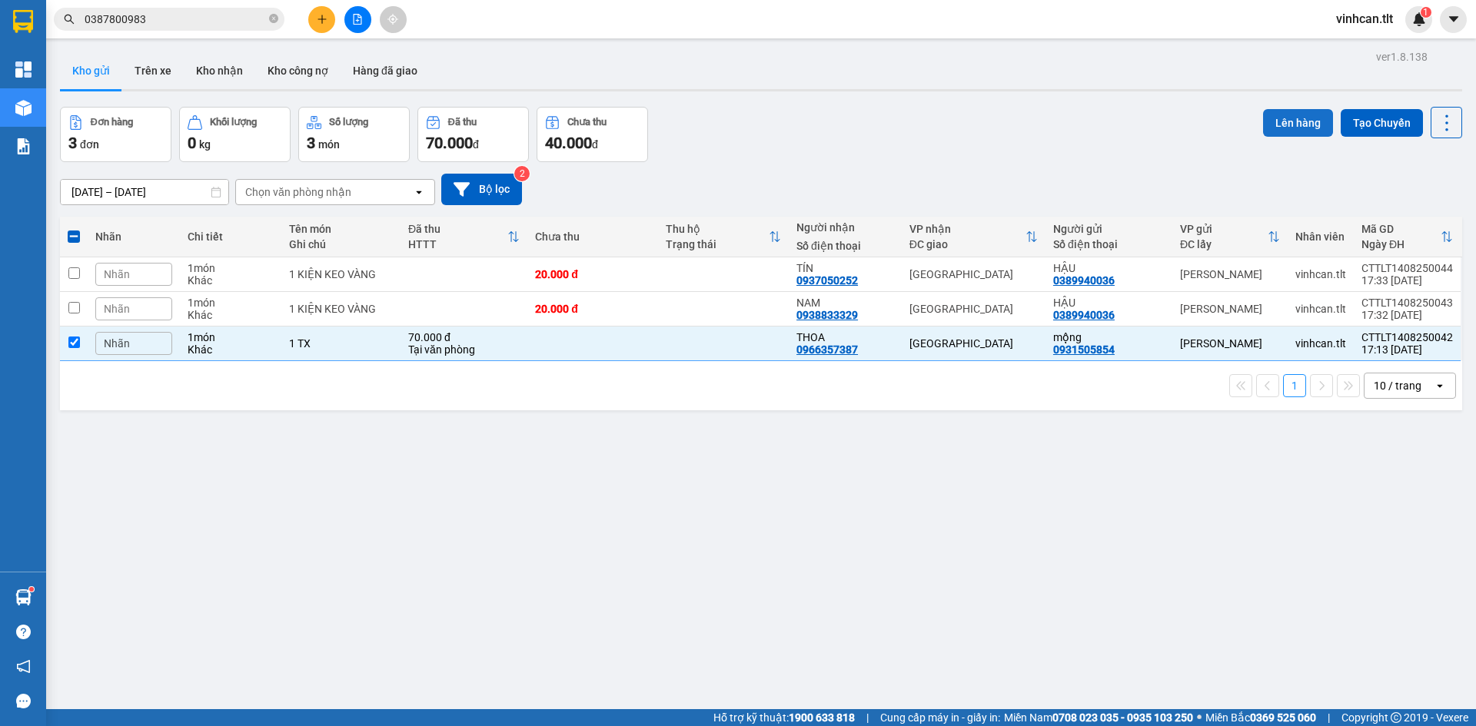
click at [1290, 119] on button "Lên hàng" at bounding box center [1298, 123] width 70 height 28
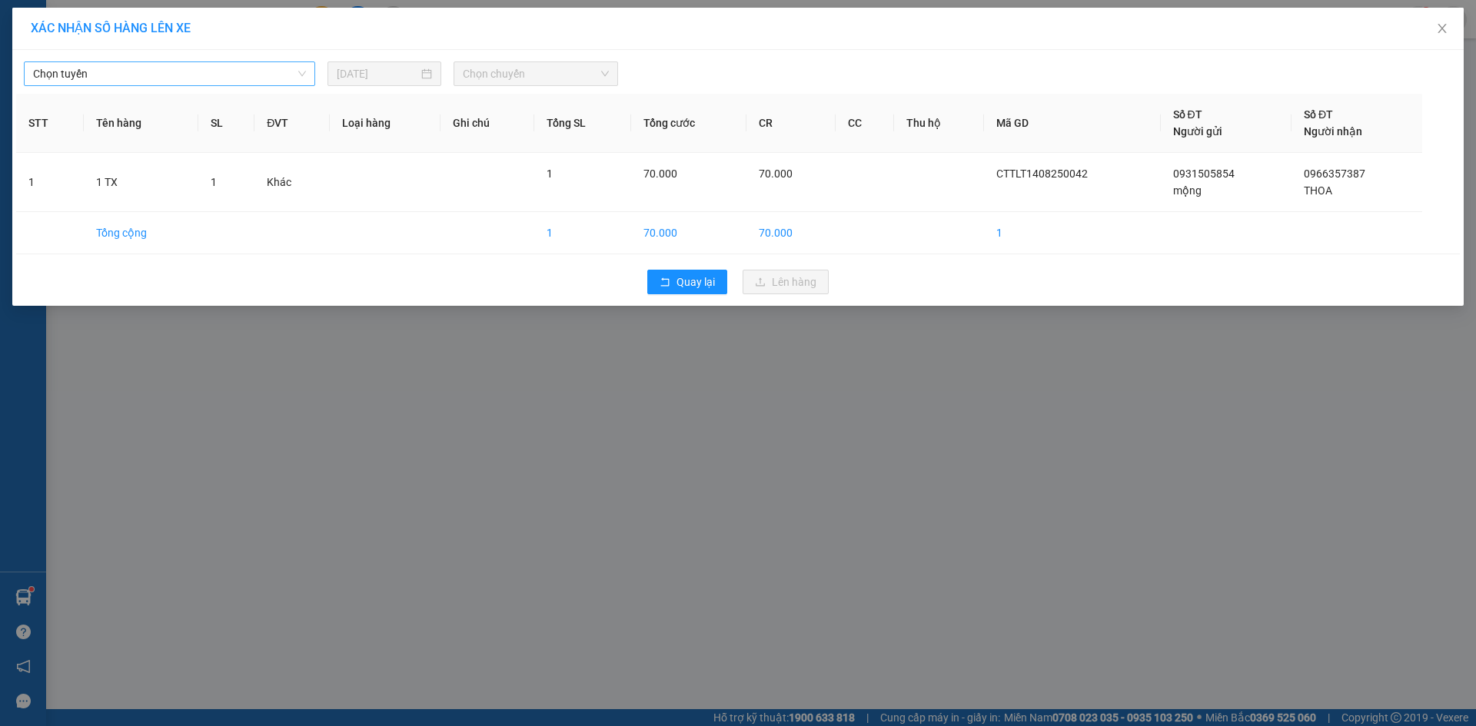
click at [101, 78] on span "Chọn tuyến" at bounding box center [169, 73] width 273 height 23
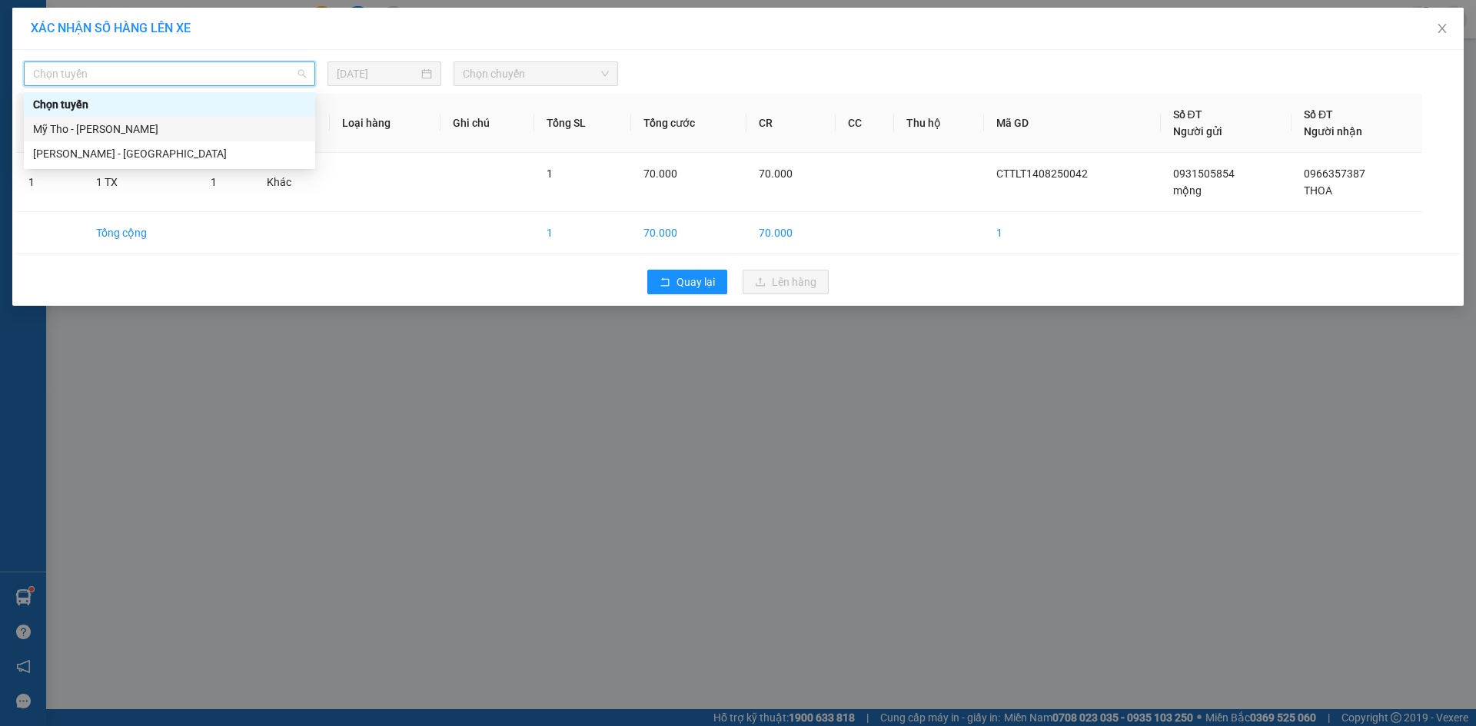
click at [108, 123] on div "Mỹ Tho - Hồ Chí Minh" at bounding box center [169, 129] width 273 height 17
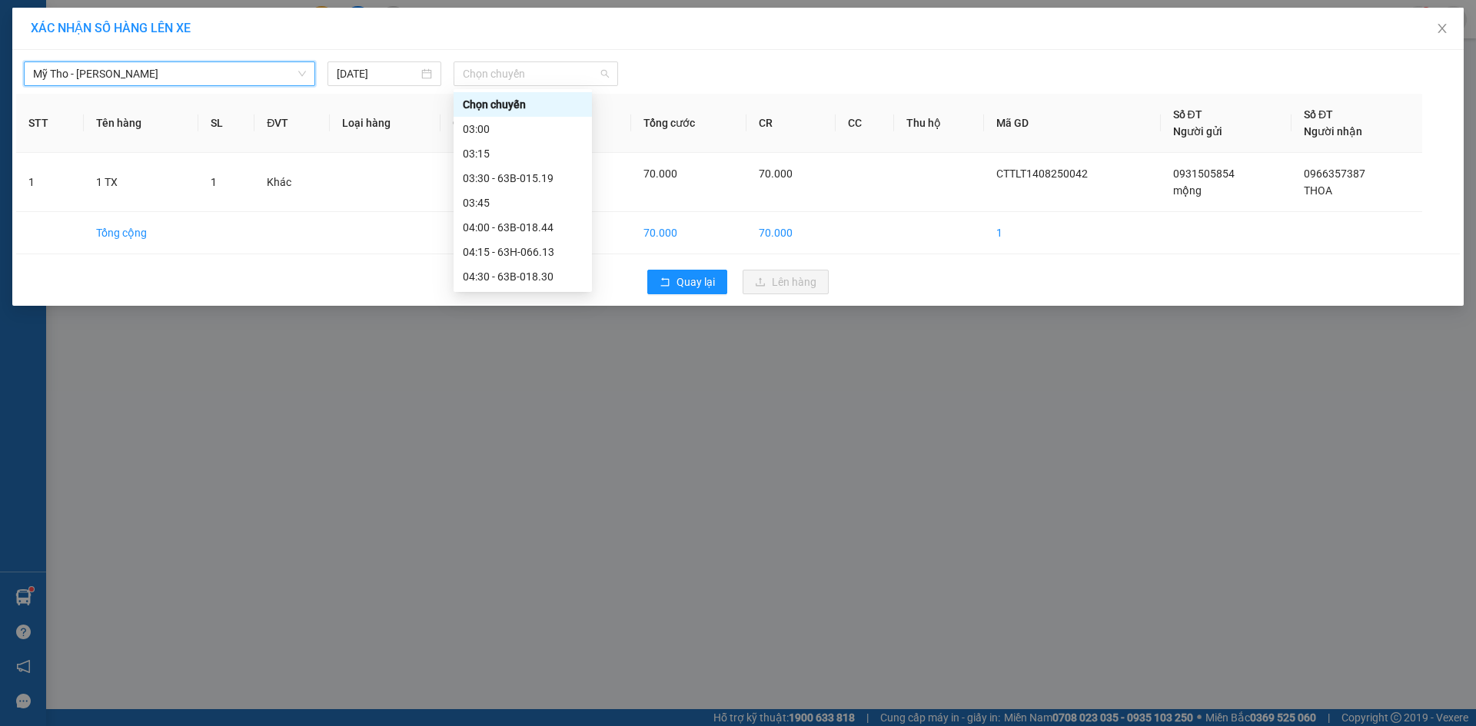
click at [553, 86] on div "Mỹ Tho - Hồ Chí Minh Mỹ Tho - Hồ Chí Minh 14/08/2025 Chọn chuyến STT Tên hàng S…" at bounding box center [737, 178] width 1451 height 256
click at [547, 153] on div "16:45 - 63H-066.13" at bounding box center [523, 156] width 120 height 17
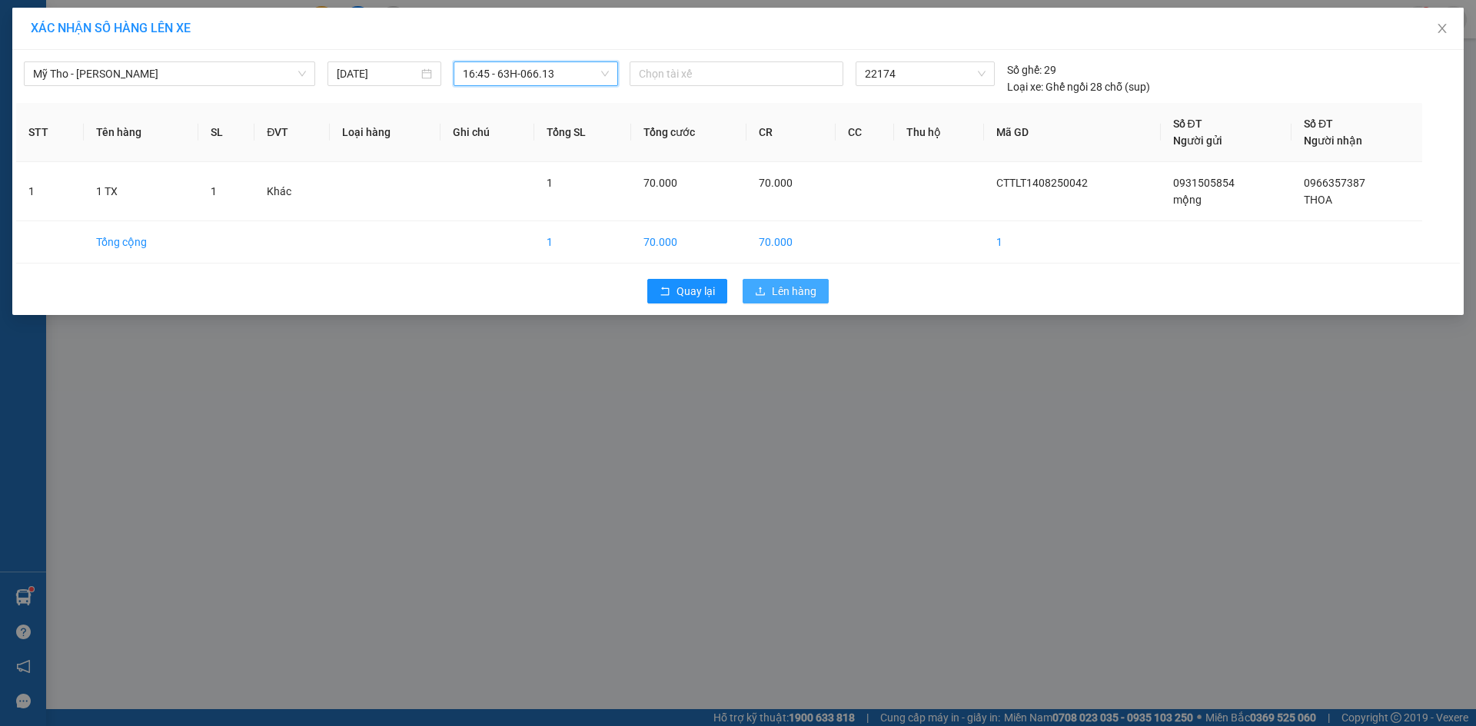
click at [760, 298] on button "Lên hàng" at bounding box center [785, 291] width 86 height 25
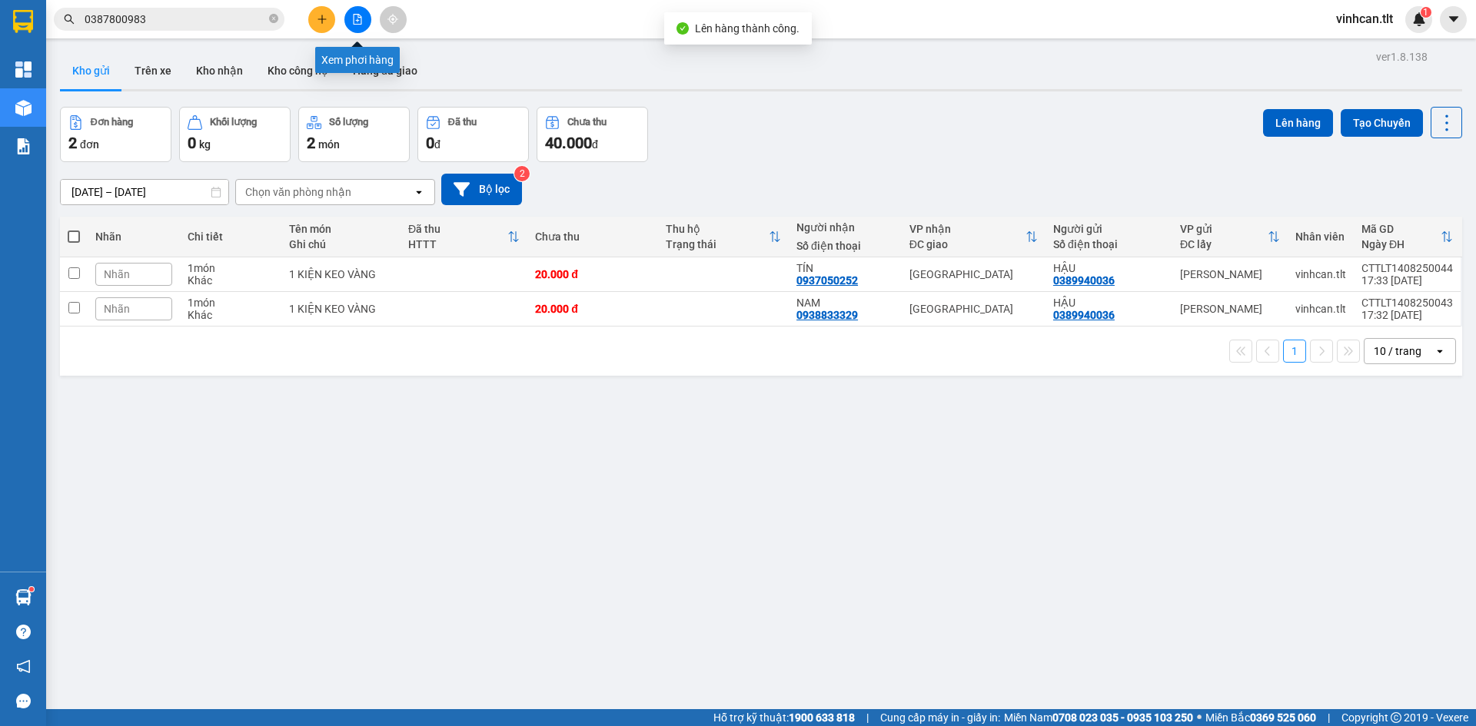
click at [348, 13] on button at bounding box center [357, 19] width 27 height 27
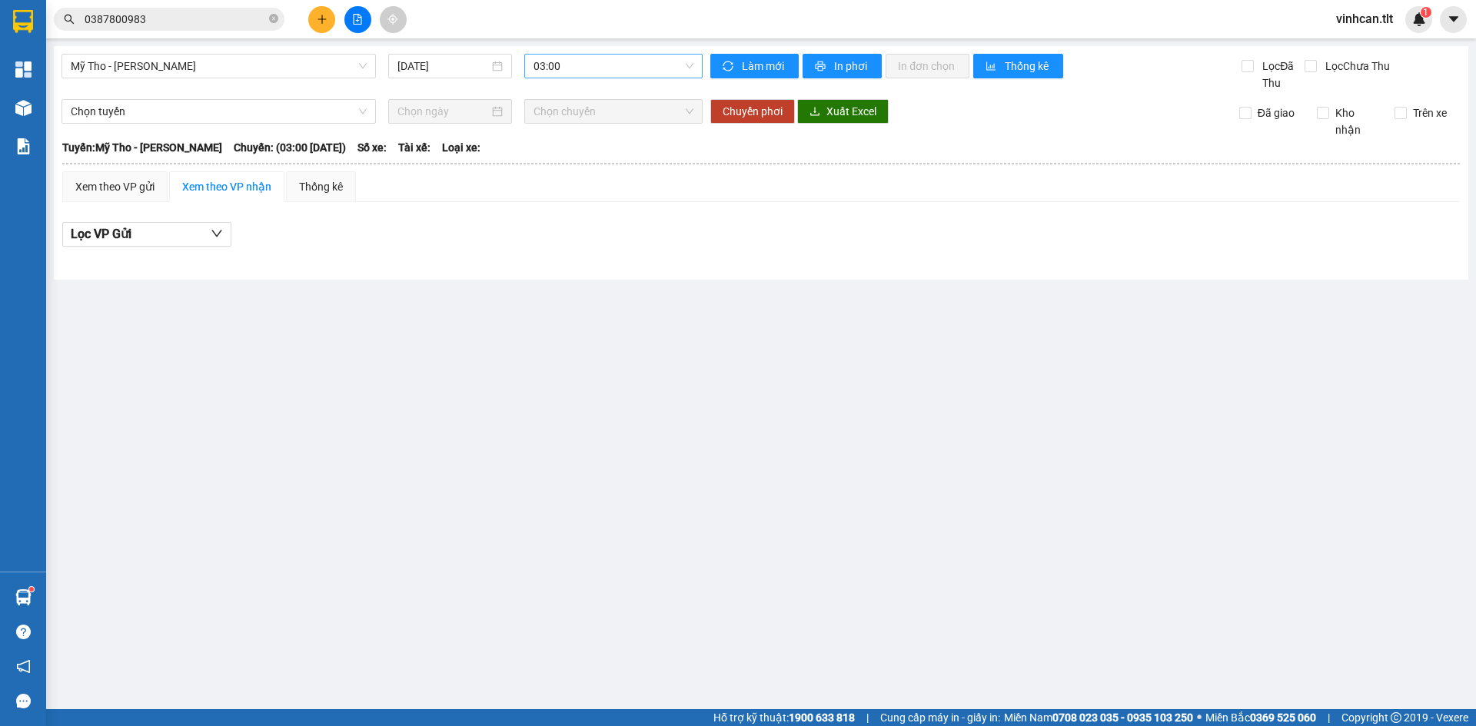
click at [574, 57] on span "03:00" at bounding box center [613, 66] width 160 height 23
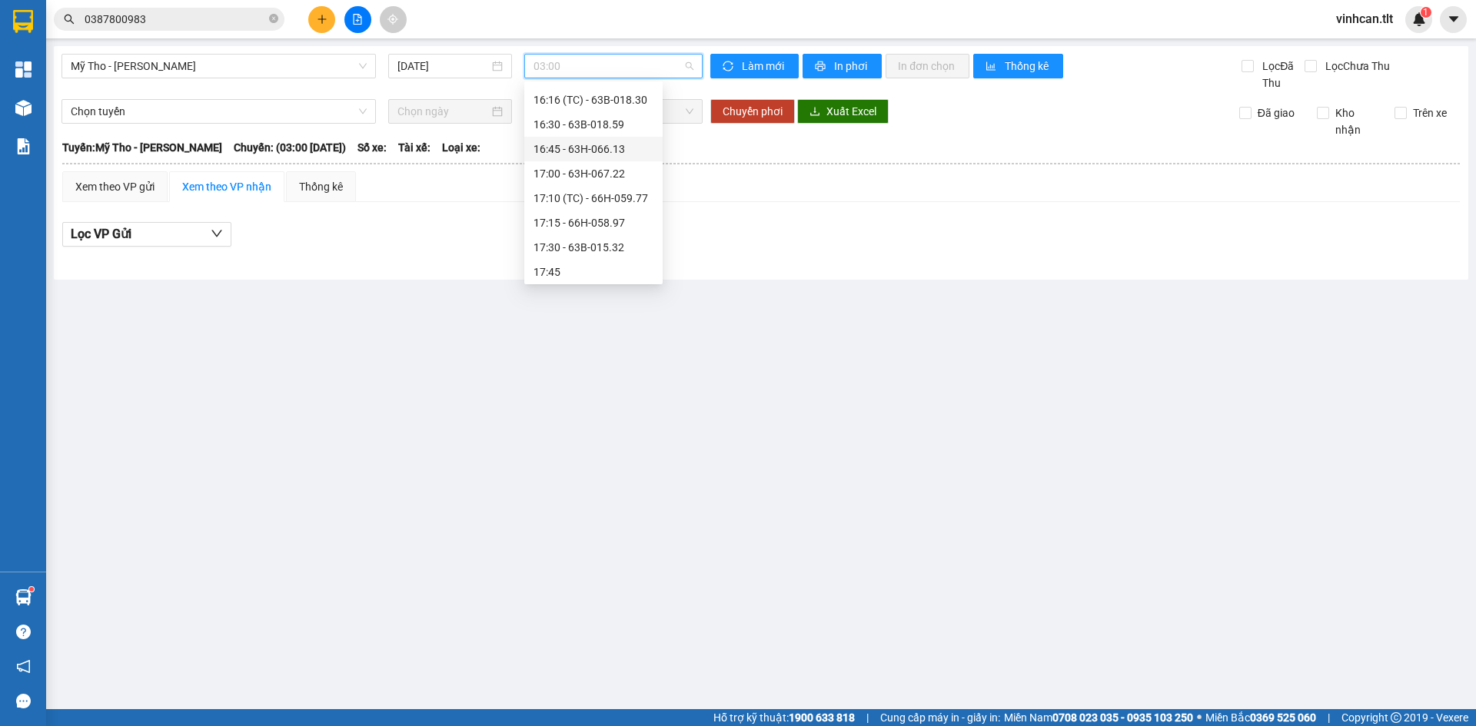
click at [600, 148] on div "16:45 - 63H-066.13" at bounding box center [593, 149] width 120 height 17
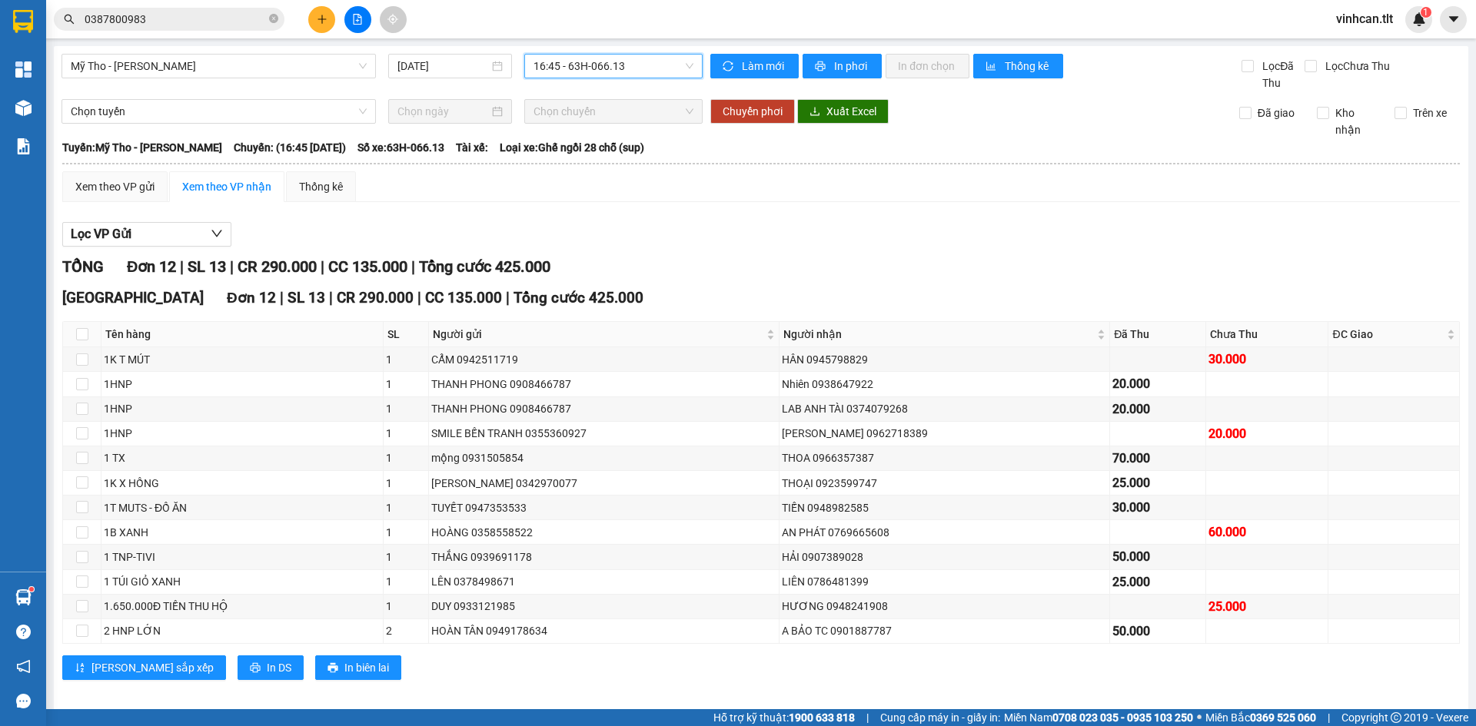
click at [136, 170] on th at bounding box center [760, 164] width 1399 height 14
click at [137, 188] on div "Xem theo VP gửi" at bounding box center [114, 186] width 79 height 17
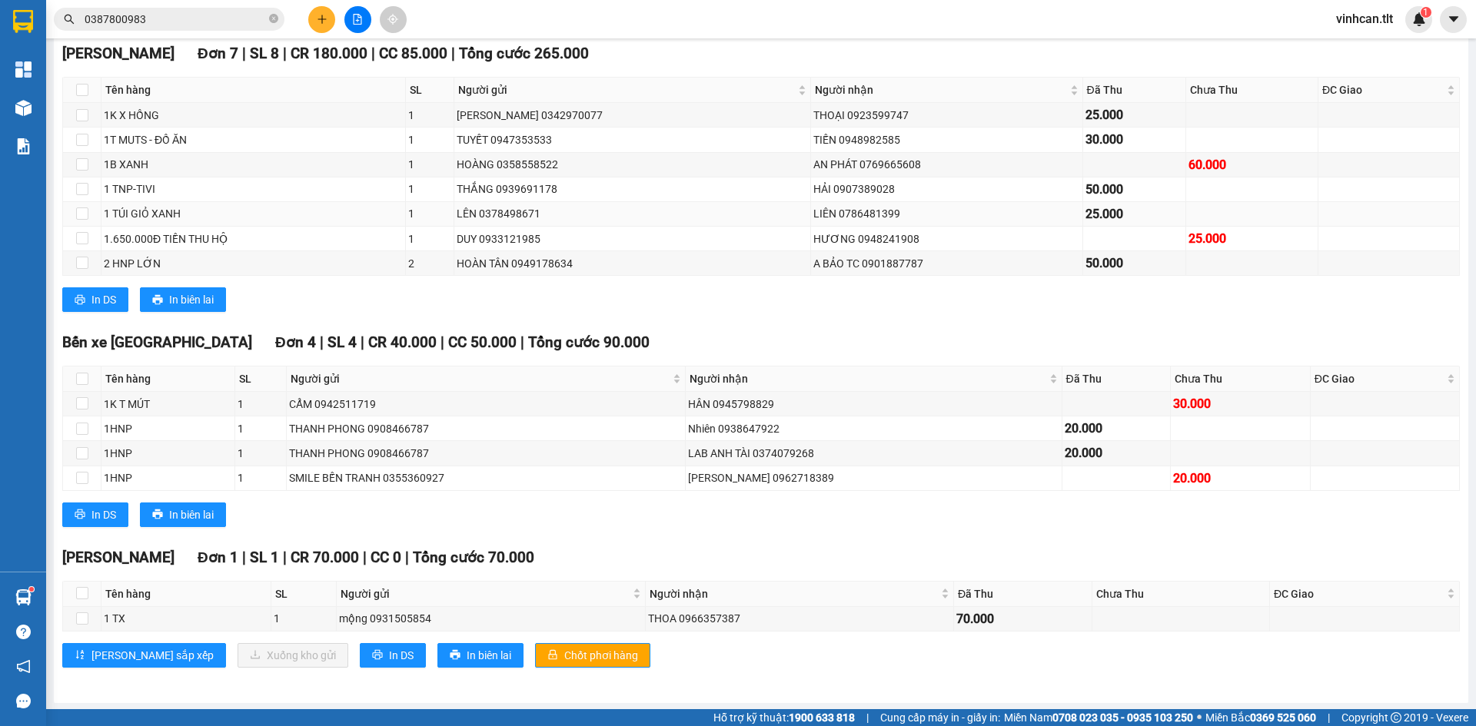
scroll to position [246, 0]
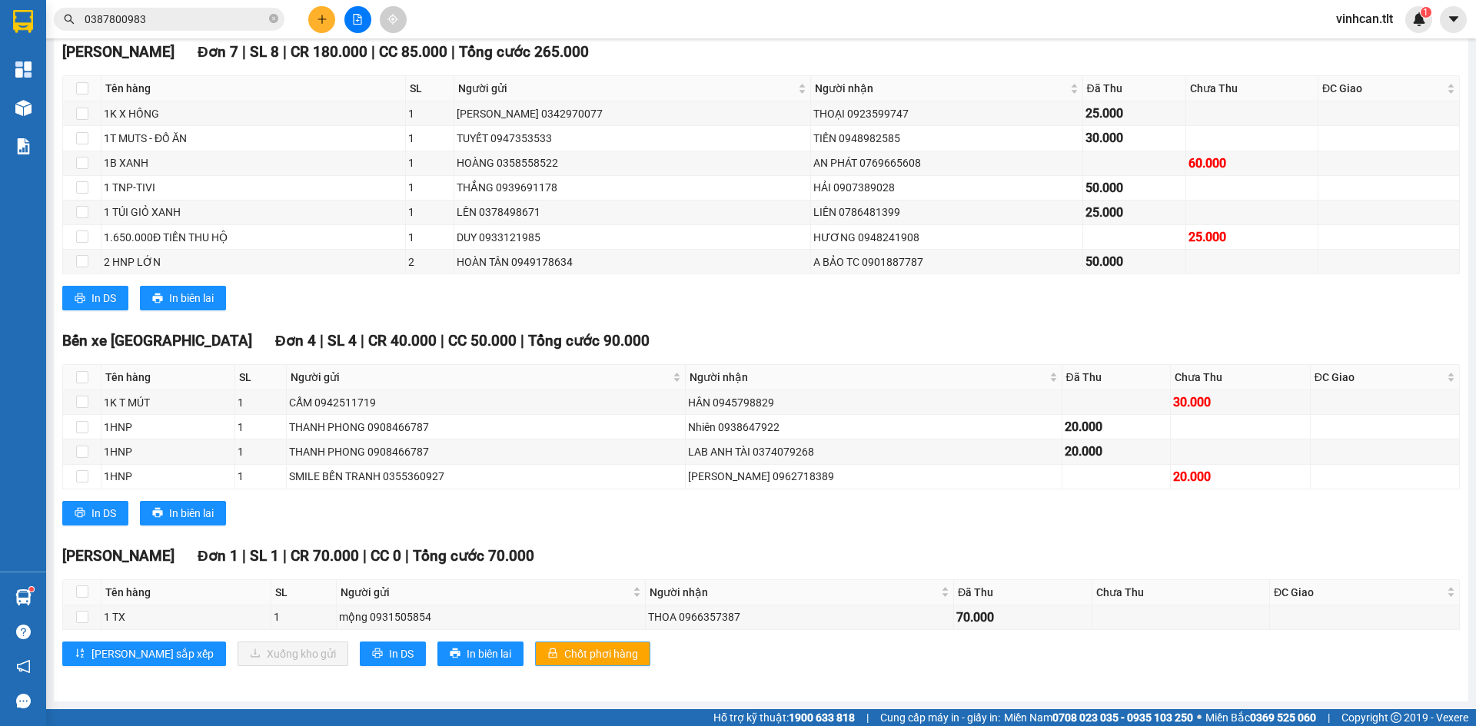
click at [564, 656] on span "Chốt phơi hàng" at bounding box center [601, 654] width 74 height 17
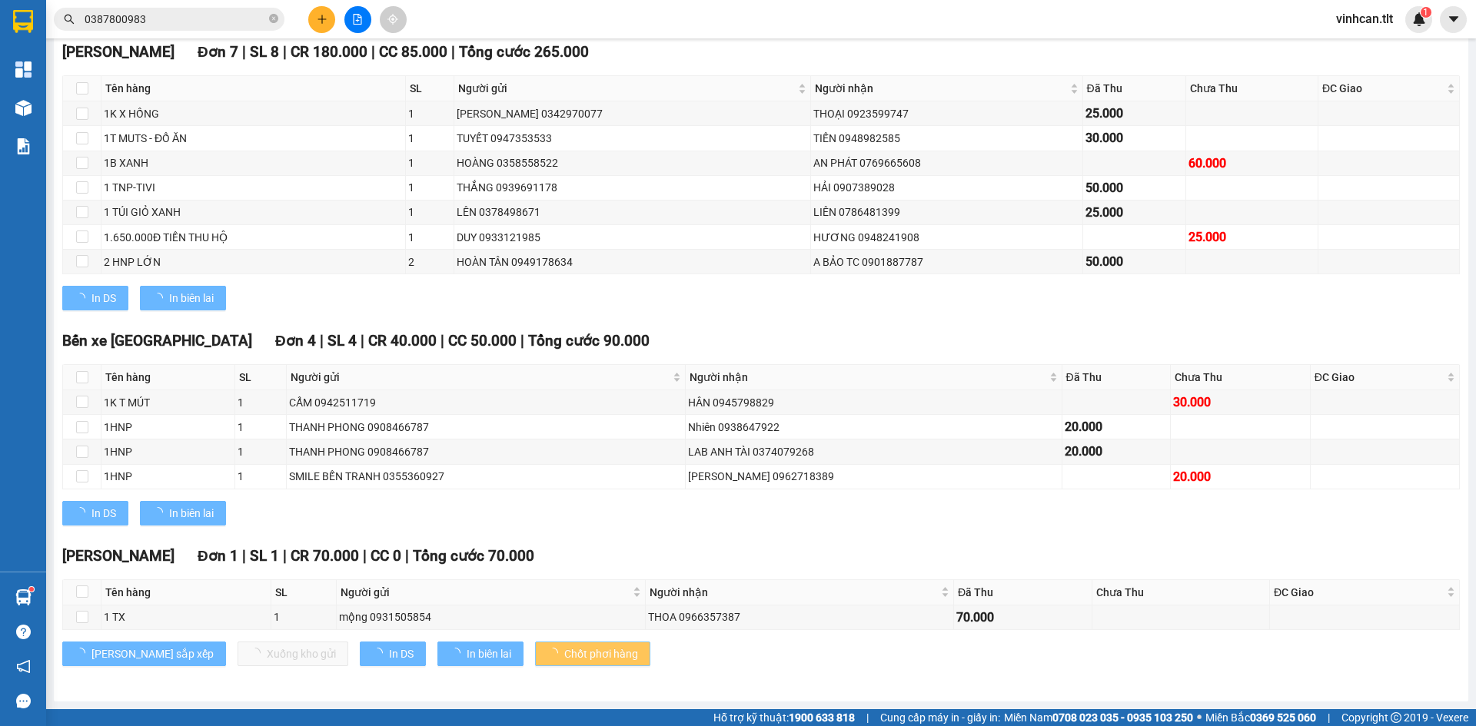
click at [564, 656] on span "Chốt phơi hàng" at bounding box center [601, 654] width 74 height 17
click at [564, 655] on span "Chốt phơi hàng" at bounding box center [601, 654] width 74 height 17
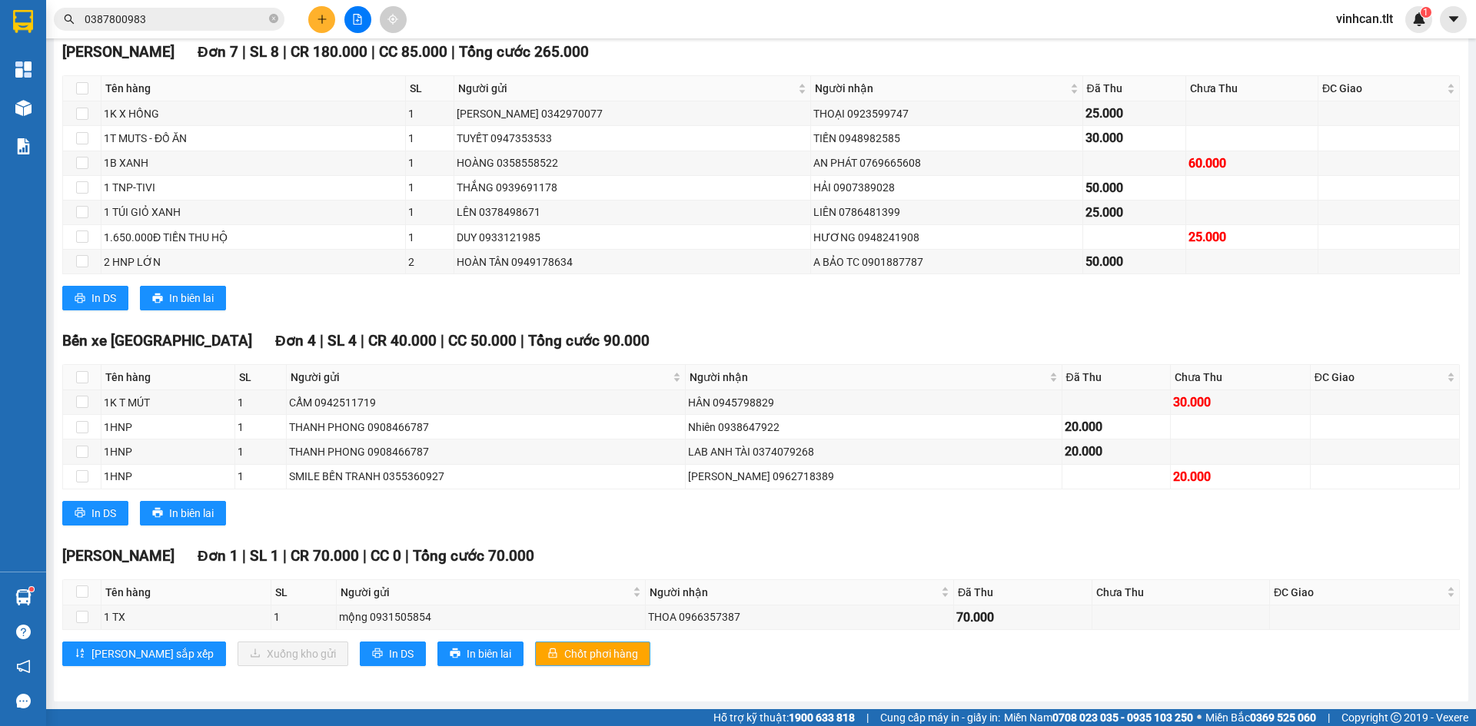
click at [564, 655] on span "Chốt phơi hàng" at bounding box center [601, 654] width 74 height 17
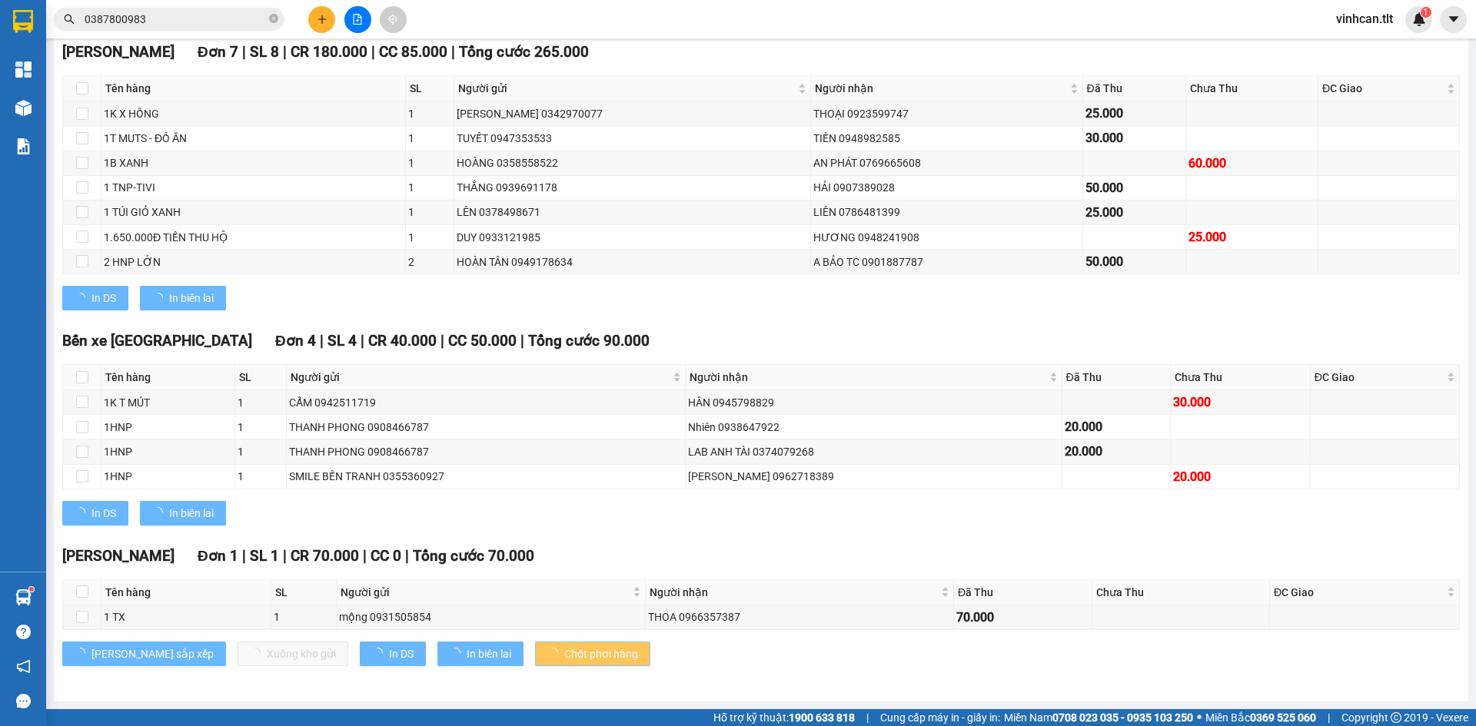
click at [564, 655] on span "Chốt phơi hàng" at bounding box center [601, 654] width 74 height 17
click at [564, 652] on span "Chốt phơi hàng" at bounding box center [601, 654] width 74 height 17
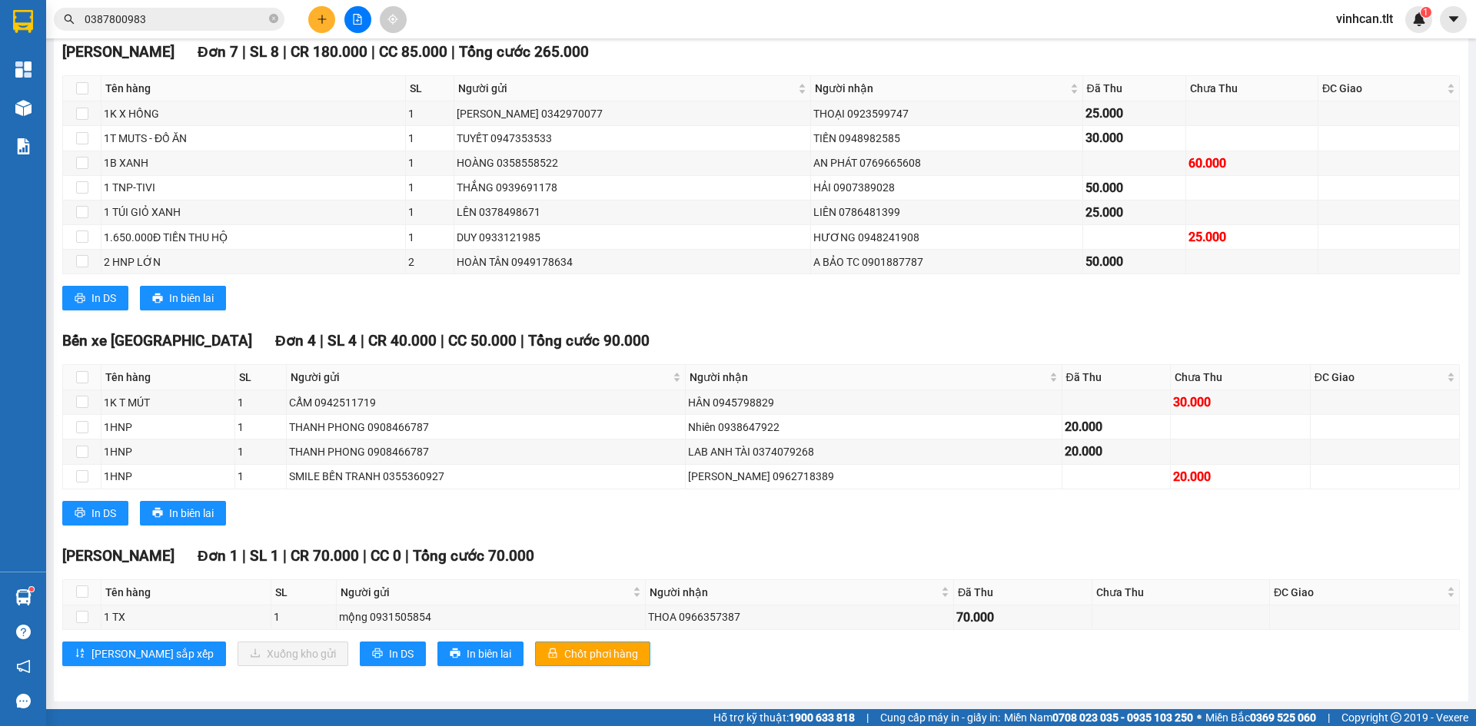
click at [564, 652] on span "Chốt phơi hàng" at bounding box center [601, 654] width 74 height 17
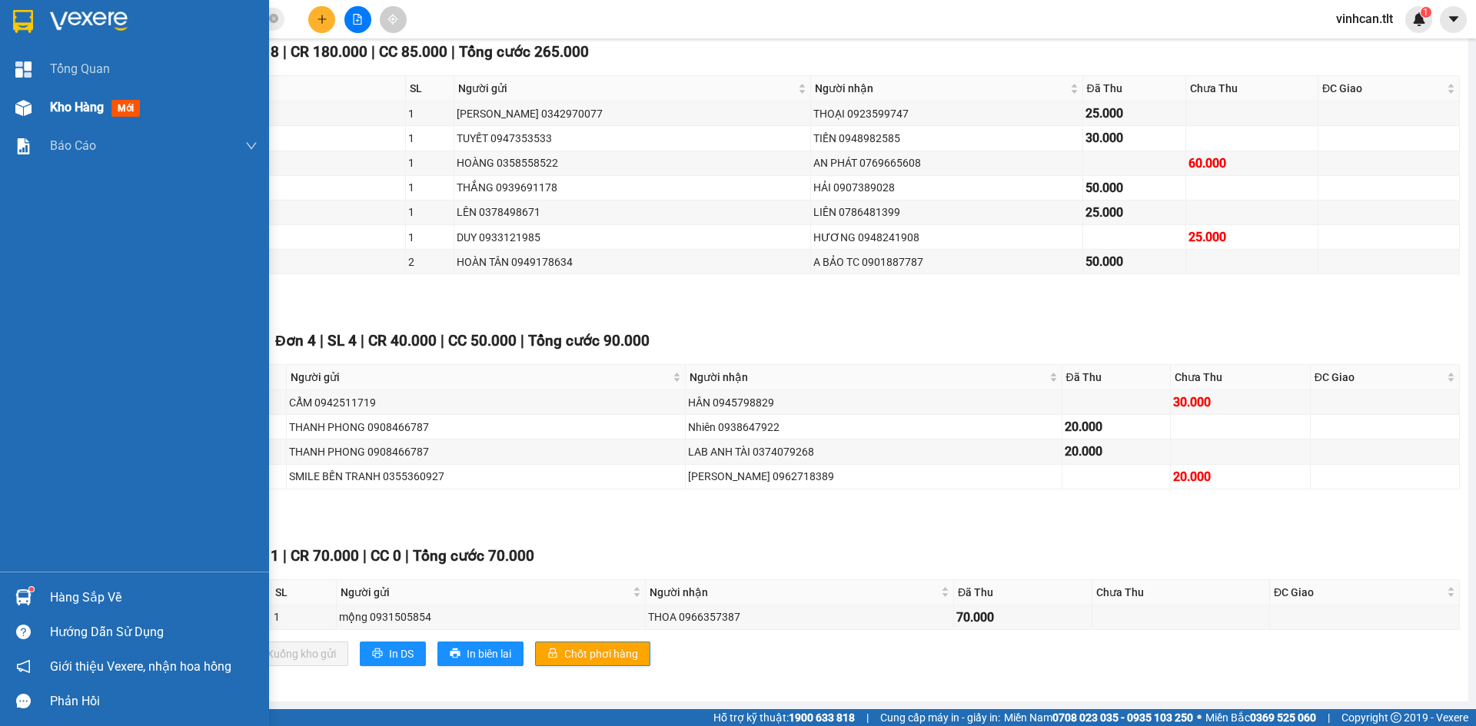
click at [10, 115] on div at bounding box center [23, 108] width 27 height 27
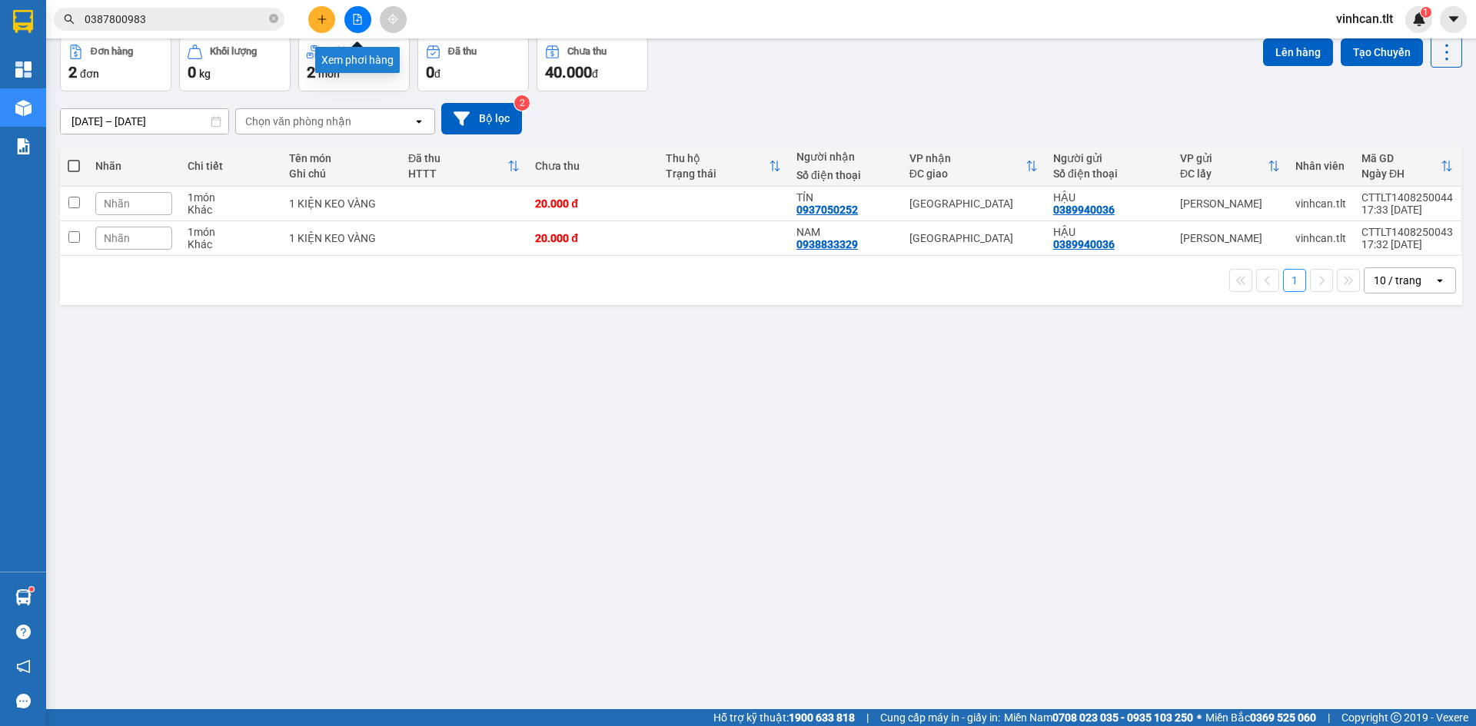
click at [352, 9] on button at bounding box center [357, 19] width 27 height 27
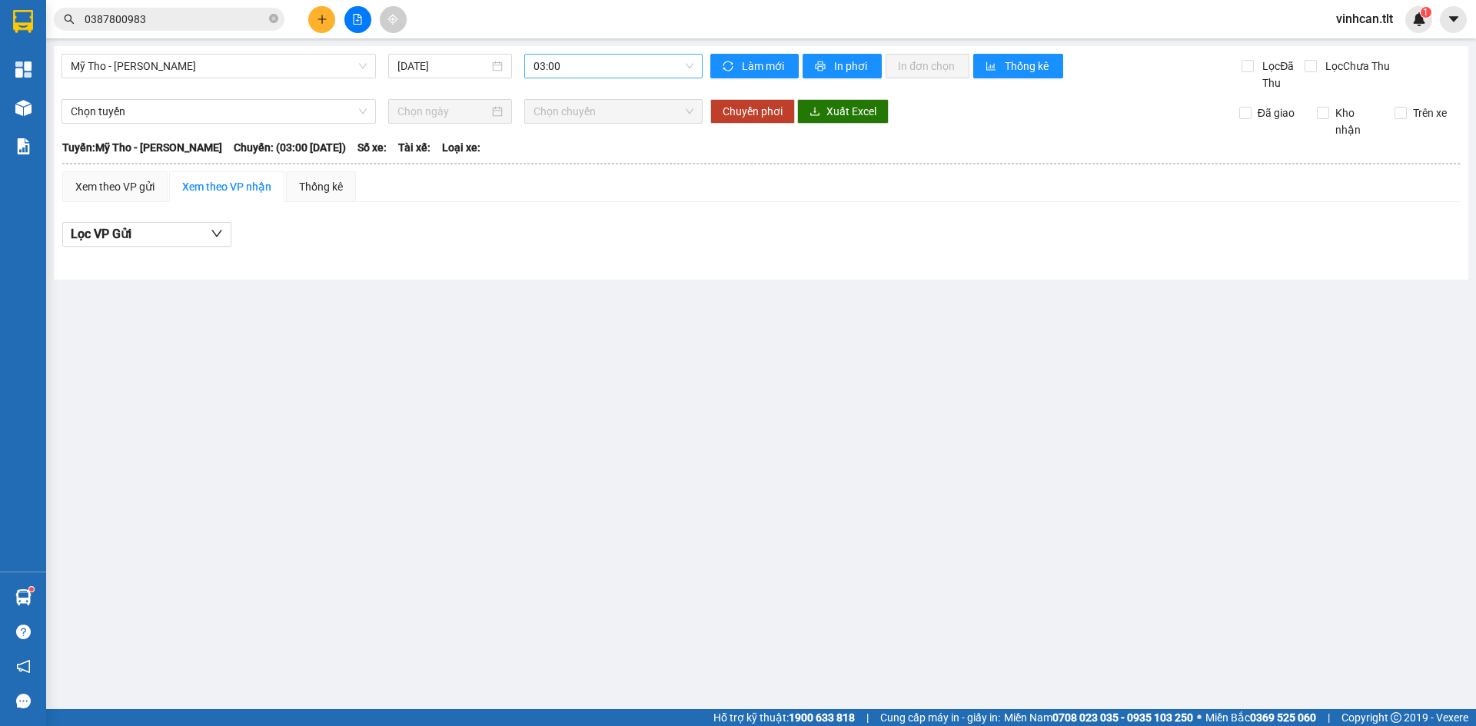
click at [554, 55] on span "03:00" at bounding box center [613, 66] width 160 height 23
click at [590, 68] on span "03:00" at bounding box center [613, 66] width 160 height 23
click at [599, 146] on div "16:45 - 63H-066.13" at bounding box center [593, 146] width 120 height 17
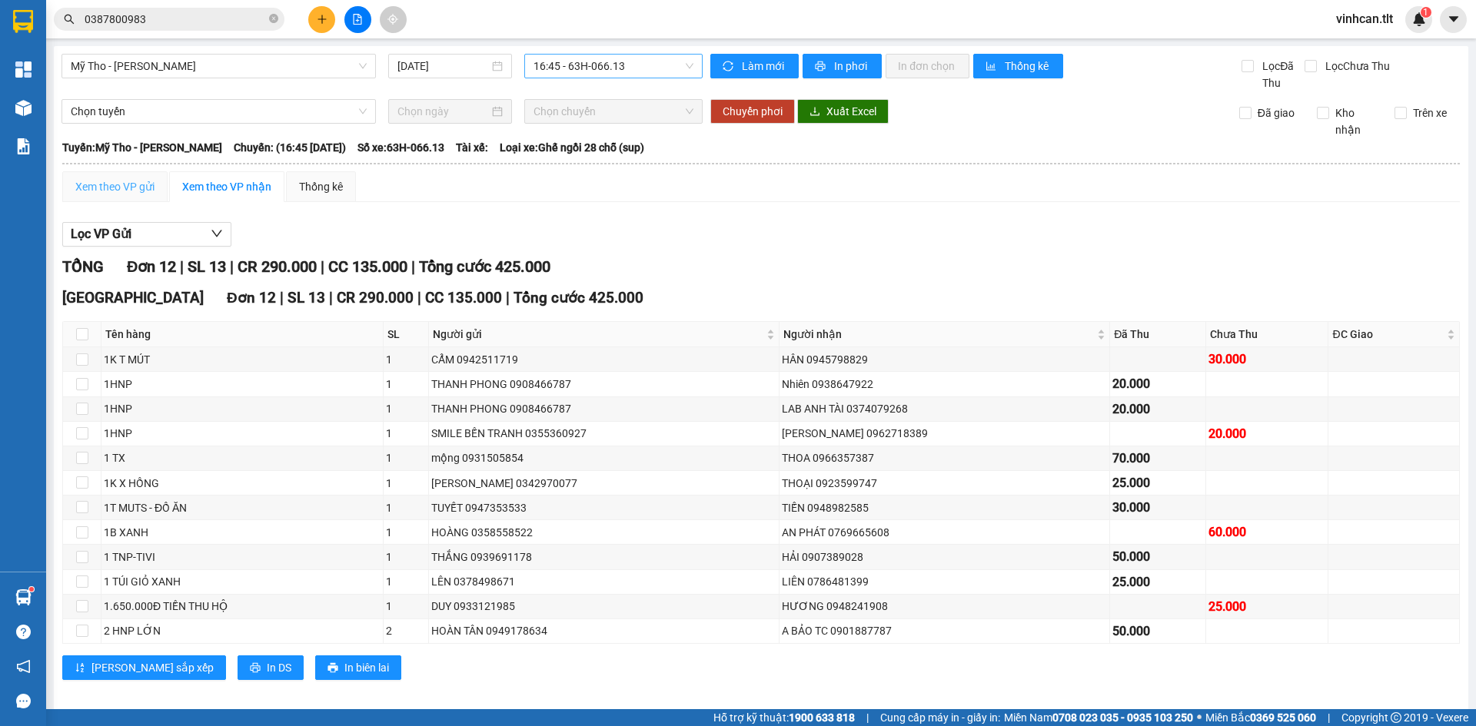
click at [141, 178] on div "Xem theo VP gửi" at bounding box center [114, 186] width 105 height 31
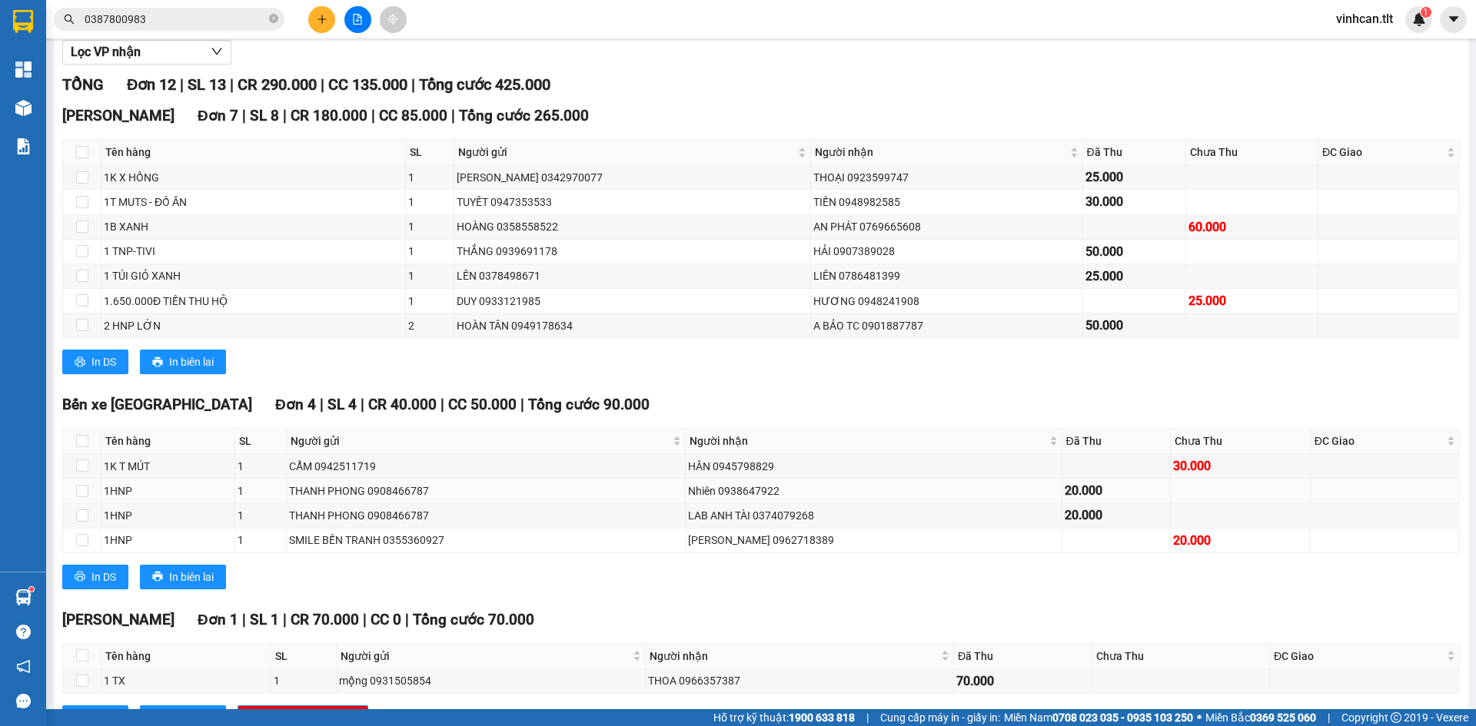
scroll to position [246, 0]
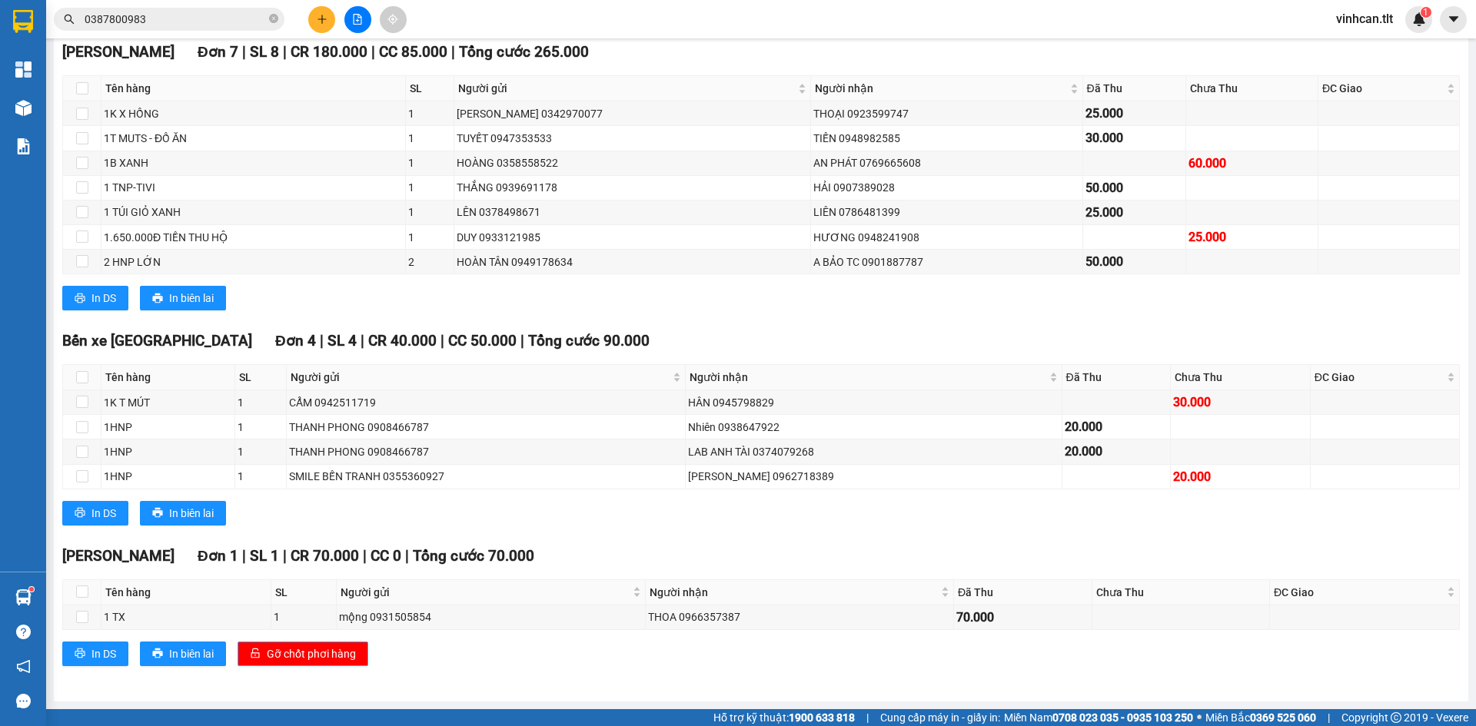
click at [343, 661] on span "Gỡ chốt phơi hàng" at bounding box center [311, 654] width 89 height 17
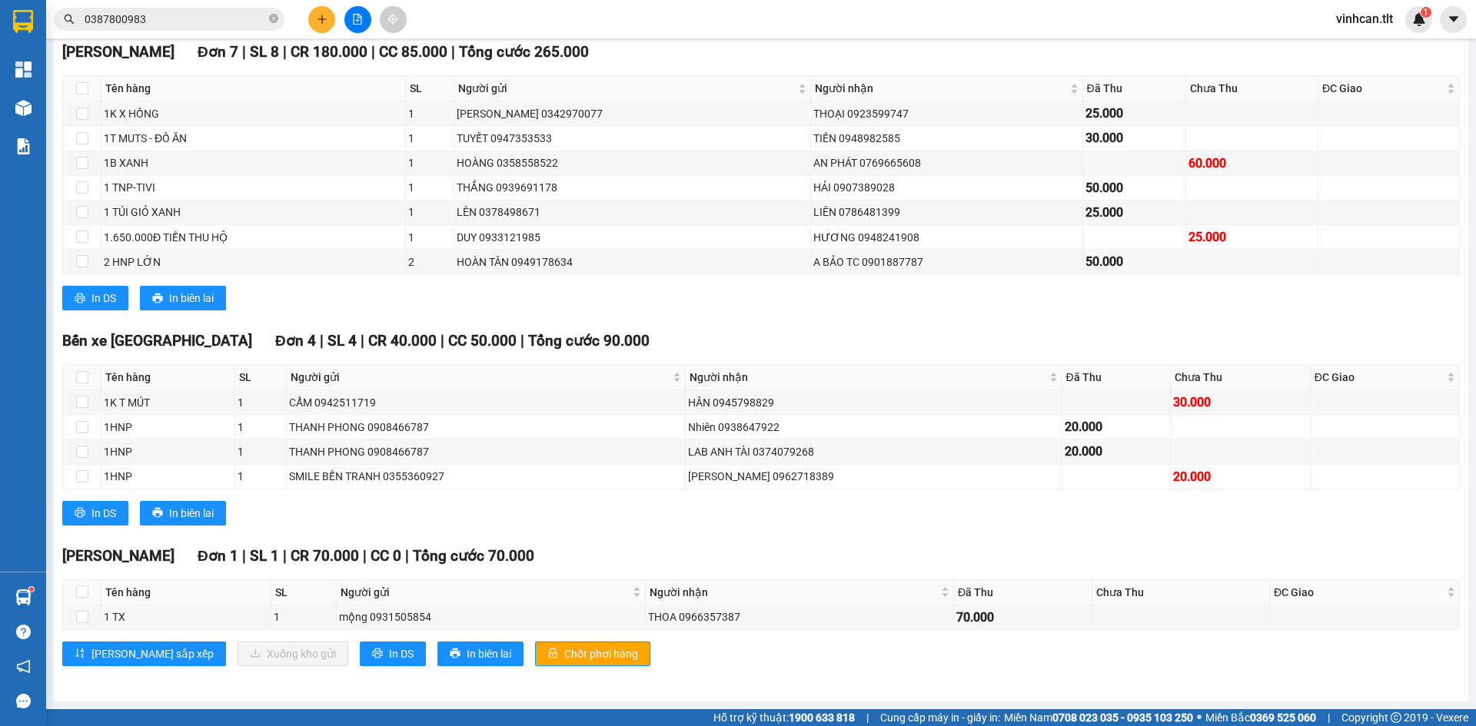
click at [74, 592] on th at bounding box center [82, 592] width 38 height 25
click at [77, 589] on input "checkbox" at bounding box center [82, 592] width 12 height 12
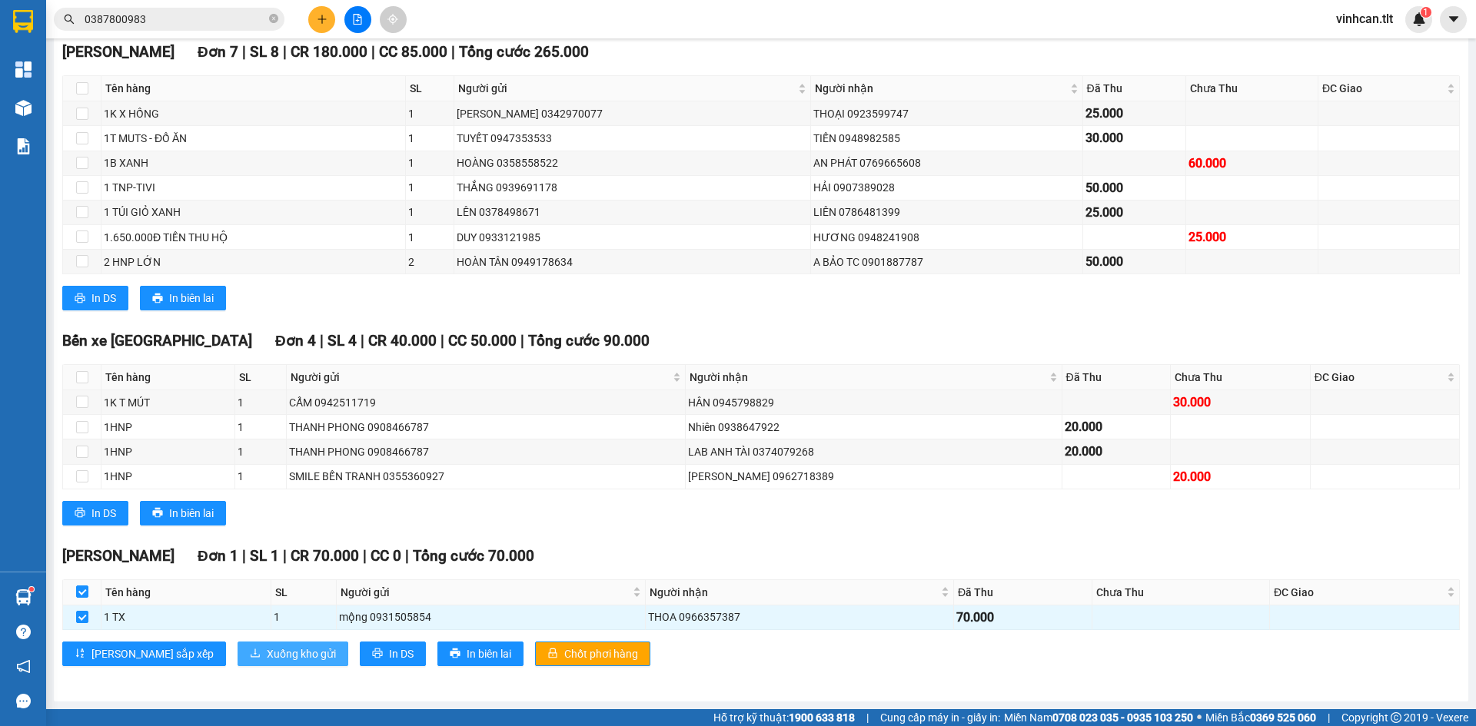
click at [267, 653] on span "Xuống kho gửi" at bounding box center [301, 654] width 69 height 17
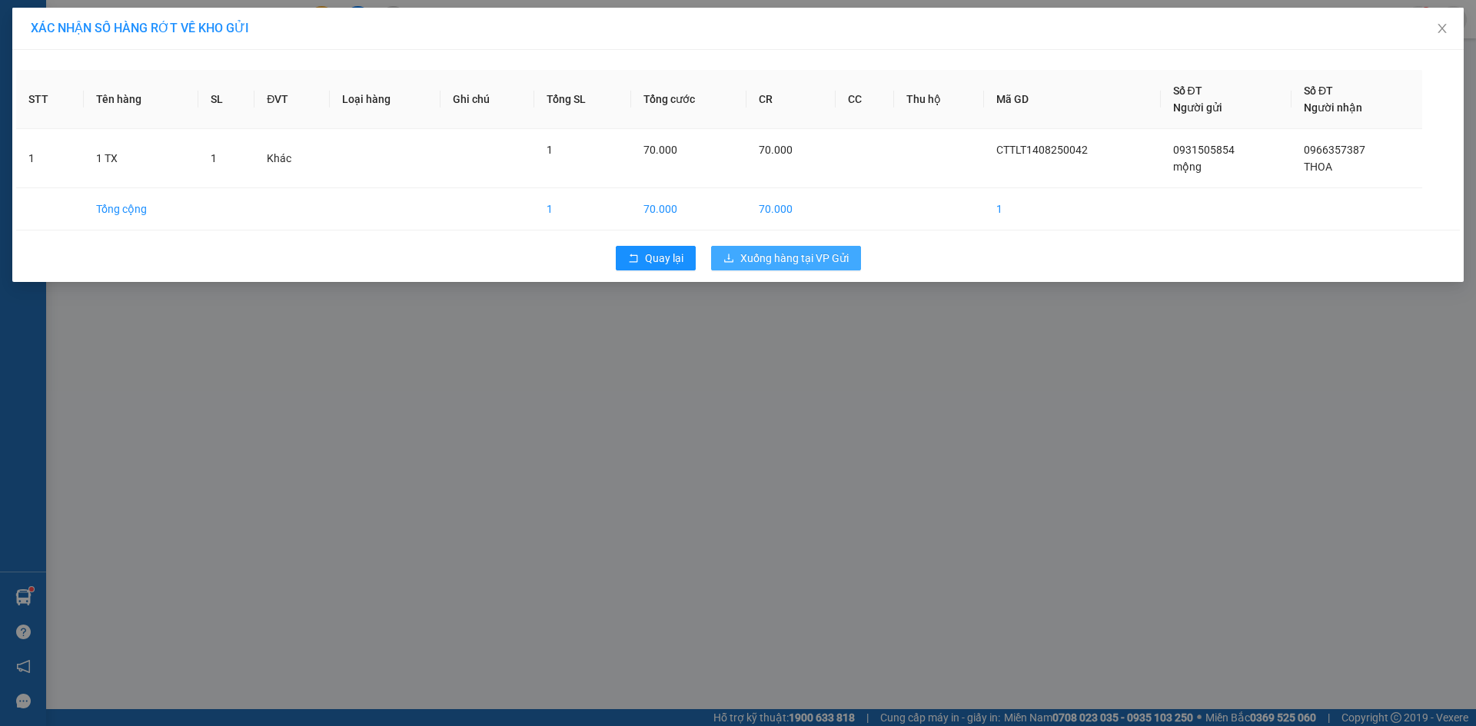
click at [828, 250] on span "Xuống hàng tại VP Gửi" at bounding box center [794, 258] width 108 height 17
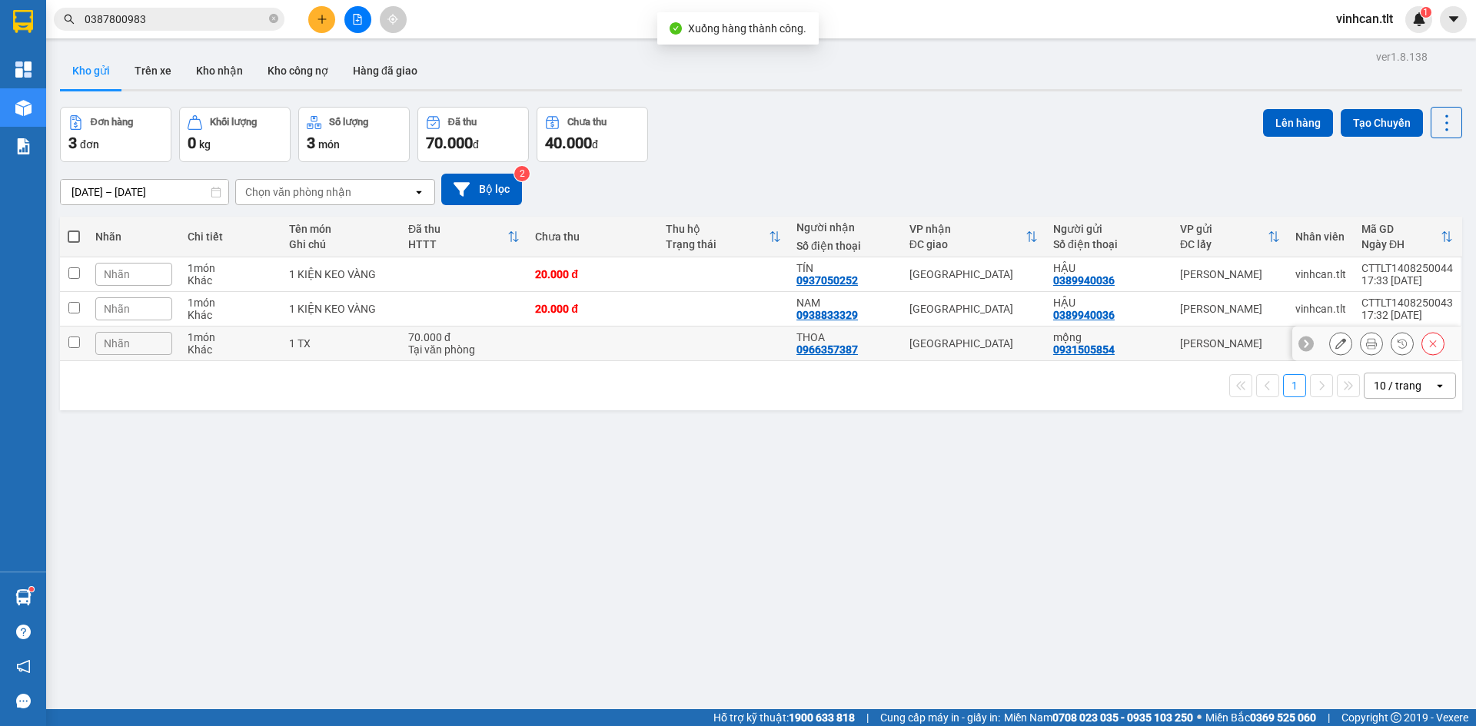
drag, startPoint x: 80, startPoint y: 331, endPoint x: 66, endPoint y: 320, distance: 18.0
click at [78, 330] on td at bounding box center [74, 344] width 28 height 35
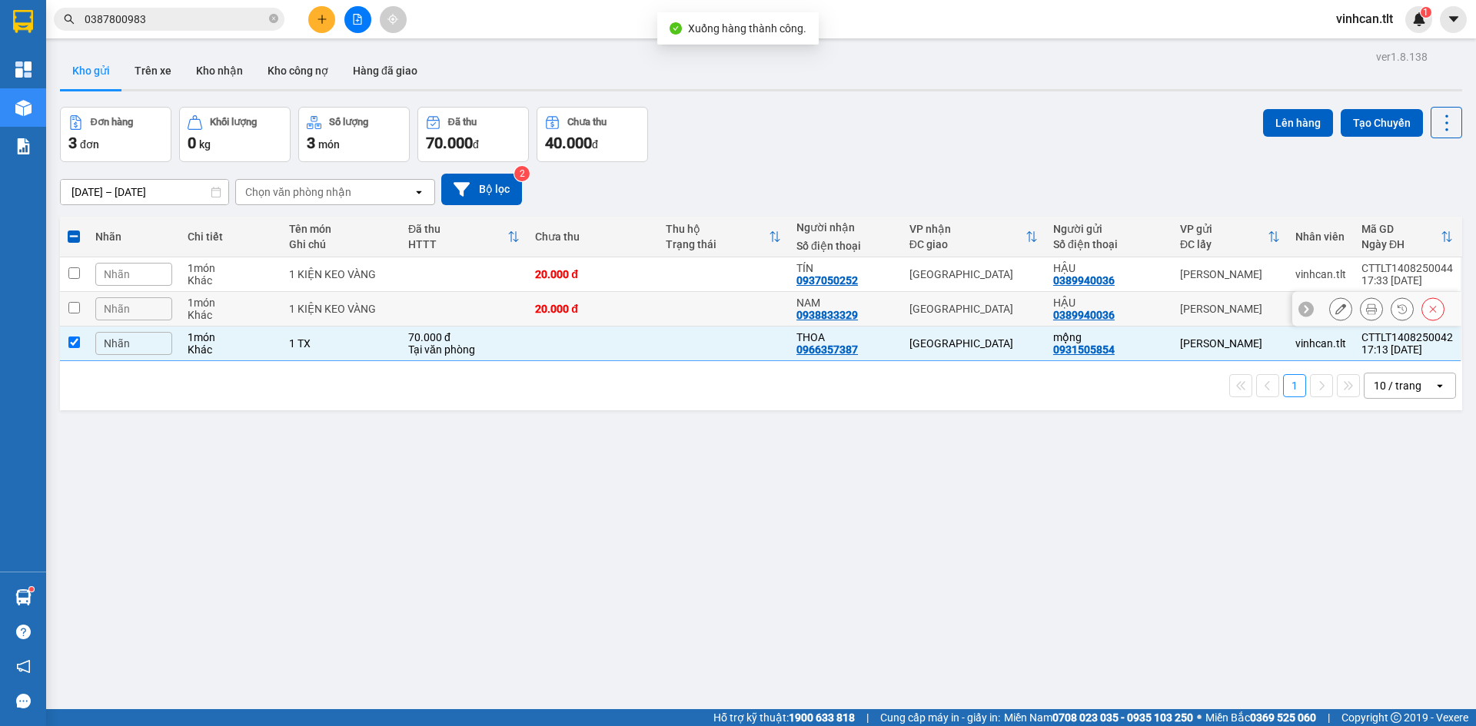
click at [61, 295] on td at bounding box center [74, 309] width 28 height 35
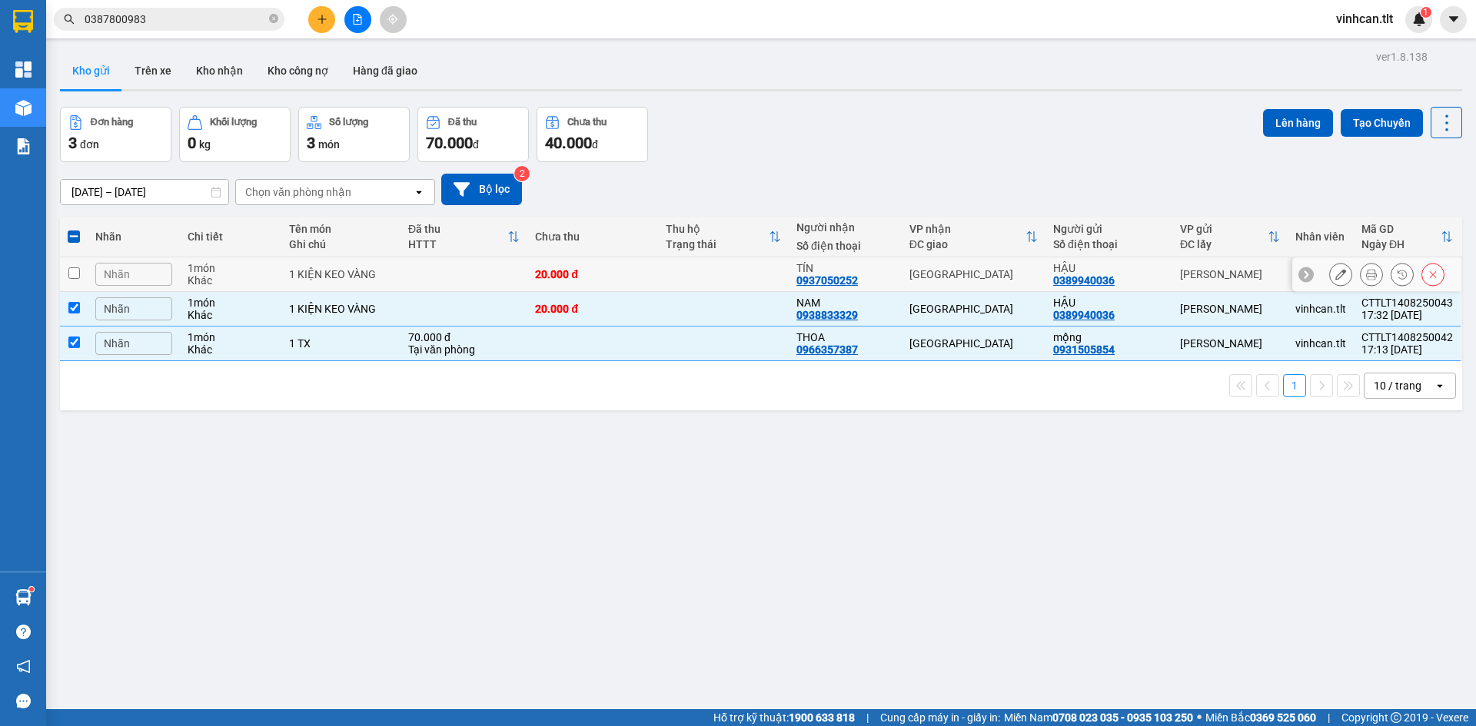
click at [66, 259] on td at bounding box center [74, 274] width 28 height 35
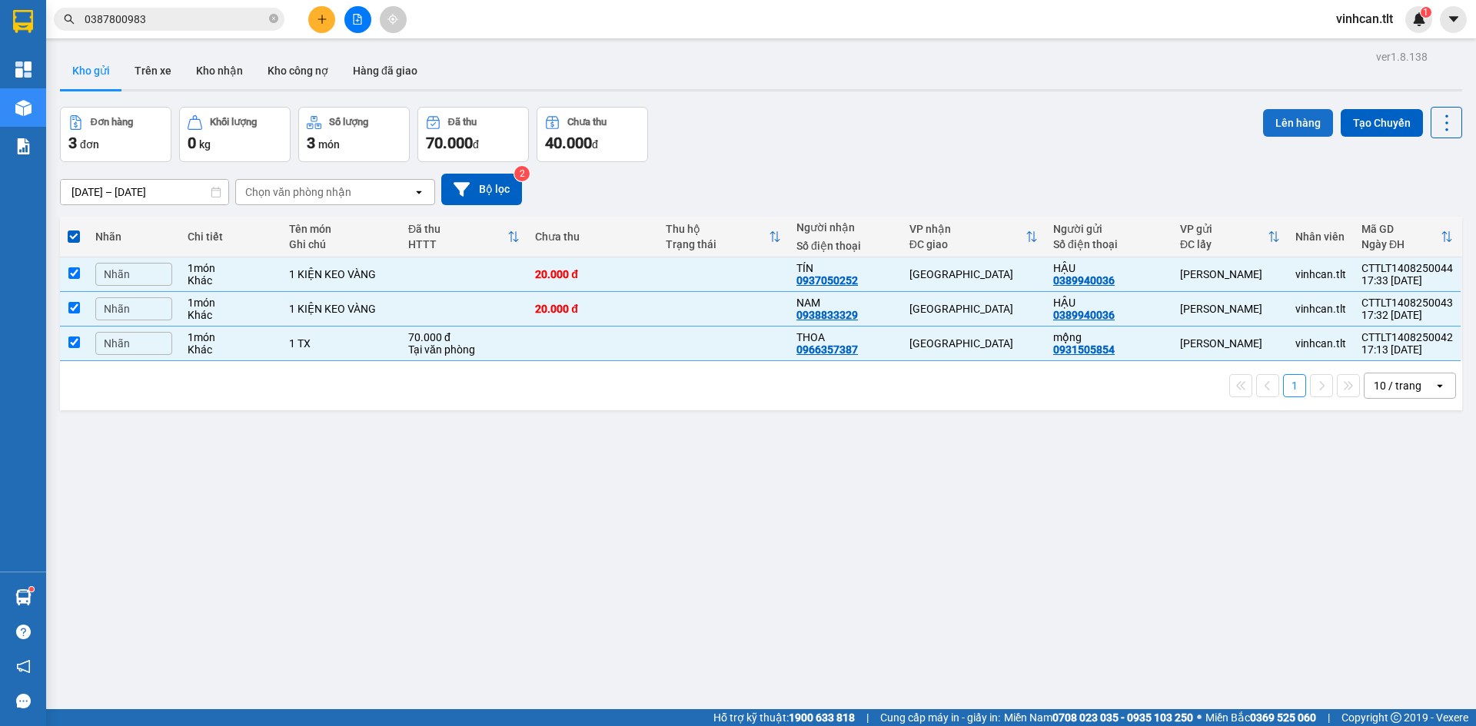
click at [1296, 111] on button "Lên hàng" at bounding box center [1298, 123] width 70 height 28
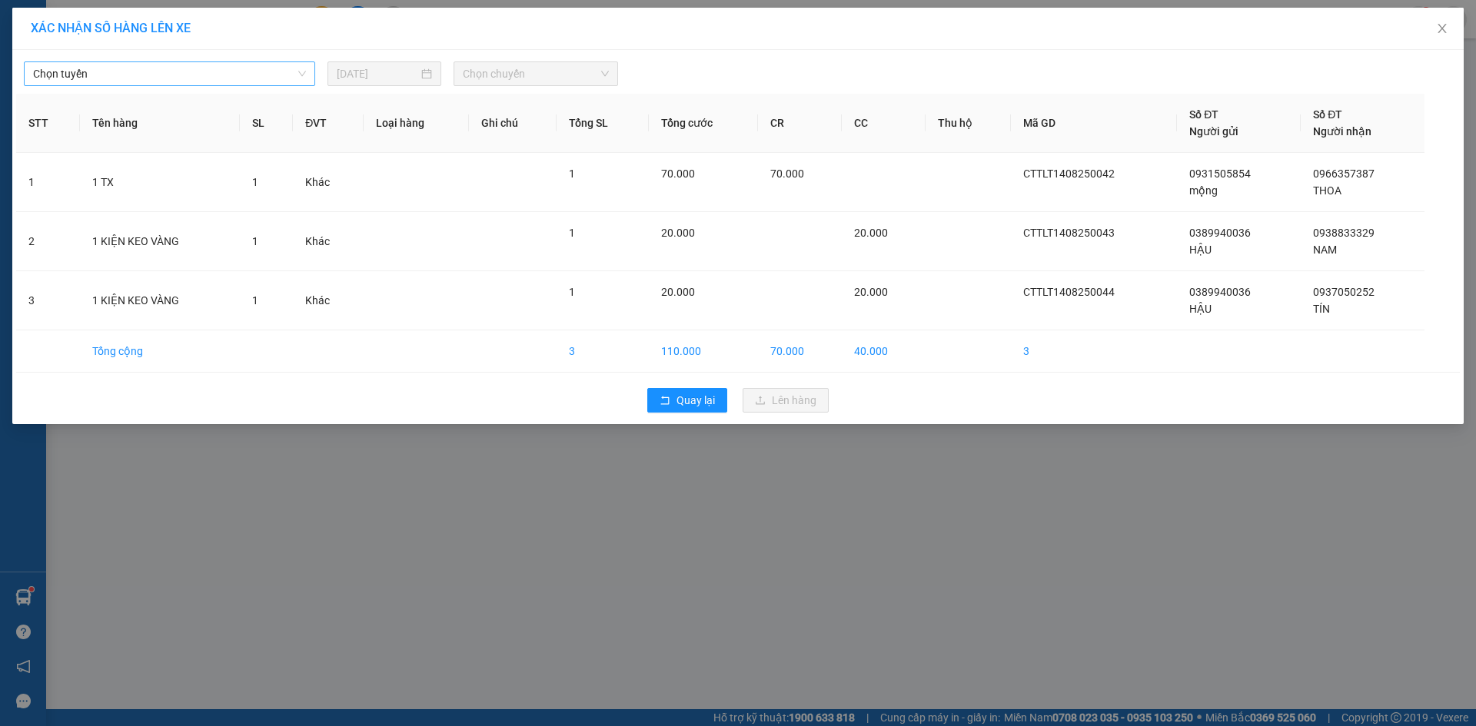
click at [263, 73] on span "Chọn tuyến" at bounding box center [169, 73] width 273 height 23
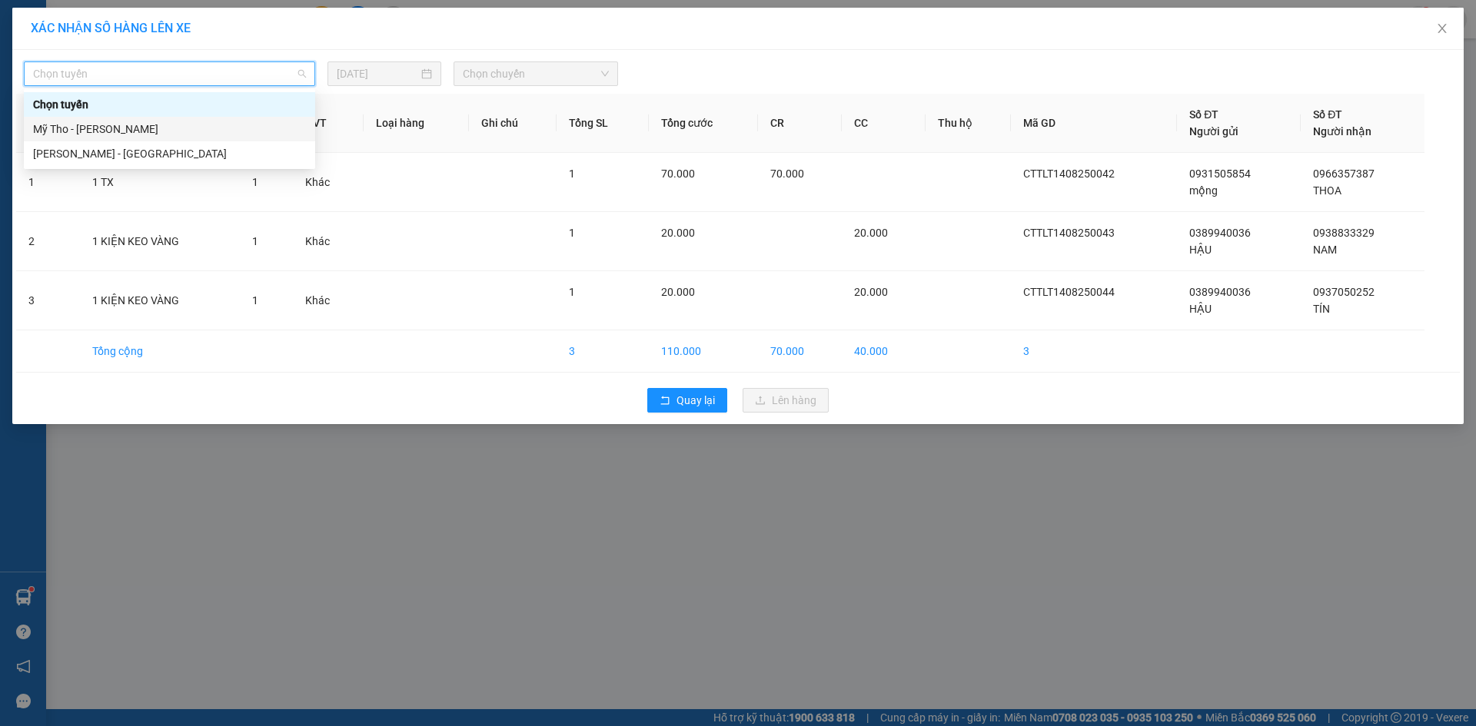
click at [175, 139] on div "Mỹ Tho - Hồ Chí Minh" at bounding box center [169, 129] width 291 height 25
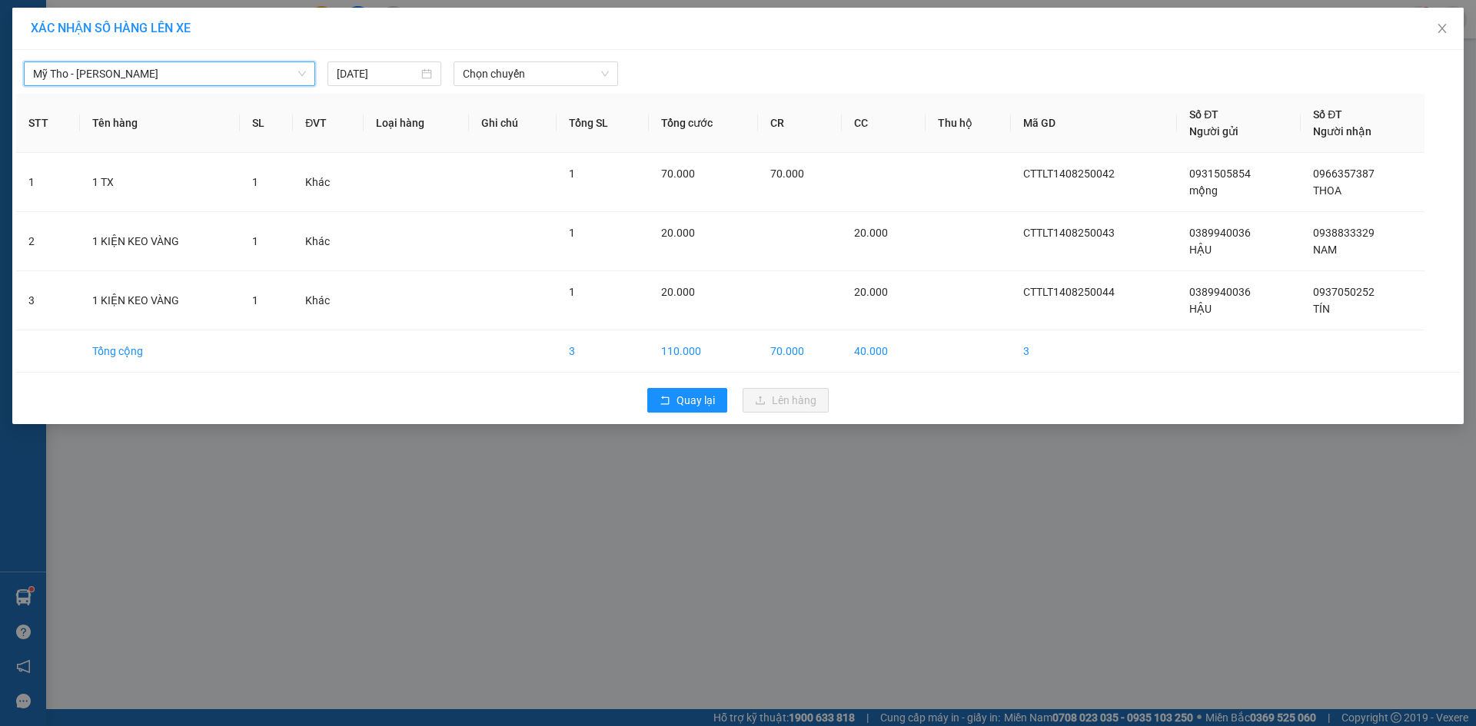
click at [540, 53] on div "Mỹ Tho - Hồ Chí Minh Mỹ Tho - Hồ Chí Minh 14/08/2025 Chọn chuyến STT Tên hàng S…" at bounding box center [737, 237] width 1451 height 374
click at [541, 61] on div "Mỹ Tho - Hồ Chí Minh 14/08/2025 Chọn chuyến" at bounding box center [737, 70] width 1443 height 32
click at [542, 72] on span "Chọn chuyến" at bounding box center [536, 73] width 146 height 23
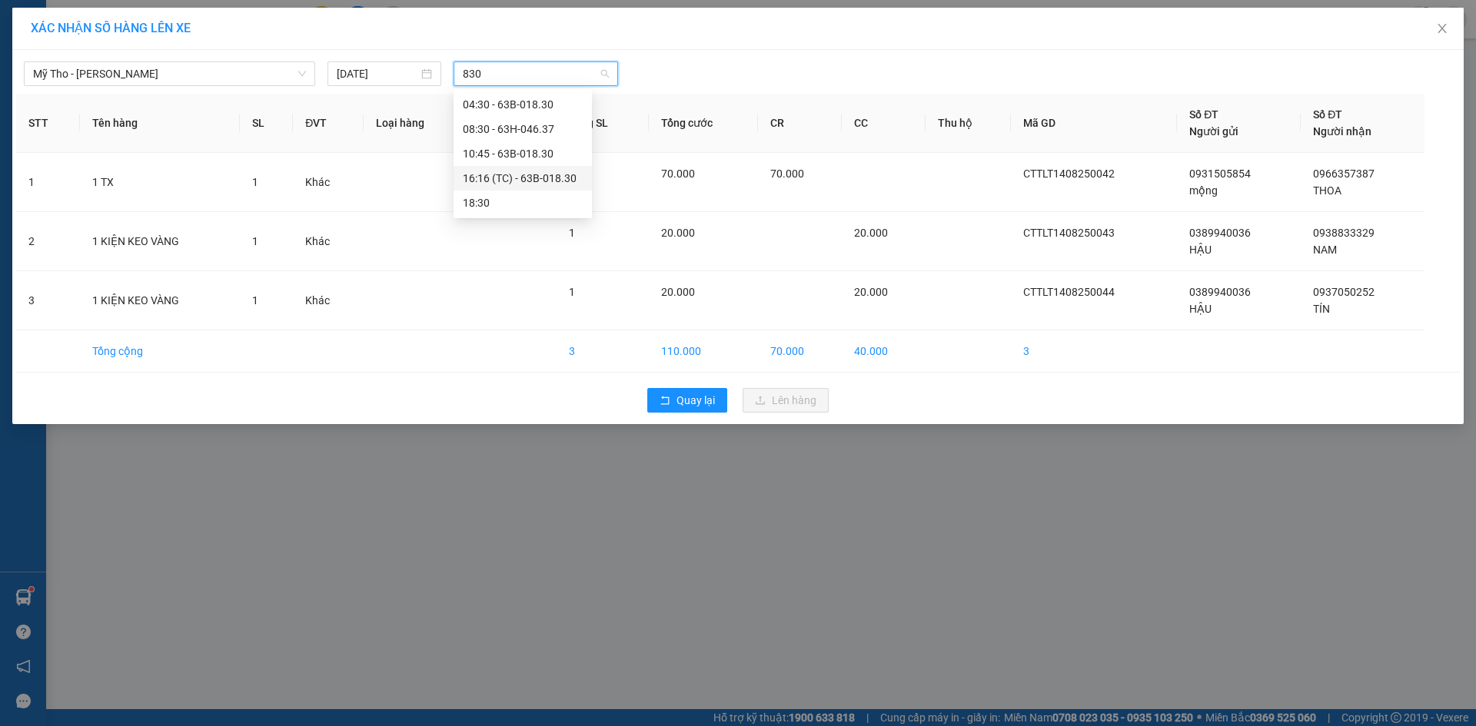
click at [471, 183] on div "16:16 (TC) - 63B-018.30" at bounding box center [523, 178] width 120 height 17
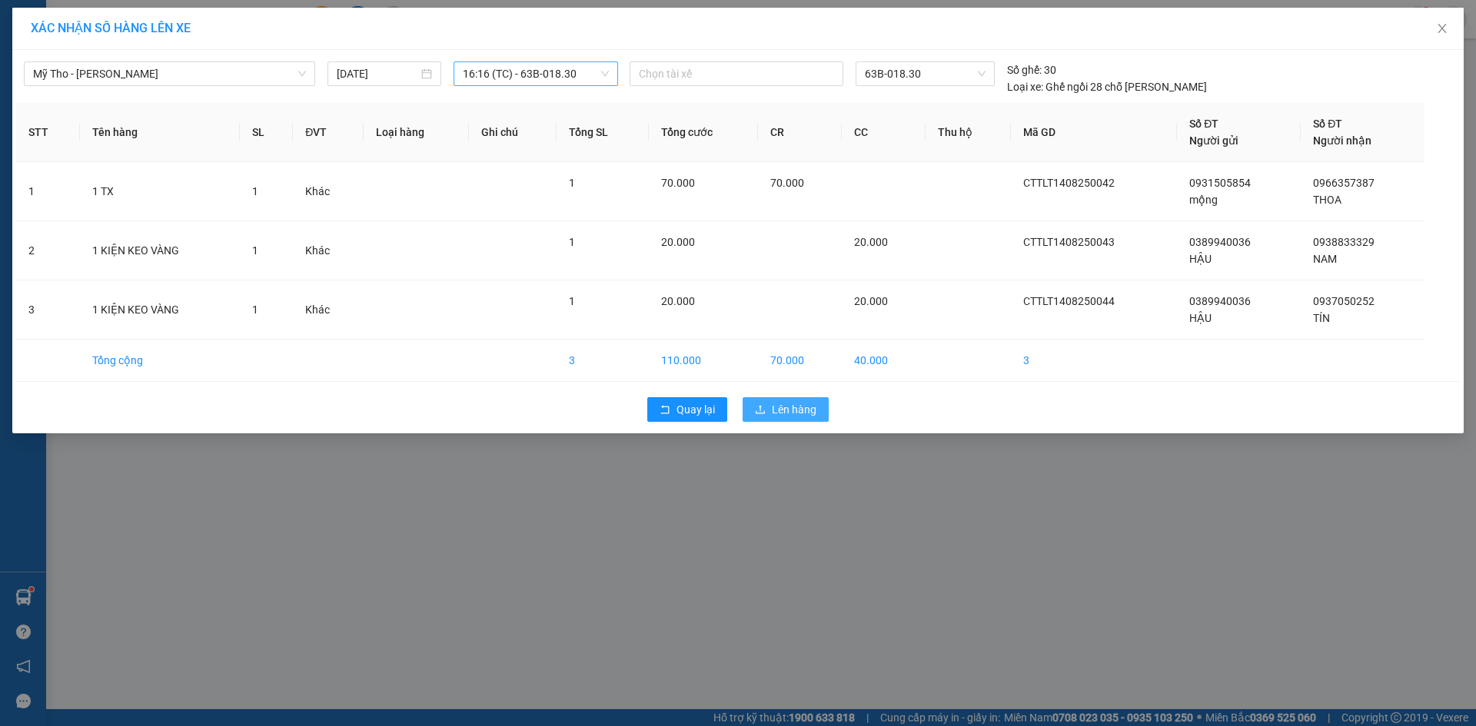
click at [782, 398] on button "Lên hàng" at bounding box center [785, 409] width 86 height 25
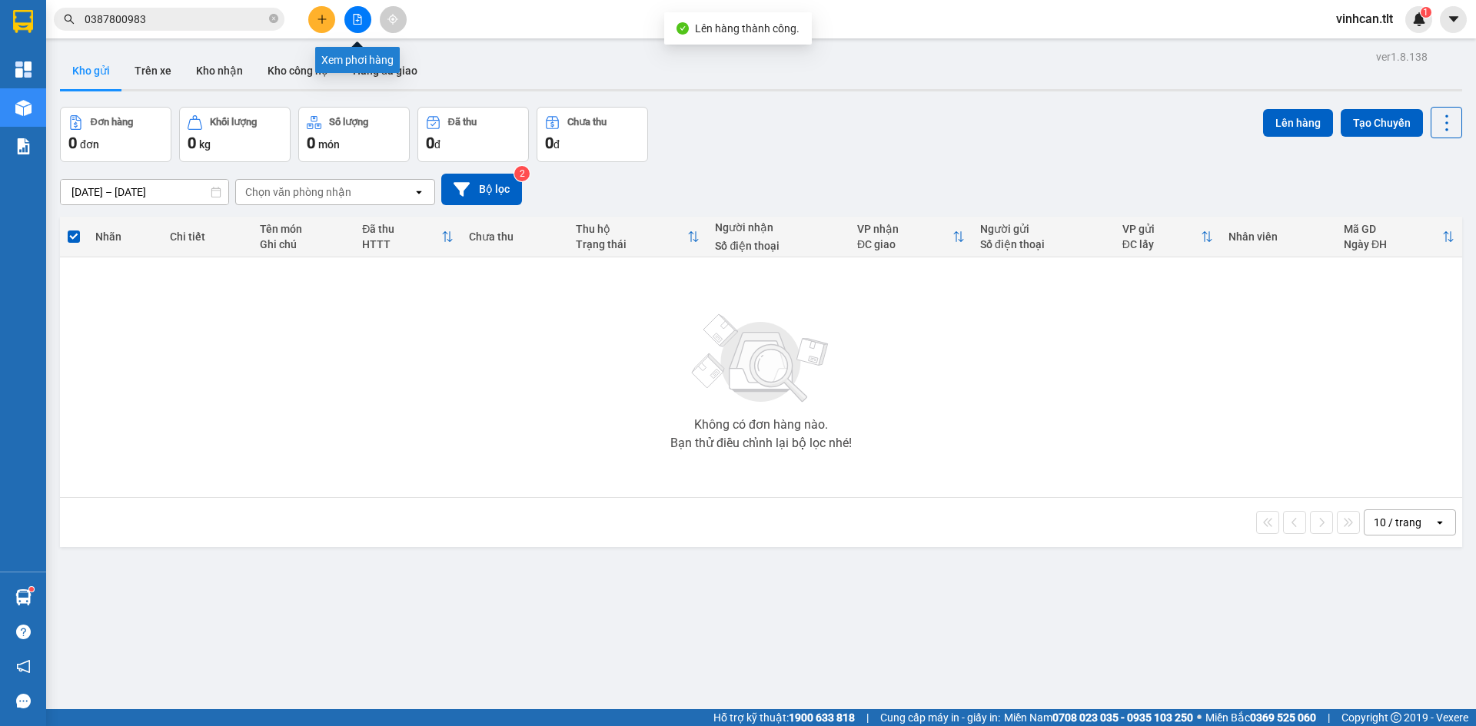
drag, startPoint x: 353, startPoint y: 8, endPoint x: 364, endPoint y: 15, distance: 13.4
click at [364, 15] on button at bounding box center [357, 19] width 27 height 27
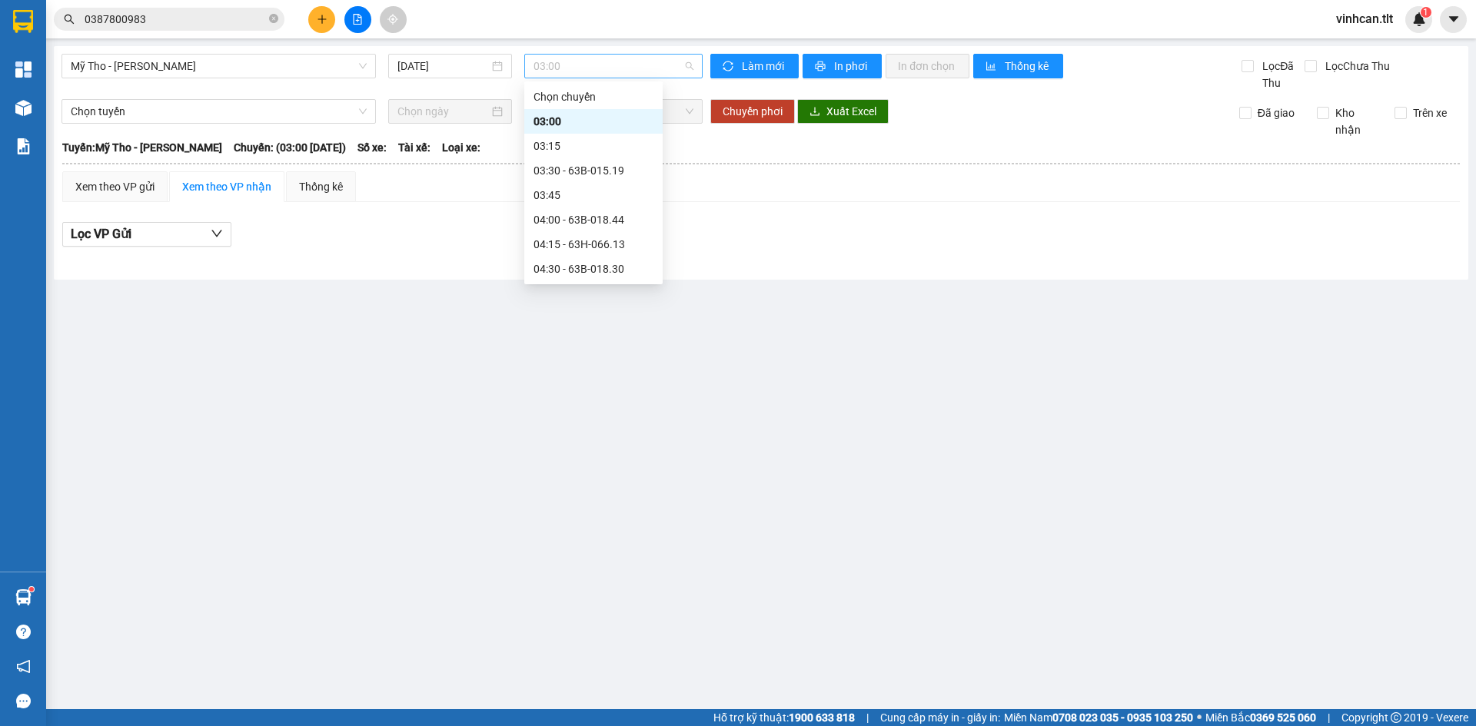
click at [566, 61] on span "03:00" at bounding box center [613, 66] width 160 height 23
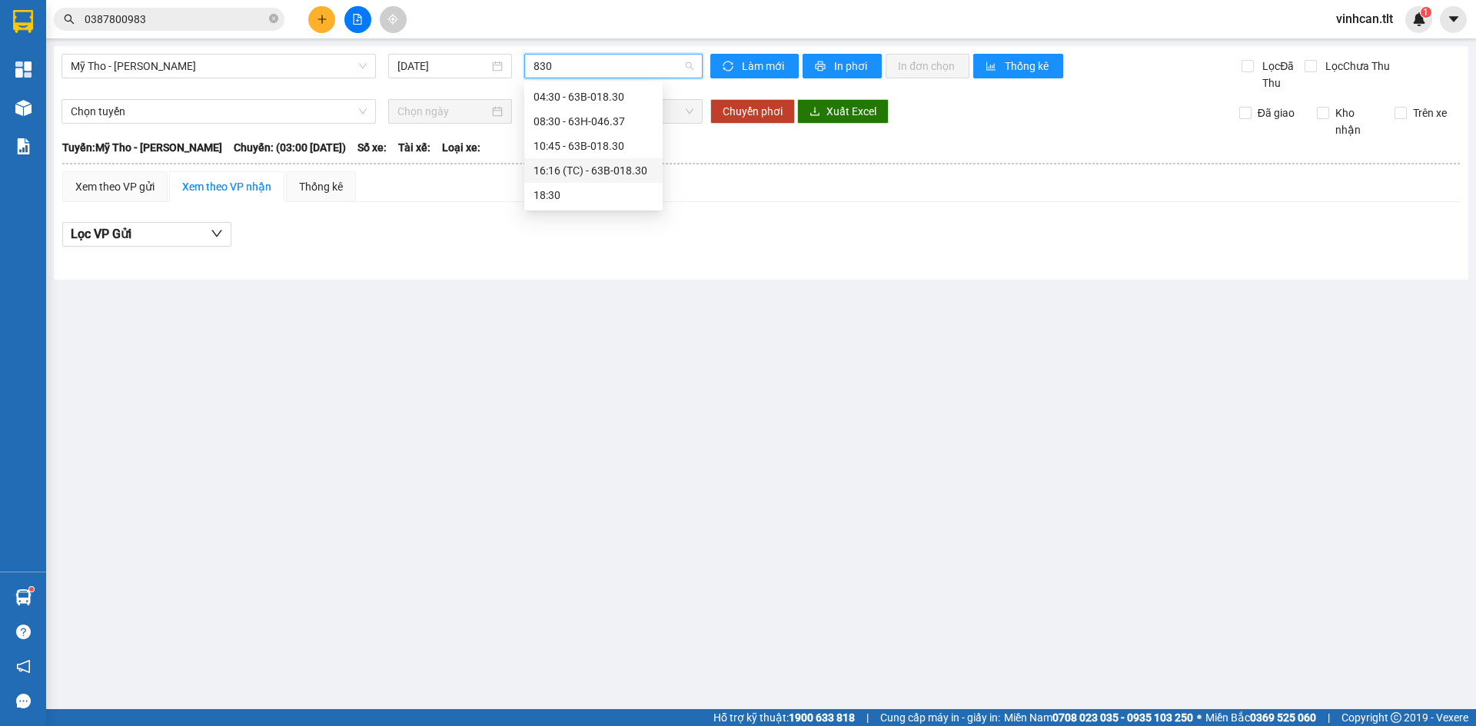
click at [599, 161] on div "16:16 (TC) - 63B-018.30" at bounding box center [593, 170] width 138 height 25
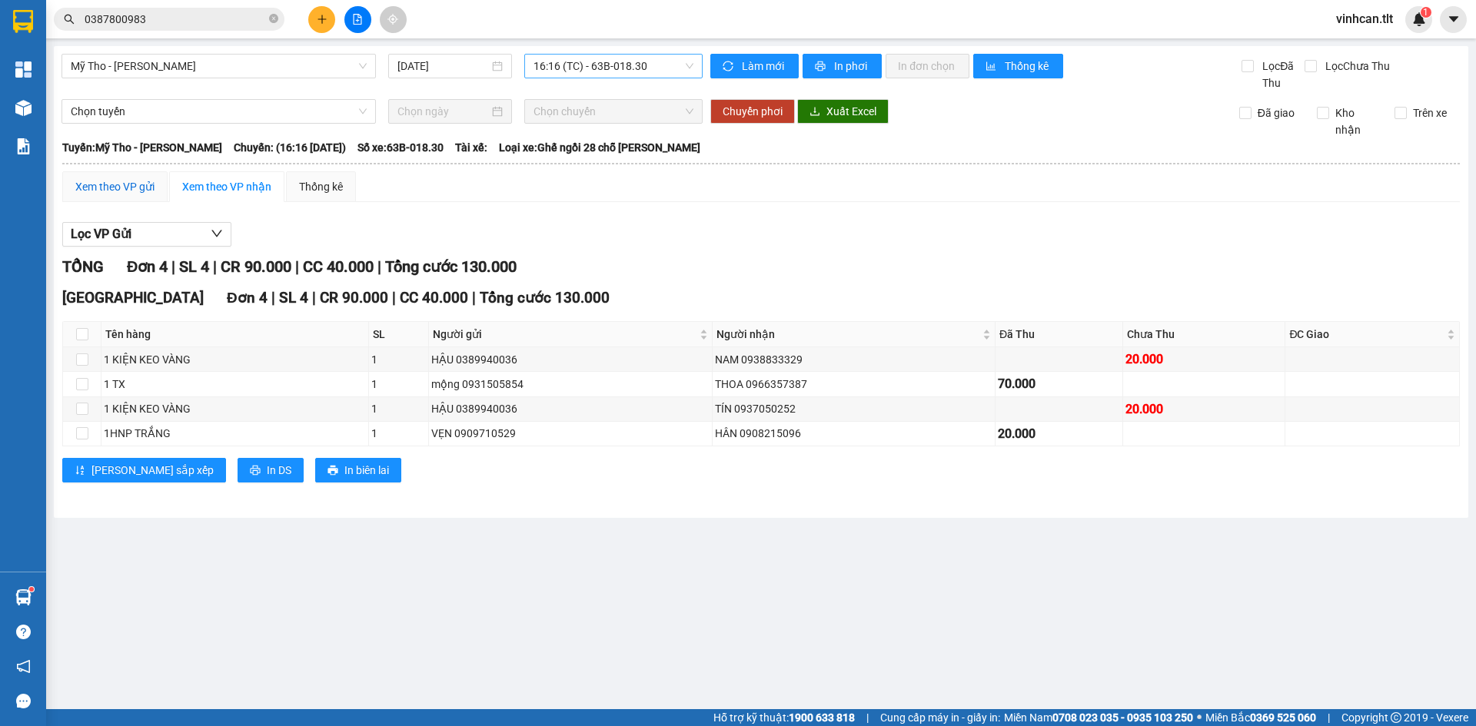
click at [115, 180] on div "Xem theo VP gửi" at bounding box center [114, 186] width 79 height 17
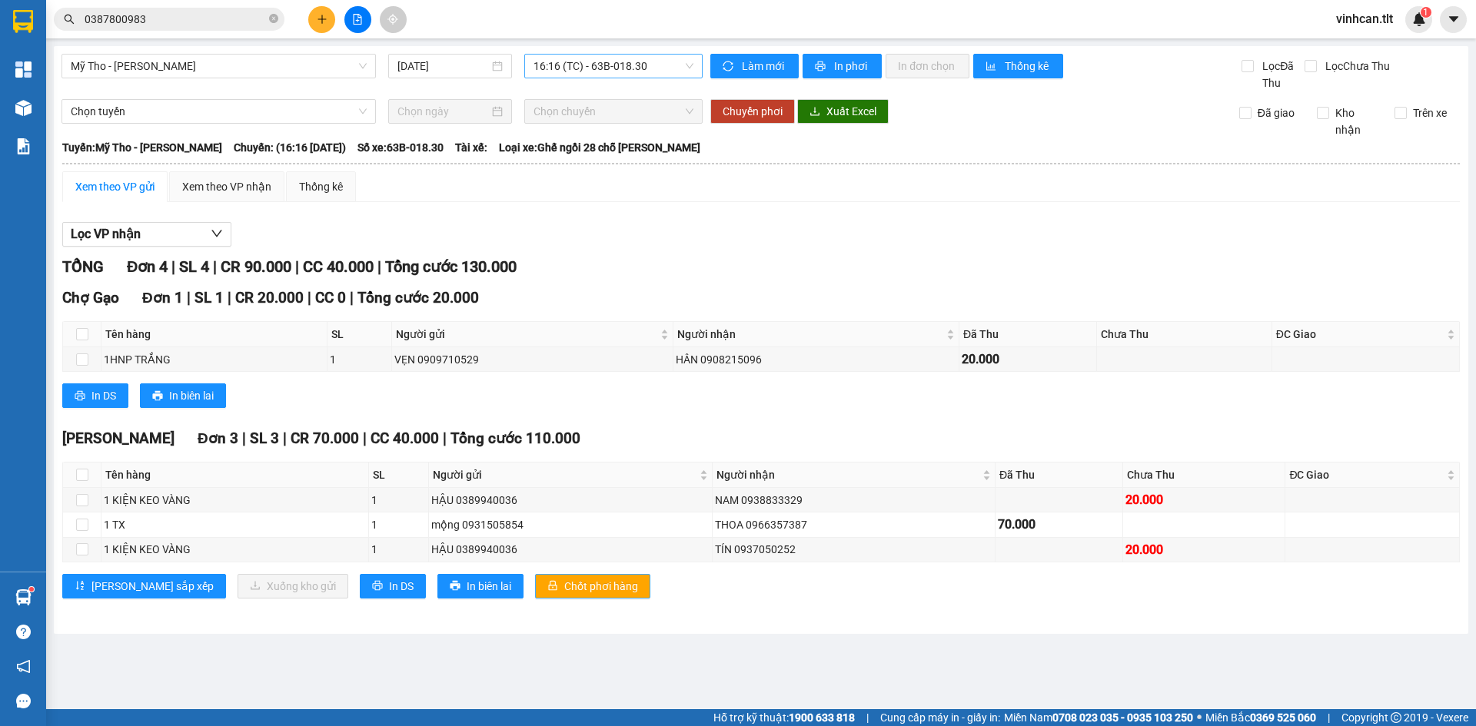
click at [564, 581] on span "Chốt phơi hàng" at bounding box center [601, 586] width 74 height 17
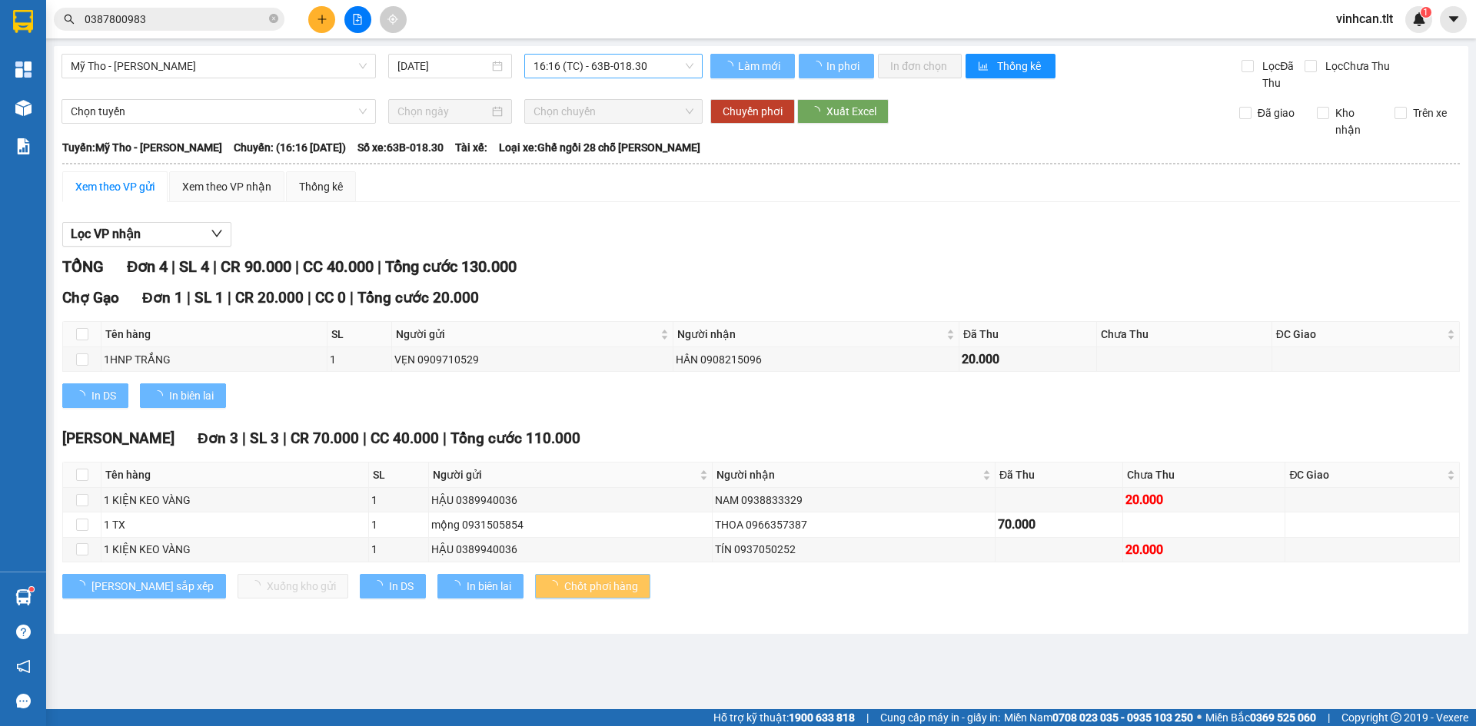
click at [564, 581] on span "Chốt phơi hàng" at bounding box center [601, 586] width 74 height 17
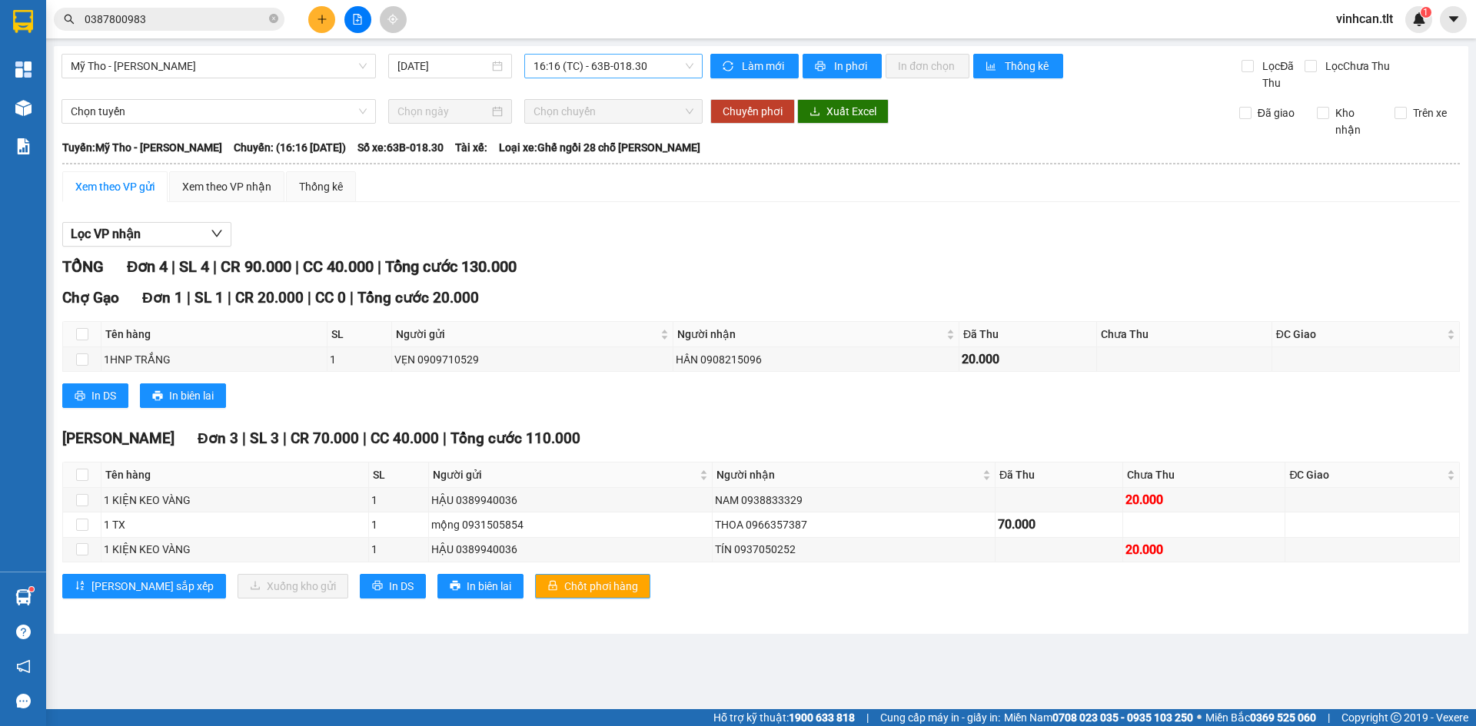
click at [564, 581] on span "Chốt phơi hàng" at bounding box center [601, 586] width 74 height 17
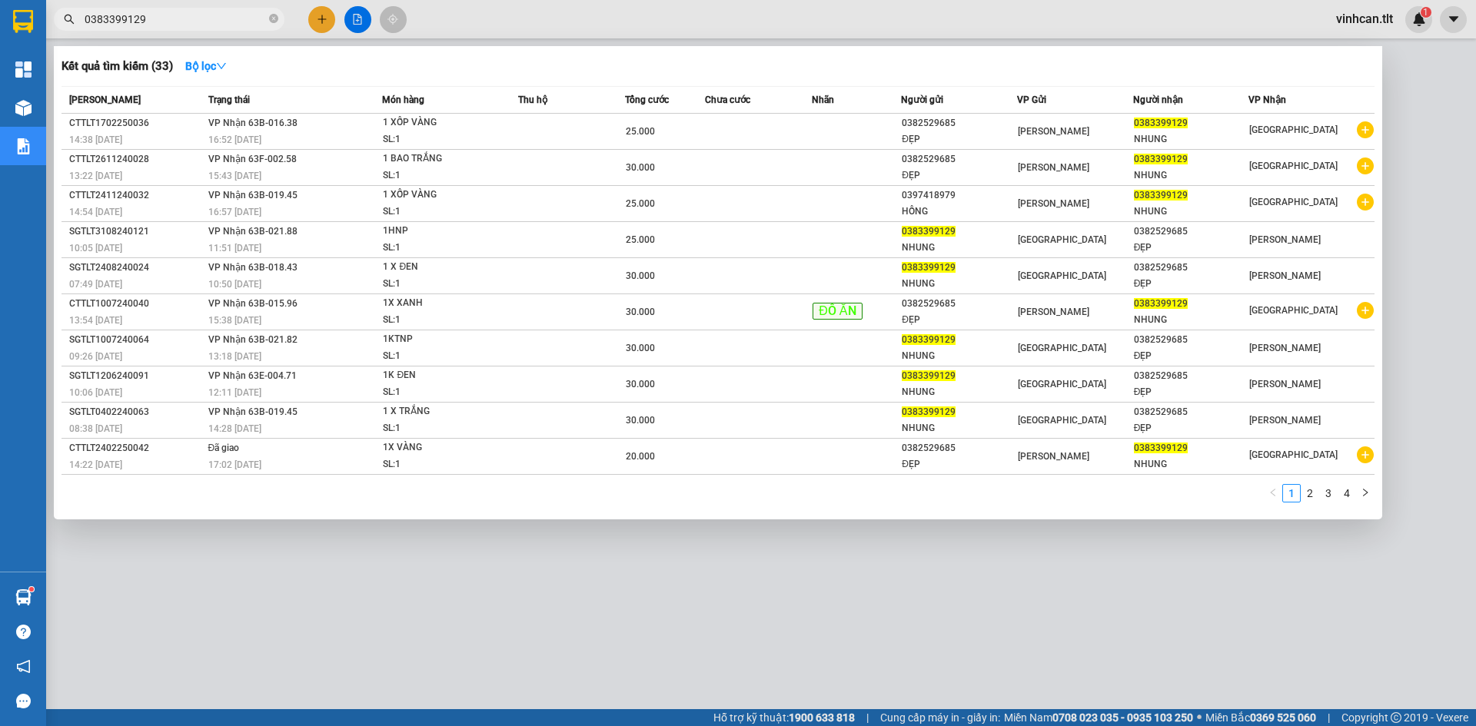
type input "0383399129"
click at [868, 560] on div at bounding box center [738, 363] width 1476 height 726
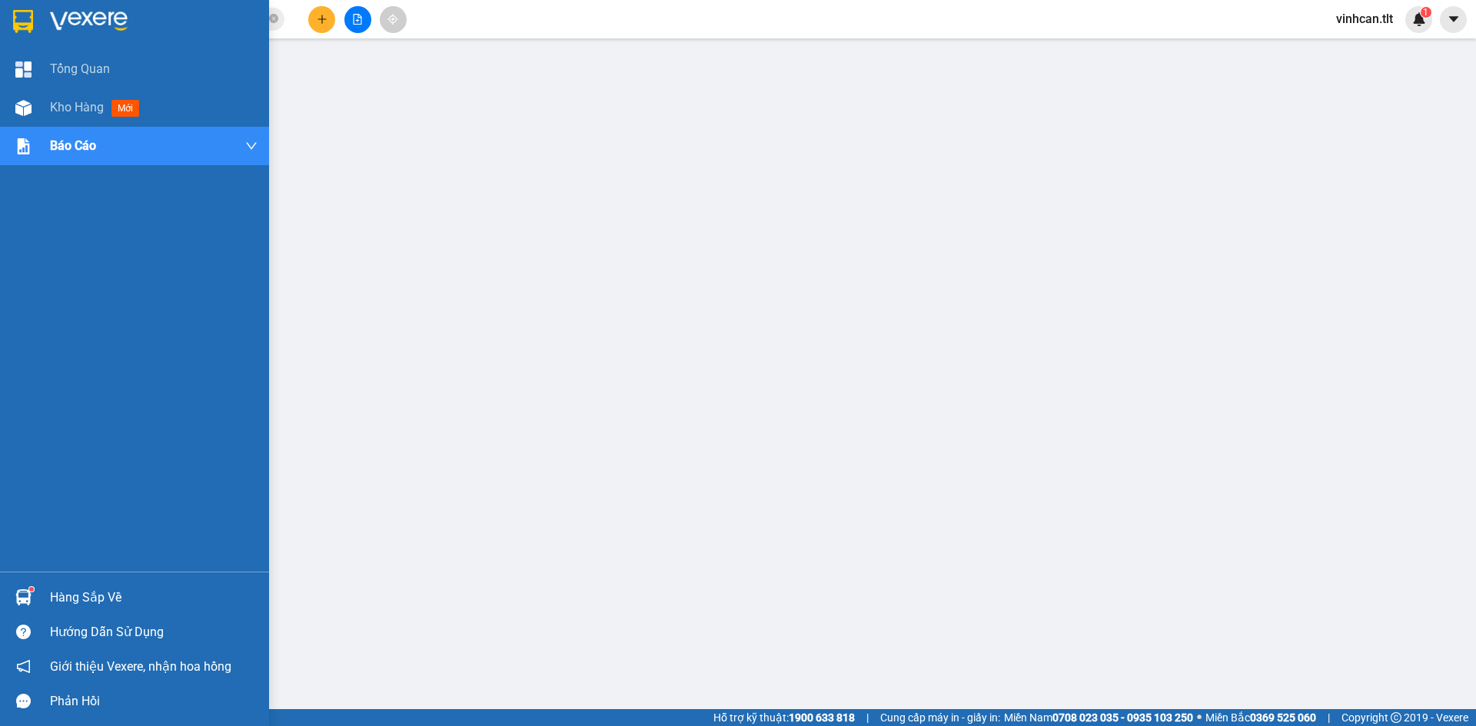
click at [32, 29] on img at bounding box center [23, 21] width 20 height 23
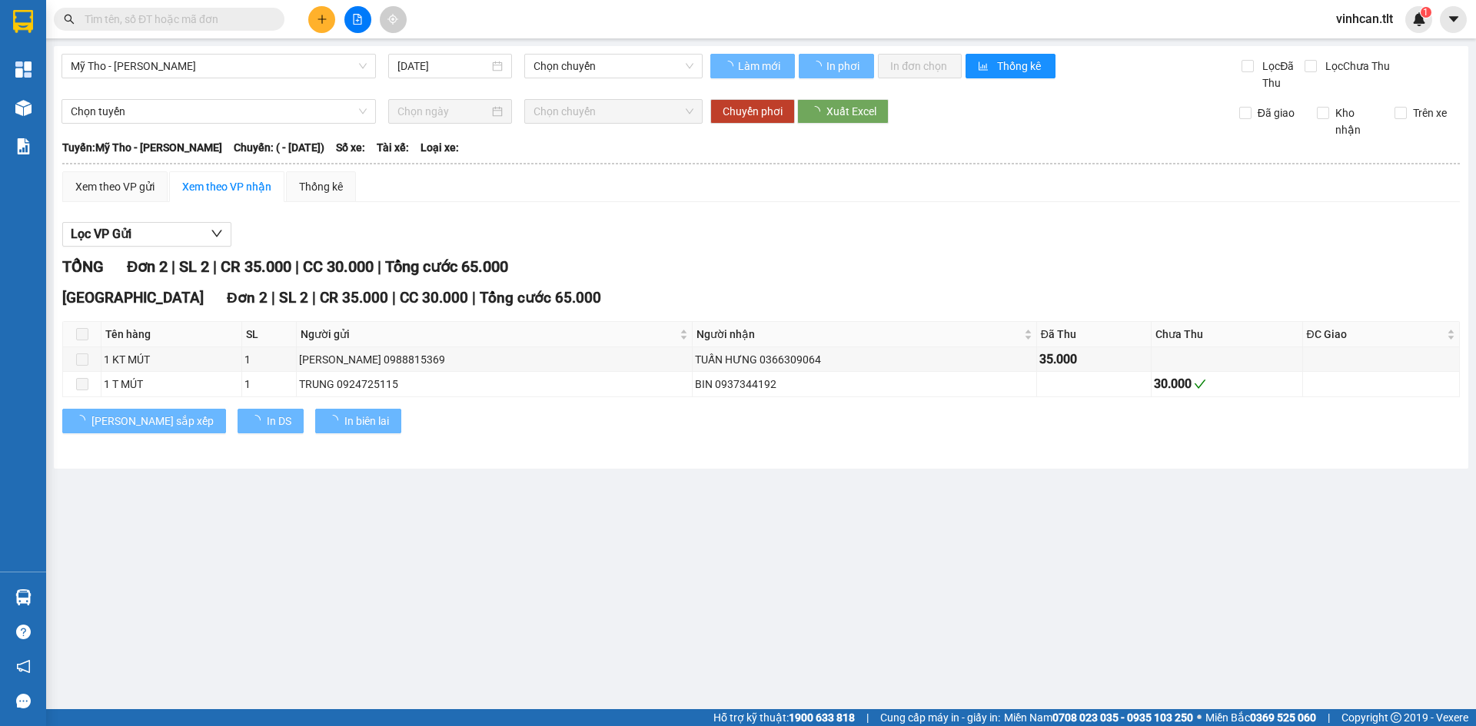
type input "07/09/2022"
click at [204, 17] on input "text" at bounding box center [175, 19] width 181 height 17
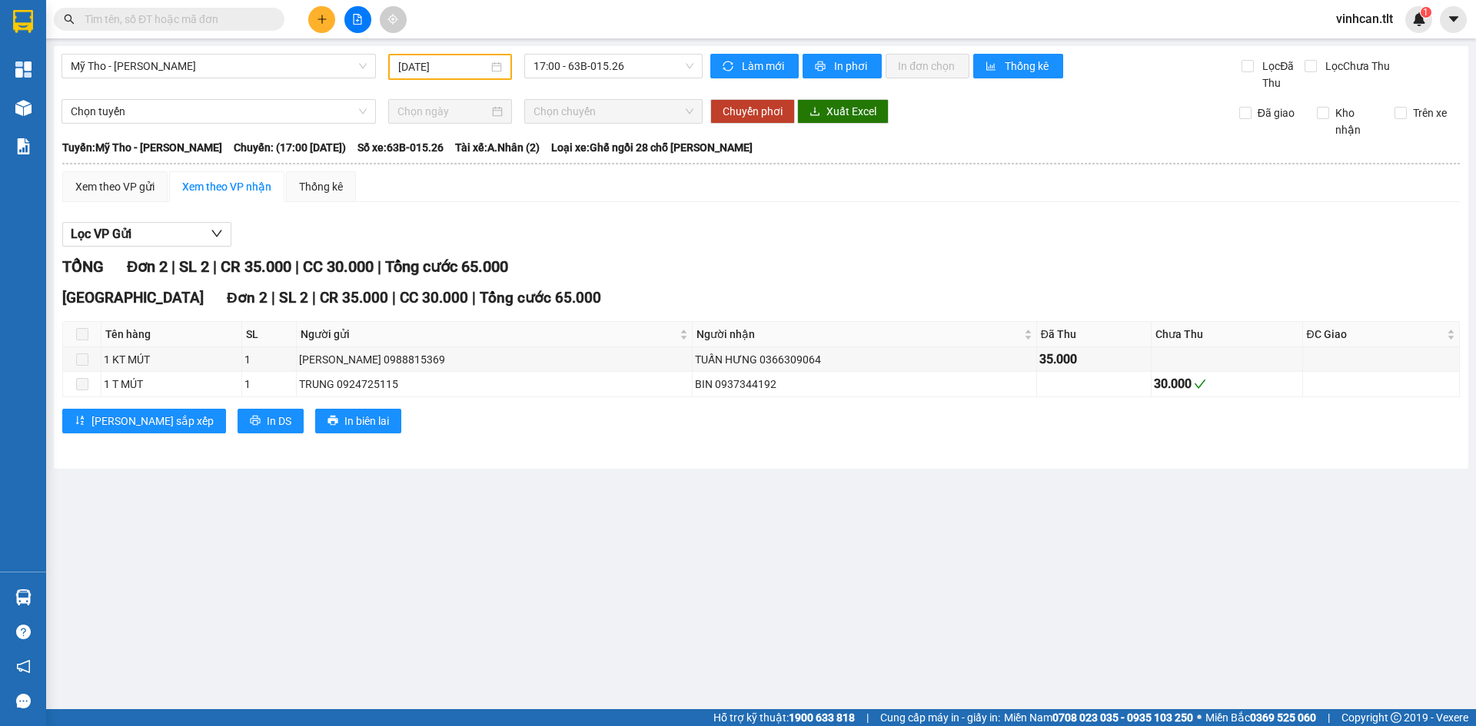
paste input "0931505854"
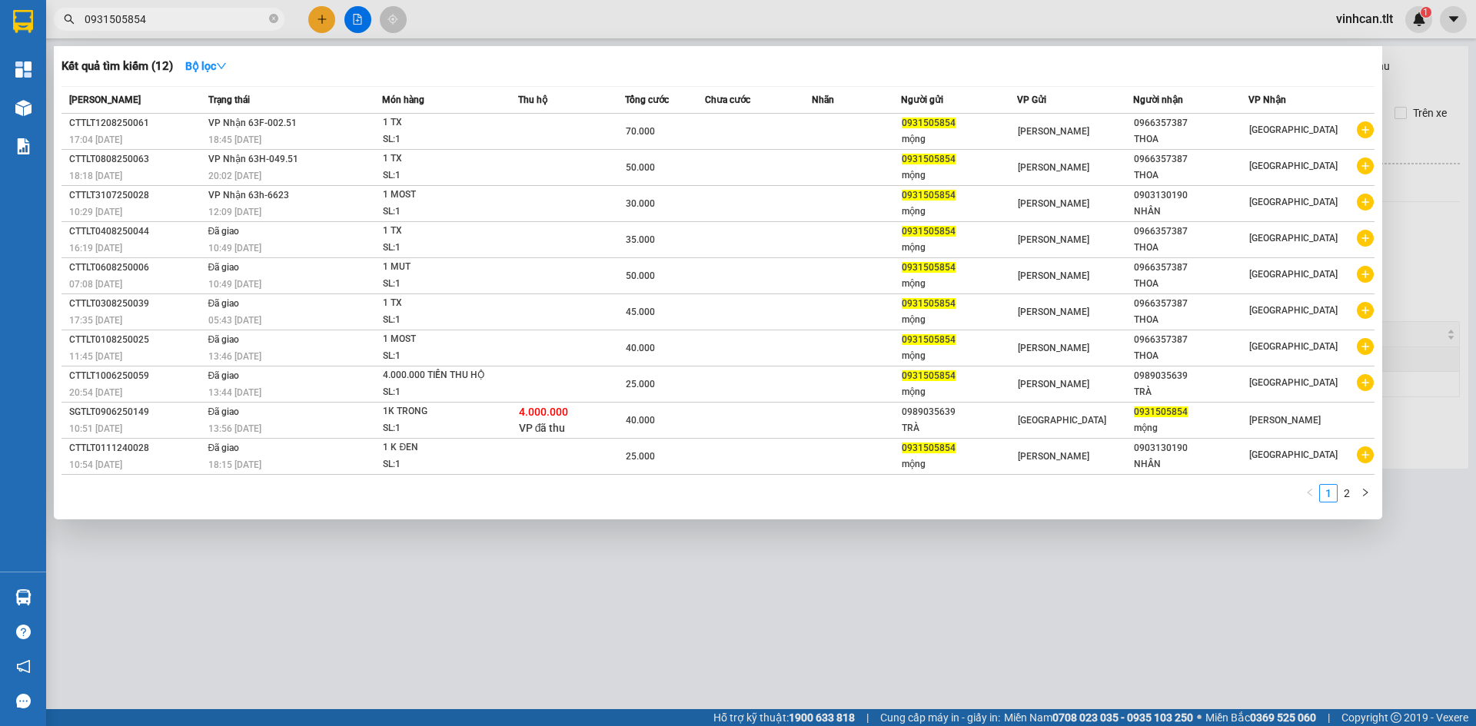
type input "0931505854"
